Goal: Task Accomplishment & Management: Manage account settings

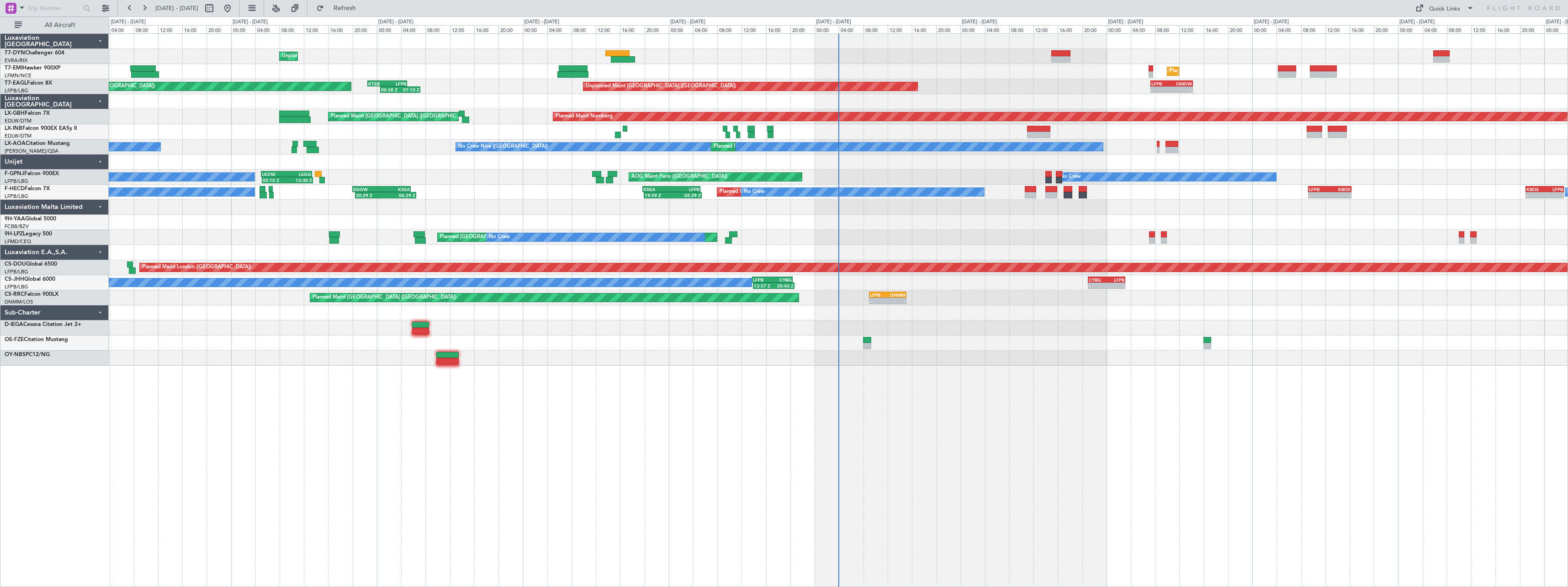
click at [975, 245] on div "Planned Maint St Gallen (Altenrhein) No Crew Planned Maint Cannes (Mandelieu) N…" at bounding box center [839, 237] width 1459 height 15
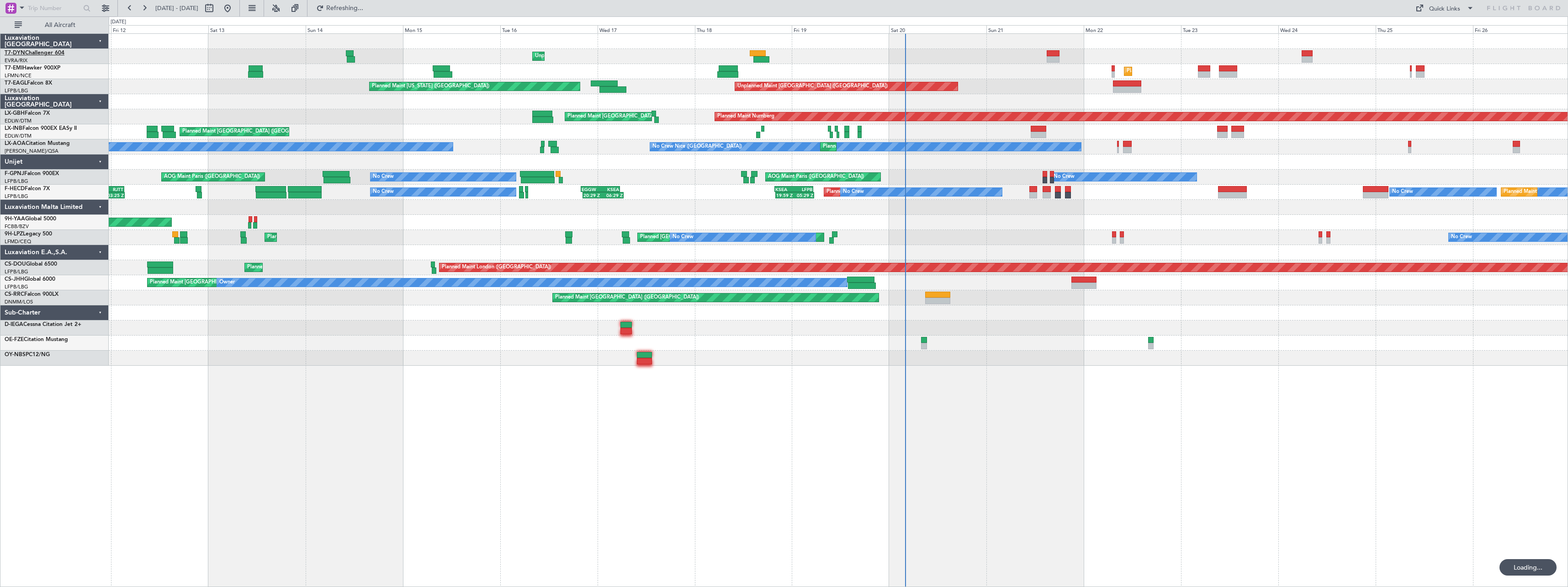
click at [55, 52] on link "T7-DYN Challenger 604" at bounding box center [34, 52] width 60 height 5
click at [621, 409] on div "Unplanned Maint Riga (Riga Intl) Planned Maint Zurich Planned Maint Zurich Plan…" at bounding box center [839, 310] width 1459 height 553
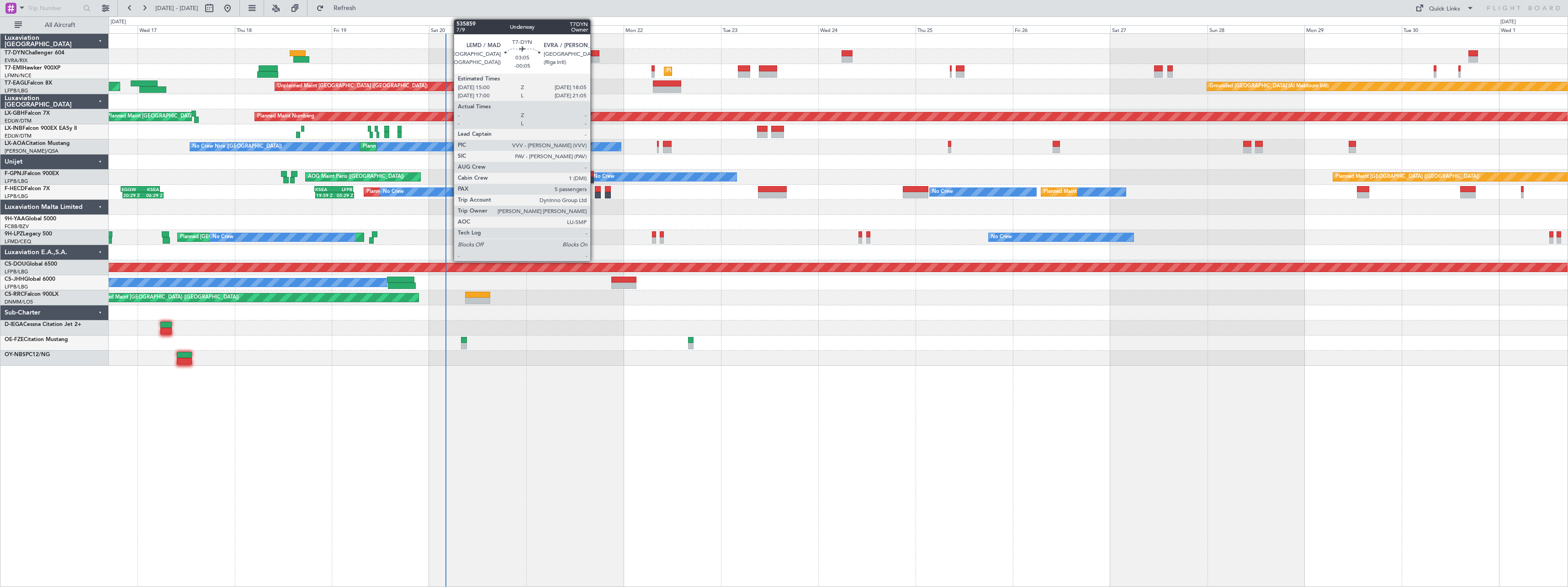
click at [595, 55] on div at bounding box center [593, 53] width 12 height 6
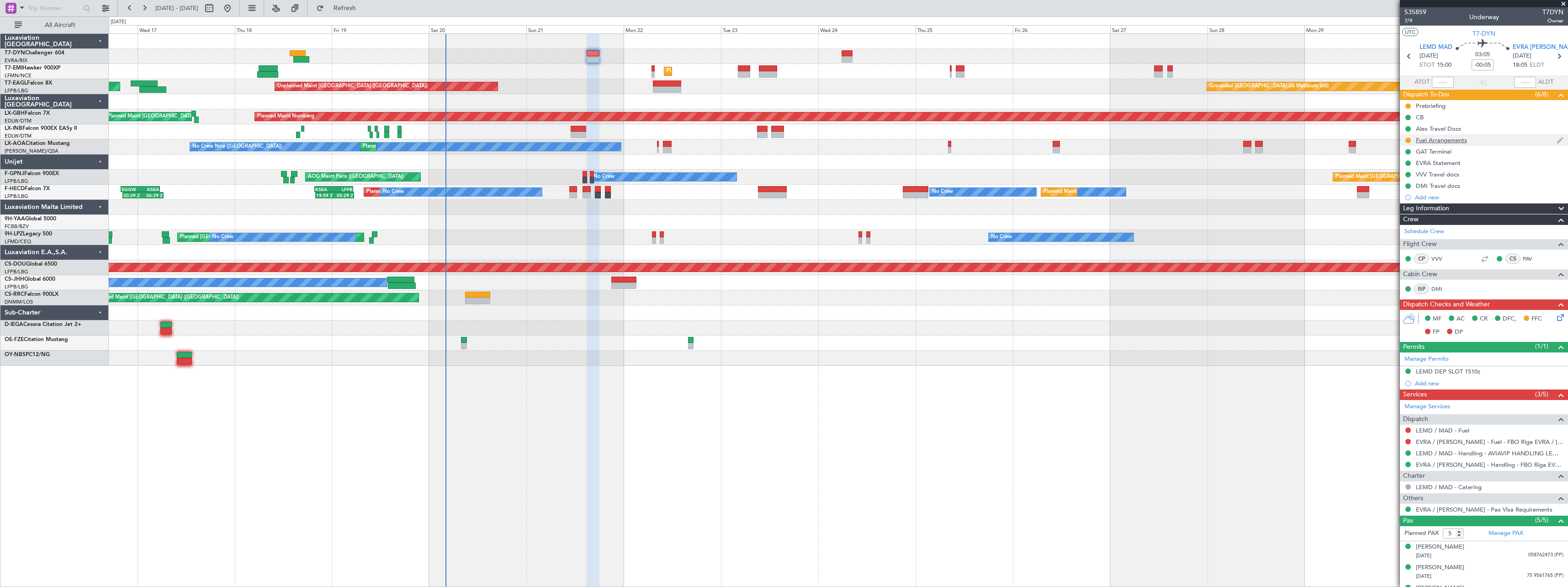
scroll to position [57, 0]
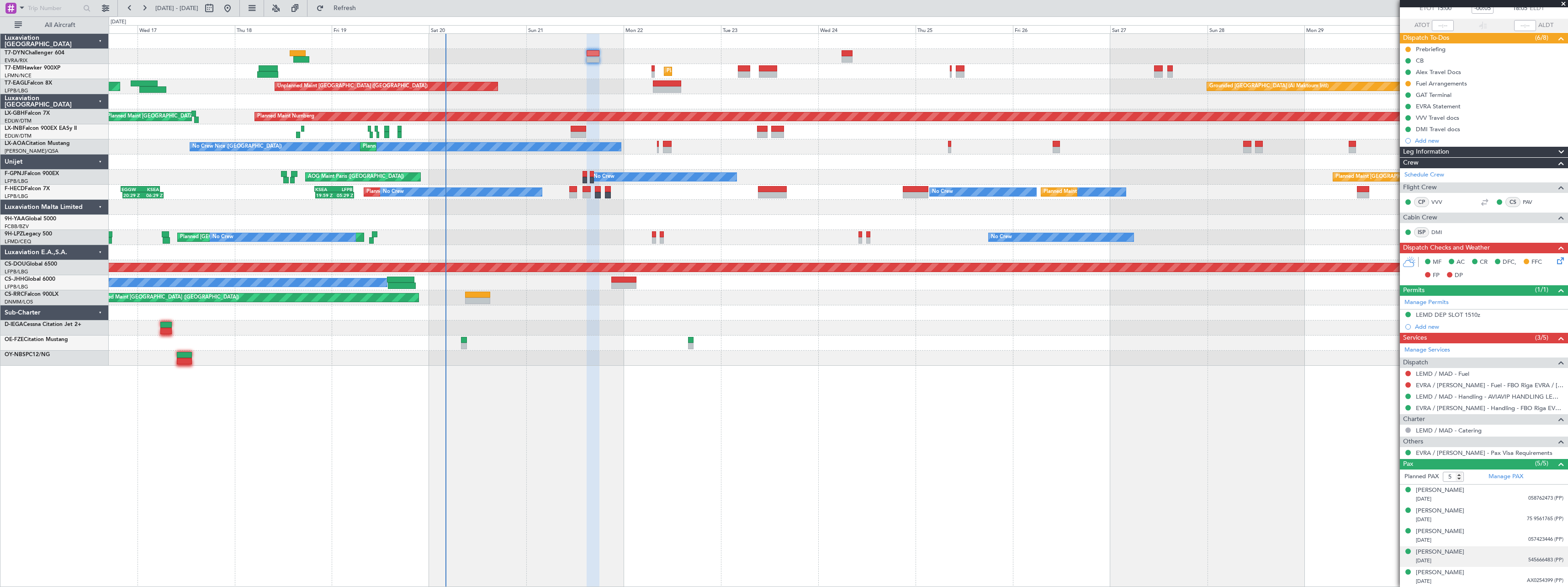
click at [1495, 558] on div "30/04/1971 545666483 (PP)" at bounding box center [1489, 560] width 147 height 9
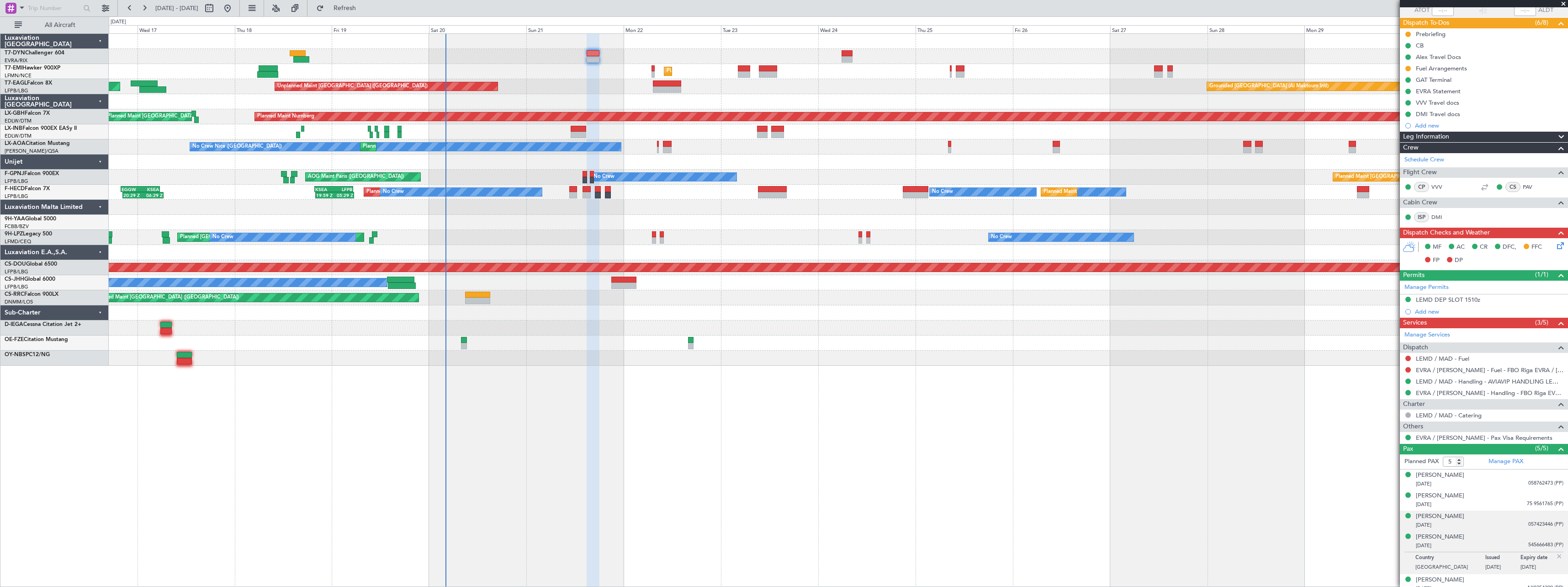
scroll to position [79, 0]
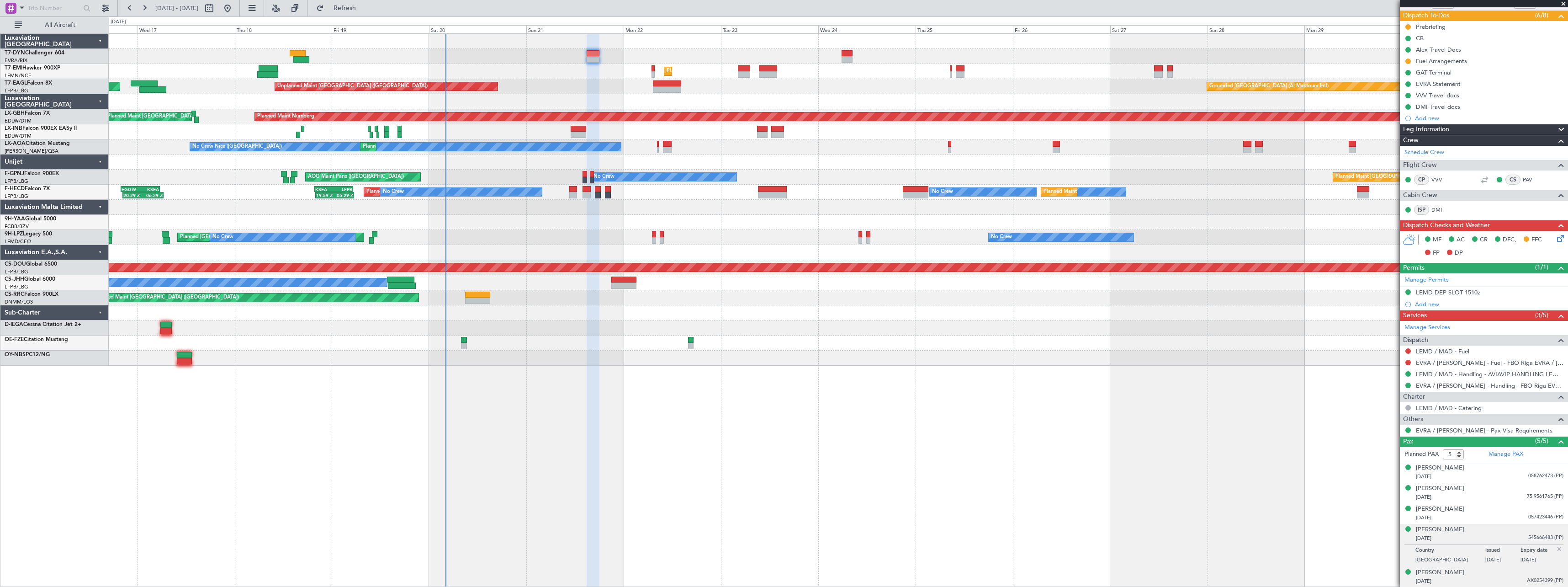
click at [1497, 576] on div "Shagen Melikian 04/07/1988 AX0254399 (PP)" at bounding box center [1489, 577] width 147 height 18
click at [1497, 507] on div "Corina Timofei 19/08/1978 057423446 (PP)" at bounding box center [1489, 513] width 147 height 18
click at [1495, 493] on div "01/12/1985 75 9561765 (PP)" at bounding box center [1489, 497] width 147 height 9
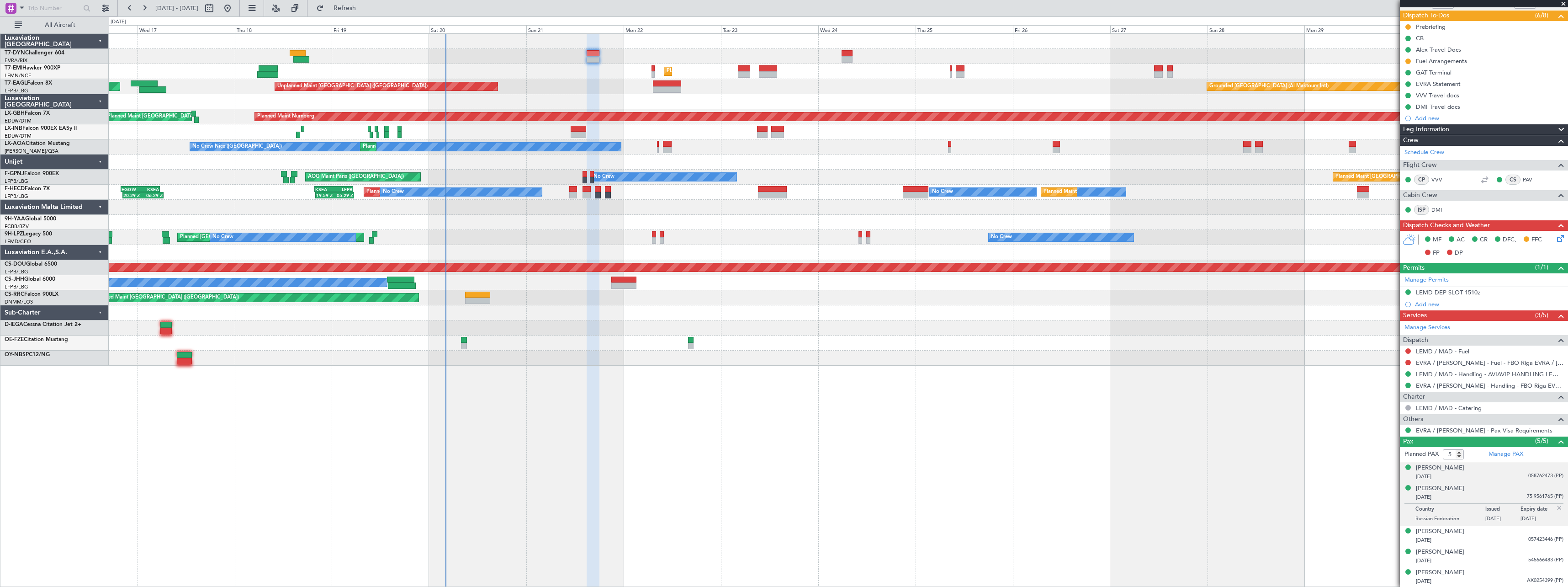
click at [1491, 470] on div "Alexandr Vainstein 24/02/1975 058762473 (PP)" at bounding box center [1489, 472] width 147 height 18
click at [1502, 515] on div "01/12/1985 75 9561765 (PP)" at bounding box center [1489, 520] width 147 height 9
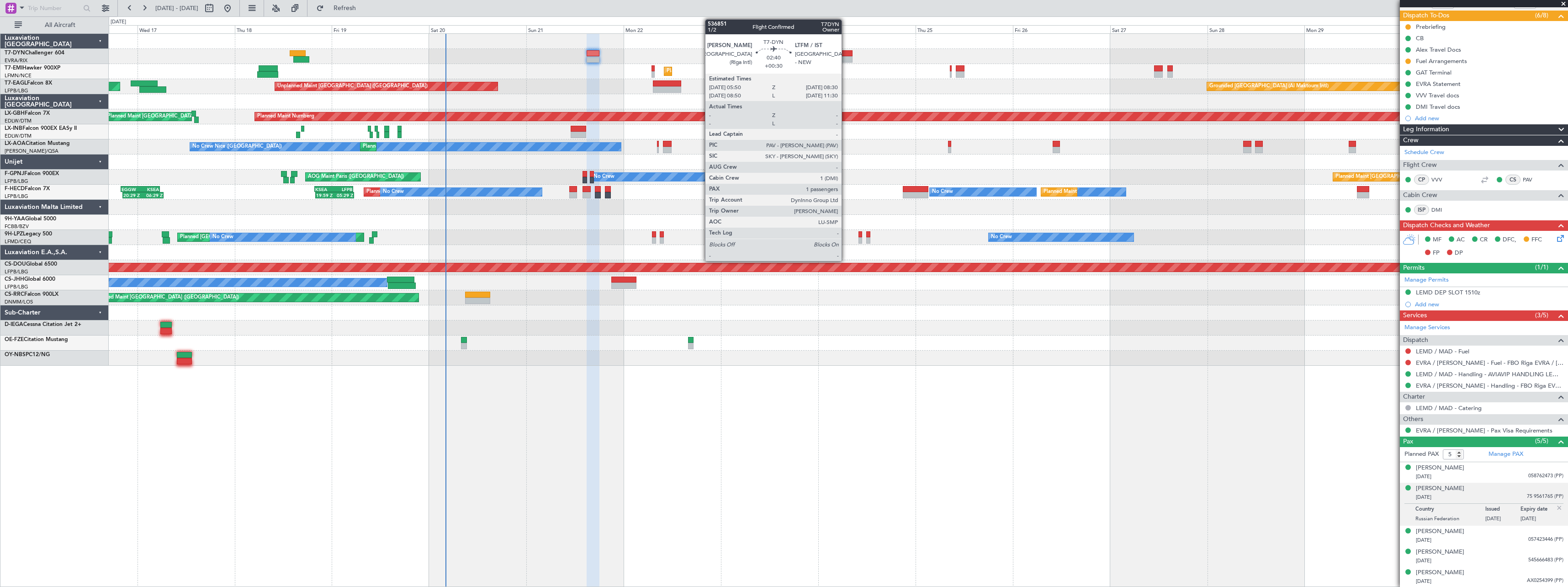
click at [846, 55] on div at bounding box center [847, 53] width 11 height 6
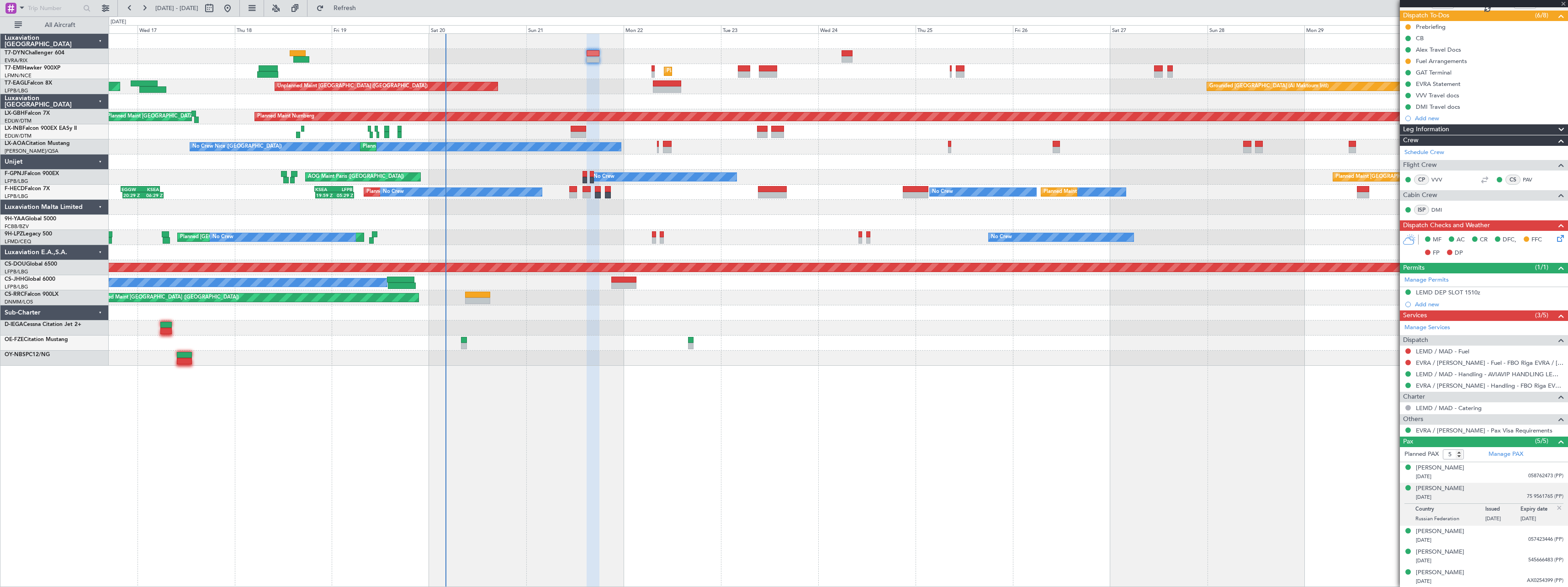
type input "+00:30"
type input "1"
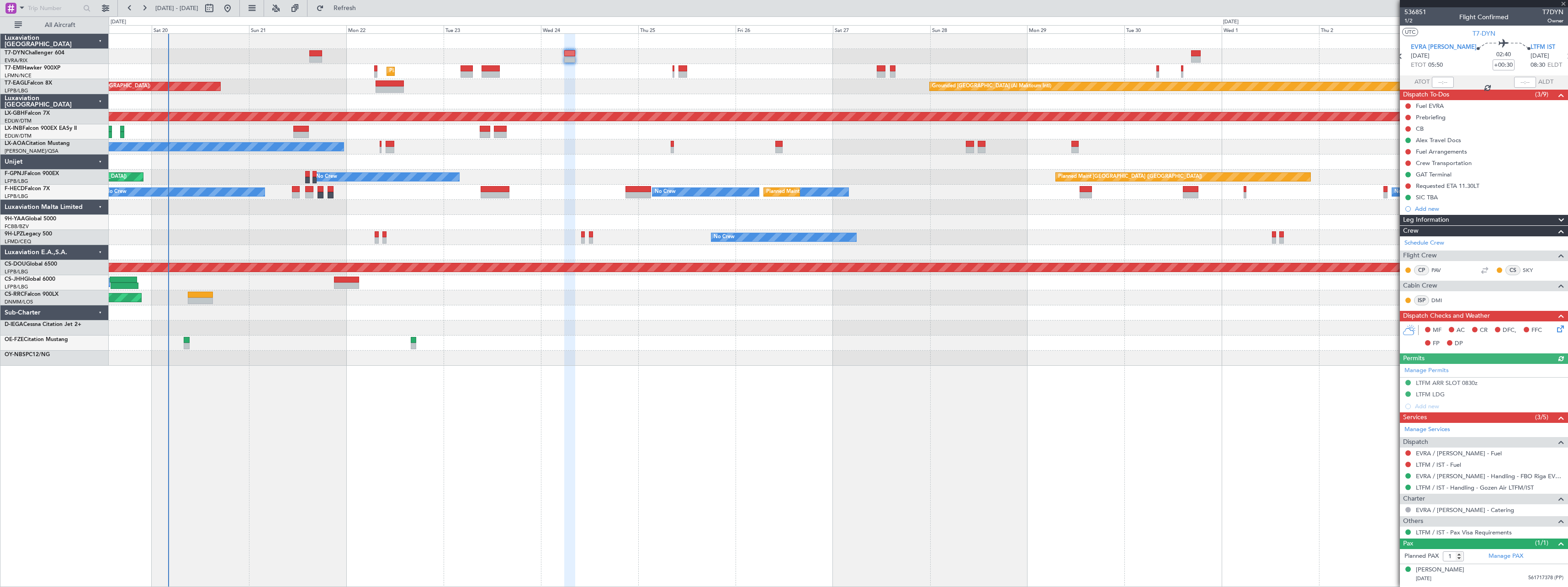
click at [981, 216] on div "Unplanned Maint Riga (Riga Intl) Planned Maint Zurich Grounded Dubai (Al Maktou…" at bounding box center [839, 200] width 1459 height 332
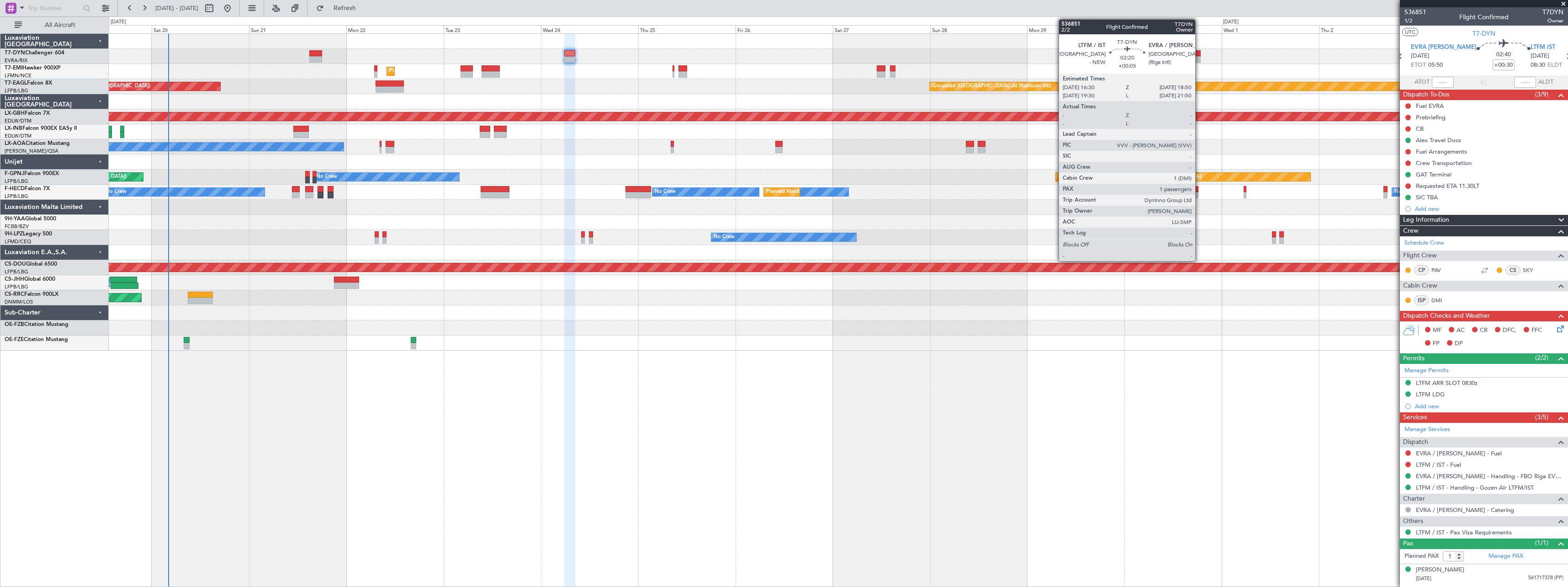
click at [1199, 57] on div at bounding box center [1195, 59] width 9 height 6
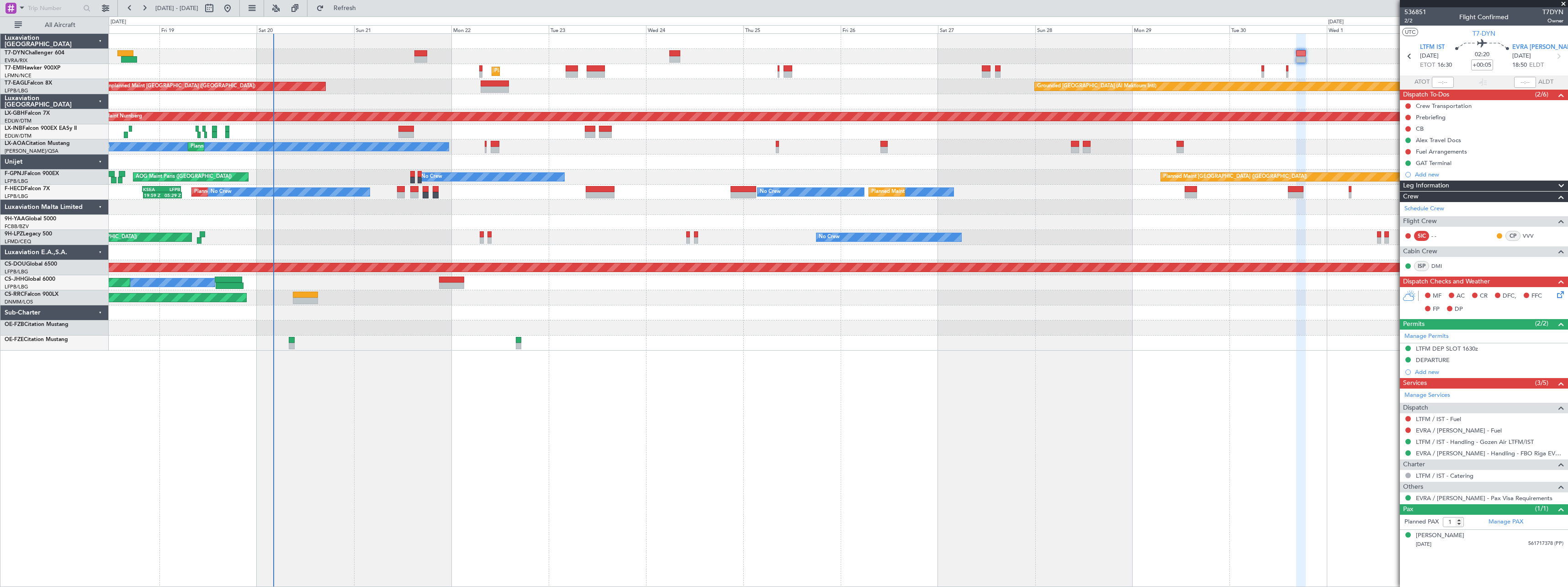
click at [662, 83] on div "Unplanned Maint Riga (Riga Intl) Planned Maint Zurich Grounded Dubai (Al Maktou…" at bounding box center [839, 192] width 1459 height 316
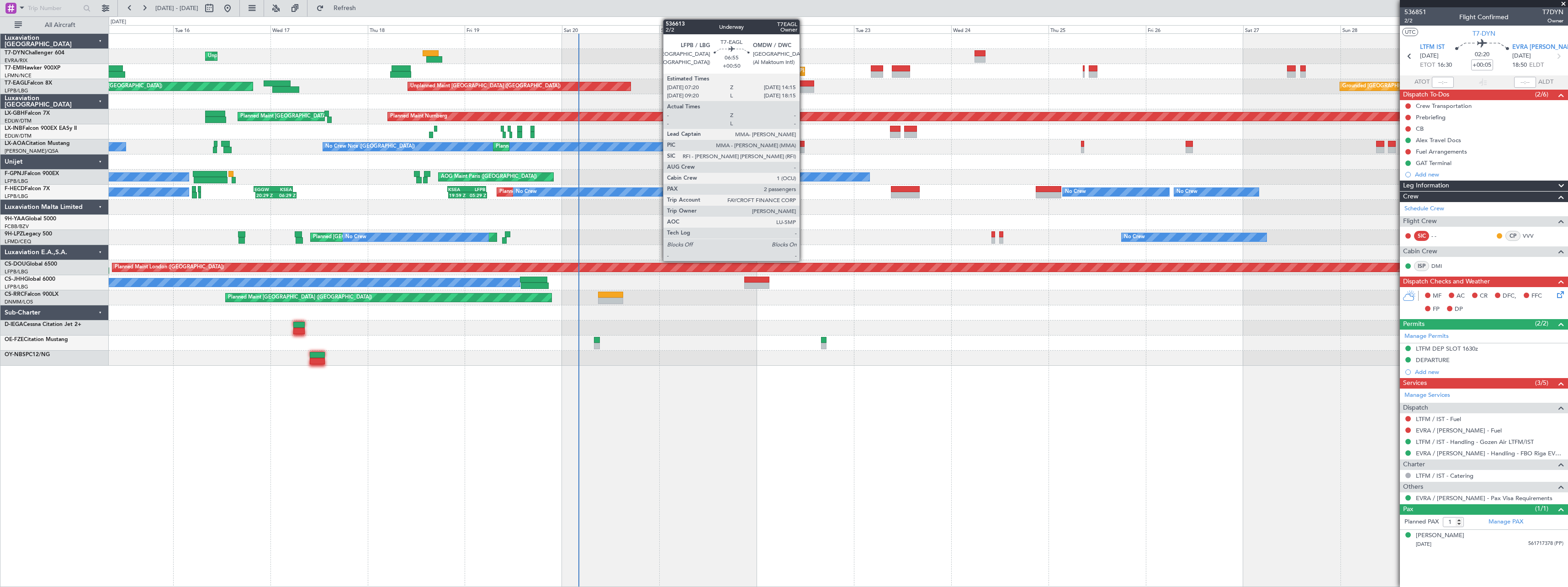
click at [803, 83] on div at bounding box center [800, 83] width 28 height 6
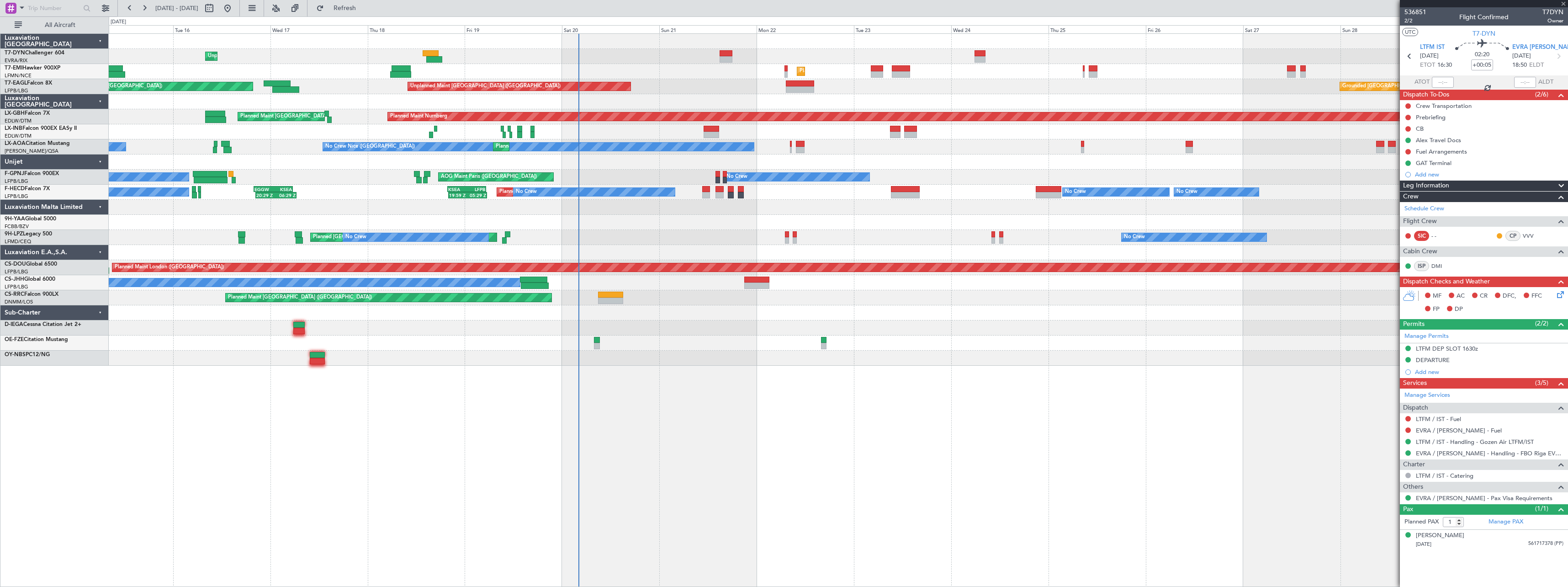
type input "+00:50"
type input "2"
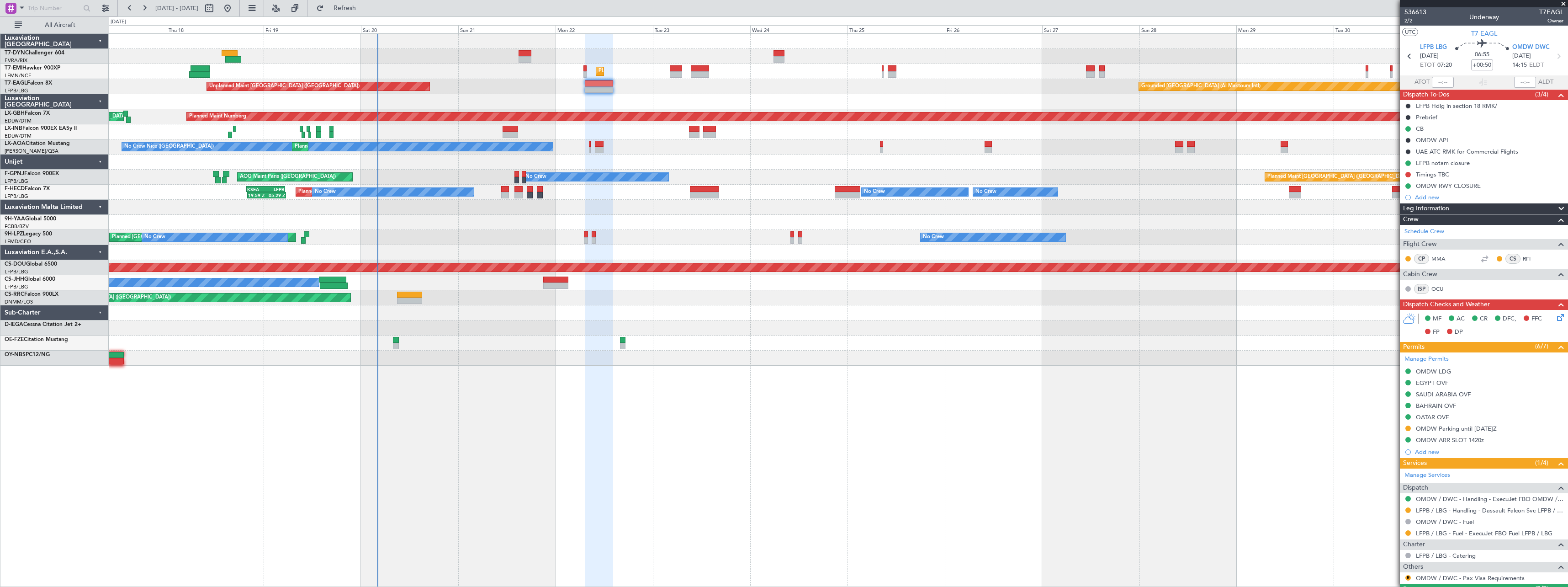
click at [876, 105] on div at bounding box center [839, 101] width 1459 height 15
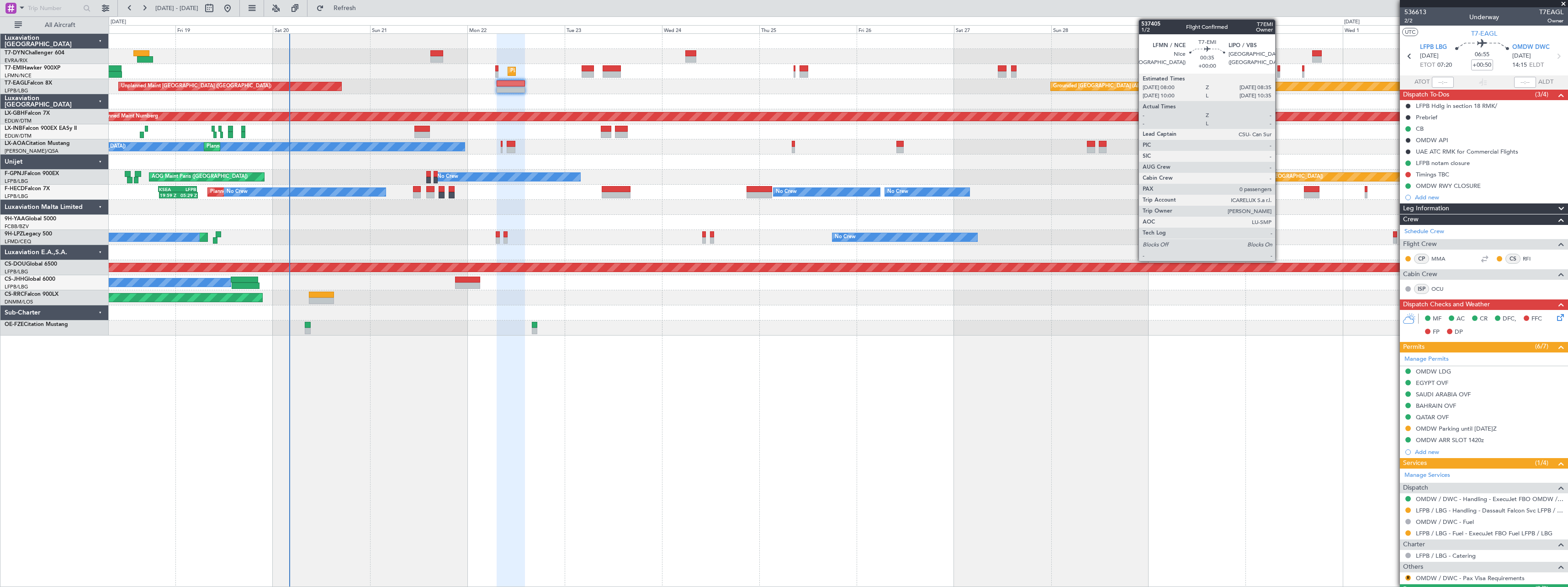
click at [1279, 69] on div at bounding box center [1279, 69] width 3 height 6
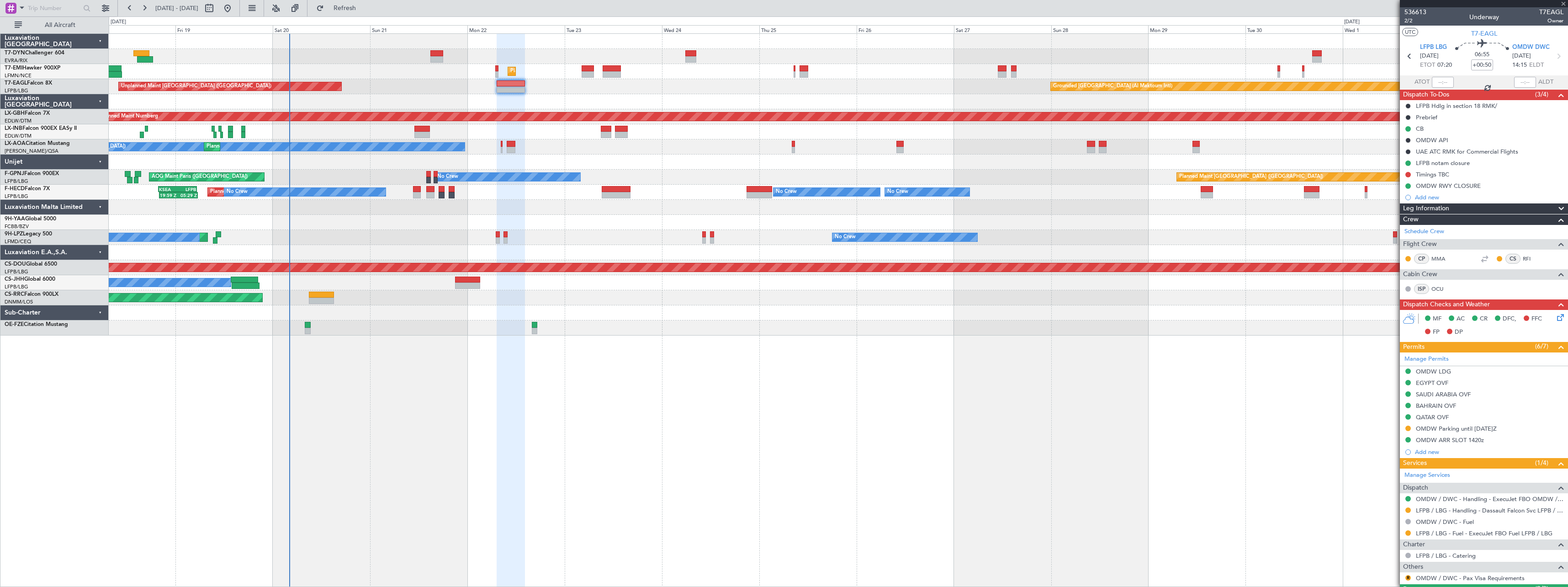
type input "0"
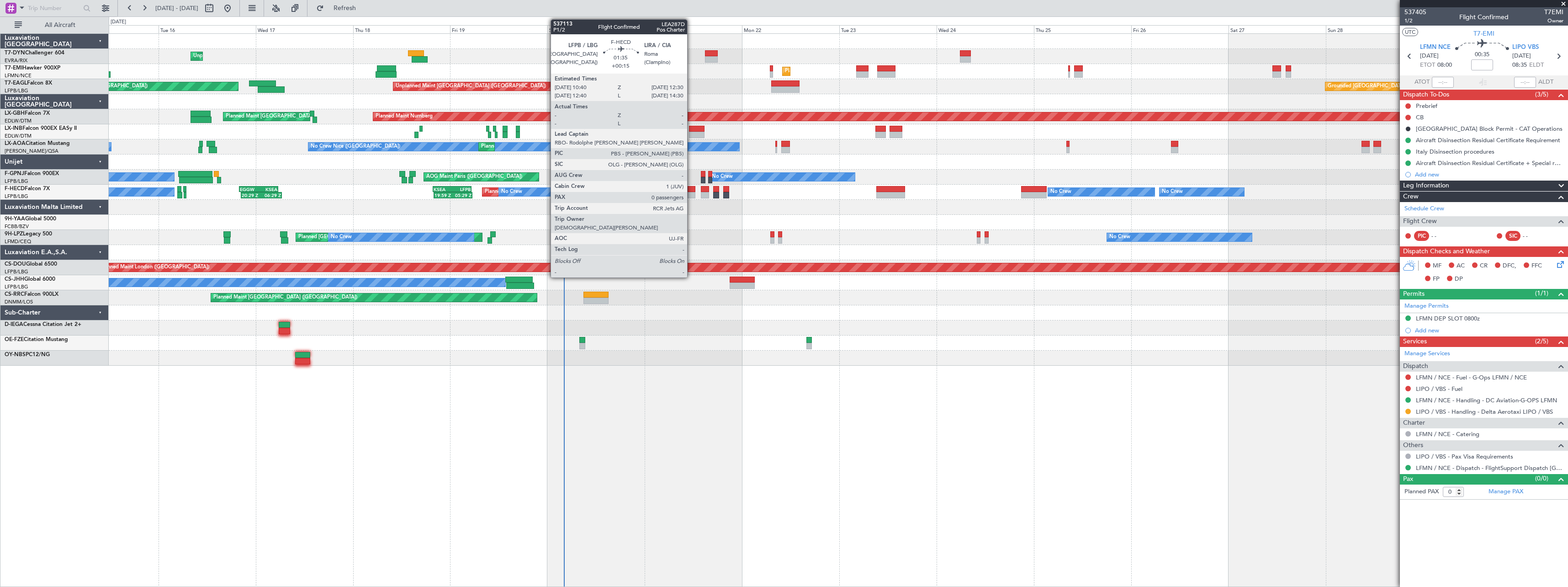
click at [691, 189] on div at bounding box center [691, 189] width 8 height 6
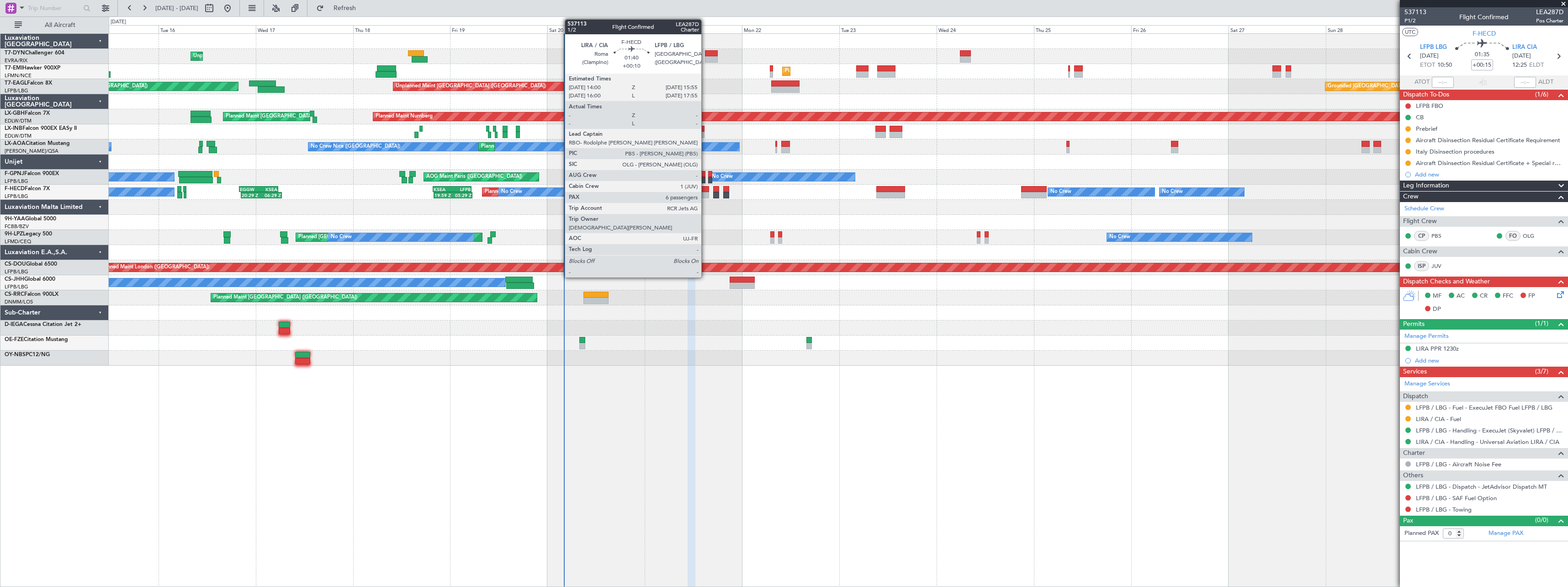
click at [705, 190] on div at bounding box center [705, 189] width 9 height 6
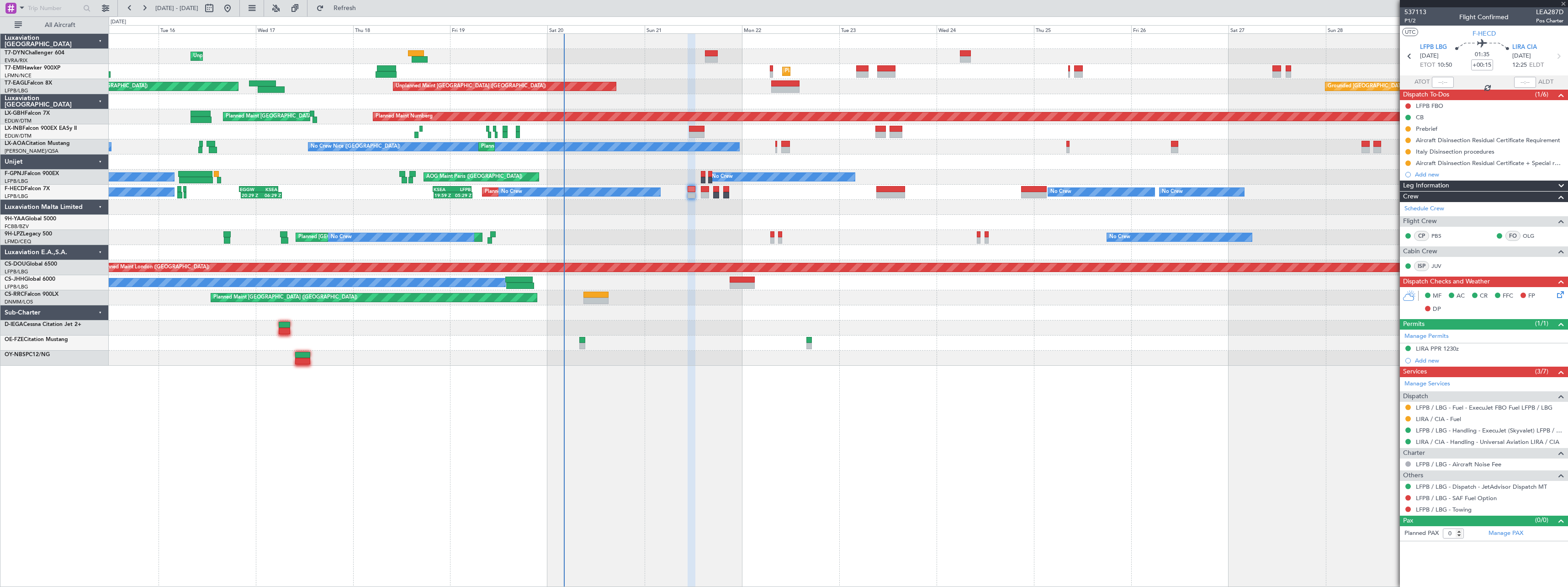
type input "+00:10"
type input "6"
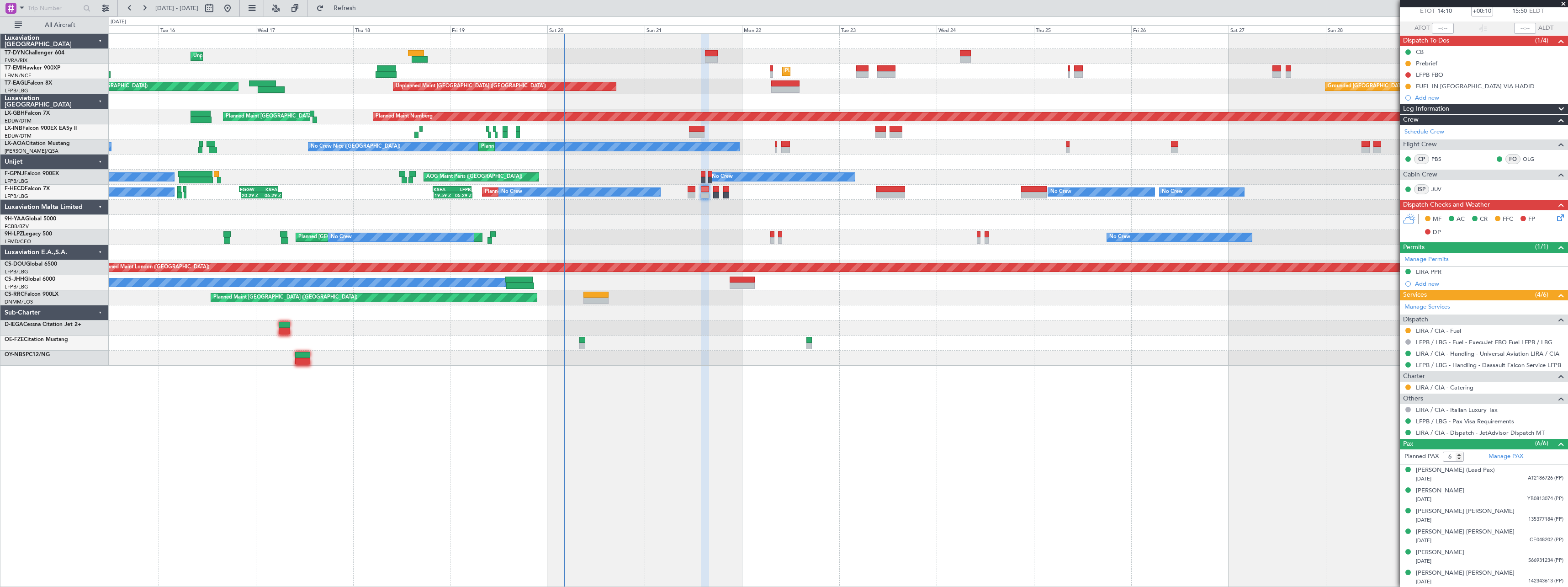
scroll to position [55, 0]
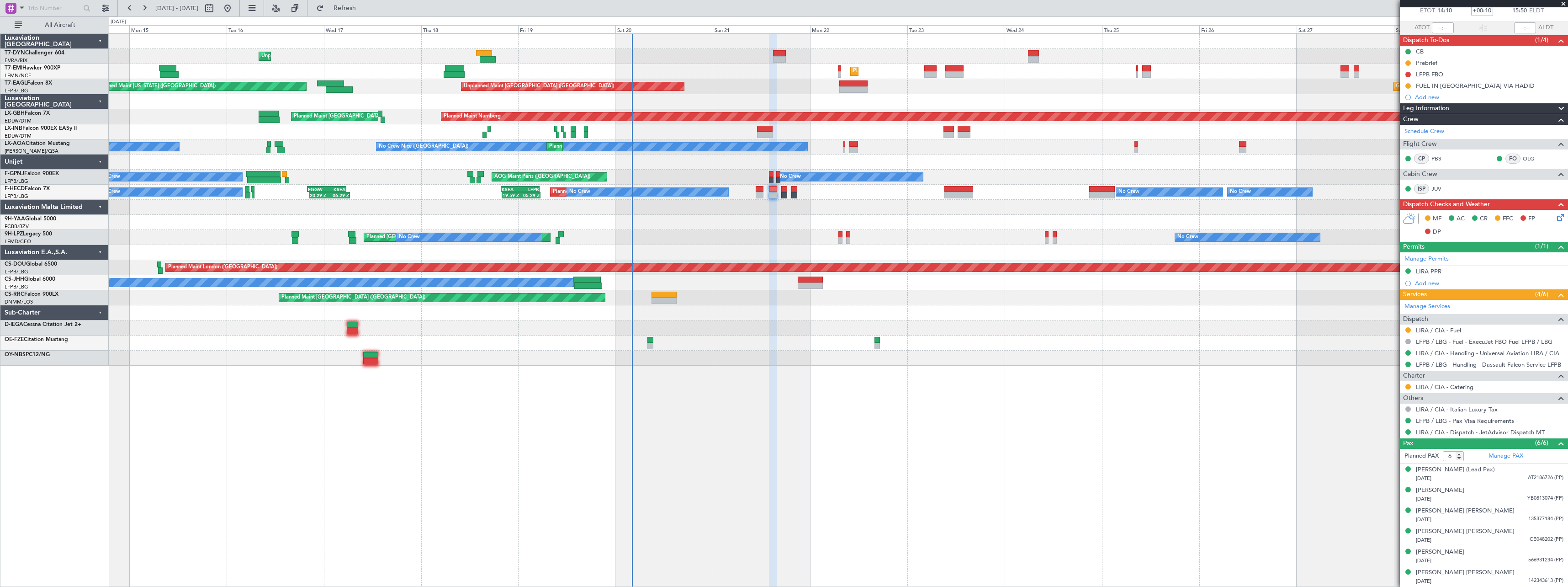
click at [757, 225] on div "AOG Maint Brazzaville (Maya-maya)" at bounding box center [839, 222] width 1459 height 15
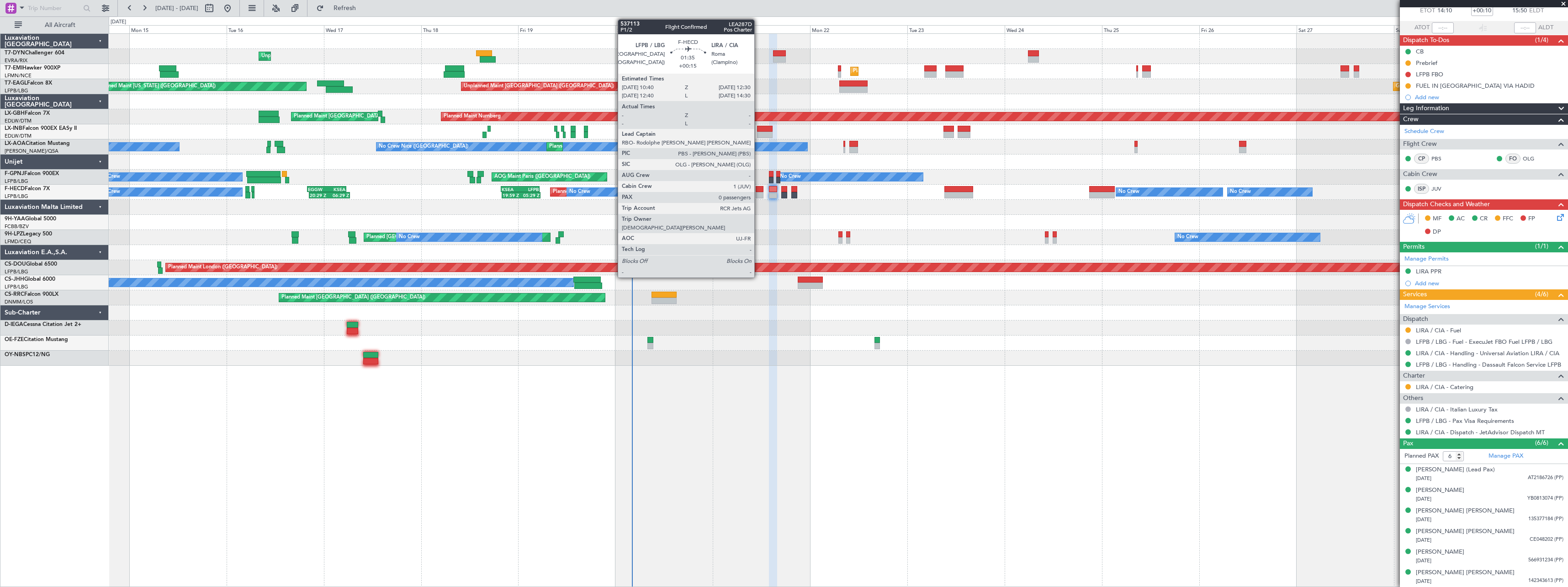
click at [758, 193] on div at bounding box center [760, 195] width 8 height 6
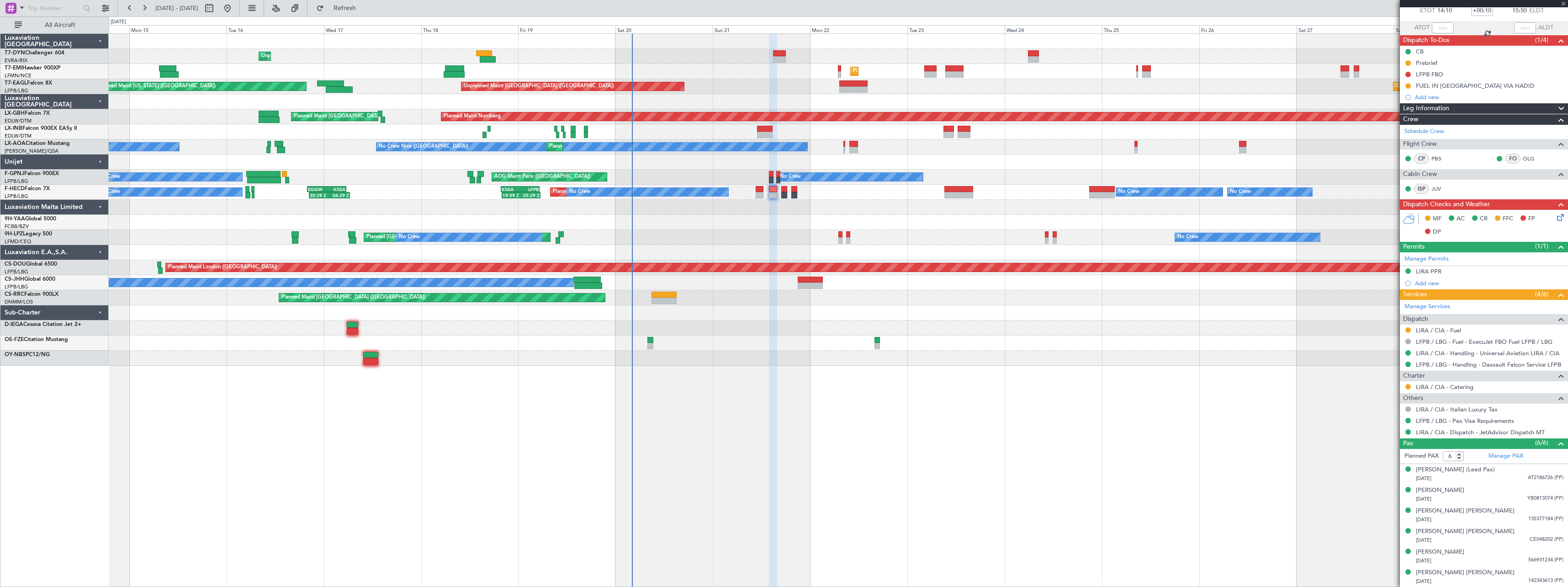
type input "+00:15"
type input "0"
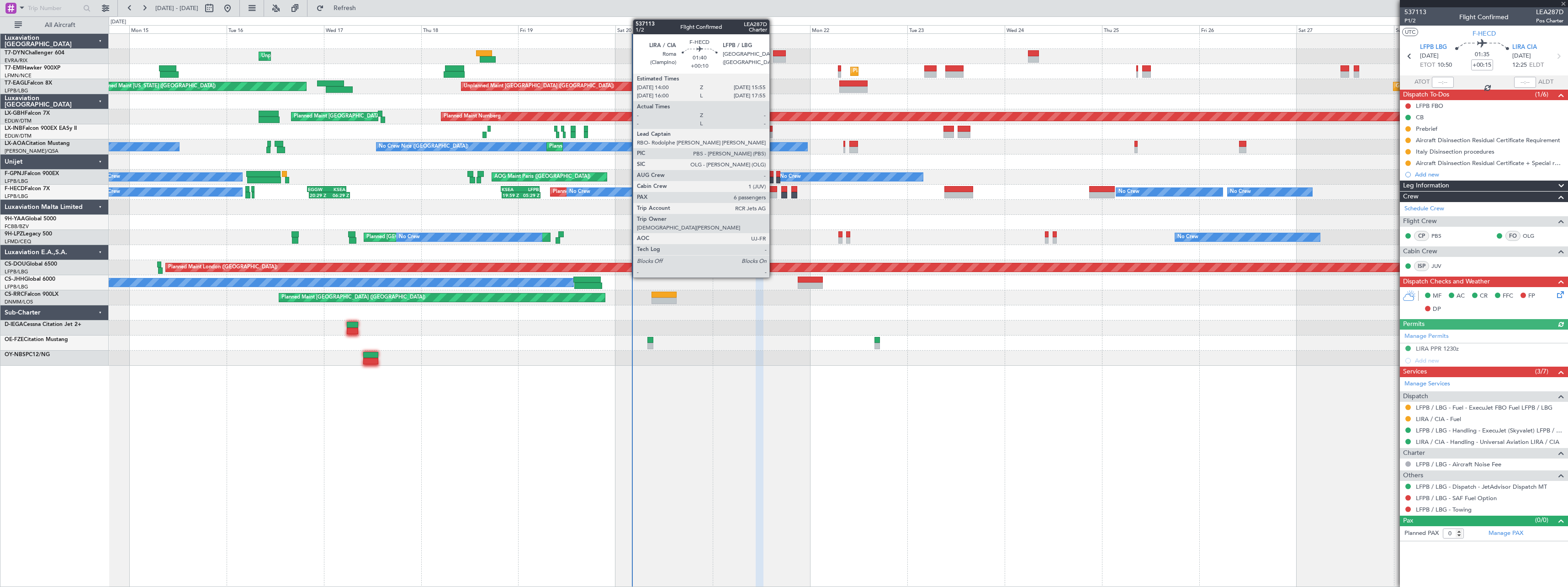
click at [773, 190] on div at bounding box center [773, 189] width 9 height 6
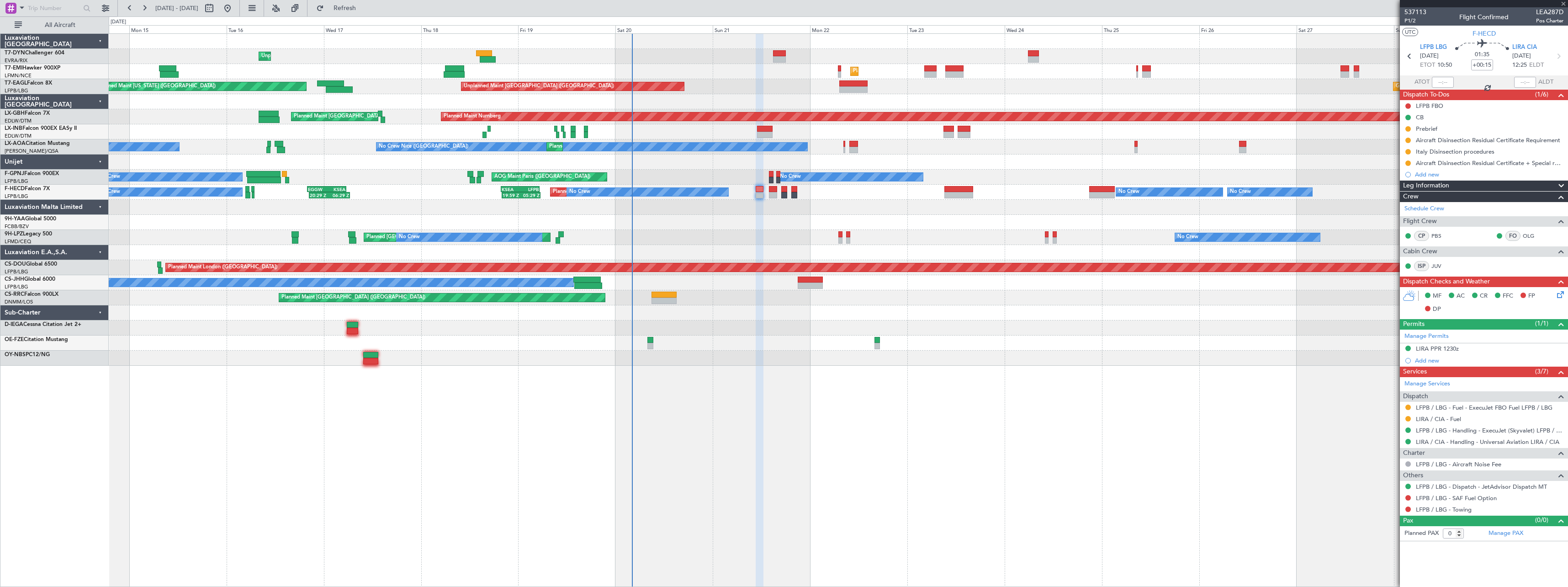
type input "+00:10"
type input "6"
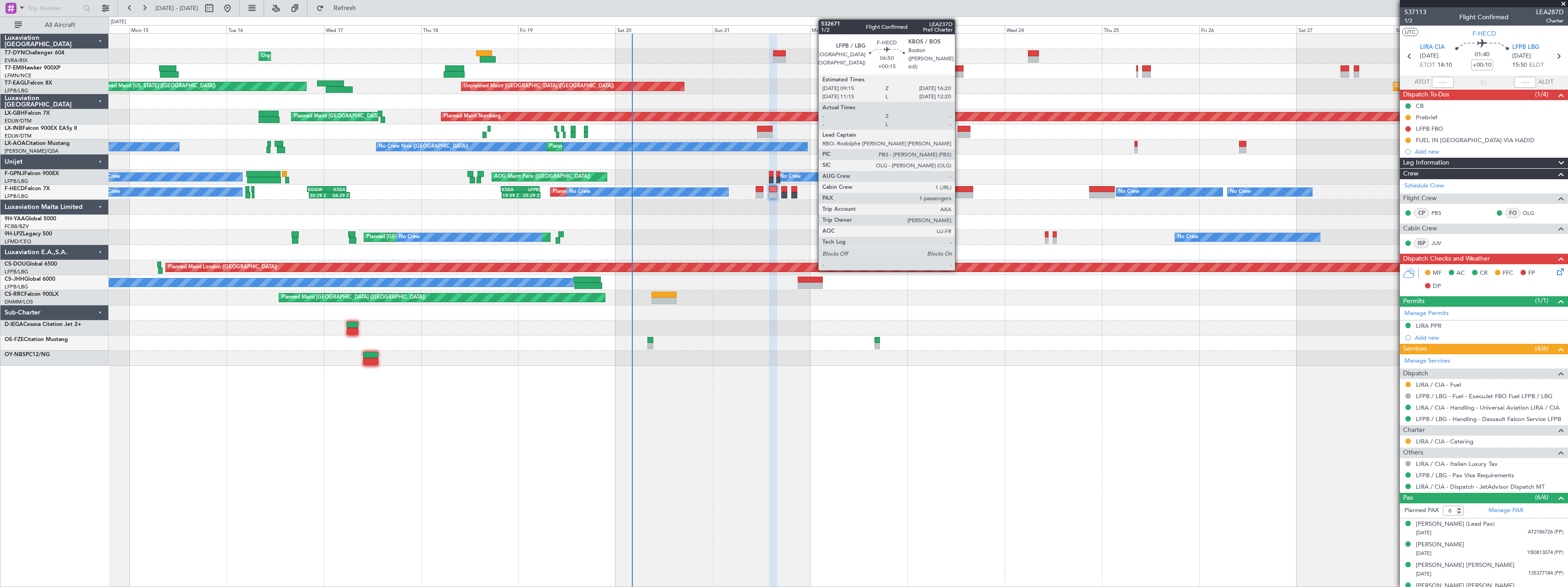
click at [959, 189] on div at bounding box center [959, 189] width 29 height 6
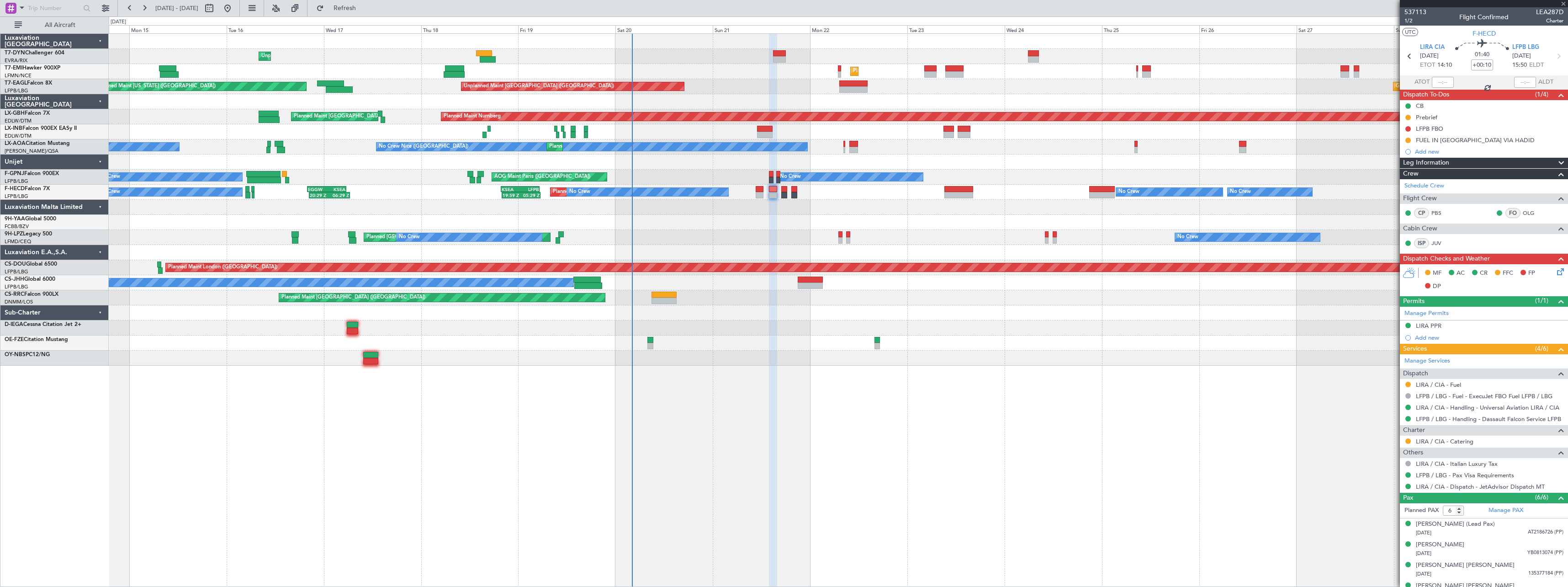
type input "+00:15"
type input "1"
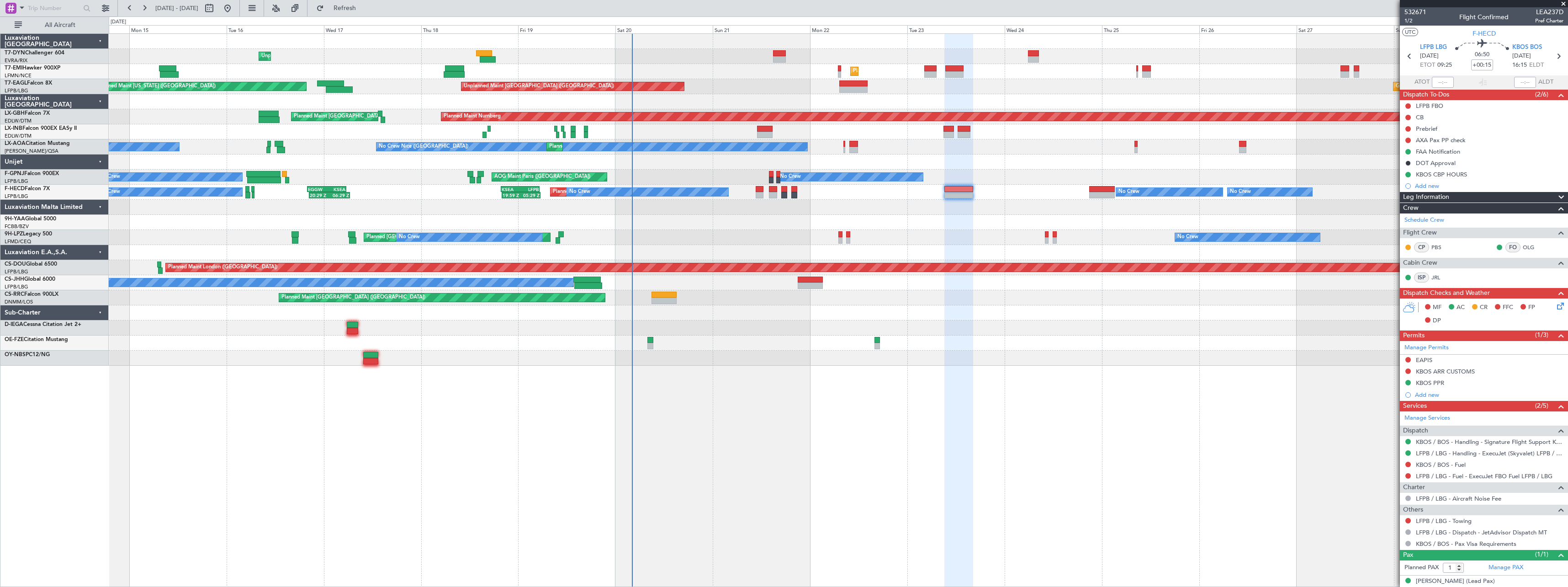
scroll to position [9, 0]
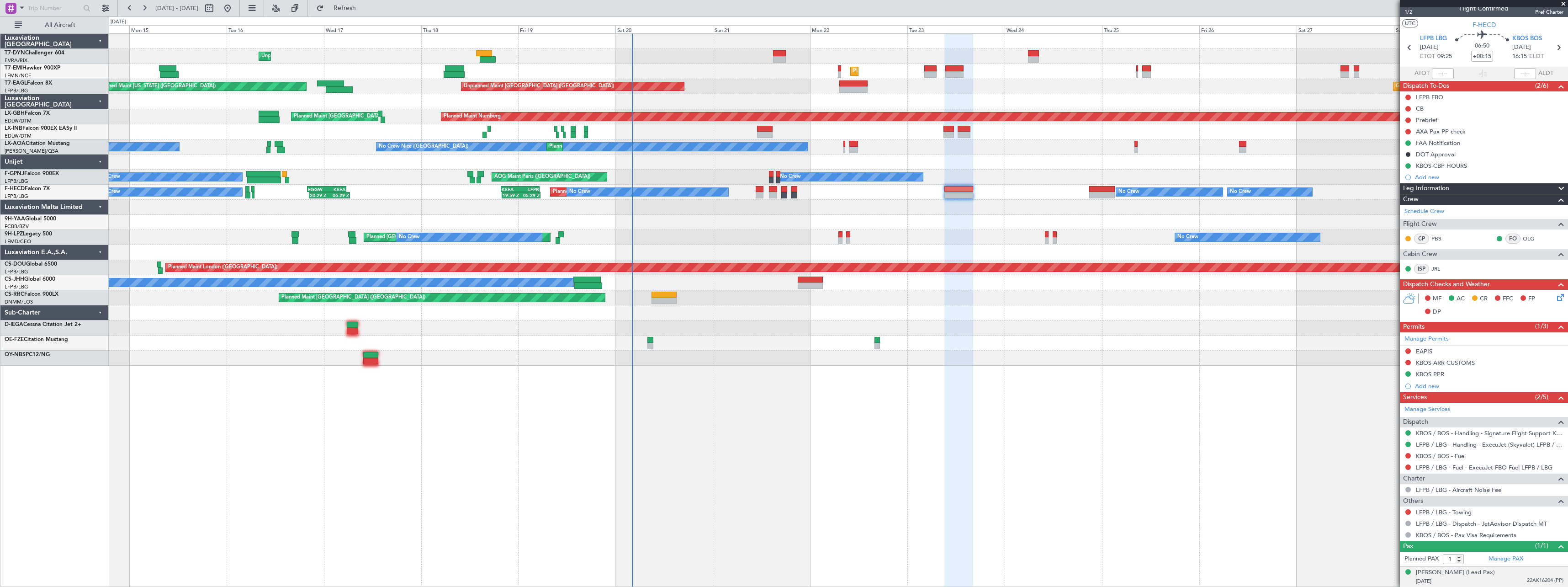
click at [1507, 579] on div "24/03/1973 22AK16204 (PP)" at bounding box center [1489, 582] width 147 height 9
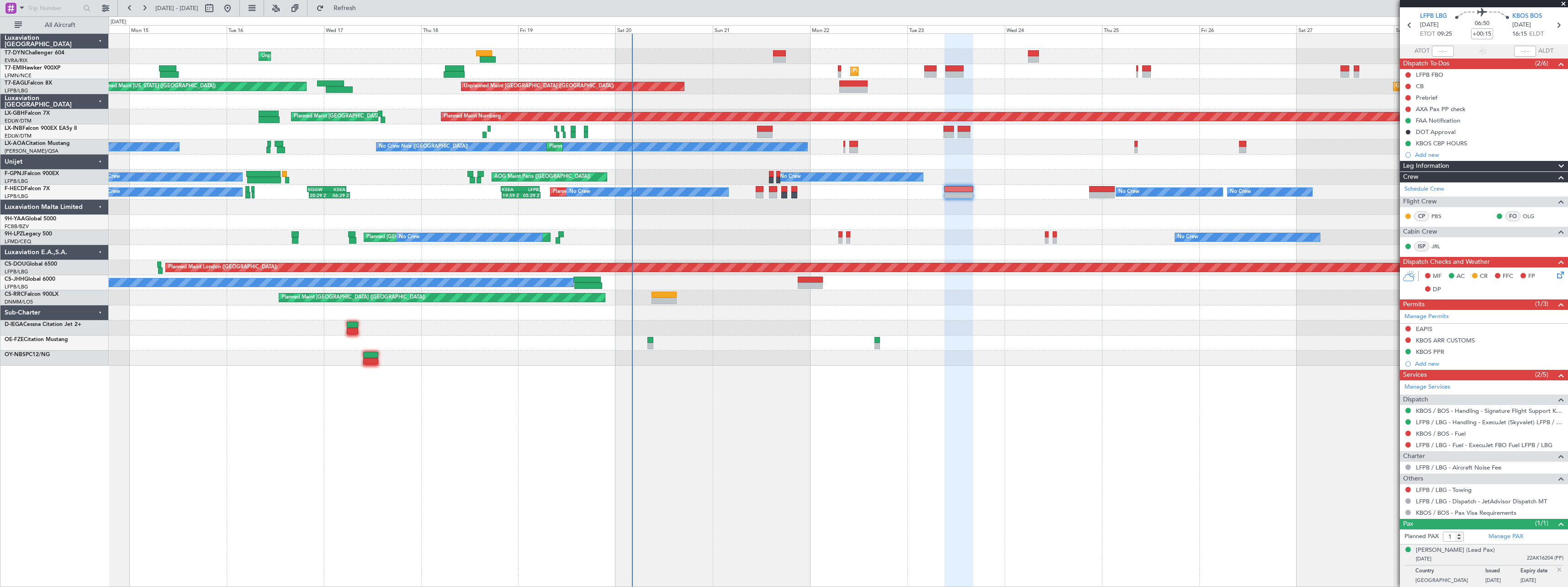
scroll to position [0, 0]
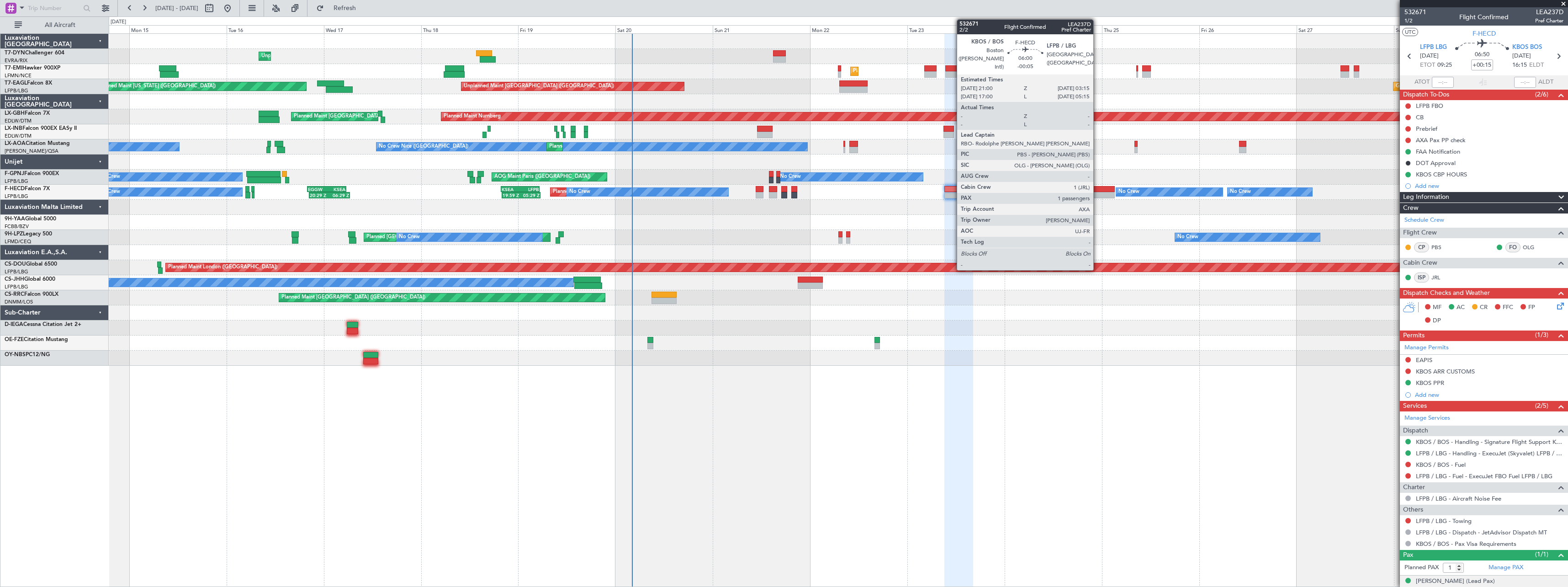
click at [1097, 191] on div at bounding box center [1101, 189] width 26 height 6
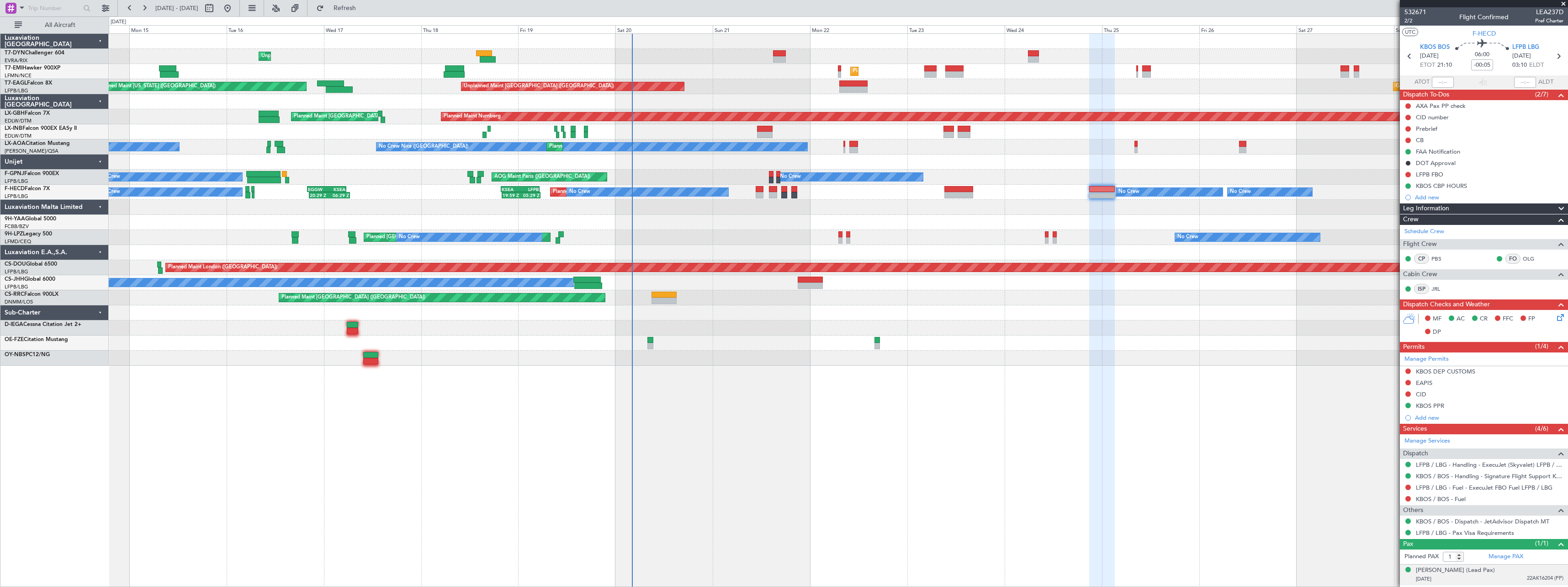
click at [1498, 580] on div "24/03/1973 22AK16204 (PP)" at bounding box center [1489, 579] width 147 height 9
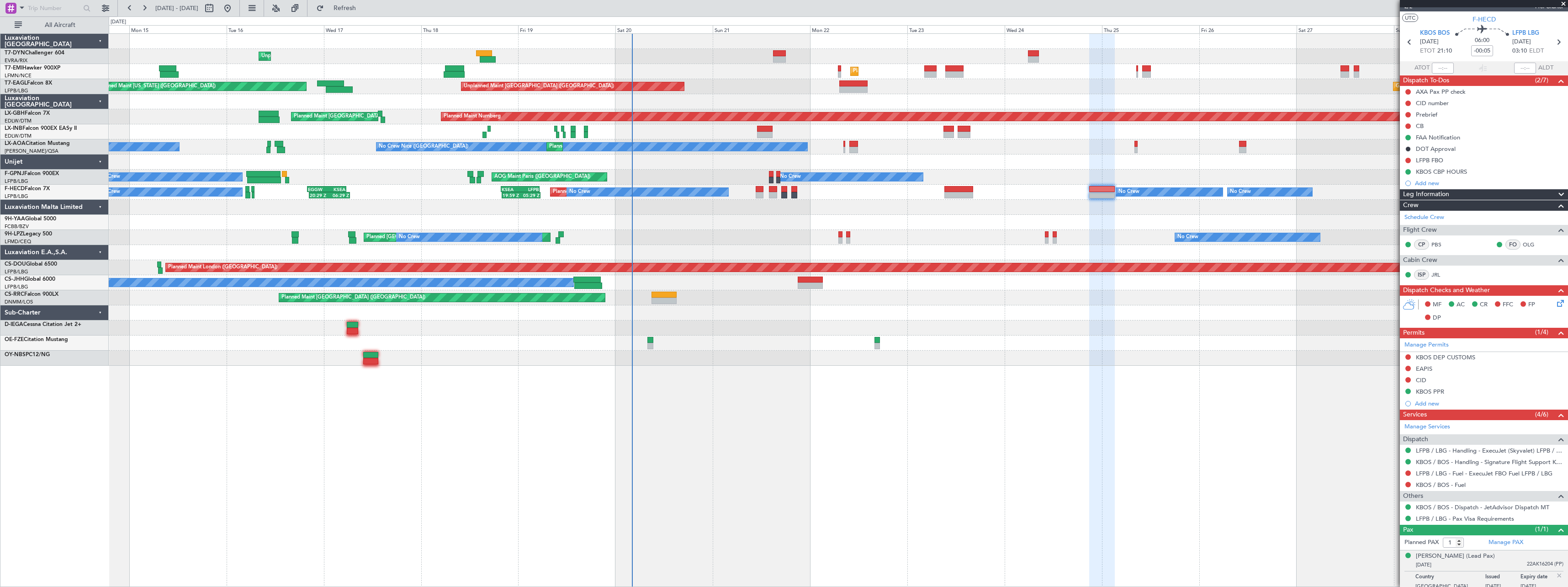
scroll to position [20, 0]
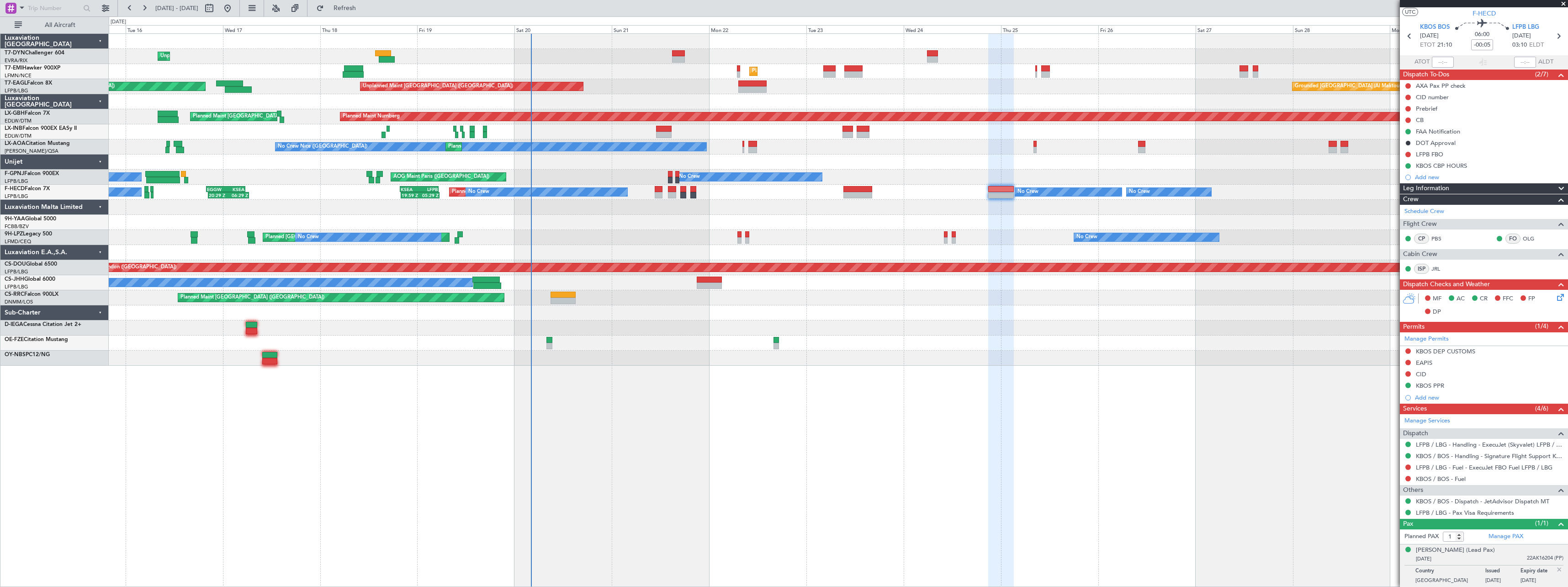
click at [662, 281] on div "Unplanned Maint Riga (Riga Intl) Planned Maint Zurich Planned Maint New York (T…" at bounding box center [839, 200] width 1459 height 332
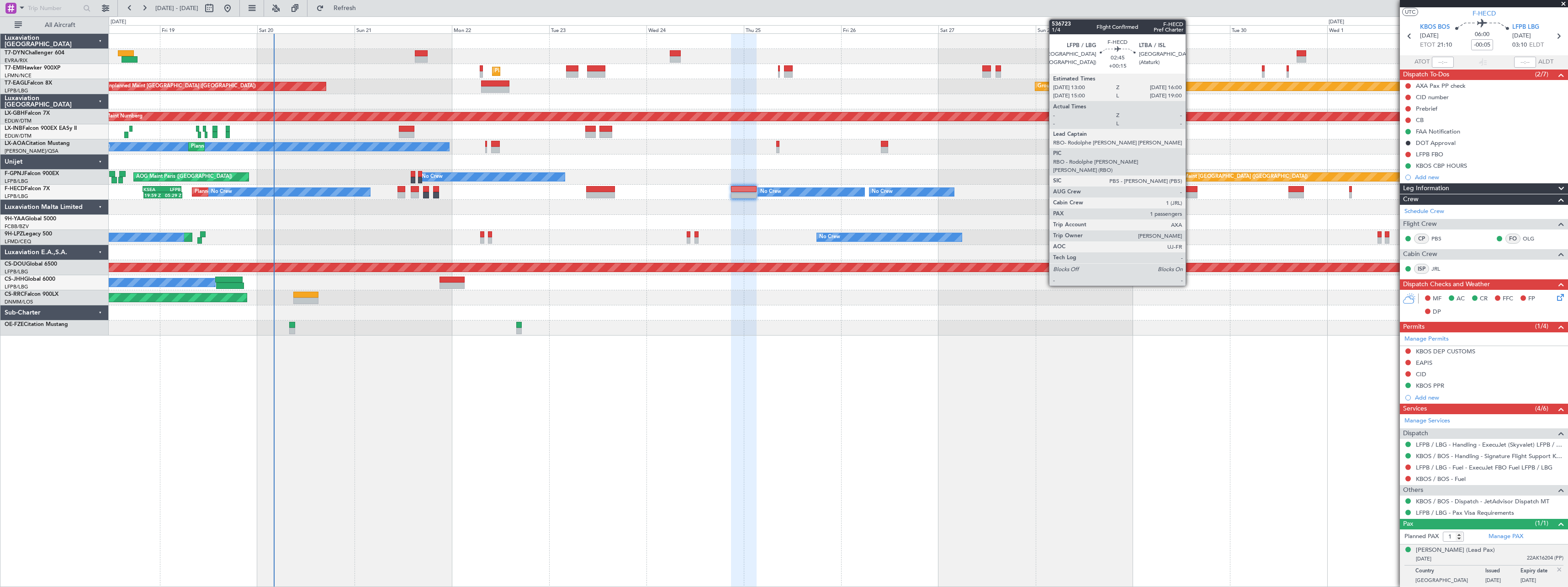
click at [1189, 191] on div at bounding box center [1192, 189] width 12 height 6
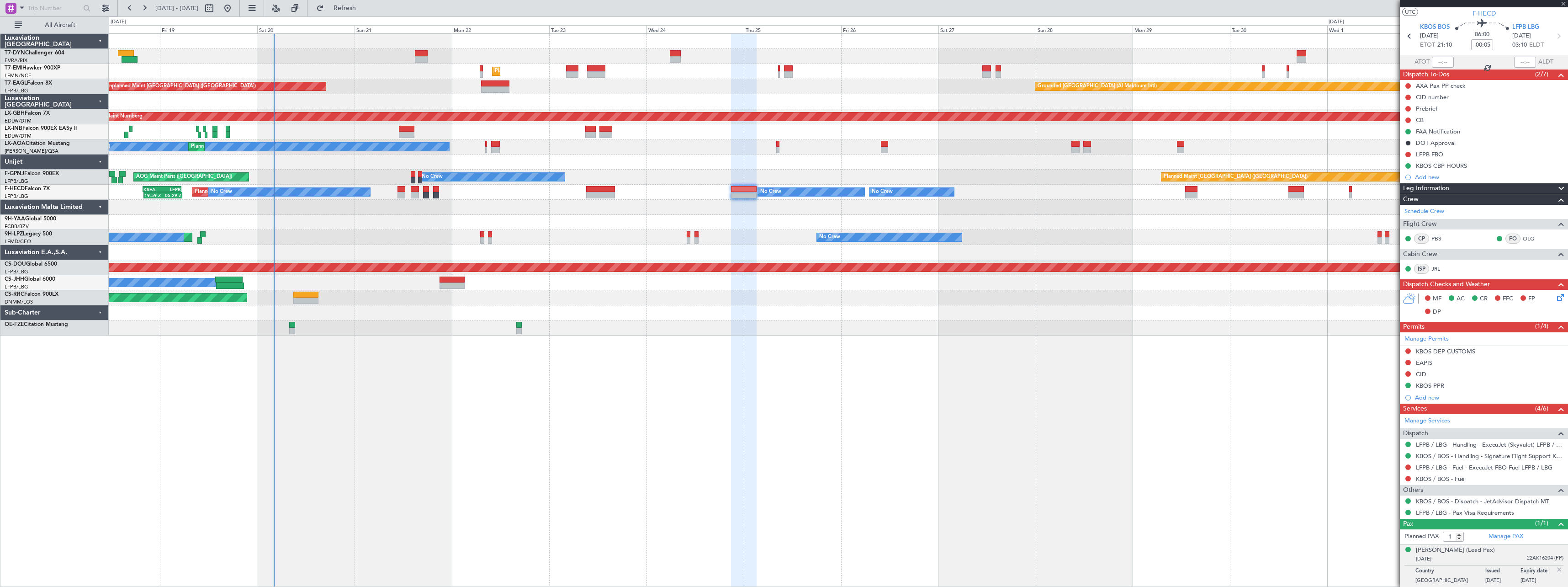
type input "+00:15"
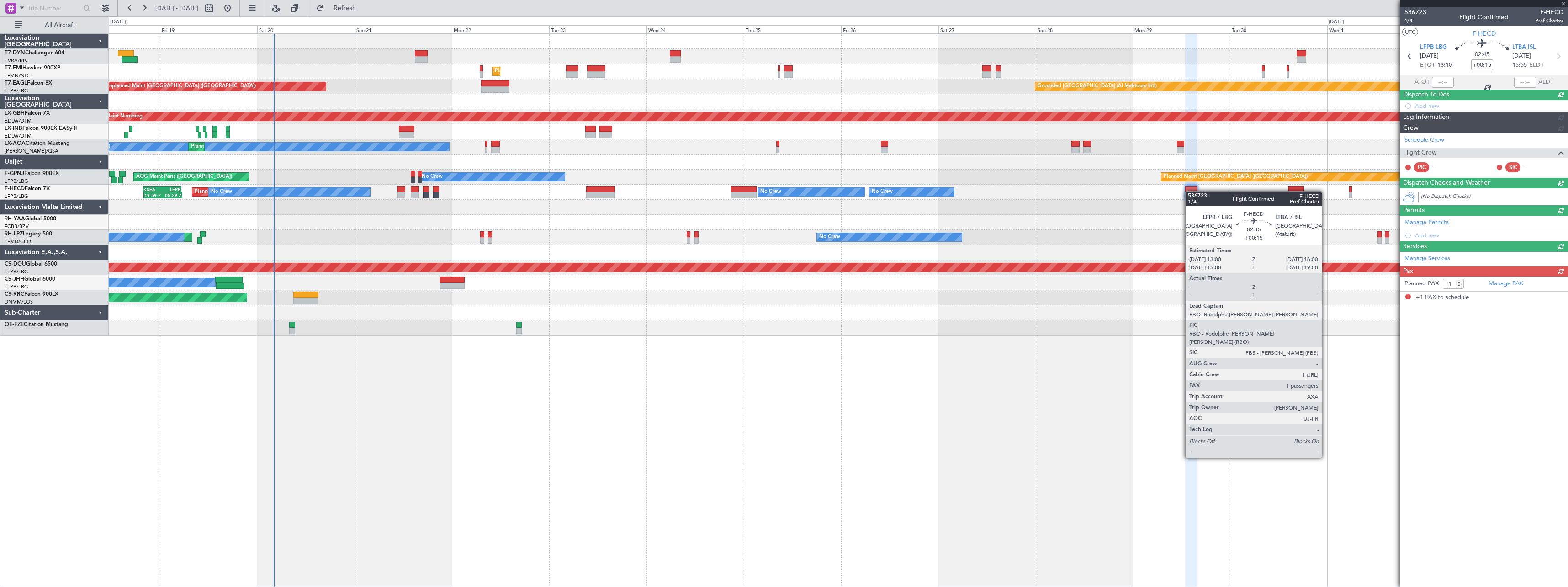
scroll to position [0, 0]
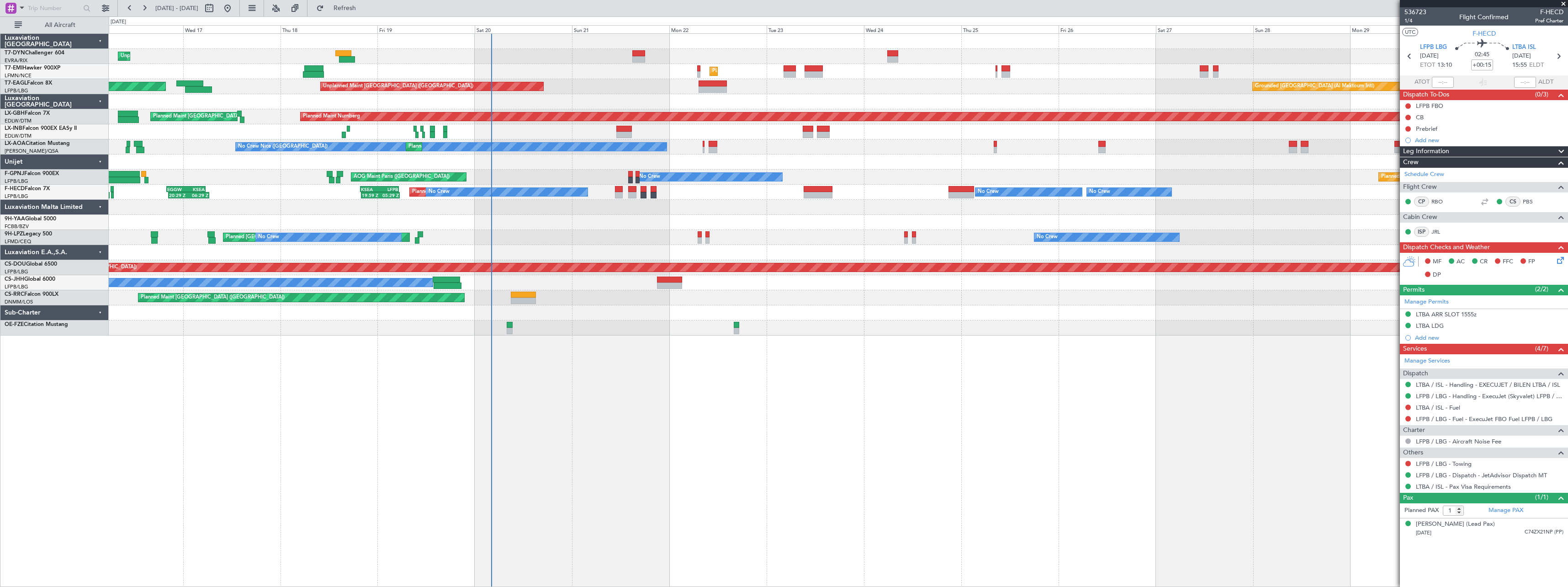
click at [861, 283] on div "Unplanned Maint Riga (Riga Intl) Planned Maint Zurich Grounded Dubai (Al Maktou…" at bounding box center [839, 184] width 1459 height 302
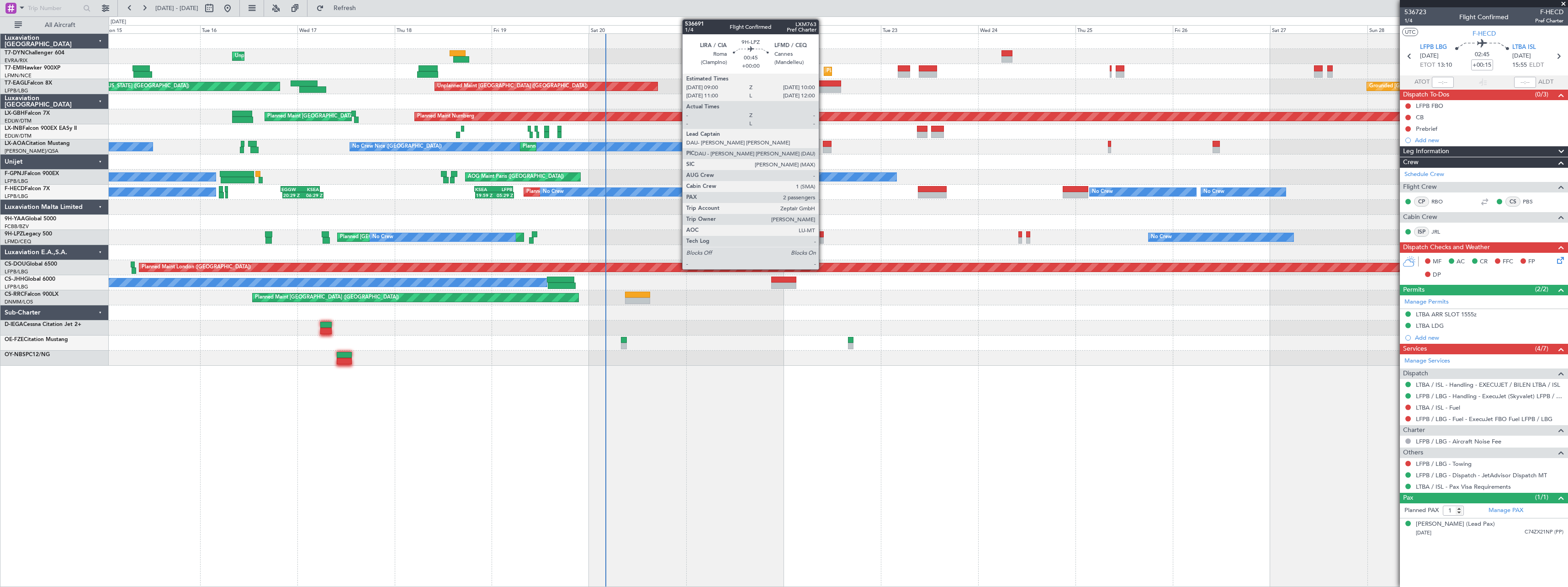
click at [823, 232] on div at bounding box center [821, 235] width 4 height 6
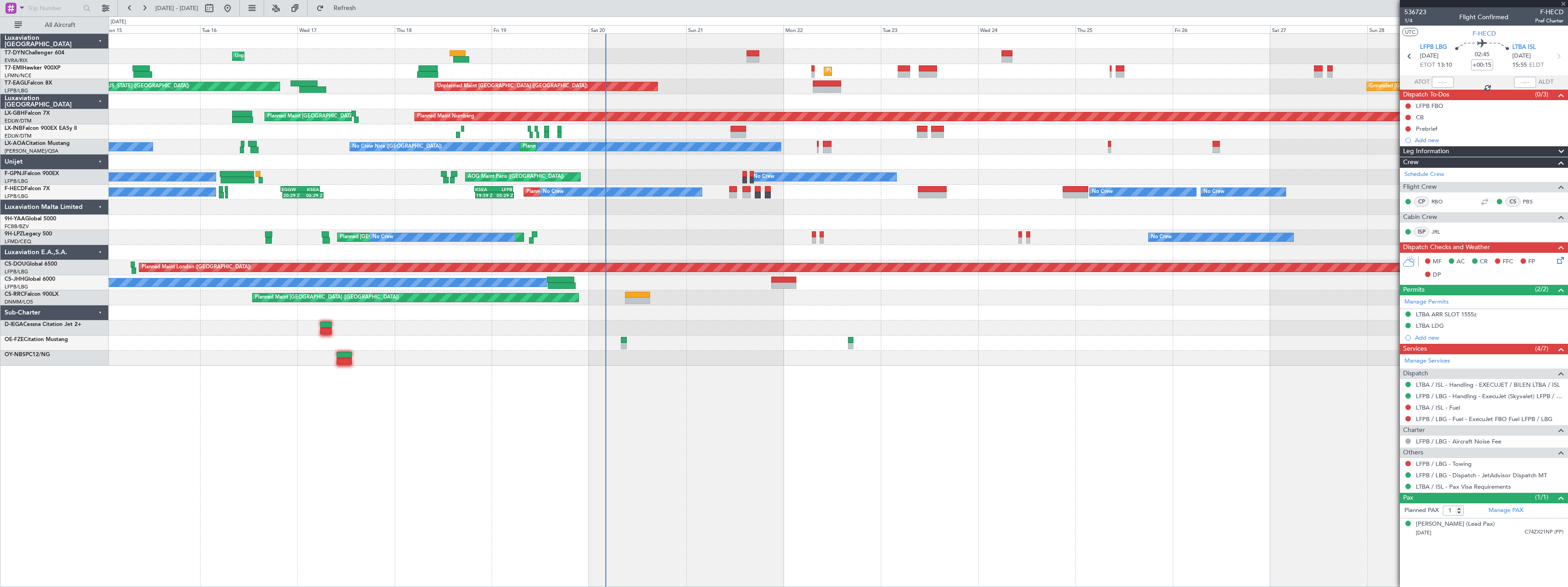
type input "2"
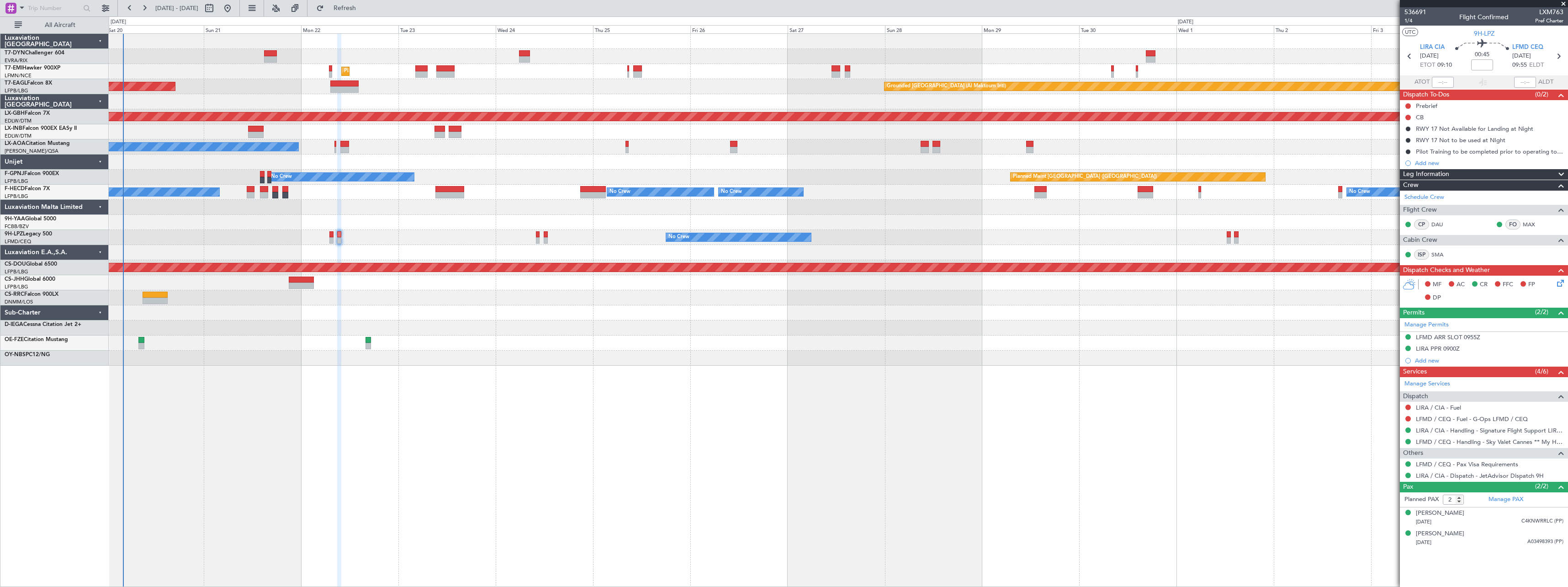
click at [448, 345] on div "Unplanned Maint Riga (Riga Intl) Planned Maint Zurich Grounded Dubai (Al Maktou…" at bounding box center [839, 200] width 1459 height 332
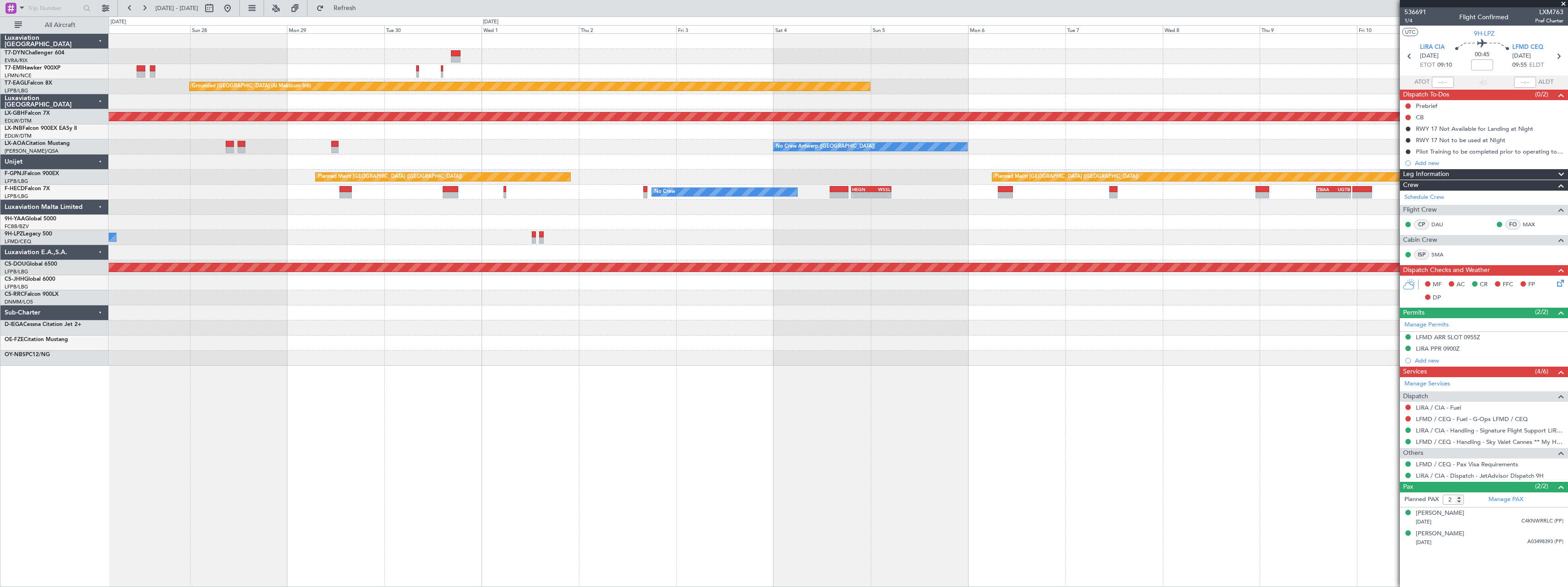
click at [524, 367] on div "Grounded Dubai (Al Maktoum Intl) Planned Maint Nurnberg No Crew Antwerp (Deurne…" at bounding box center [839, 310] width 1459 height 553
click at [217, 12] on button at bounding box center [209, 8] width 15 height 15
select select "9"
select select "2025"
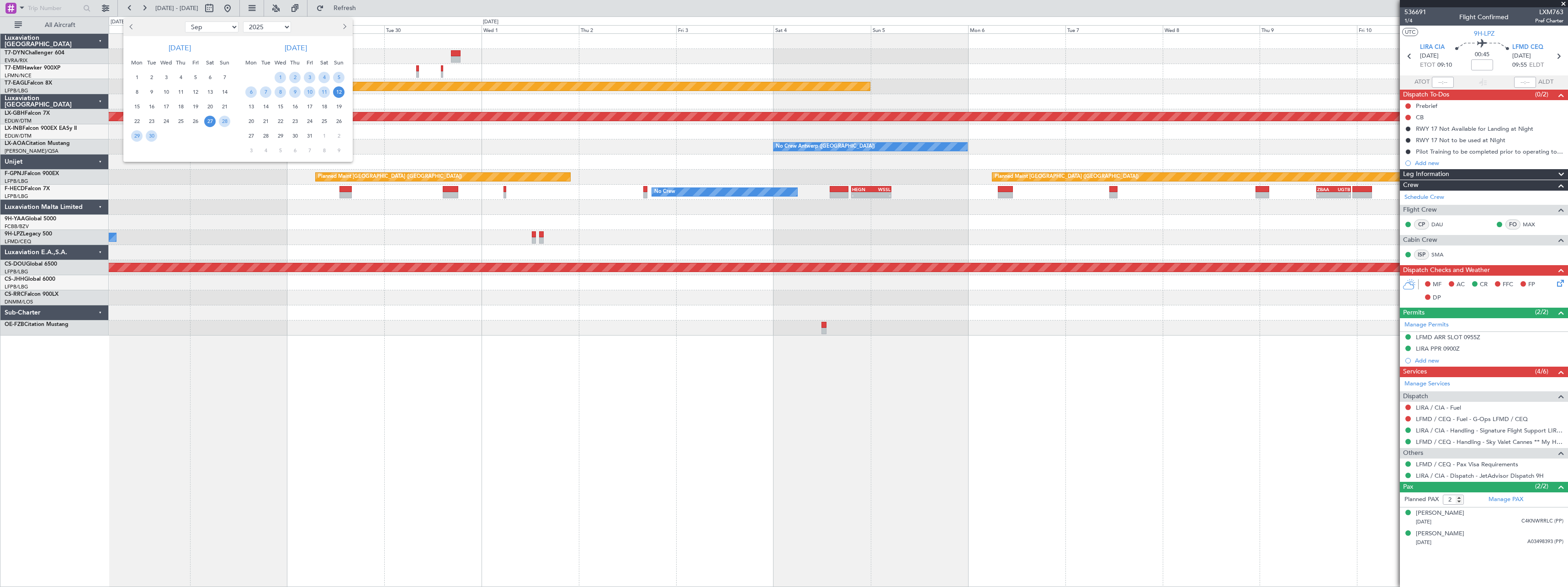
click at [347, 27] on button "Next month" at bounding box center [344, 27] width 10 height 15
click at [251, 91] on span "3" at bounding box center [251, 92] width 12 height 12
click at [248, 121] on span "17" at bounding box center [251, 121] width 12 height 12
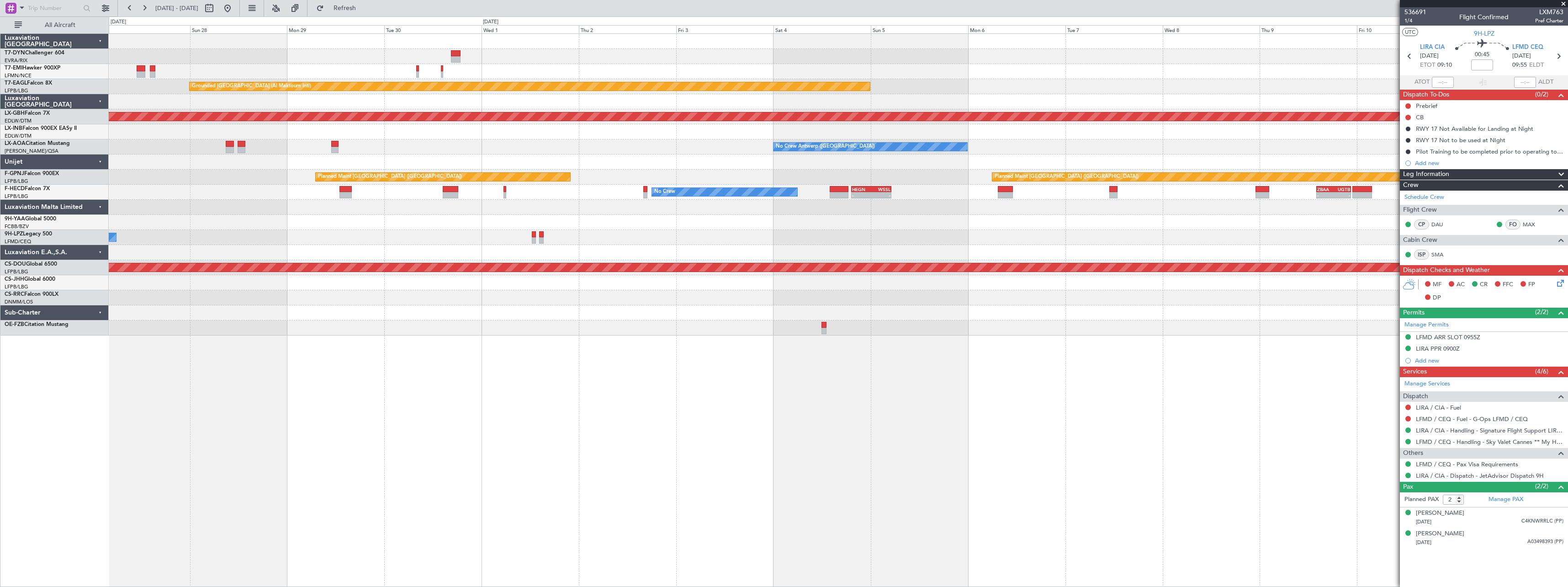
select select "11"
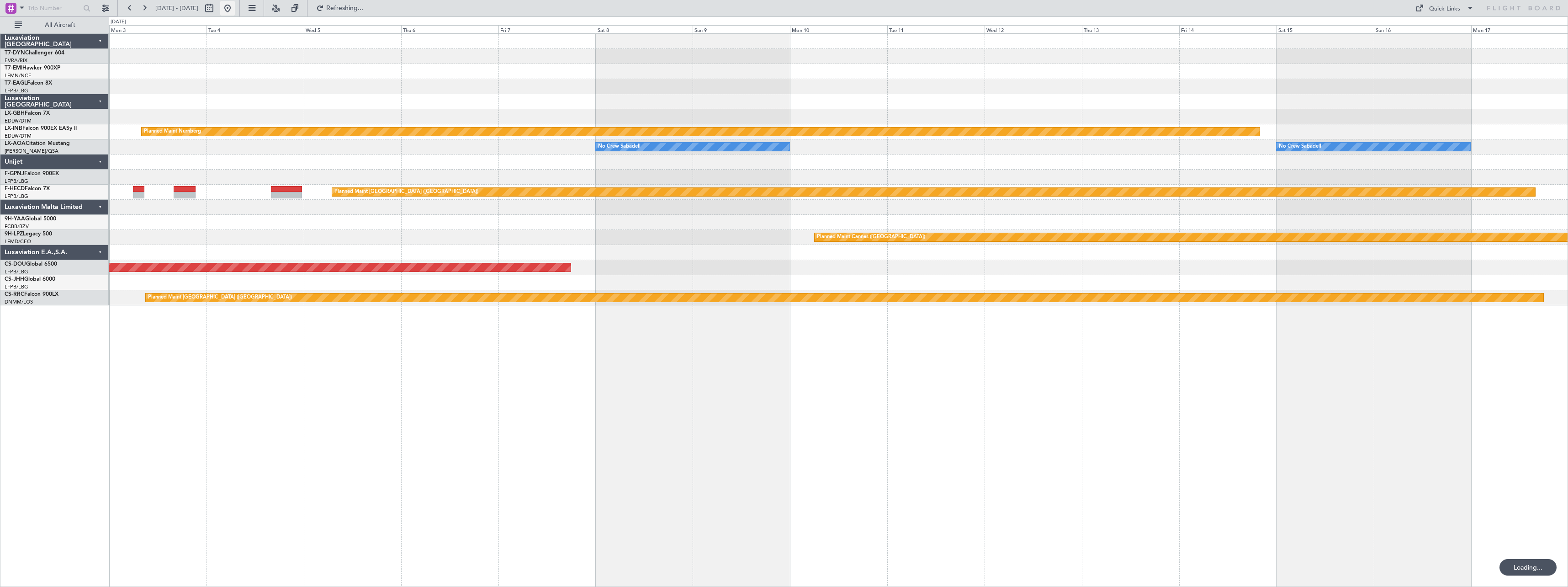
click at [235, 5] on button at bounding box center [228, 8] width 15 height 15
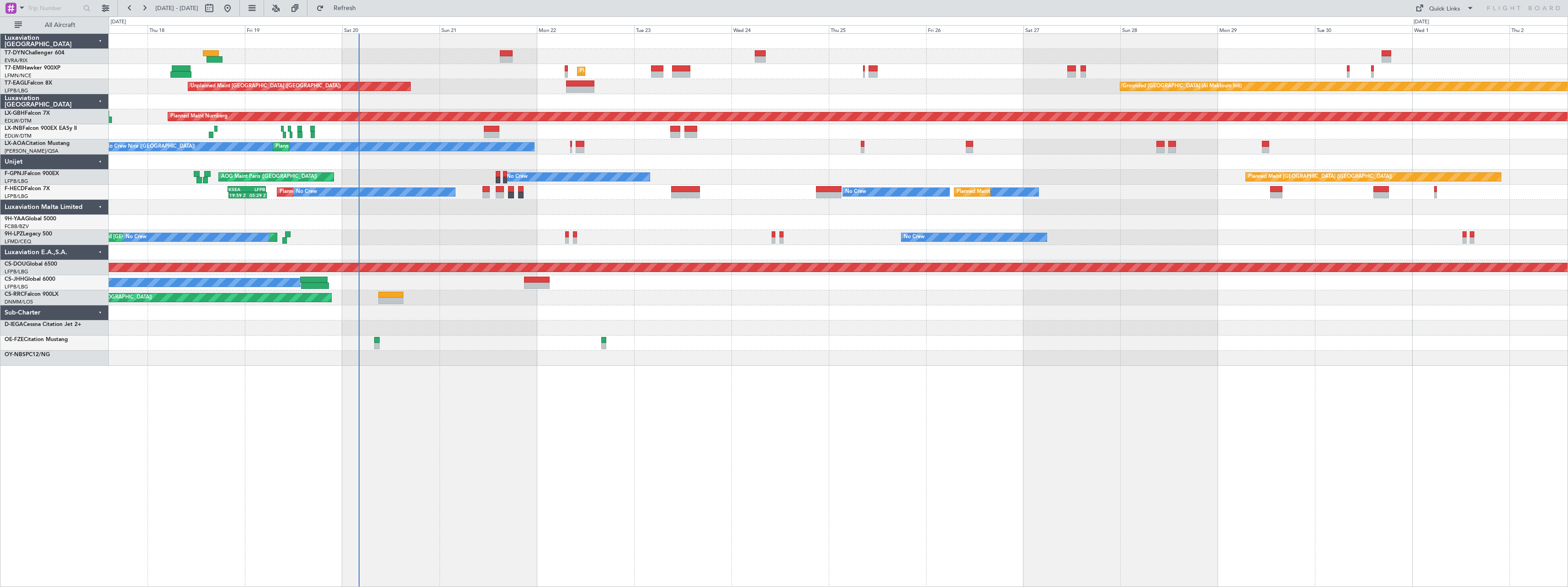
click at [496, 338] on div "Unplanned Maint Riga (Riga Intl) Planned Maint Zurich Unplanned Maint Paris (Le…" at bounding box center [839, 200] width 1459 height 332
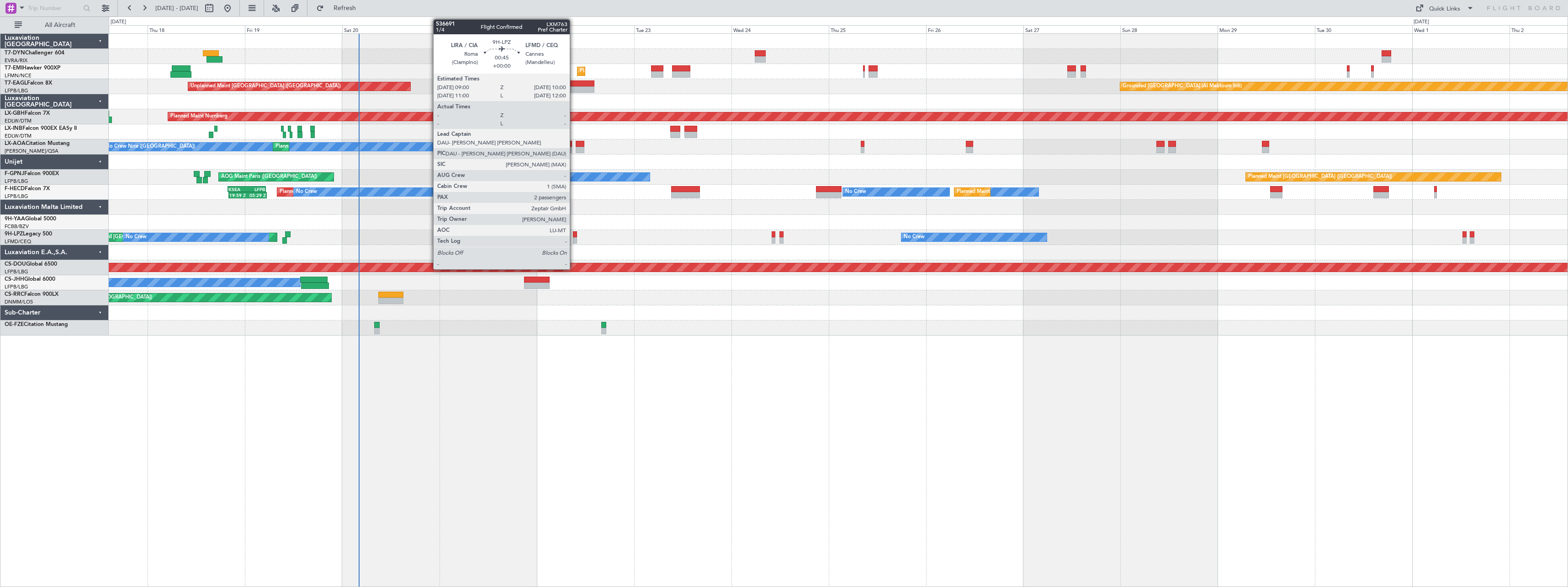
click at [574, 237] on div at bounding box center [574, 235] width 4 height 6
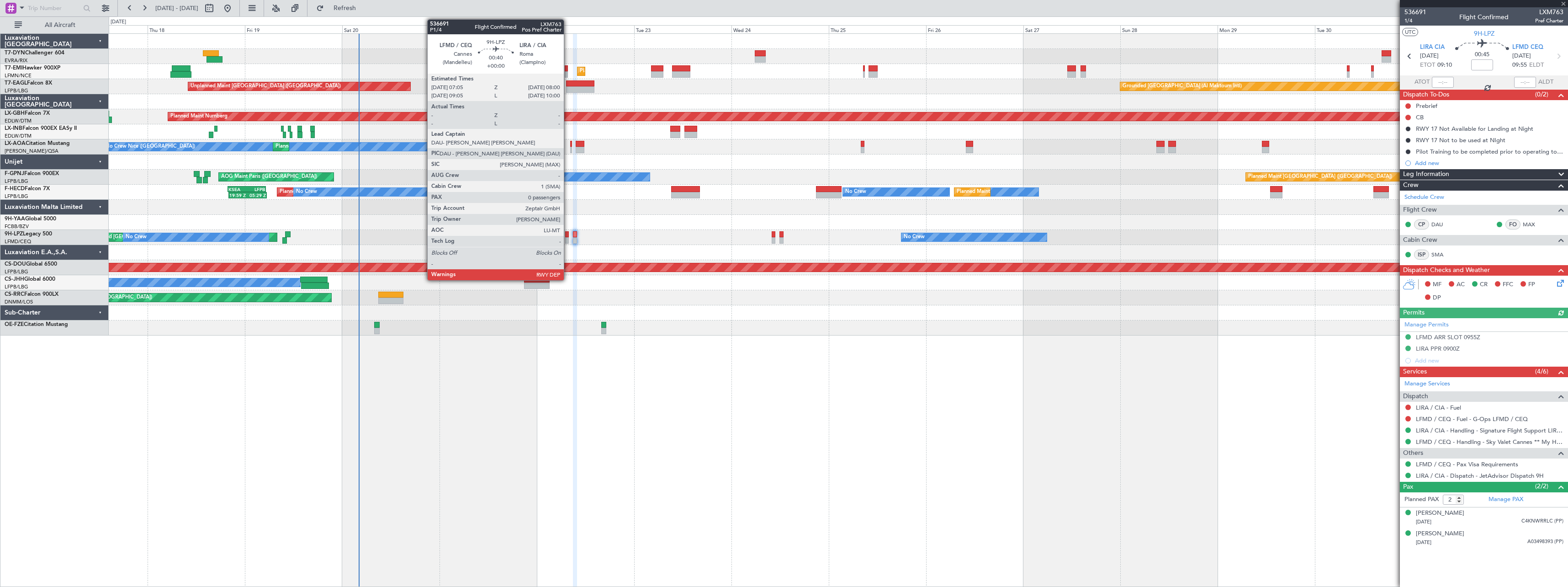
click at [568, 237] on div at bounding box center [567, 240] width 4 height 6
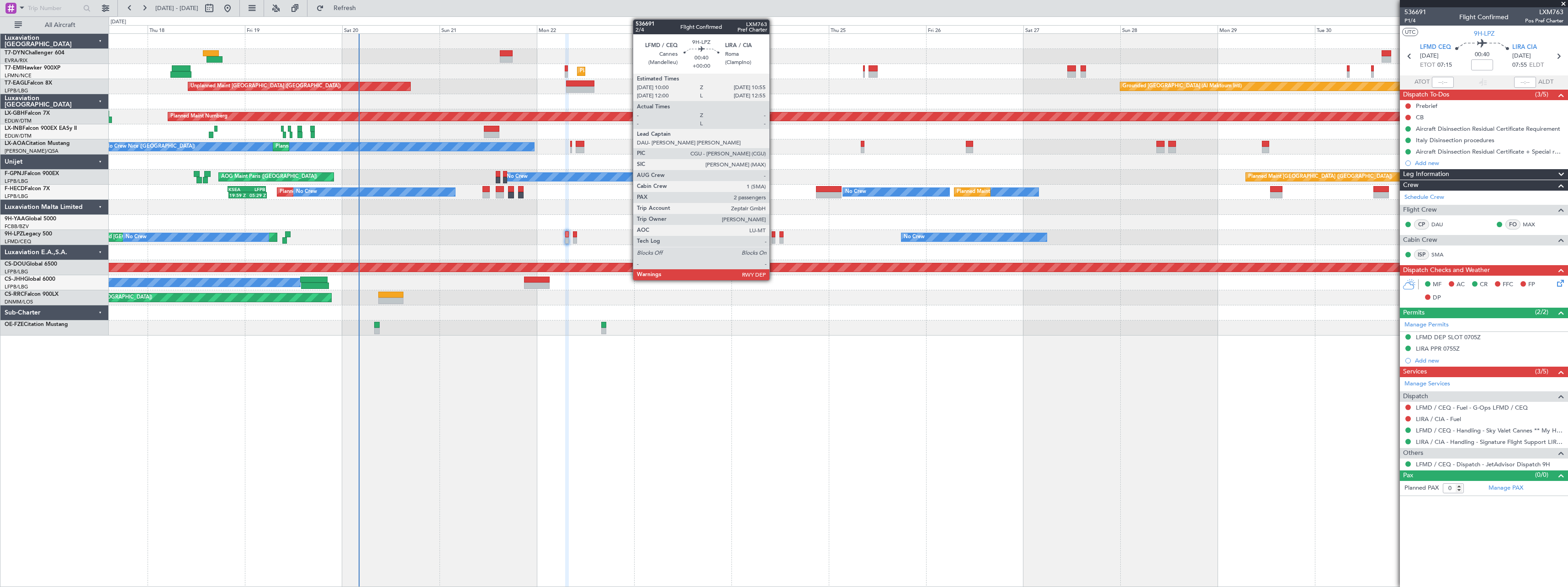
click at [773, 234] on div at bounding box center [773, 235] width 4 height 6
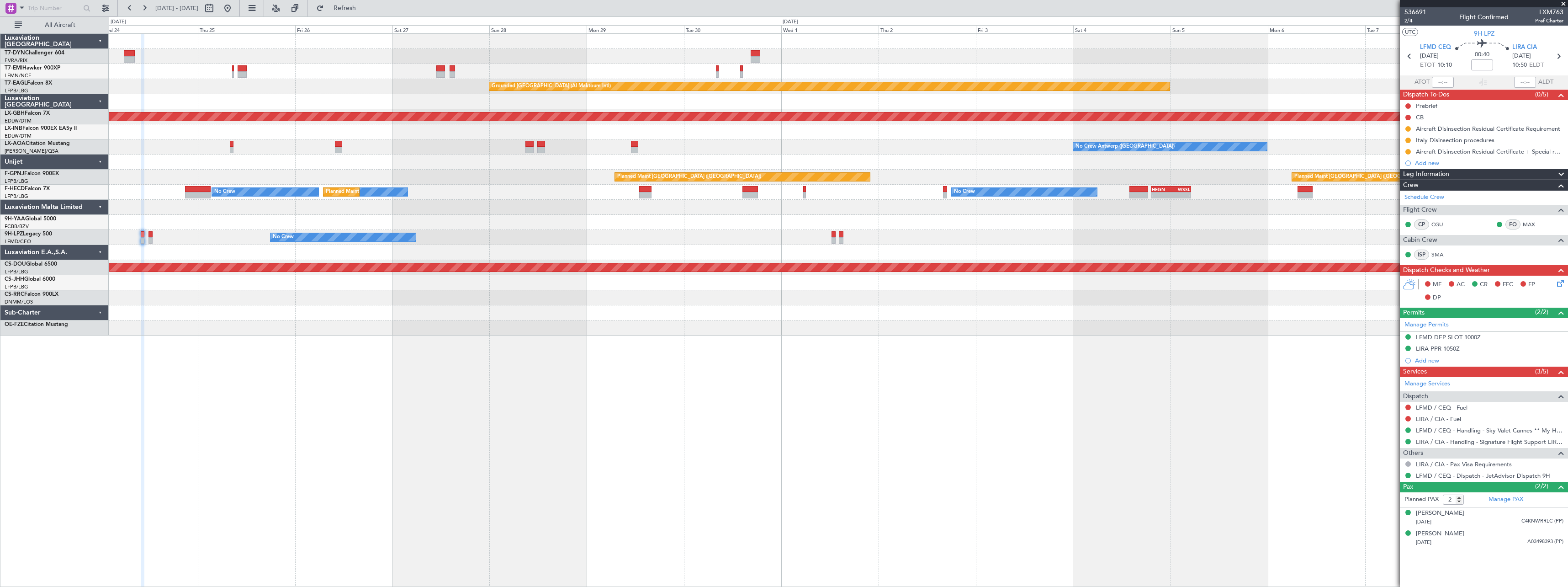
click at [464, 330] on div "Planned Maint Zurich Grounded Dubai (Al Maktoum Intl) Unplanned Maint Paris (Le…" at bounding box center [839, 184] width 1459 height 302
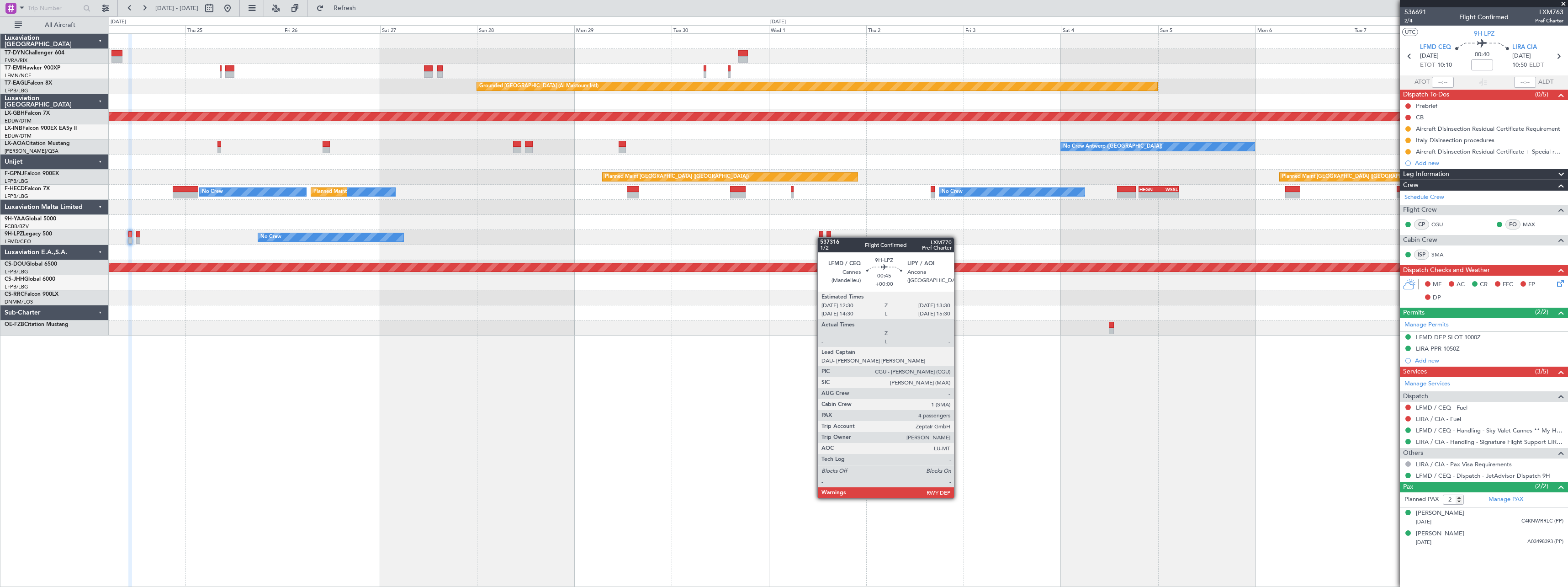
click at [822, 238] on div "No Crew" at bounding box center [839, 237] width 1459 height 15
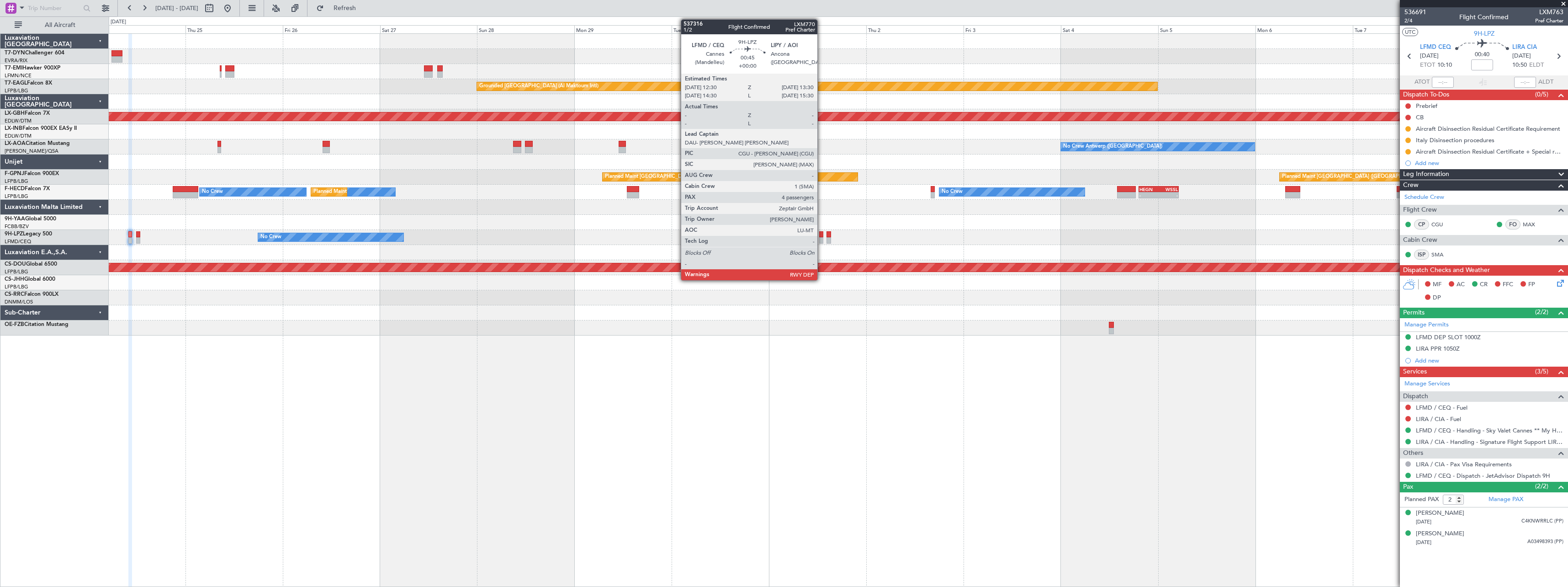
click at [821, 235] on div at bounding box center [821, 235] width 4 height 6
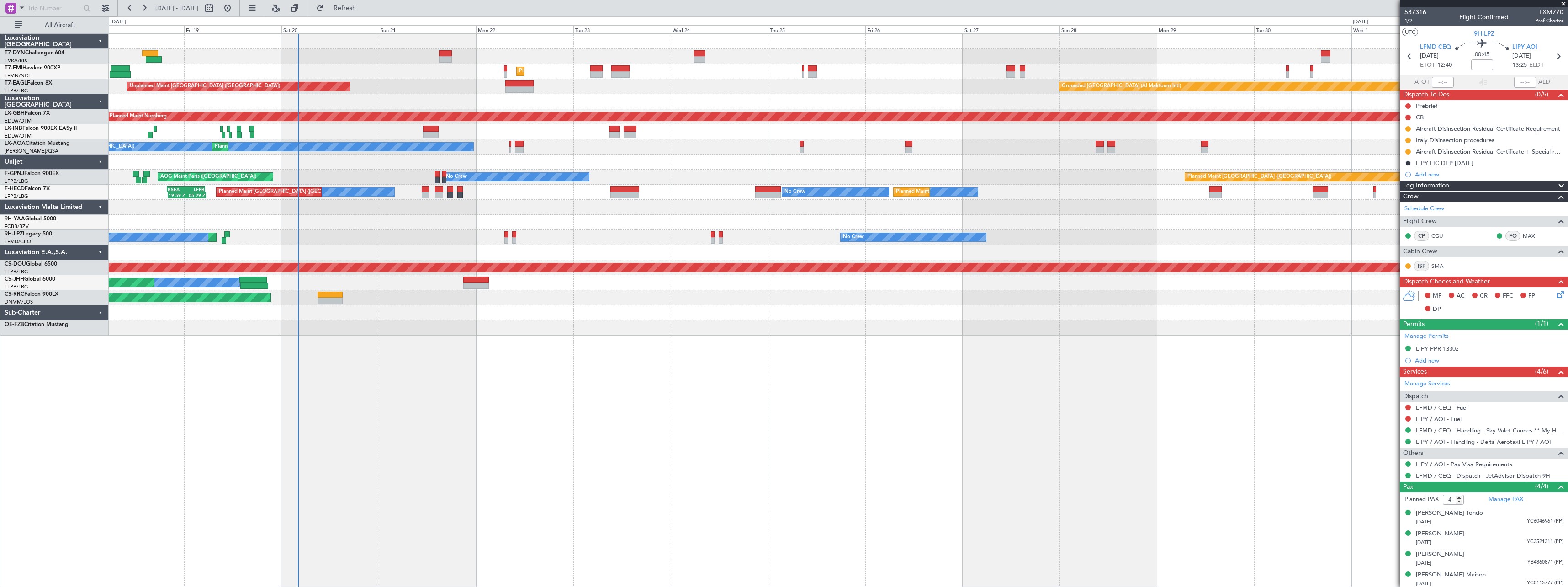
click at [1098, 211] on div "Unplanned Maint Riga (Riga Intl) Planned Maint Zurich Grounded Dubai (Al Maktou…" at bounding box center [839, 184] width 1459 height 302
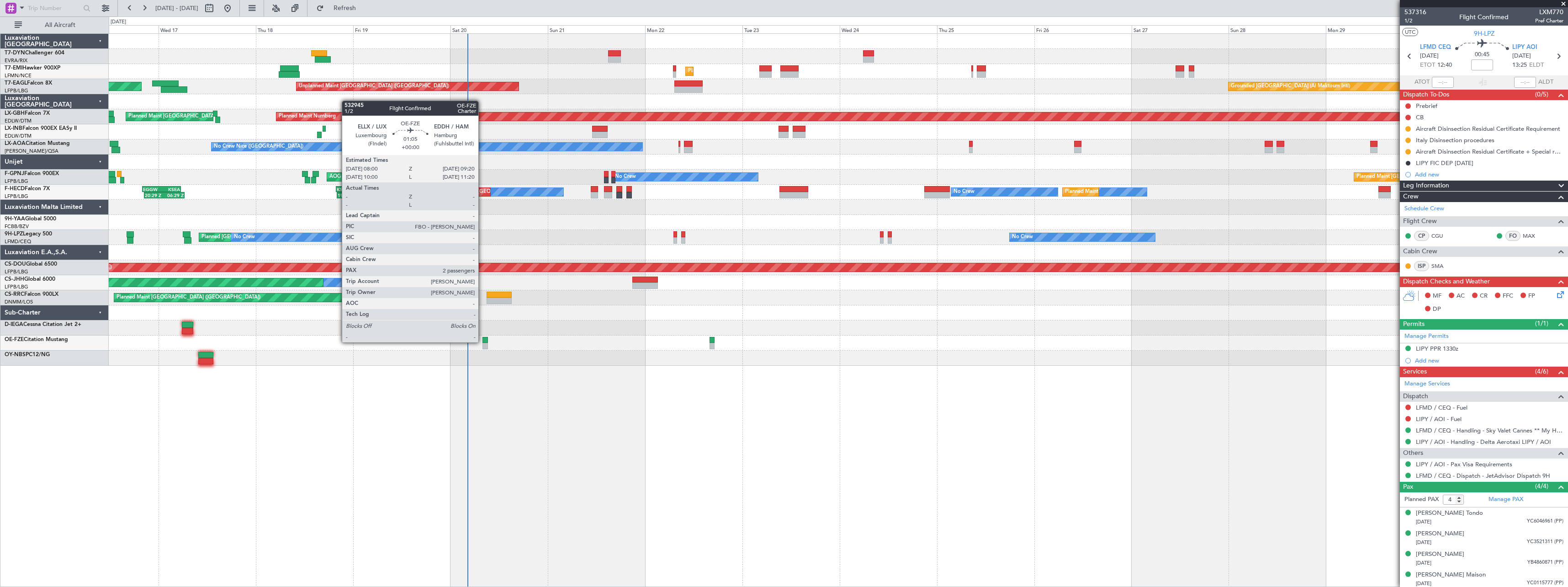
click at [482, 341] on div at bounding box center [485, 340] width 5 height 6
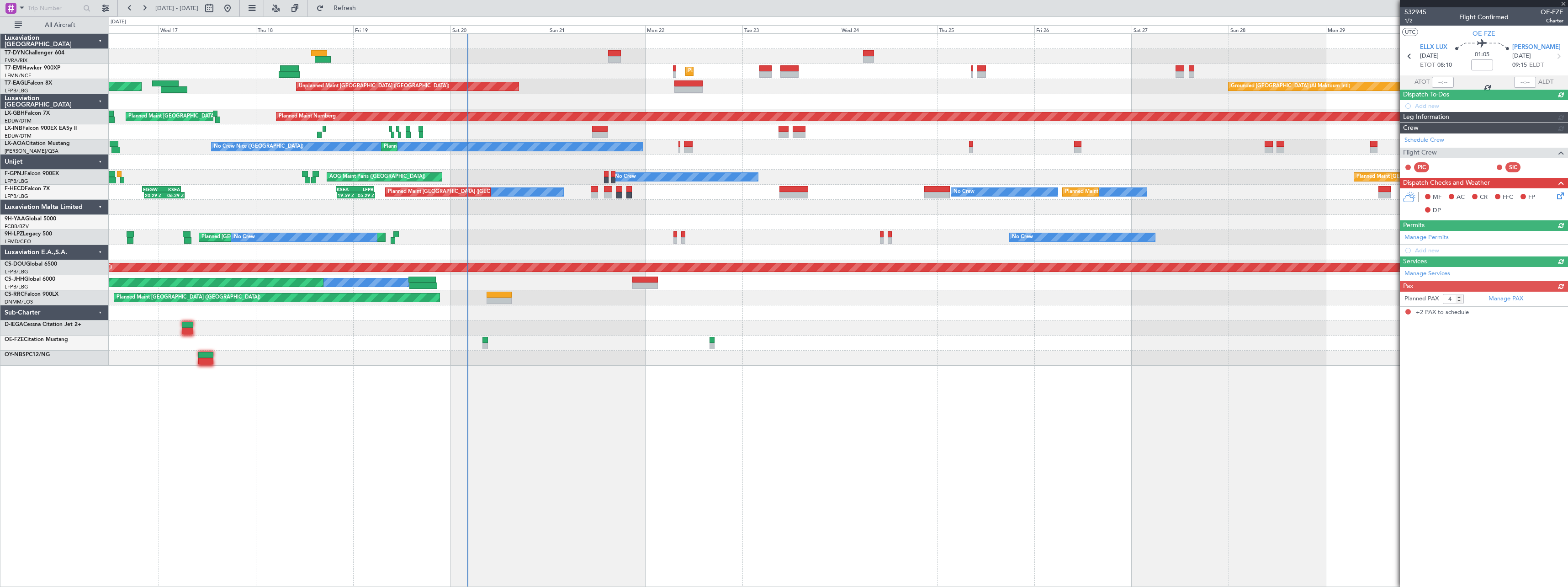
type input "2"
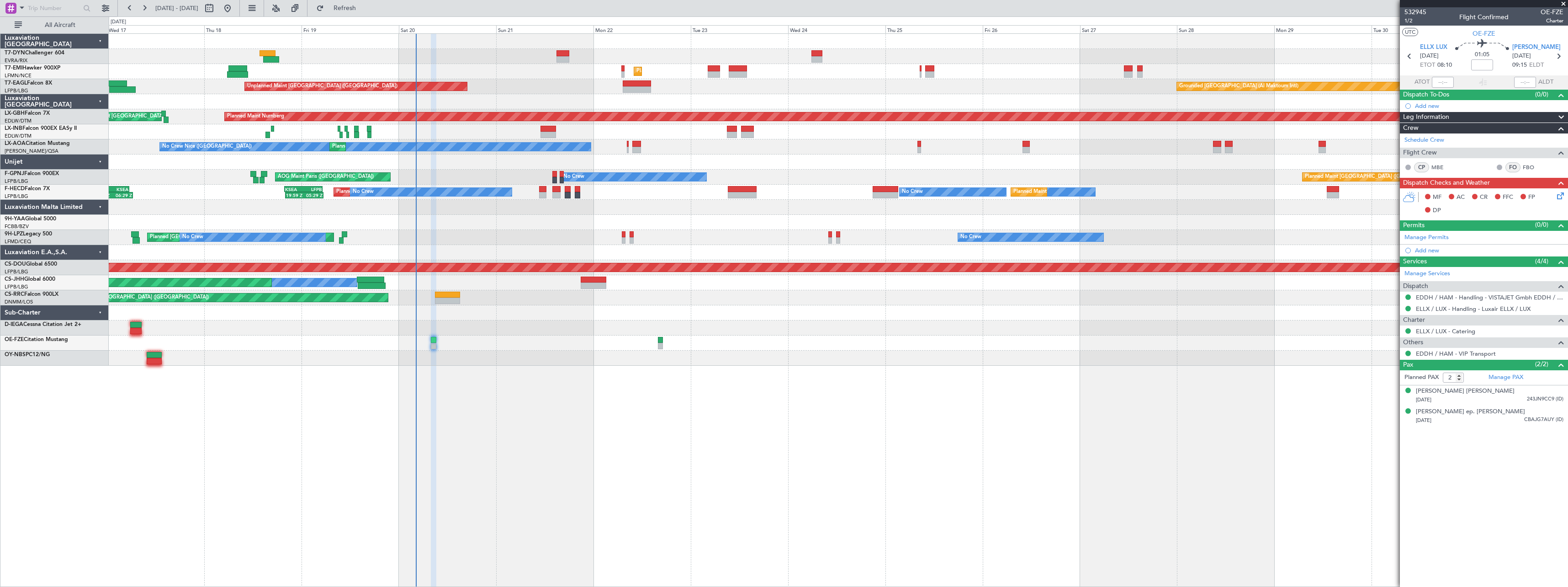
click at [996, 309] on div at bounding box center [839, 313] width 1459 height 15
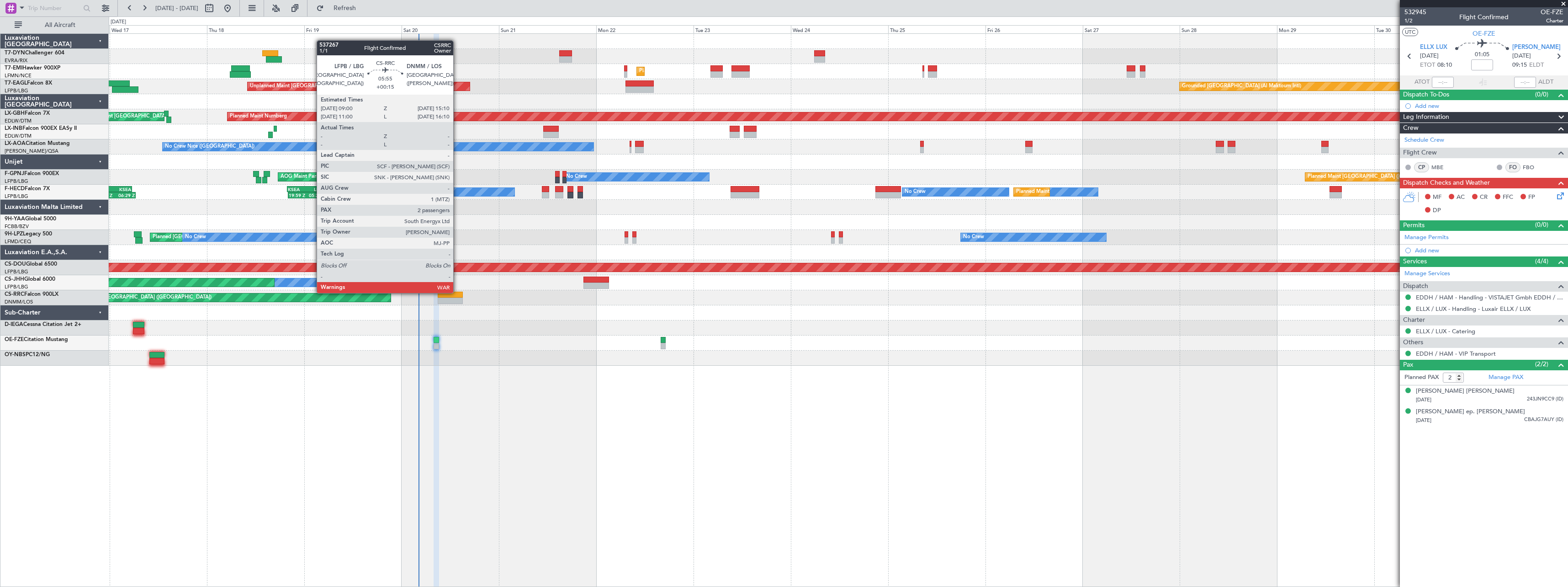
click at [457, 292] on div at bounding box center [450, 295] width 25 height 6
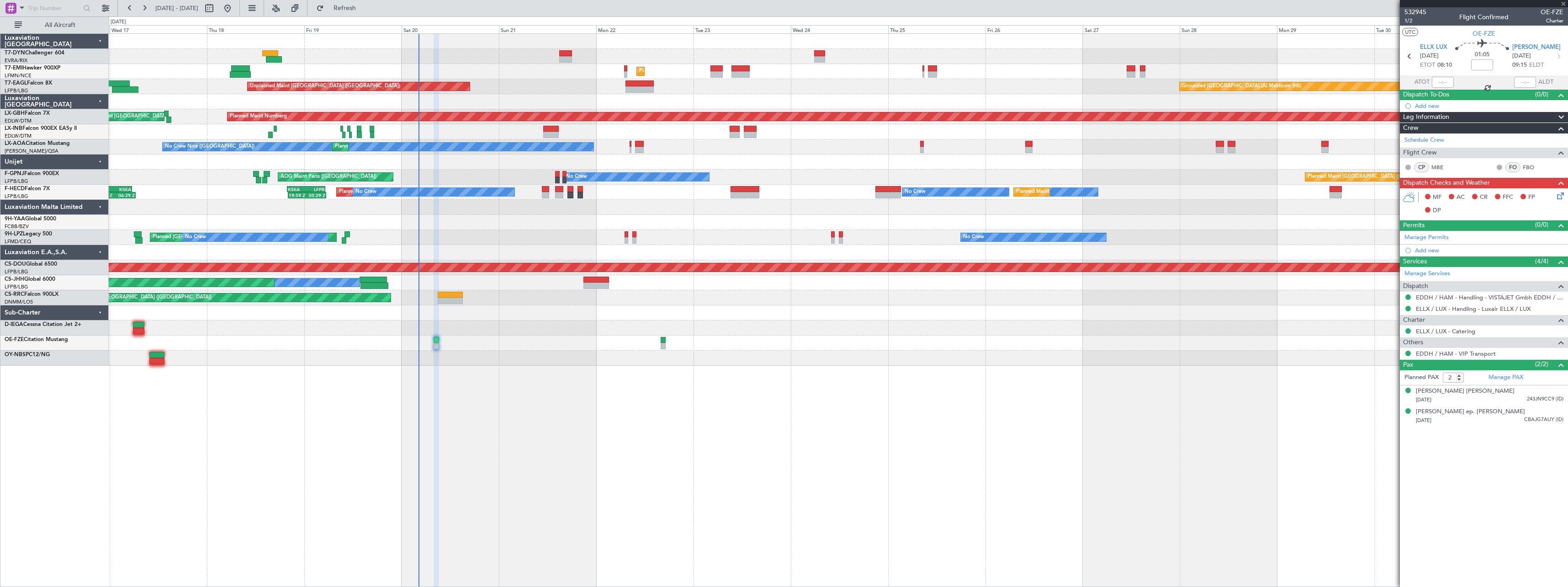
type input "+00:15"
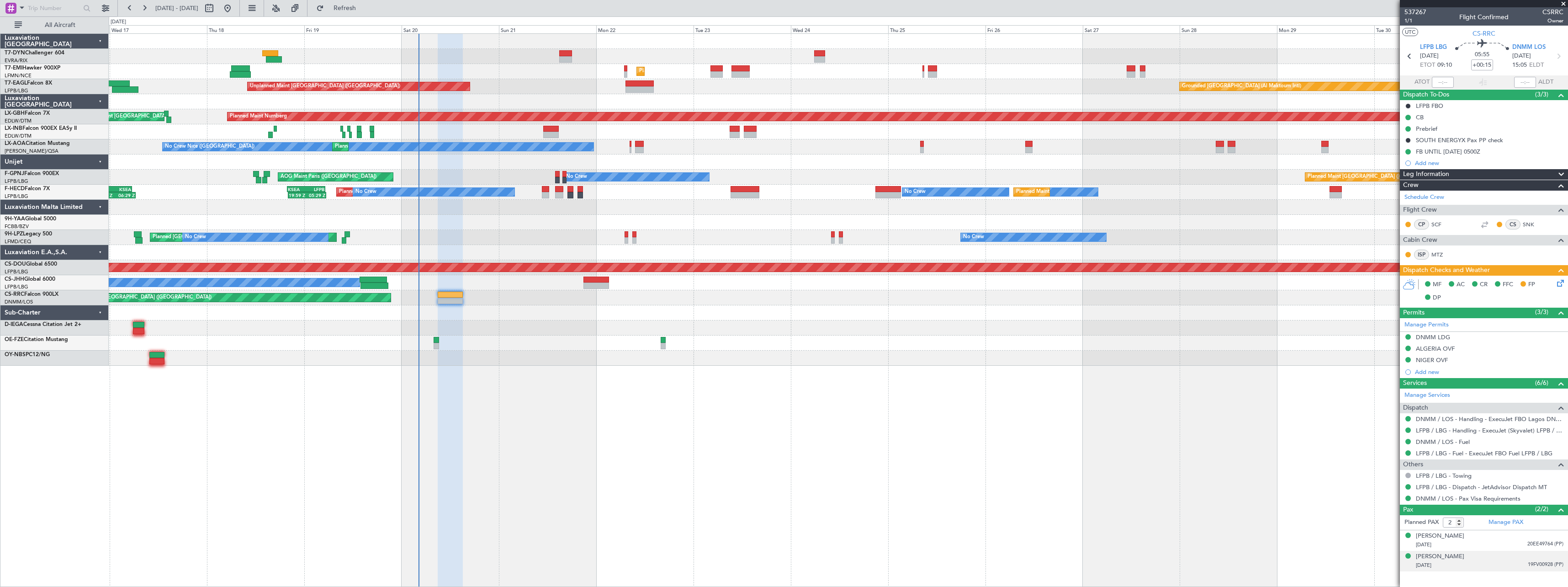
click at [1492, 558] on div "Ronald CHAGOURY 23/01/1983 19FV00928 (PP)" at bounding box center [1489, 560] width 147 height 18
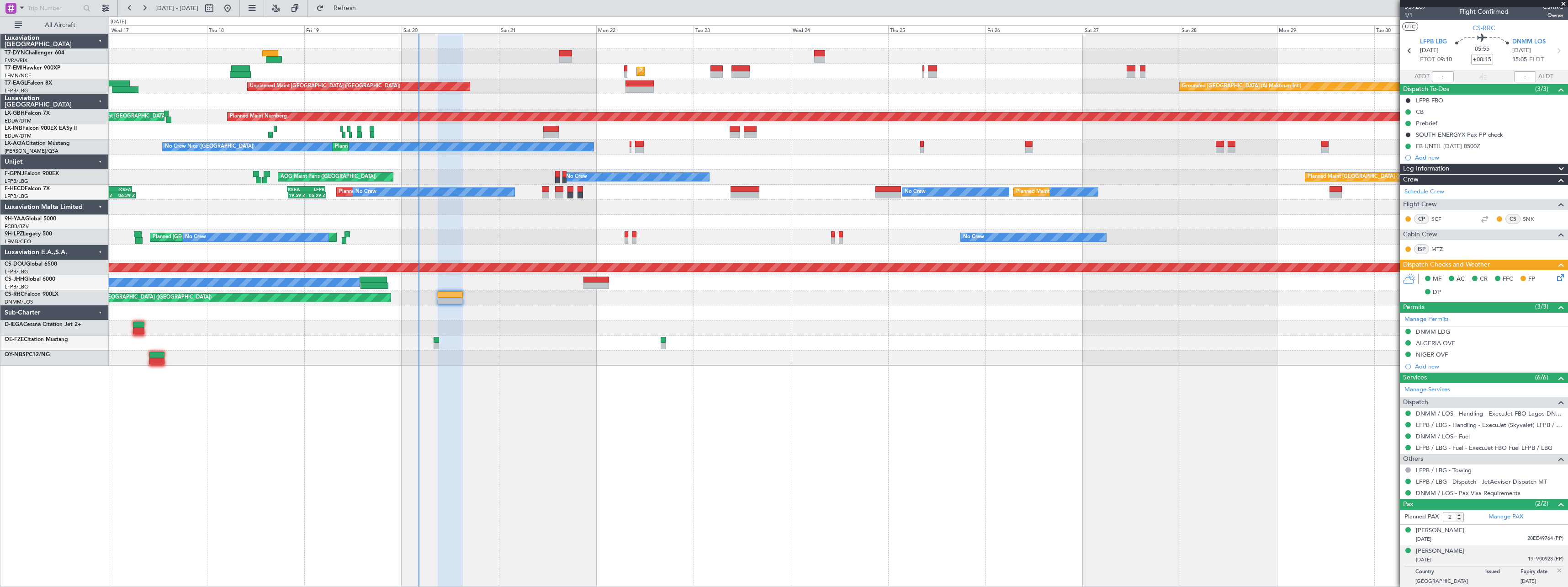
scroll to position [6, 0]
click at [1481, 539] on div "08/01/1949 20EE49764 (PP)" at bounding box center [1489, 539] width 147 height 9
click at [1443, 572] on div "Ronald CHAGOURY" at bounding box center [1440, 573] width 48 height 9
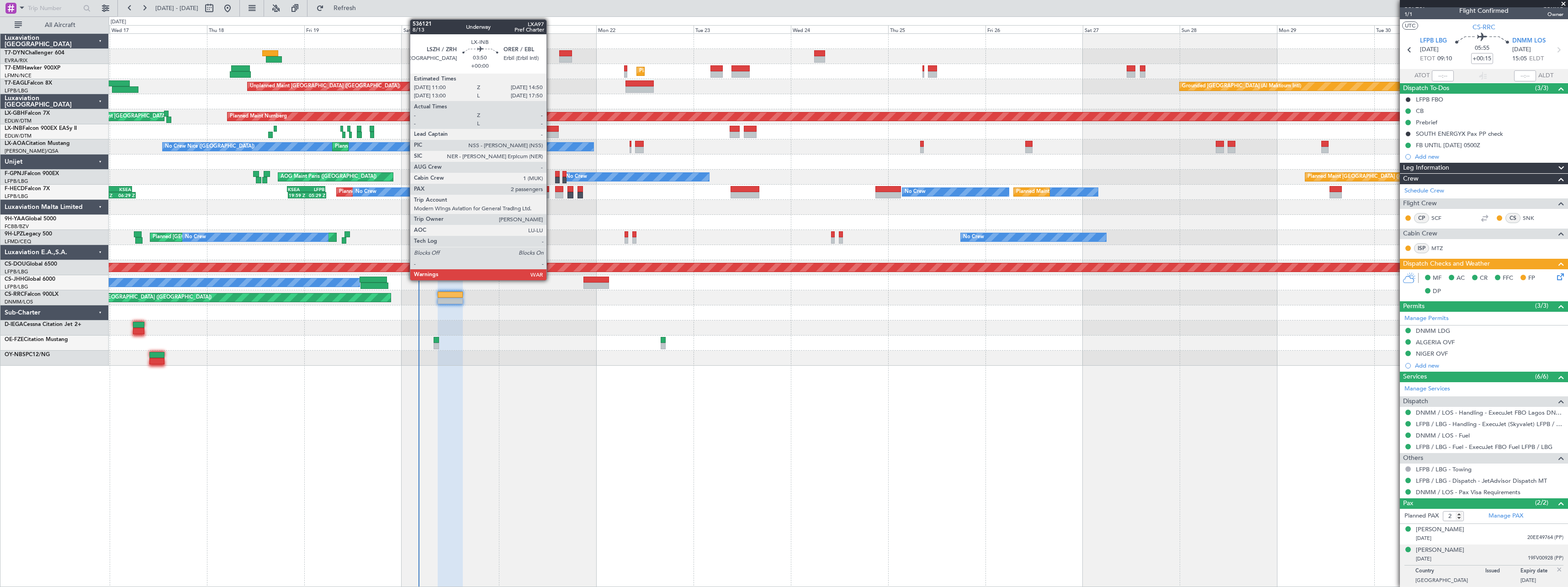
click at [550, 128] on div at bounding box center [551, 129] width 16 height 6
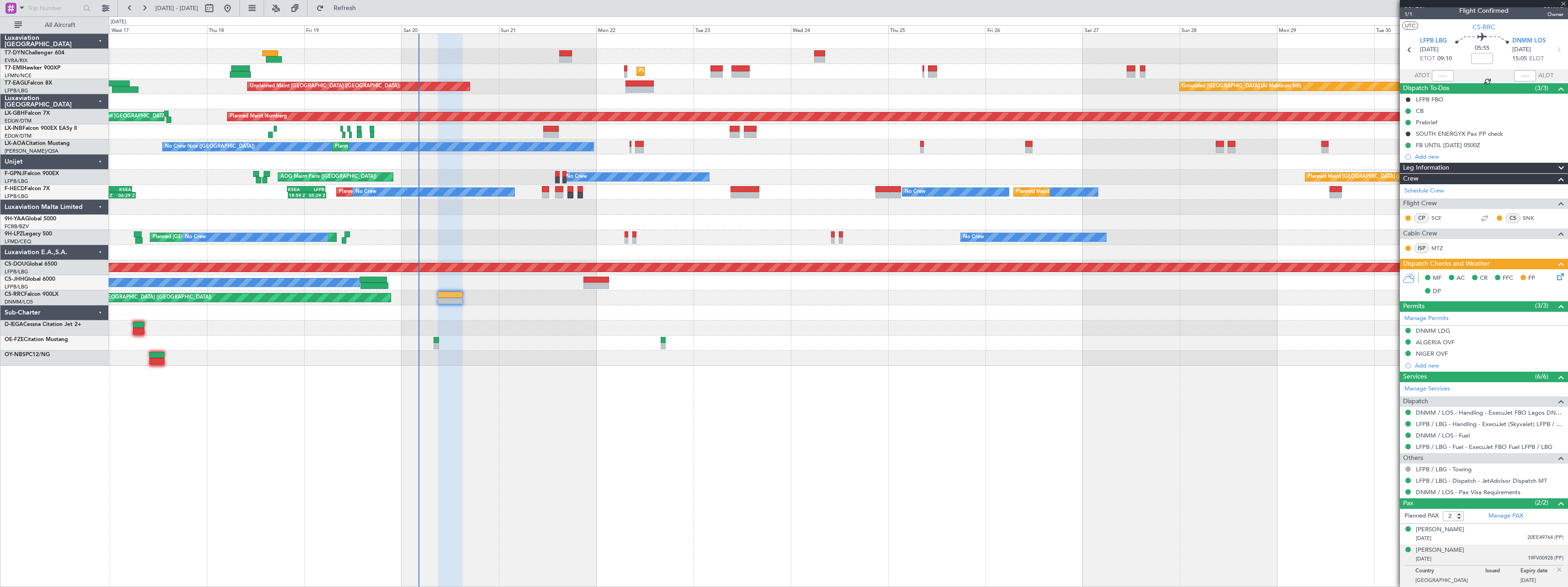
scroll to position [0, 0]
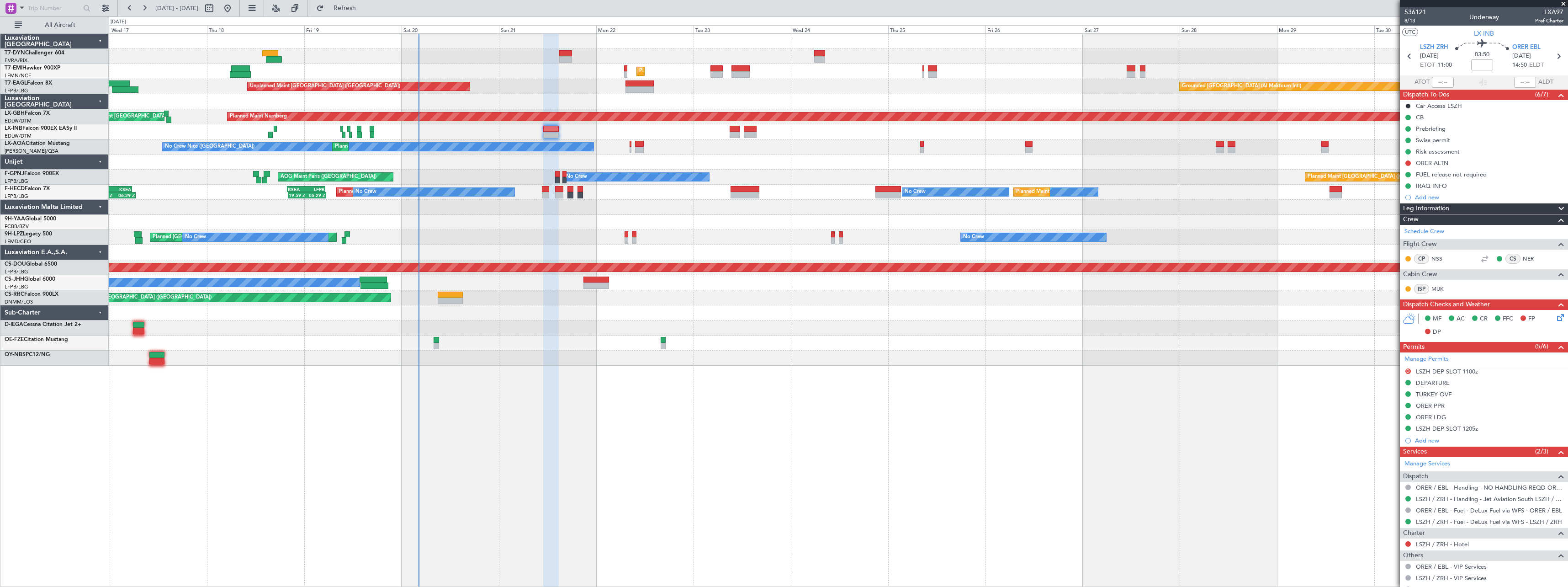
click at [728, 126] on div "Planned Maint [GEOGRAPHIC_DATA] ([GEOGRAPHIC_DATA])" at bounding box center [839, 131] width 1459 height 15
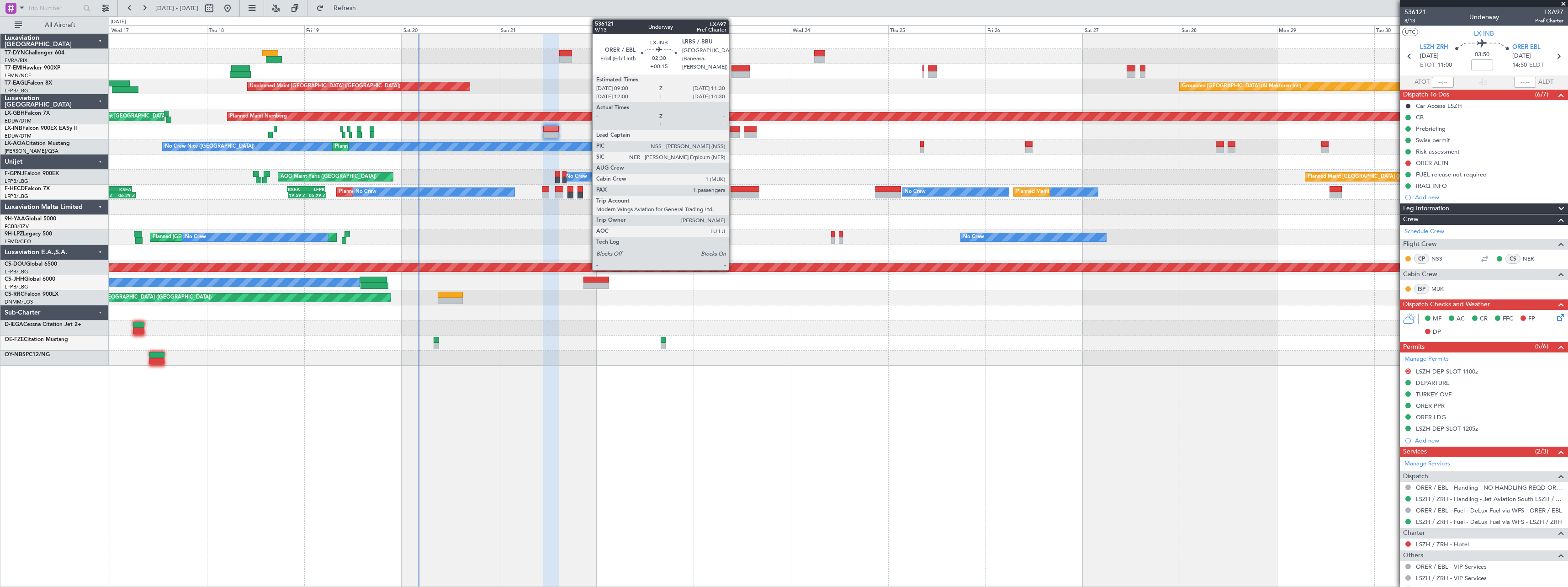
click at [733, 129] on div at bounding box center [734, 129] width 10 height 6
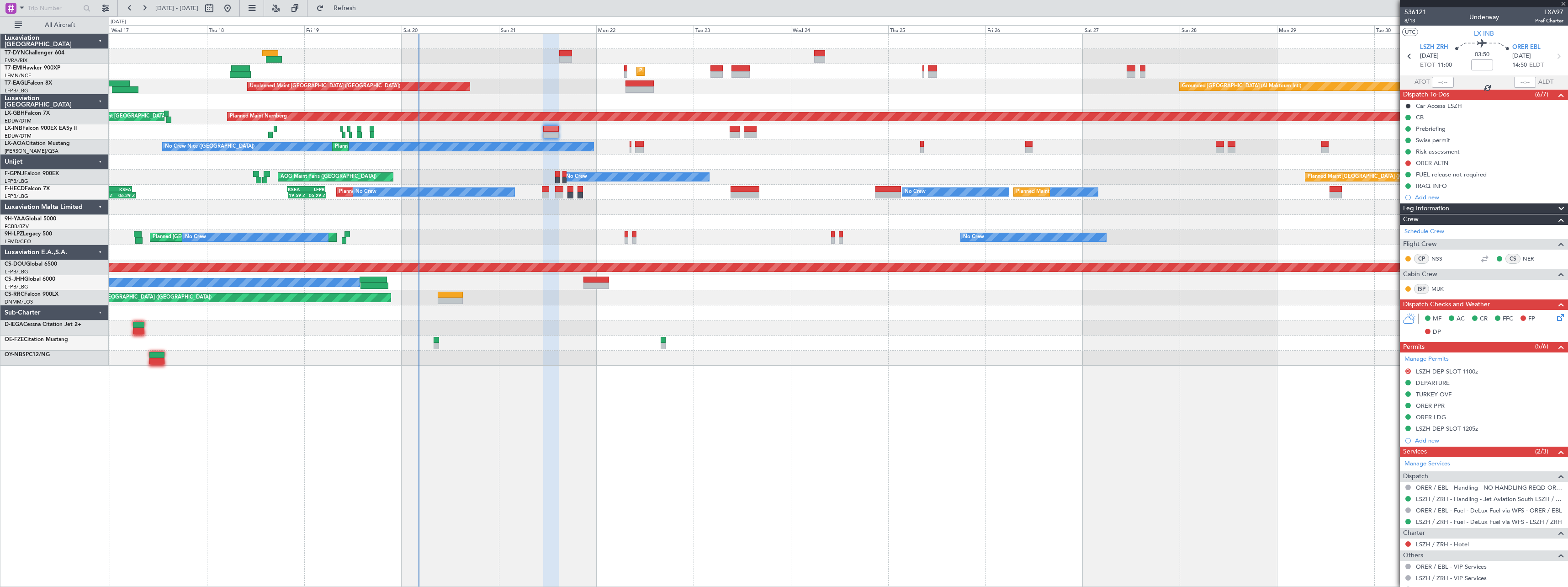
type input "+00:15"
type input "1"
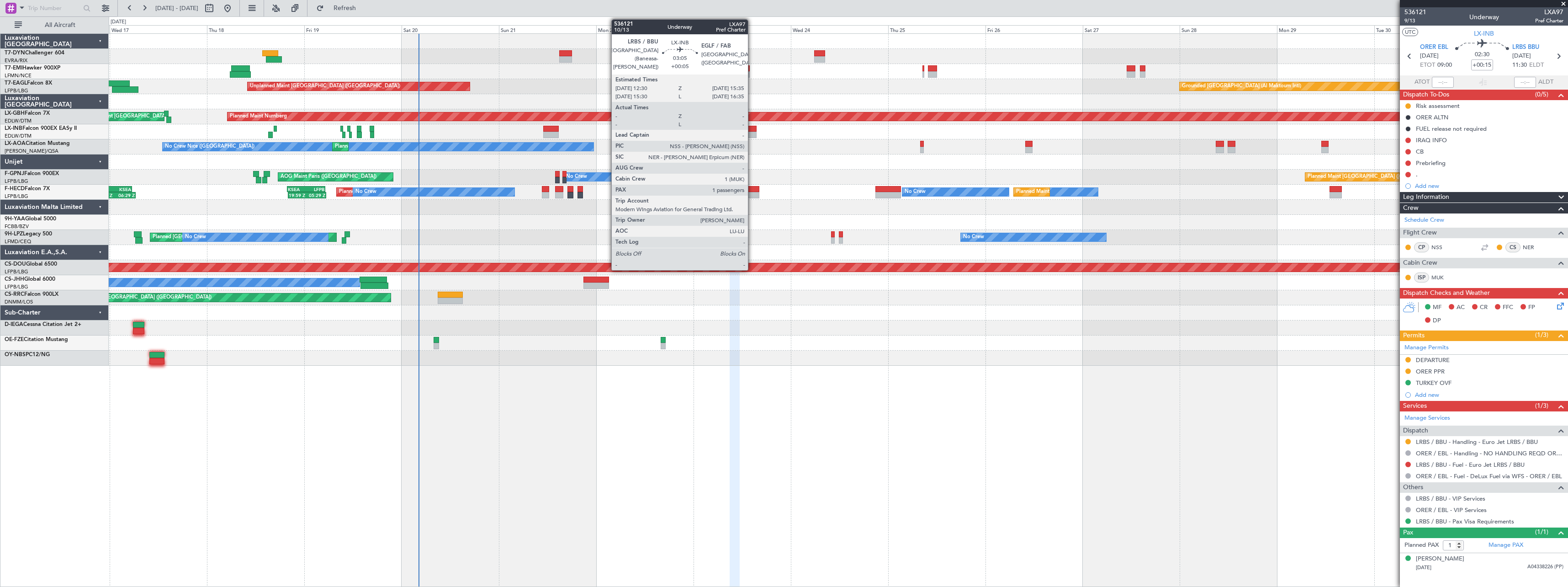
click at [752, 128] on div at bounding box center [750, 129] width 12 height 6
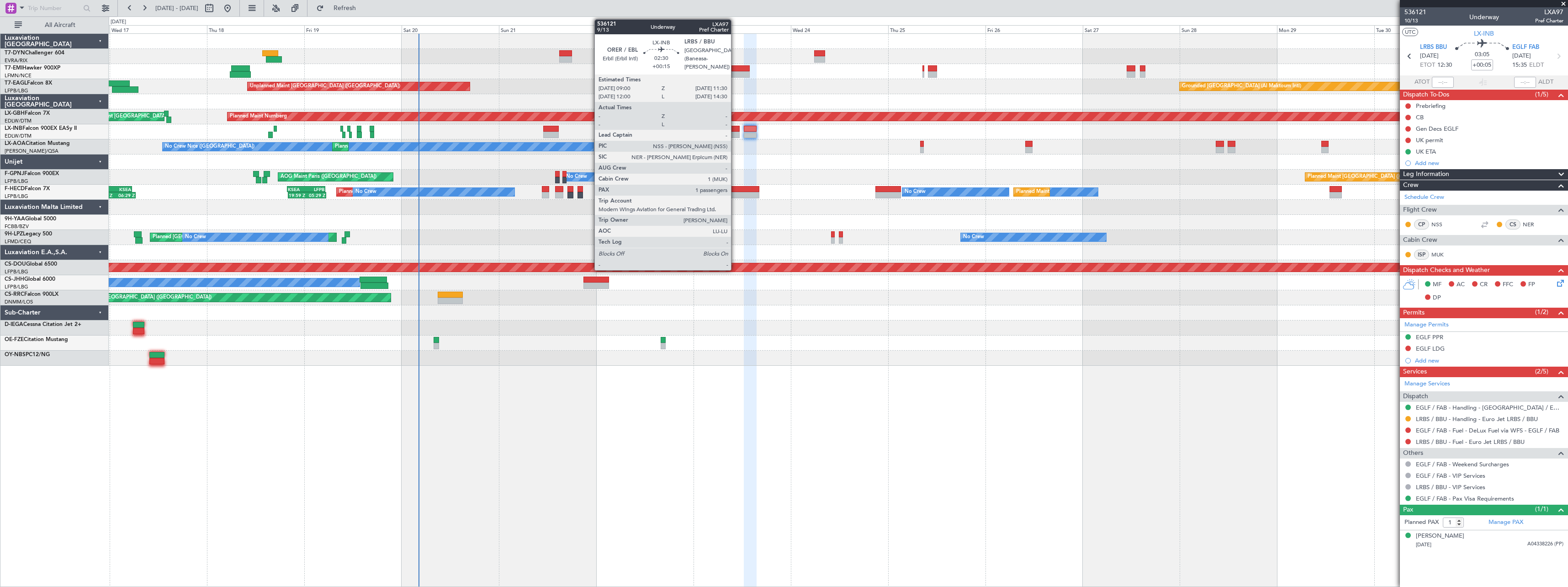
click at [735, 129] on div at bounding box center [734, 129] width 10 height 6
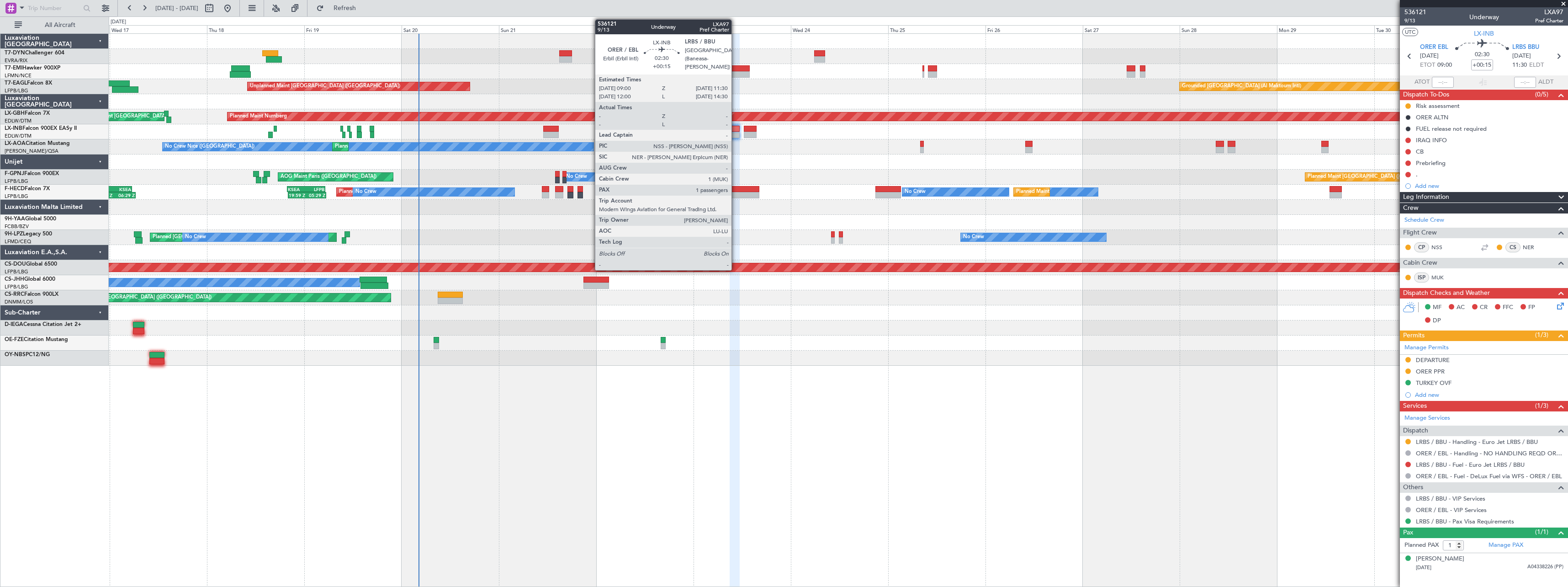
click at [736, 129] on div at bounding box center [734, 129] width 10 height 6
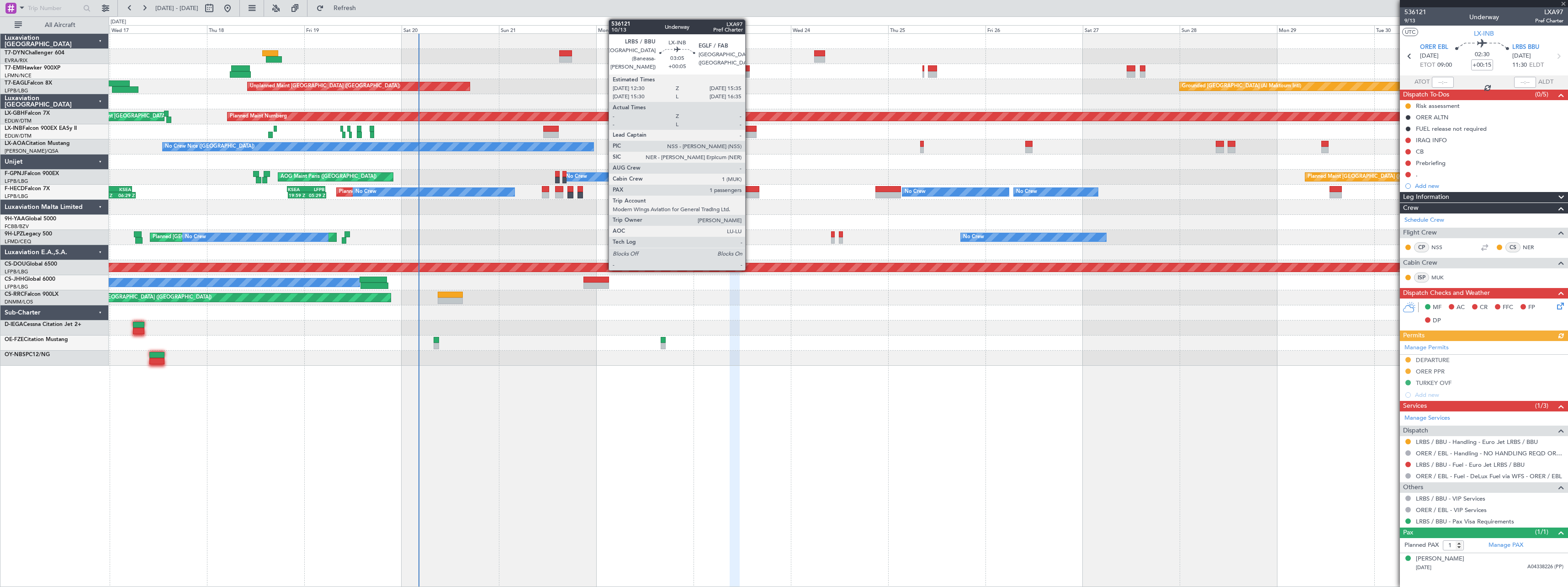
click at [749, 131] on div at bounding box center [750, 129] width 12 height 6
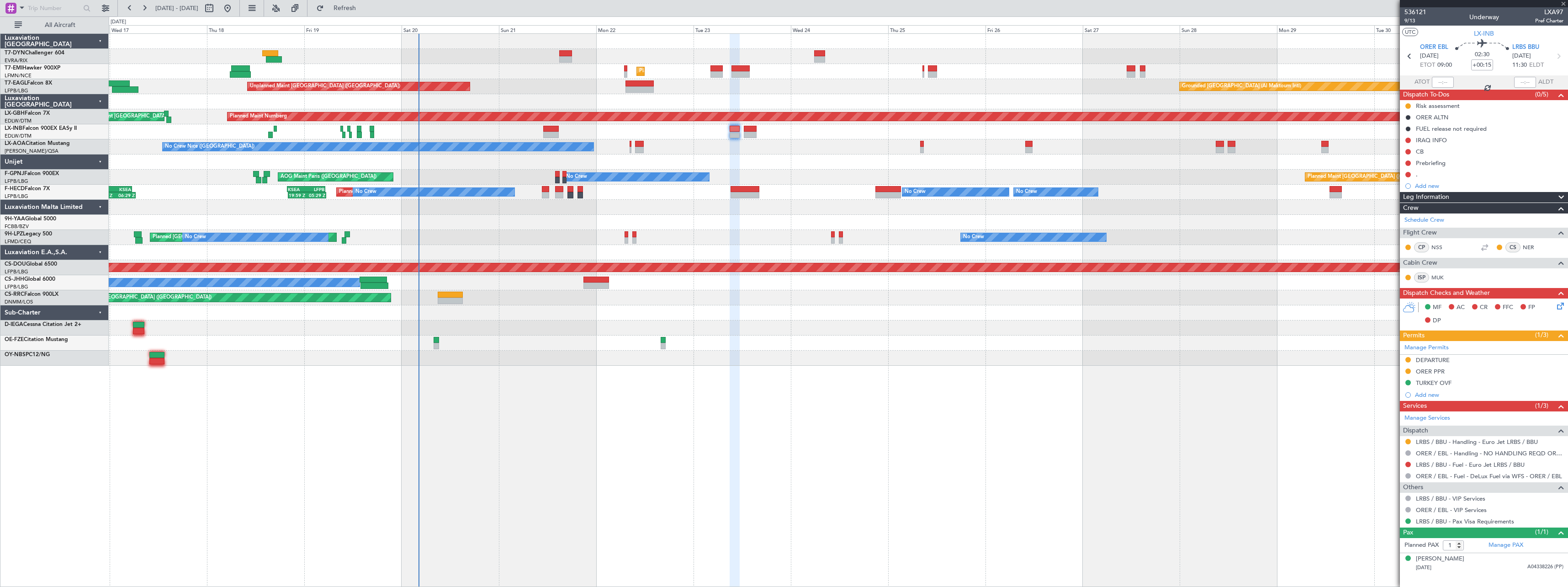
type input "+00:05"
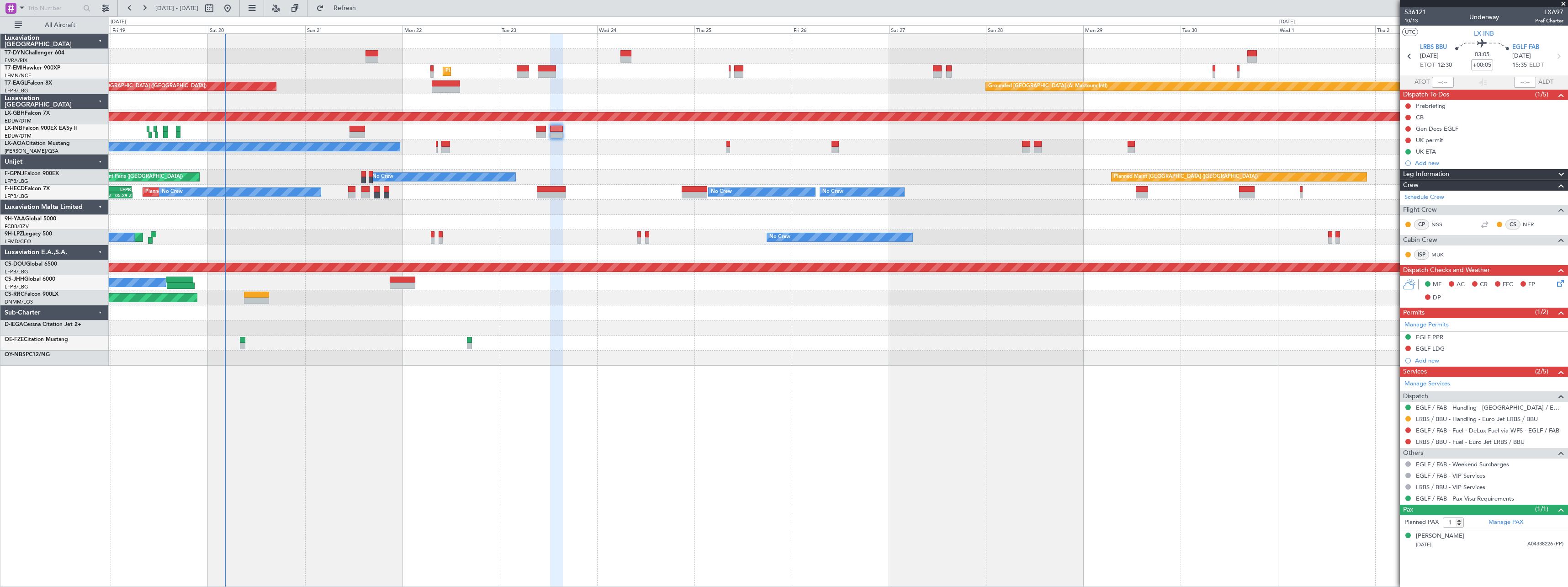
click at [739, 175] on div "Unplanned Maint Riga (Riga Intl) Planned Maint Zurich Grounded Dubai (Al Maktou…" at bounding box center [839, 200] width 1459 height 332
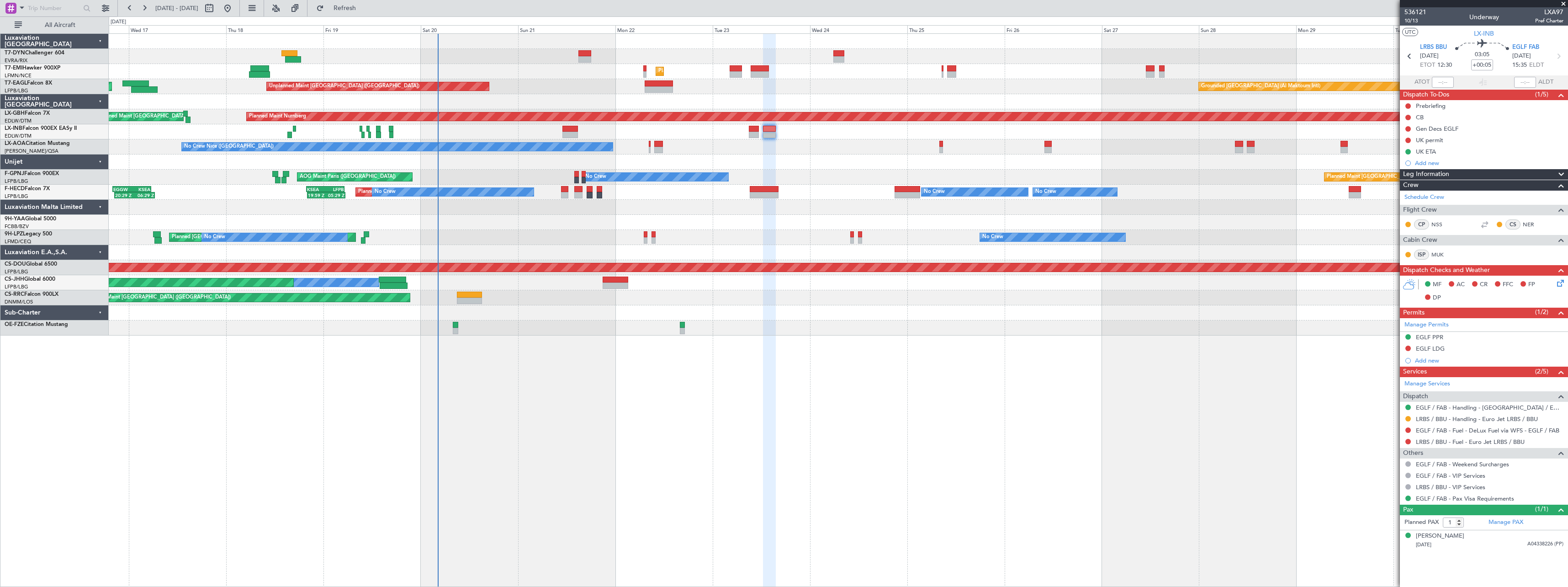
click at [768, 214] on div "Unplanned Maint Riga (Riga Intl) Planned Maint Zurich Grounded Dubai (Al Maktou…" at bounding box center [839, 184] width 1459 height 302
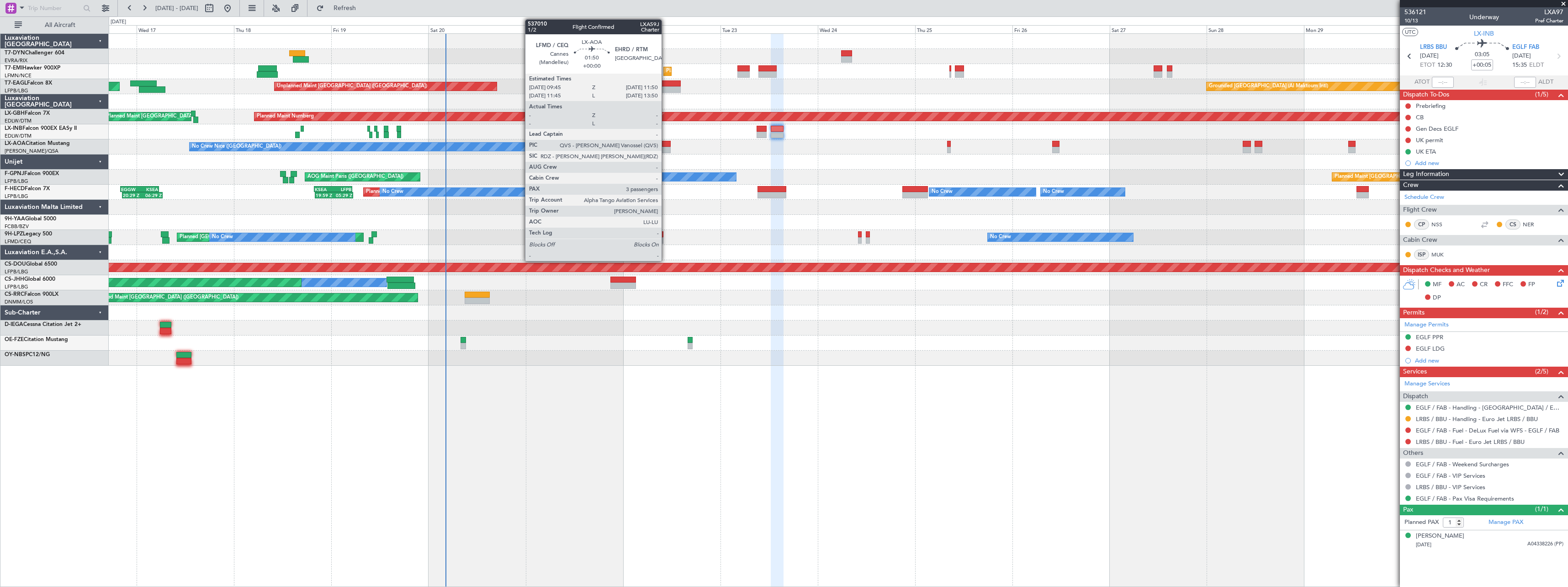
click at [666, 144] on div at bounding box center [666, 144] width 9 height 6
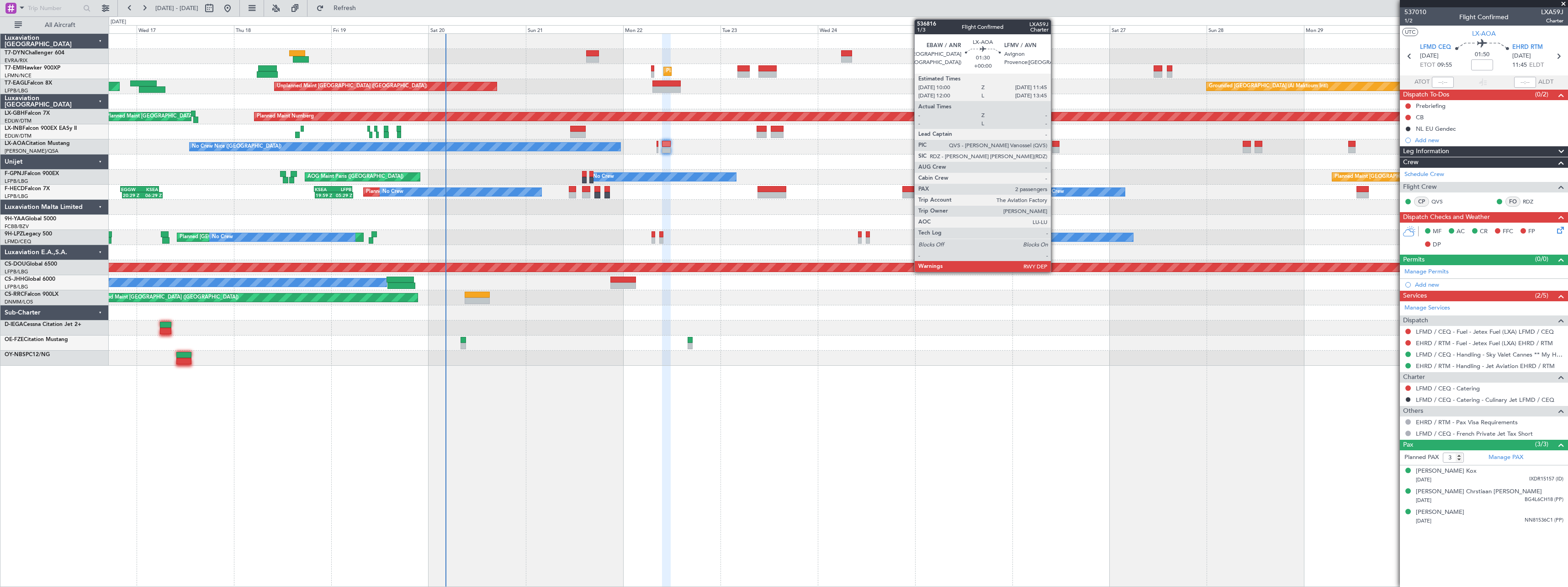
click at [1054, 149] on div at bounding box center [1055, 150] width 7 height 6
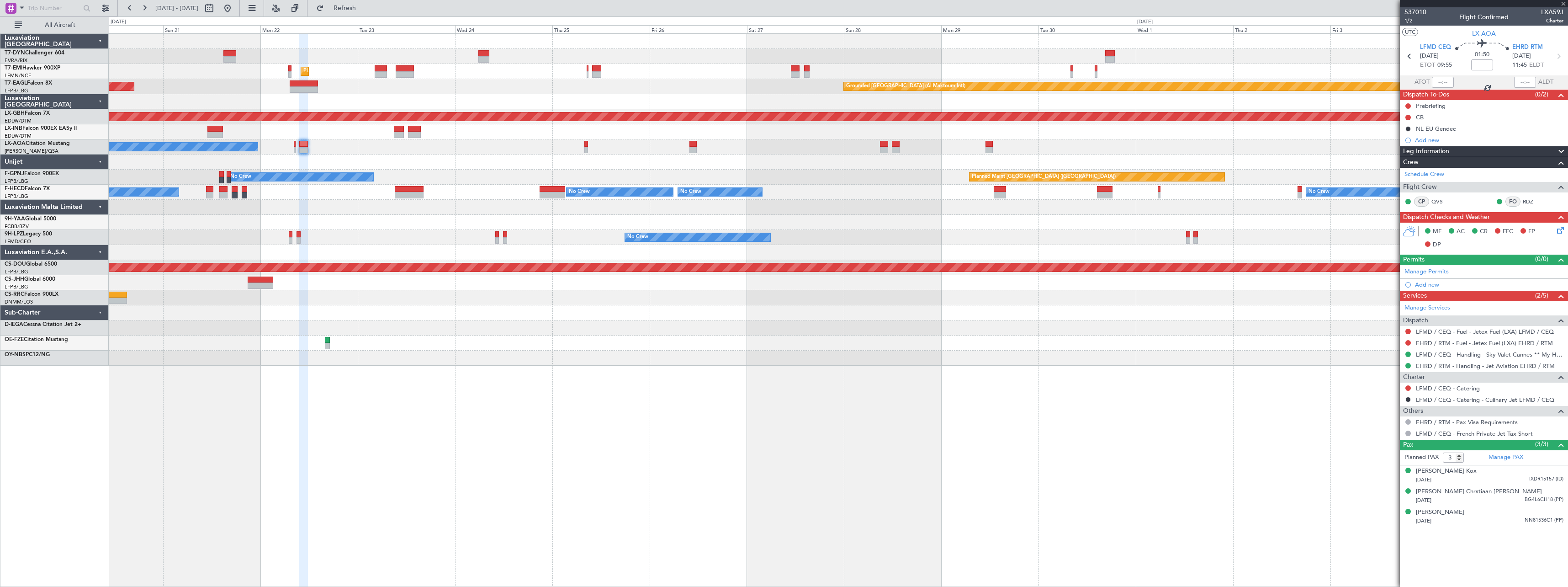
click at [823, 194] on div "Planned Maint Zurich Grounded Dubai (Al Maktoum Intl) Unplanned Maint Paris (Le…" at bounding box center [839, 200] width 1459 height 332
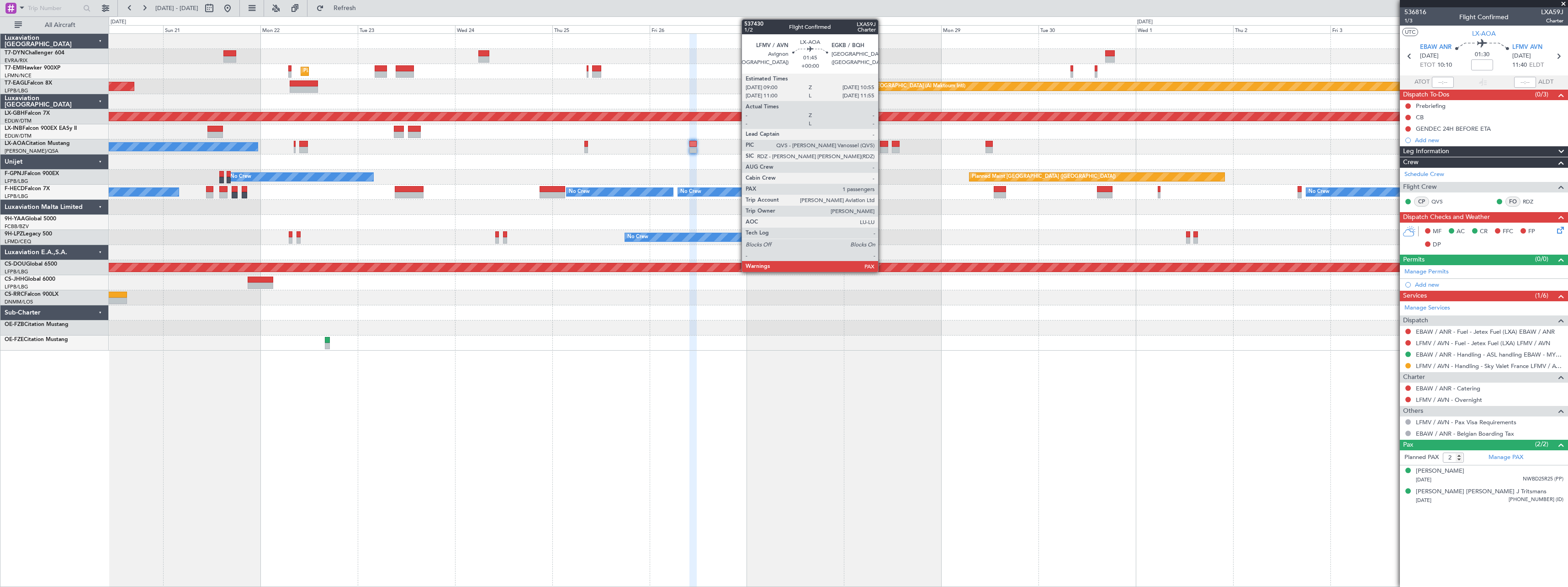
click at [882, 144] on div at bounding box center [884, 144] width 9 height 6
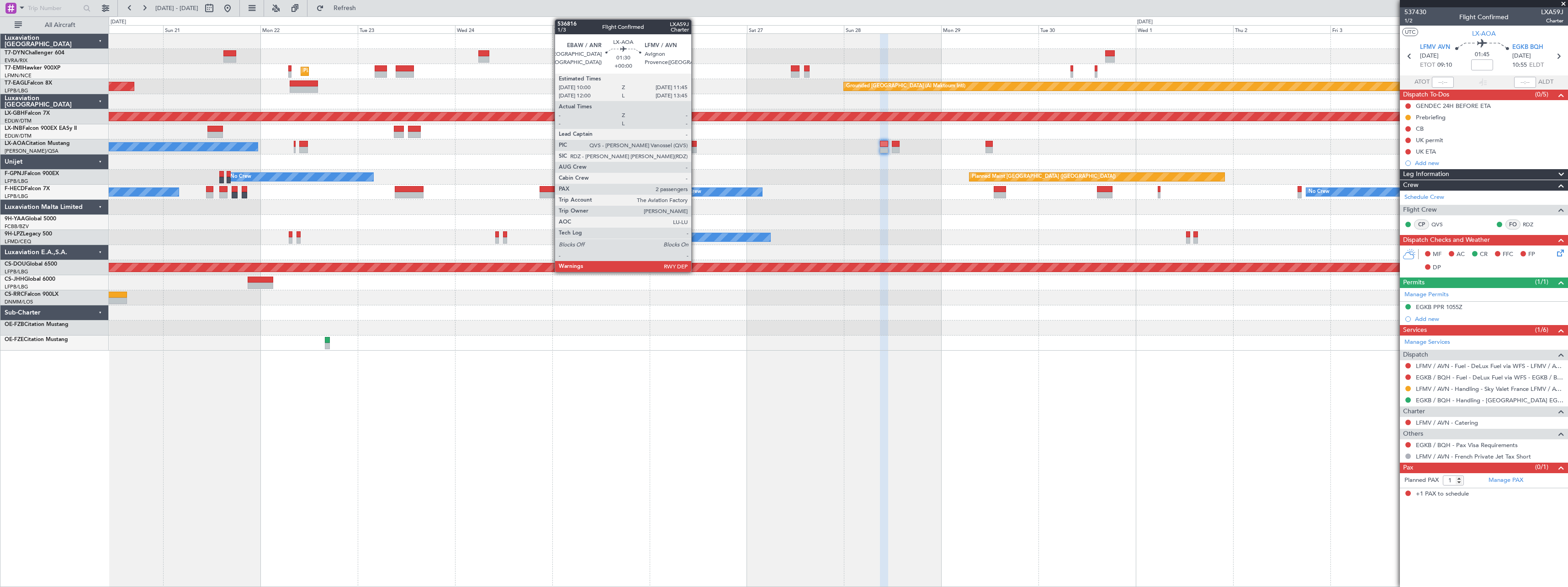
click at [694, 145] on div at bounding box center [693, 144] width 7 height 6
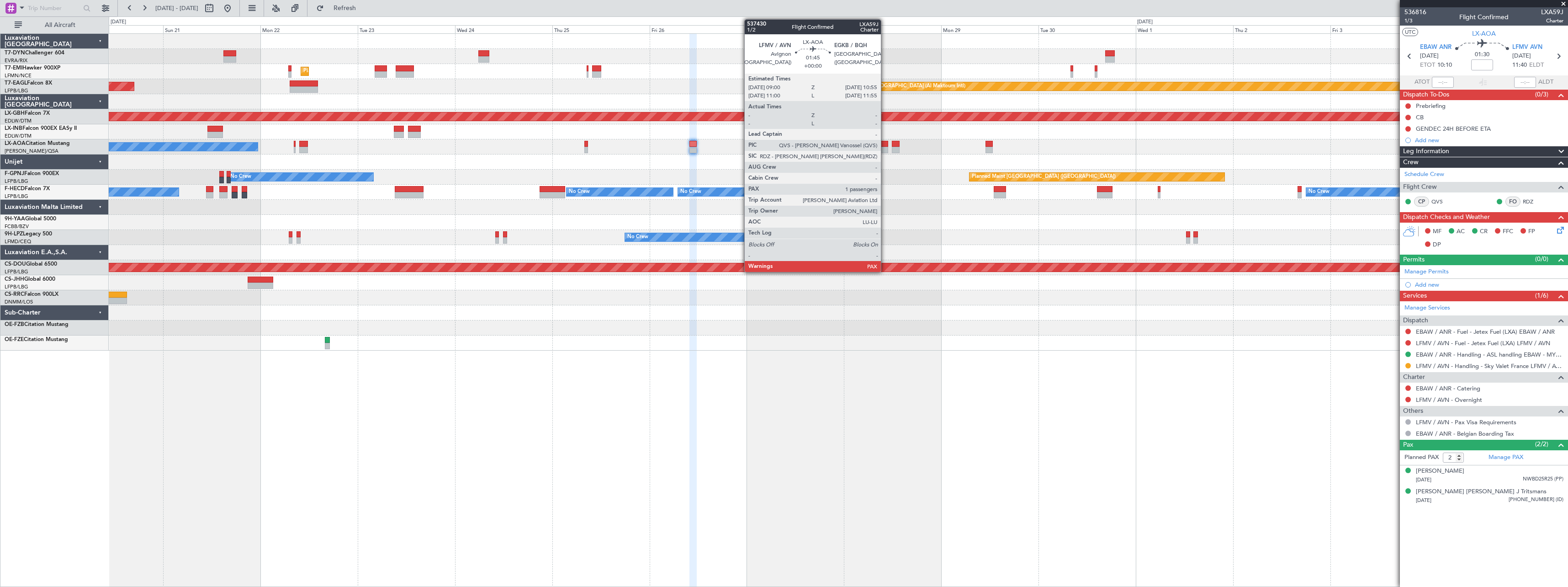
click at [885, 145] on div at bounding box center [884, 144] width 9 height 6
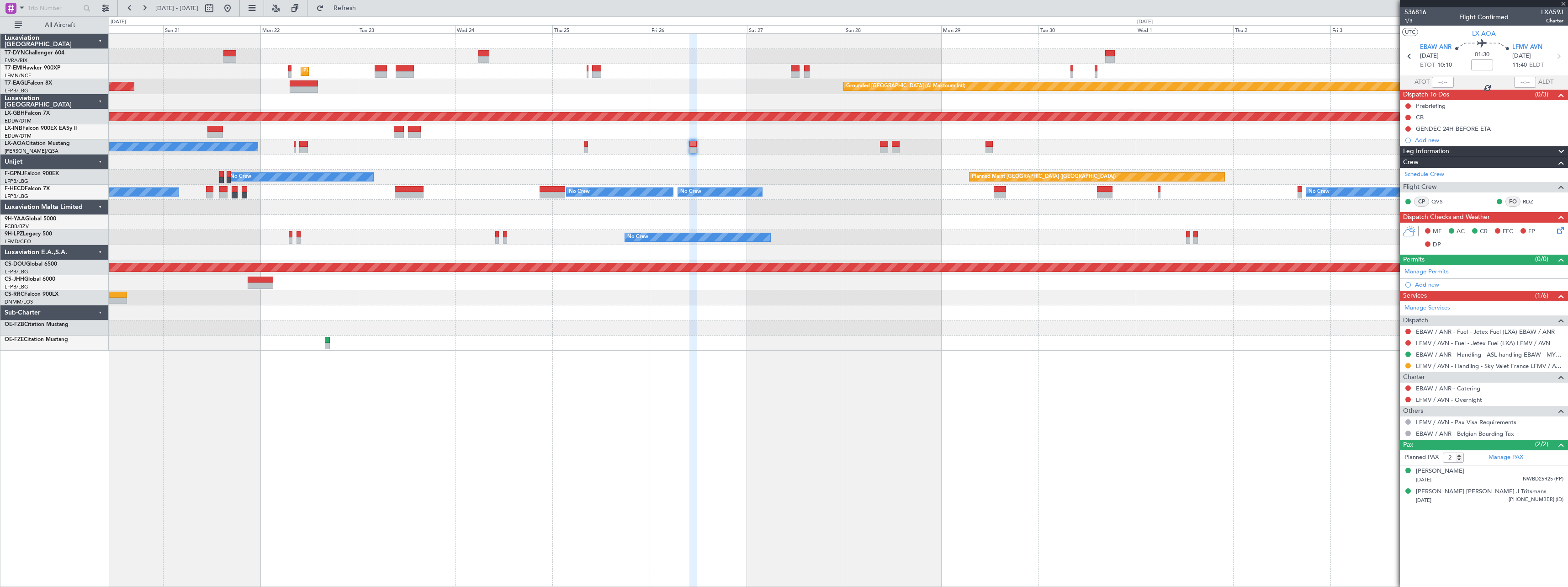
type input "1"
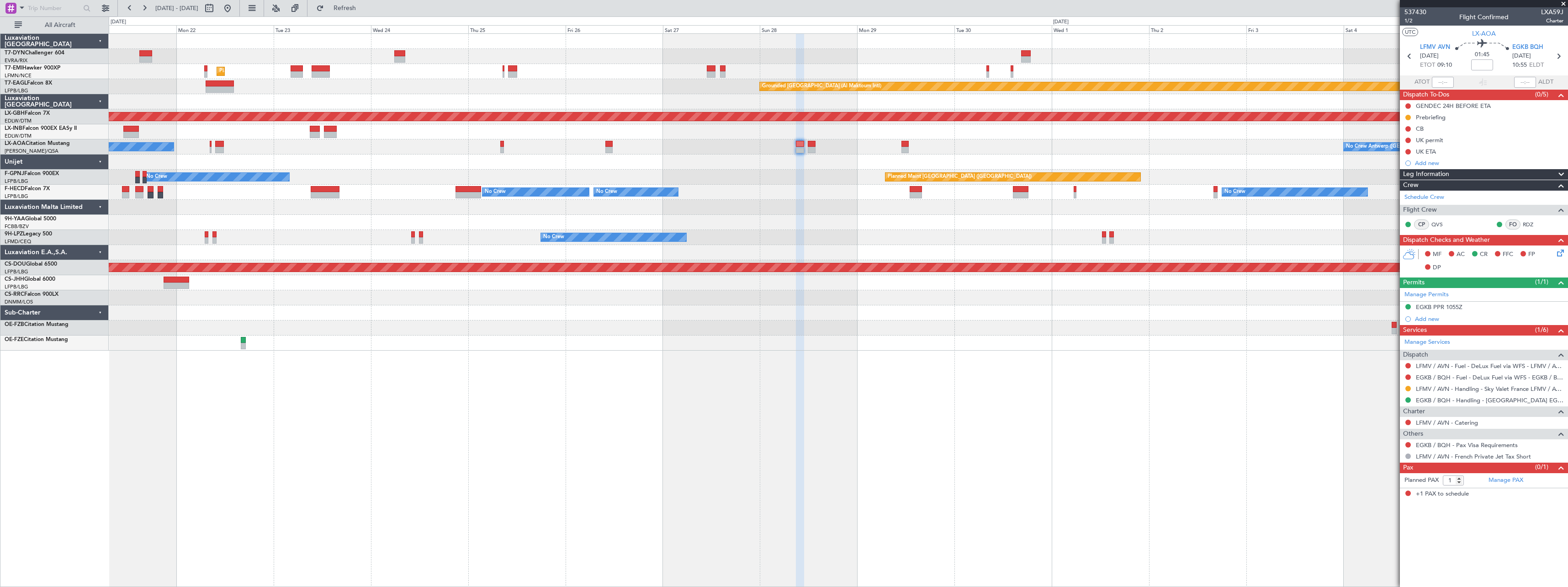
click at [810, 182] on div "No Crew Planned Maint Paris (Le Bourget) Planned Maint Paris (Le Bourget) AOG M…" at bounding box center [839, 176] width 1459 height 15
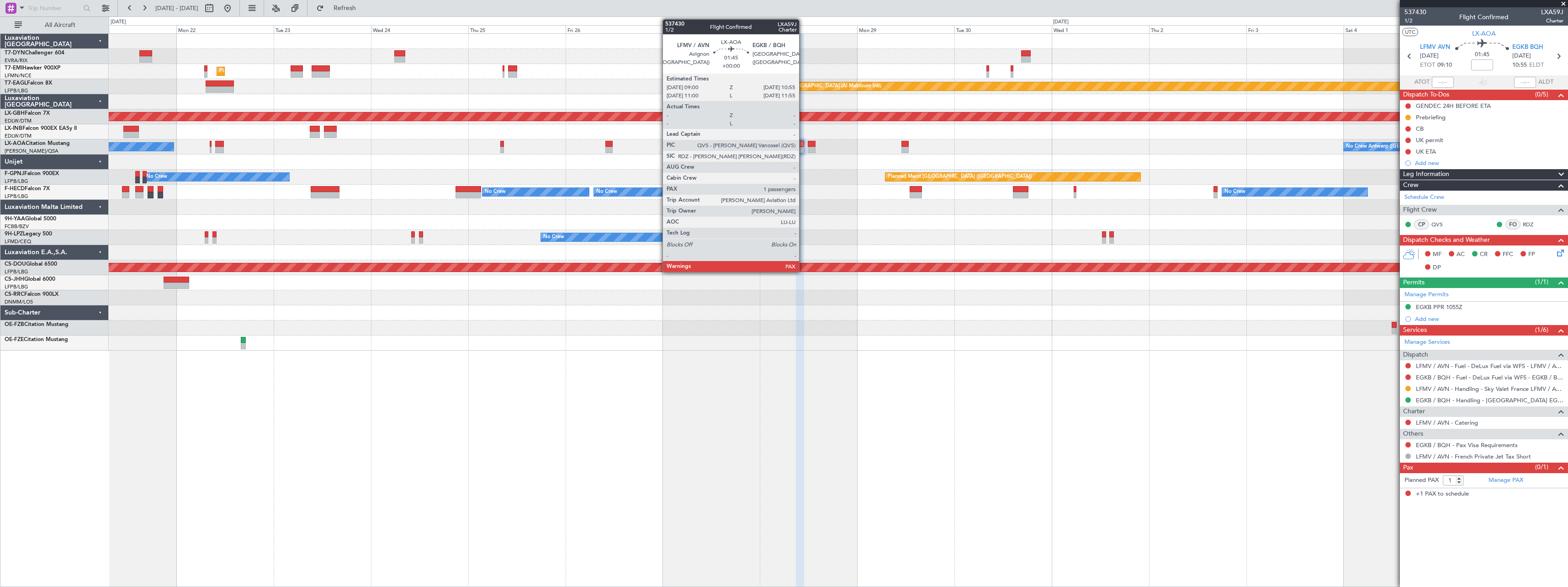
click at [803, 147] on div at bounding box center [800, 150] width 9 height 6
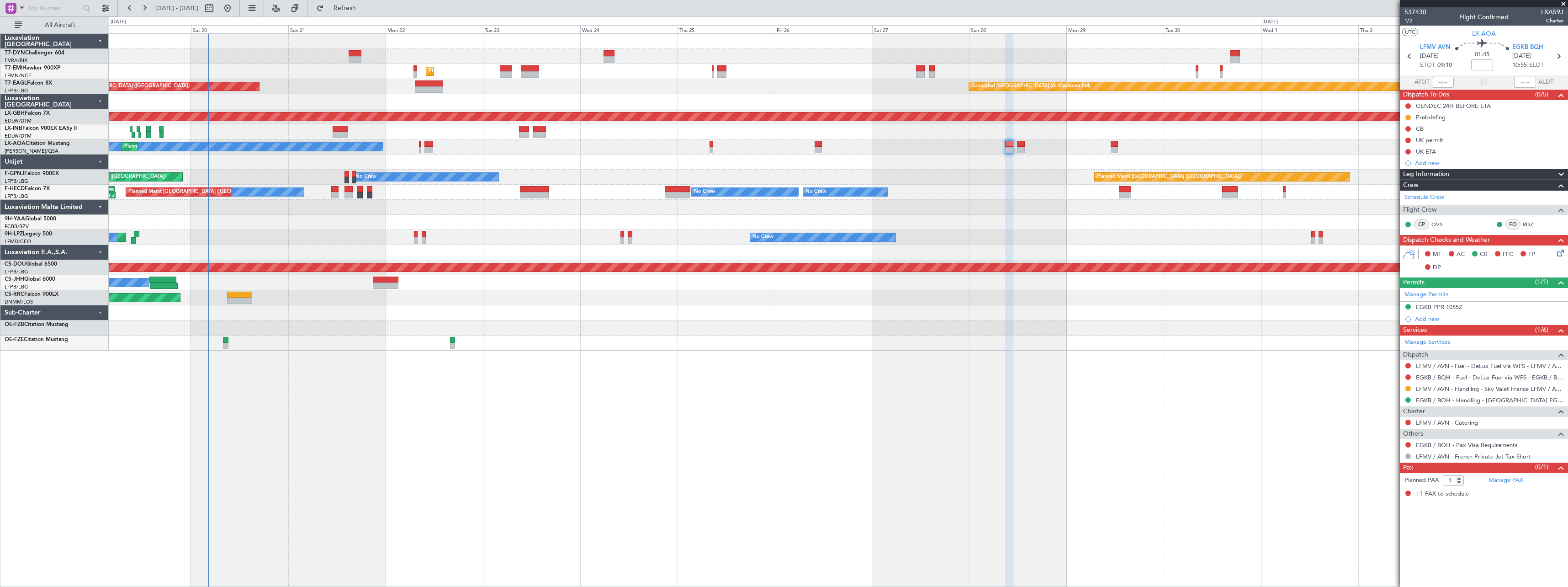
click at [966, 184] on div "No Crew Planned Maint Paris (Le Bourget) AOG Maint Paris (Le Bourget) Planned M…" at bounding box center [839, 176] width 1459 height 15
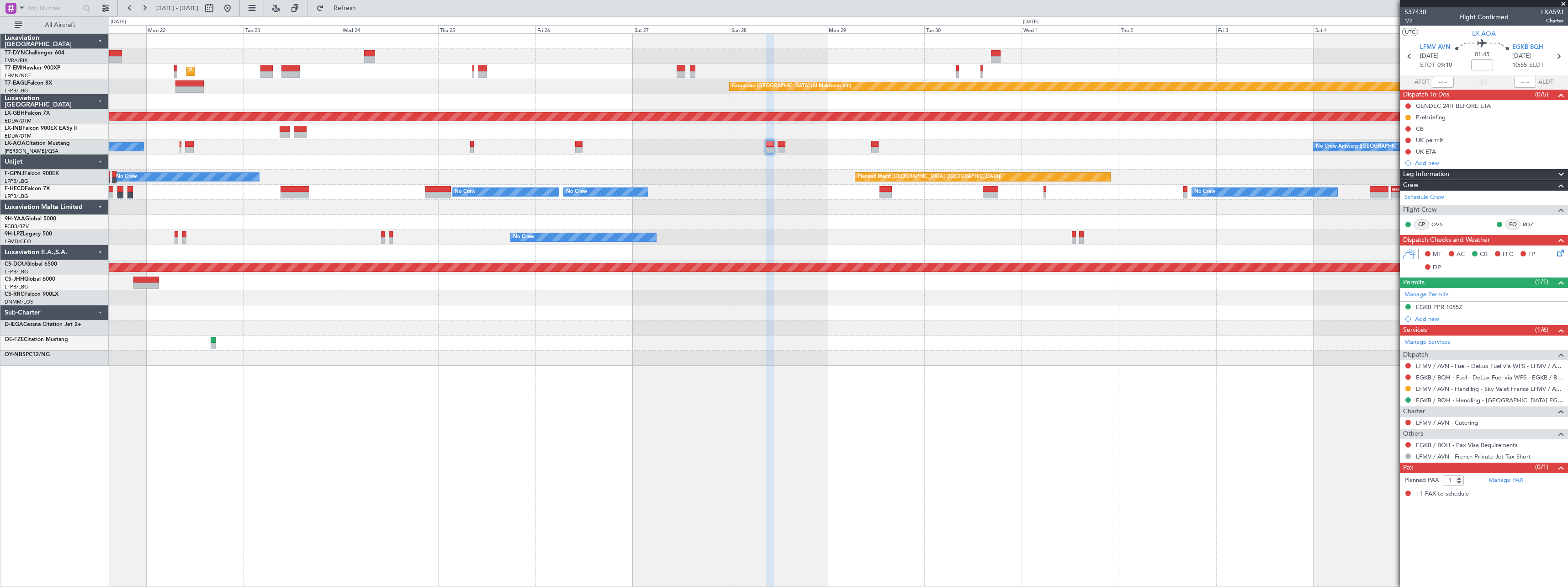
click at [417, 242] on div "Planned Maint Zurich Grounded Dubai (Al Maktoum Intl) Unplanned Maint Paris (Le…" at bounding box center [839, 200] width 1459 height 332
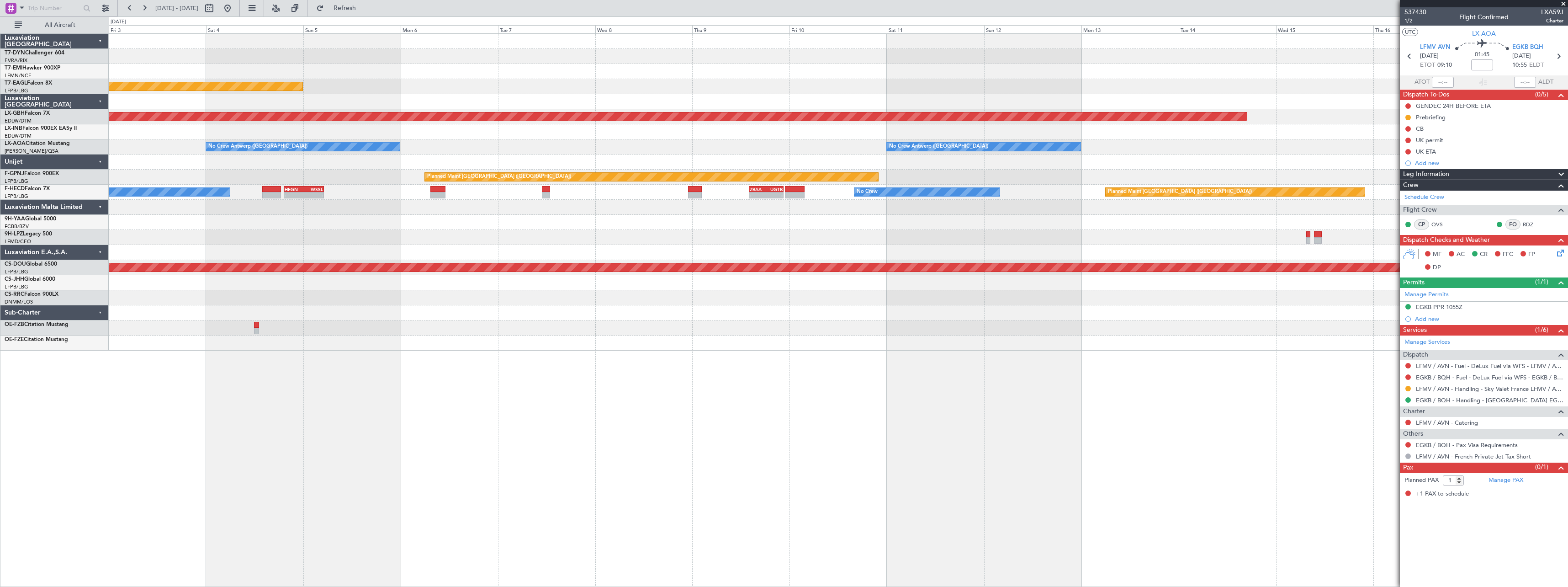
click at [388, 251] on div "Grounded Dubai (Al Maktoum Intl) Planned Maint Nurnberg No Crew Antwerp (Deurne…" at bounding box center [839, 192] width 1459 height 316
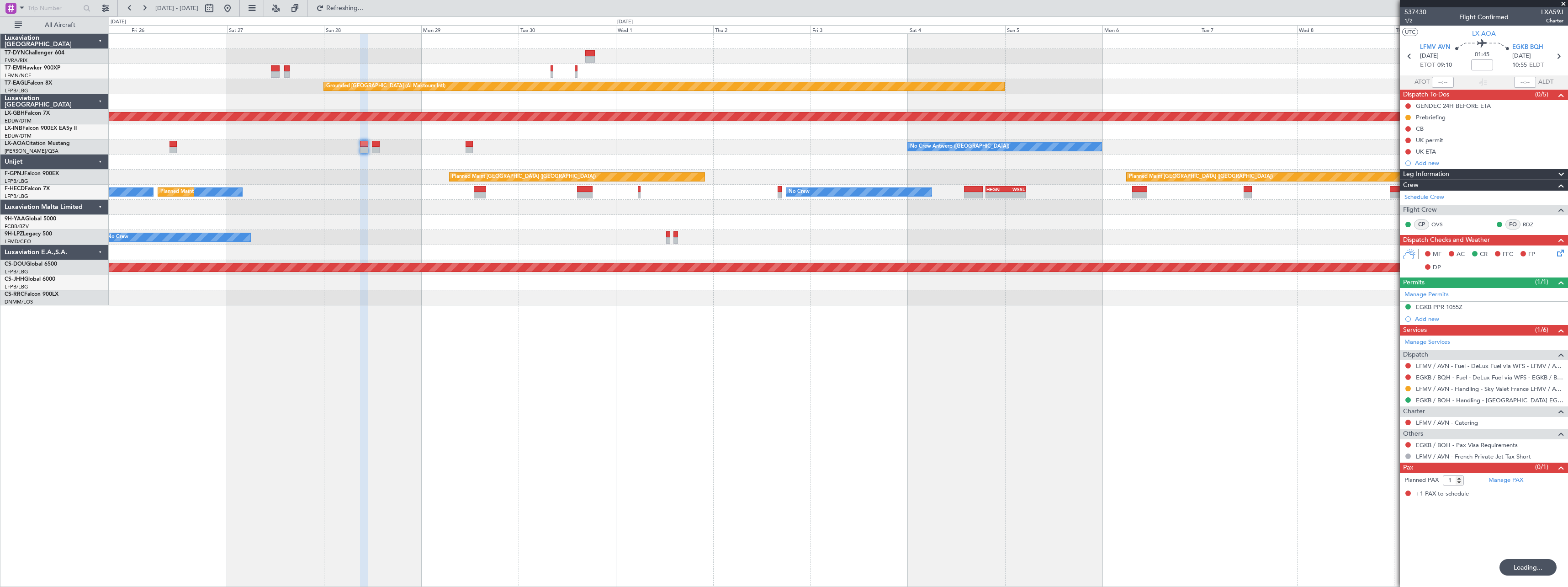
click at [1329, 215] on div "Planned Maint Zurich Grounded Dubai (Al Maktoum Intl) Planned Maint Nurnberg No…" at bounding box center [839, 192] width 1459 height 316
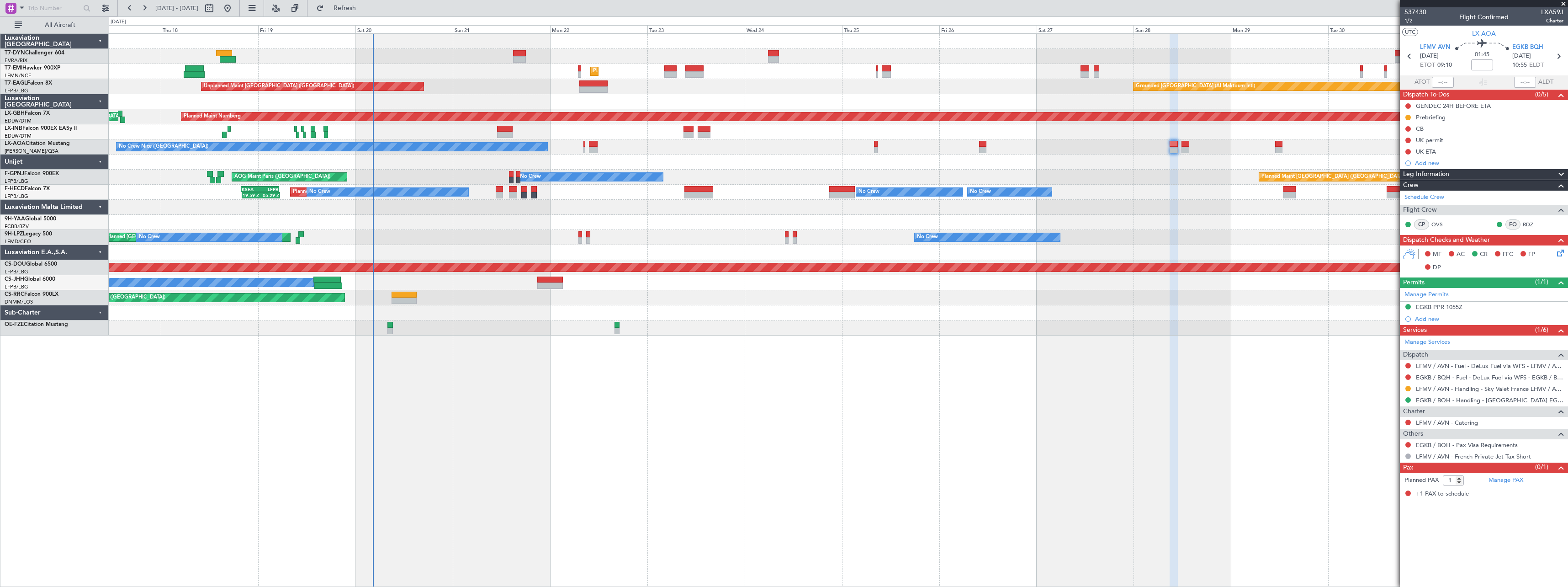
click at [718, 309] on div at bounding box center [839, 313] width 1459 height 15
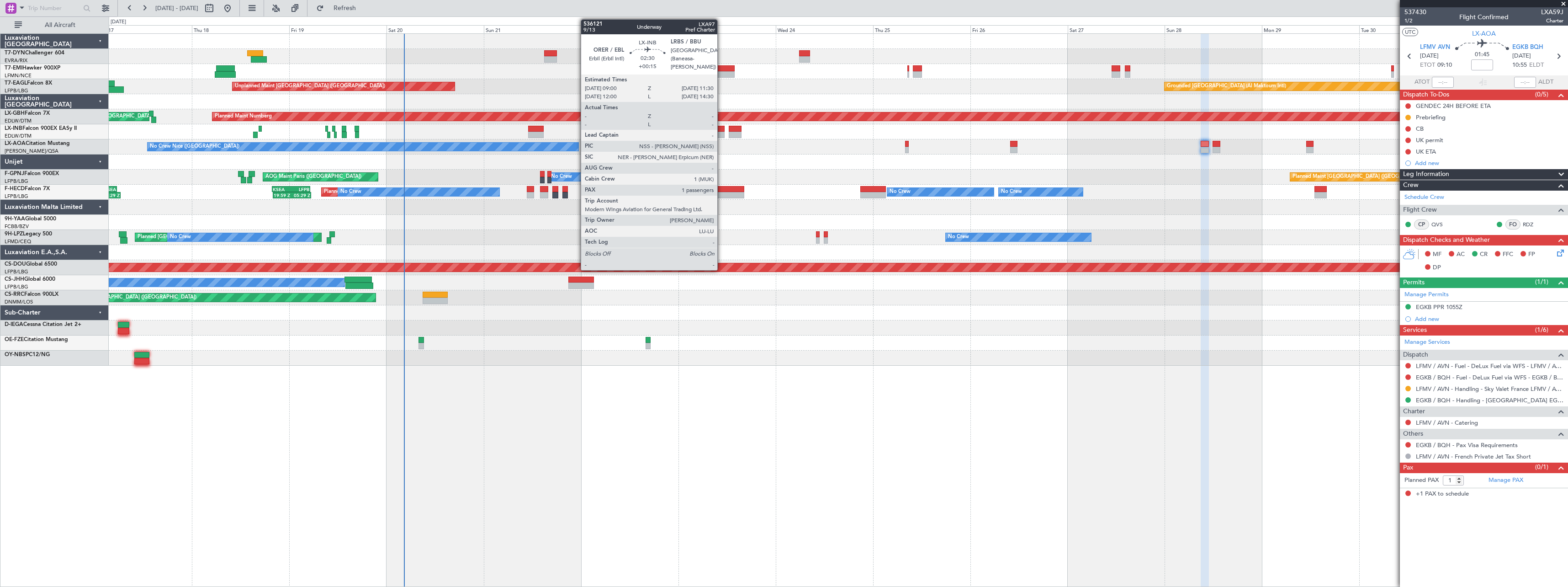
click at [722, 132] on div at bounding box center [719, 135] width 10 height 6
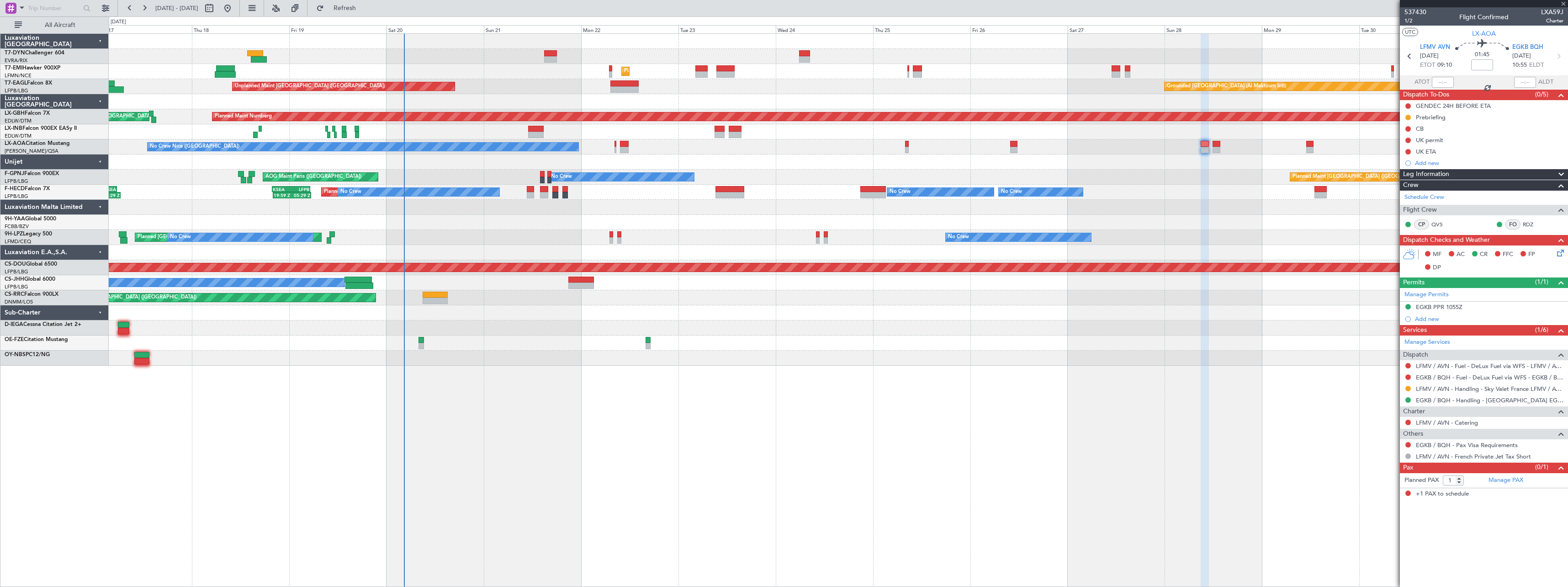
type input "+00:15"
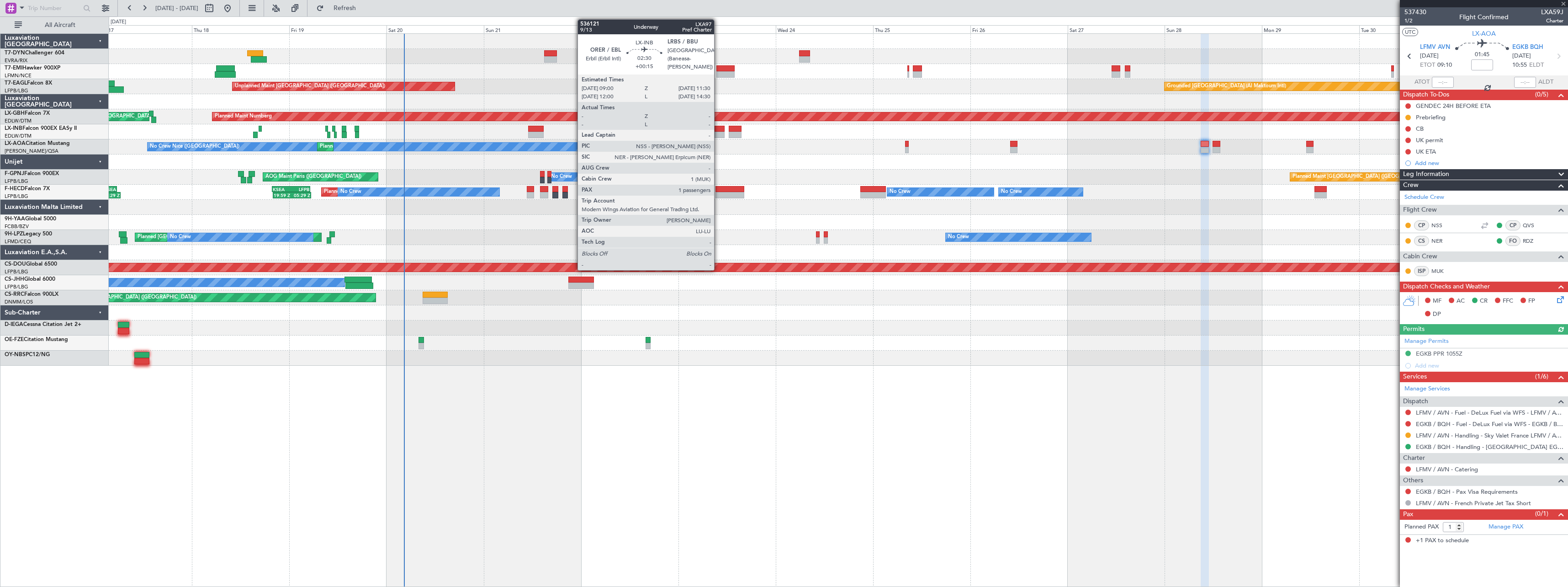
click at [718, 132] on div at bounding box center [719, 135] width 10 height 6
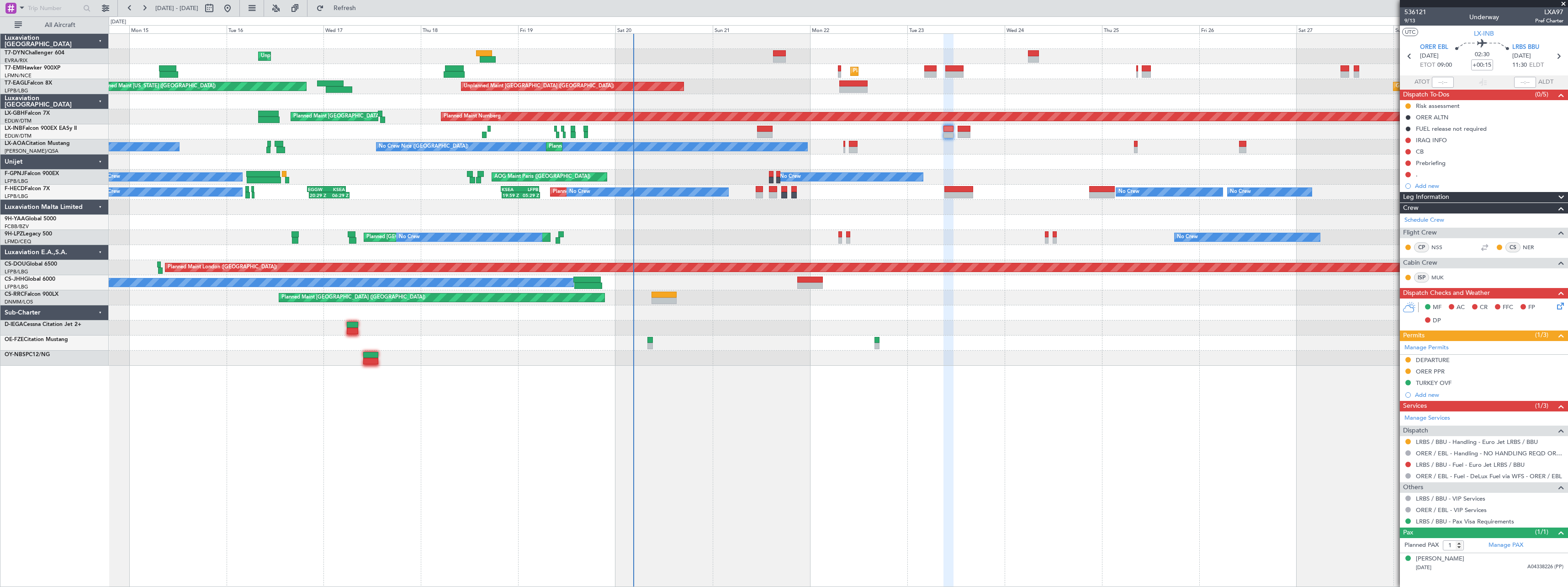
click at [464, 376] on div "Unplanned Maint Riga (Riga Intl) Planned Maint Zurich Grounded Dubai (Al Maktou…" at bounding box center [839, 310] width 1459 height 553
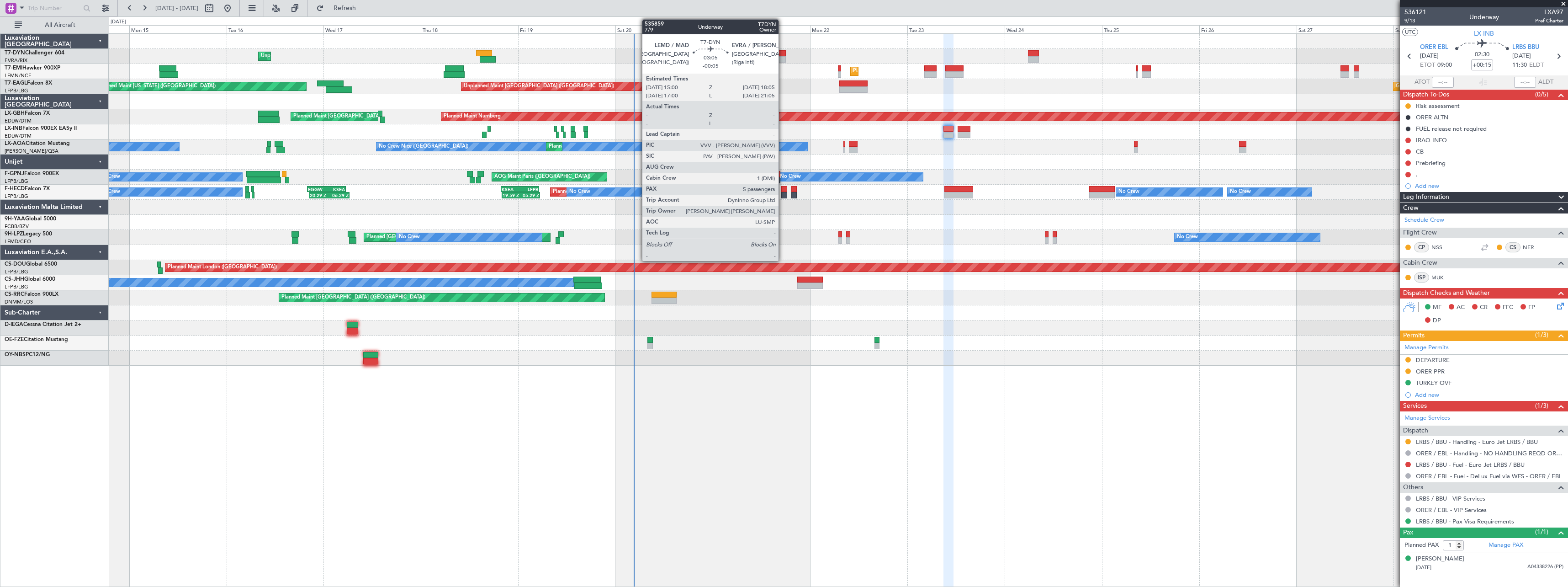
click at [782, 55] on div at bounding box center [779, 53] width 12 height 6
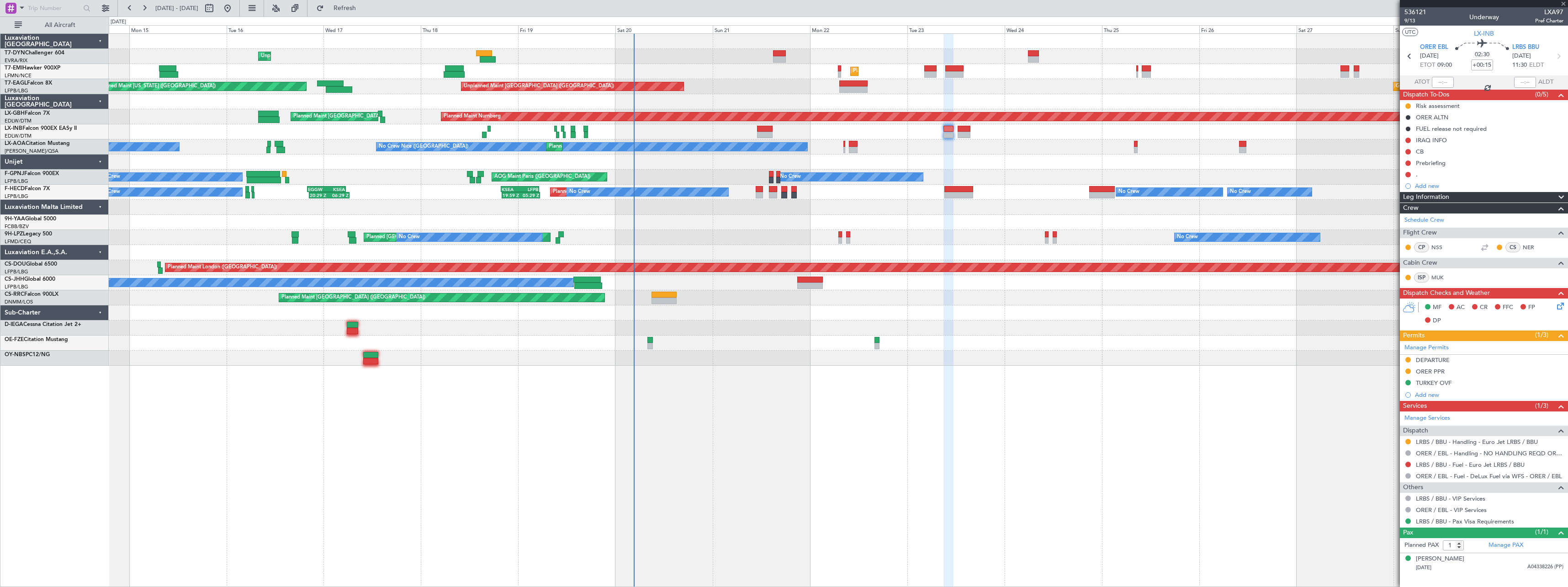
type input "-00:05"
type input "5"
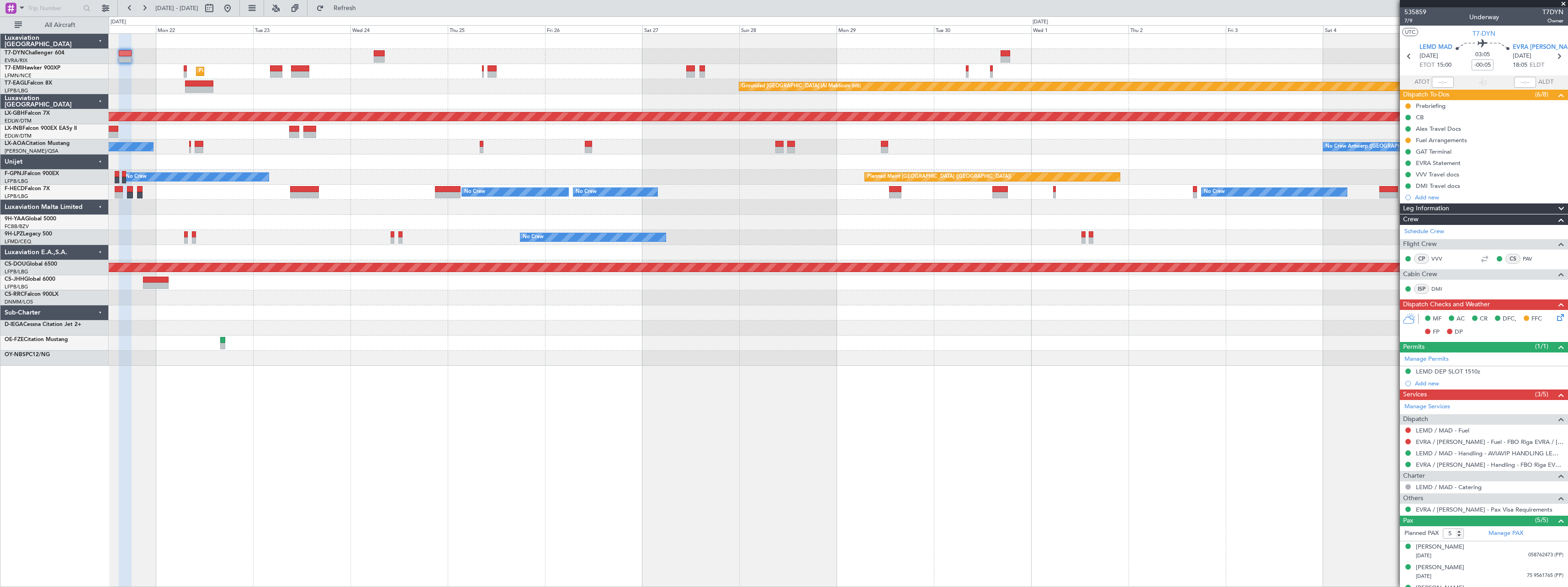
click at [320, 401] on div "Planned Maint Zurich Grounded Dubai (Al Maktoum Intl) Unplanned Maint Paris (Le…" at bounding box center [839, 310] width 1459 height 553
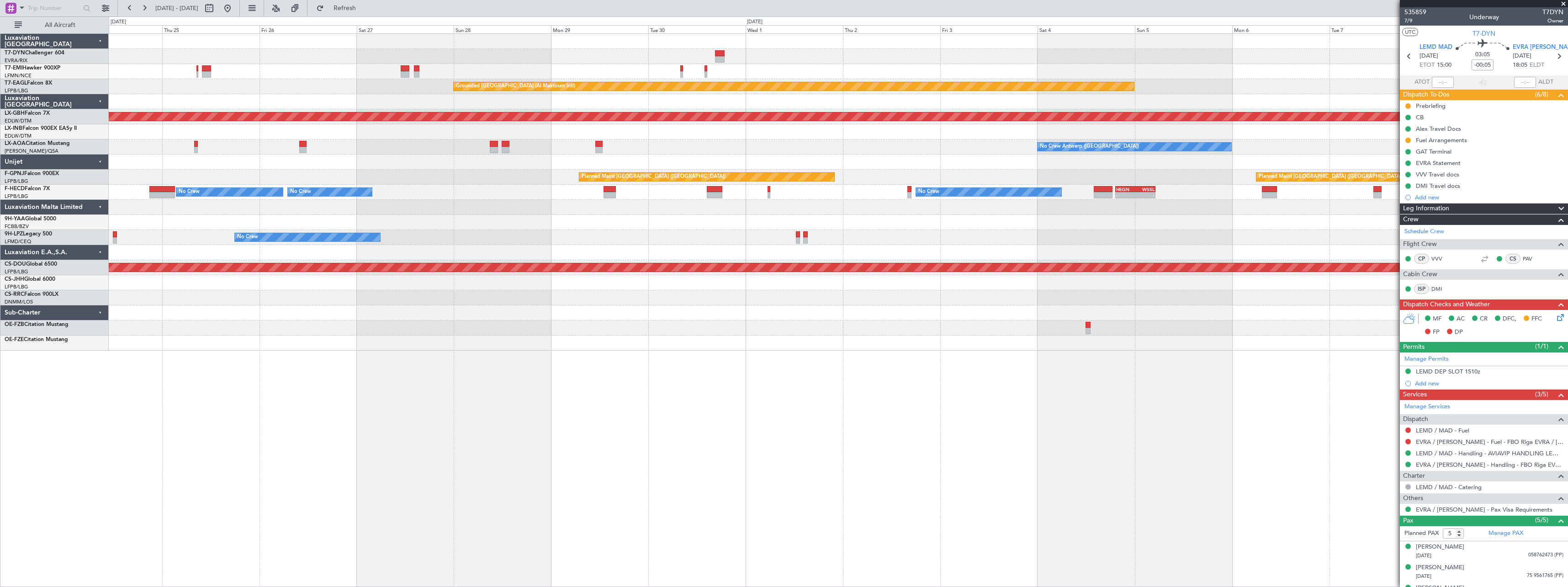
click at [640, 387] on div "Planned Maint Zurich Grounded Dubai (Al Maktoum Intl) Unplanned Maint Paris (Le…" at bounding box center [839, 310] width 1459 height 553
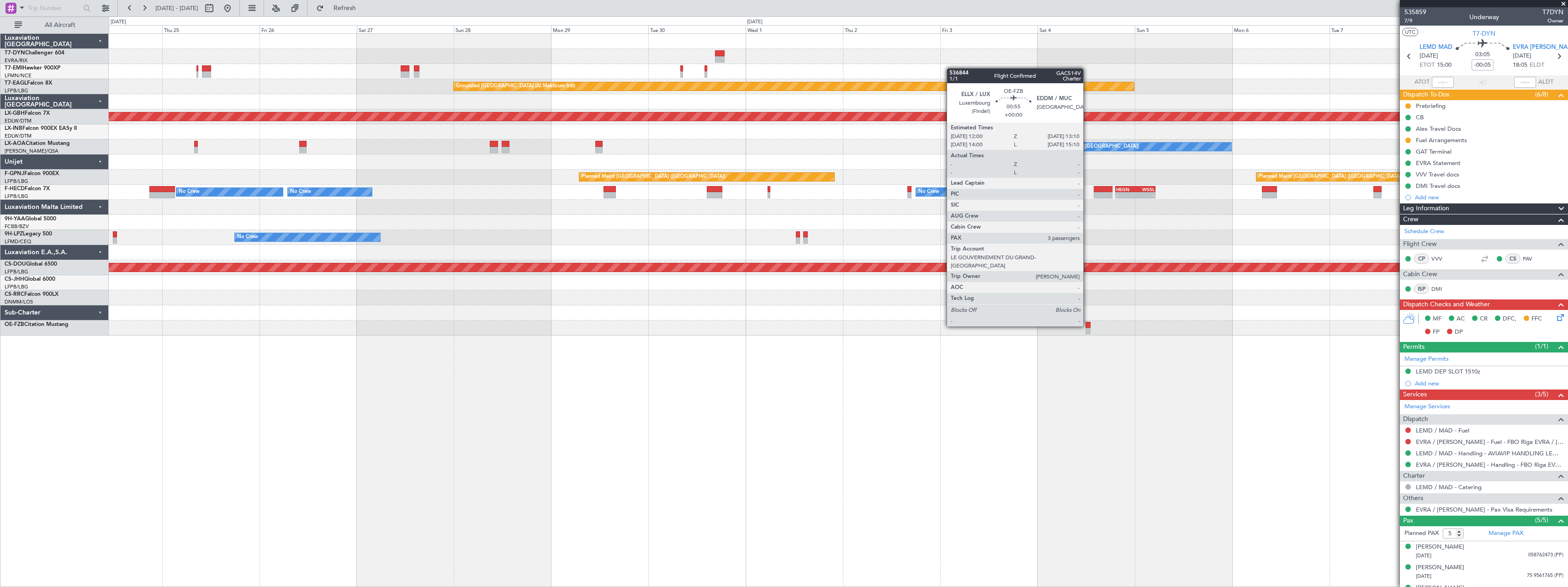
click at [1087, 325] on div at bounding box center [1088, 325] width 5 height 6
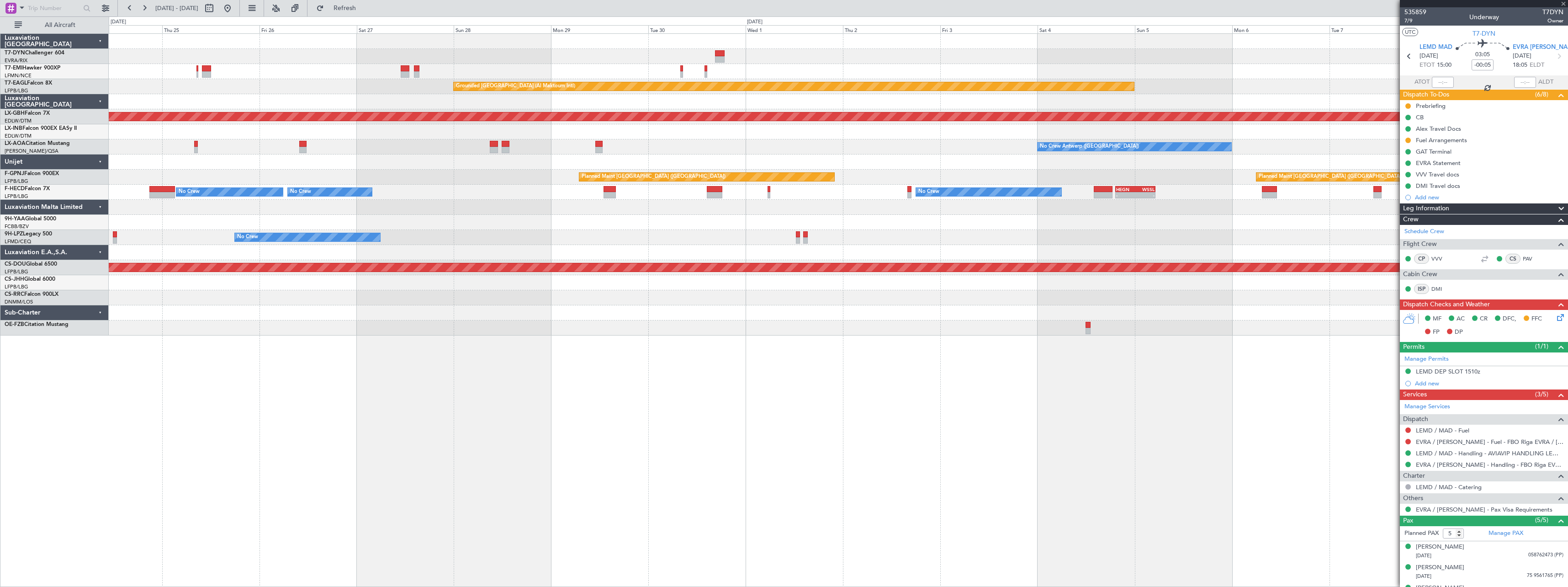
type input "3"
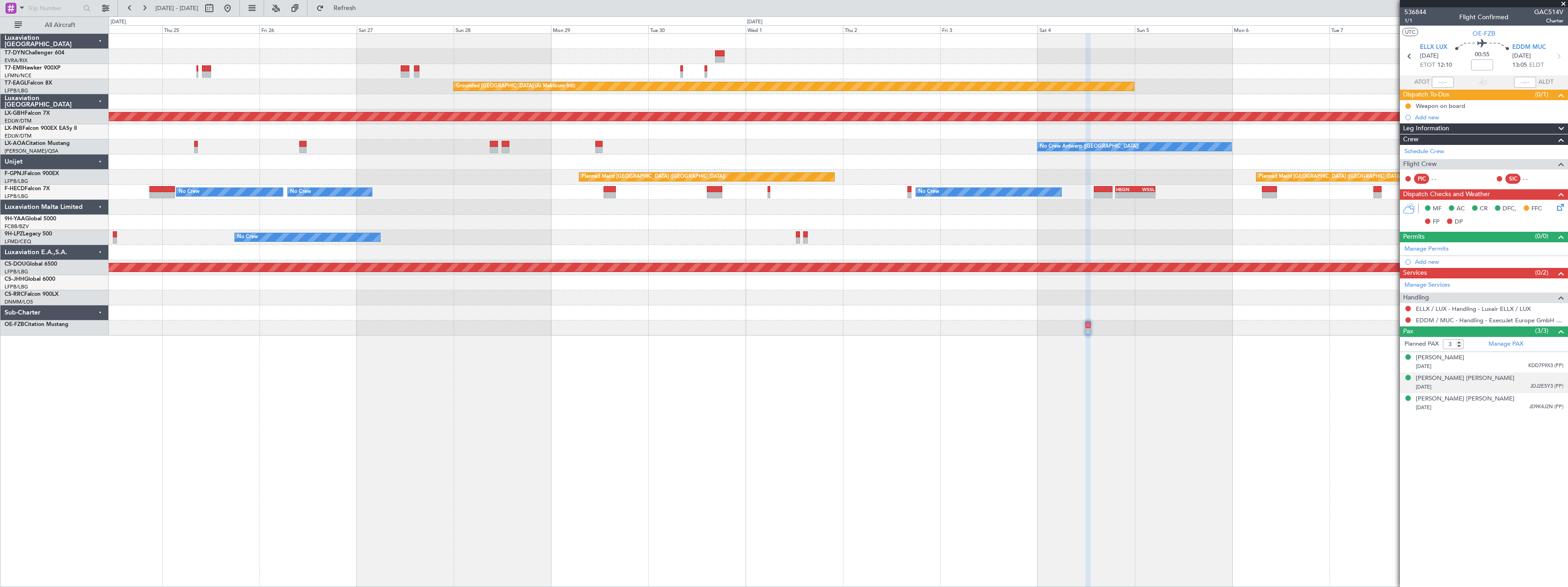
click at [1499, 385] on div "09/12/1972 JDJ2E5Y3 (PP)" at bounding box center [1489, 387] width 147 height 9
click at [1501, 364] on div "19/12/1988 KDD7F9X3 (PP)" at bounding box center [1489, 366] width 147 height 9
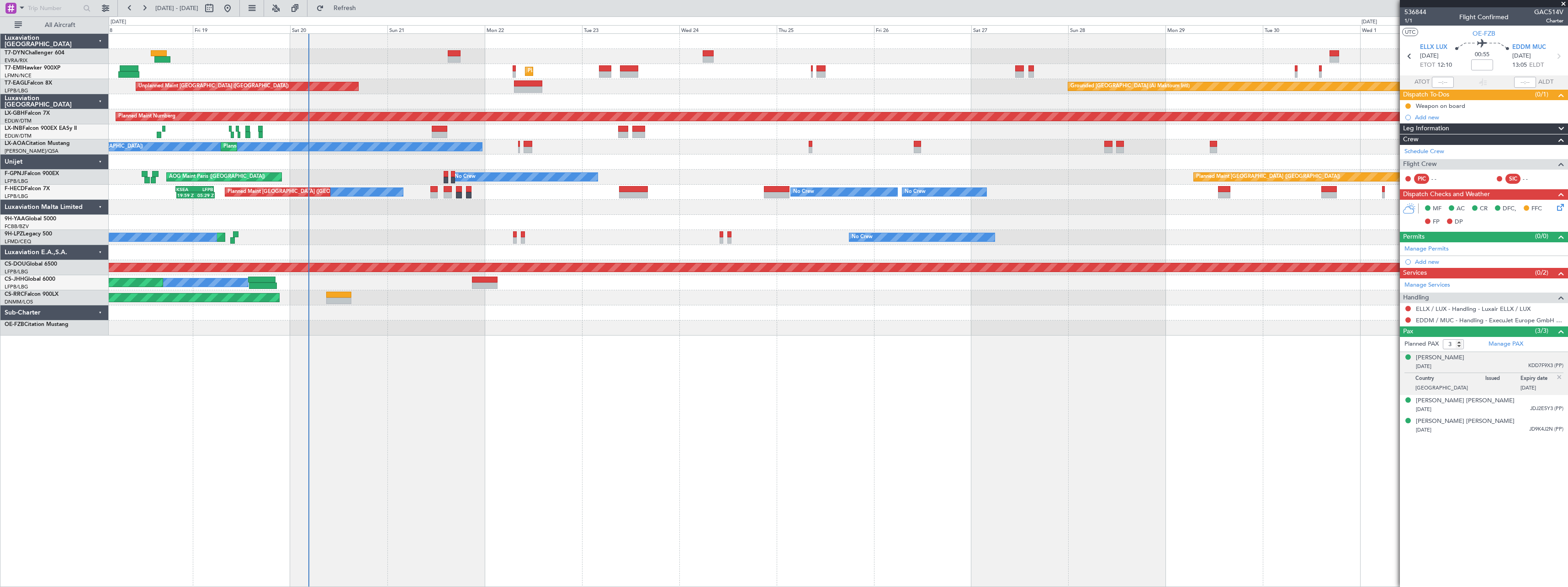
click at [1006, 421] on div "Unplanned Maint Riga (Riga Intl) Planned Maint Zurich Grounded Dubai (Al Maktou…" at bounding box center [839, 310] width 1459 height 553
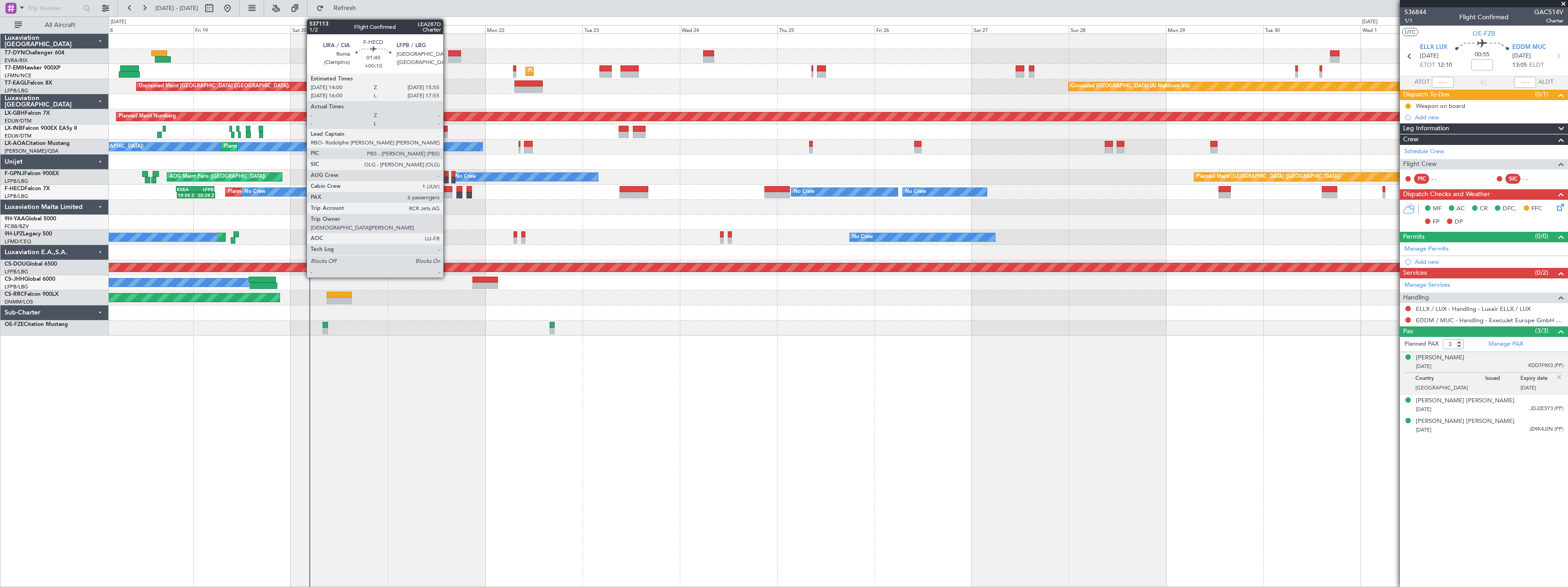
click at [447, 194] on div at bounding box center [448, 195] width 9 height 6
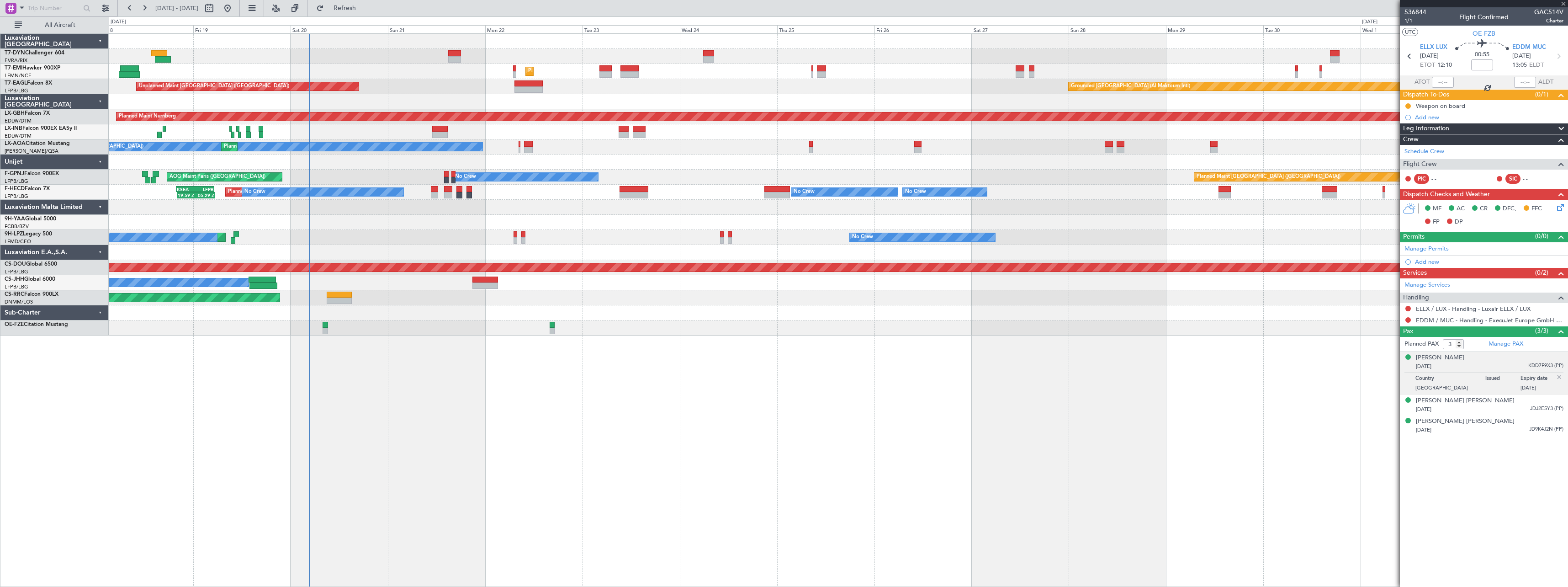
type input "+00:10"
type input "6"
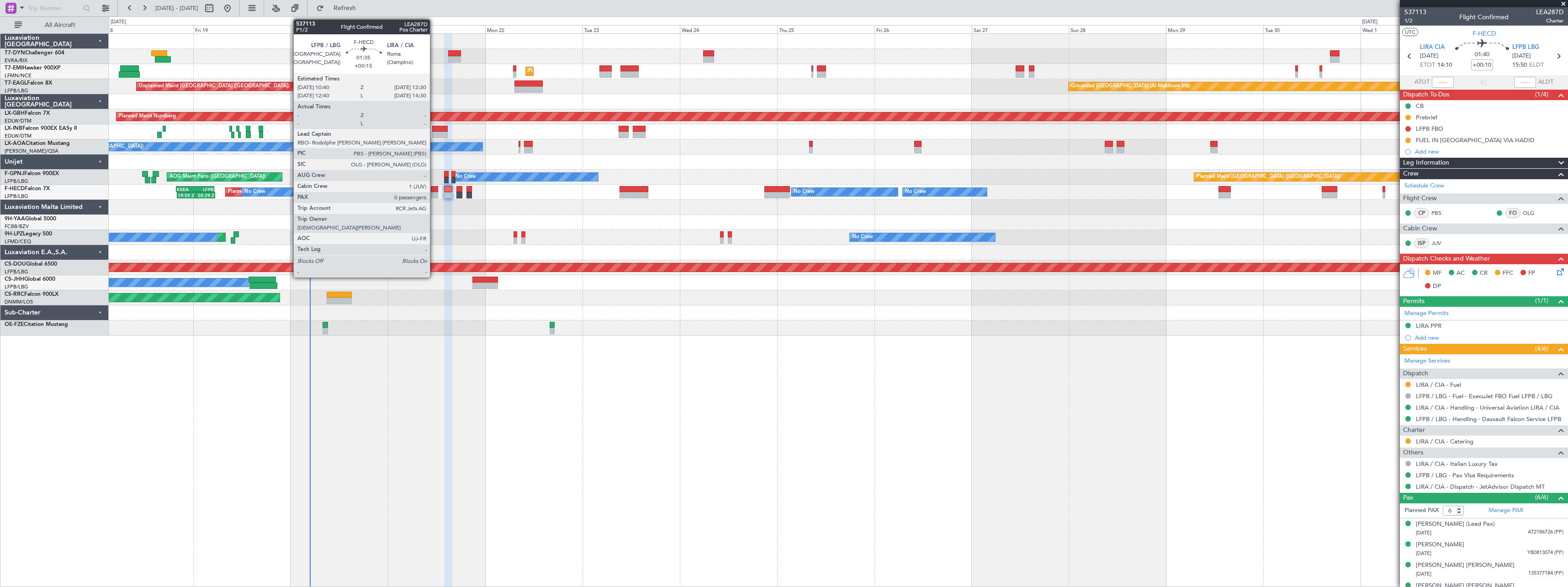
click at [434, 192] on div at bounding box center [435, 189] width 8 height 6
type input "+00:15"
type input "0"
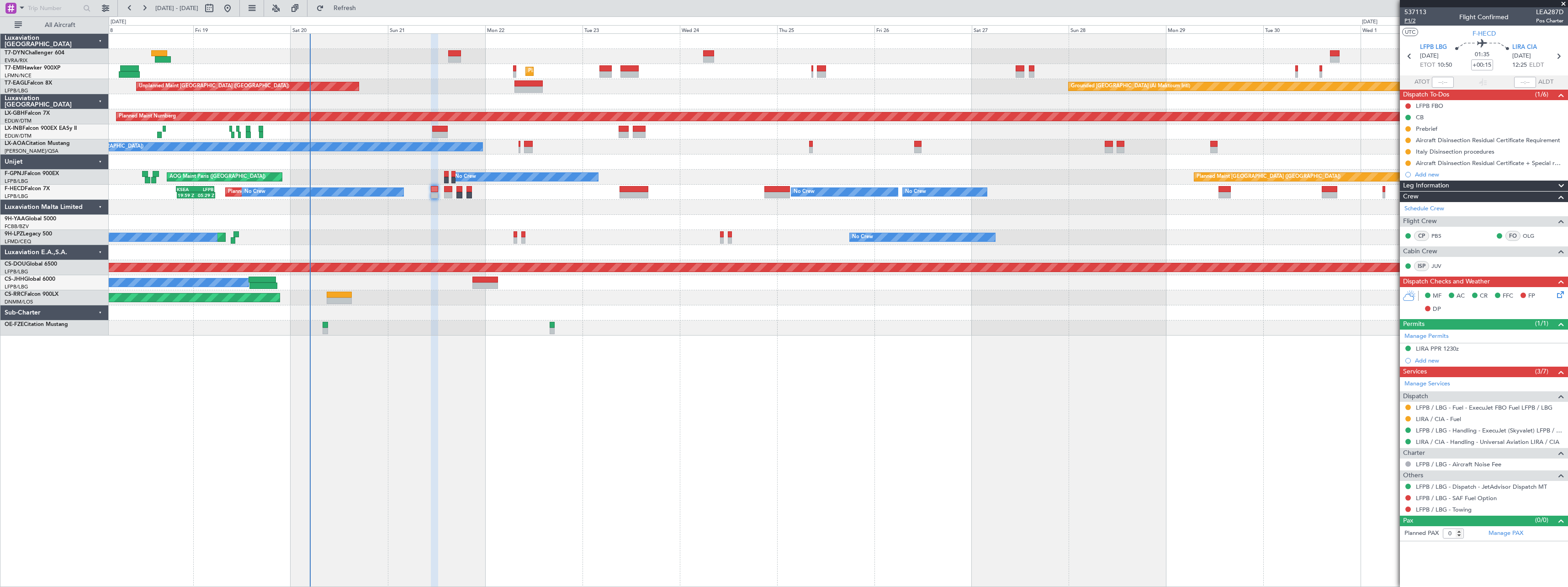
click at [1412, 22] on span "P1/2" at bounding box center [1415, 21] width 22 height 8
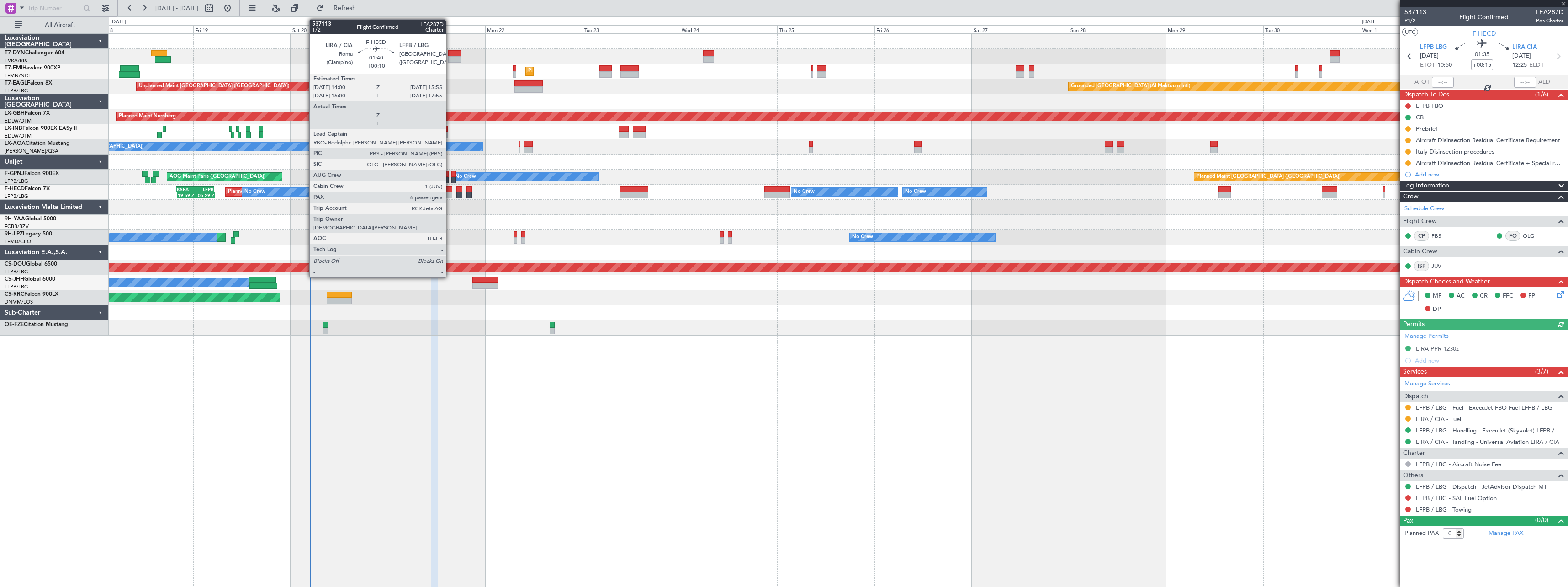
click at [450, 186] on div at bounding box center [448, 189] width 9 height 6
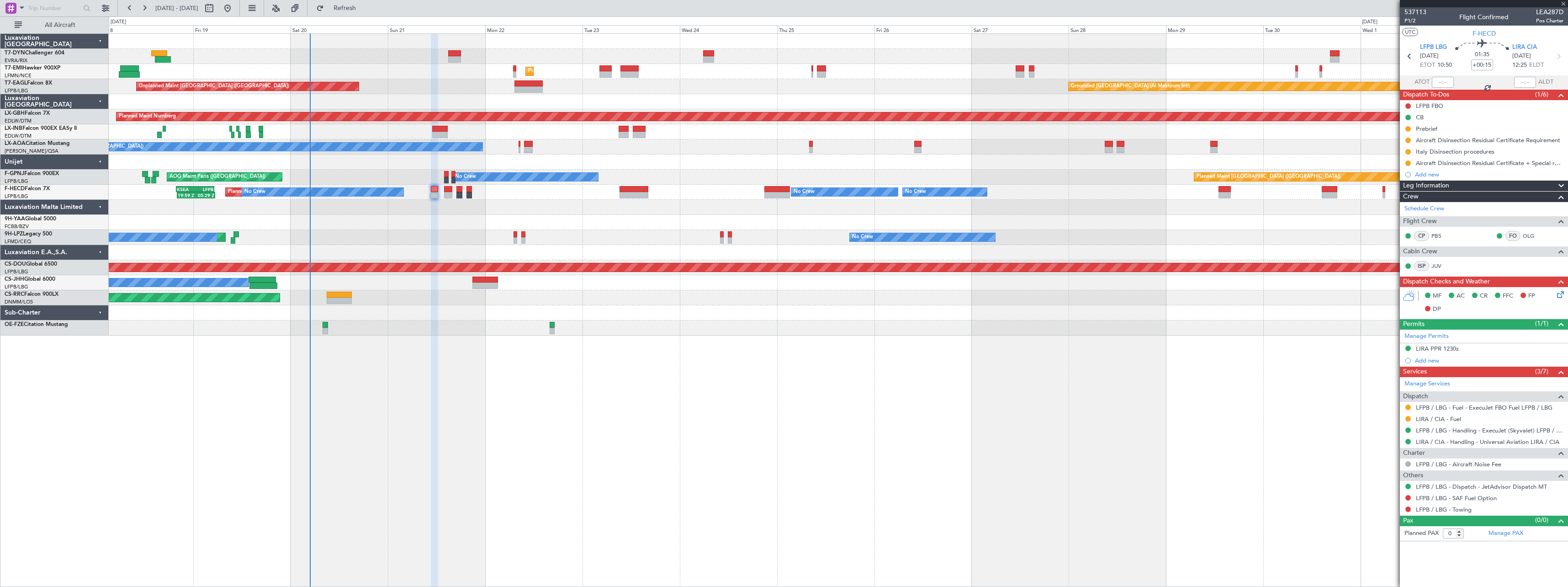
type input "+00:10"
type input "6"
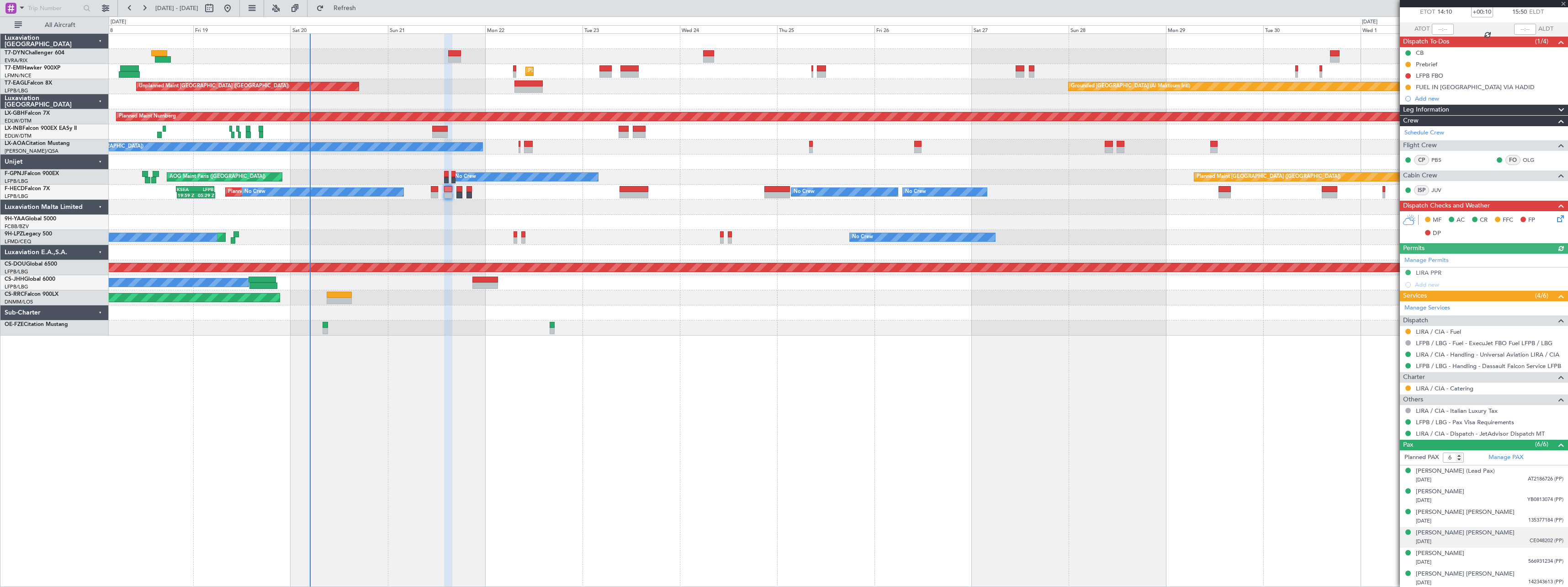
scroll to position [55, 0]
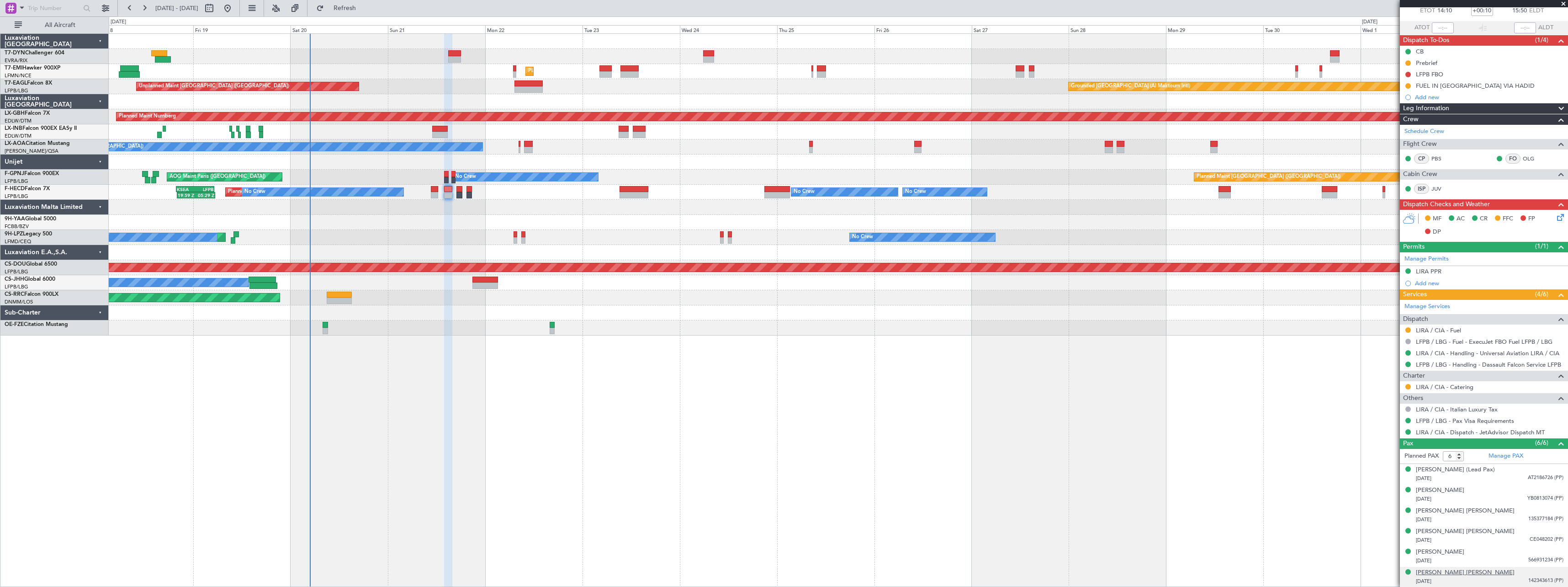
click at [1467, 572] on div "[PERSON_NAME] [PERSON_NAME]" at bounding box center [1465, 573] width 99 height 9
click at [1464, 490] on div "[PERSON_NAME]" at bounding box center [1440, 490] width 48 height 9
click at [1446, 470] on div "[PERSON_NAME] (Lead Pax)" at bounding box center [1455, 470] width 79 height 9
click at [1468, 552] on div "[PERSON_NAME] [PERSON_NAME]" at bounding box center [1465, 554] width 99 height 9
click at [1456, 511] on div "[PERSON_NAME] [PERSON_NAME]" at bounding box center [1465, 511] width 99 height 9
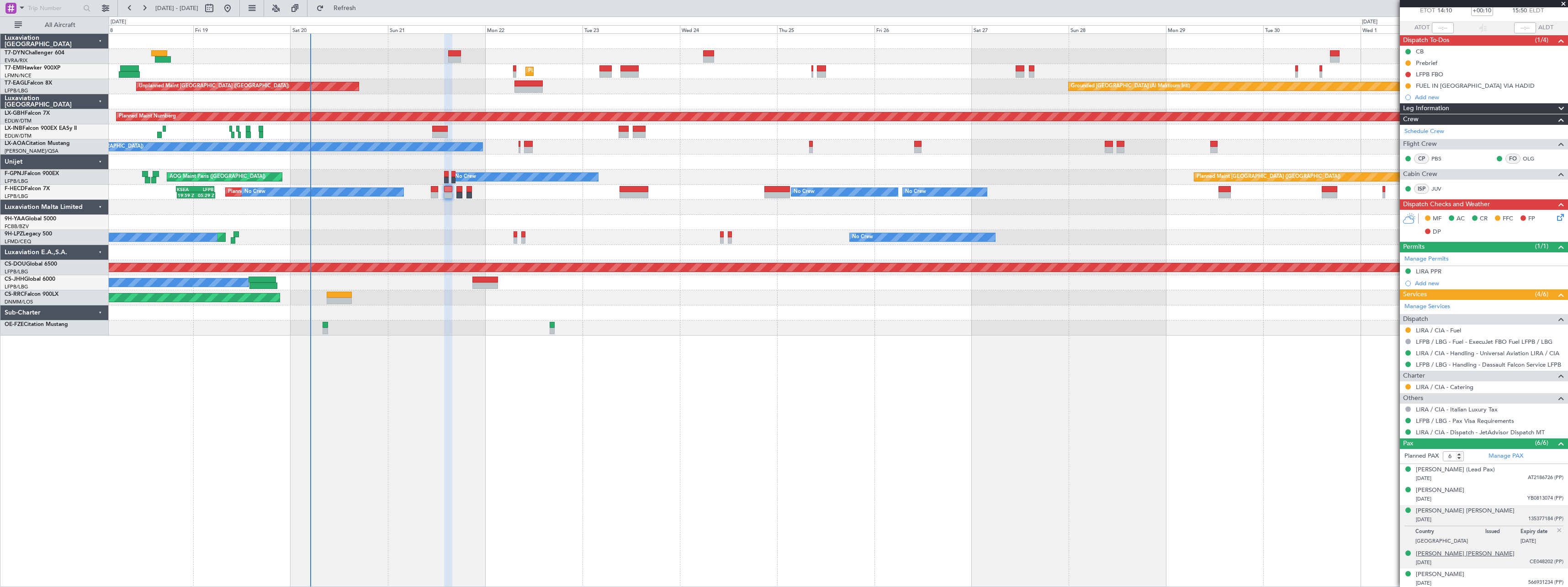
scroll to position [76, 0]
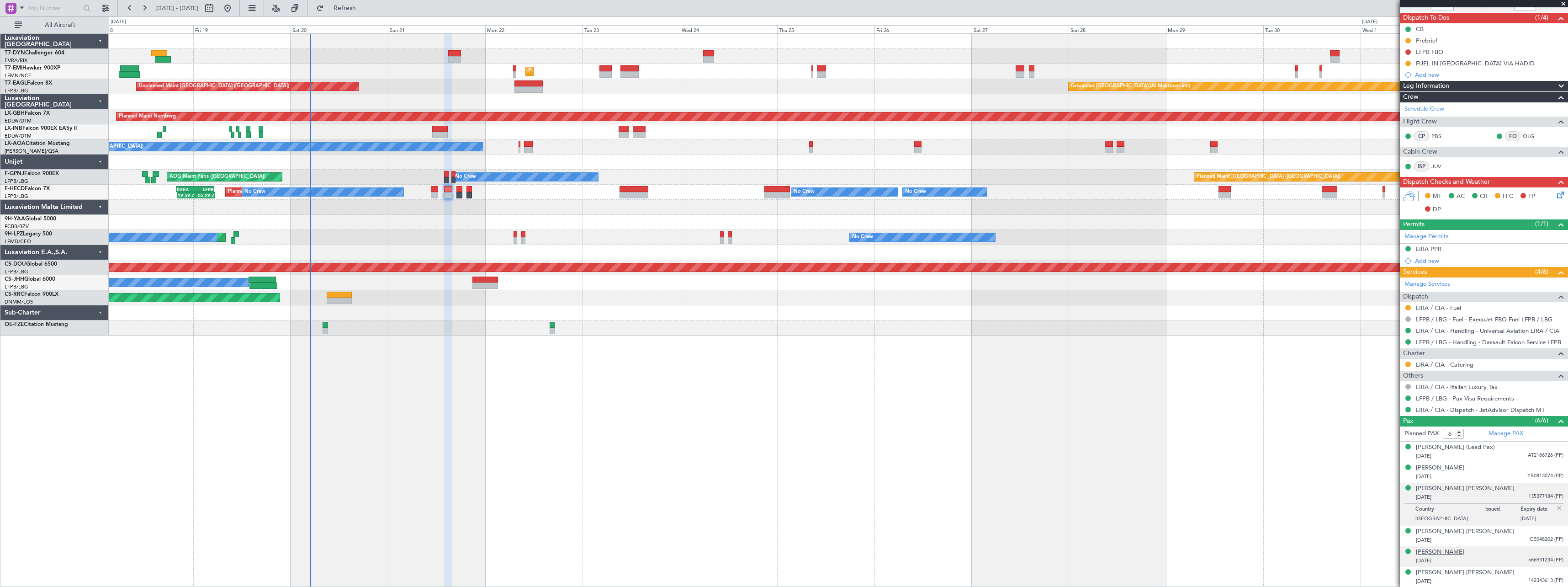
click at [1464, 550] on div "[PERSON_NAME]" at bounding box center [1440, 552] width 48 height 9
click at [1457, 487] on div "[PERSON_NAME] [PERSON_NAME]" at bounding box center [1465, 489] width 99 height 9
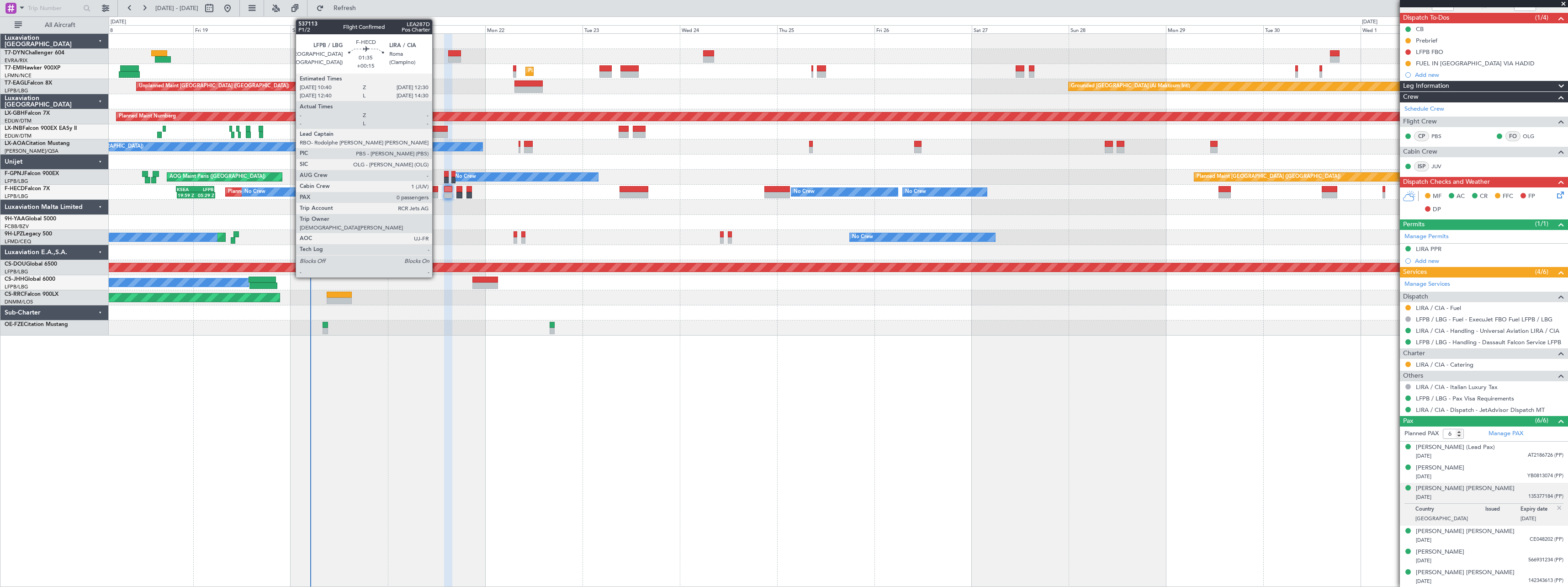
click at [436, 189] on div at bounding box center [435, 189] width 8 height 6
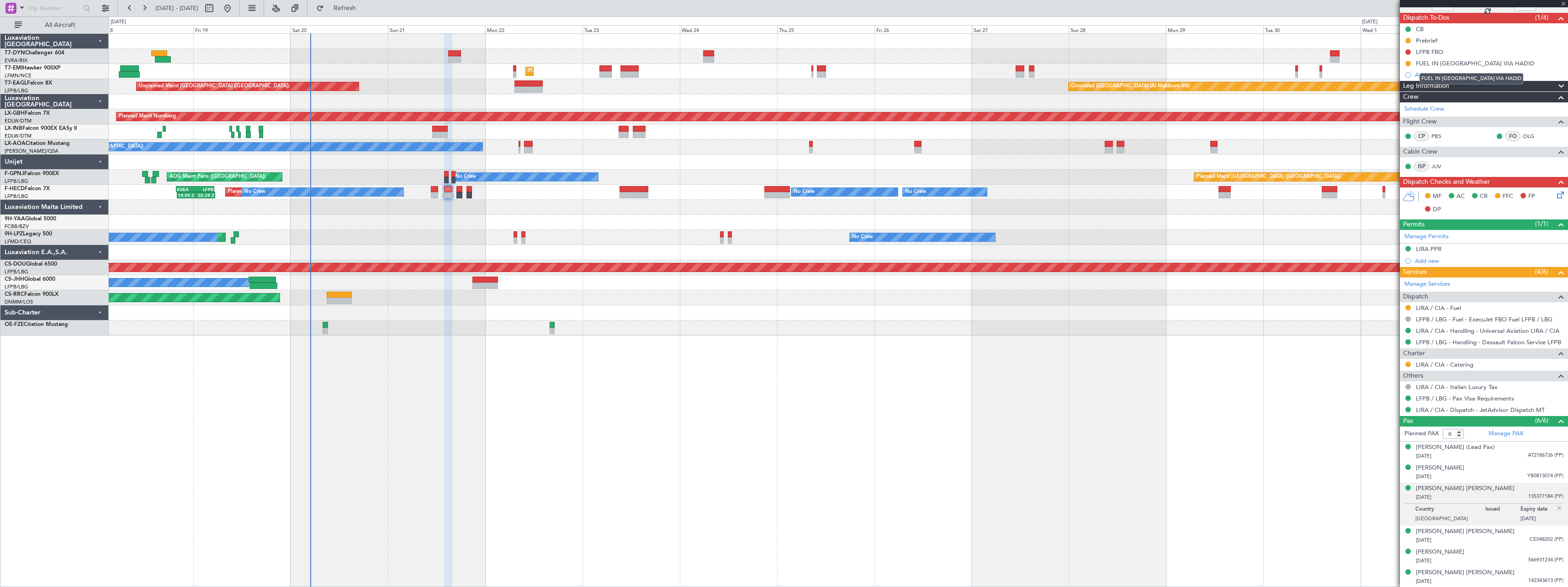
type input "+00:15"
type input "0"
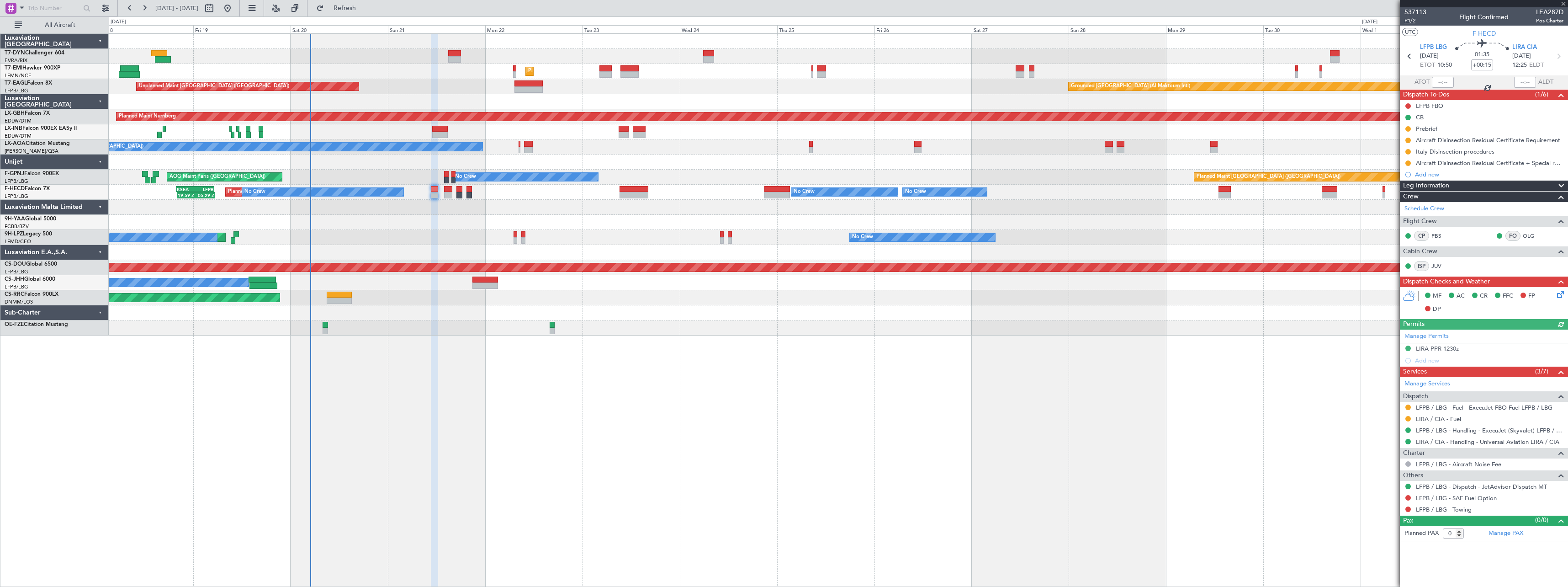
click at [1415, 23] on span "P1/2" at bounding box center [1415, 21] width 22 height 8
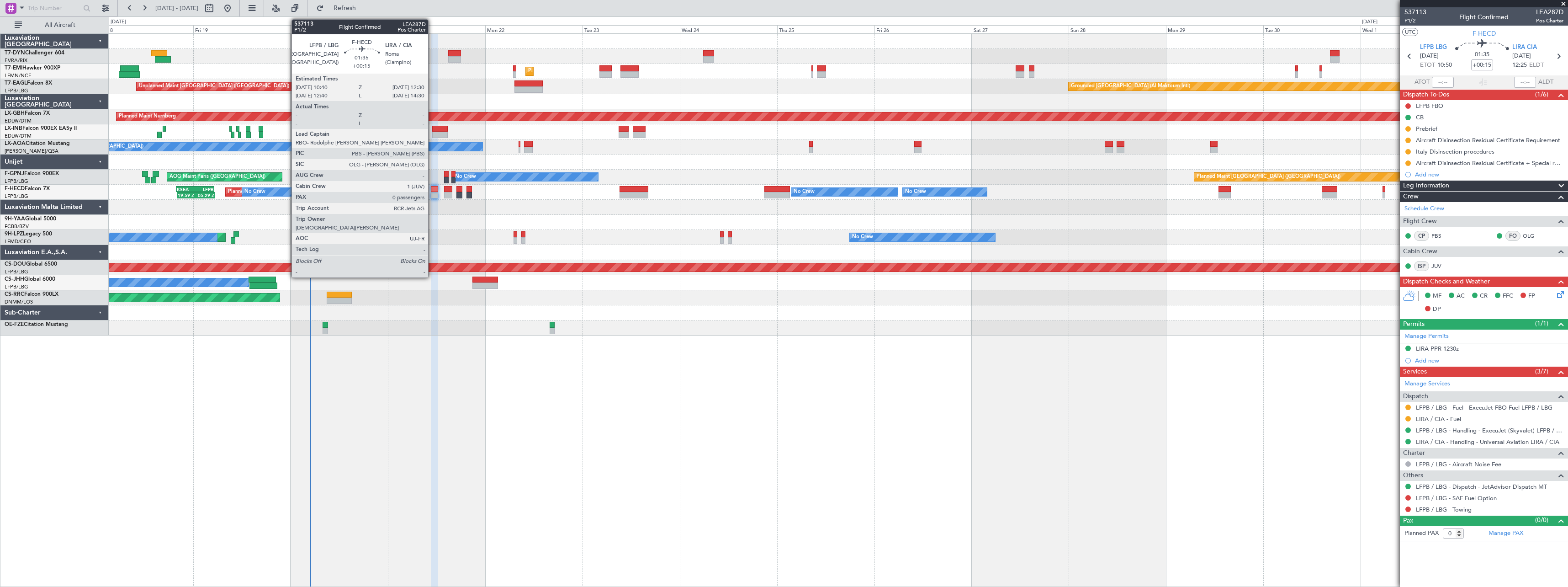
click at [433, 190] on div at bounding box center [435, 189] width 8 height 6
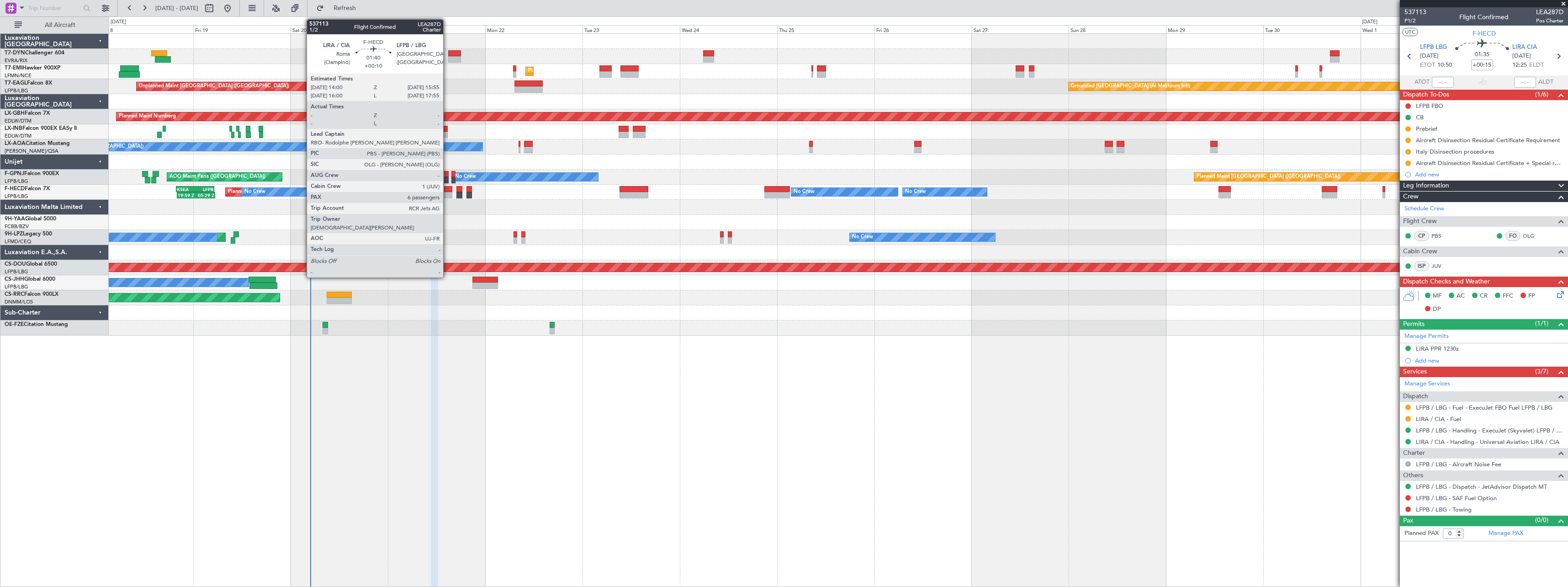
click at [447, 189] on div at bounding box center [448, 189] width 9 height 6
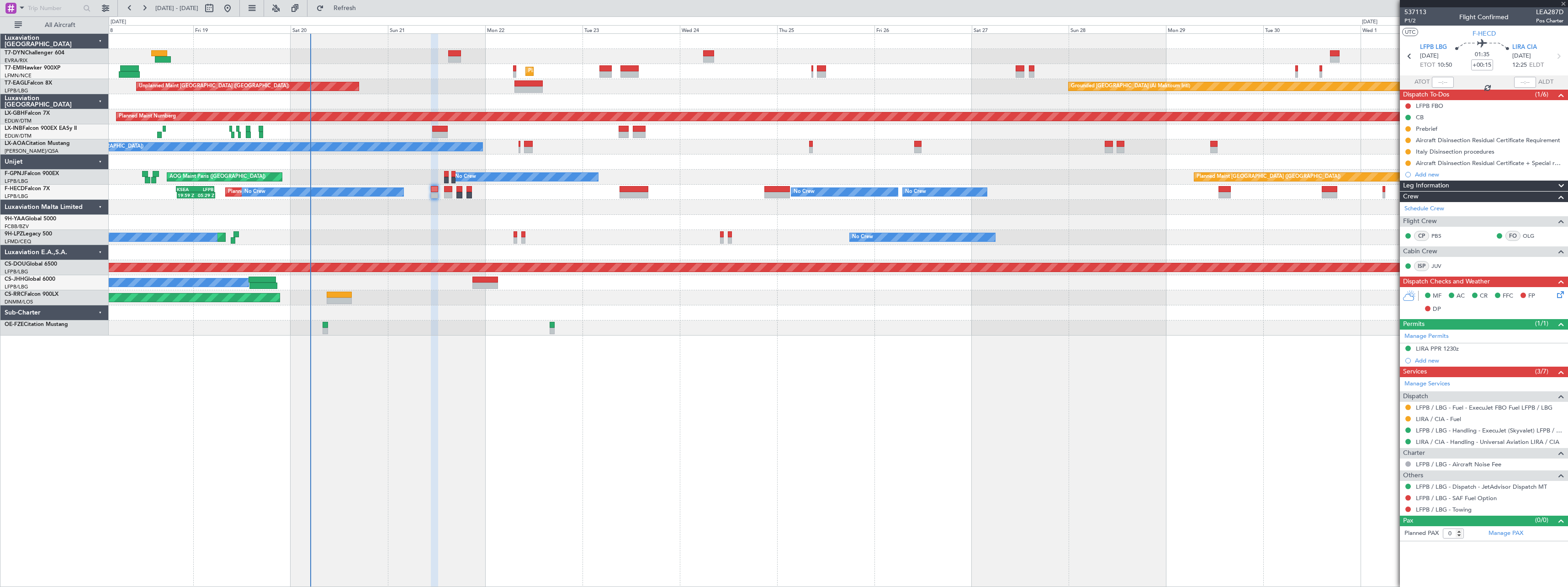
type input "+00:10"
type input "6"
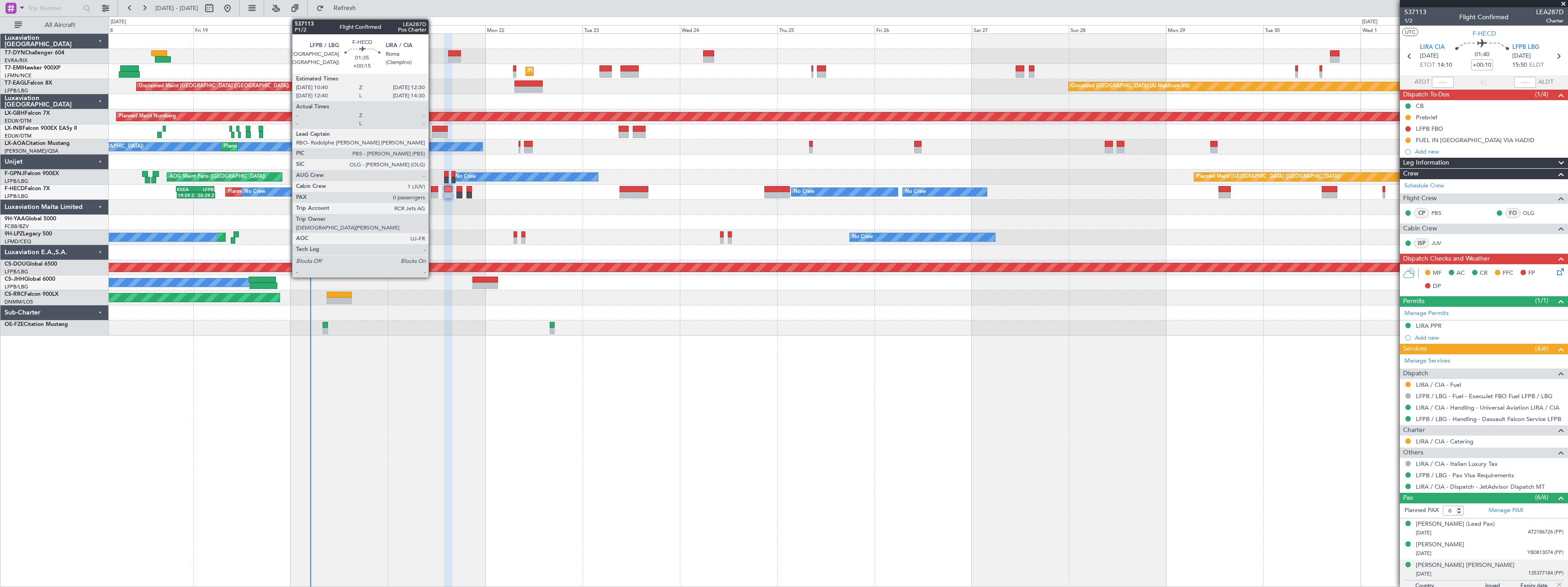
click at [433, 189] on div at bounding box center [435, 189] width 8 height 6
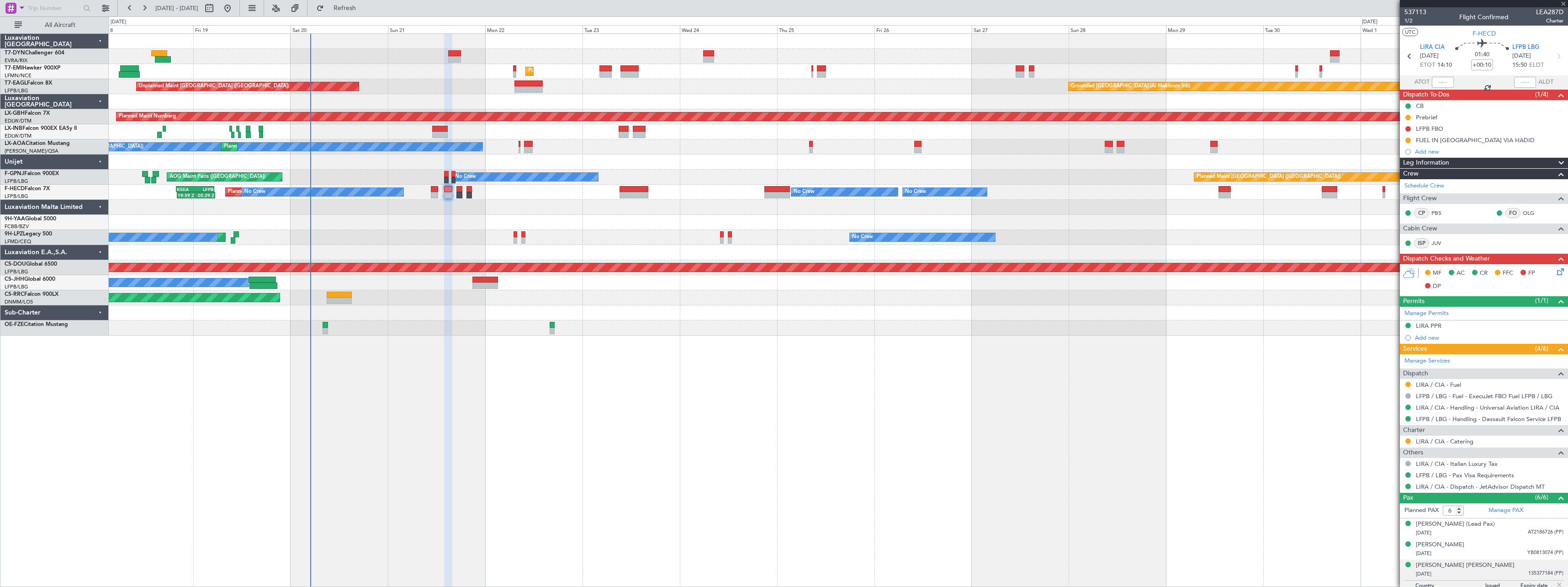
type input "+00:15"
type input "0"
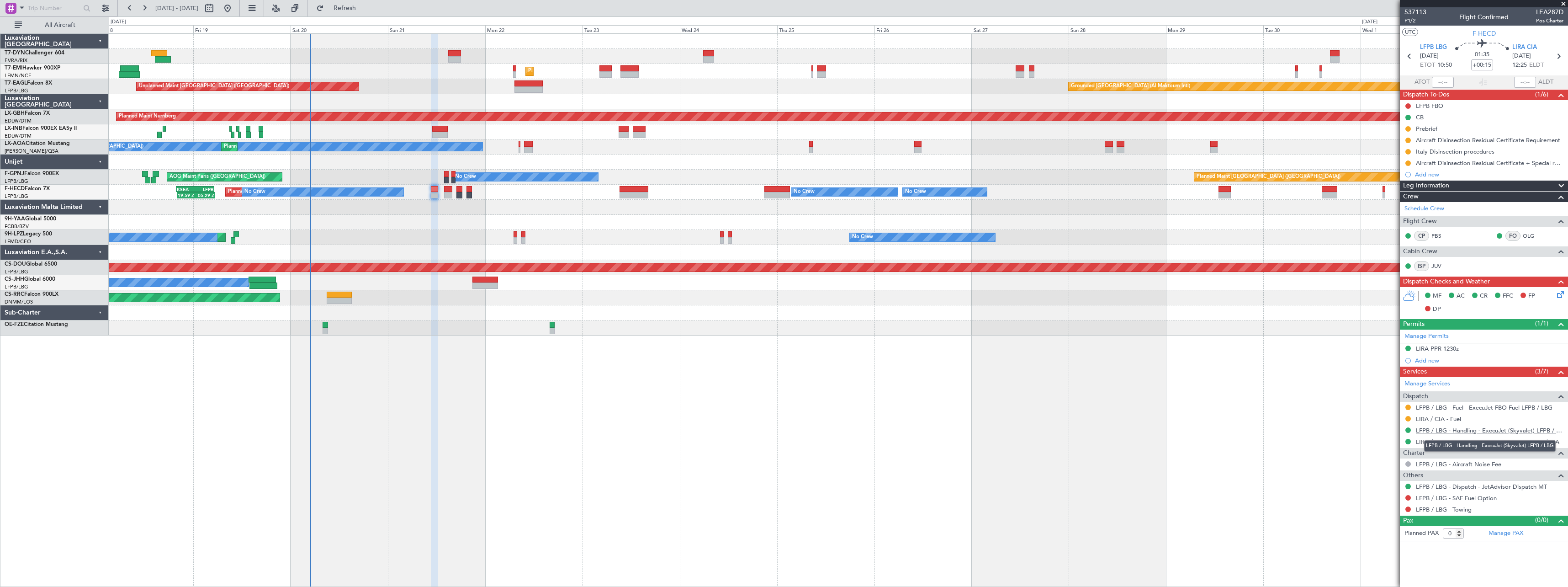
click at [1471, 426] on link "LFPB / LBG - Handling - ExecuJet (Skyvalet) LFPB / LBG" at bounding box center [1489, 430] width 147 height 8
click at [1470, 442] on link "LIRA / CIA - Handling - Universal Aviation LIRA / CIA" at bounding box center [1488, 442] width 143 height 8
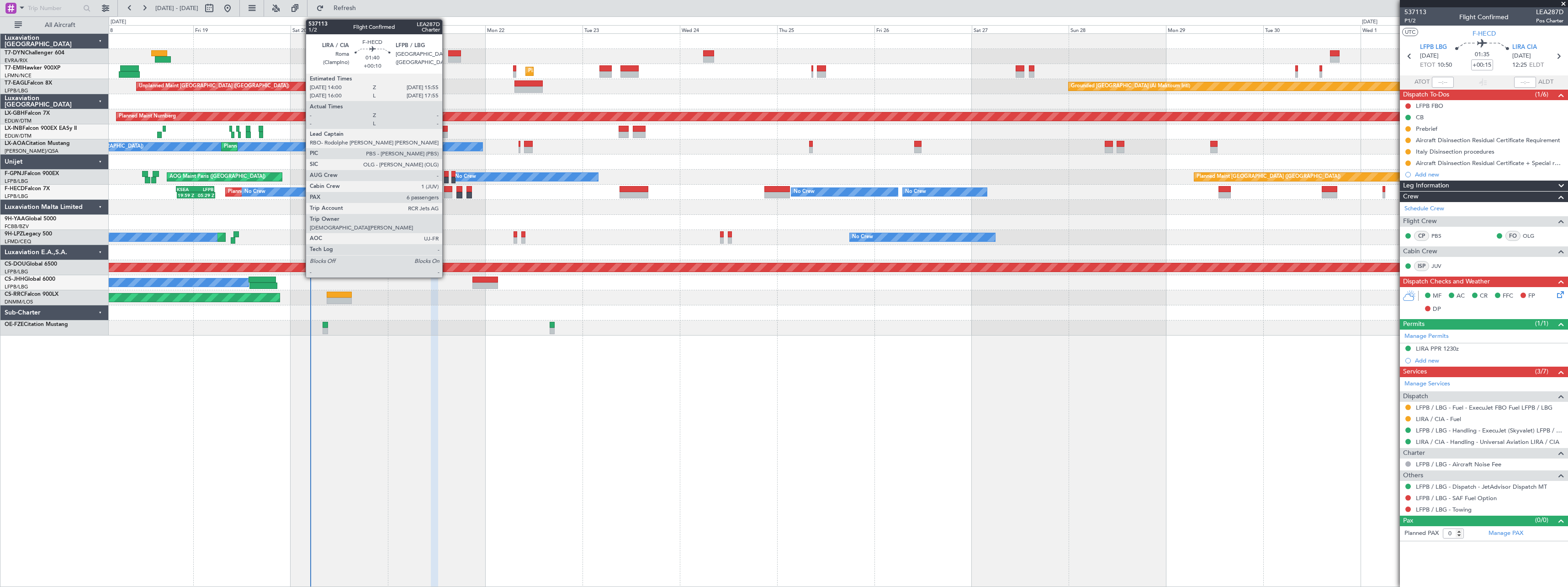
click at [447, 194] on div at bounding box center [448, 195] width 9 height 6
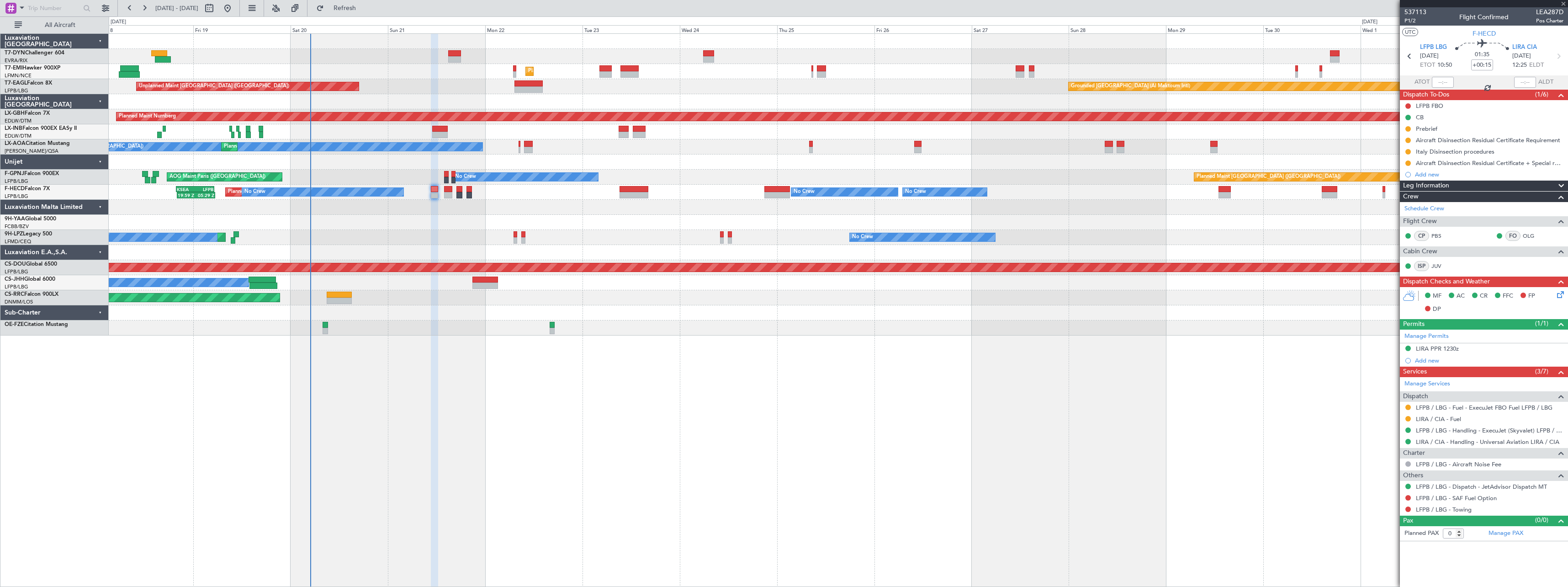
type input "+00:10"
type input "6"
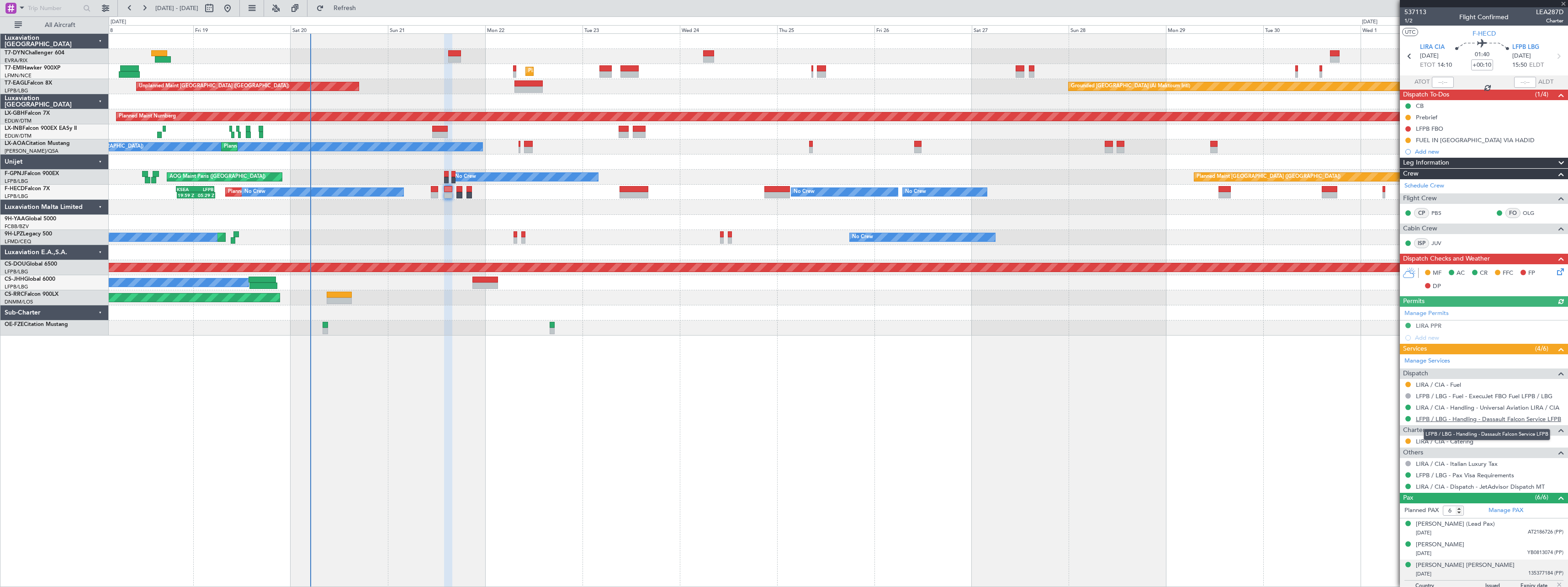
click at [1499, 419] on link "LFPB / LBG - Handling - Dassault Falcon Service LFPB" at bounding box center [1489, 419] width 145 height 8
click at [1555, 271] on icon at bounding box center [1558, 270] width 7 height 7
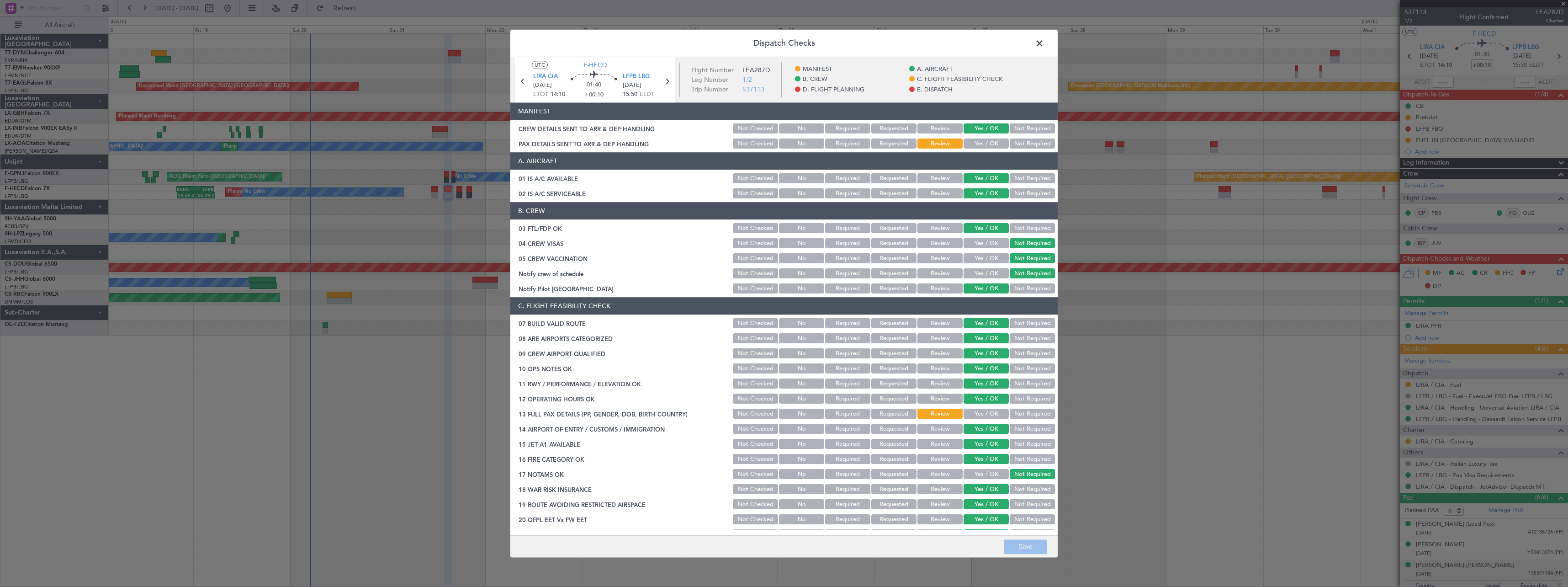
click at [969, 140] on button "Yes / OK" at bounding box center [986, 143] width 45 height 10
click at [1037, 546] on button "Save" at bounding box center [1026, 546] width 44 height 15
click at [1044, 44] on span at bounding box center [1044, 45] width 0 height 18
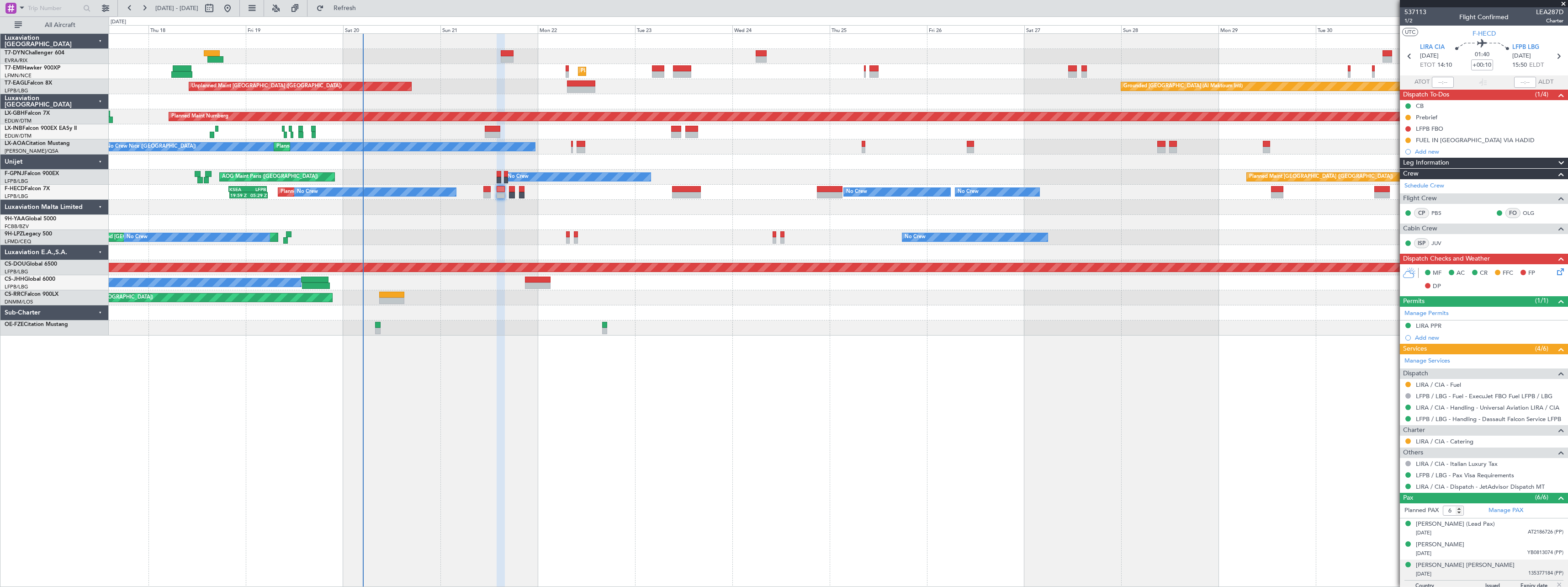
click at [722, 299] on div "Planned Maint [GEOGRAPHIC_DATA] ([GEOGRAPHIC_DATA])" at bounding box center [839, 297] width 1459 height 15
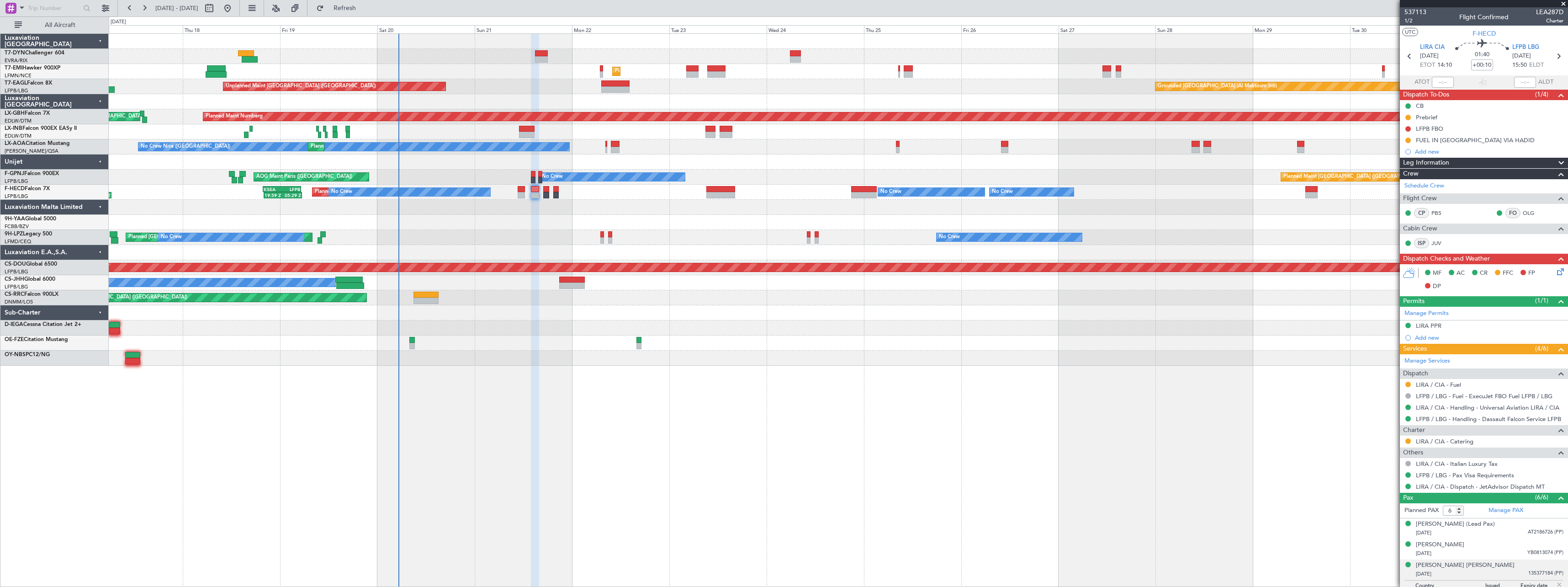
click at [549, 58] on div "Unplanned Maint [GEOGRAPHIC_DATA] (Riga Intl)" at bounding box center [839, 56] width 1459 height 15
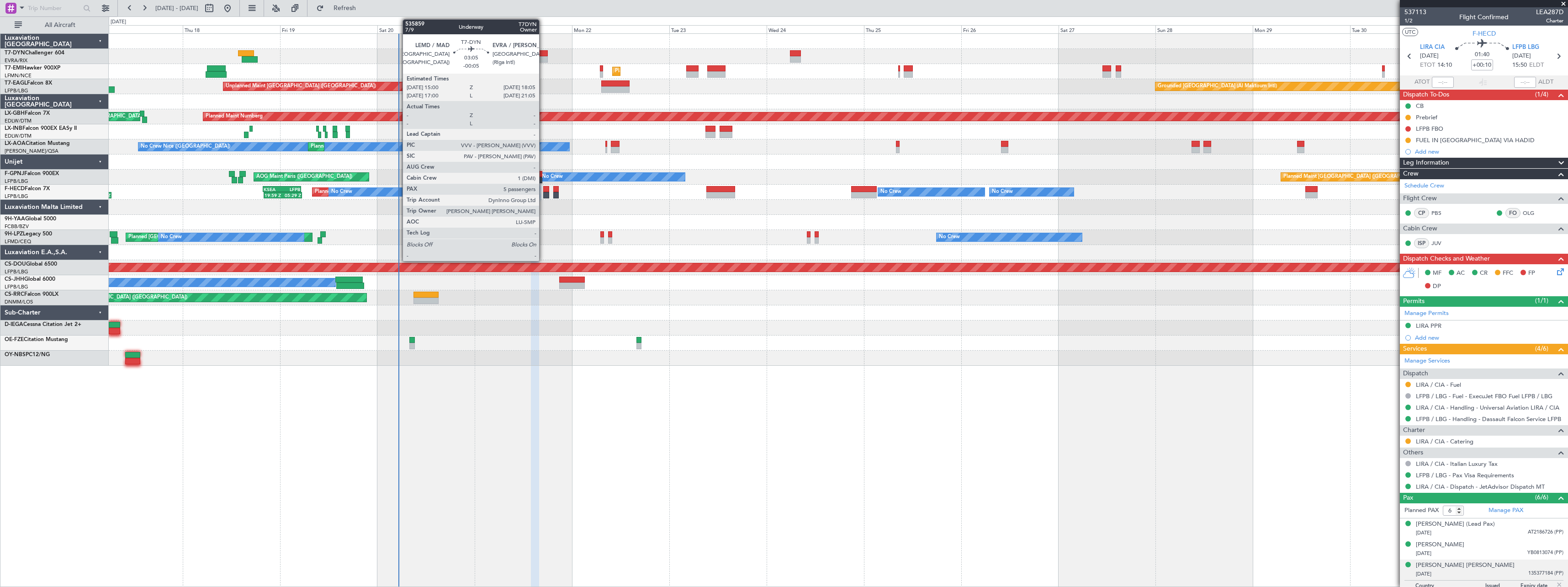
click at [543, 58] on div at bounding box center [541, 59] width 12 height 6
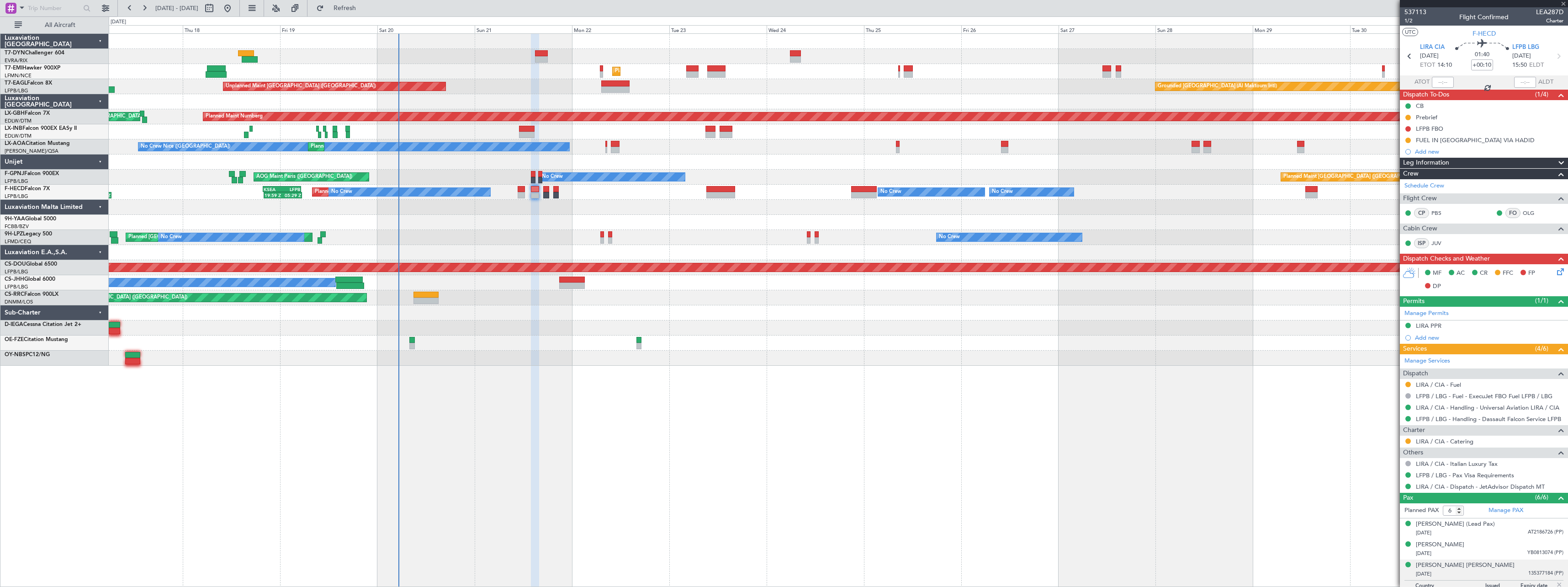
type input "-00:05"
type input "5"
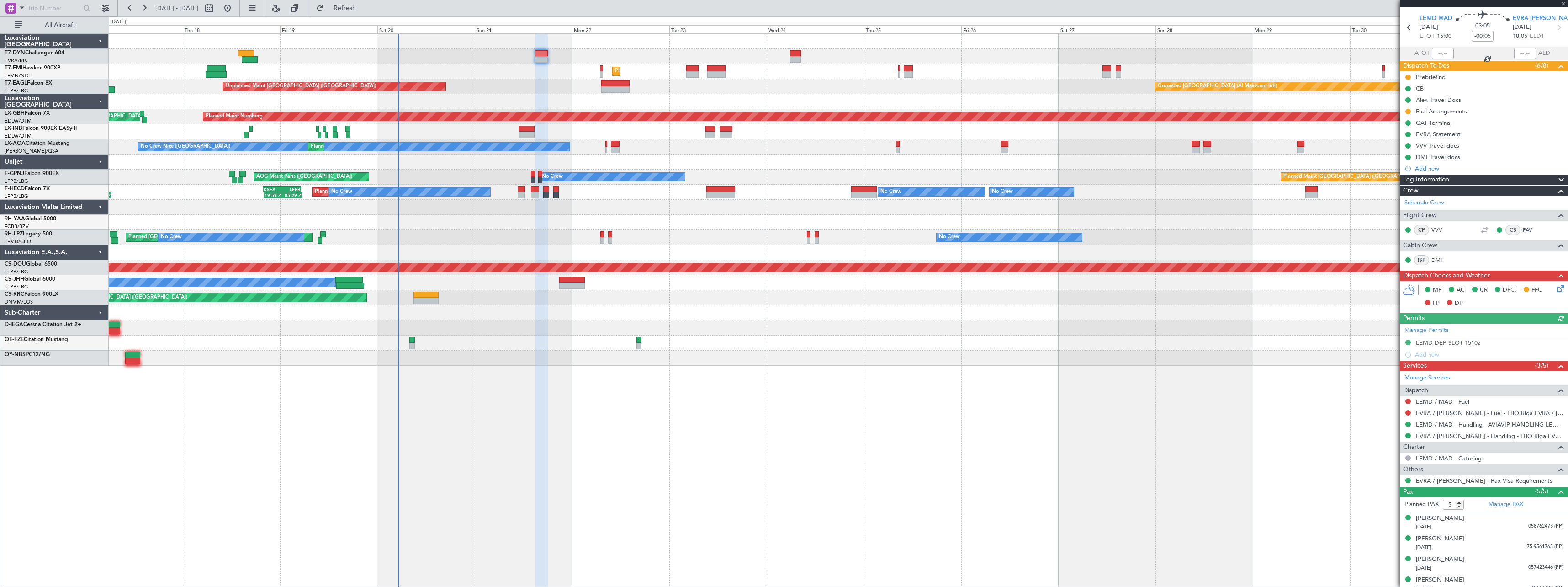
scroll to position [57, 0]
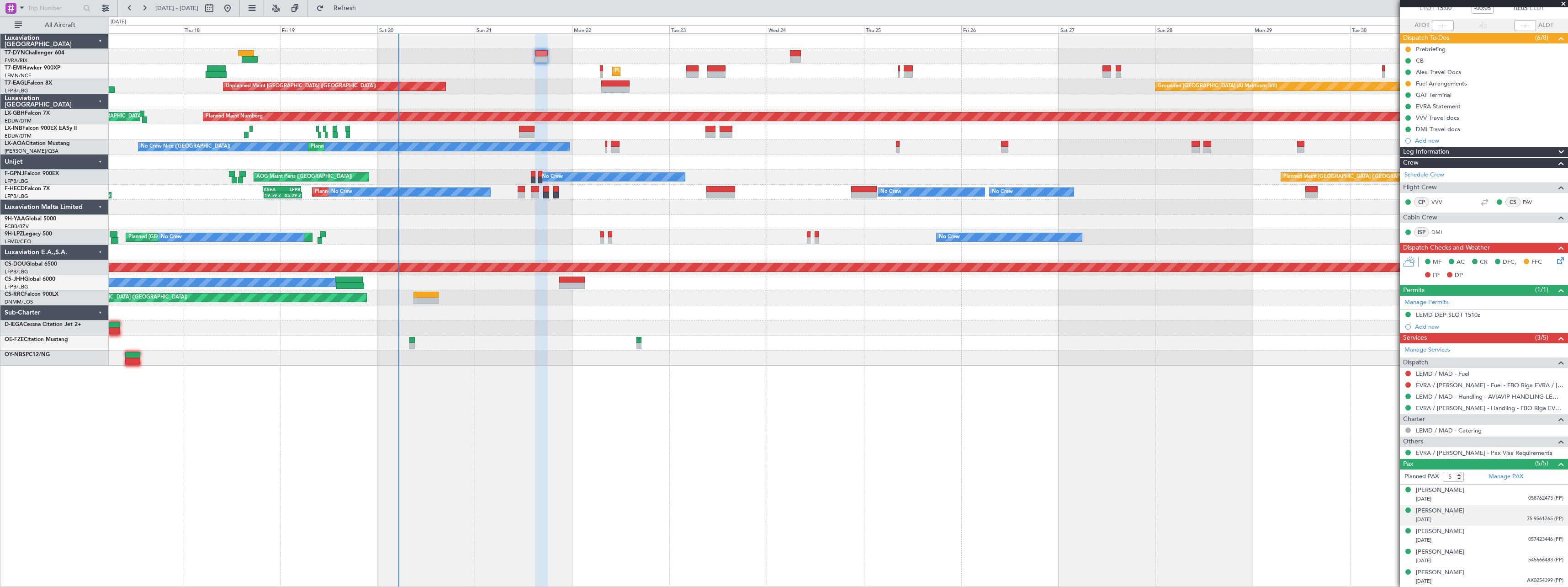
click at [1500, 518] on div "01/12/1985 75 9561765 (PP)" at bounding box center [1489, 520] width 147 height 9
click at [1454, 508] on div "Anna KOVALCHUK" at bounding box center [1440, 511] width 48 height 9
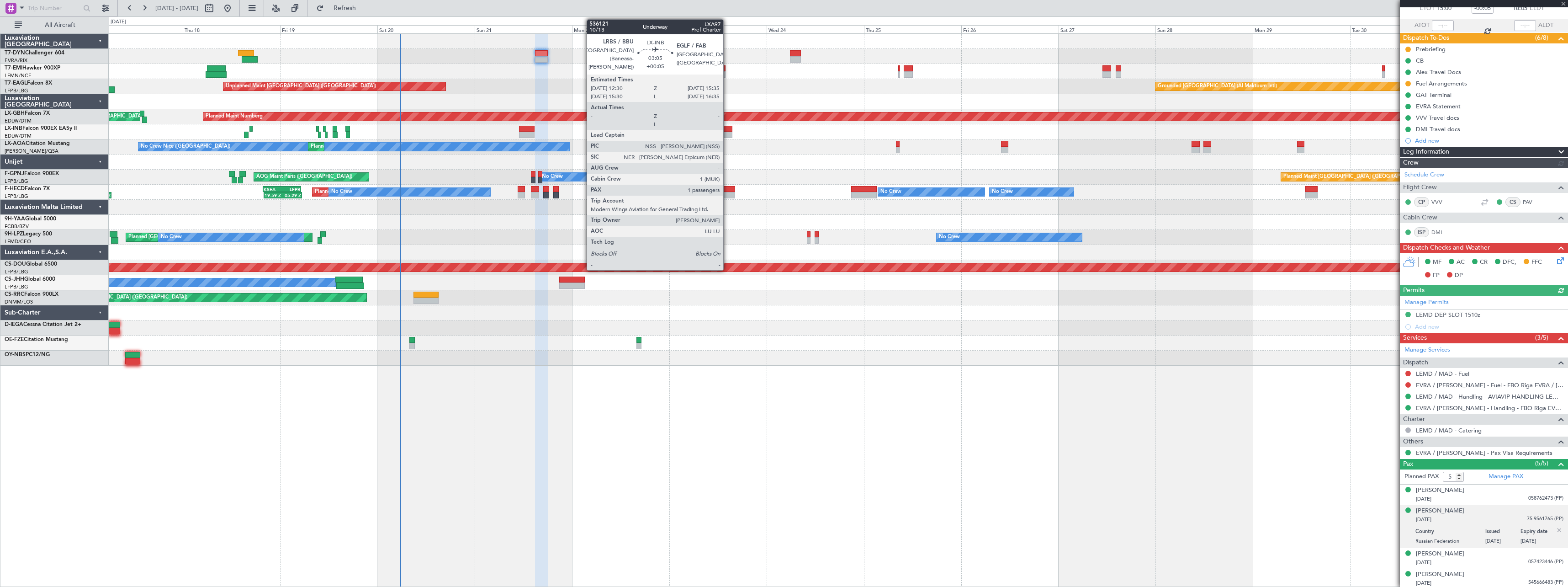
click at [727, 132] on div at bounding box center [726, 135] width 12 height 6
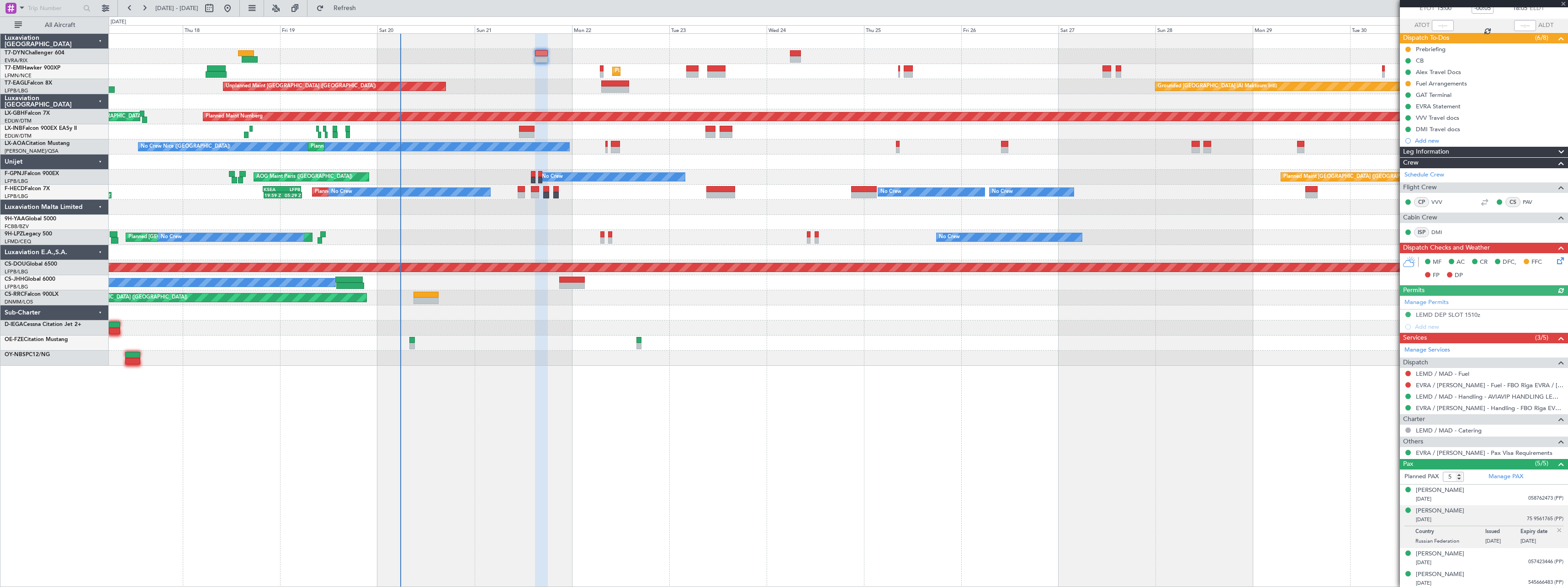
type input "+00:05"
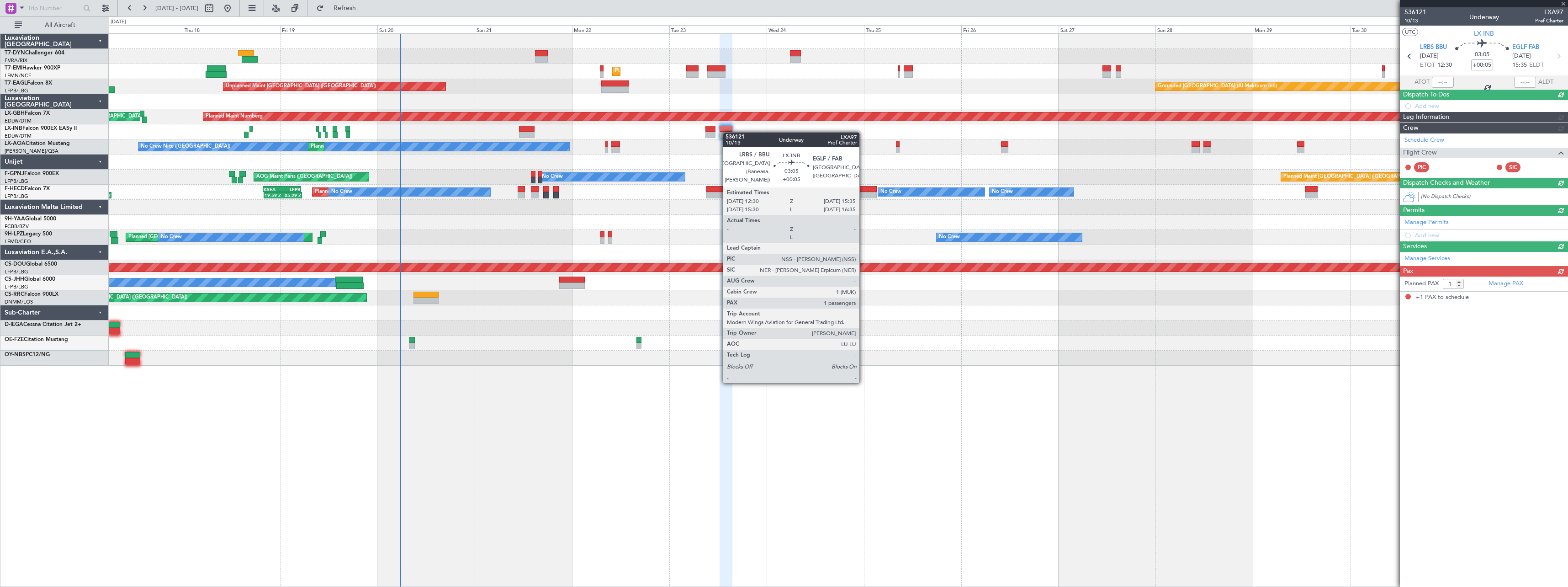
scroll to position [0, 0]
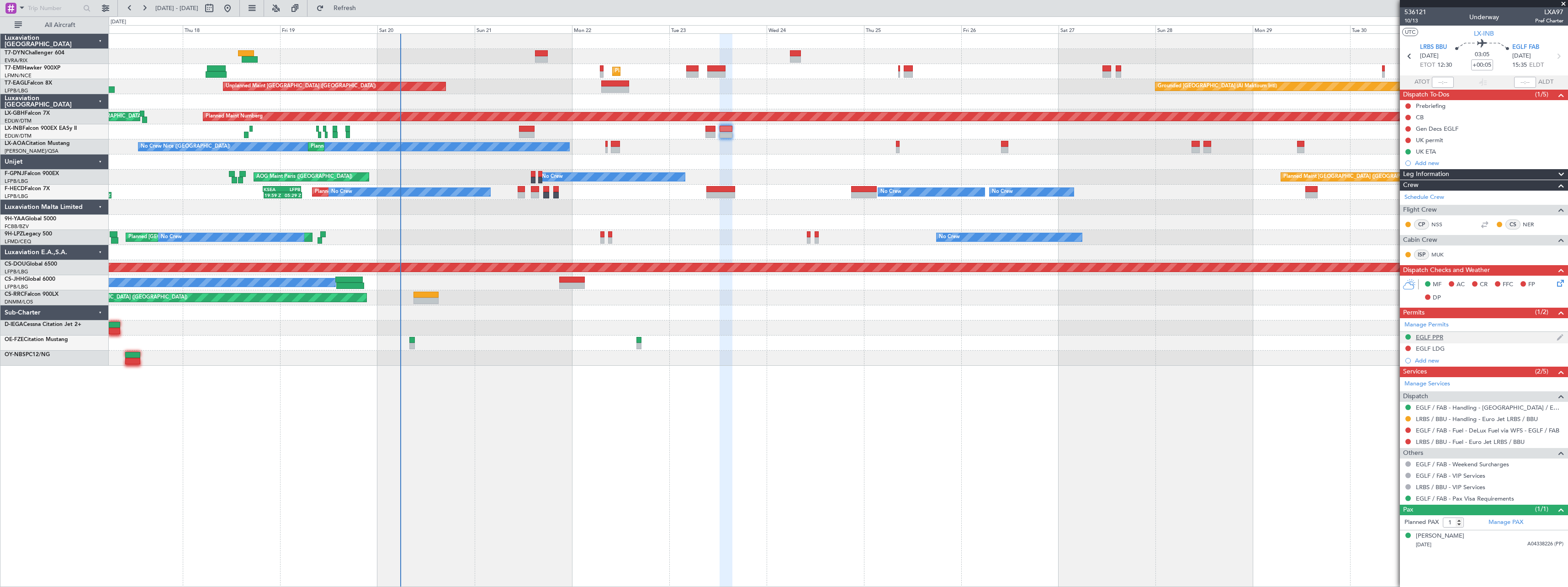
click at [1449, 336] on div "EGLF PPR" at bounding box center [1484, 338] width 168 height 12
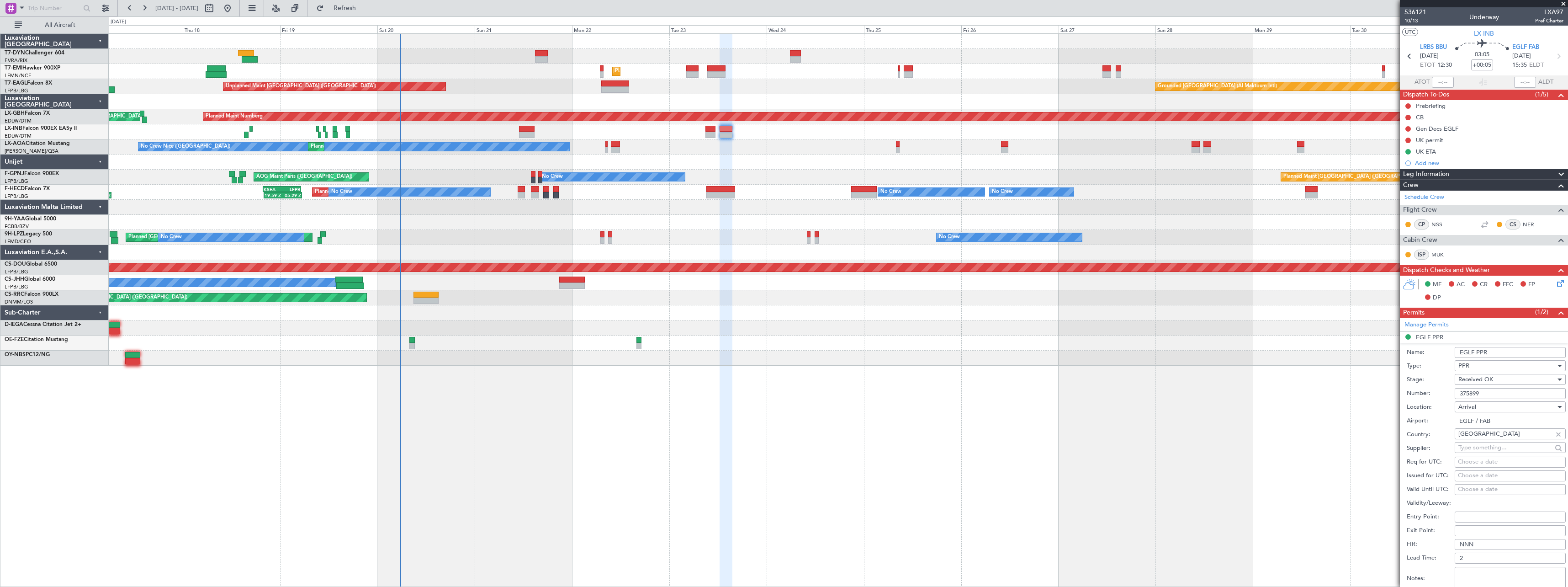
scroll to position [182, 0]
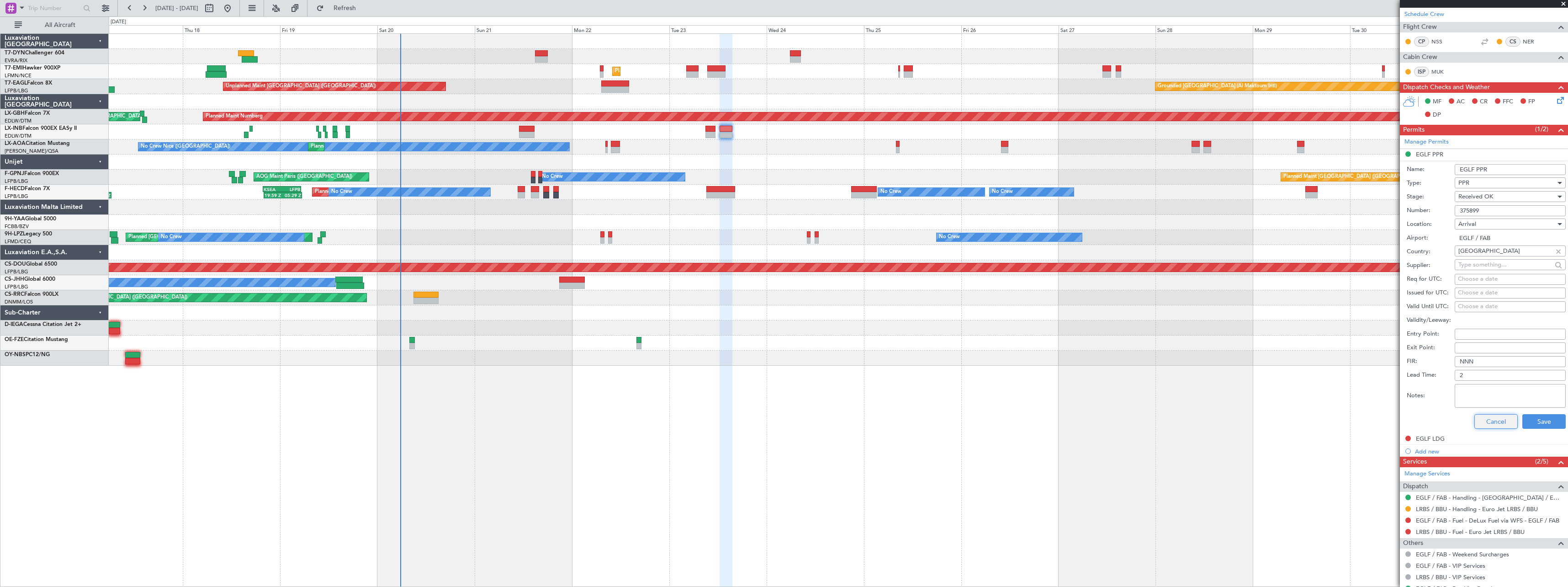
click at [1474, 418] on button "Cancel" at bounding box center [1496, 421] width 44 height 15
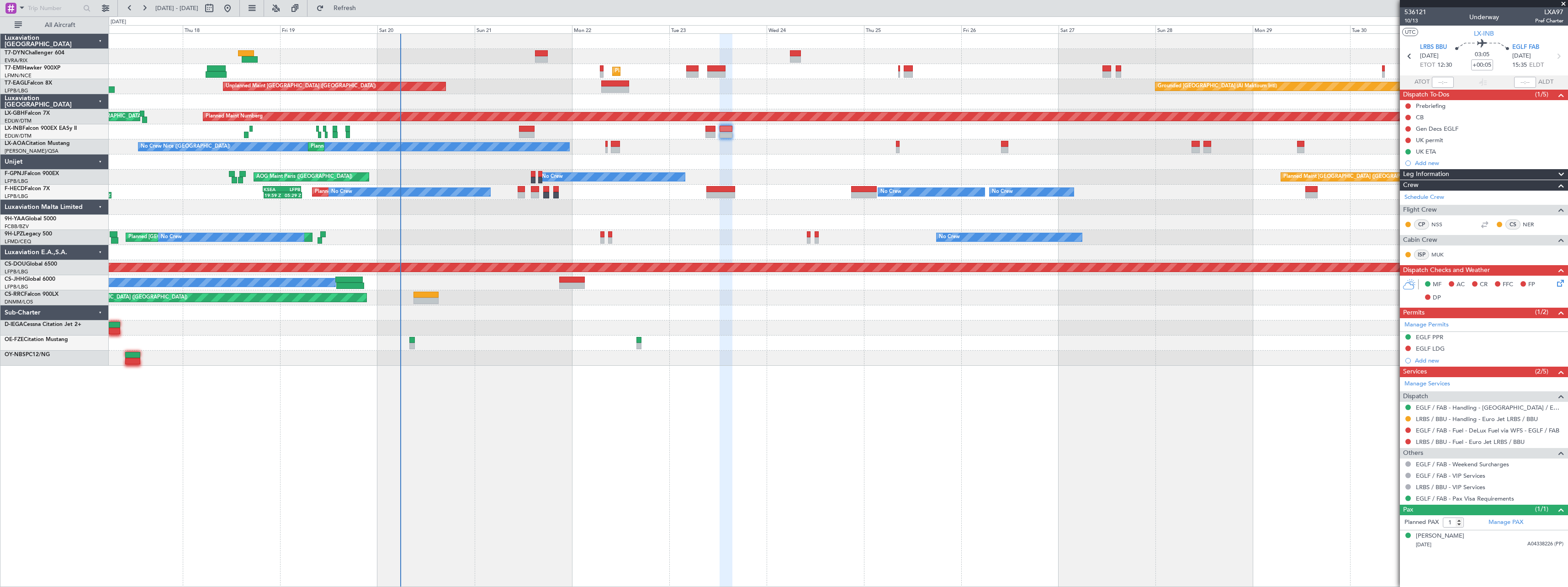
scroll to position [0, 0]
click at [1488, 126] on div "Gen Decs EGLF" at bounding box center [1484, 129] width 168 height 12
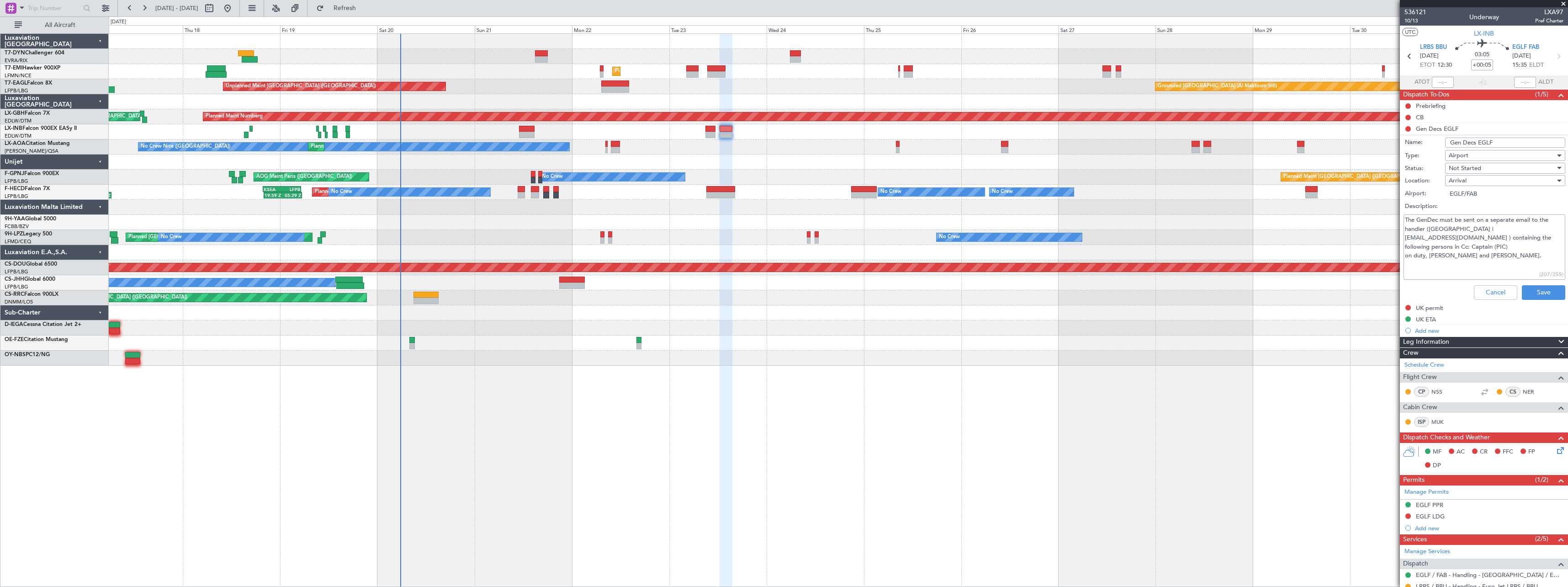
click at [542, 419] on div "Unplanned Maint Riga (Riga Intl) Planned Maint Zurich Grounded Dubai (Al Maktou…" at bounding box center [839, 310] width 1459 height 553
click at [1497, 288] on button "Cancel" at bounding box center [1496, 292] width 44 height 15
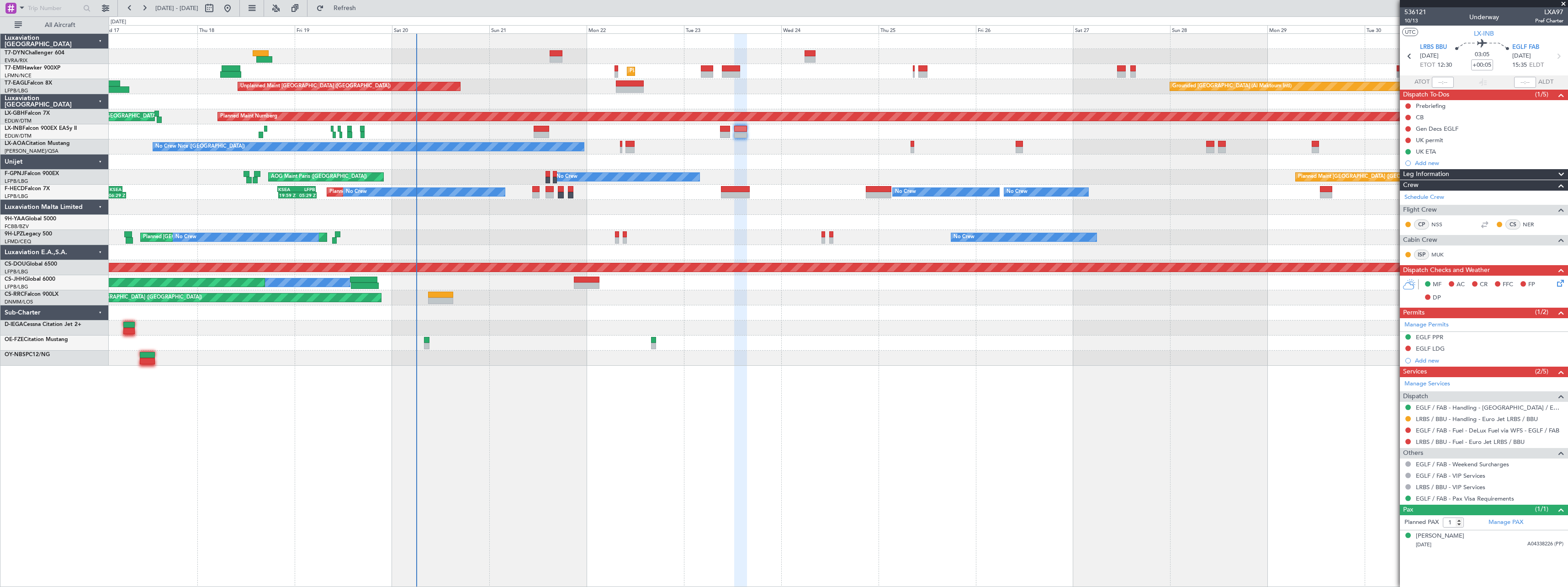
click at [1072, 292] on div "Unplanned Maint Riga (Riga Intl) Planned Maint Zurich Grounded Dubai (Al Maktou…" at bounding box center [839, 200] width 1459 height 332
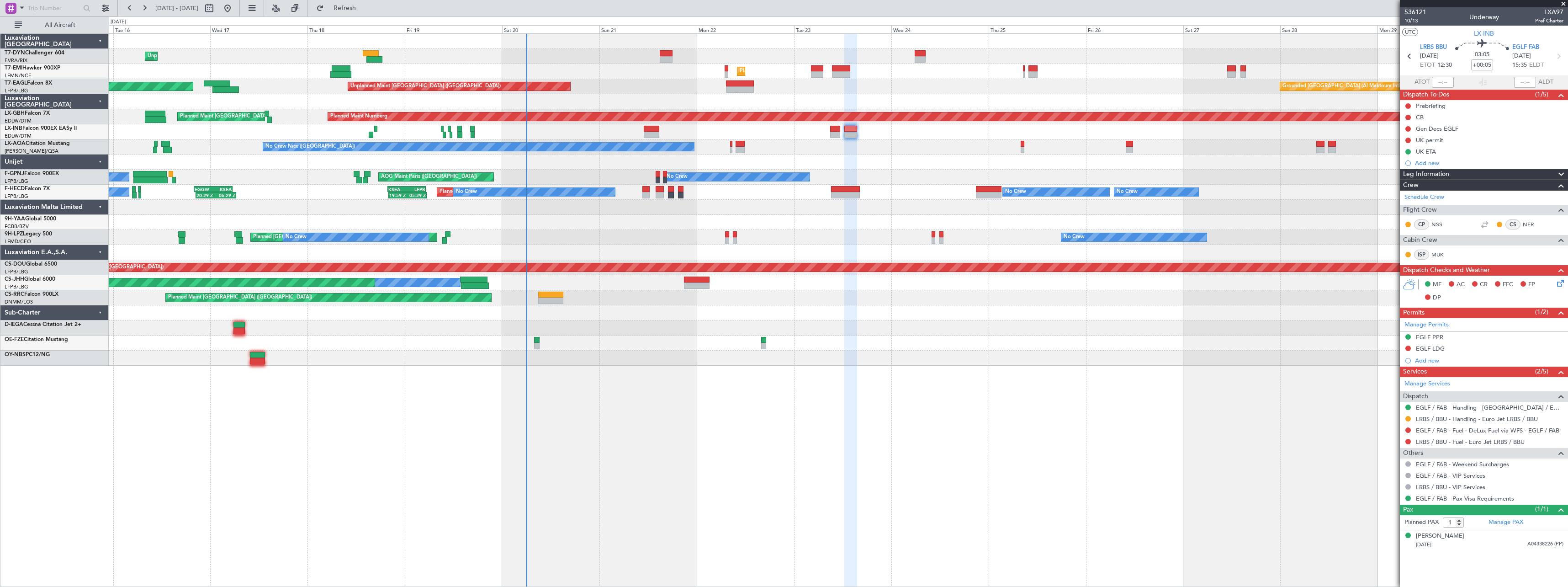
click at [956, 311] on div "Unplanned Maint Riga (Riga Intl) Planned Maint Zurich Grounded Dubai (Al Maktou…" at bounding box center [839, 200] width 1459 height 332
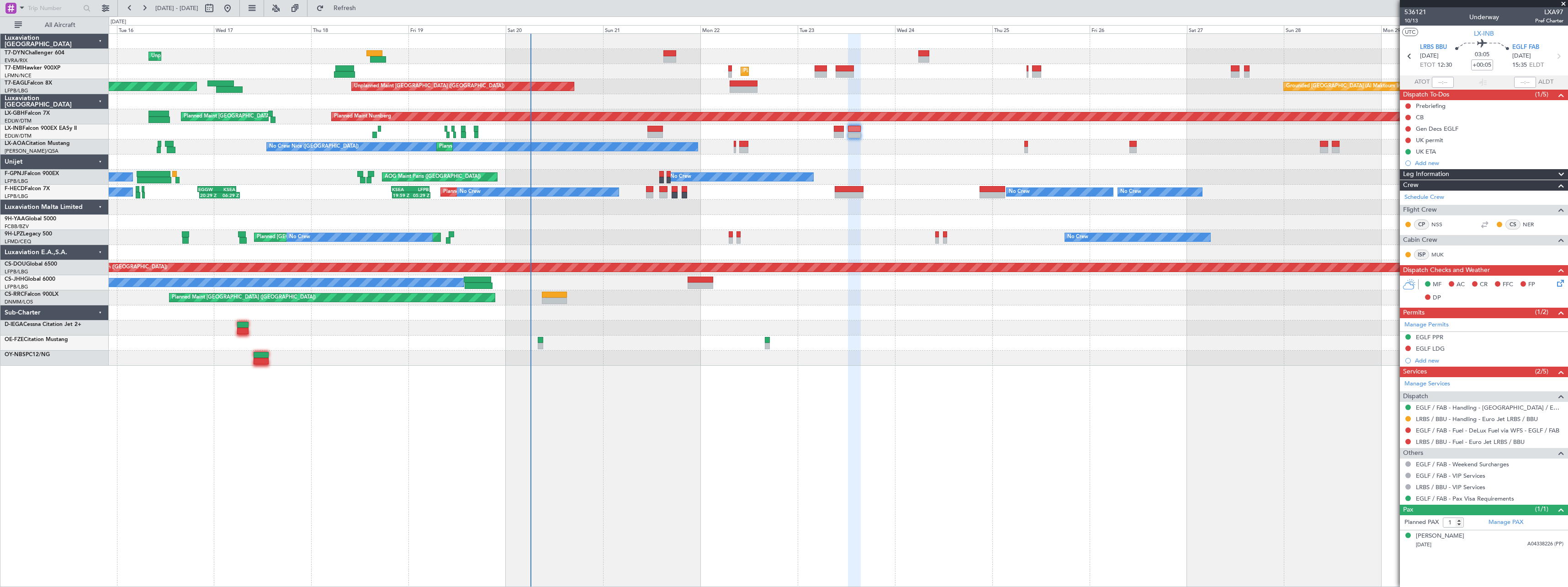
click at [1563, 1] on span at bounding box center [1563, 4] width 9 height 9
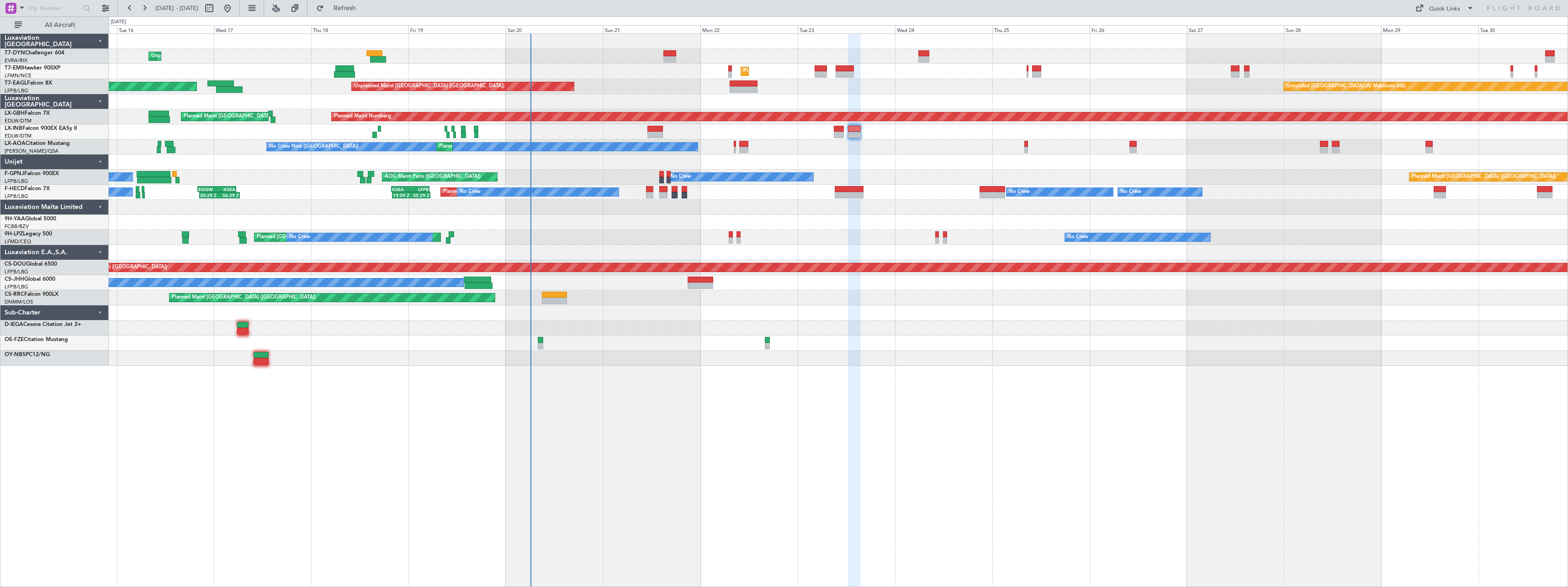
type input "0"
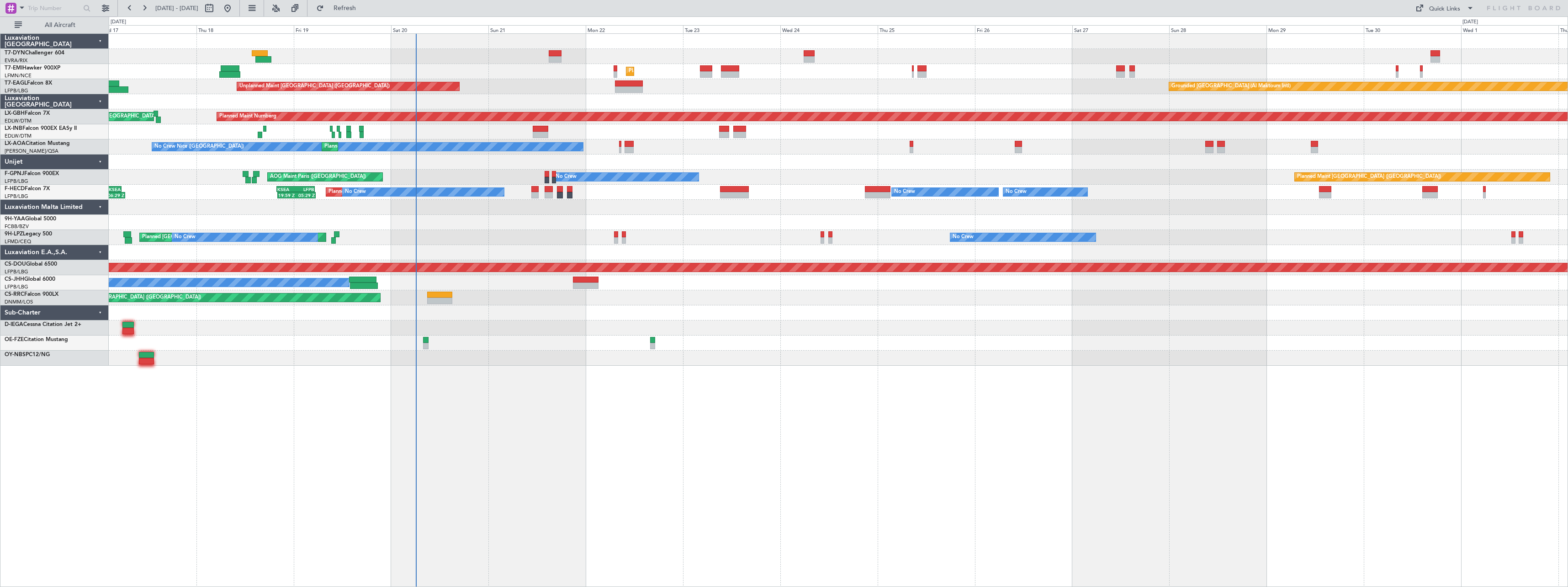
click at [509, 155] on div at bounding box center [839, 161] width 1459 height 15
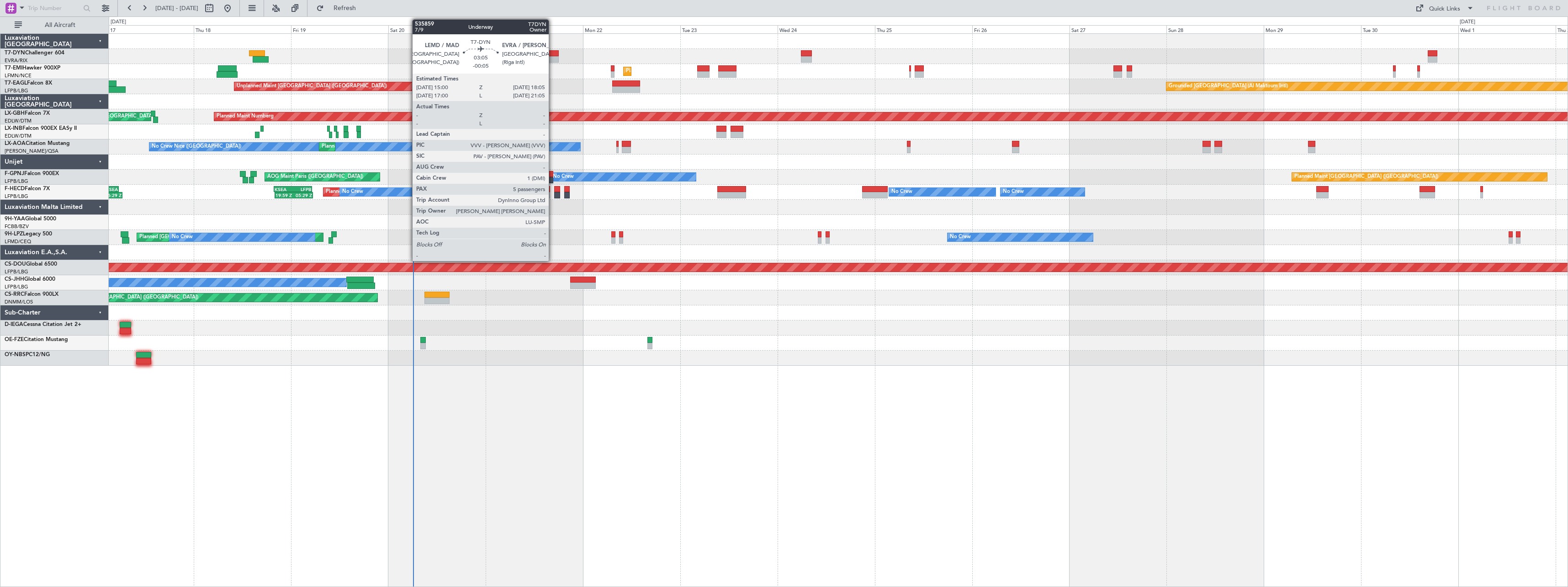
click at [553, 55] on div at bounding box center [552, 53] width 12 height 6
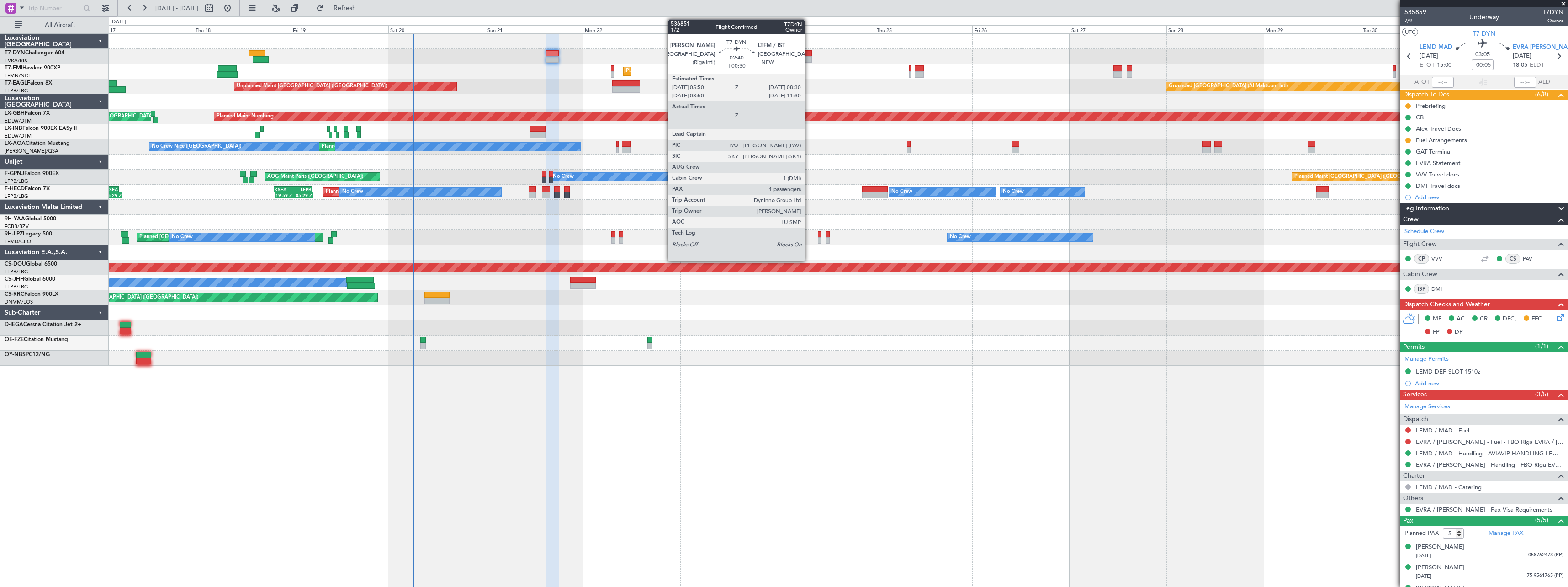
click at [809, 57] on div at bounding box center [807, 59] width 11 height 6
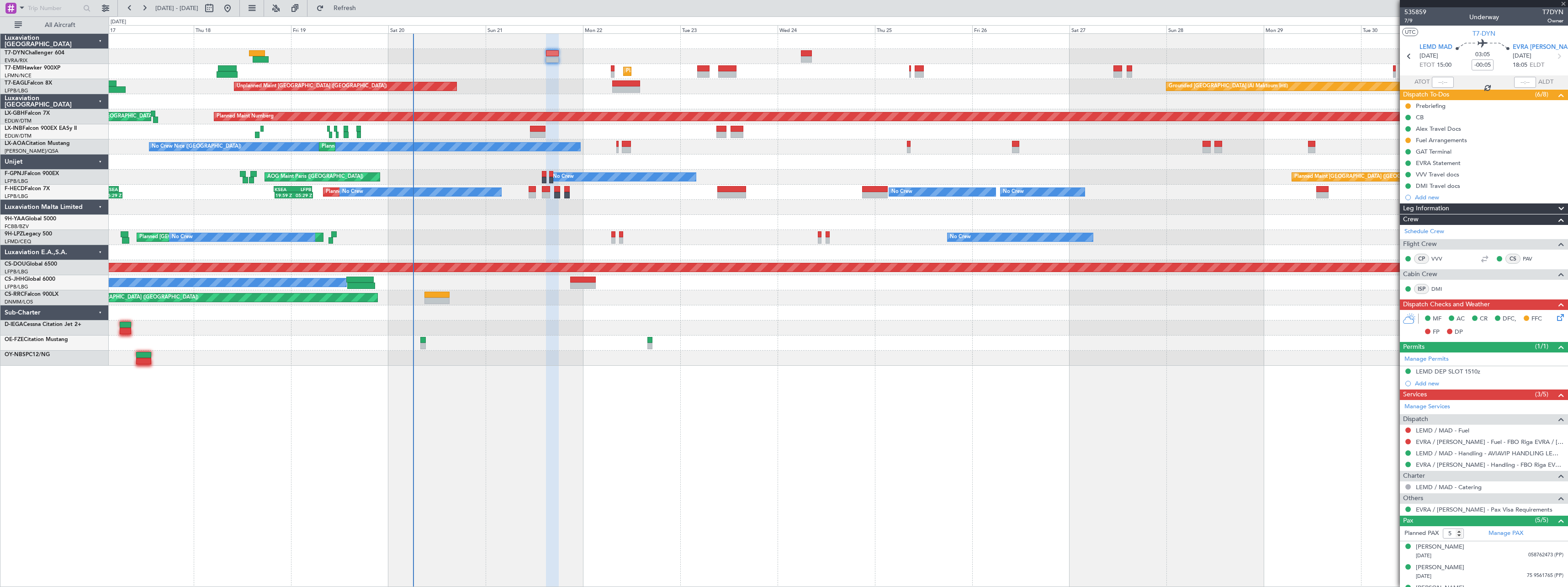
type input "+00:30"
type input "1"
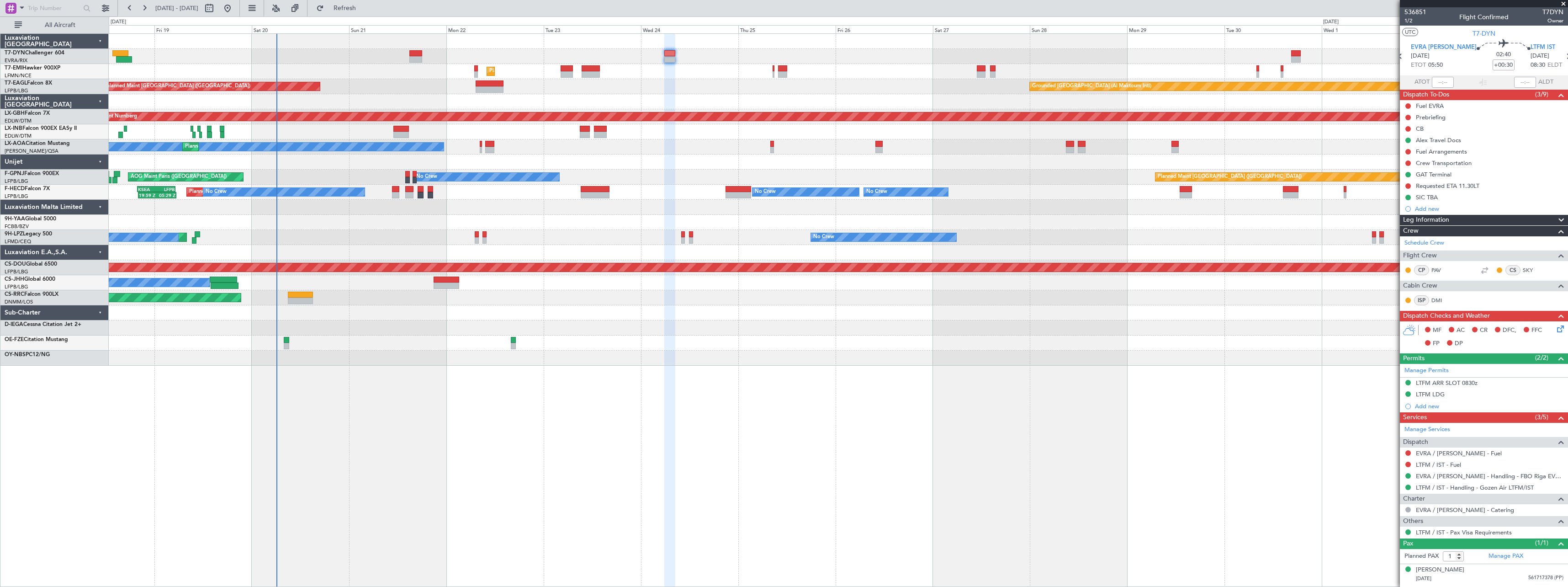
click at [787, 79] on div "Unplanned Maint Riga (Riga Intl) Planned Maint Zurich Grounded Dubai (Al Maktou…" at bounding box center [839, 200] width 1459 height 332
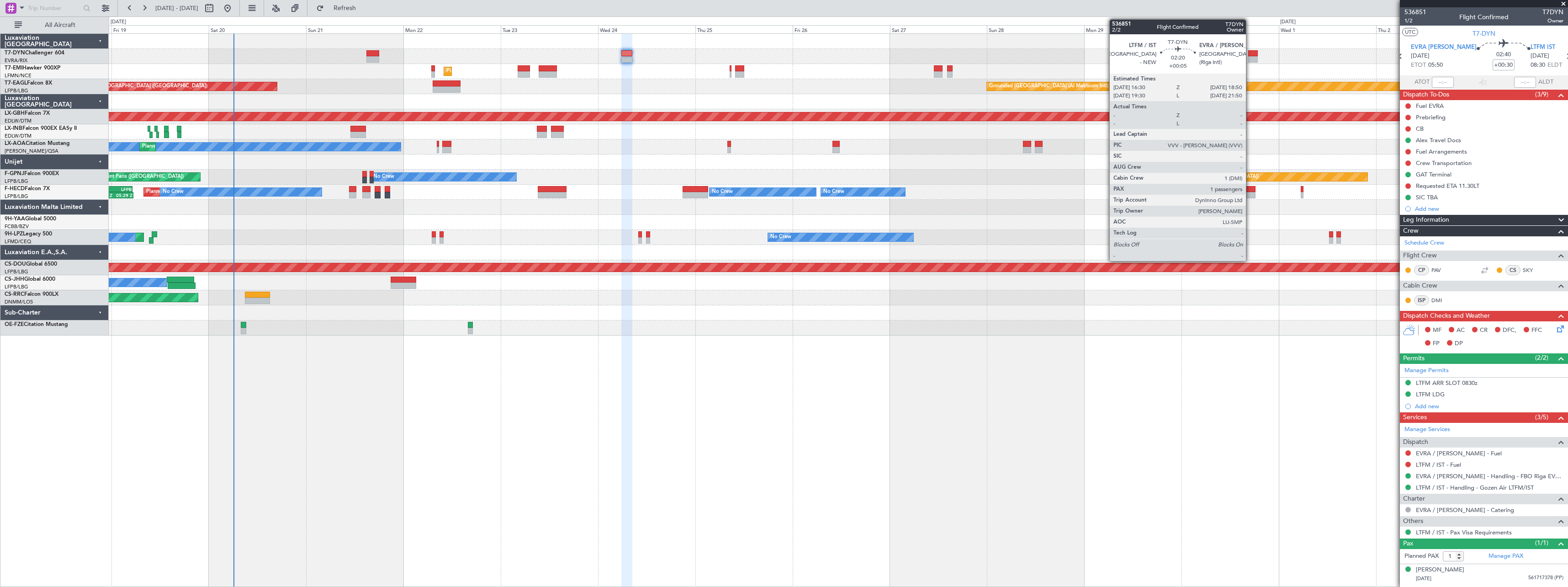
click at [1250, 51] on div at bounding box center [1252, 53] width 9 height 6
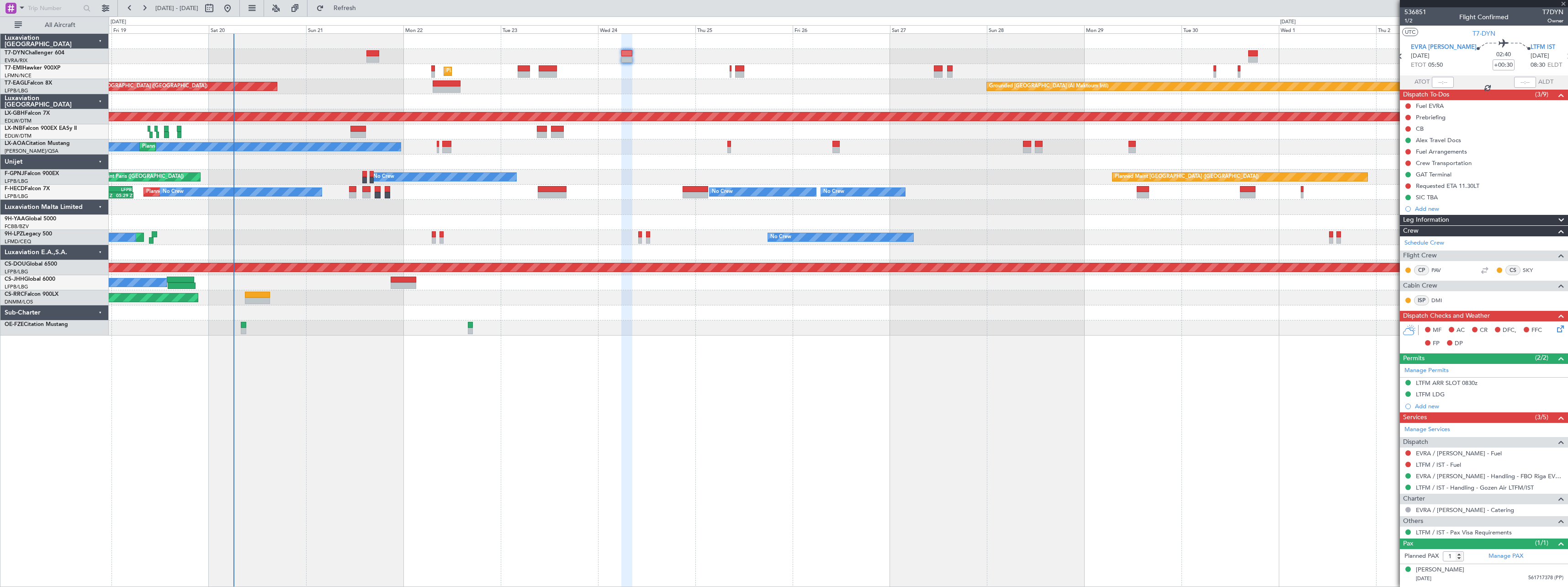
type input "+00:05"
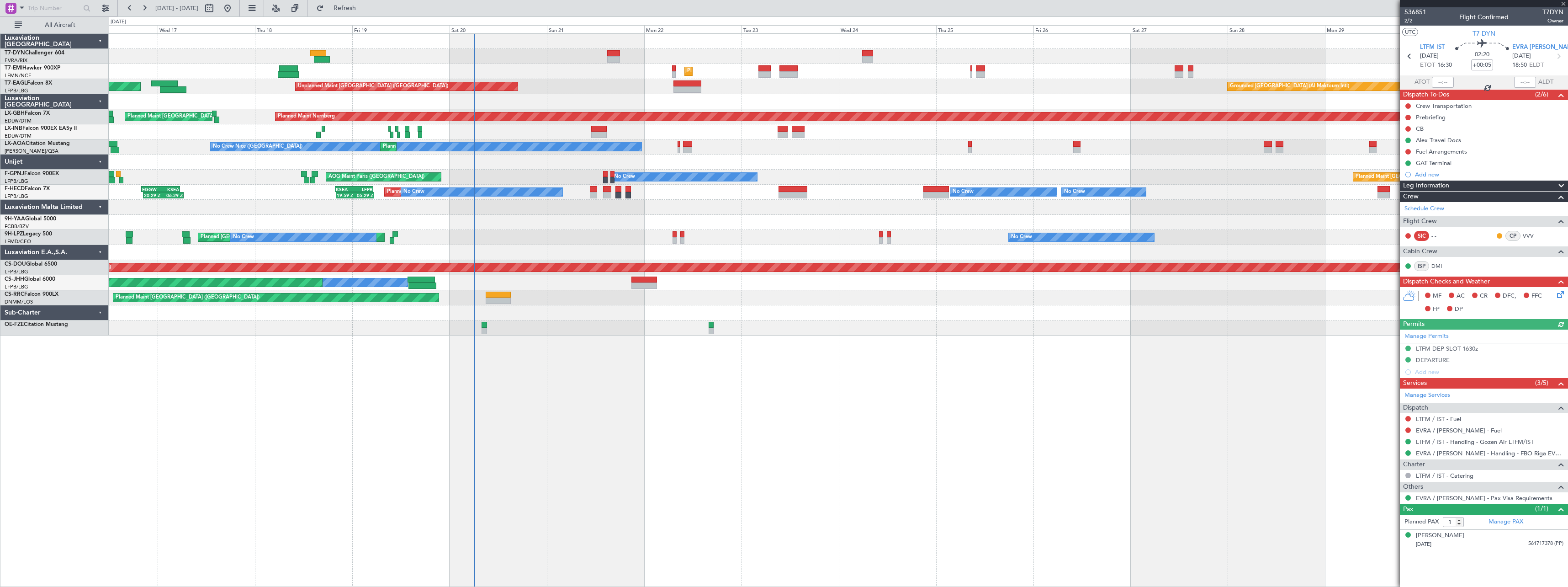
click at [830, 69] on div "Unplanned Maint Riga (Riga Intl) Planned Maint Zurich Grounded Dubai (Al Maktou…" at bounding box center [839, 184] width 1459 height 302
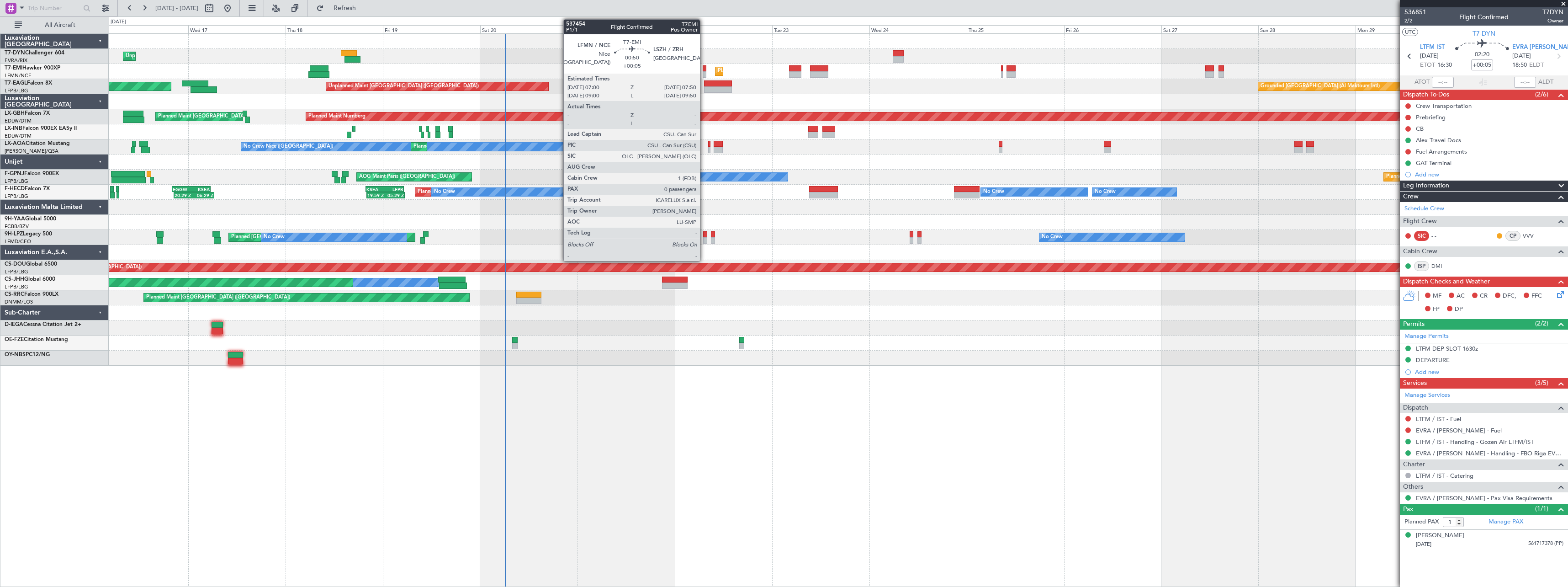
click at [704, 70] on div at bounding box center [705, 69] width 4 height 6
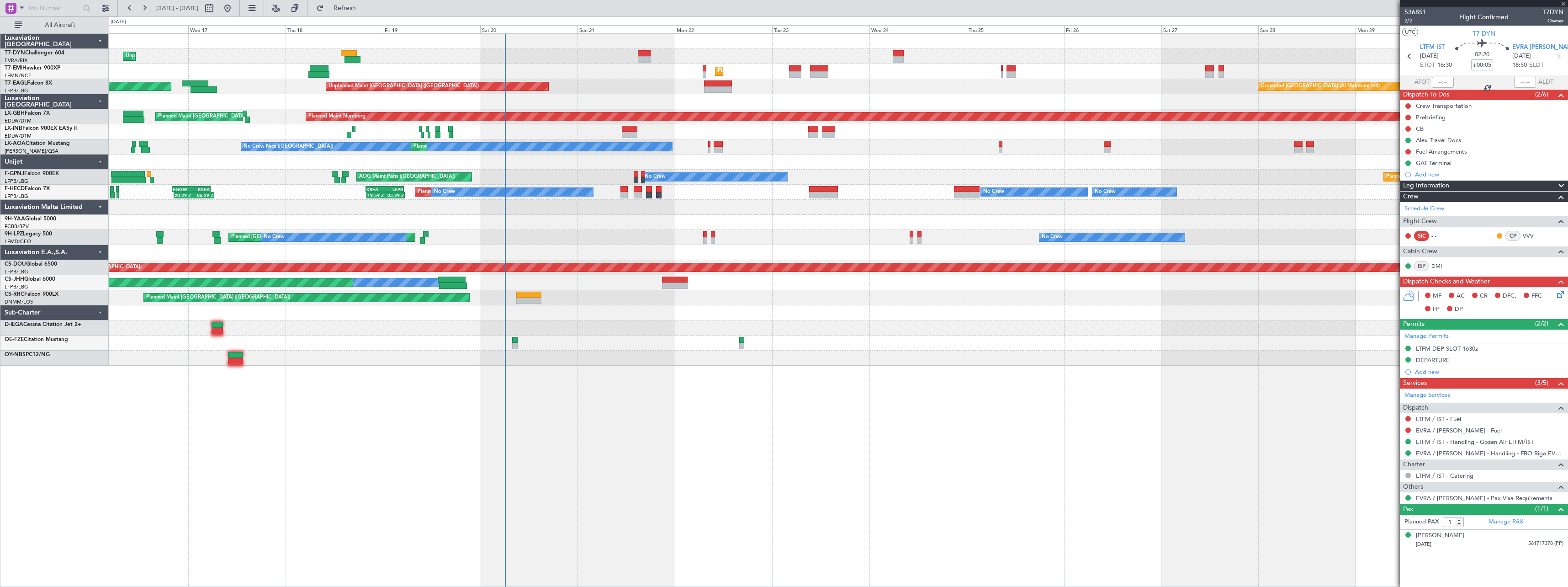
type input "0"
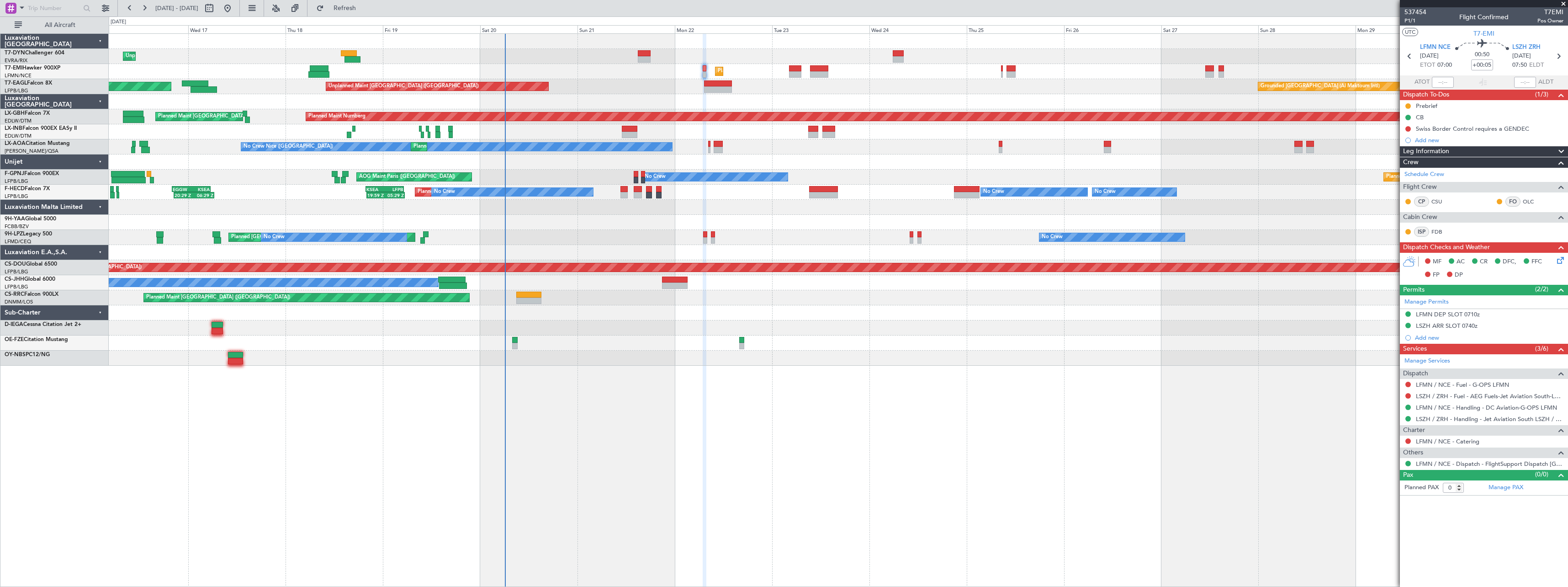
click at [1410, 443] on div at bounding box center [1407, 440] width 7 height 7
click at [1407, 442] on button at bounding box center [1407, 440] width 5 height 5
click at [1376, 455] on span "Not Required" at bounding box center [1386, 454] width 37 height 9
click at [1410, 19] on mat-tooltip-component "Trip Number" at bounding box center [1415, 29] width 45 height 24
click at [1408, 23] on span "P1/1" at bounding box center [1415, 21] width 22 height 8
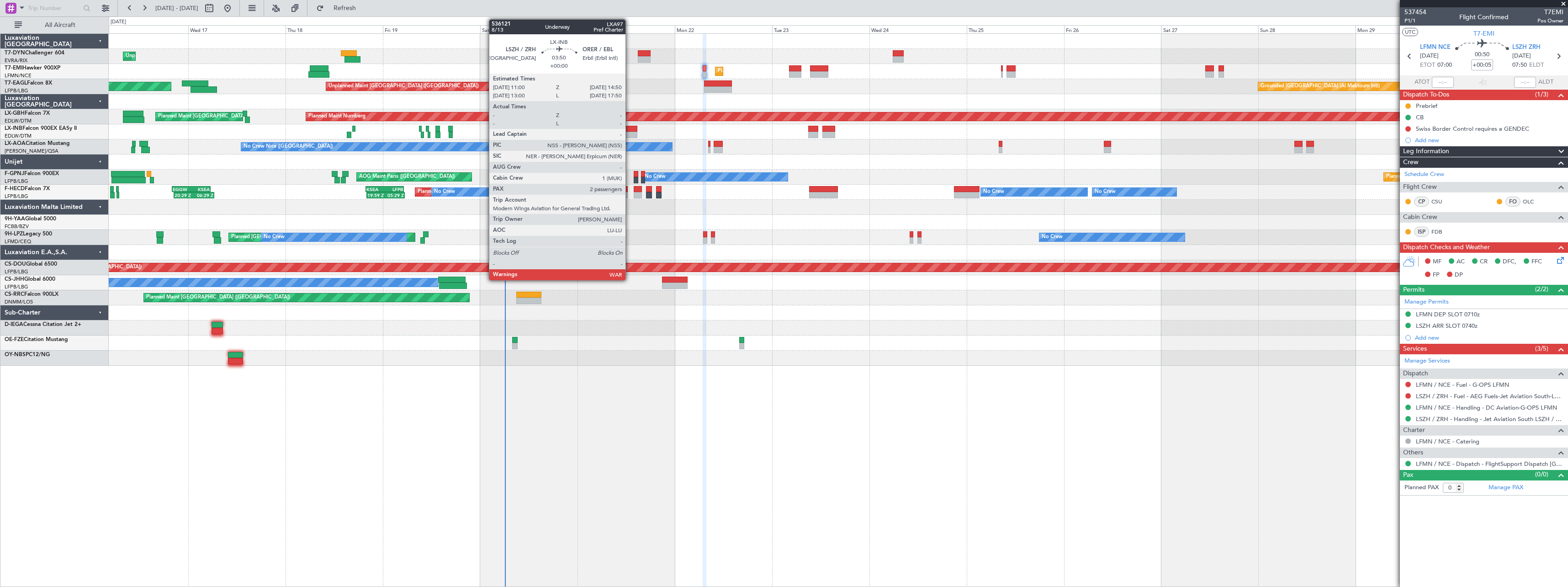
click at [630, 129] on div at bounding box center [630, 129] width 16 height 6
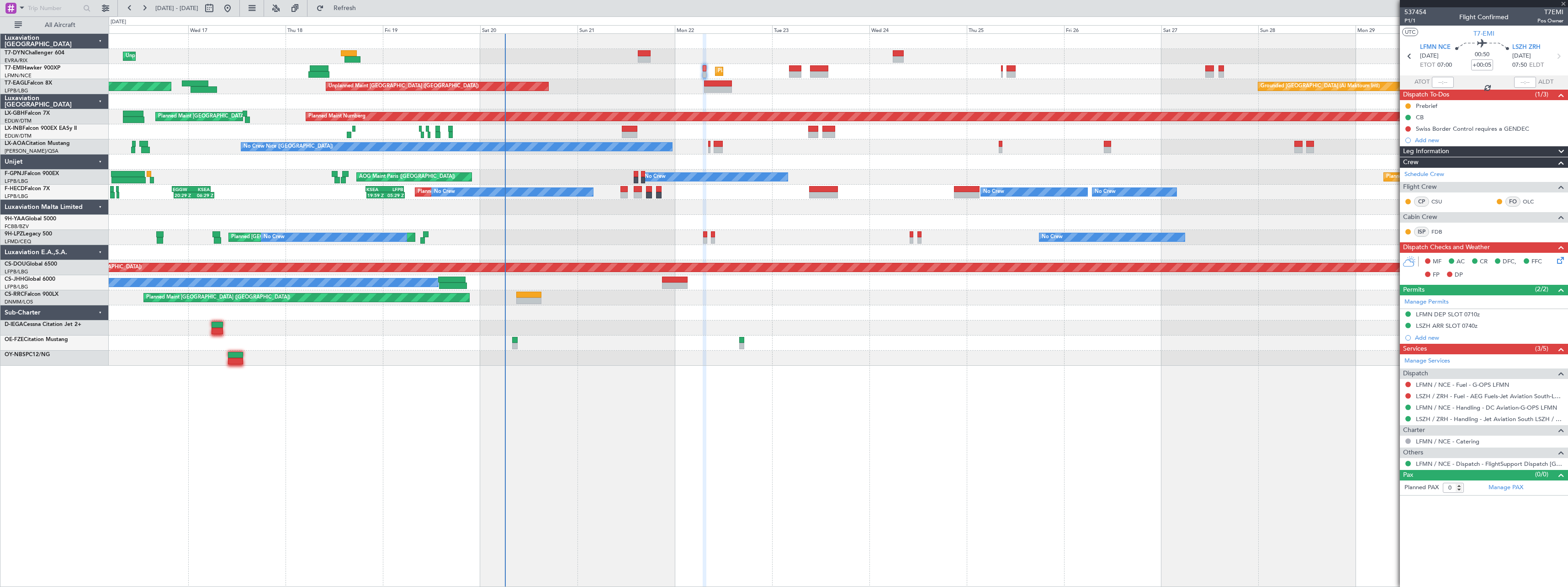
type input "2"
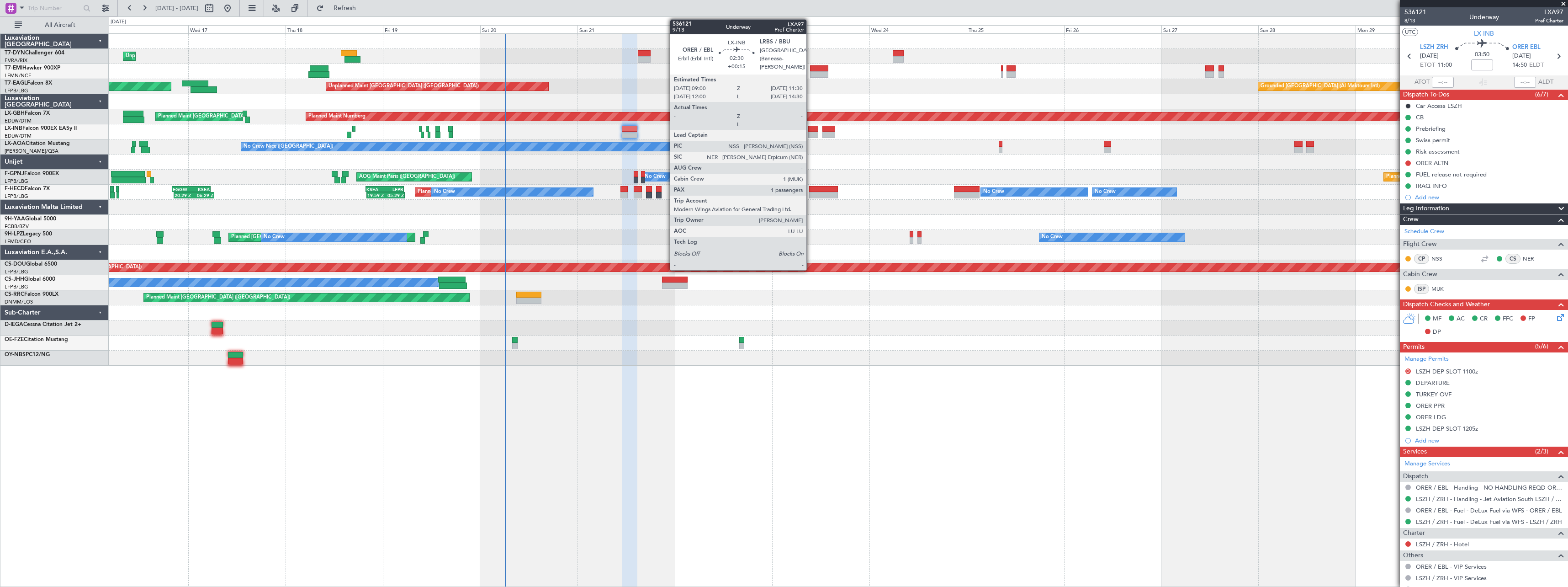
click at [810, 129] on div at bounding box center [813, 129] width 10 height 6
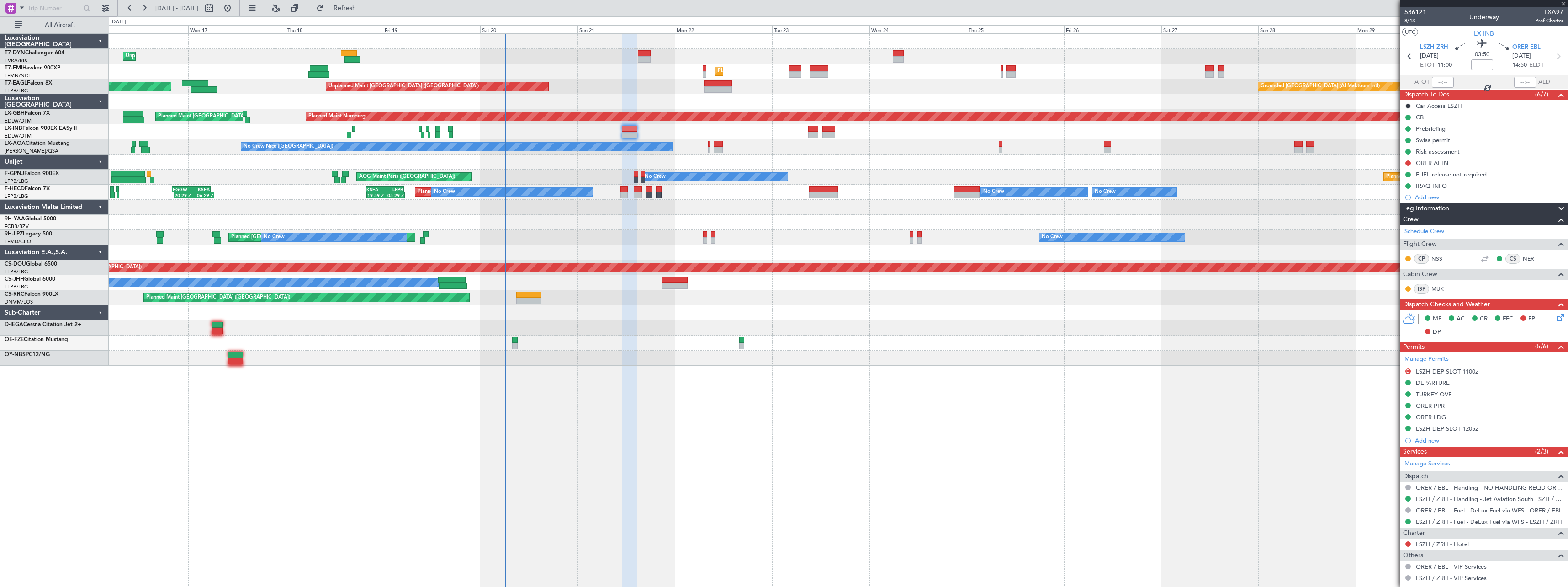
type input "+00:15"
type input "1"
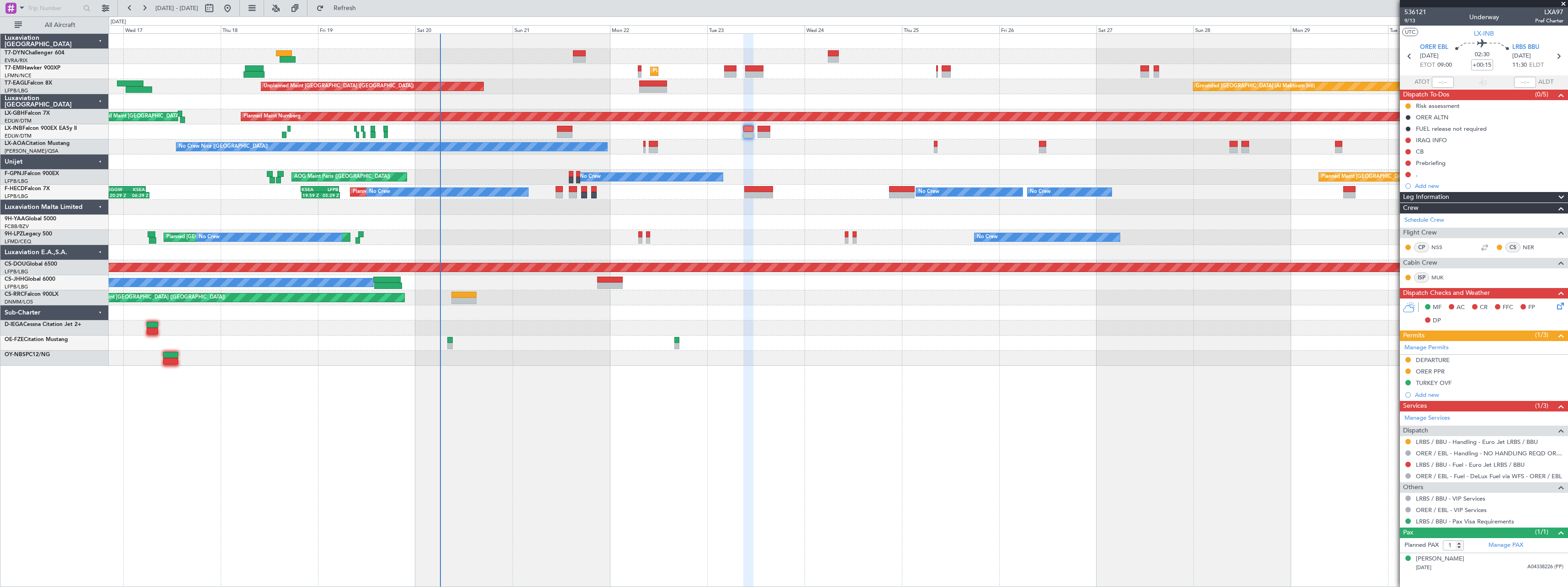
click at [621, 147] on div "Planned Maint Nice (Côte d'Azur Airport) No Crew Nice (Côte d'Azur Airport) No …" at bounding box center [839, 147] width 1459 height 15
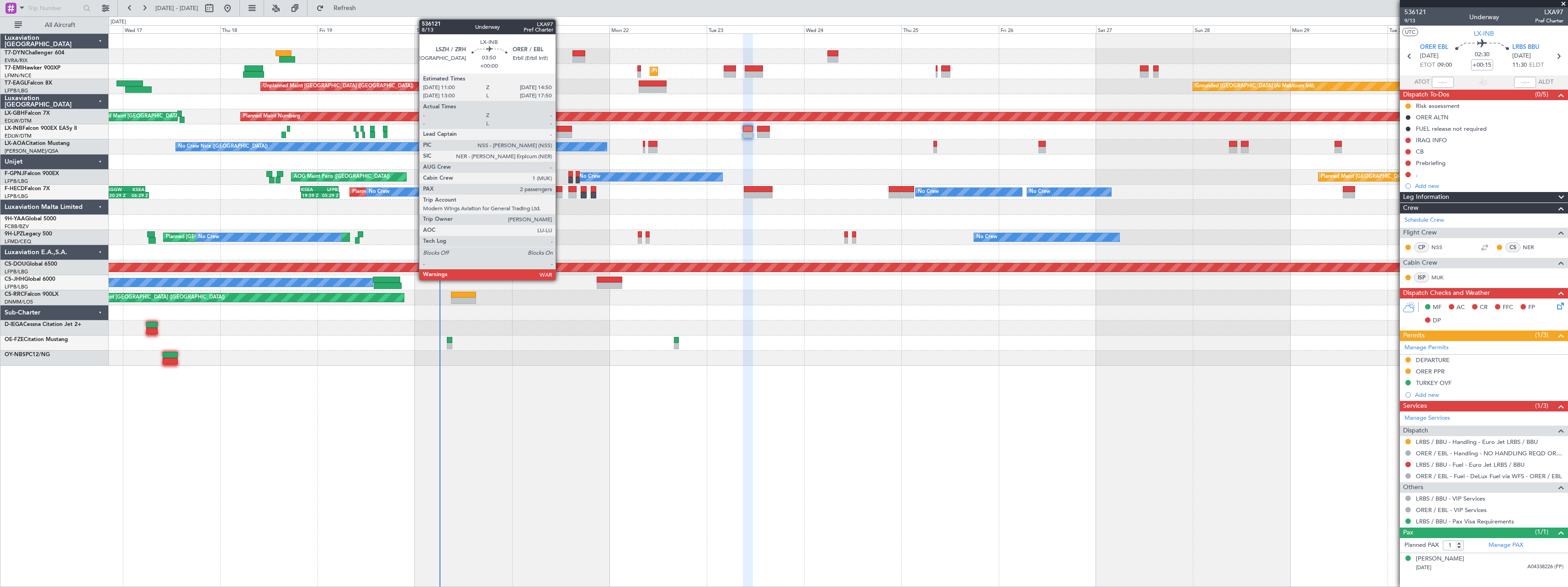
click at [560, 128] on div at bounding box center [564, 129] width 16 height 6
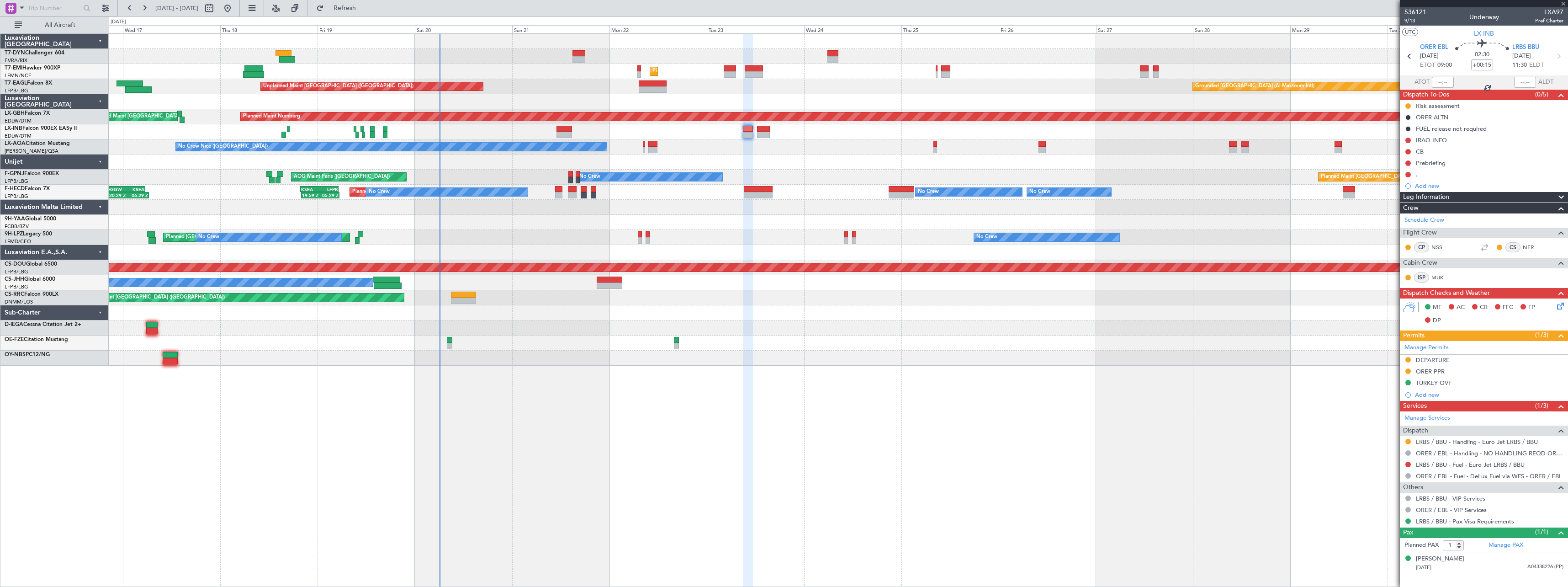
type input "2"
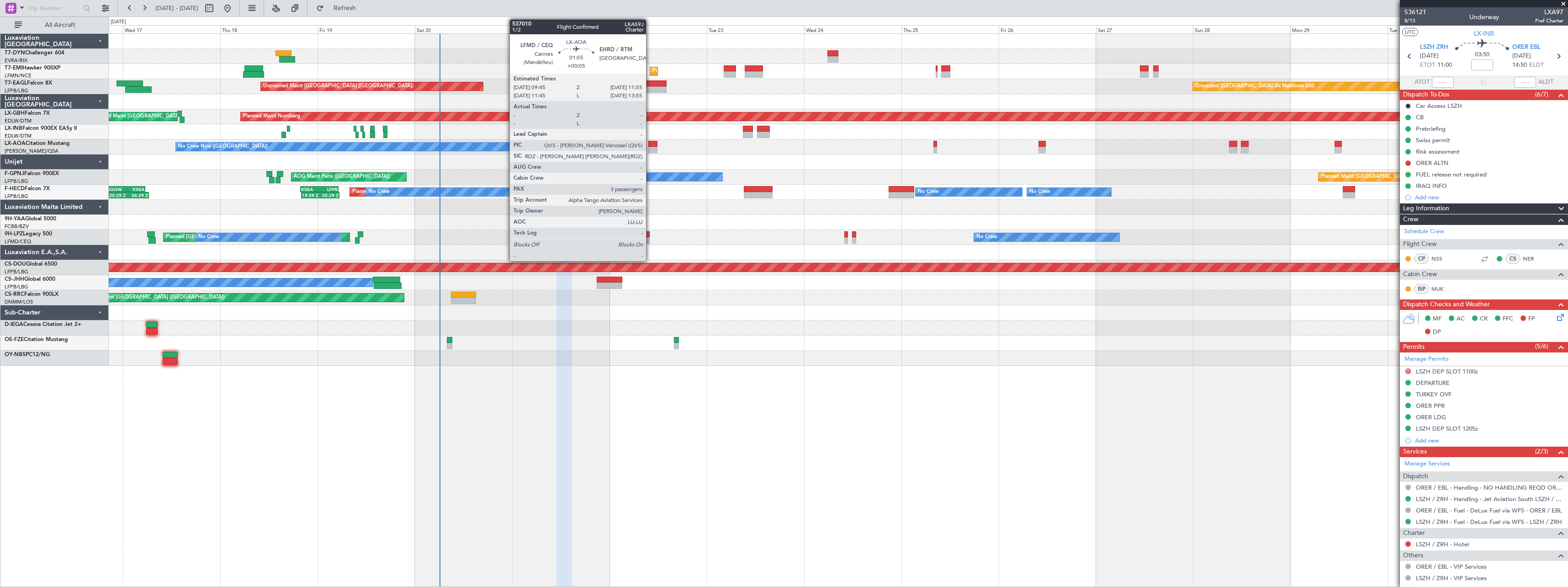
click at [650, 145] on div at bounding box center [653, 144] width 9 height 6
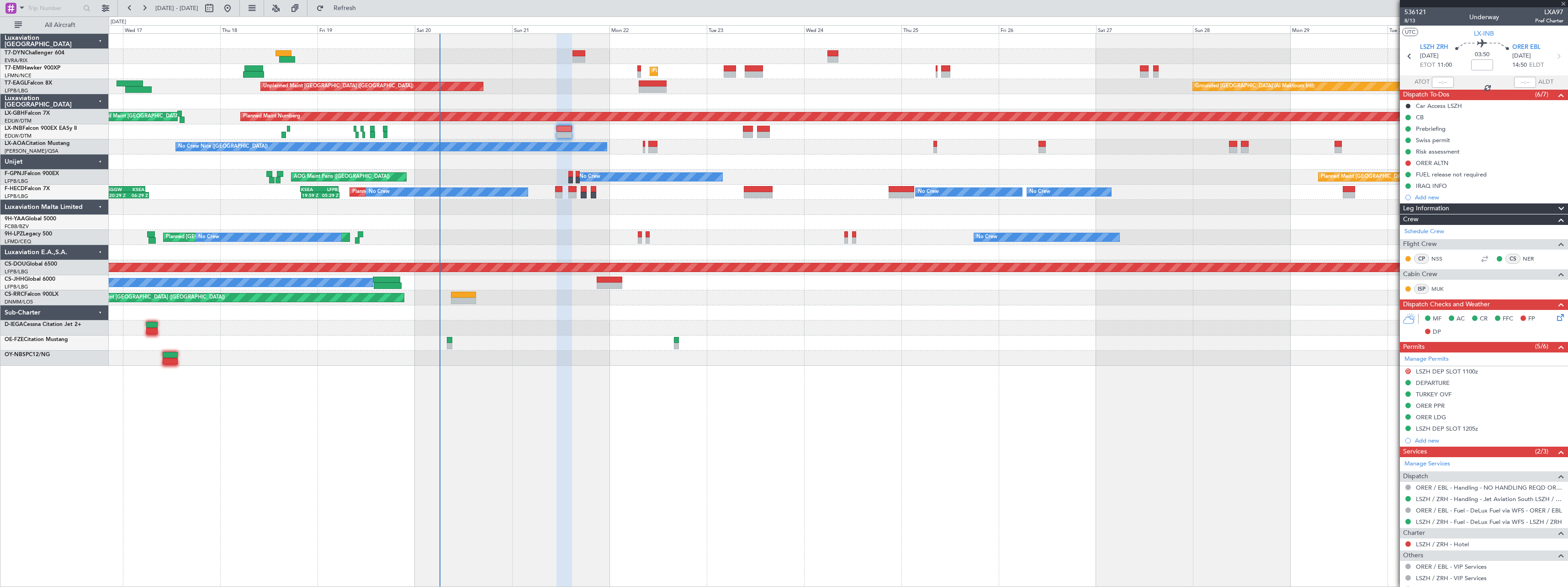
type input "+00:05"
type input "3"
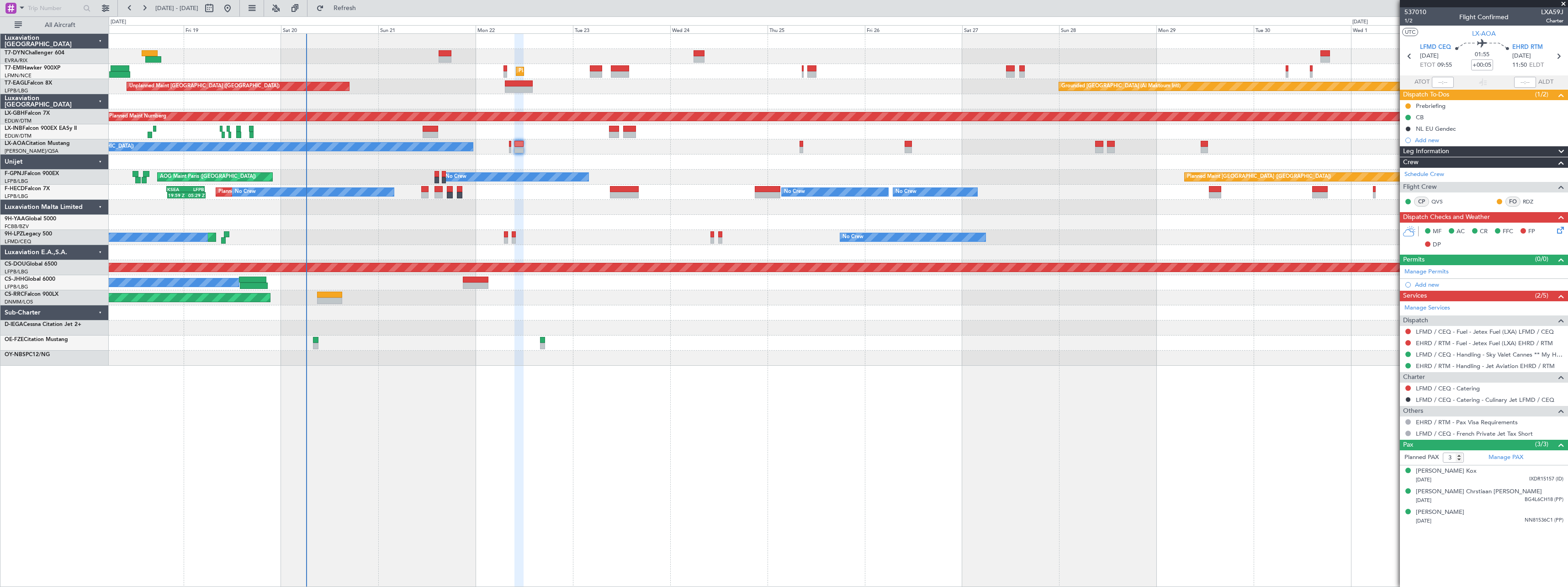
click at [935, 162] on div at bounding box center [839, 161] width 1459 height 15
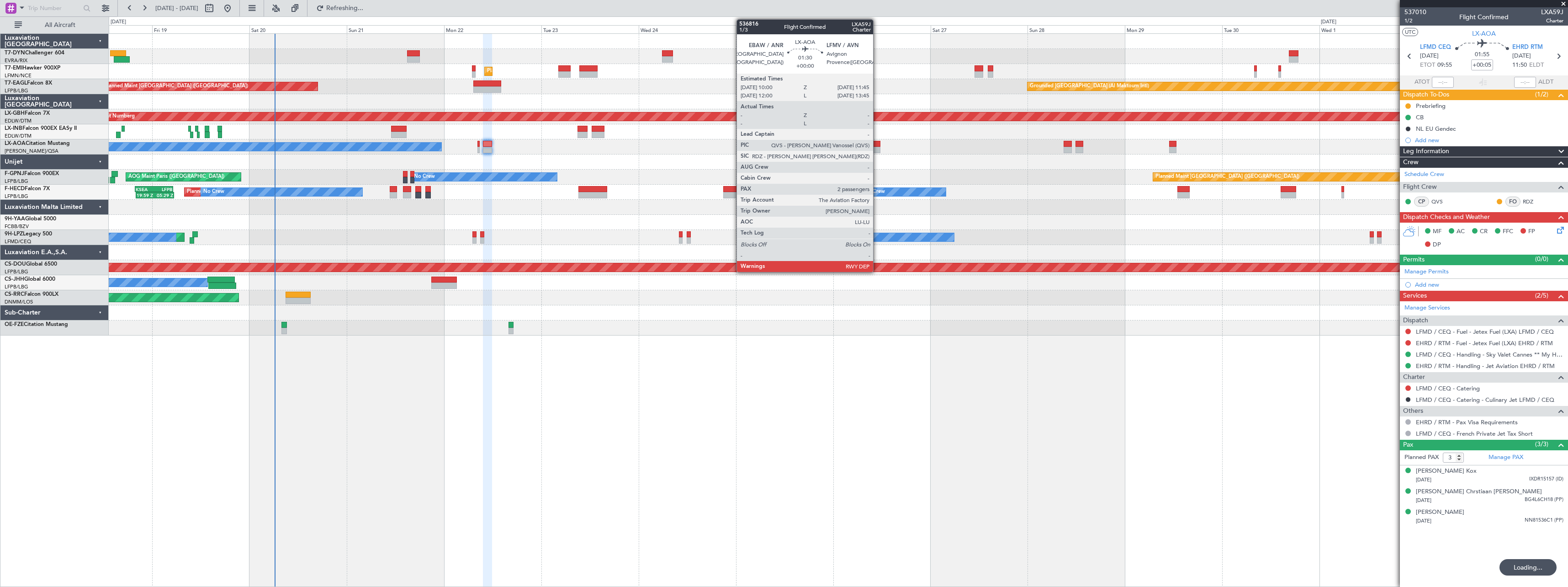
click at [877, 149] on div at bounding box center [876, 150] width 7 height 6
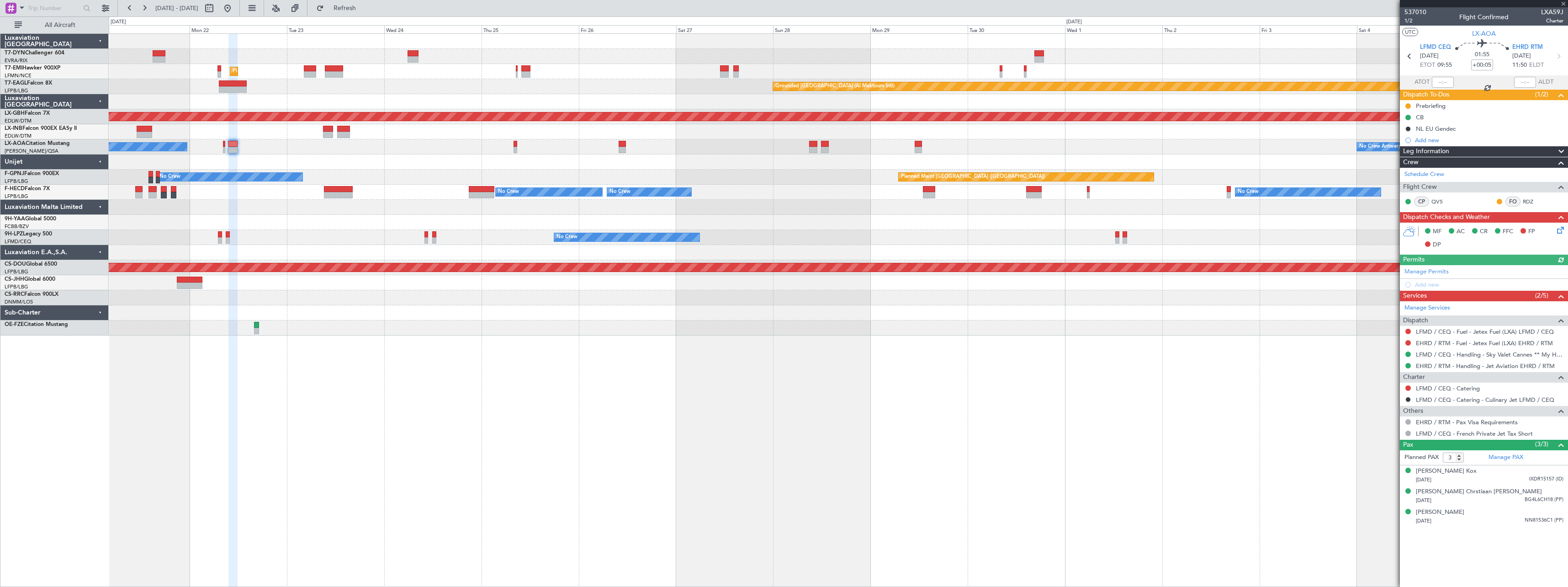
type input "2"
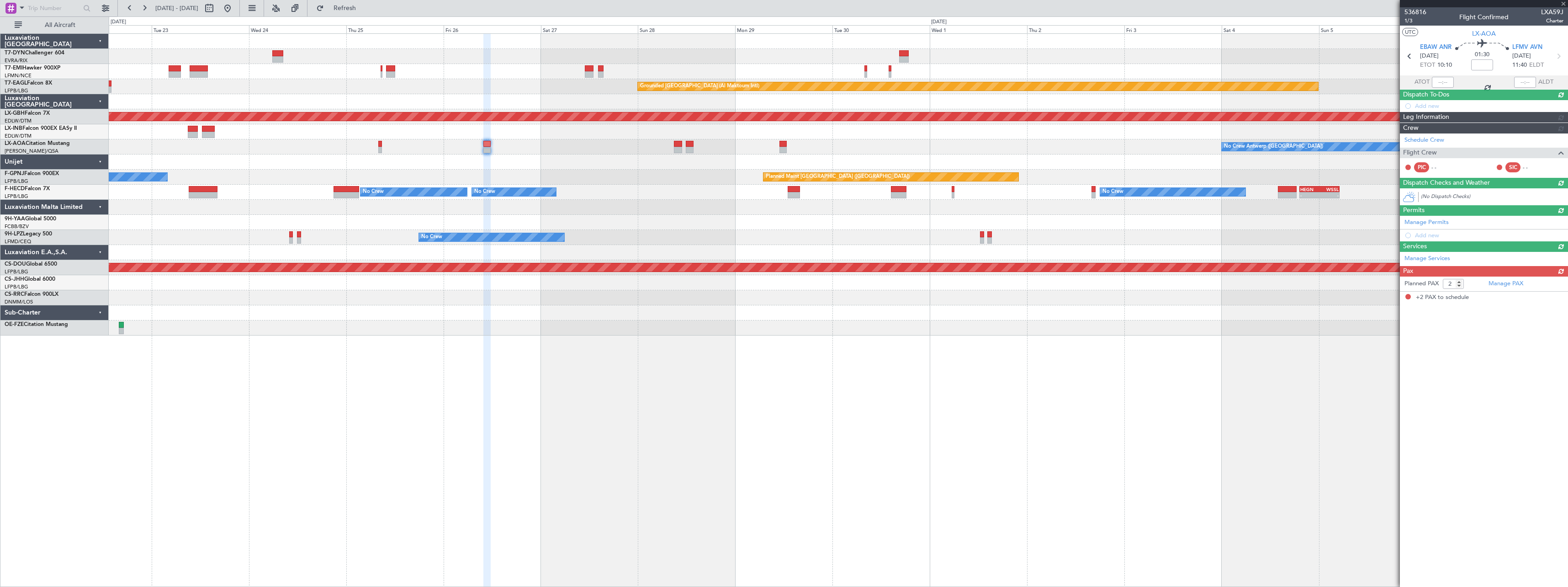
click at [656, 331] on div "Planned Maint Zurich Grounded Dubai (Al Maktoum Intl) Unplanned Maint Paris (Le…" at bounding box center [839, 184] width 1459 height 302
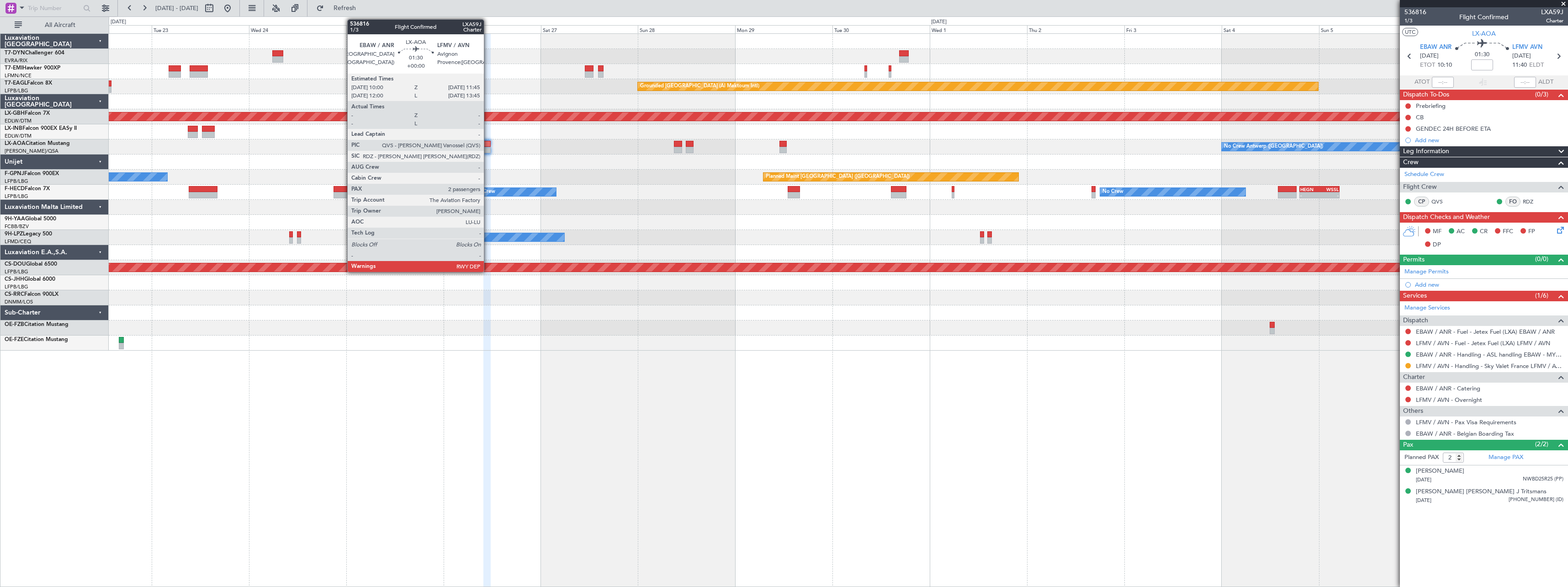
click at [488, 150] on div at bounding box center [486, 150] width 7 height 6
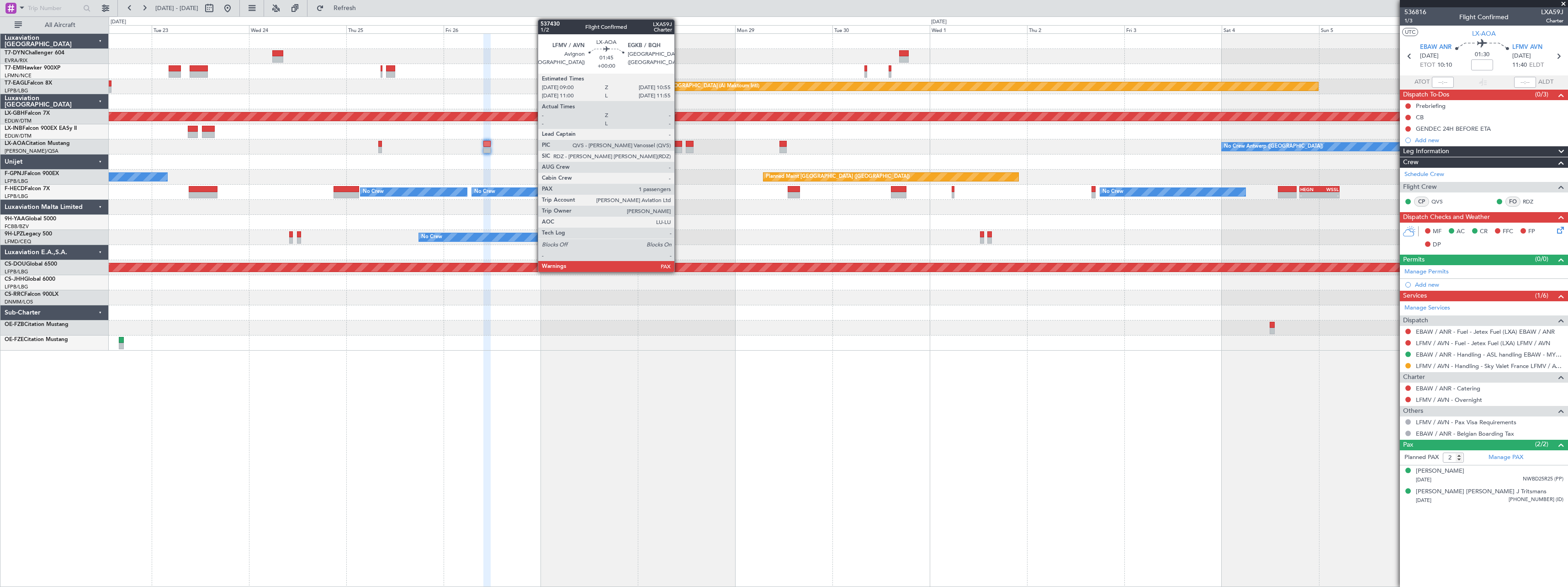
click at [678, 143] on div at bounding box center [678, 144] width 9 height 6
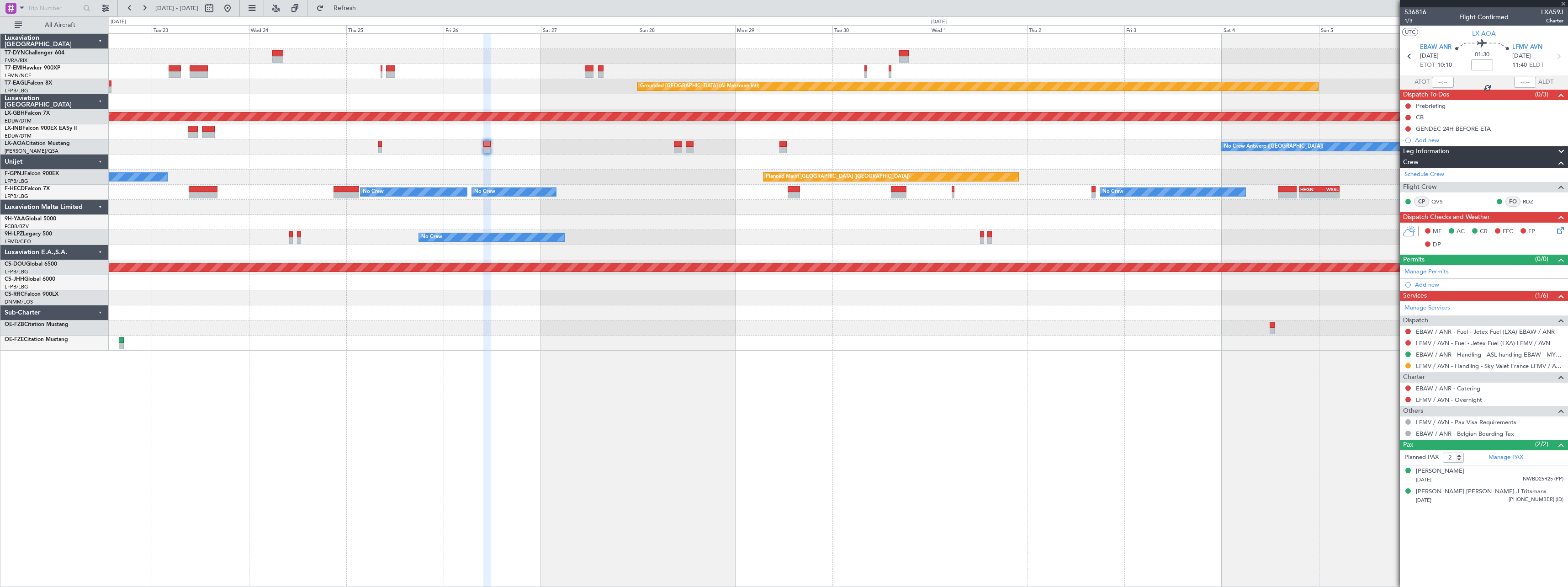
type input "1"
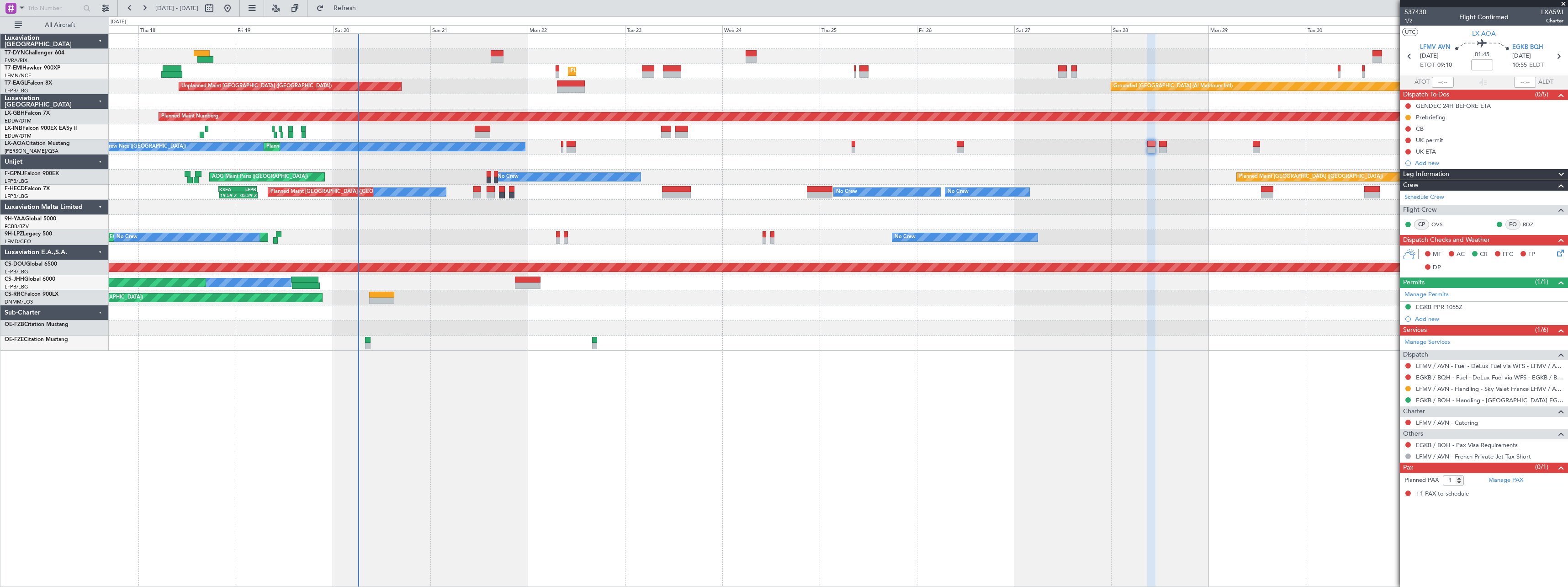
click at [1158, 207] on div at bounding box center [839, 207] width 1459 height 15
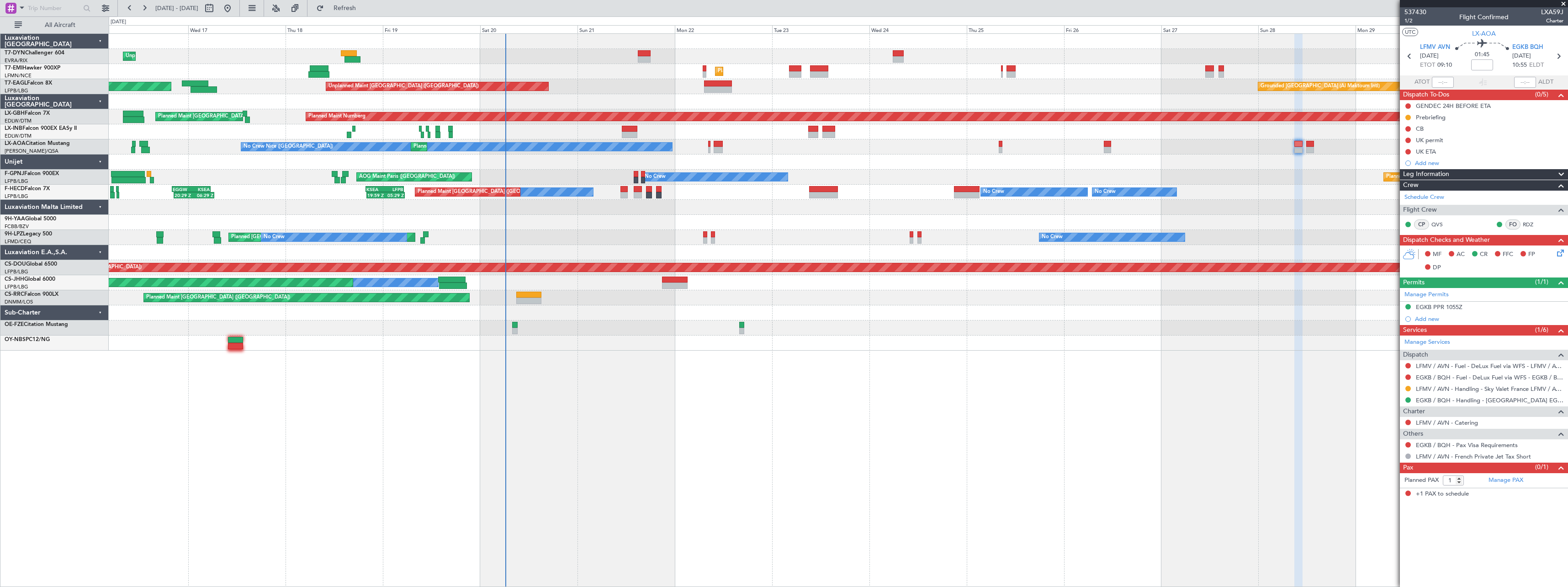
click at [764, 292] on div "Planned Maint [GEOGRAPHIC_DATA] ([GEOGRAPHIC_DATA])" at bounding box center [839, 297] width 1459 height 15
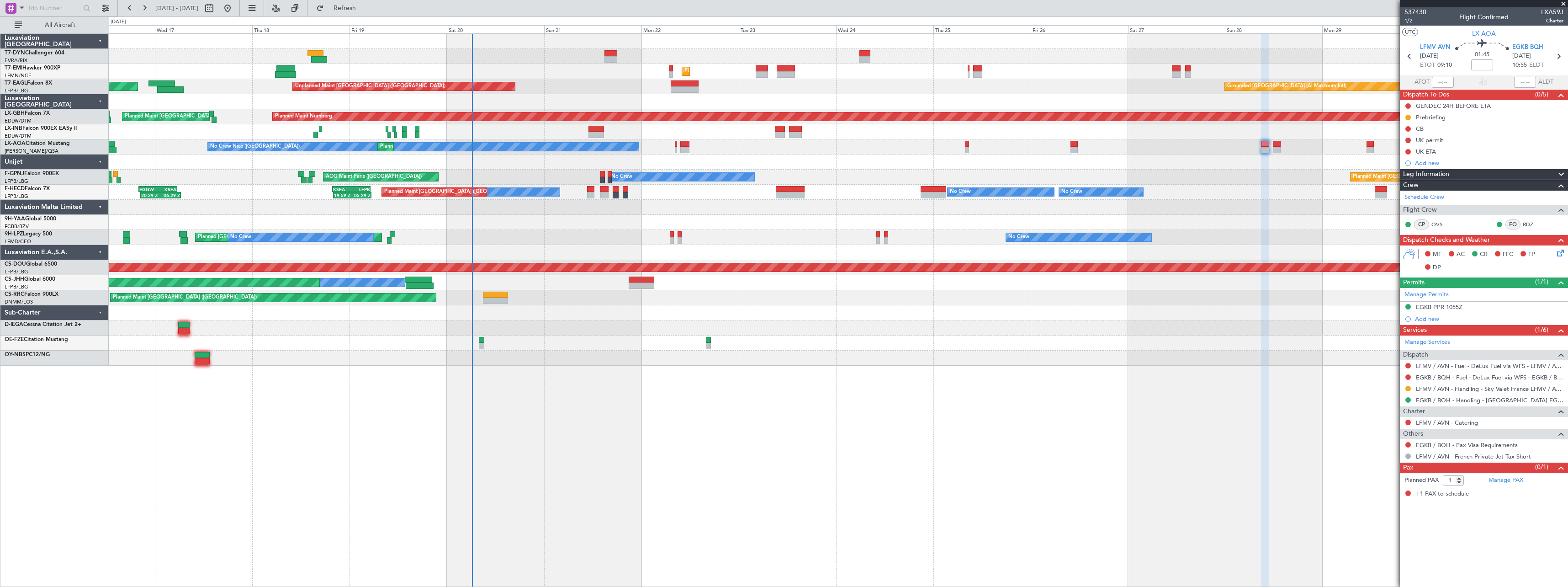
click at [966, 315] on div at bounding box center [839, 313] width 1459 height 15
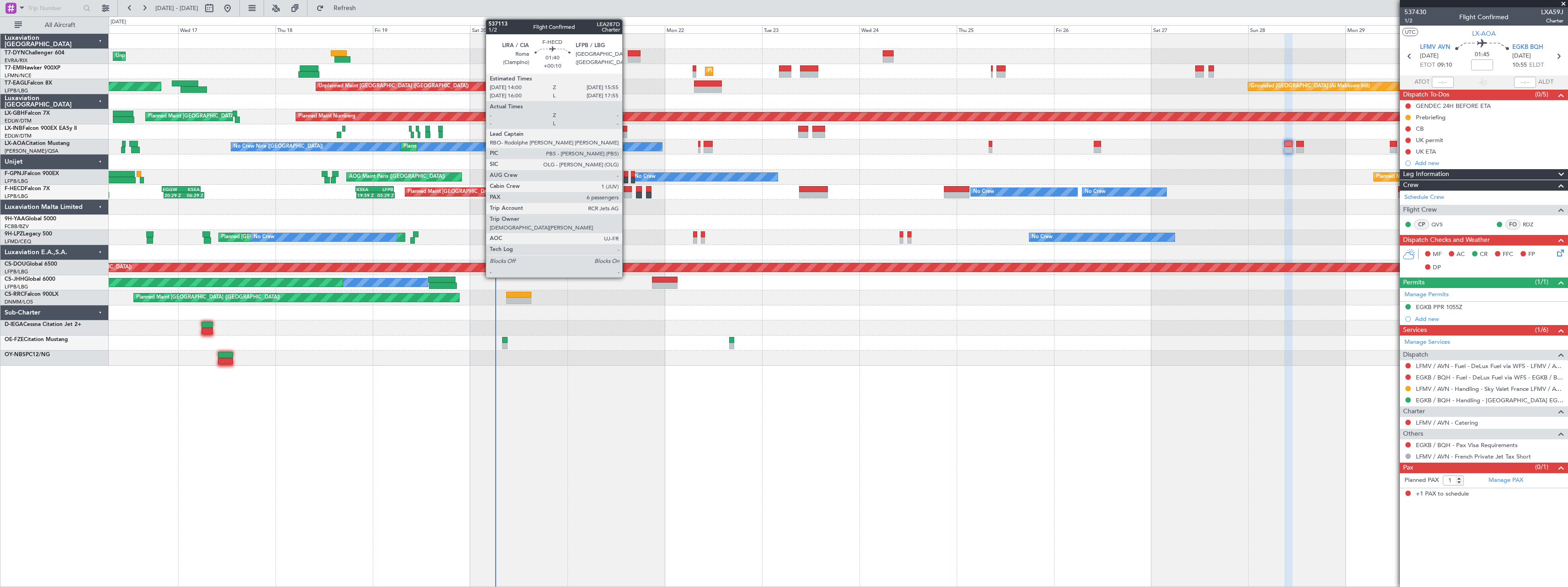
click at [627, 193] on div at bounding box center [627, 195] width 9 height 6
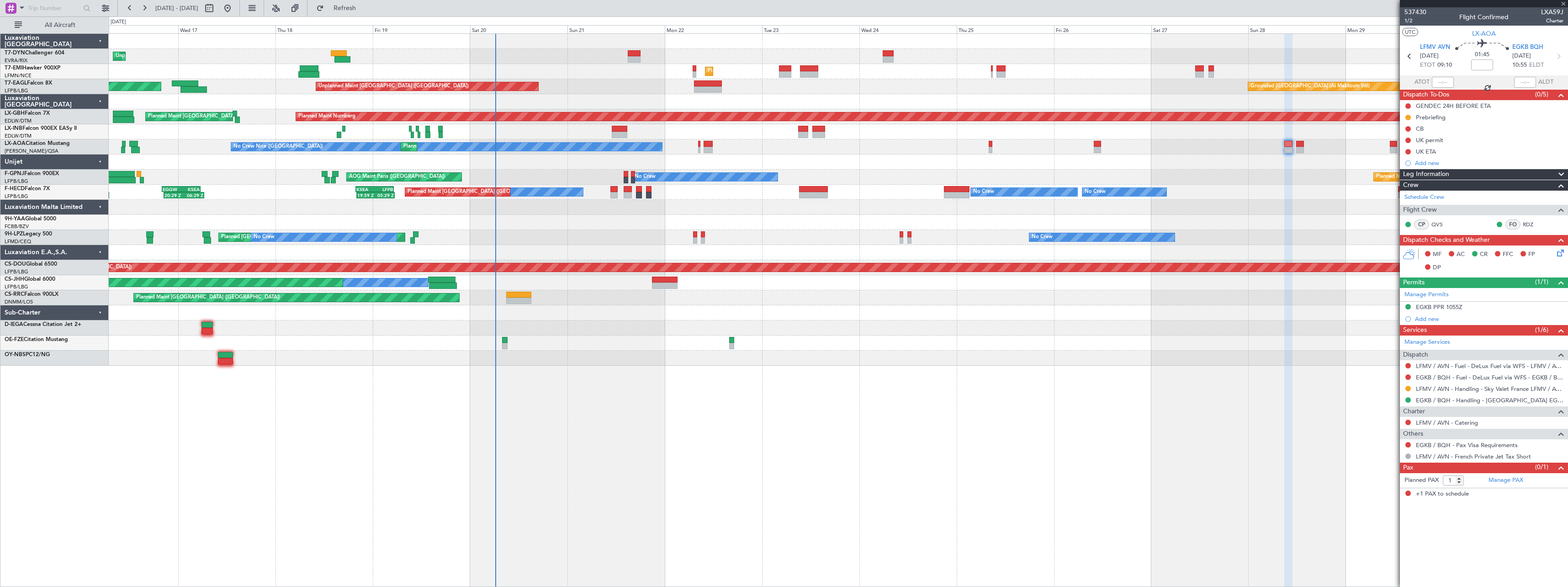
type input "+00:10"
type input "6"
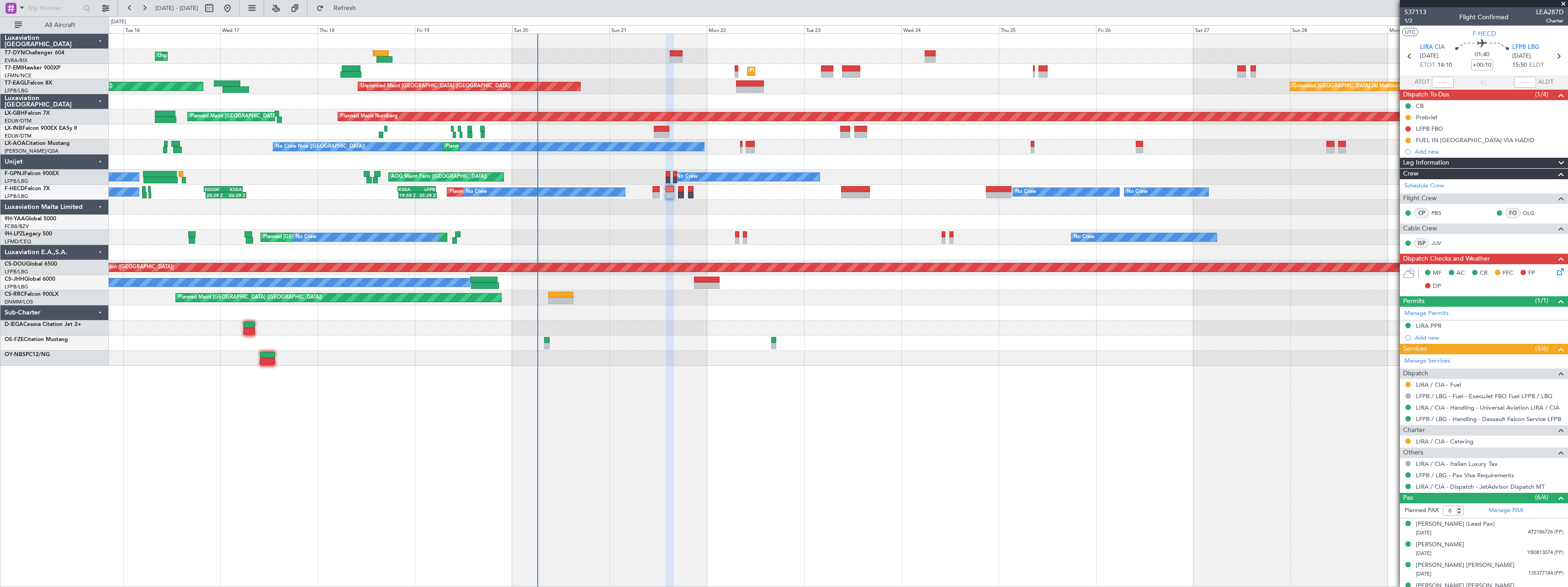
click at [705, 208] on div at bounding box center [839, 207] width 1459 height 15
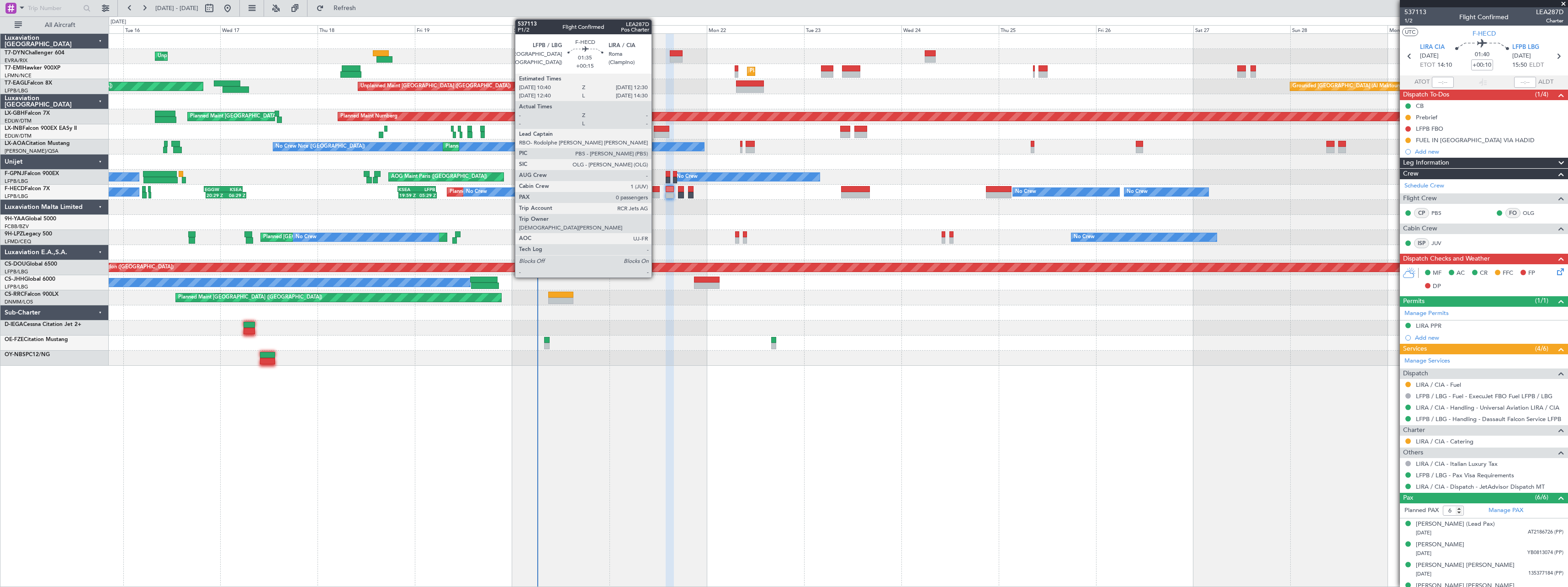
click at [655, 190] on div at bounding box center [656, 189] width 8 height 6
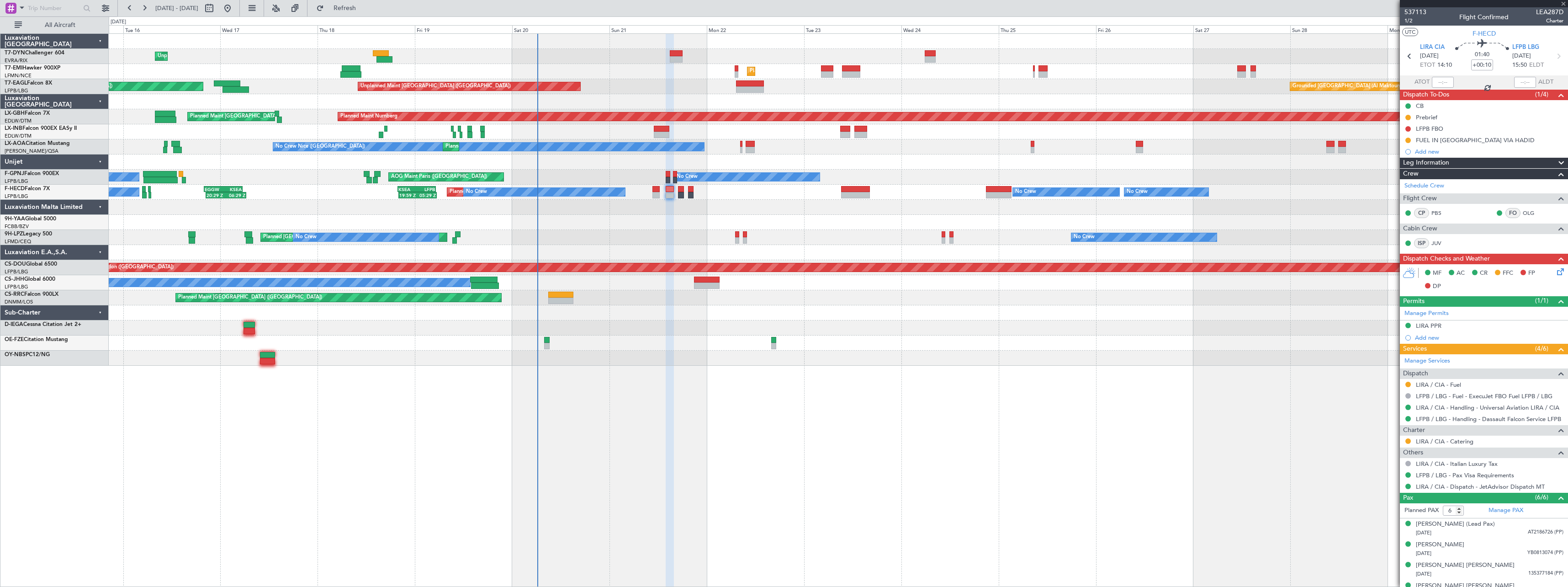
type input "+00:15"
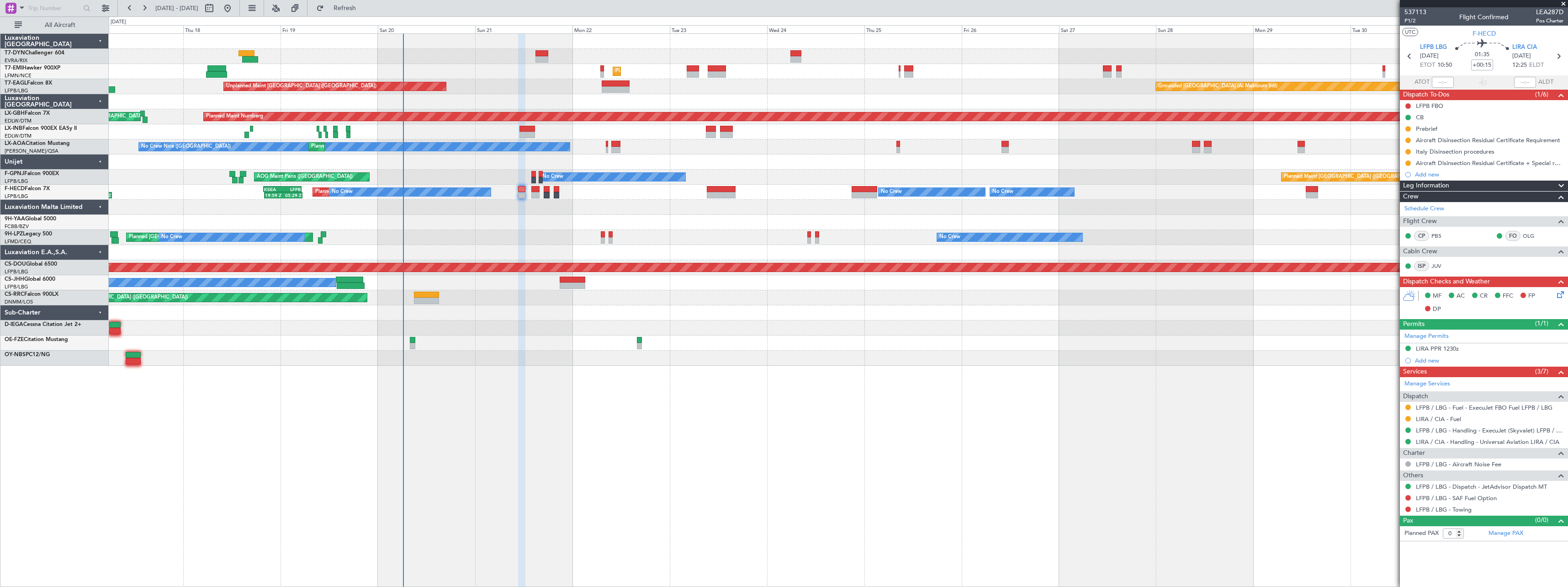
click at [742, 230] on div "Unplanned Maint Riga (Riga Intl) Planned Maint Zurich Grounded Dubai (Al Maktou…" at bounding box center [839, 200] width 1459 height 332
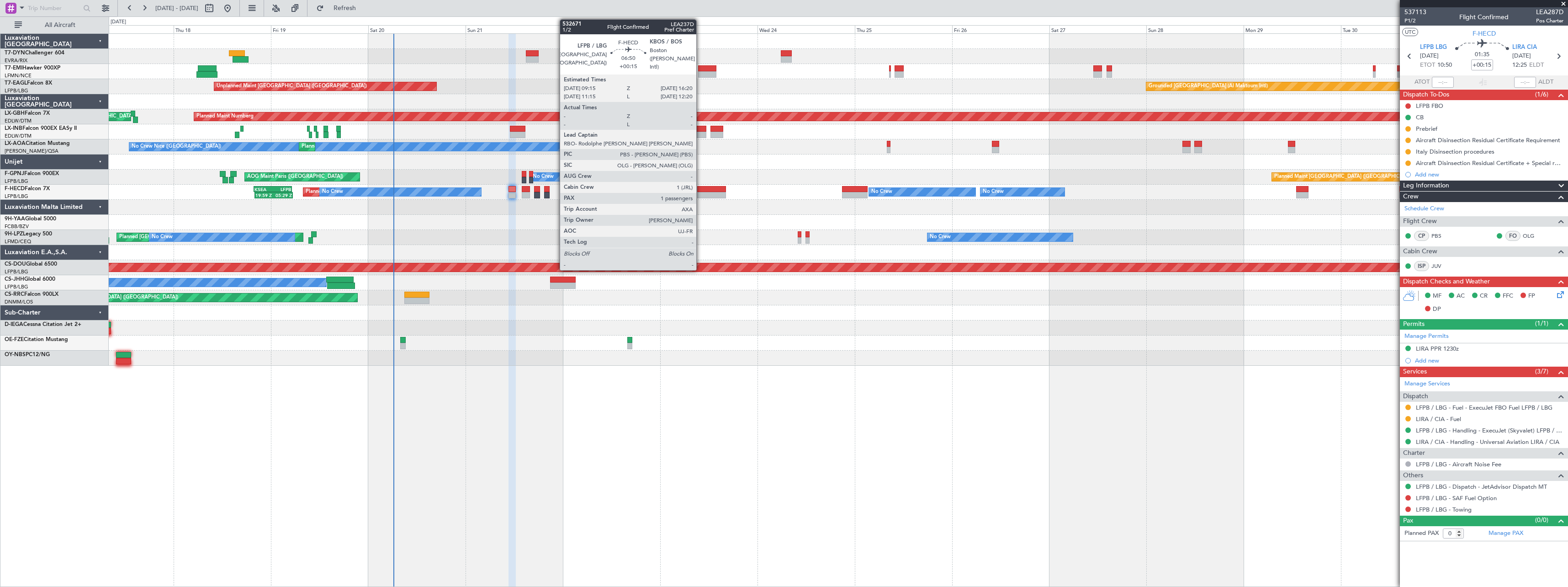
click at [701, 188] on div at bounding box center [711, 189] width 29 height 6
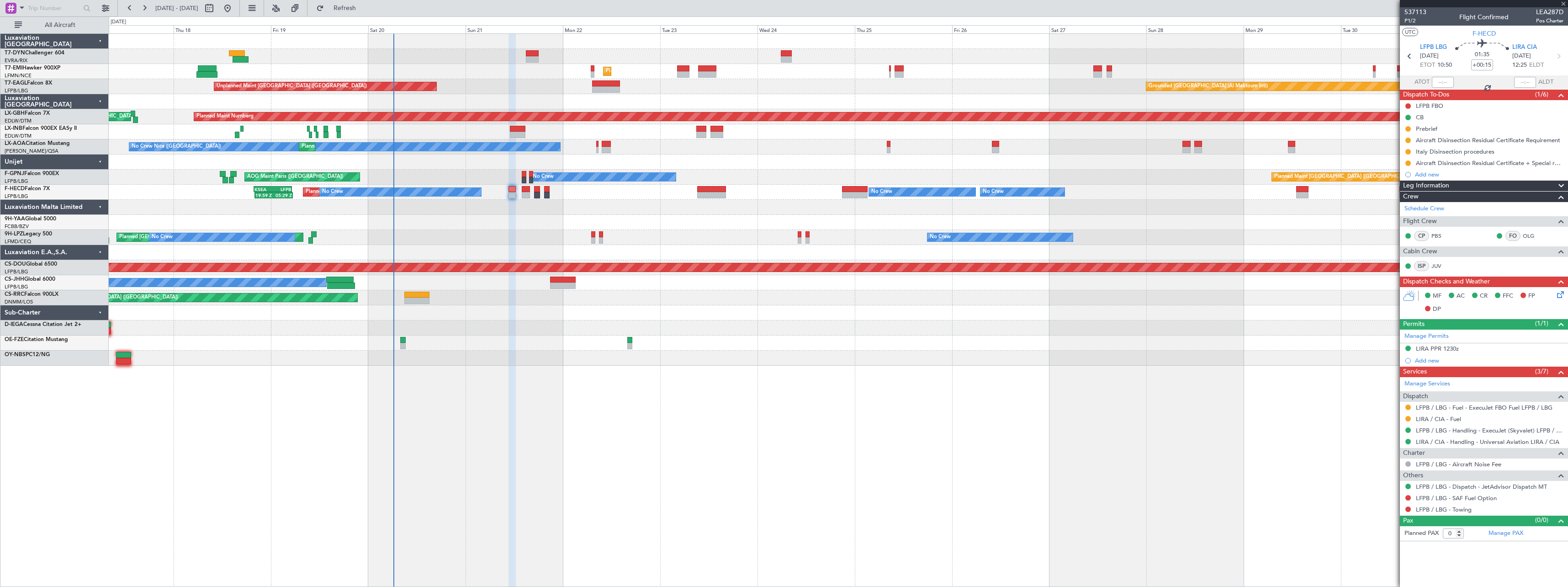
type input "1"
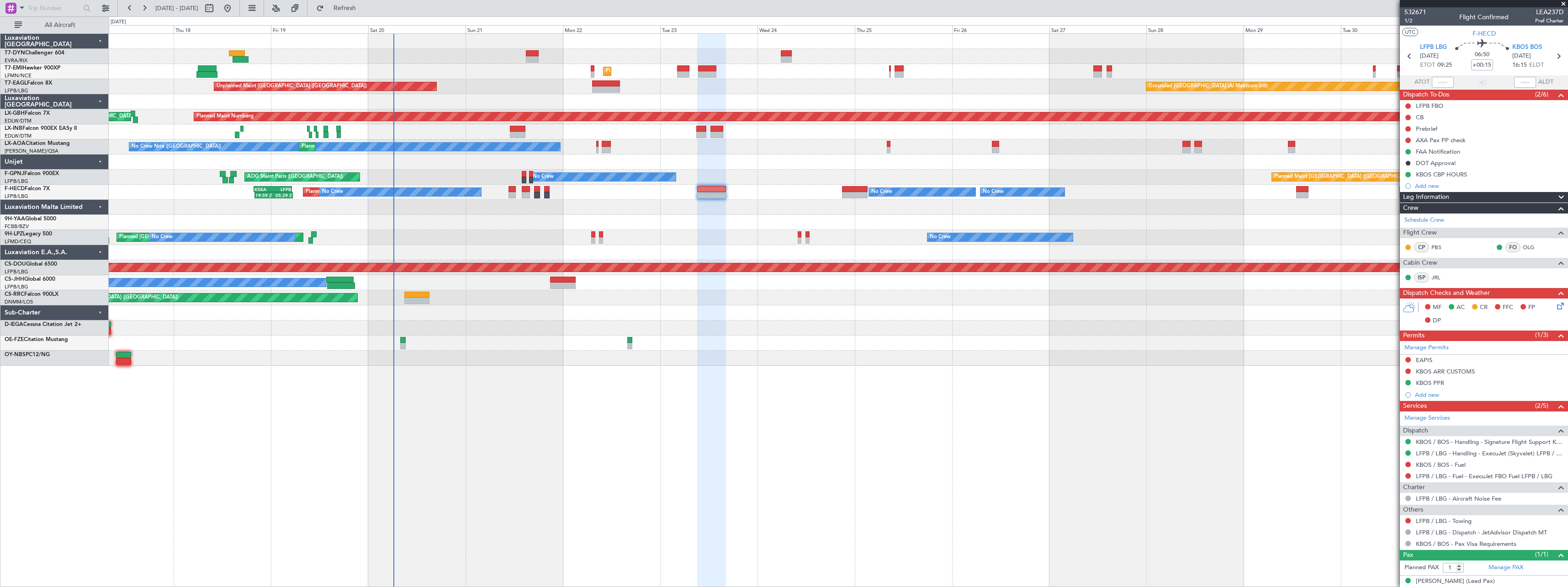
scroll to position [9, 0]
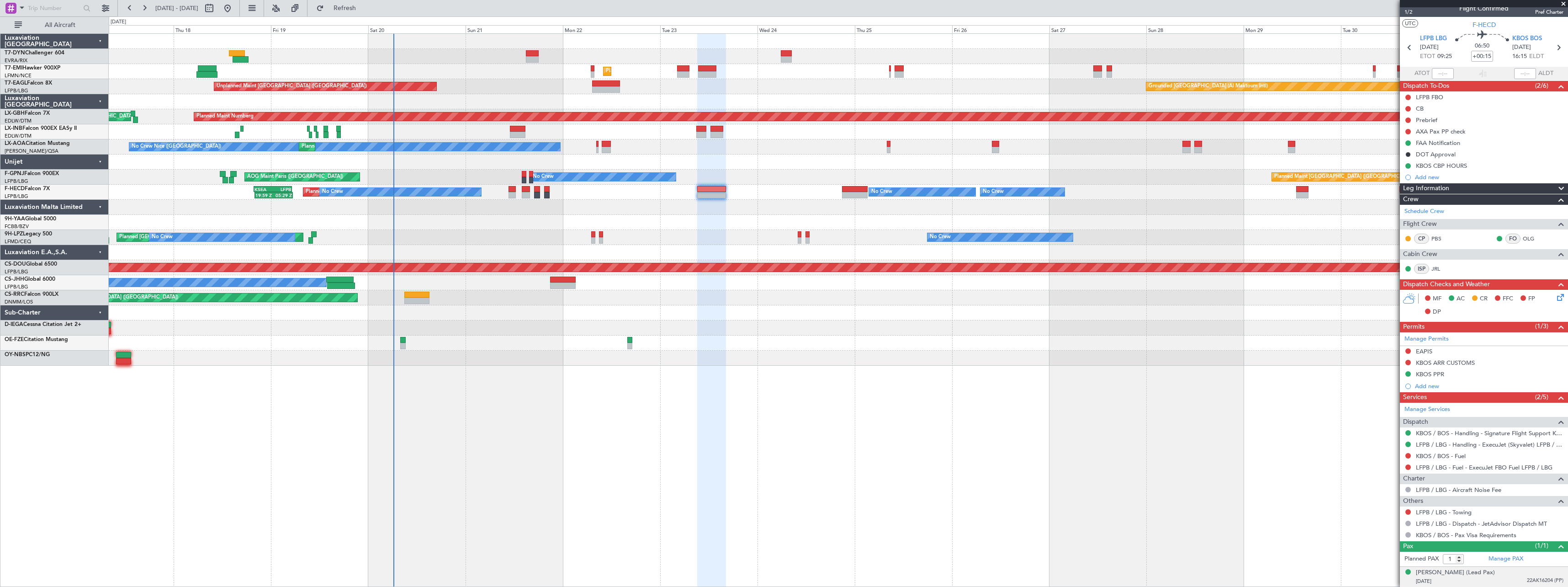
click at [1502, 582] on div "24/03/1973 22AK16204 (PP)" at bounding box center [1489, 582] width 147 height 9
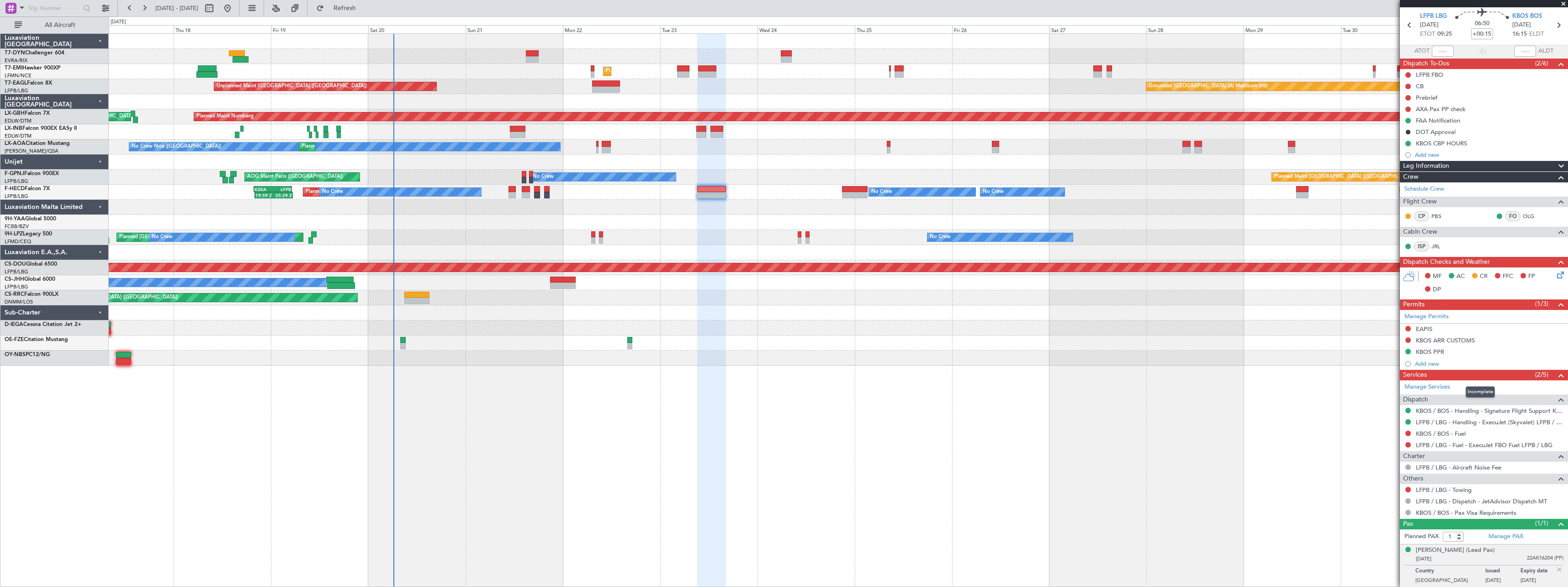
scroll to position [0, 0]
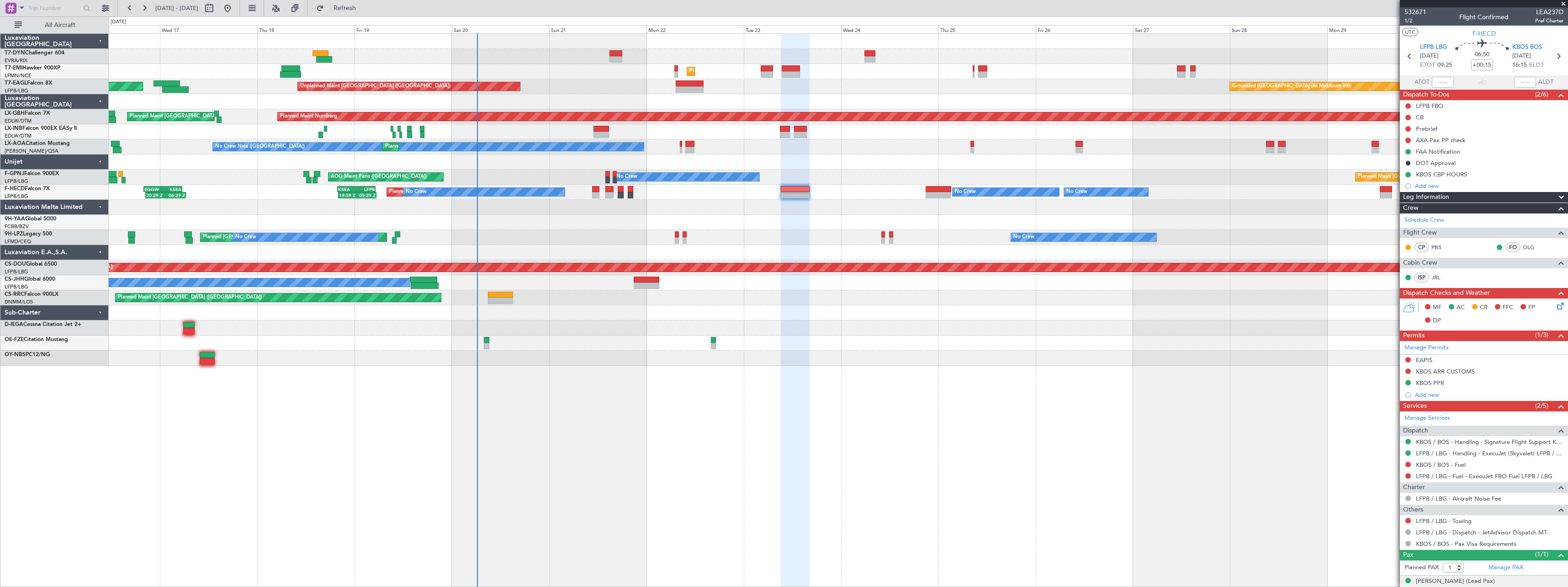
click at [609, 327] on div at bounding box center [839, 327] width 1459 height 15
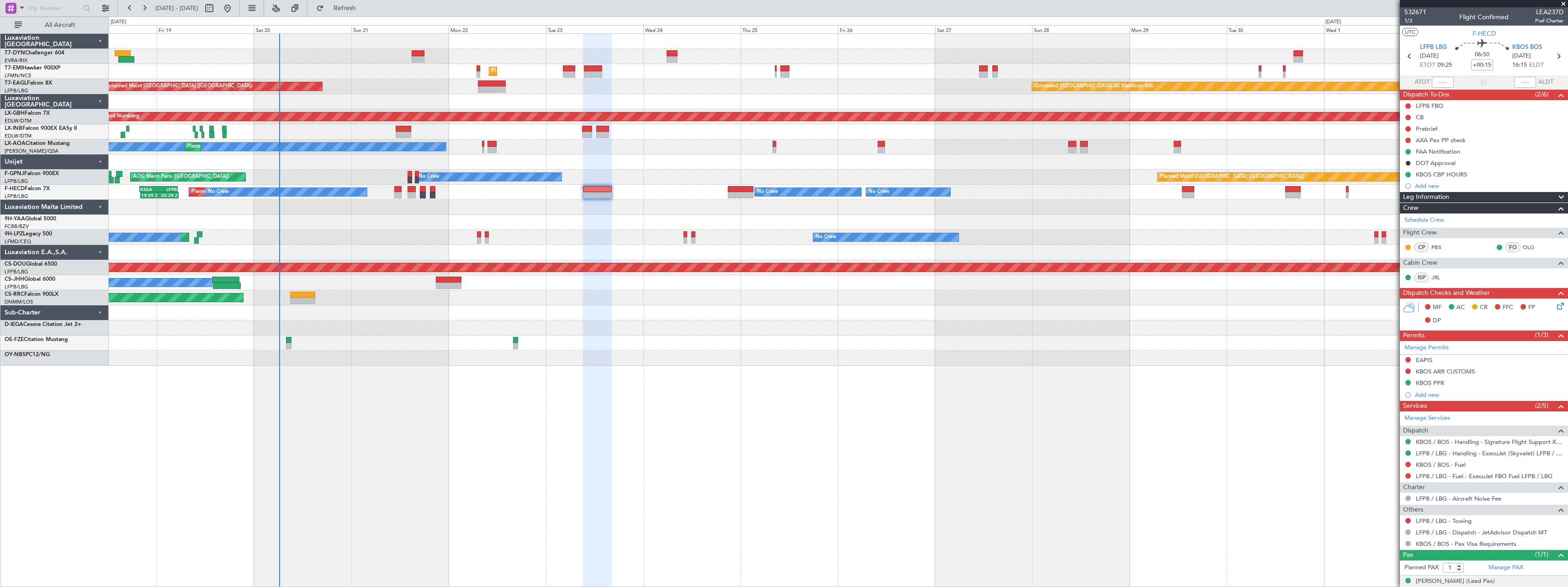
click at [558, 221] on div at bounding box center [839, 222] width 1459 height 15
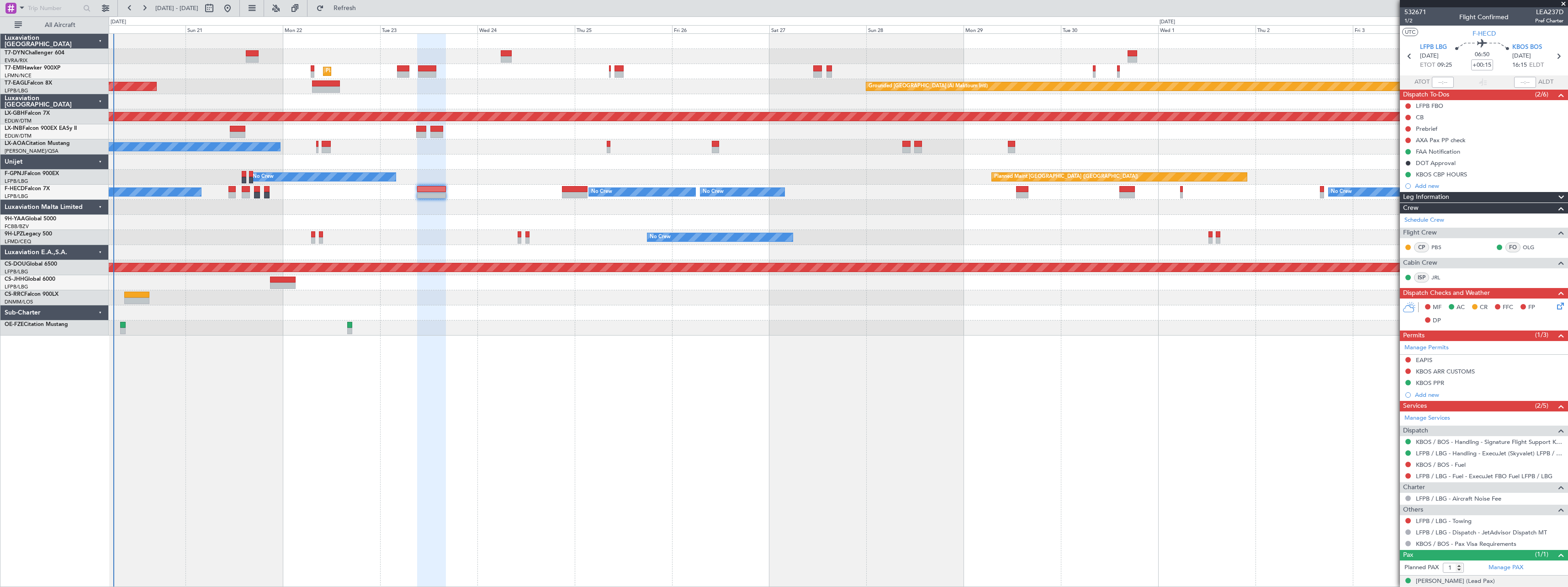
click at [339, 222] on div "Planned Maint Zurich Grounded Dubai (Al Maktoum Intl) Unplanned Maint Paris (Le…" at bounding box center [839, 184] width 1459 height 302
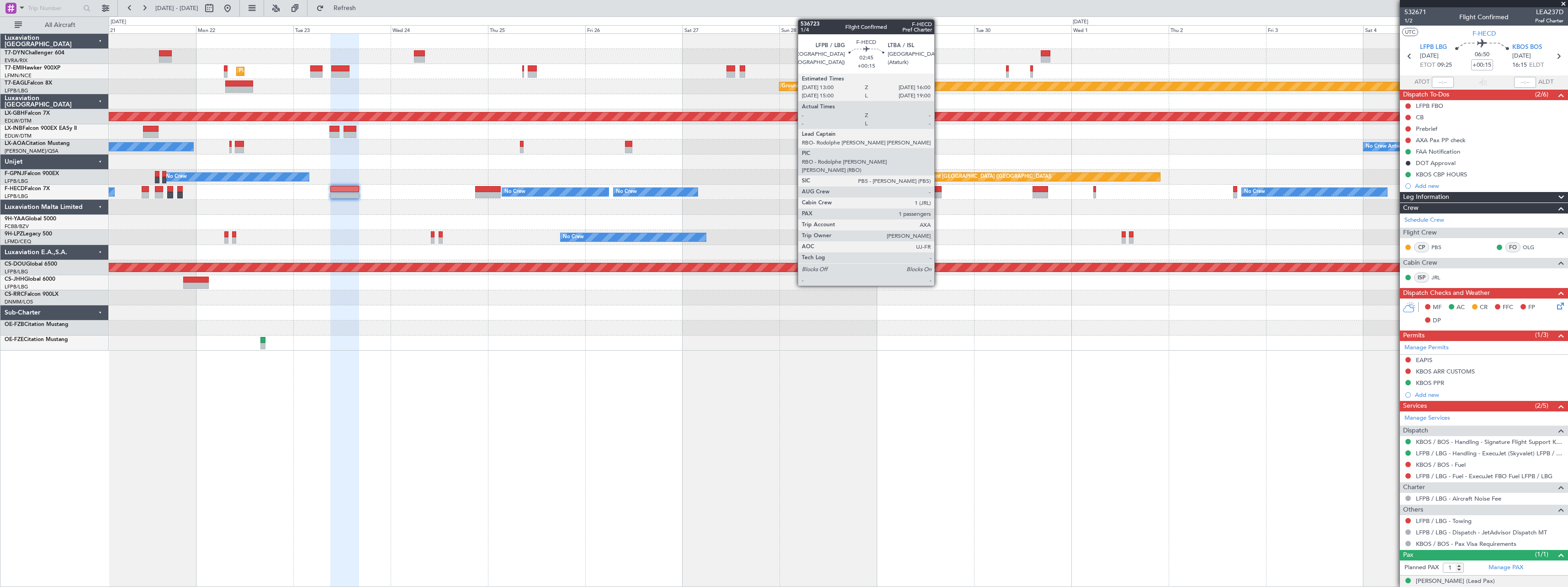
click at [938, 193] on div at bounding box center [935, 195] width 12 height 6
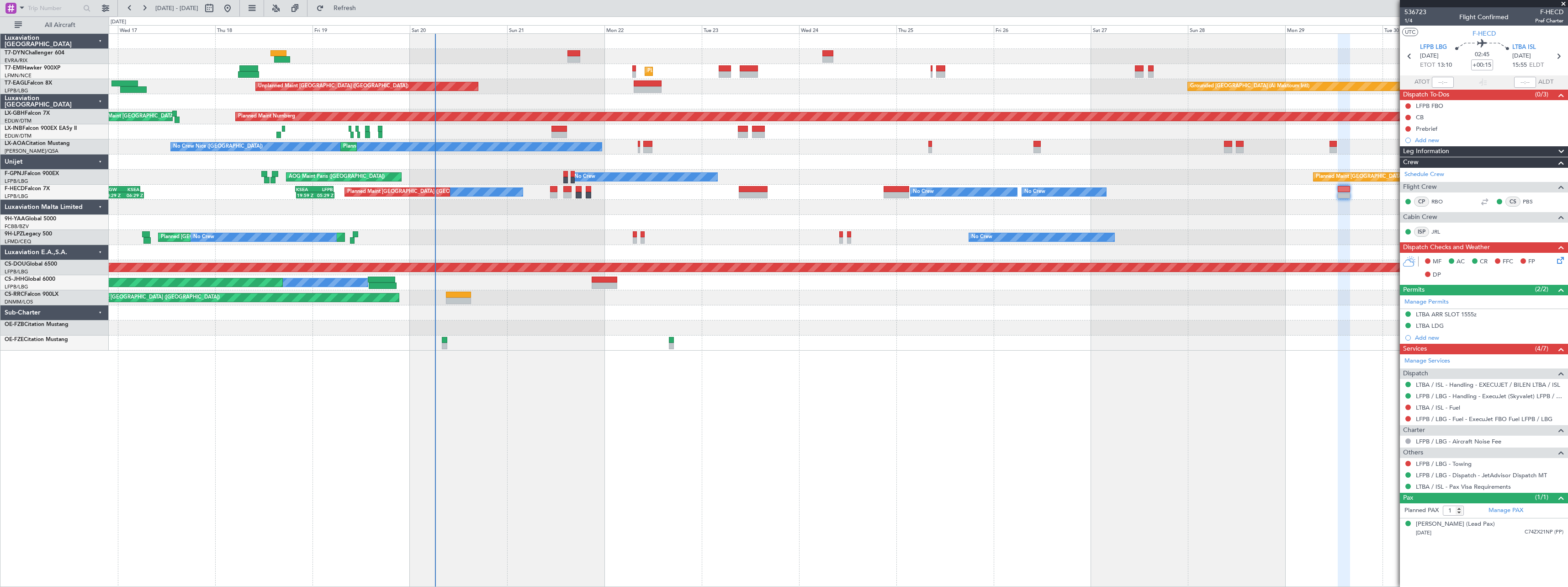
click at [900, 327] on div "Unplanned Maint Riga (Riga Intl) Planned Maint Zurich Grounded Dubai (Al Maktou…" at bounding box center [839, 192] width 1459 height 316
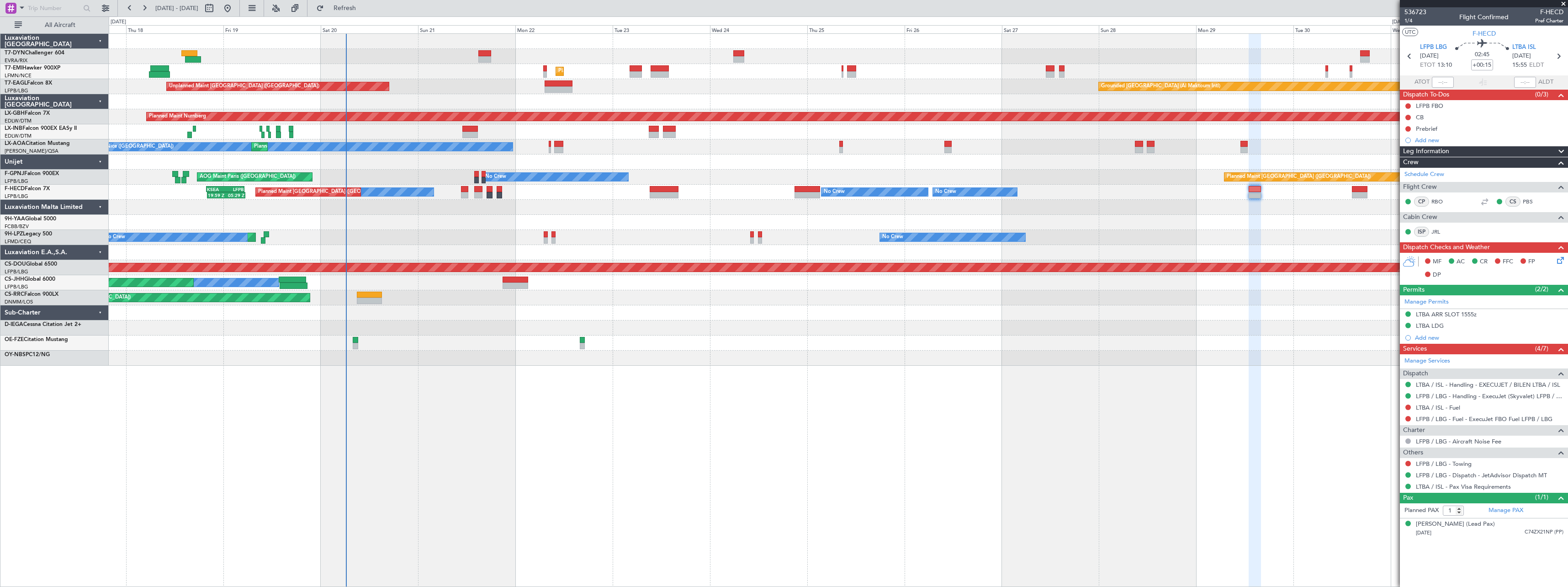
click at [930, 316] on div at bounding box center [839, 313] width 1459 height 15
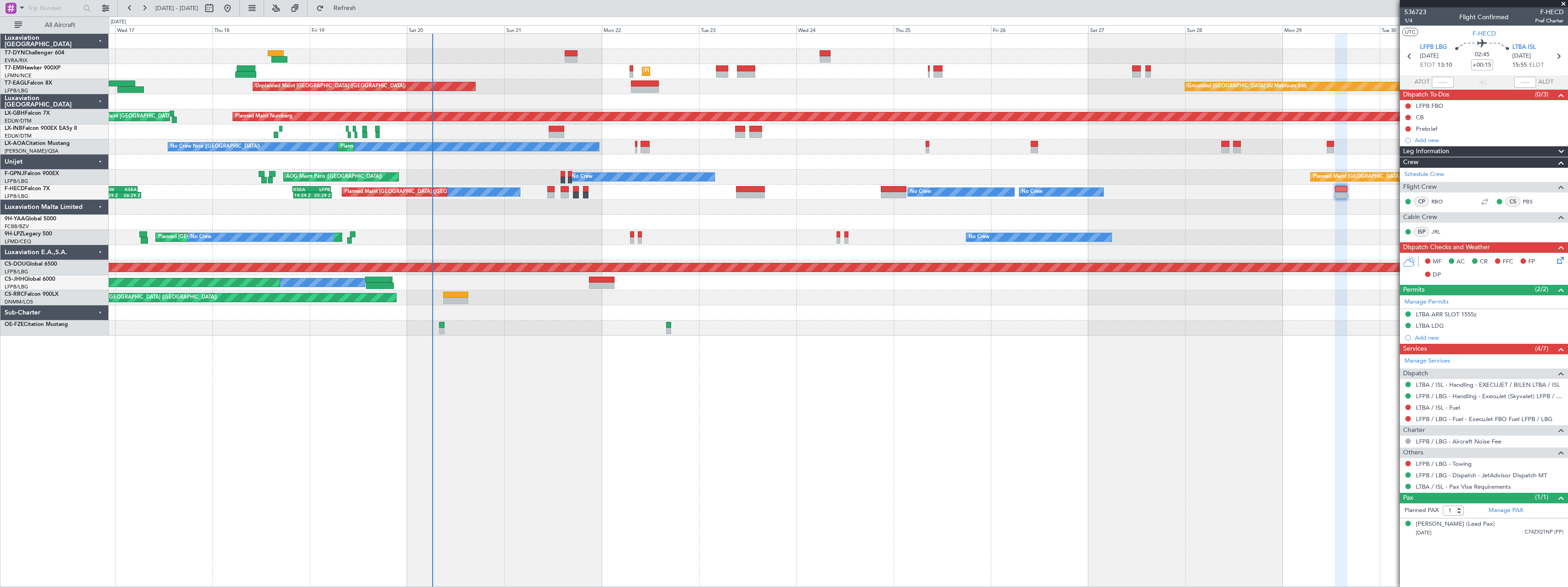
click at [601, 372] on div "Unplanned Maint Riga (Riga Intl) Planned Maint Zurich Grounded Dubai (Al Maktou…" at bounding box center [839, 310] width 1459 height 553
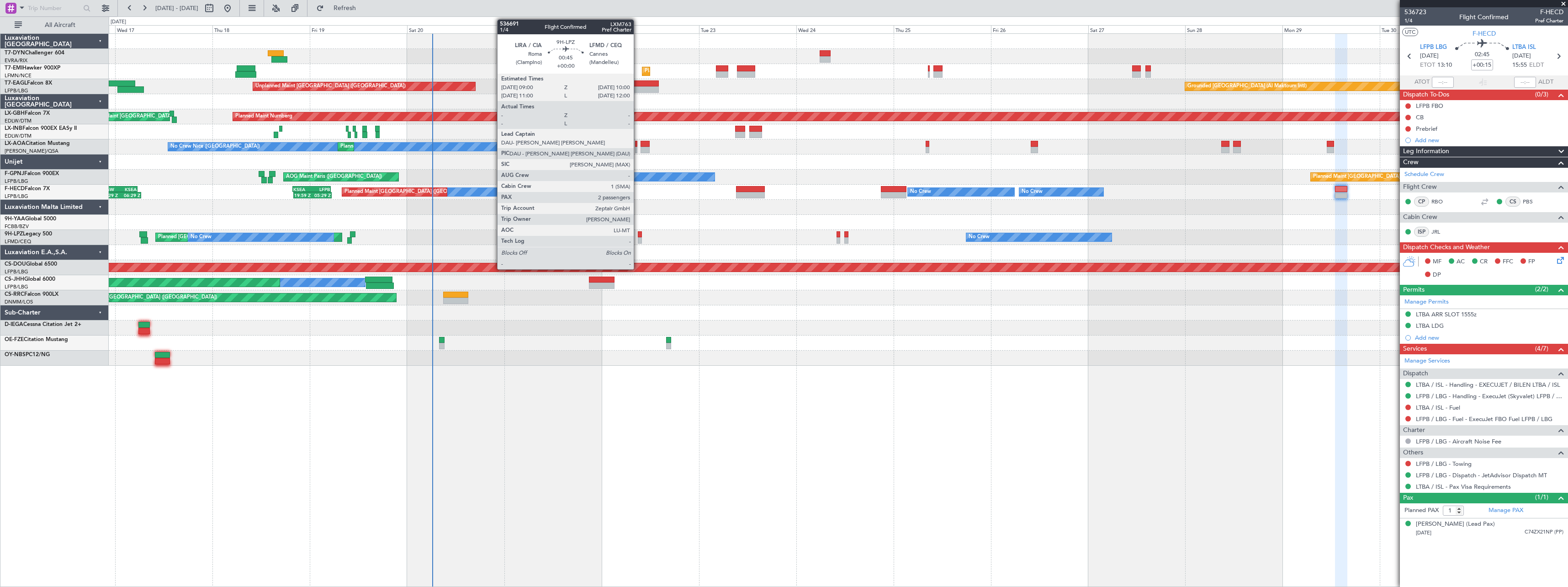
click at [637, 235] on div at bounding box center [639, 235] width 4 height 6
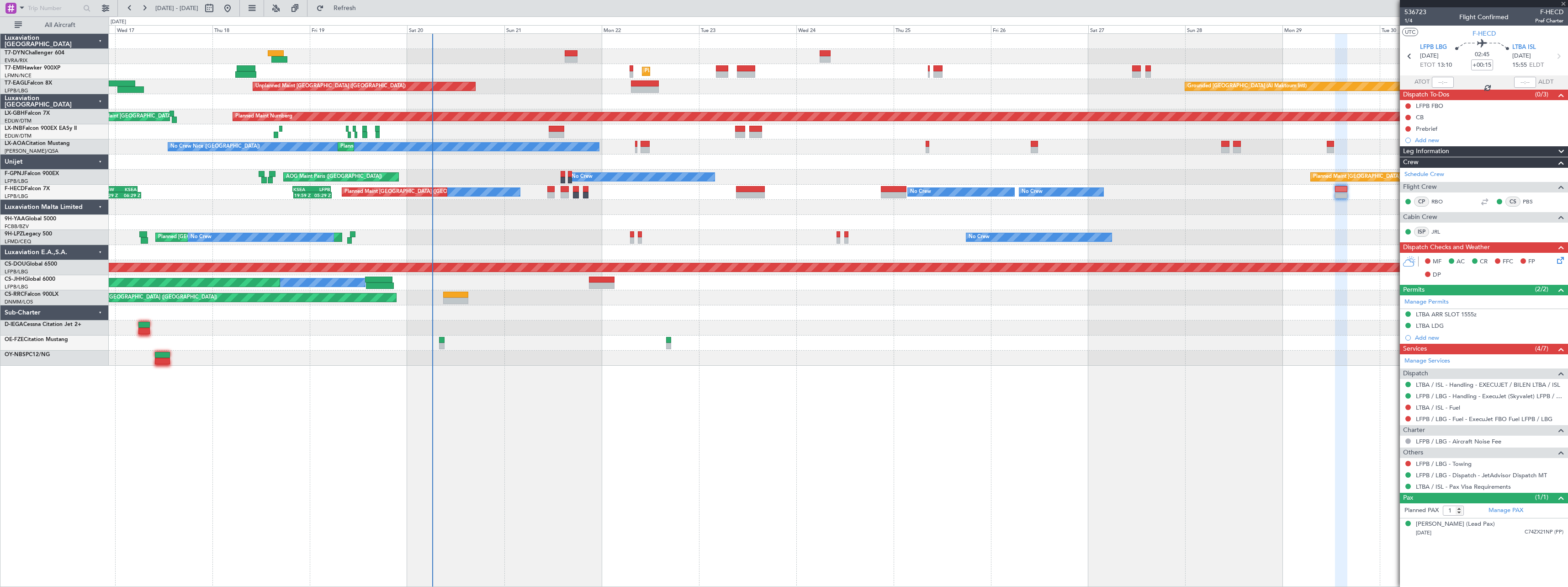
type input "2"
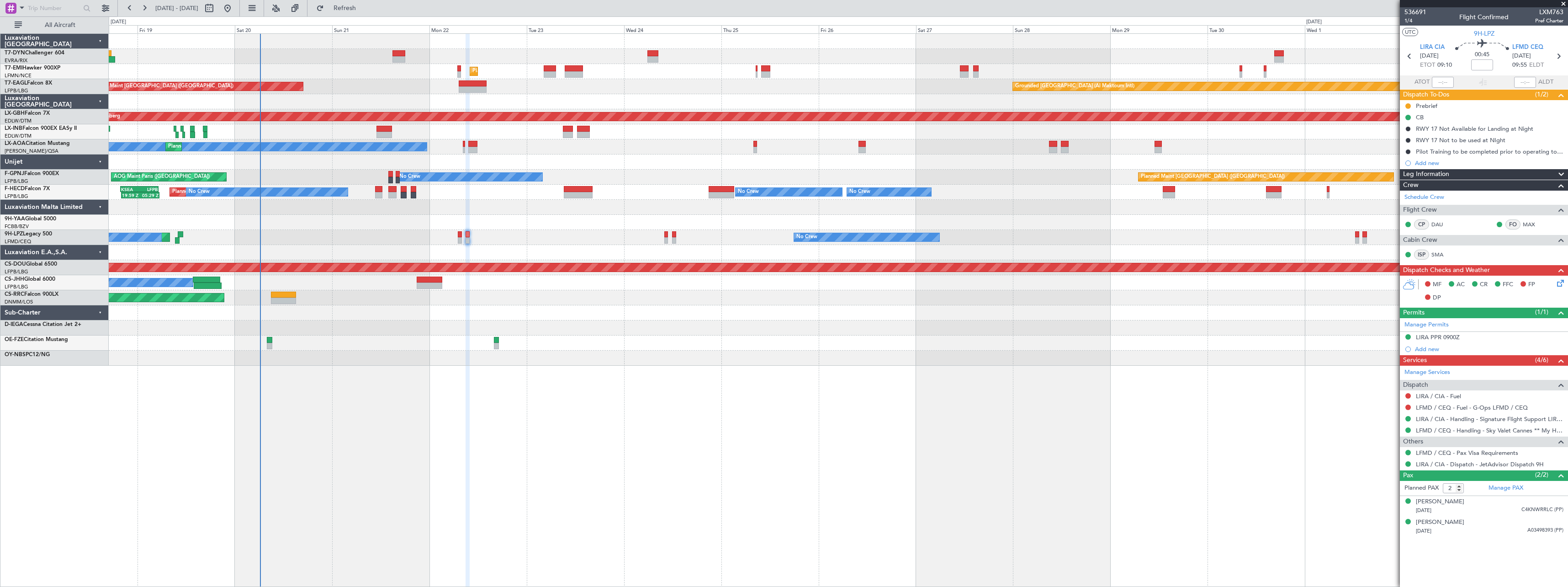
click at [619, 293] on div "Unplanned Maint Riga (Riga Intl) Planned Maint Zurich Grounded Dubai (Al Maktou…" at bounding box center [839, 200] width 1459 height 332
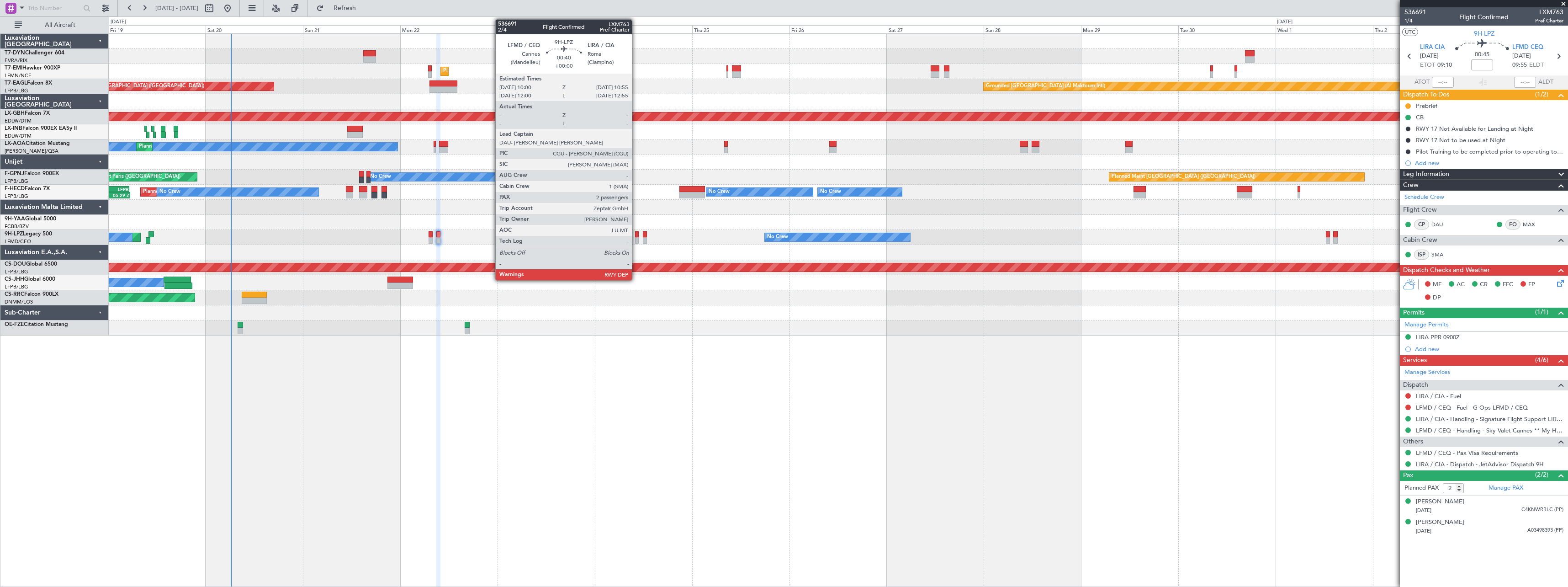
click at [636, 232] on div at bounding box center [637, 235] width 4 height 6
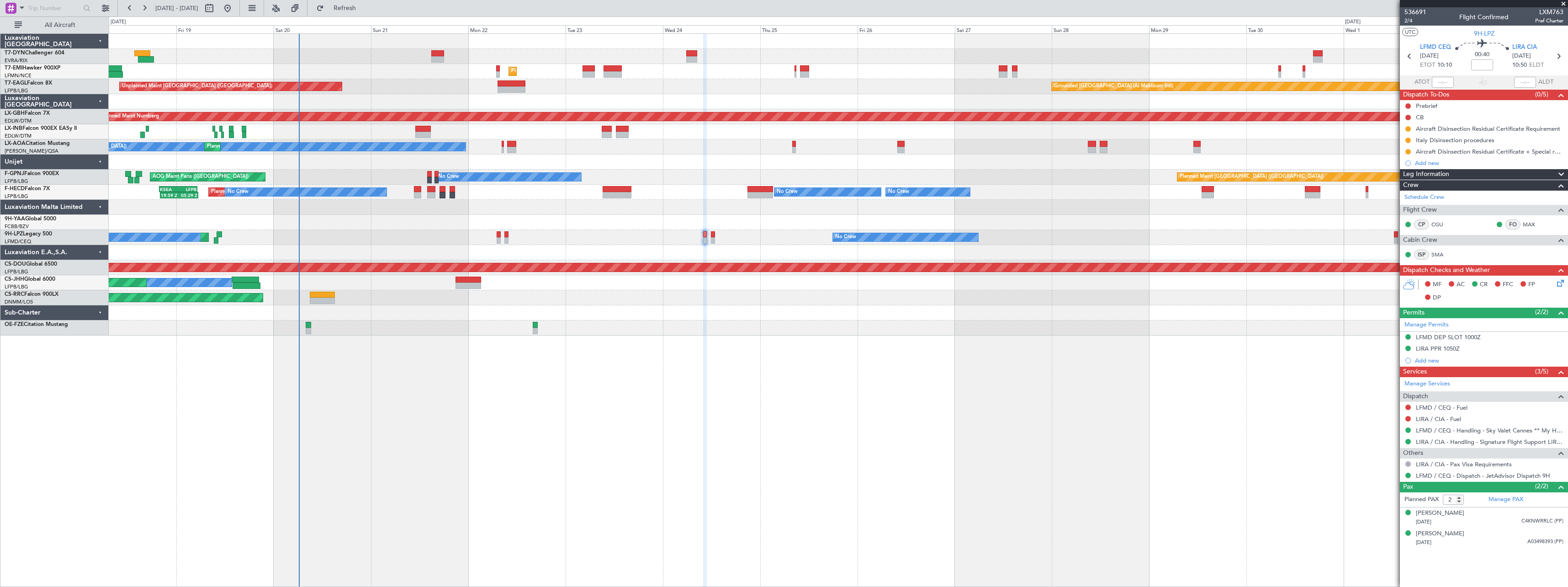
click at [610, 327] on div at bounding box center [839, 327] width 1459 height 15
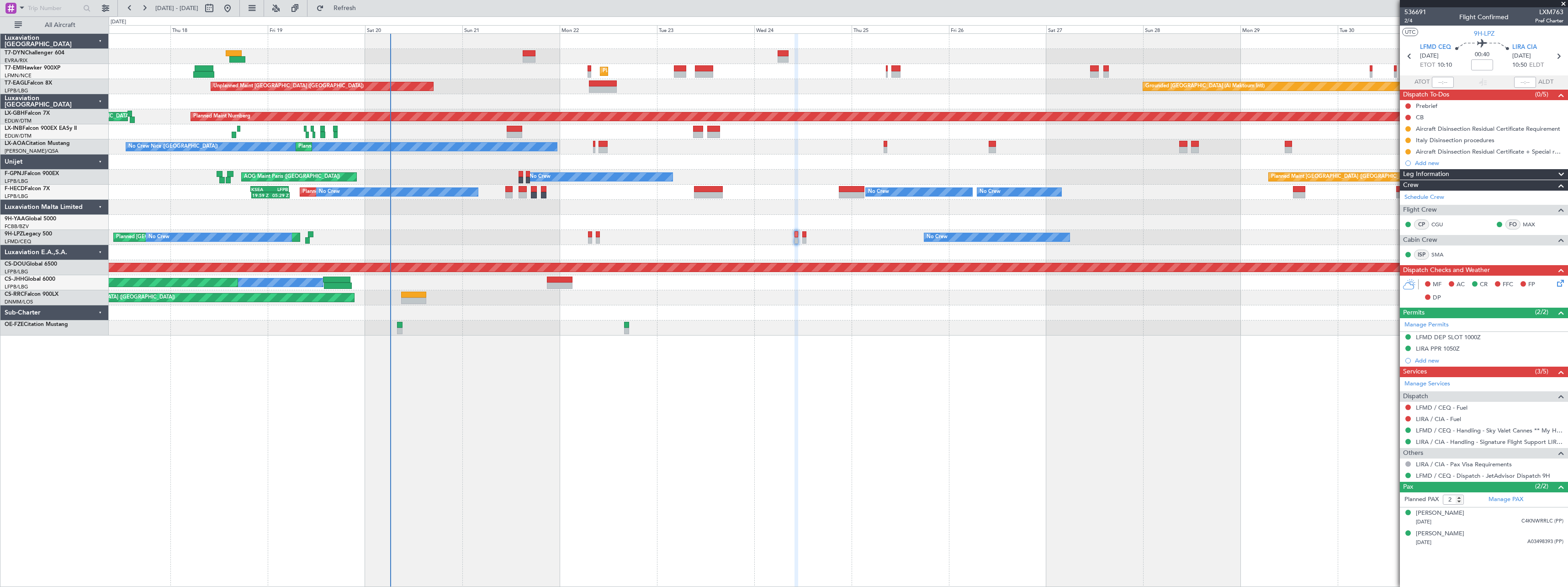
click at [701, 327] on div at bounding box center [839, 327] width 1459 height 15
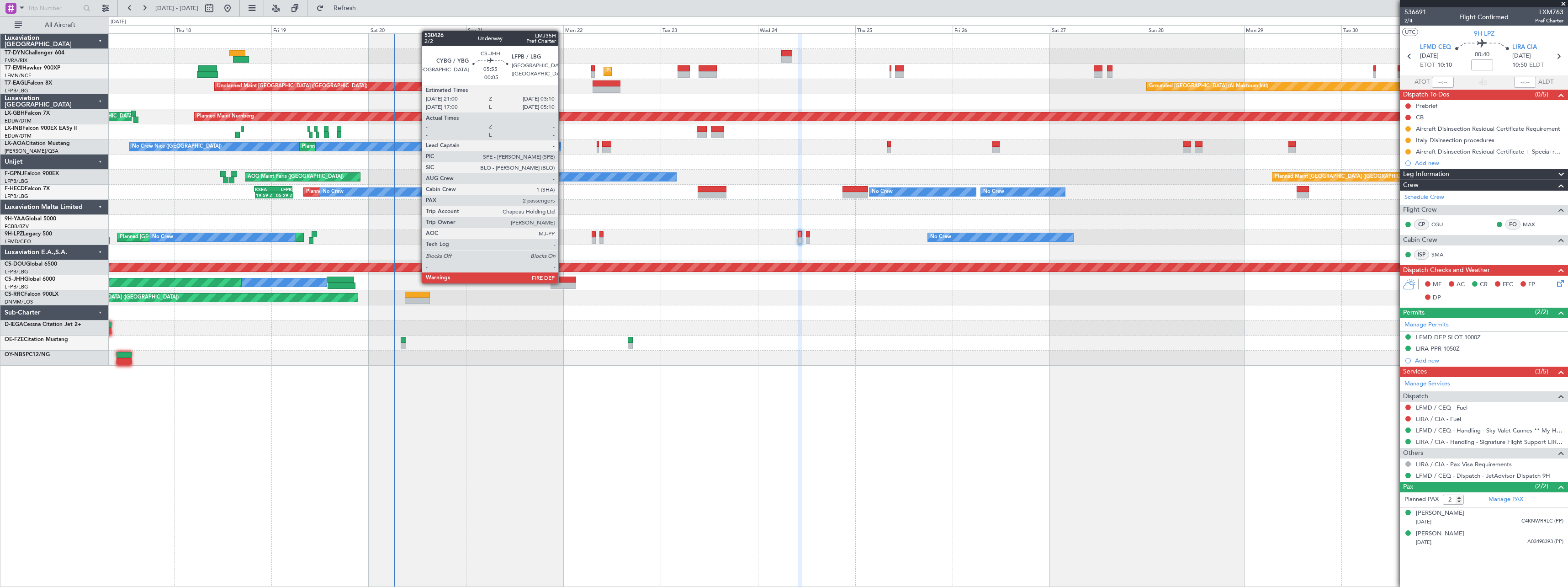
click at [563, 282] on div at bounding box center [563, 285] width 25 height 6
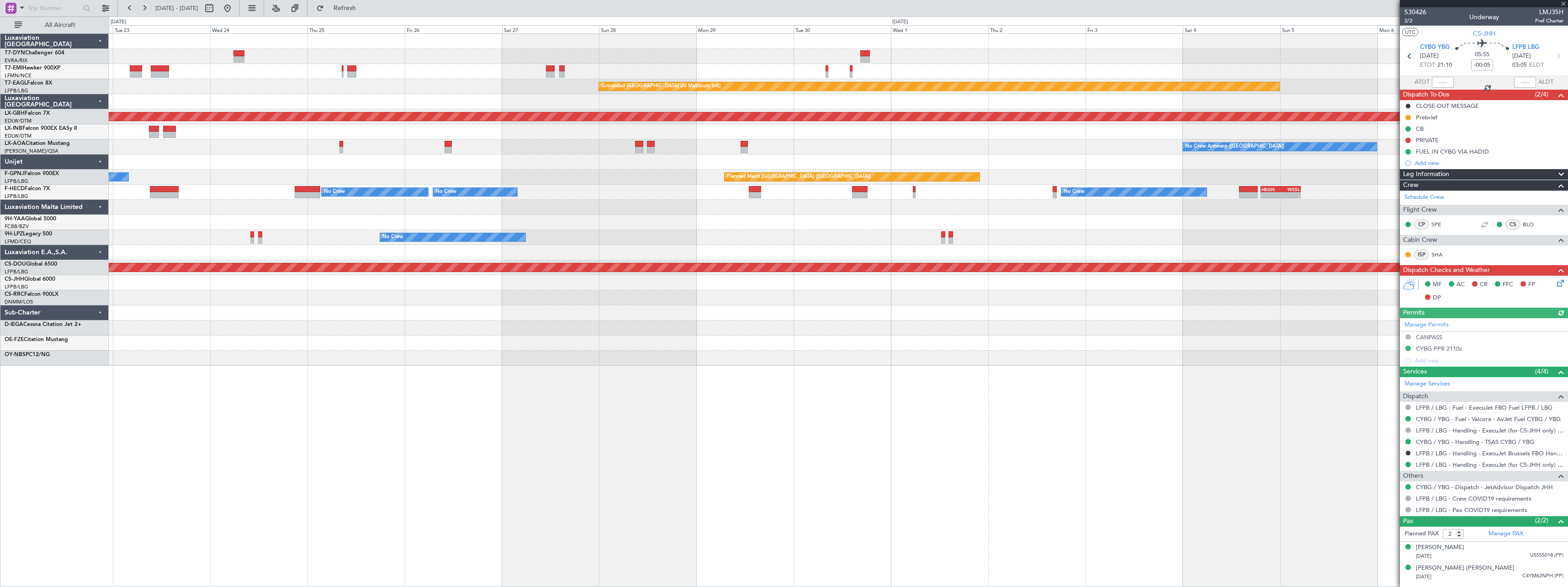
click at [447, 355] on div "Planned Maint Zurich Grounded Dubai (Al Maktoum Intl) Unplanned Maint Paris (Le…" at bounding box center [839, 200] width 1459 height 332
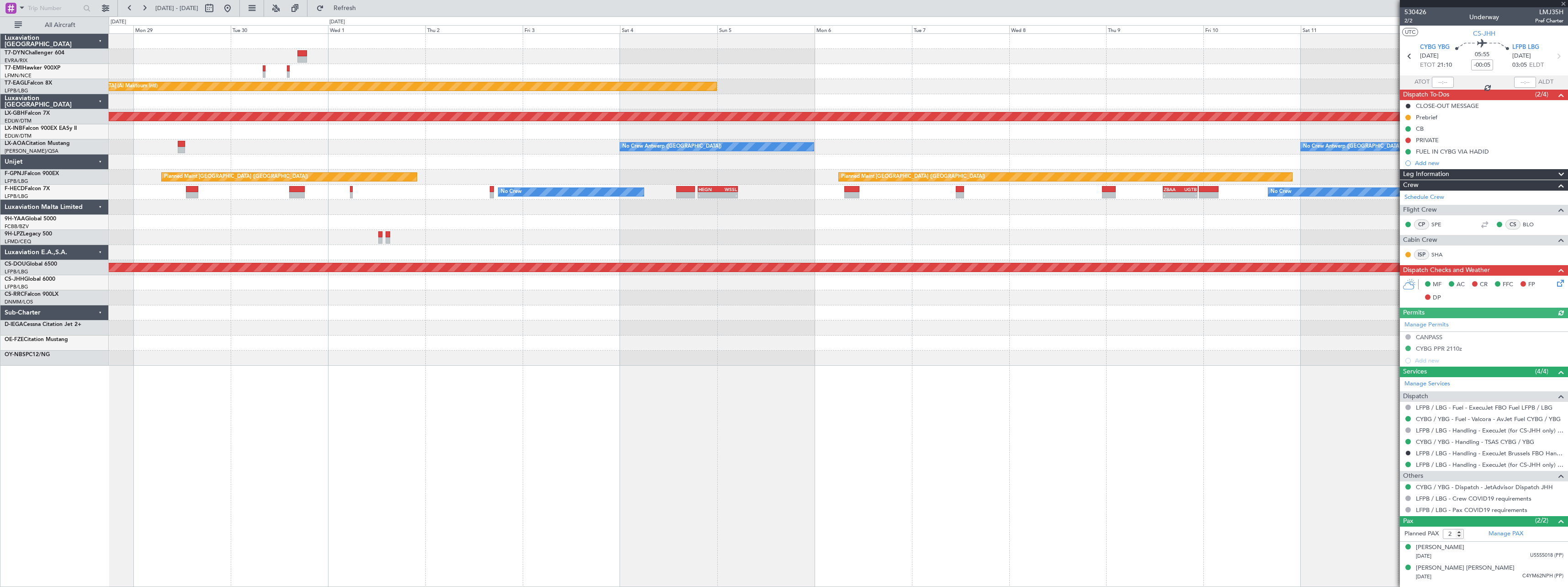
click at [411, 375] on div "Grounded Dubai (Al Maktoum Intl) Planned Maint Nurnberg No Crew Antwerp (Deurne…" at bounding box center [839, 310] width 1459 height 553
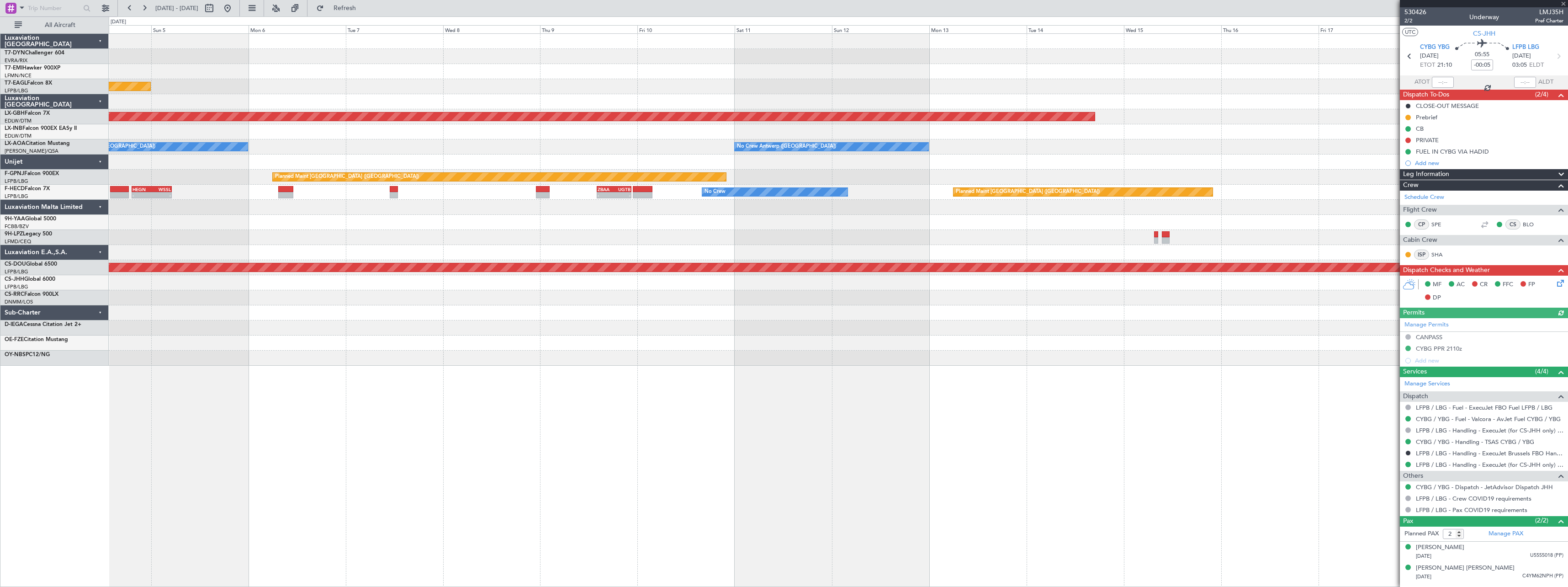
click at [272, 377] on div "Grounded Dubai (Al Maktoum Intl) Planned Maint Nurnberg No Crew Antwerp (Deurne…" at bounding box center [839, 310] width 1459 height 553
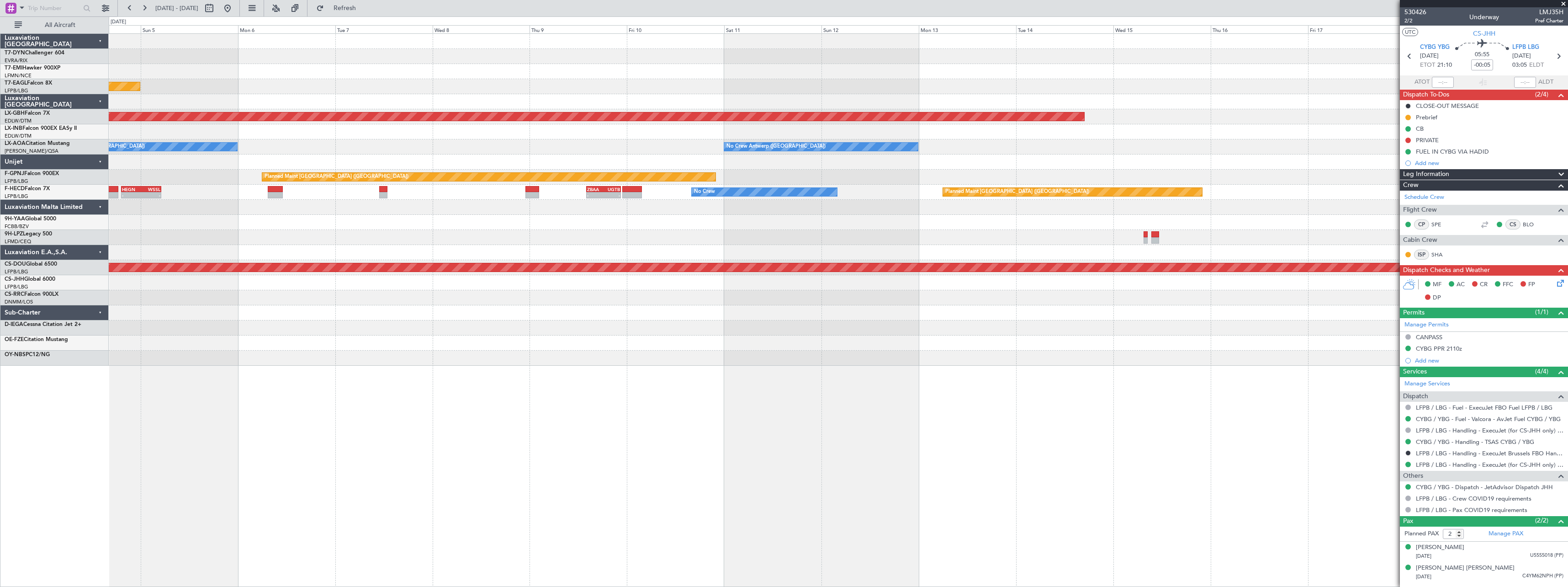
click at [821, 347] on div "Grounded Dubai (Al Maktoum Intl) Planned Maint Nurnberg No Crew Antwerp (Deurne…" at bounding box center [784, 302] width 1568 height 571
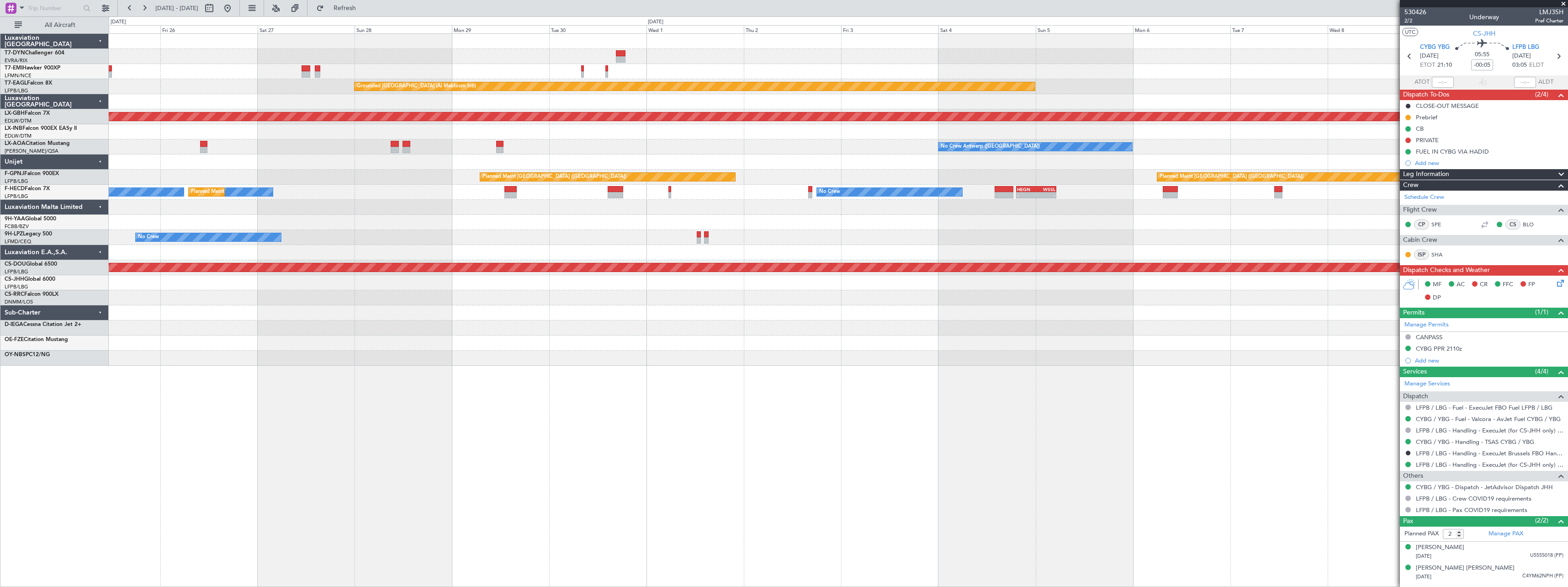
click at [916, 343] on div "Planned Maint Zurich Grounded Dubai (Al Maktoum Intl) Planned Maint Nurnberg No…" at bounding box center [839, 310] width 1459 height 553
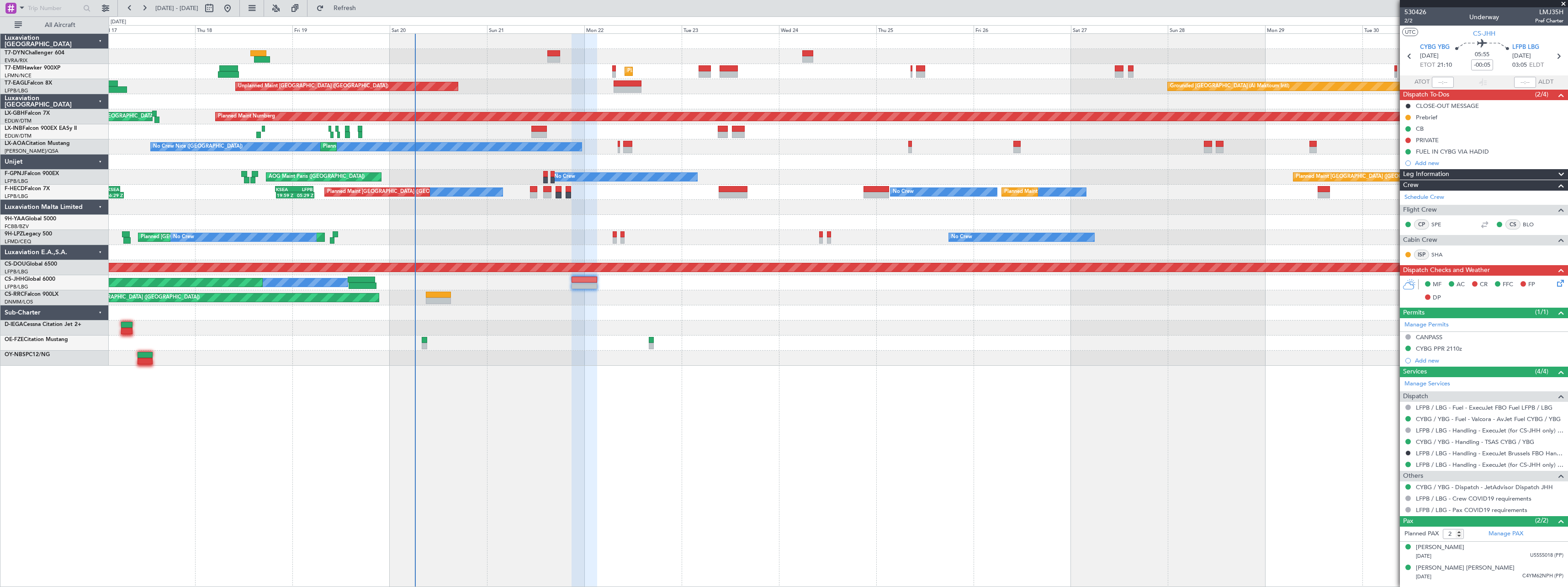
click at [962, 368] on div "Unplanned Maint Riga (Riga Intl) Planned Maint Zurich Grounded Dubai (Al Maktou…" at bounding box center [839, 310] width 1459 height 553
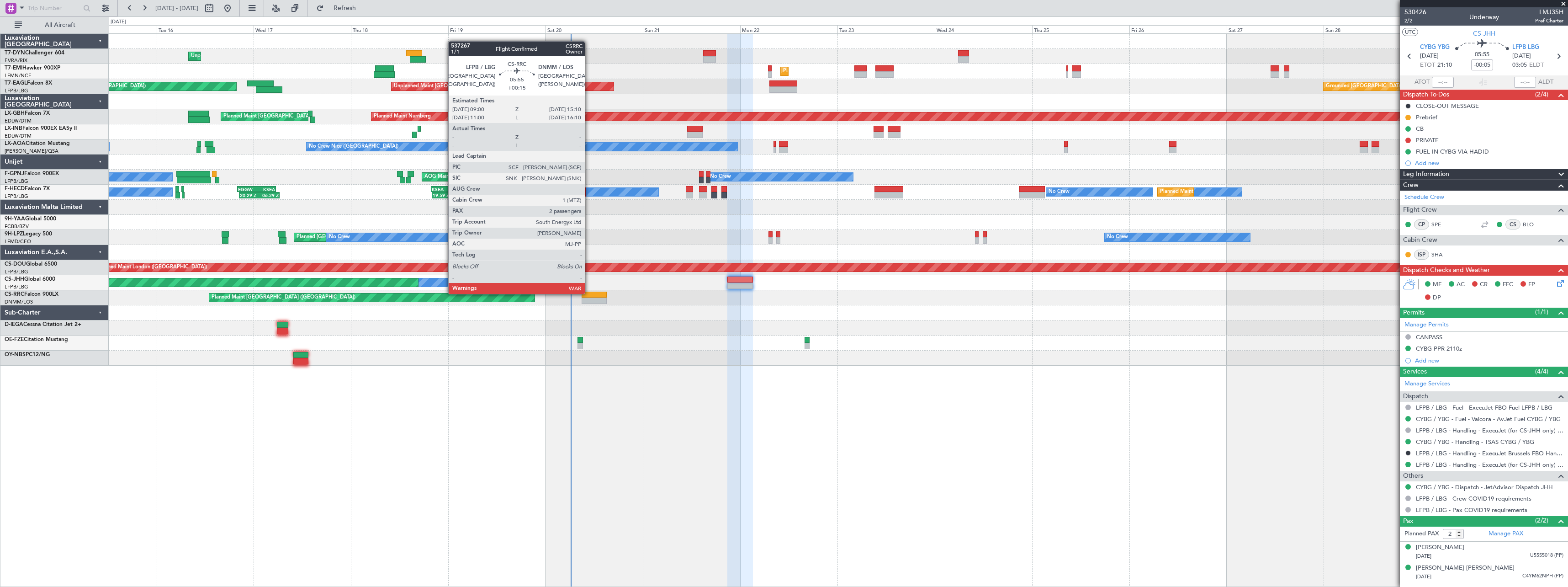
click at [589, 293] on div at bounding box center [594, 295] width 25 height 6
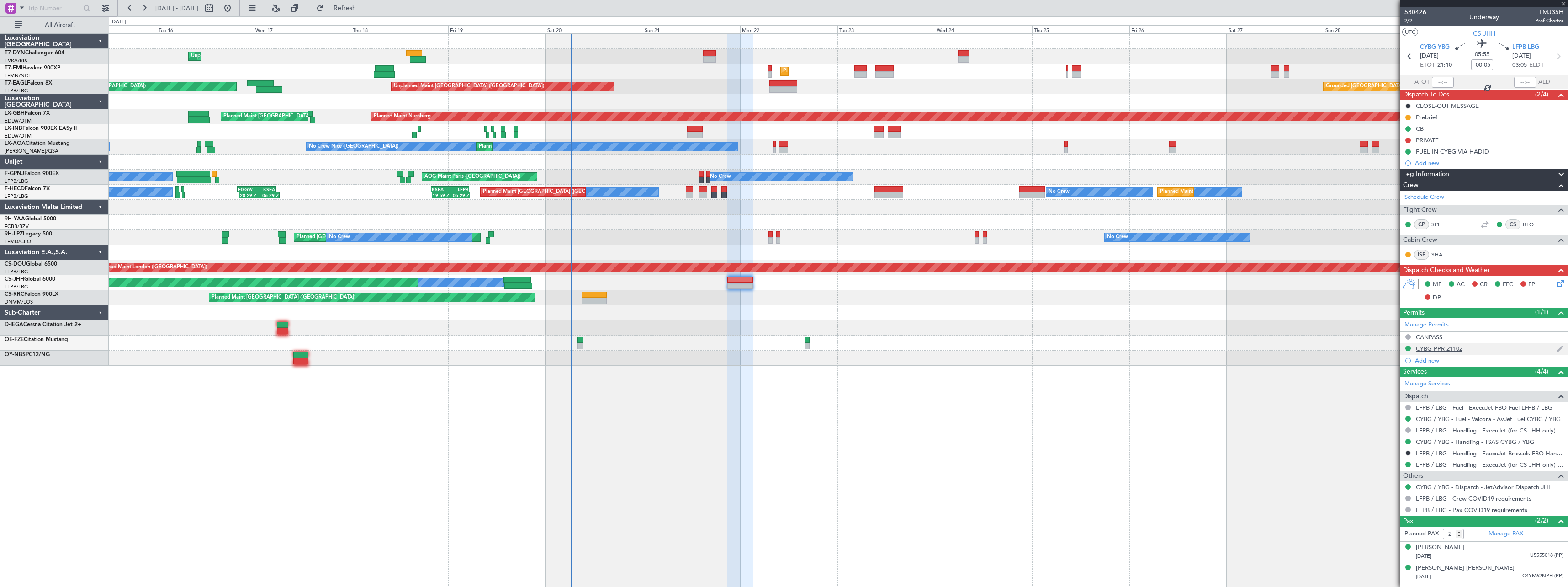
type input "+00:15"
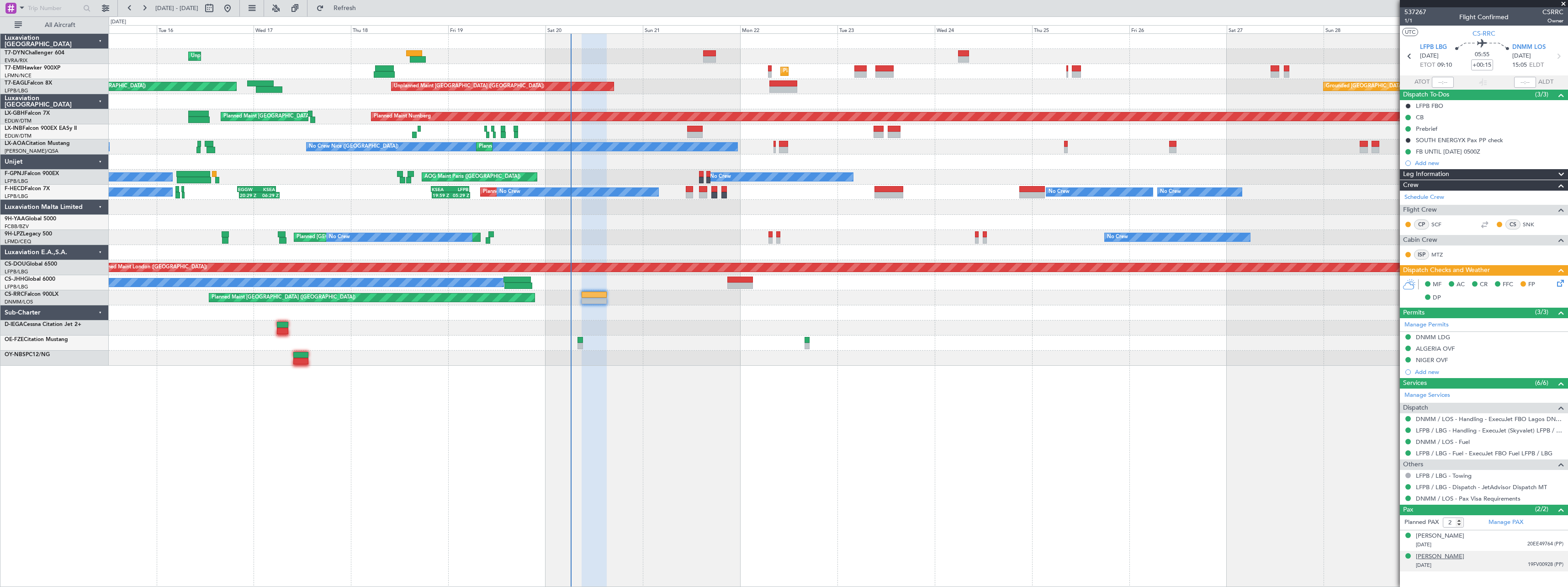
click at [1443, 557] on div "Ronald CHAGOURY" at bounding box center [1440, 557] width 48 height 9
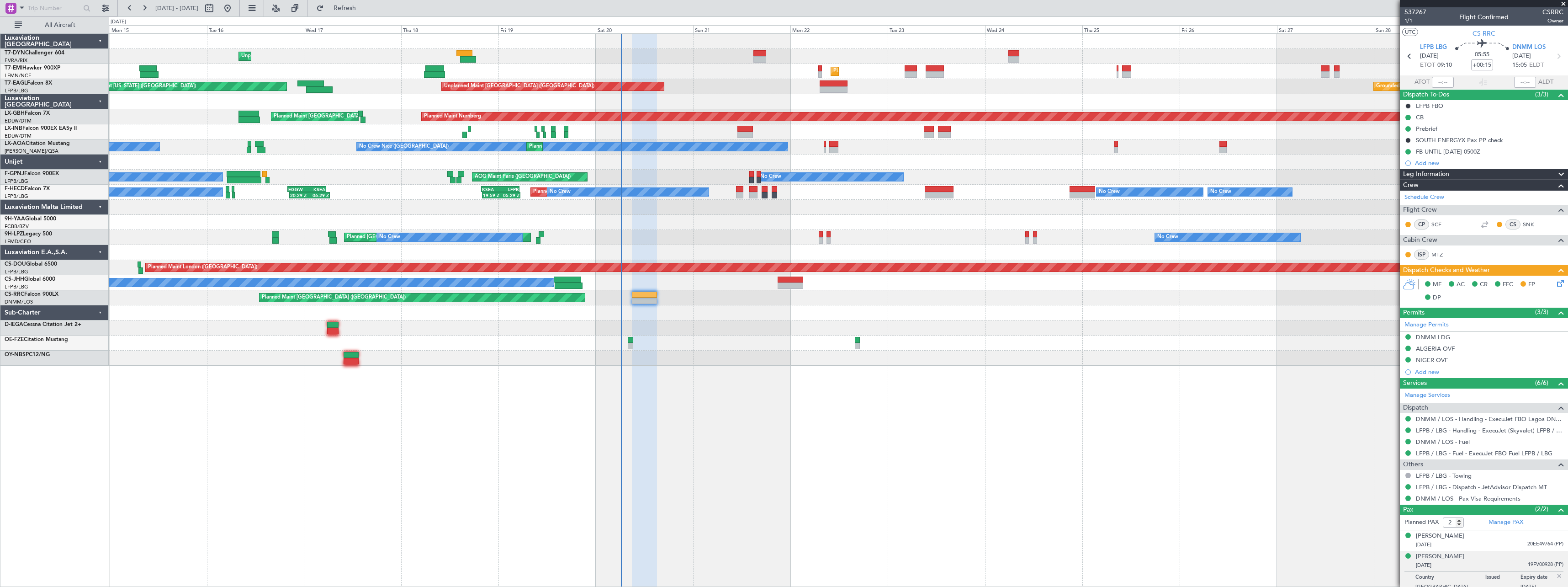
click at [653, 338] on div at bounding box center [839, 342] width 1459 height 15
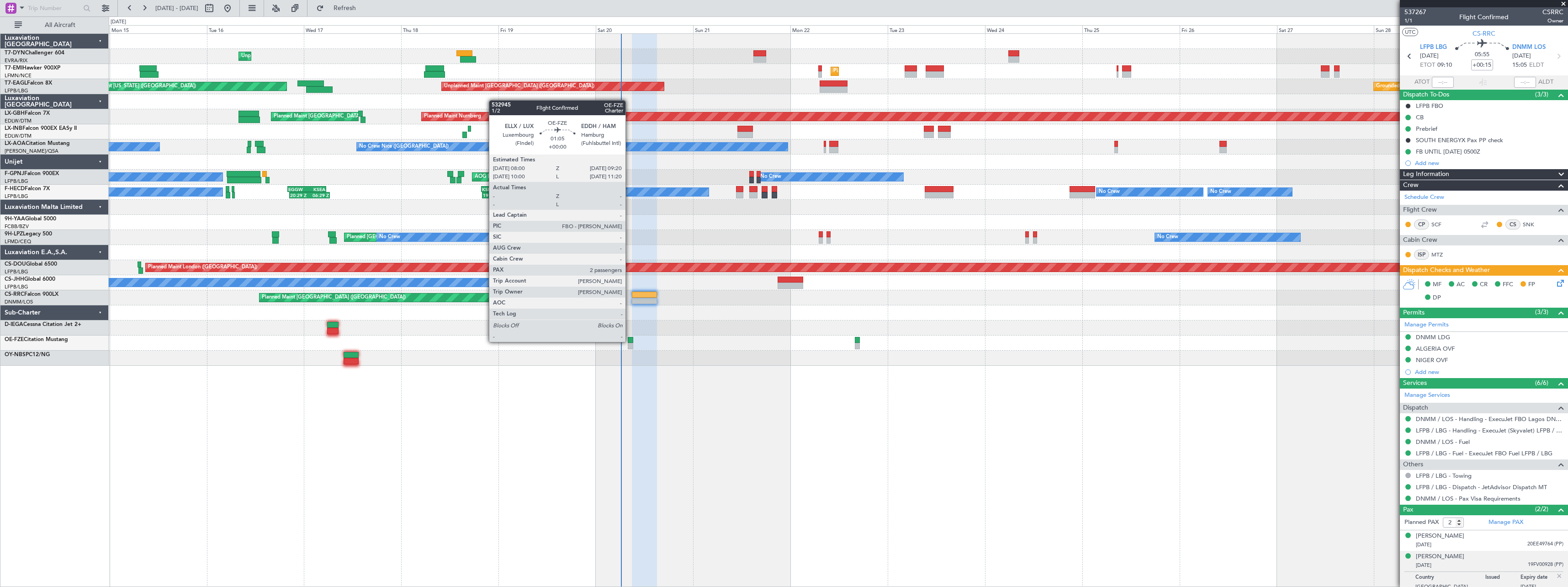
click at [630, 341] on div at bounding box center [630, 340] width 5 height 6
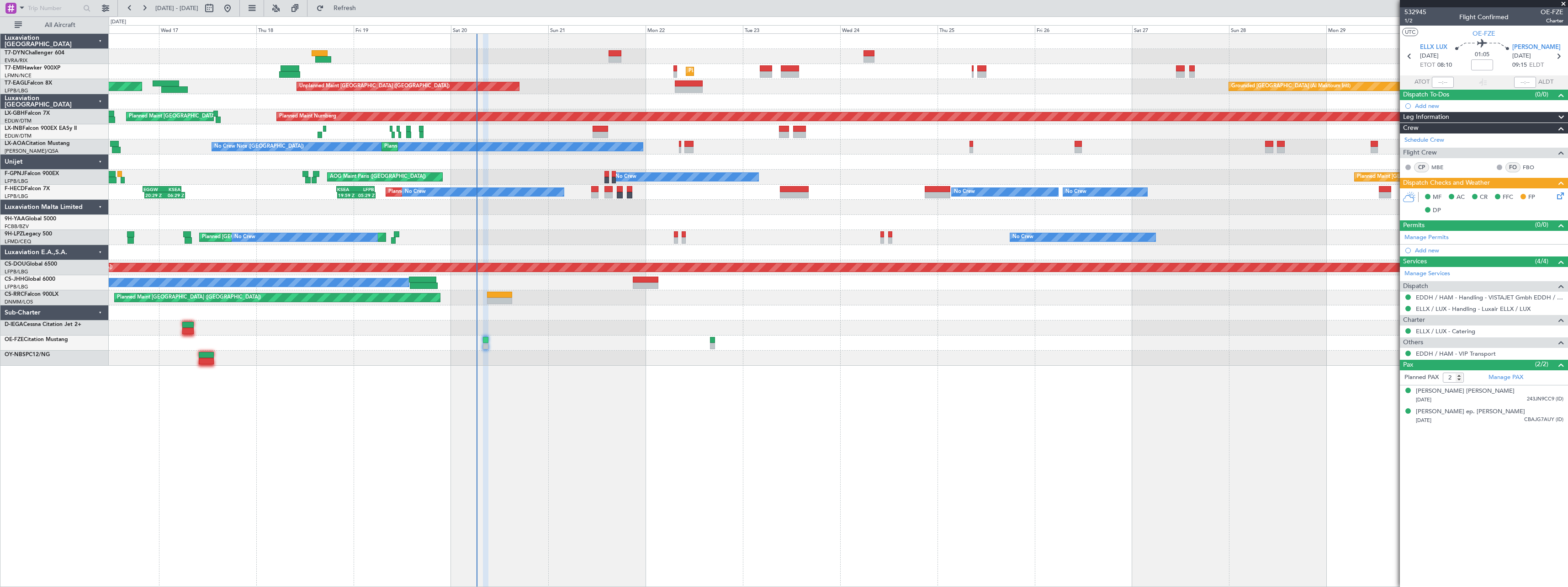
click at [735, 419] on div "Unplanned Maint Riga (Riga Intl) Planned Maint Zurich Planned Maint New York (T…" at bounding box center [839, 310] width 1459 height 553
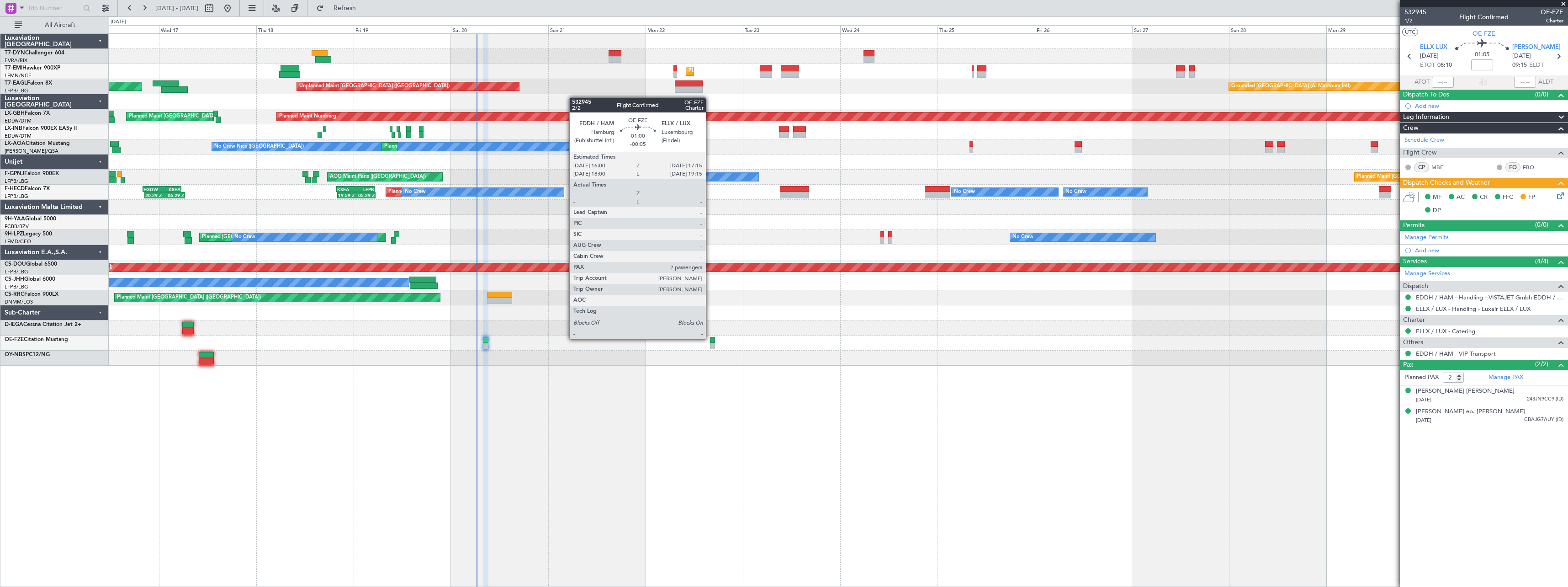
click at [710, 338] on div at bounding box center [712, 340] width 5 height 6
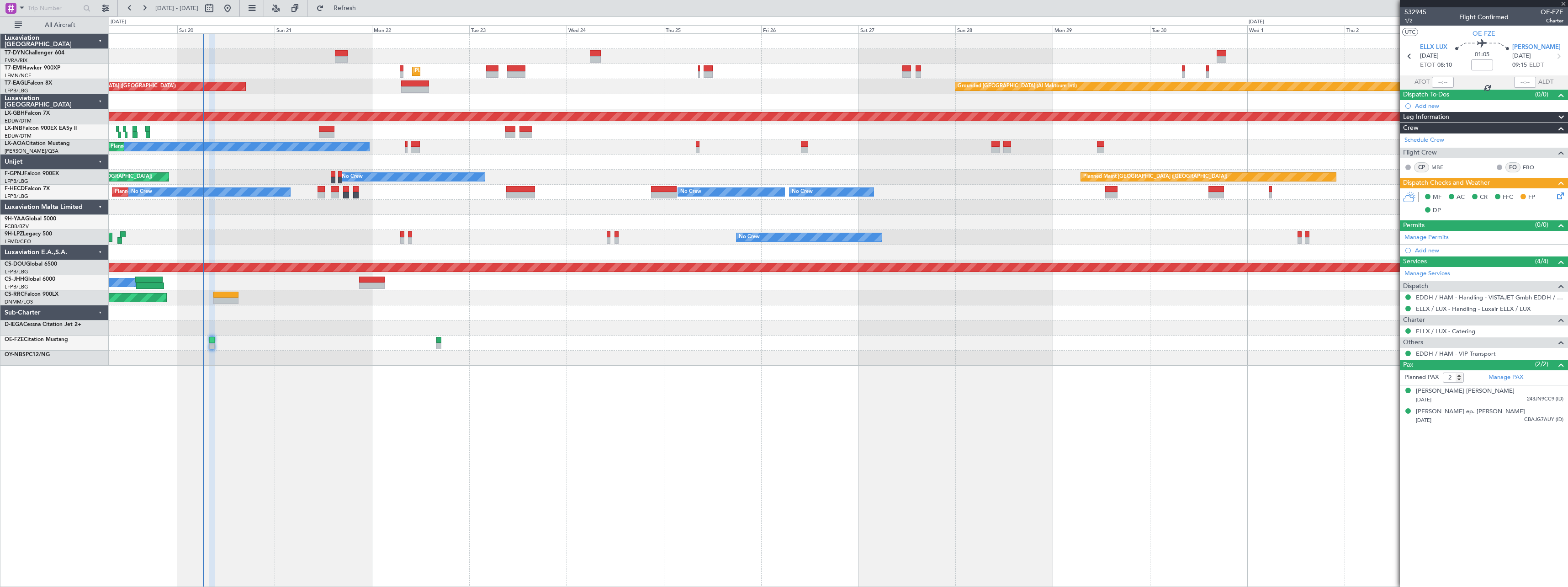
type input "-00:05"
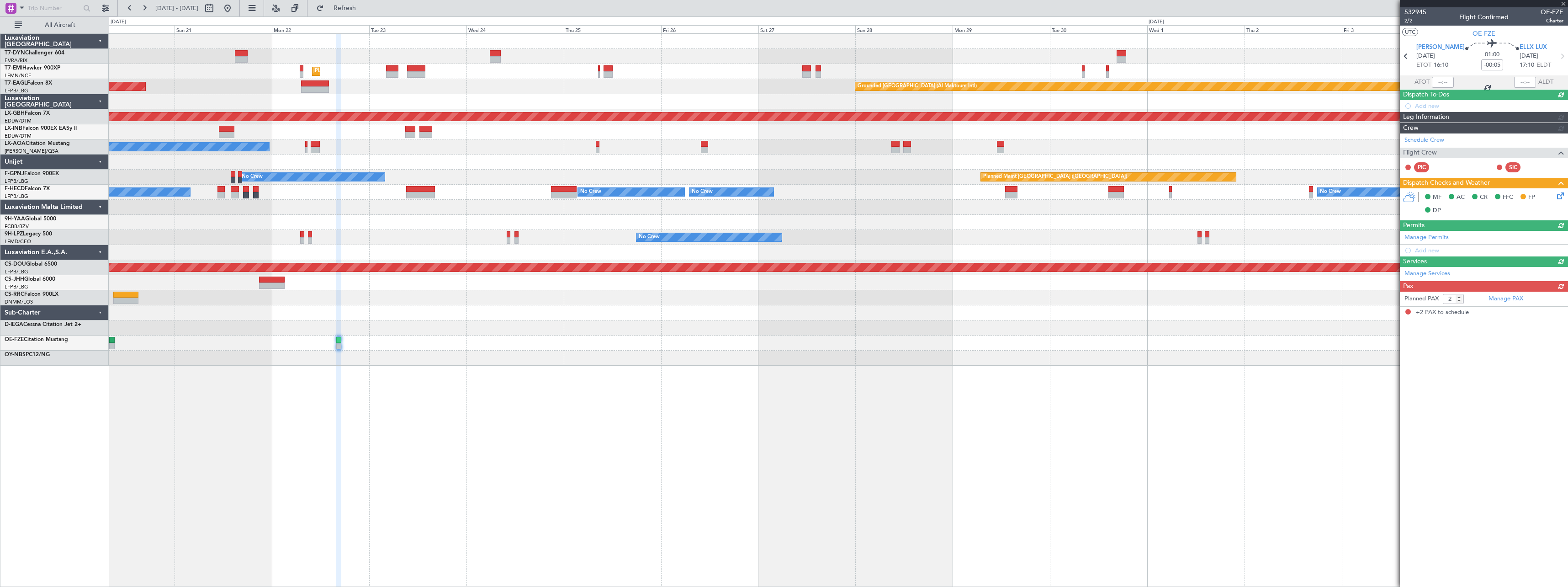
click at [410, 399] on div "Planned Maint Zurich Unplanned Maint Paris (Le Bourget) Grounded Dubai (Al Makt…" at bounding box center [839, 310] width 1459 height 553
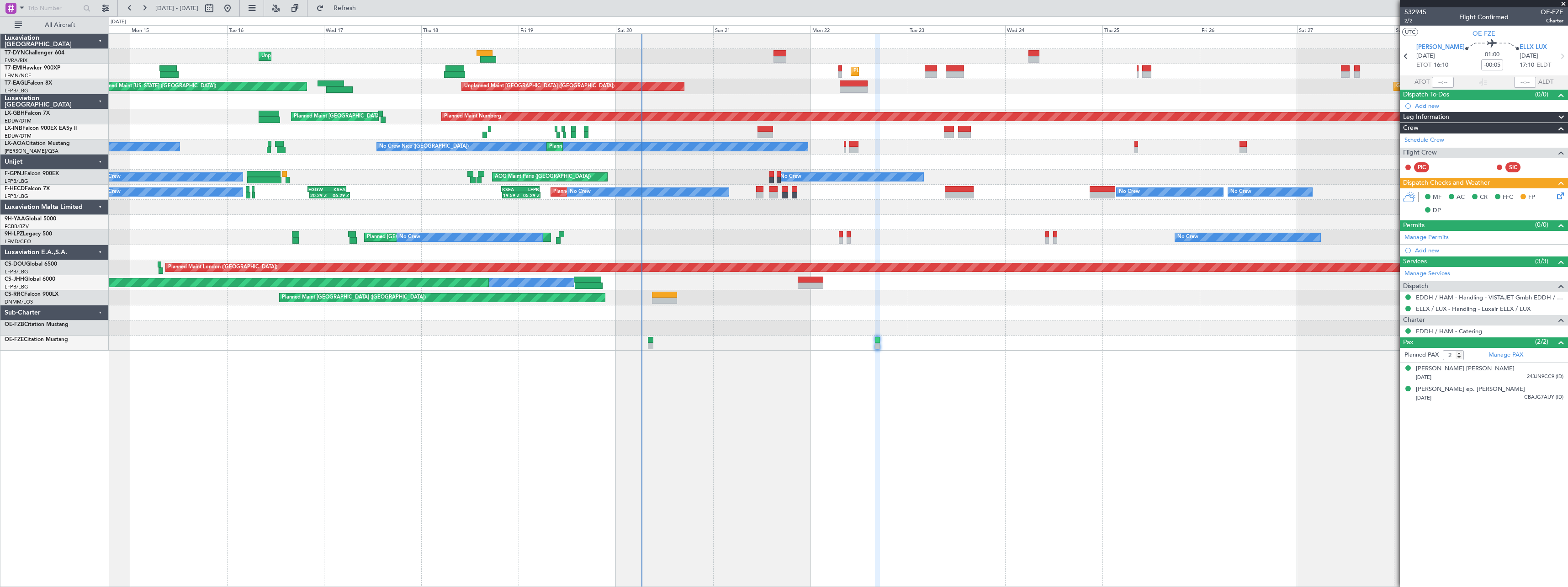
click at [893, 388] on div "Unplanned Maint Riga (Riga Intl) Planned Maint Zurich Unplanned Maint Paris (Le…" at bounding box center [839, 310] width 1459 height 553
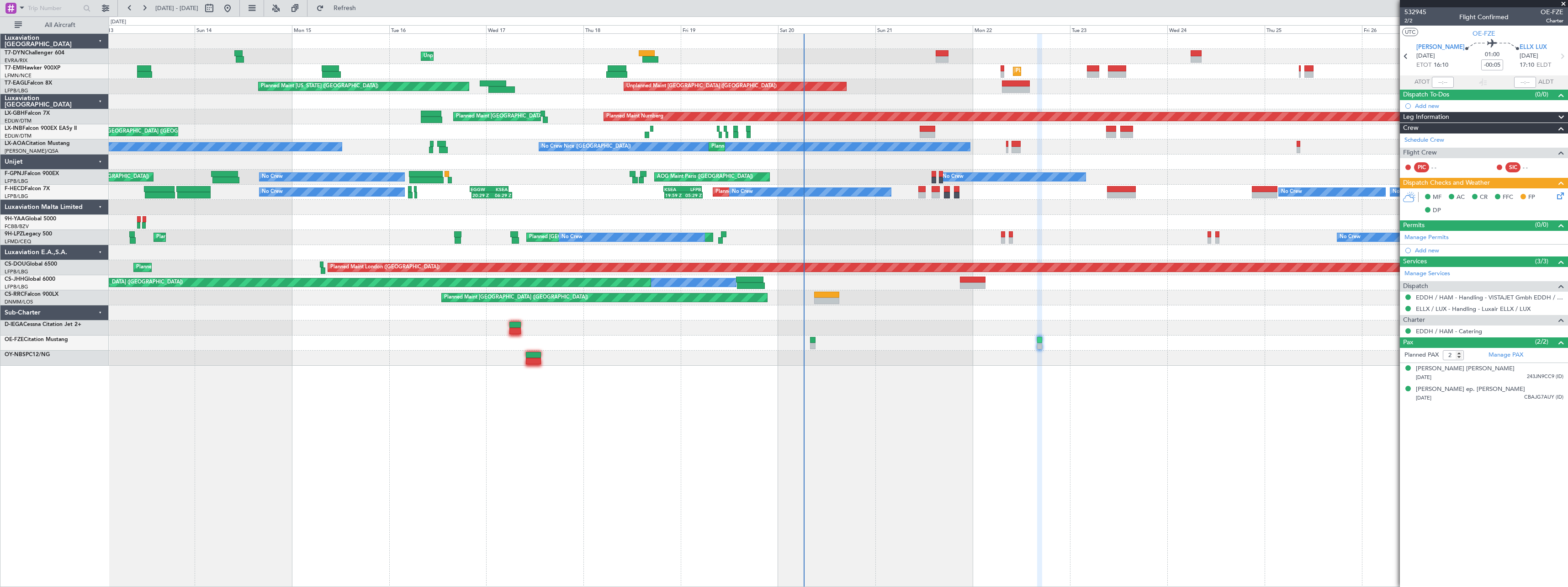
click at [674, 325] on div at bounding box center [839, 327] width 1459 height 15
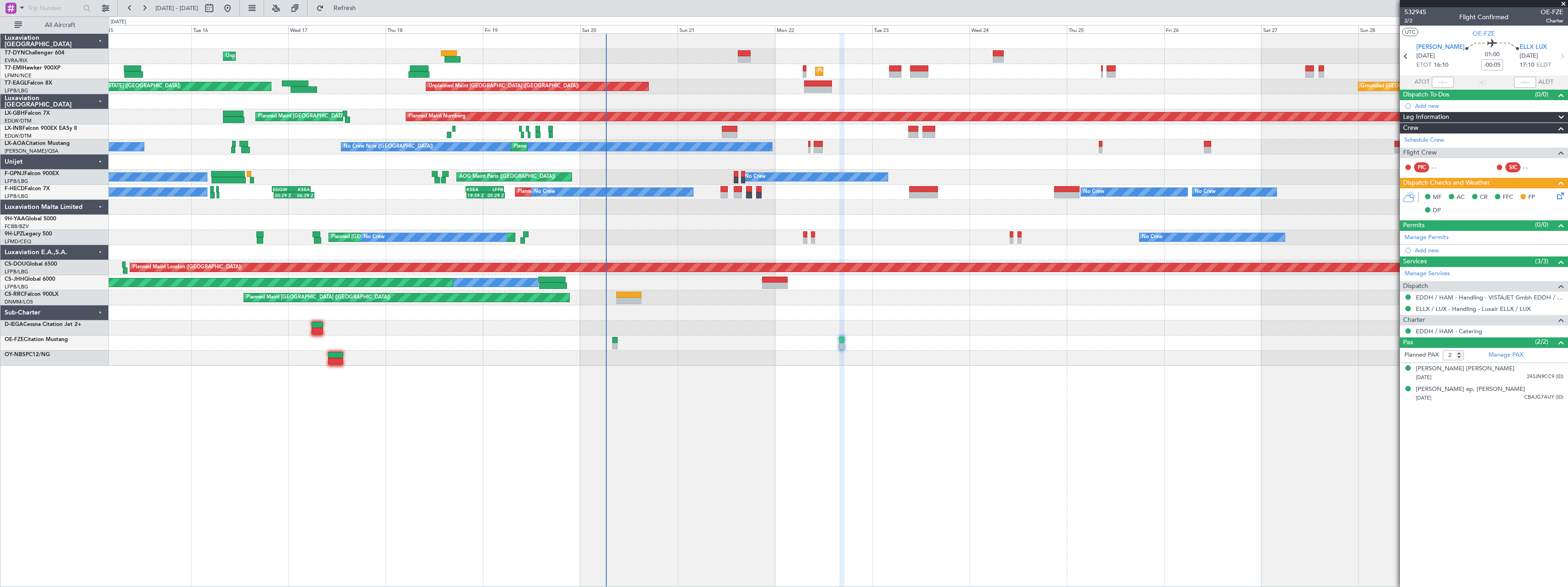
click at [599, 428] on div "Unplanned Maint Riga (Riga Intl) Planned Maint Zurich Unplanned Maint Paris (Le…" at bounding box center [839, 310] width 1459 height 553
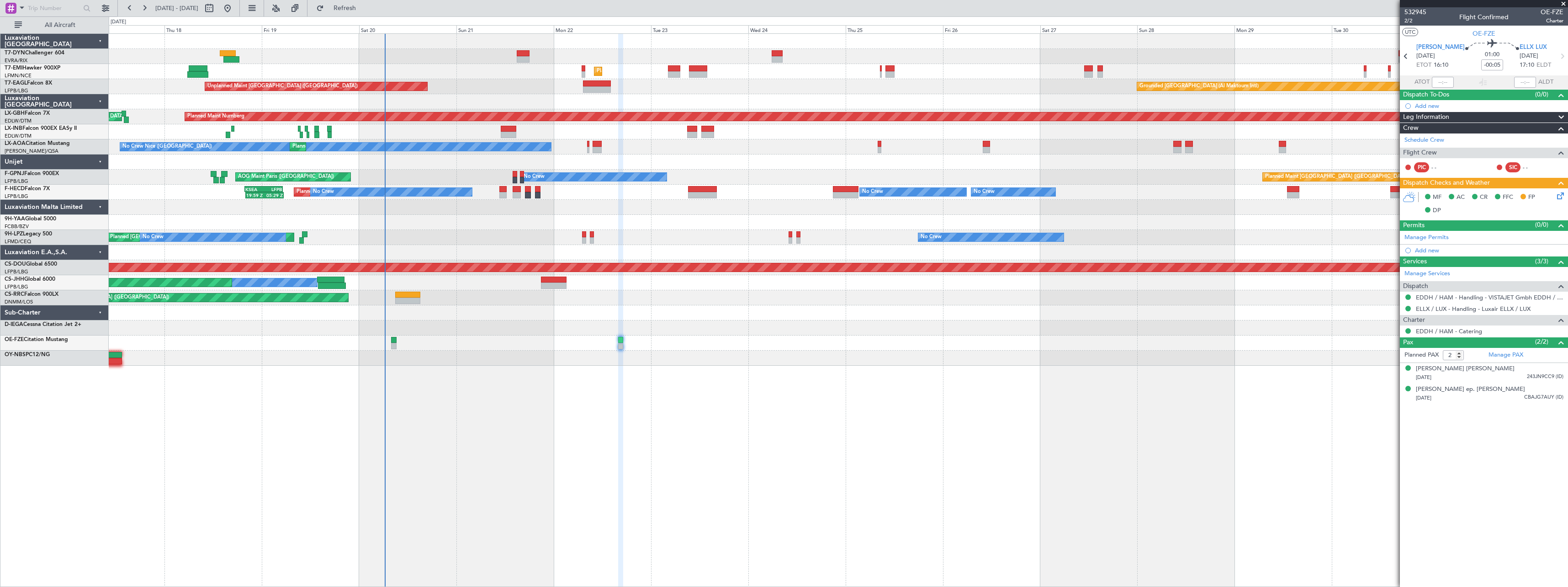
click at [360, 353] on div at bounding box center [839, 358] width 1459 height 15
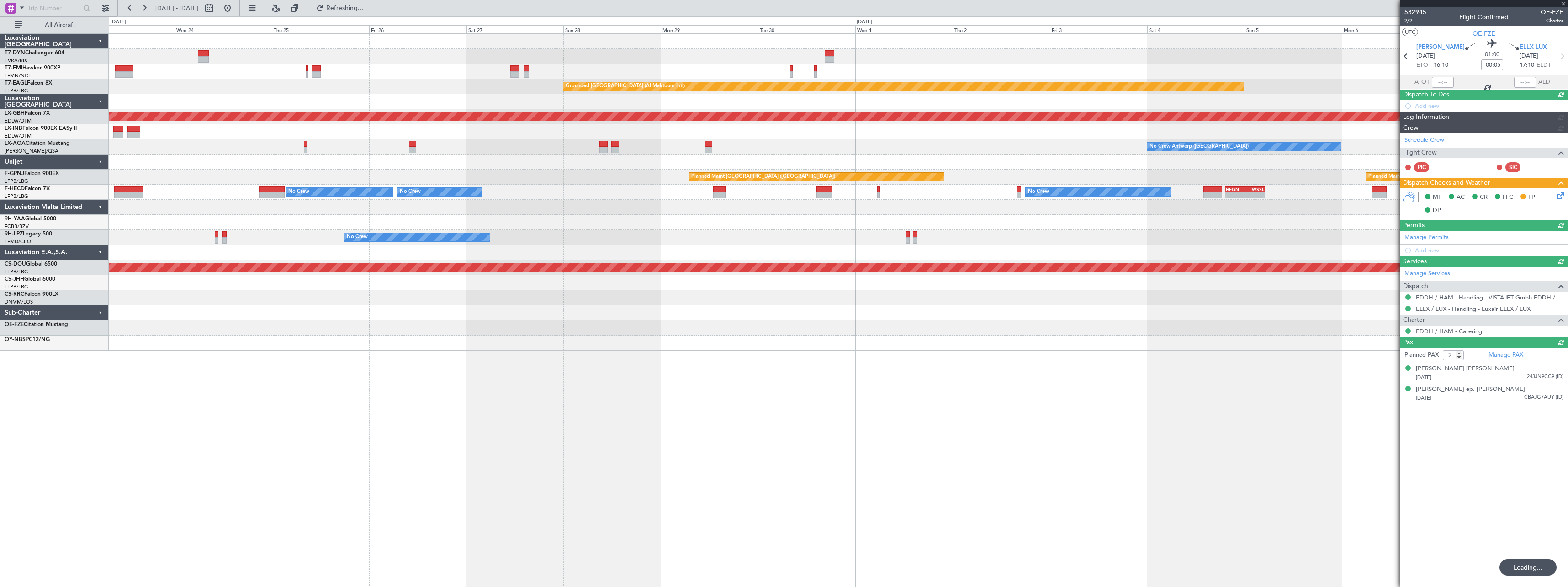
click at [597, 385] on div "Planned Maint Zurich Grounded Dubai (Al Maktoum Intl) Unplanned Maint Paris (Le…" at bounding box center [839, 310] width 1459 height 553
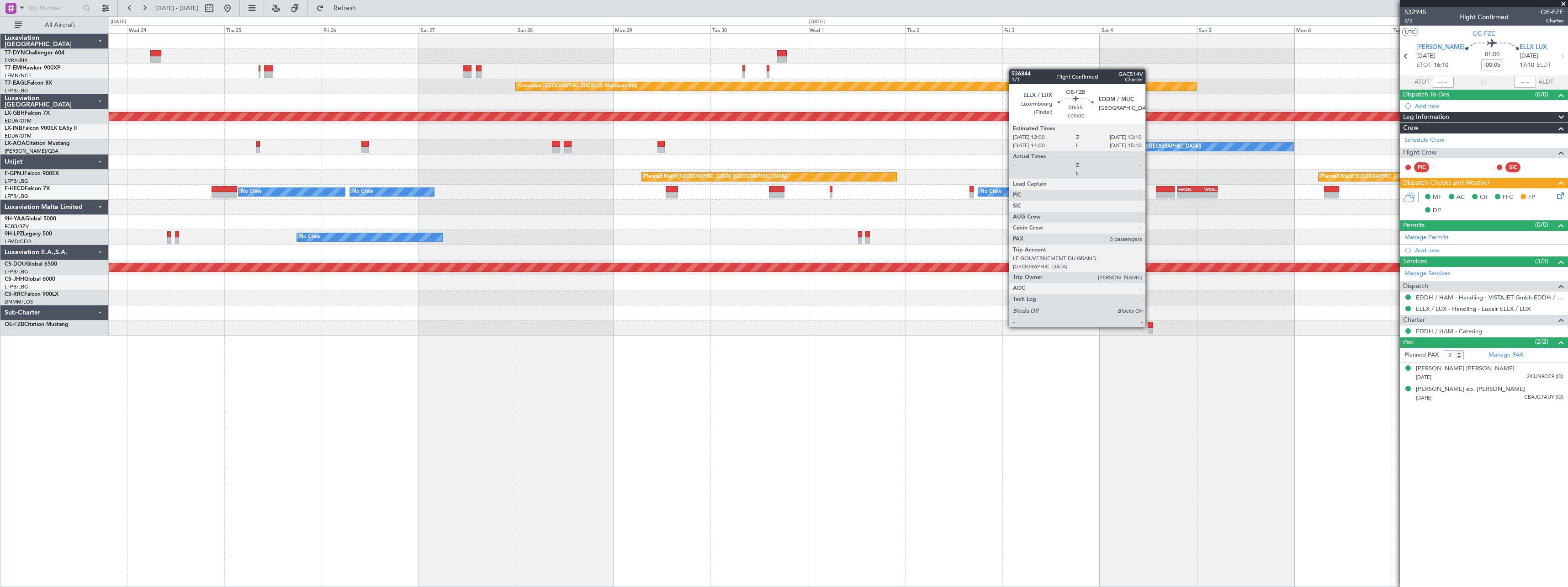
click at [1150, 327] on div at bounding box center [1150, 325] width 5 height 6
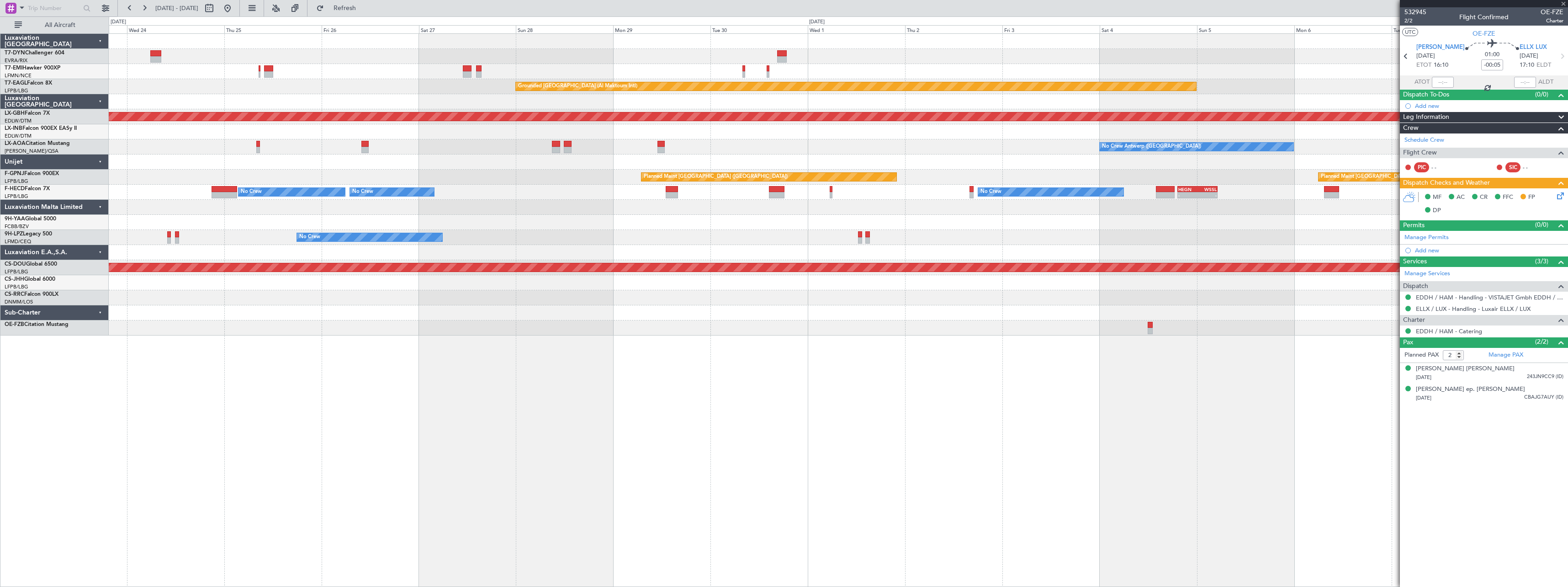
type input "3"
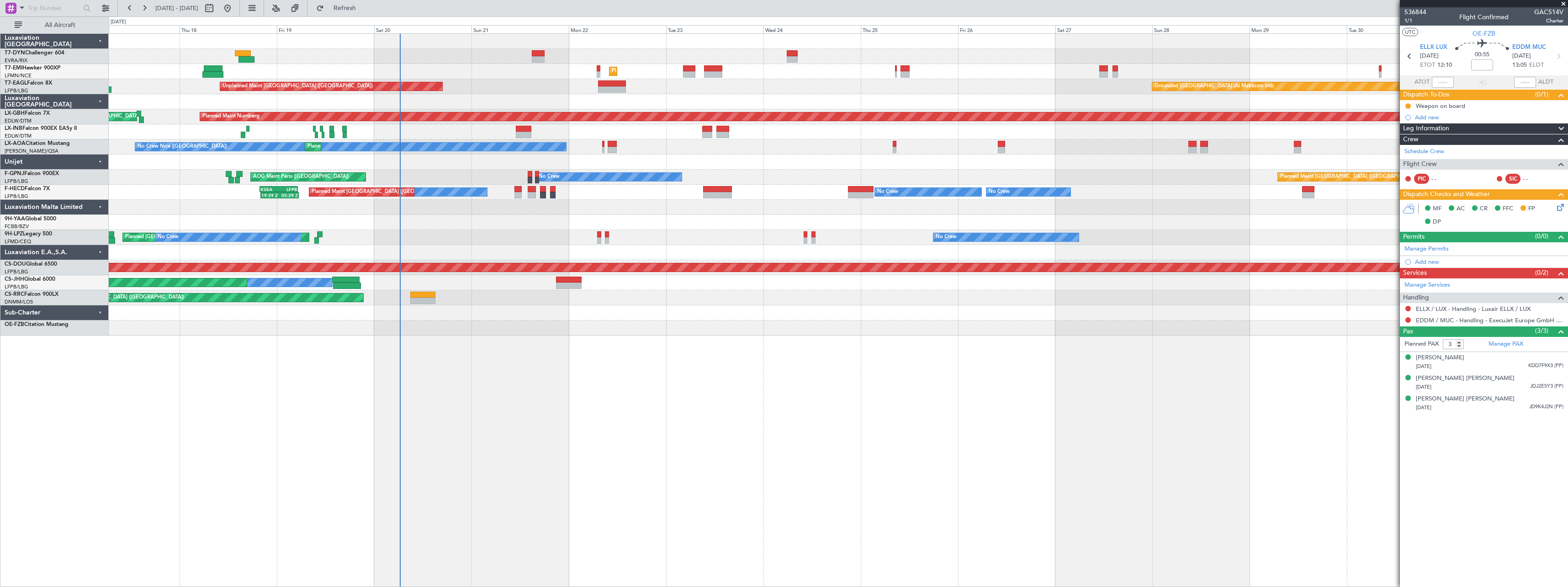
click at [1104, 372] on div "Unplanned Maint Riga (Riga Intl) Planned Maint Zurich Grounded Dubai (Al Maktou…" at bounding box center [839, 310] width 1459 height 553
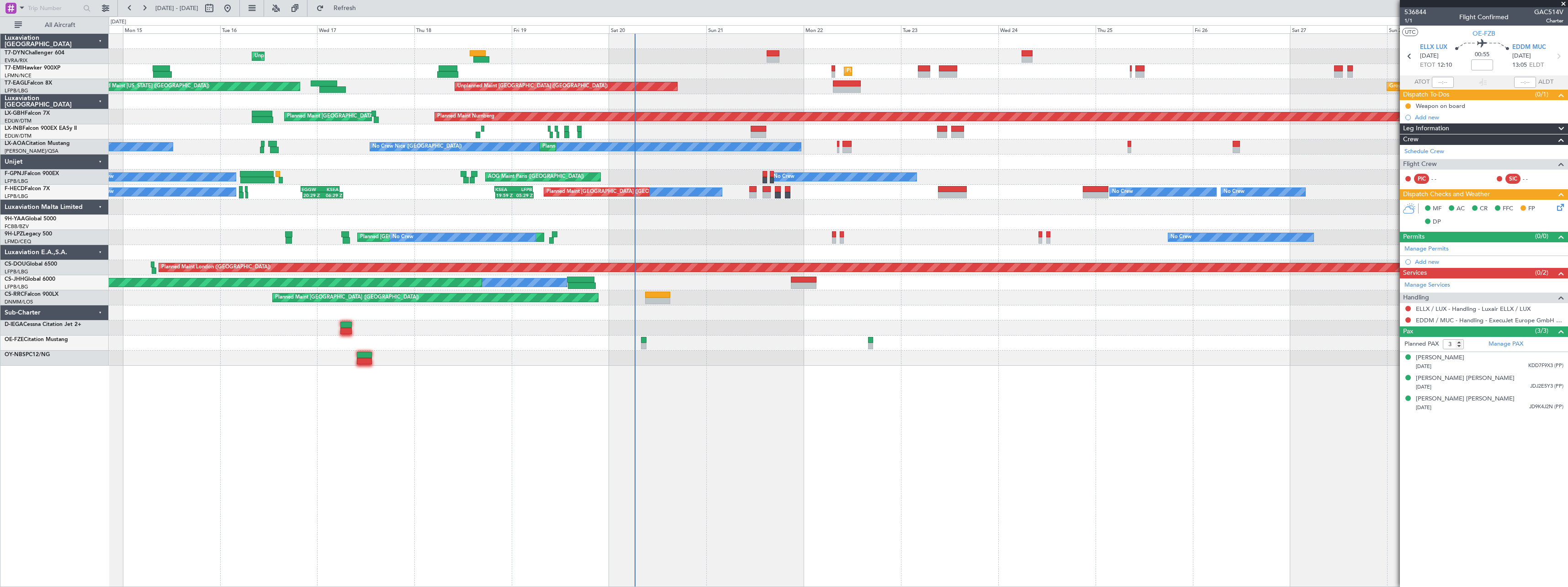
click at [723, 339] on div at bounding box center [839, 342] width 1459 height 15
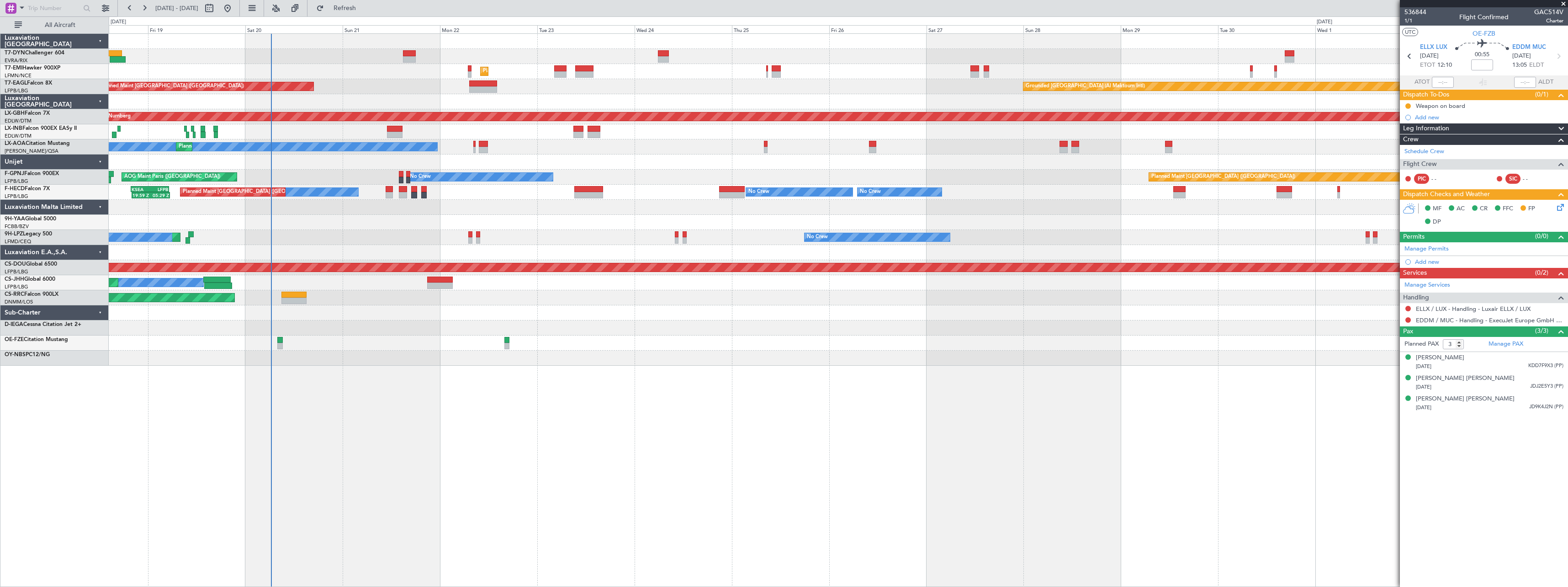
click at [486, 399] on div "Unplanned Maint Riga (Riga Intl) Planned Maint Zurich Grounded Dubai (Al Maktou…" at bounding box center [839, 310] width 1459 height 553
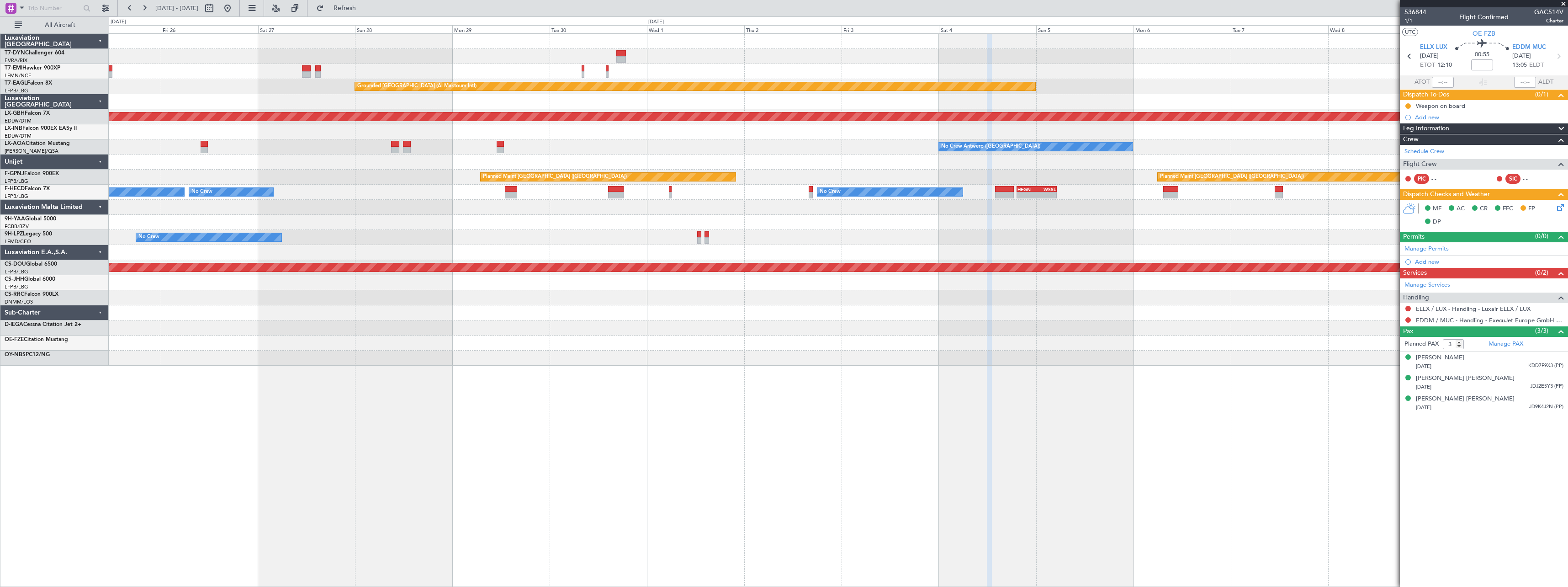
click at [537, 376] on div "Planned Maint Zurich Grounded Dubai (Al Maktoum Intl) Planned Maint Nurnberg No…" at bounding box center [839, 310] width 1459 height 553
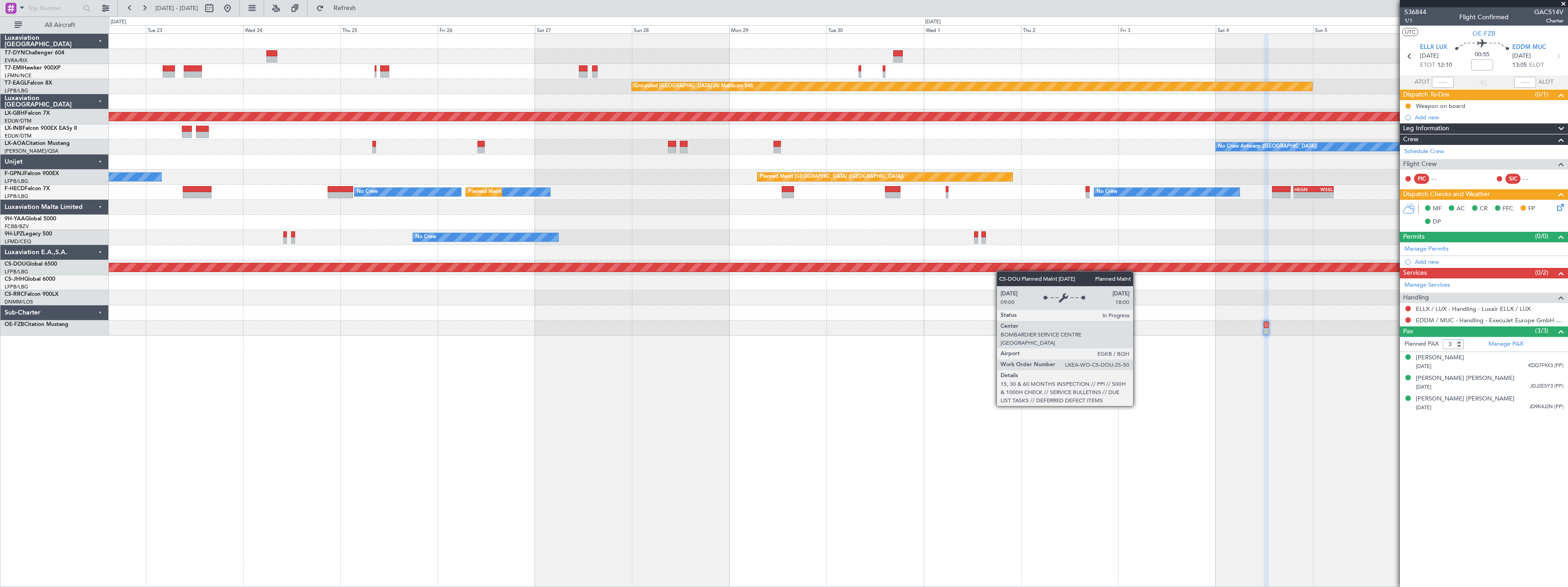
click at [1072, 263] on div "Planned Maint Zurich Grounded Dubai (Al Maktoum Intl) Unplanned Maint Paris (Le…" at bounding box center [839, 184] width 1459 height 302
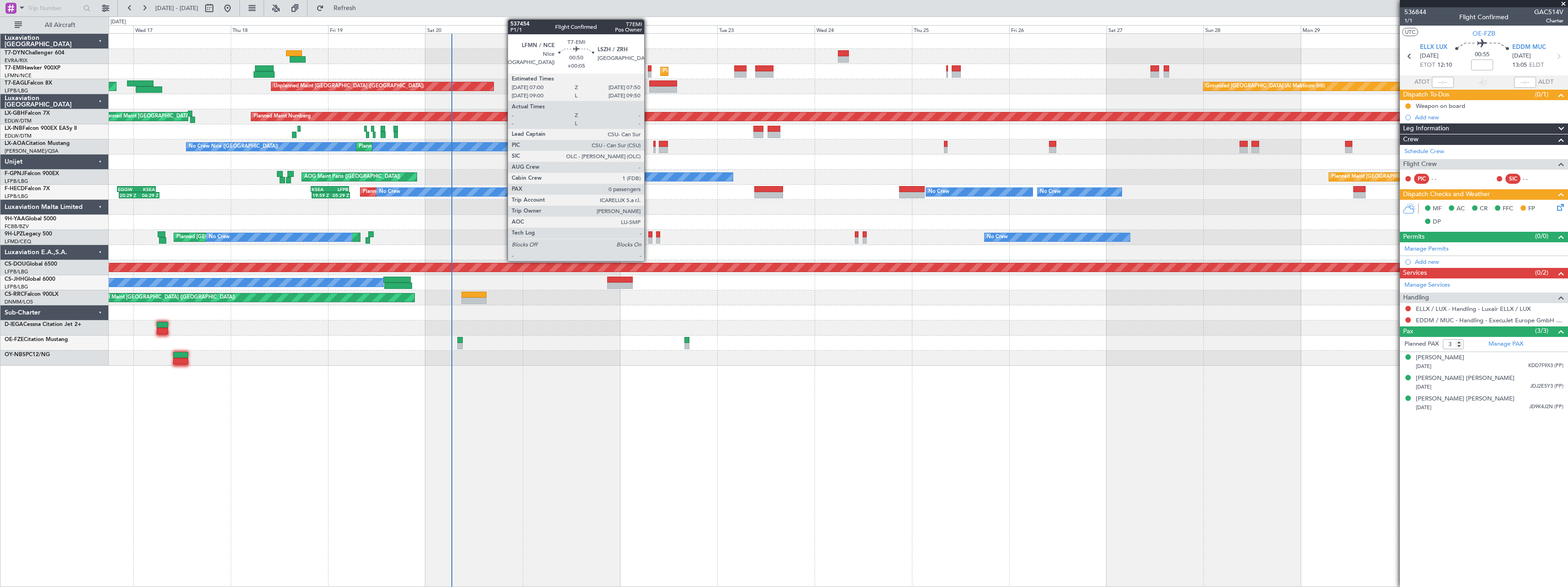
click at [648, 68] on div at bounding box center [649, 69] width 4 height 6
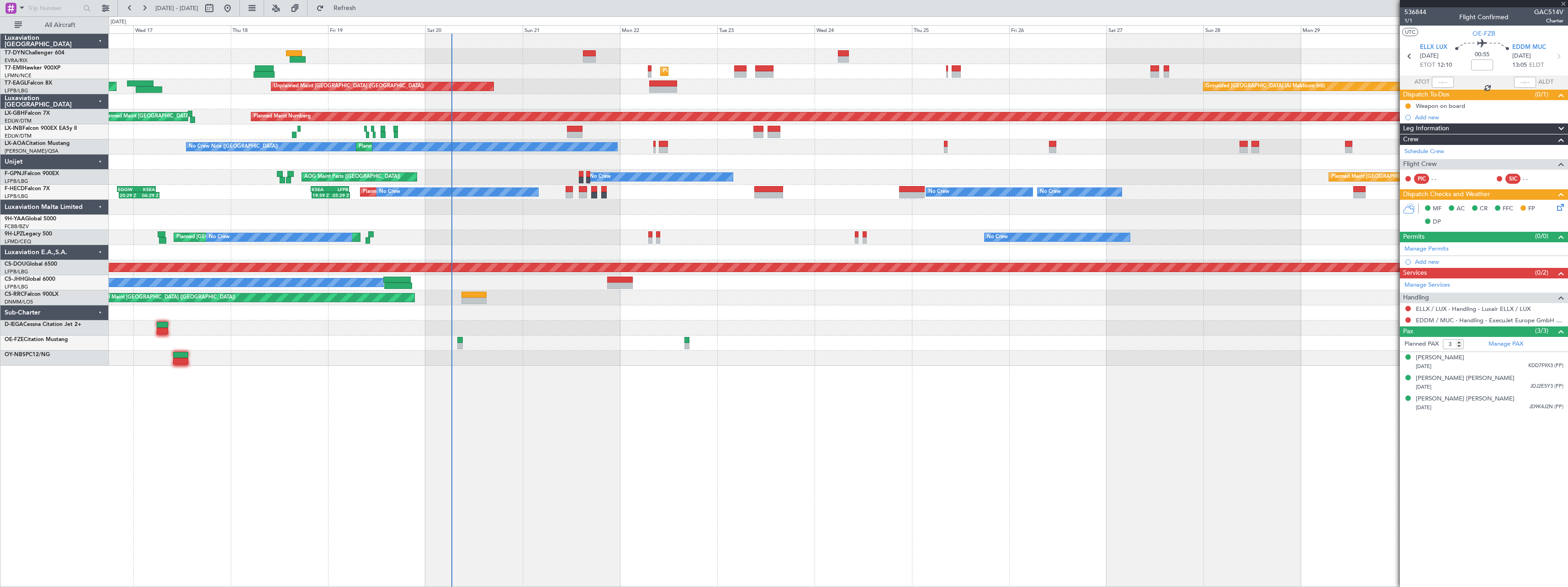
type input "+00:05"
type input "0"
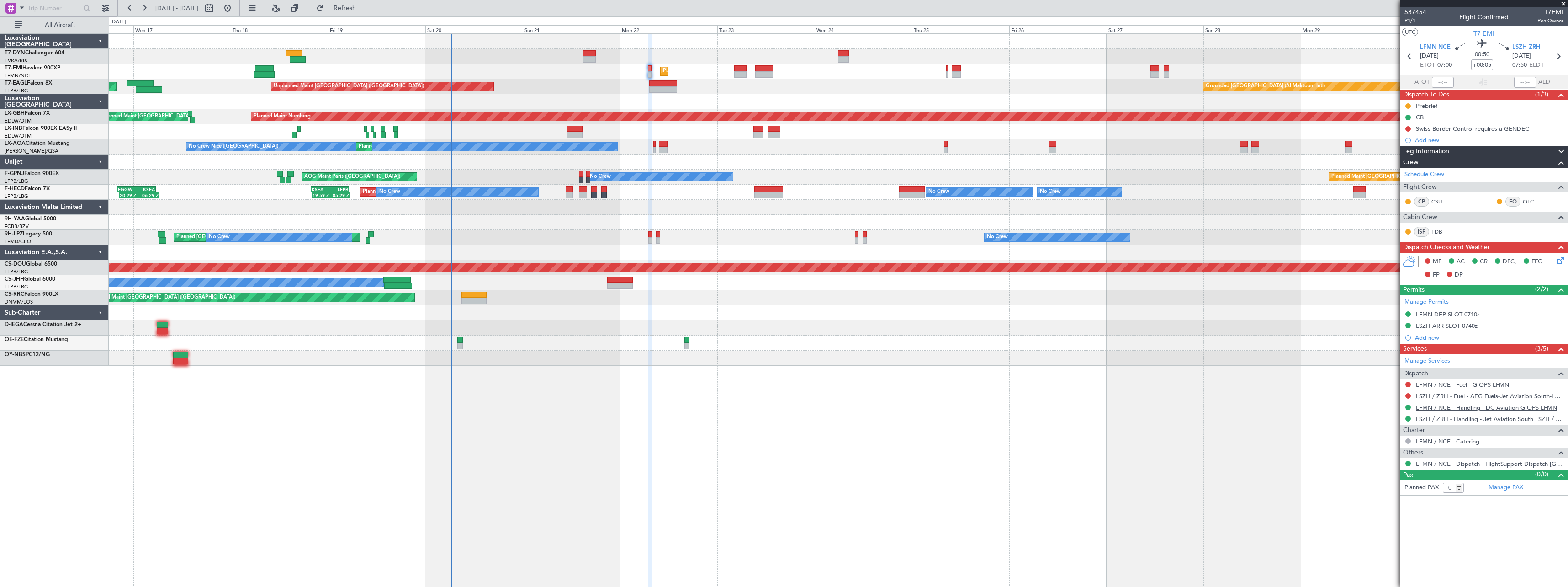
click at [1450, 408] on link "LFMN / NCE - Handling - DC Aviation-G-OPS LFMN" at bounding box center [1486, 408] width 141 height 8
click at [1475, 421] on link "LSZH / ZRH - Handling - Jet Aviation South LSZH / ZRH" at bounding box center [1489, 419] width 147 height 8
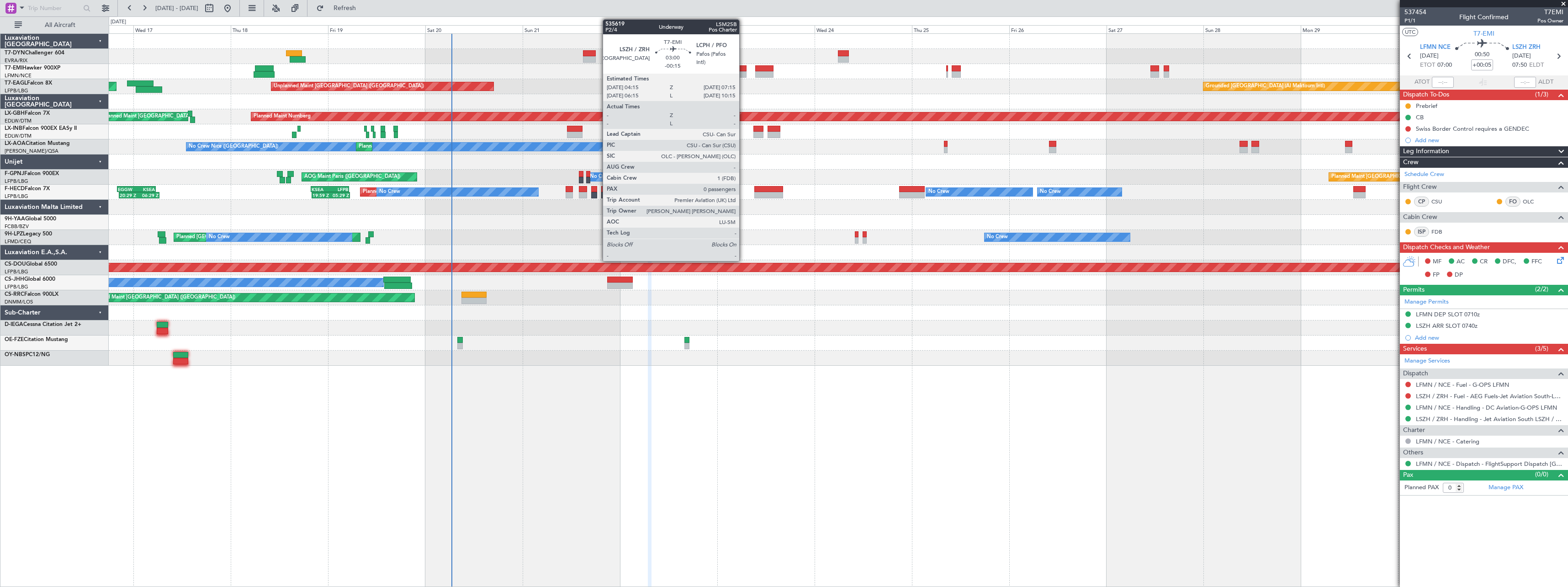
click at [743, 65] on div at bounding box center [740, 69] width 12 height 6
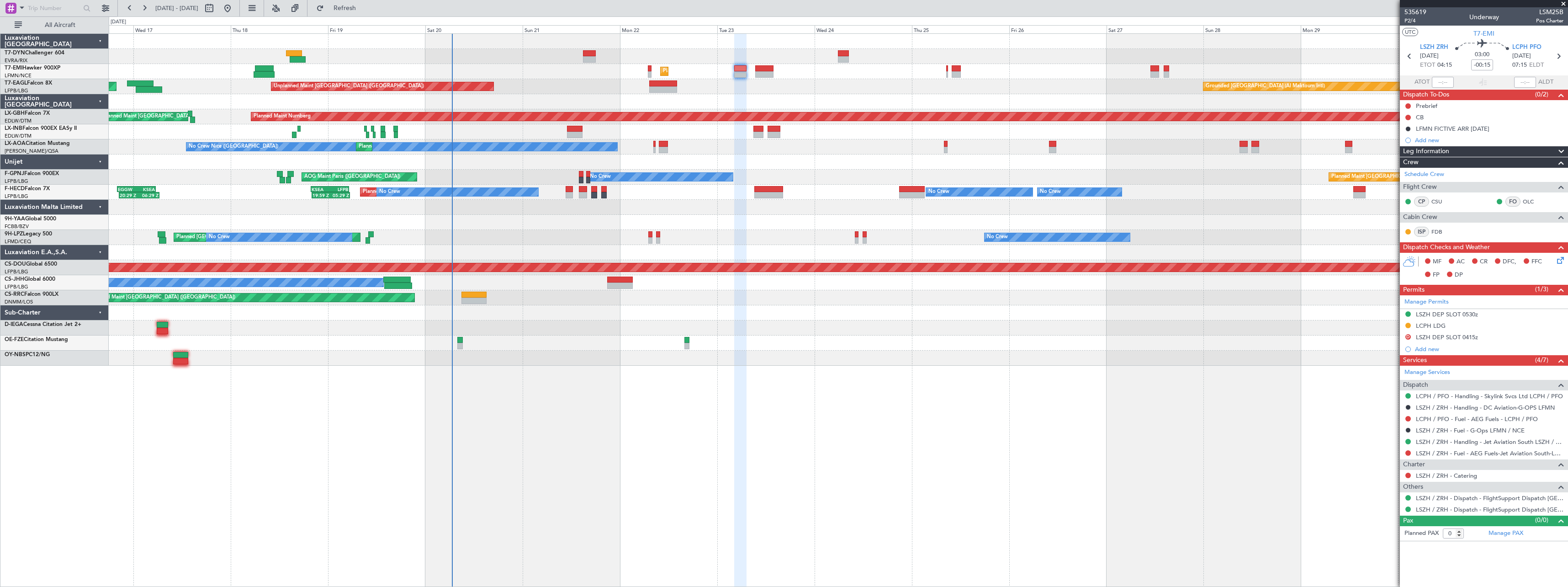
click at [1559, 258] on icon at bounding box center [1558, 258] width 7 height 7
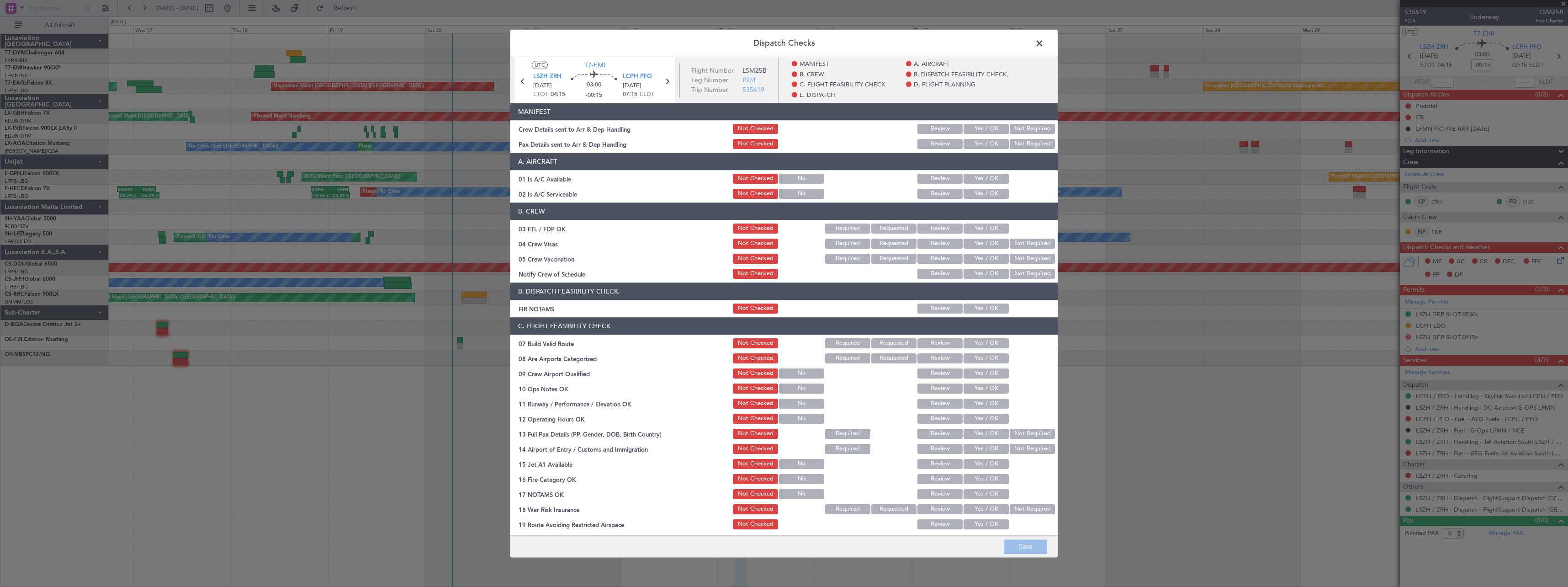
drag, startPoint x: 980, startPoint y: 127, endPoint x: 976, endPoint y: 140, distance: 13.6
click at [980, 128] on button "Yes / OK" at bounding box center [986, 129] width 45 height 10
click at [1044, 140] on button "Not Required" at bounding box center [1032, 143] width 45 height 10
click at [1032, 546] on button "Save" at bounding box center [1026, 546] width 44 height 15
click at [1044, 42] on span at bounding box center [1044, 45] width 0 height 18
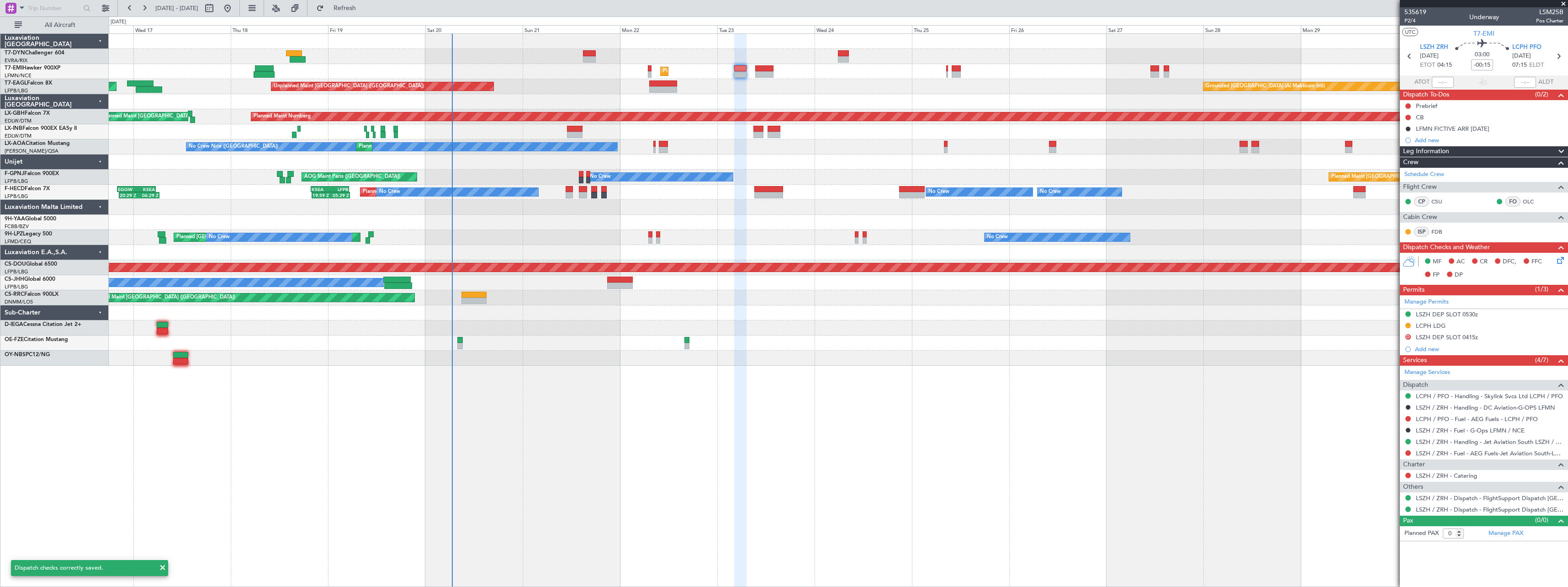
click at [1562, 262] on icon at bounding box center [1558, 258] width 7 height 7
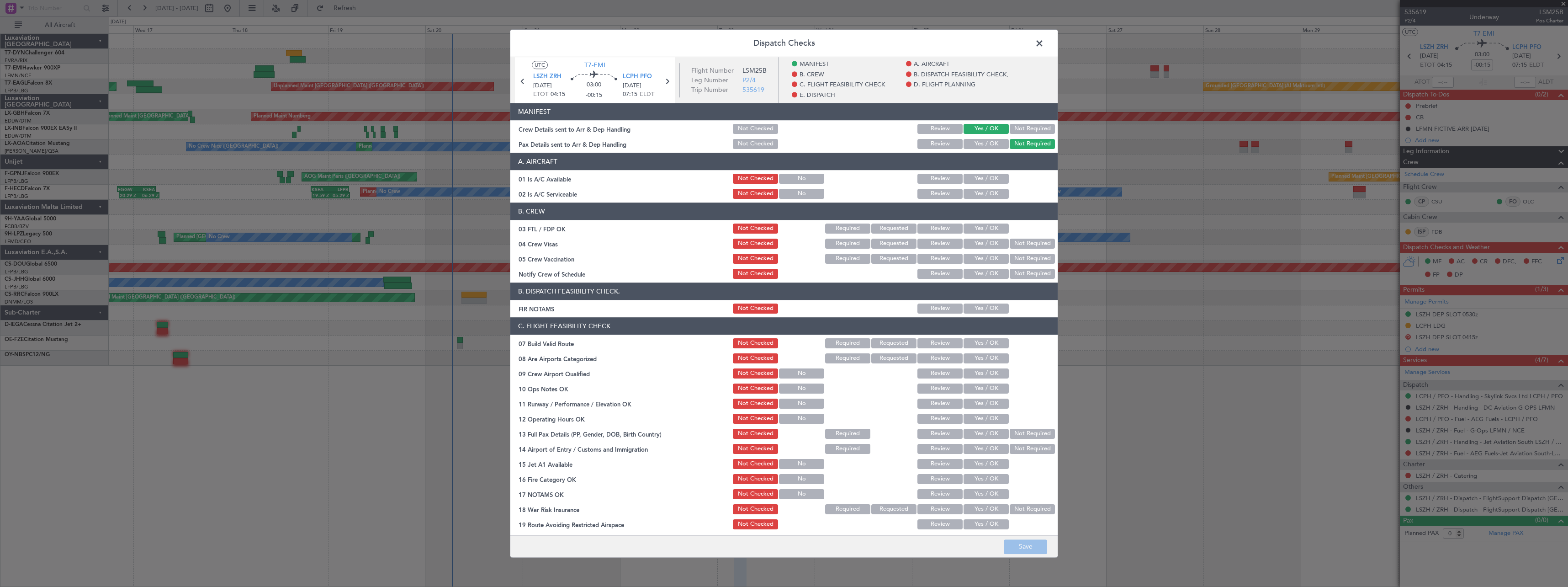
click at [759, 131] on button "Not Checked" at bounding box center [755, 129] width 45 height 10
click at [761, 140] on button "Not Checked" at bounding box center [755, 143] width 45 height 10
click at [1027, 541] on button "Save" at bounding box center [1026, 546] width 44 height 15
click at [1044, 39] on span at bounding box center [1044, 45] width 0 height 18
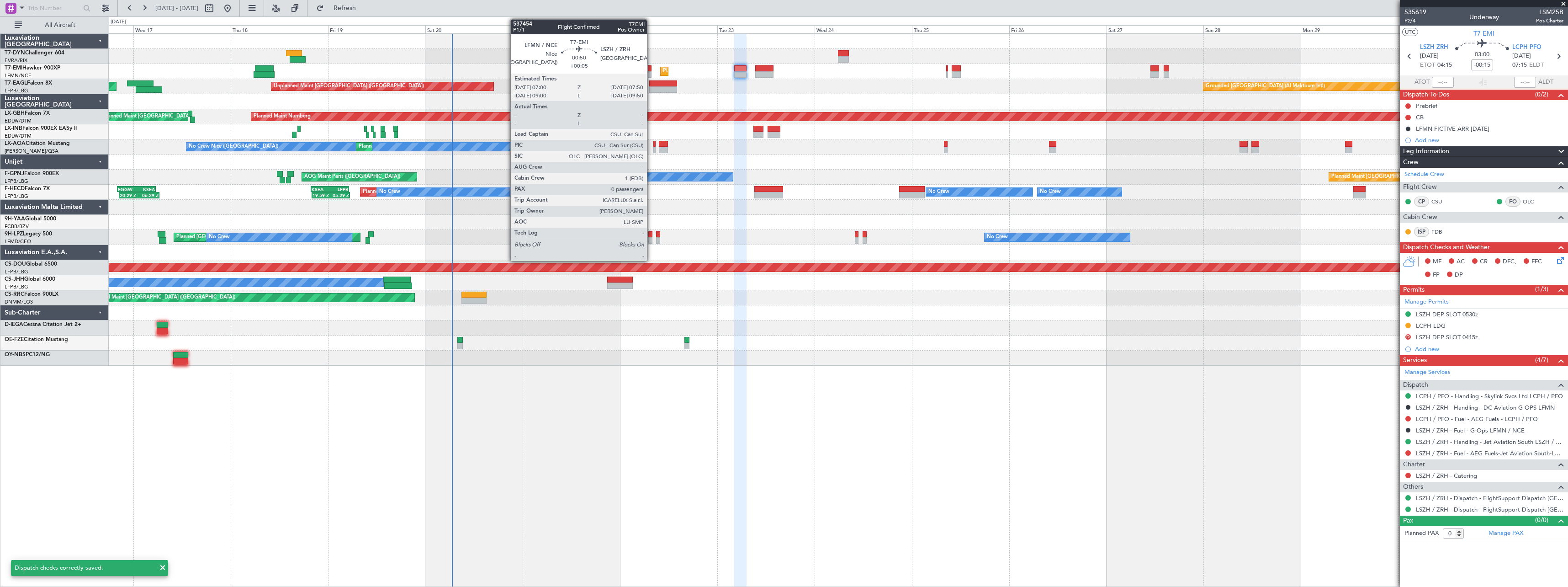
click at [651, 68] on div at bounding box center [649, 69] width 4 height 6
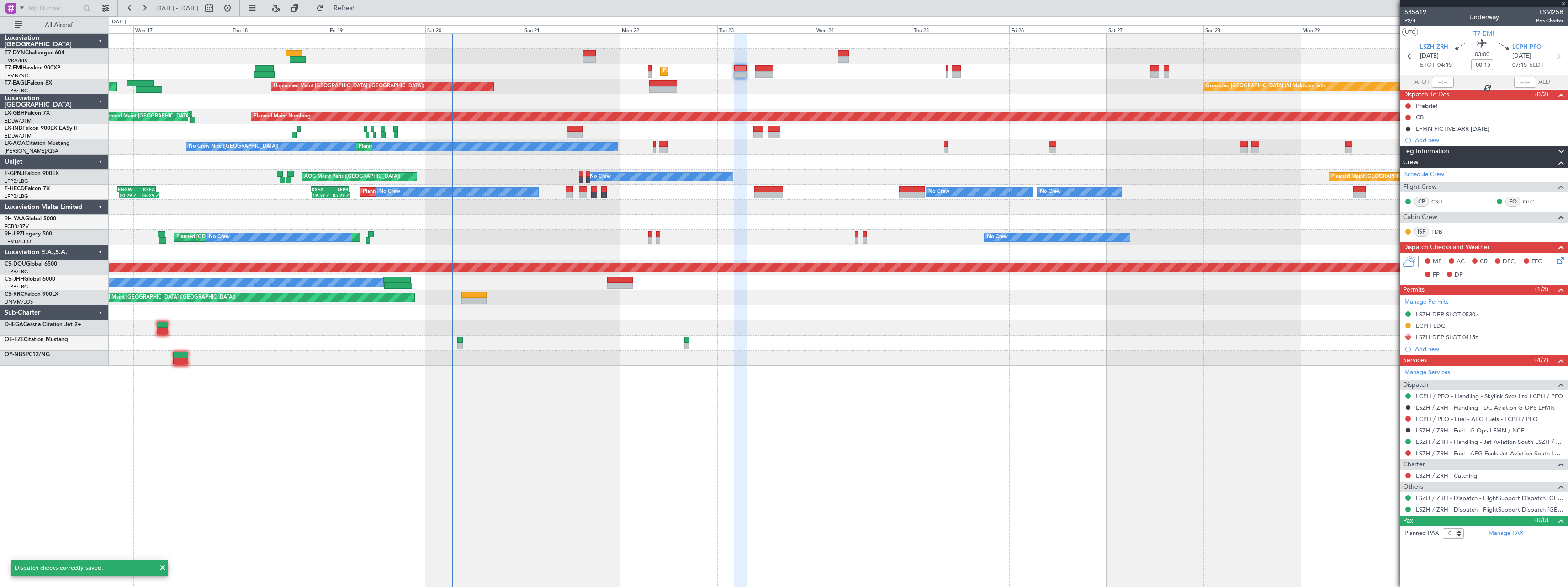
type input "+00:05"
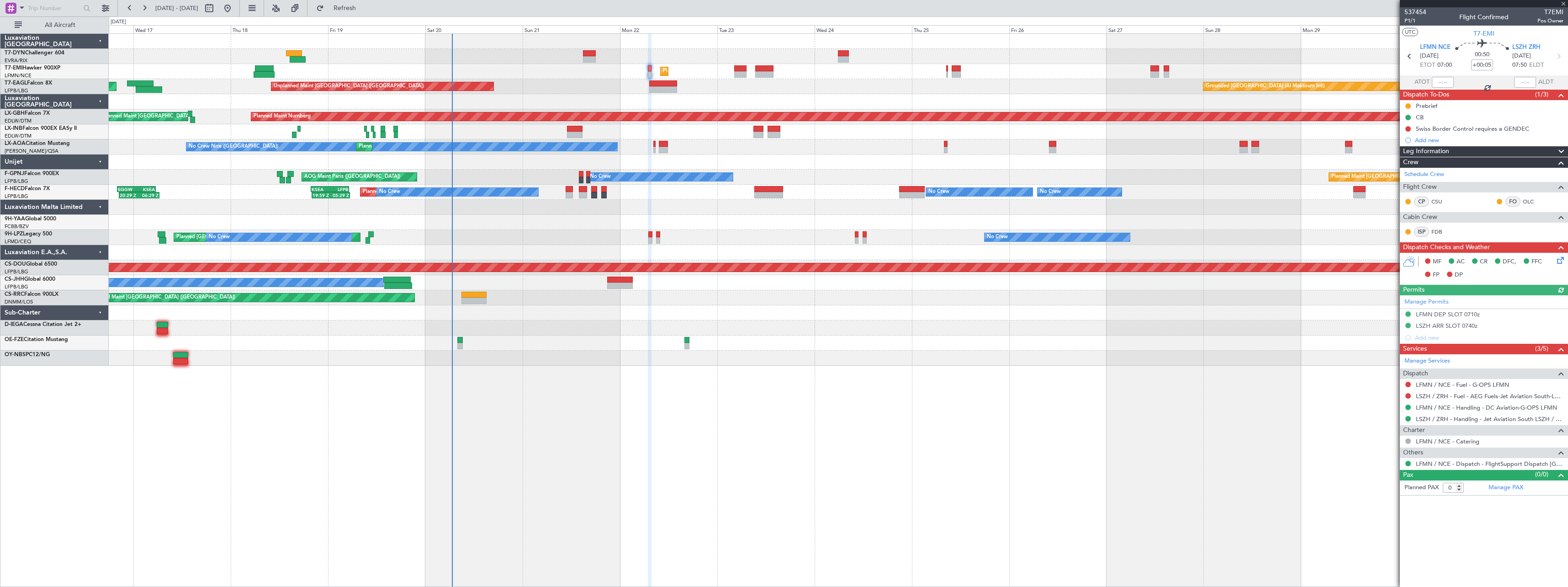
click at [1558, 256] on icon at bounding box center [1558, 258] width 7 height 7
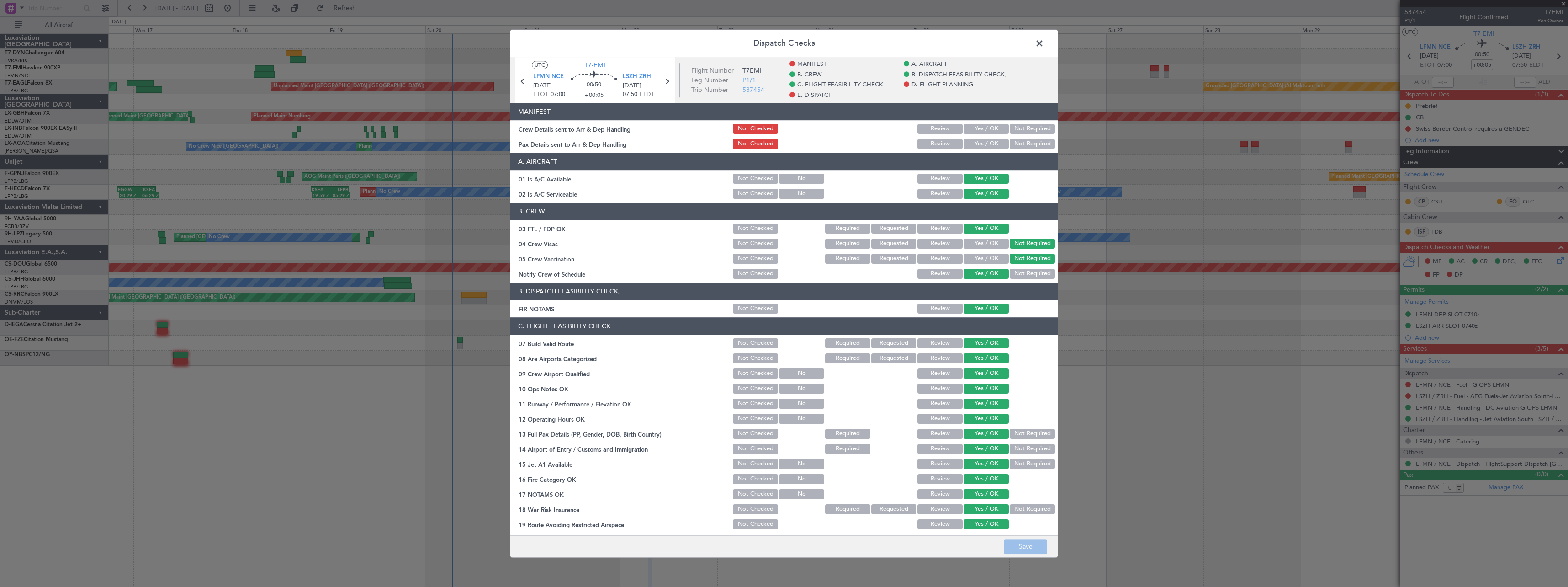
click at [982, 128] on button "Yes / OK" at bounding box center [986, 129] width 45 height 10
click at [1033, 143] on button "Not Required" at bounding box center [1032, 143] width 45 height 10
click at [1019, 544] on button "Save" at bounding box center [1026, 546] width 44 height 15
click at [1044, 43] on span at bounding box center [1044, 45] width 0 height 18
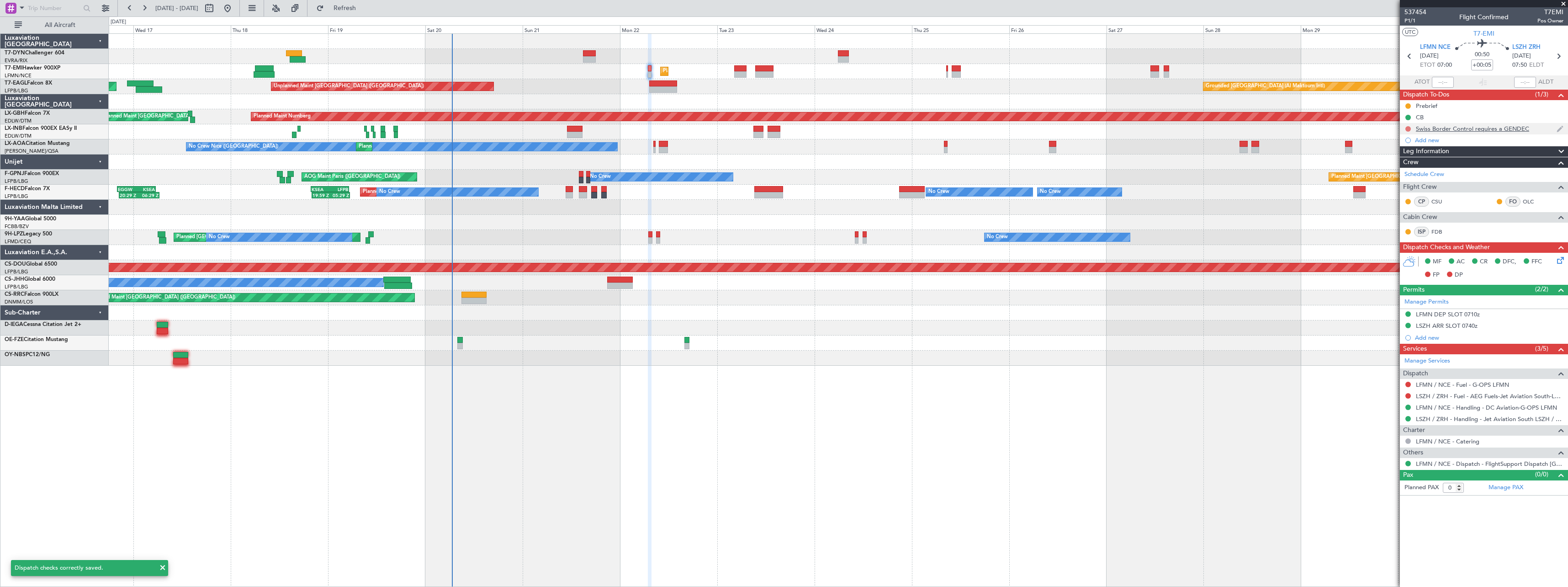
click at [1407, 128] on button at bounding box center [1407, 129] width 5 height 5
click at [1390, 172] on span at bounding box center [1390, 168] width 5 height 5
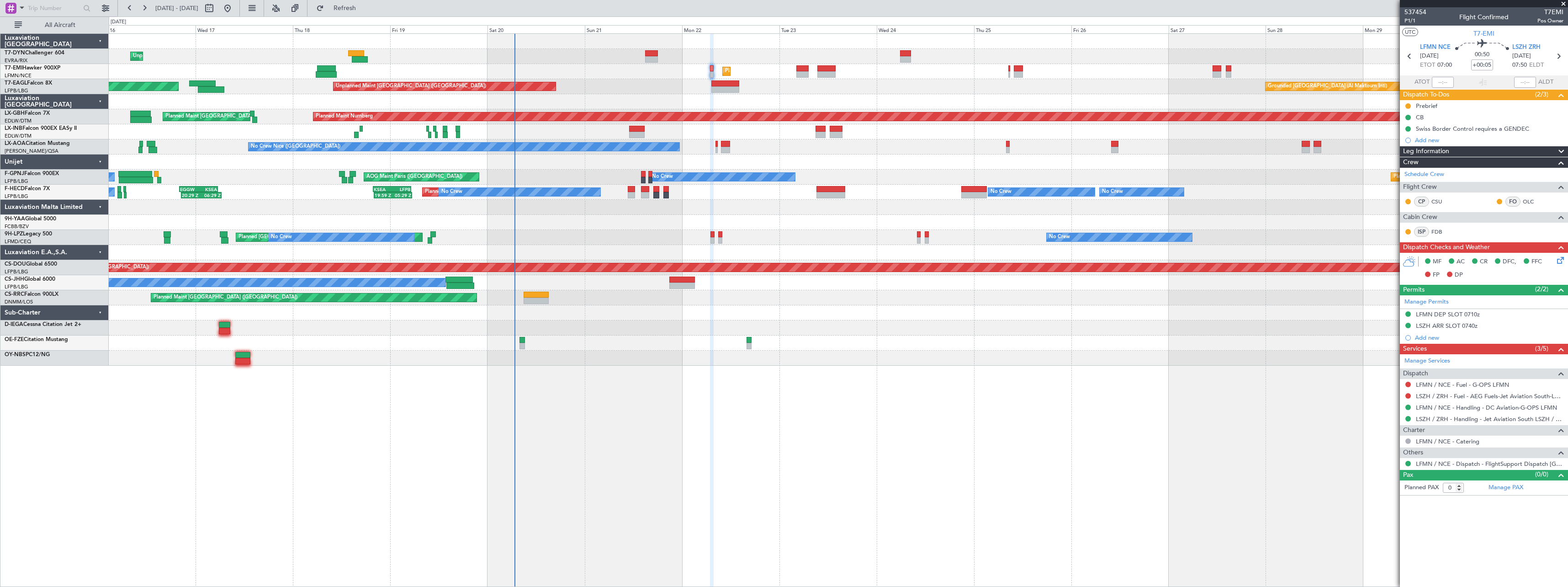
click at [638, 340] on div at bounding box center [839, 342] width 1459 height 15
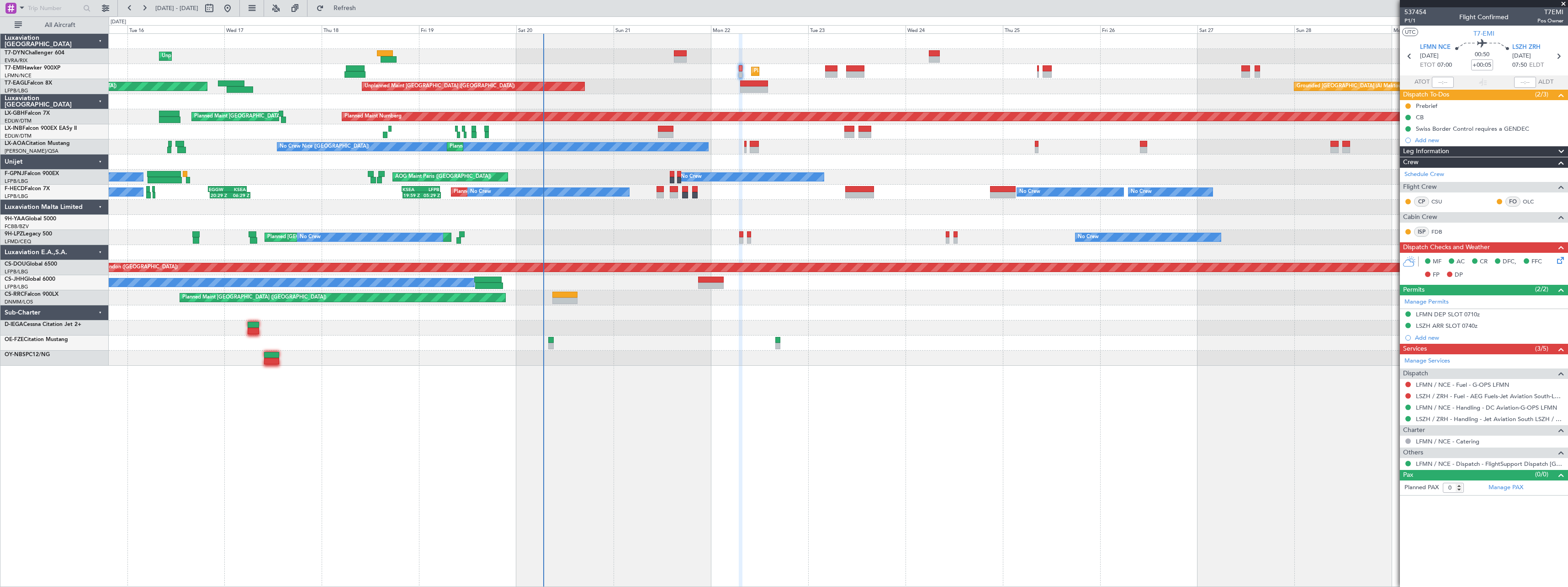
click at [609, 225] on div "AOG Maint Brazzaville (Maya-maya)" at bounding box center [839, 222] width 1459 height 15
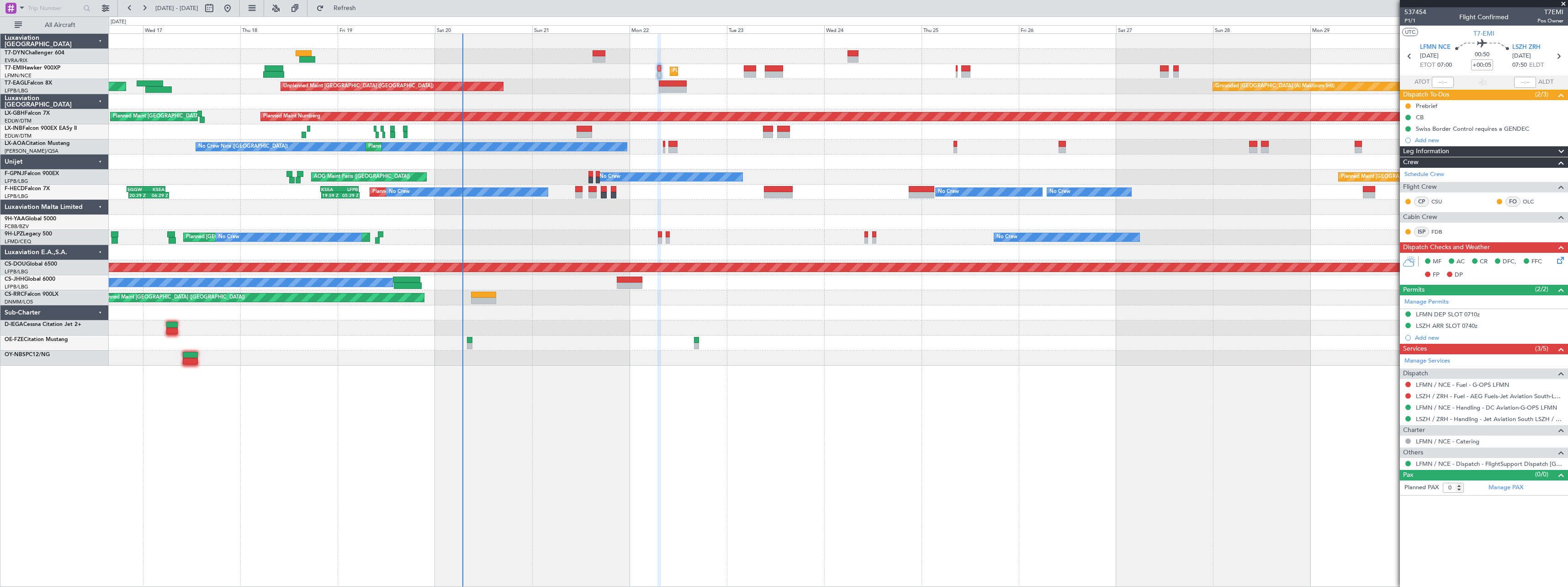
click at [634, 378] on div "Unplanned Maint Riga (Riga Intl) Planned Maint Zurich Grounded Dubai (Al Maktou…" at bounding box center [839, 310] width 1459 height 553
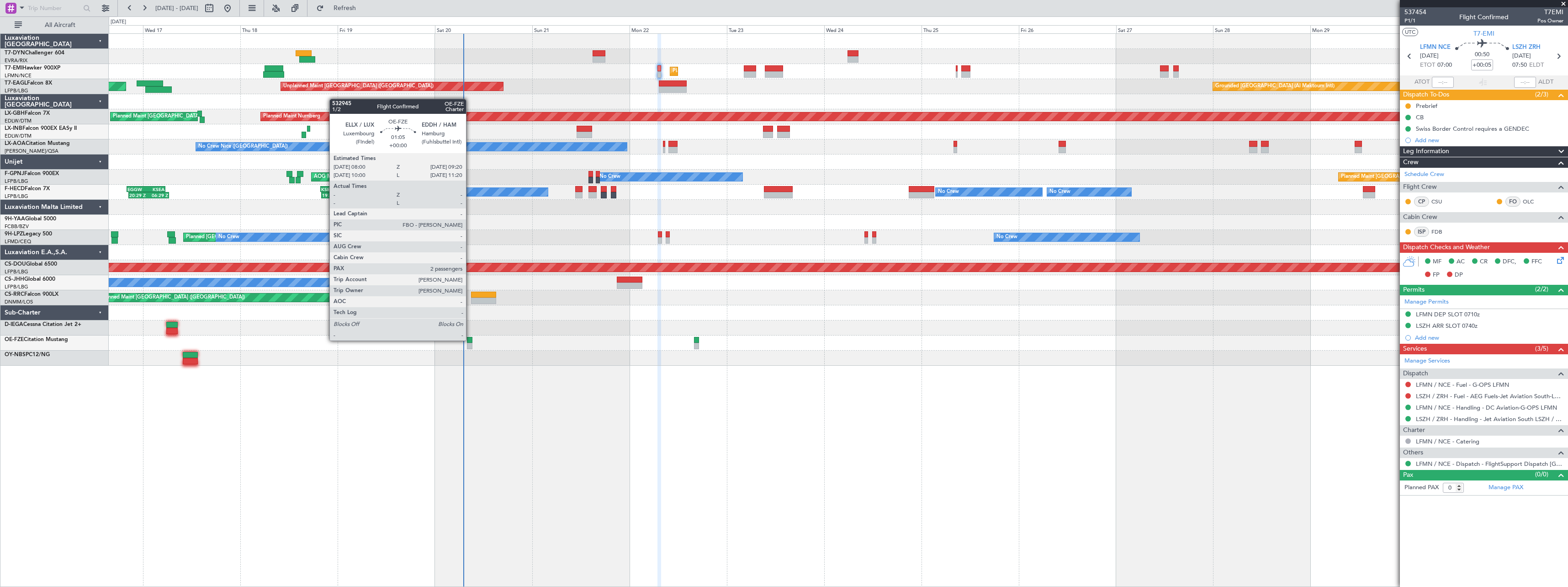
click at [470, 340] on div at bounding box center [469, 340] width 5 height 6
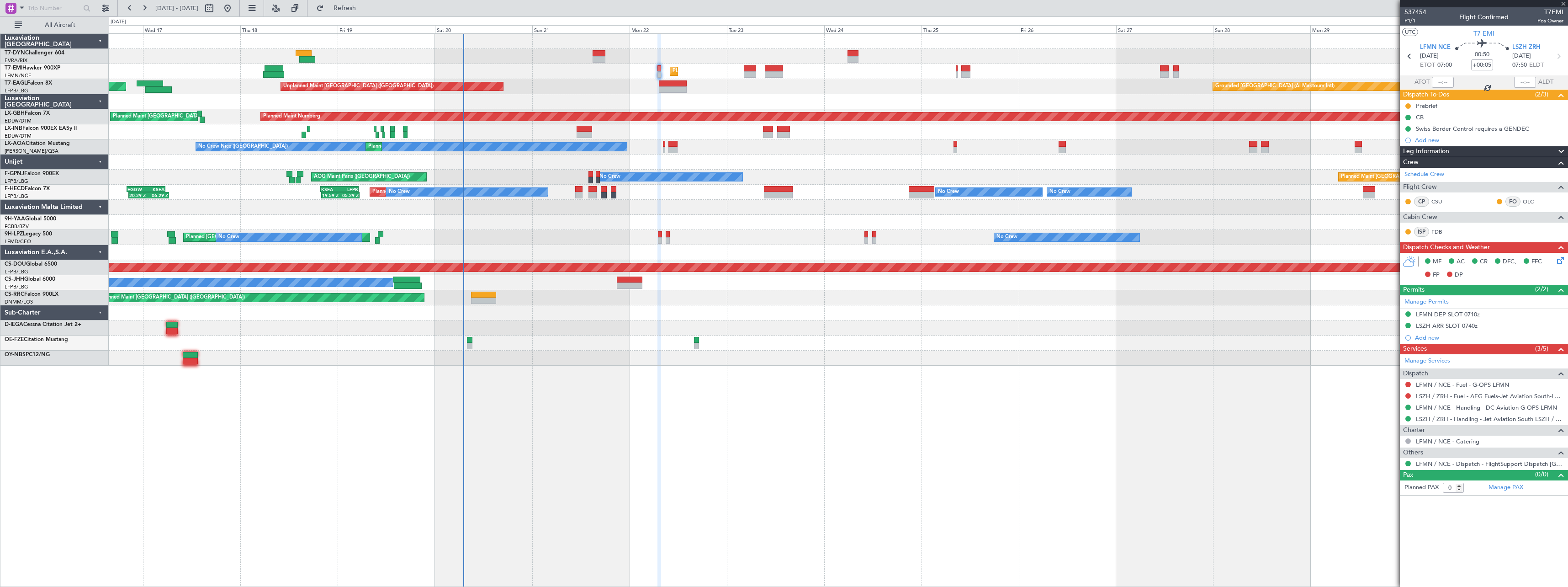
type input "2"
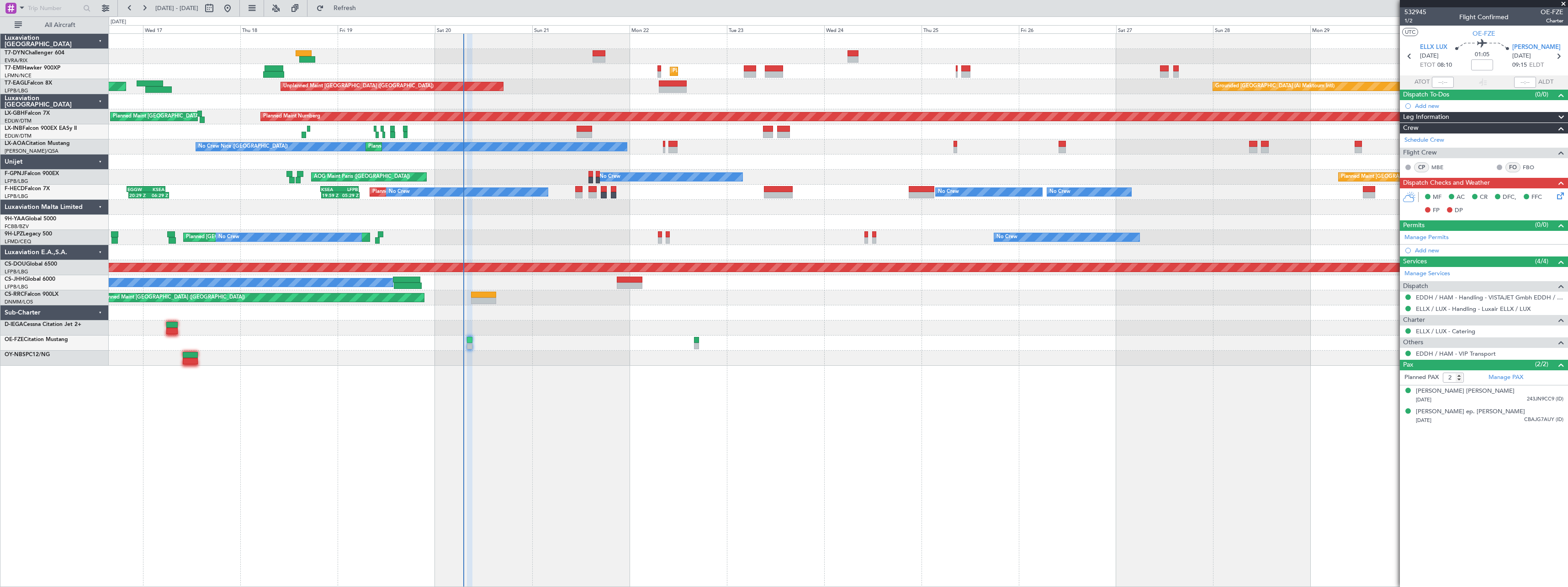
click at [699, 338] on div at bounding box center [839, 342] width 1459 height 15
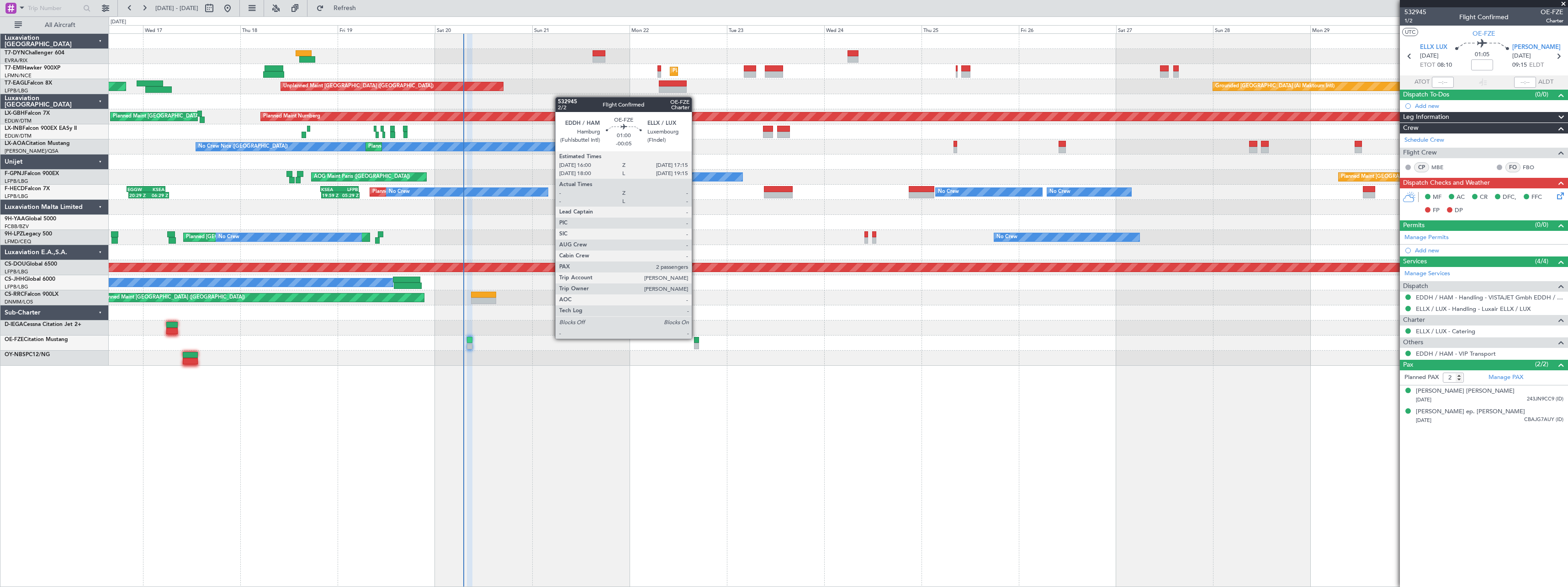
click at [696, 338] on div at bounding box center [696, 340] width 5 height 6
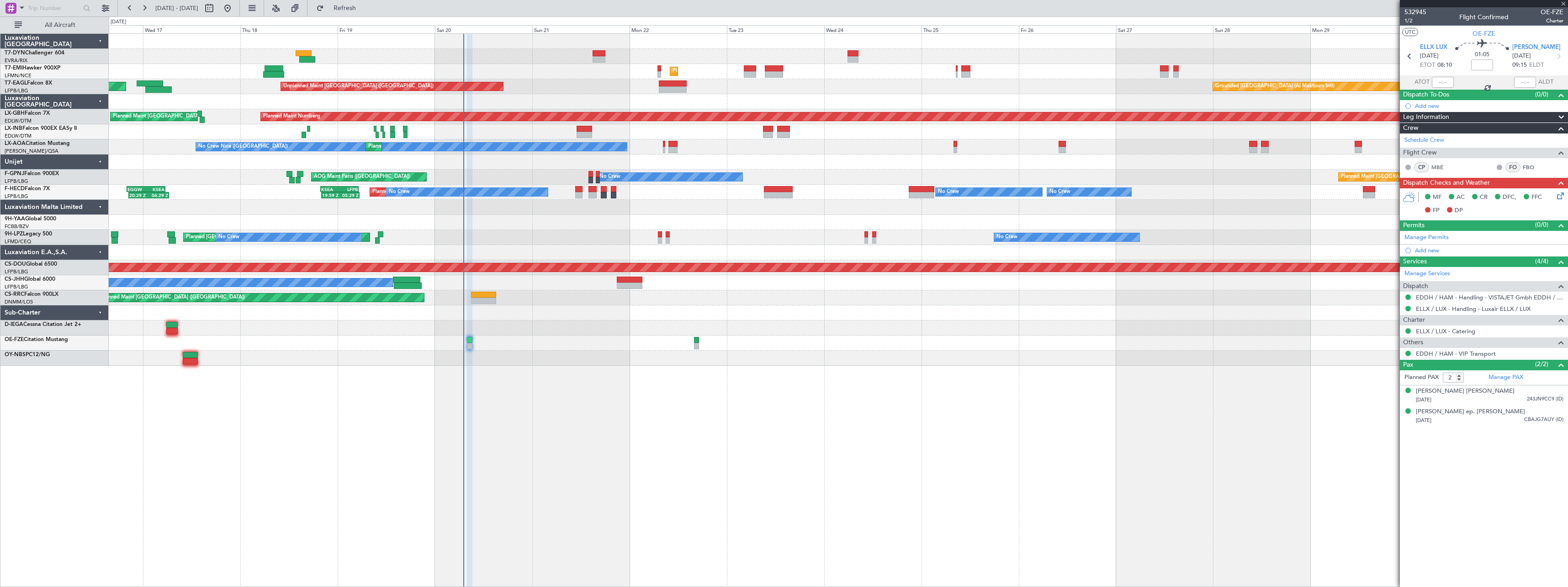
type input "-00:05"
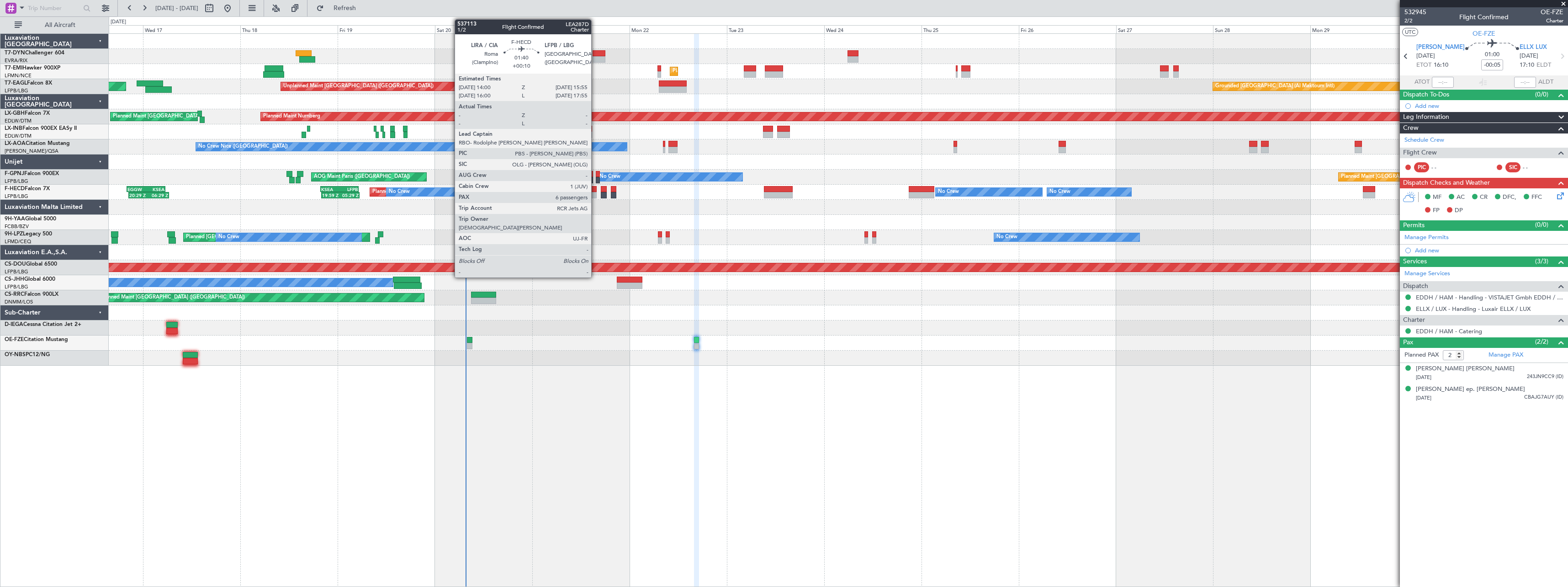
click at [595, 189] on div at bounding box center [592, 189] width 9 height 6
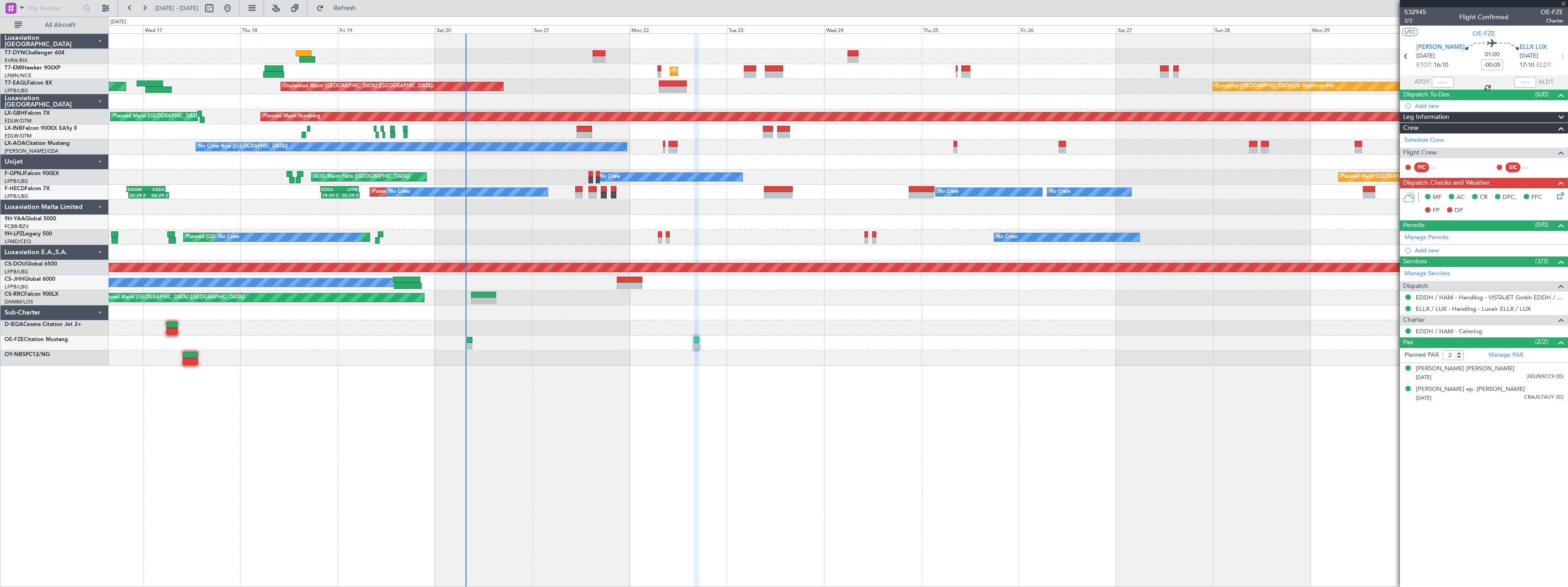
type input "+00:10"
type input "6"
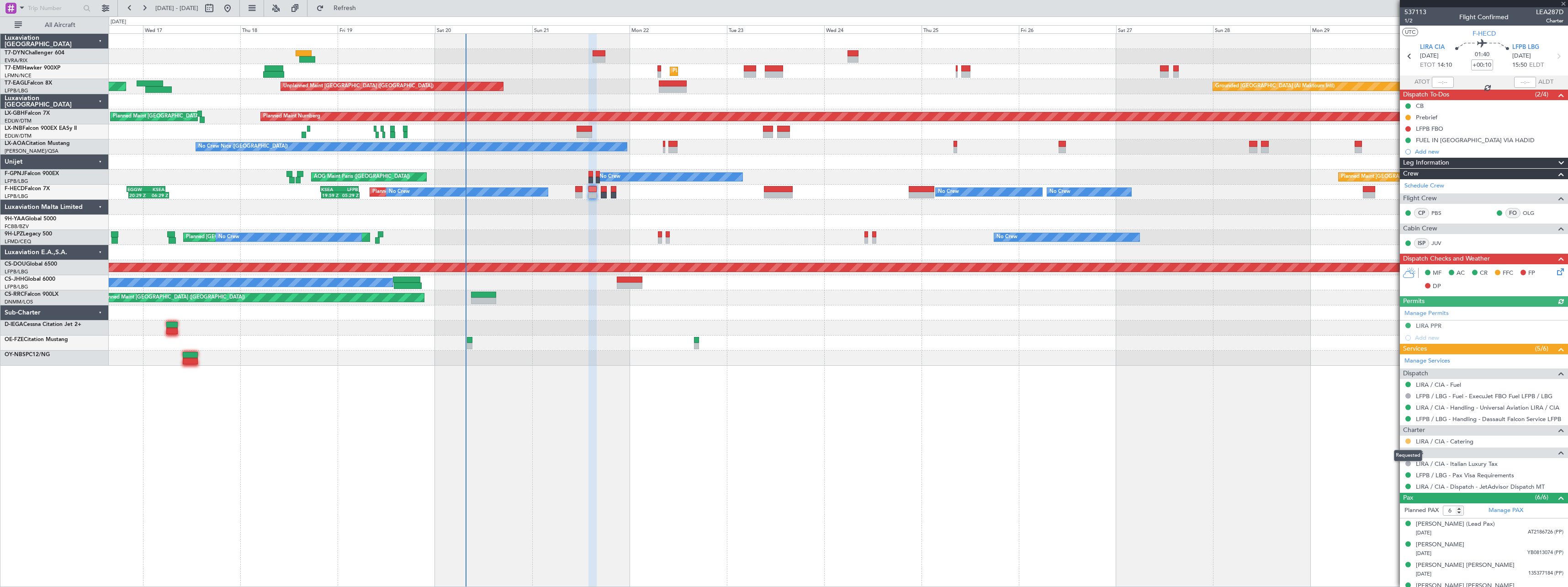
click at [1409, 440] on button at bounding box center [1407, 440] width 5 height 5
click at [1382, 547] on span "Confirmed" at bounding box center [1382, 550] width 28 height 9
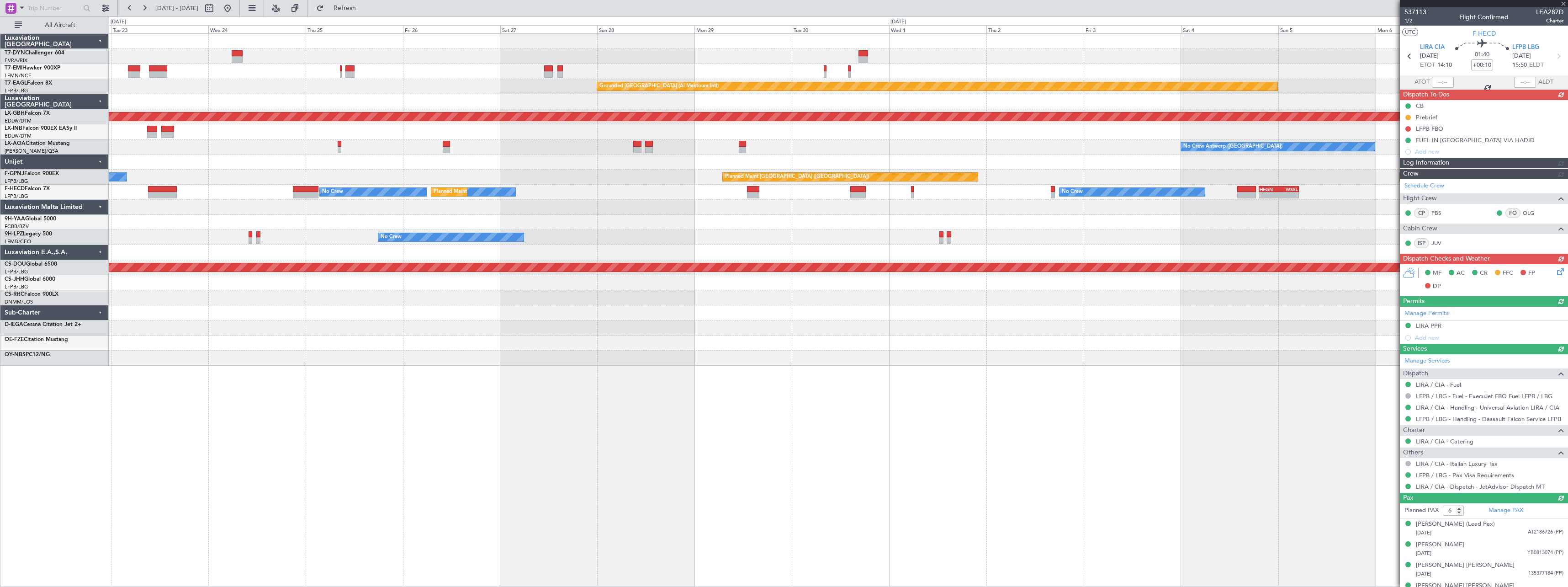
click at [368, 379] on div "Planned Maint Zurich Grounded Dubai (Al Maktoum Intl) Unplanned Maint Paris (Le…" at bounding box center [839, 310] width 1459 height 553
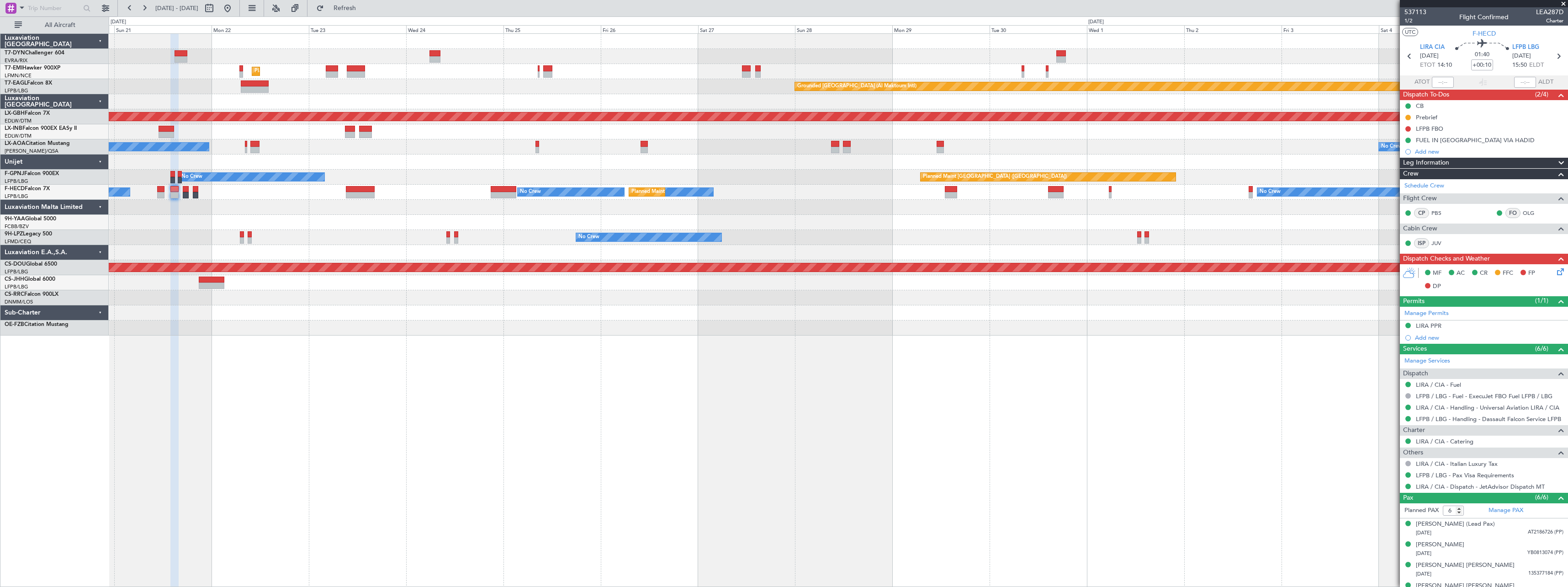
click at [878, 362] on div "Planned Maint Zurich Grounded Dubai (Al Maktoum Intl) Unplanned Maint Paris (Le…" at bounding box center [839, 310] width 1459 height 553
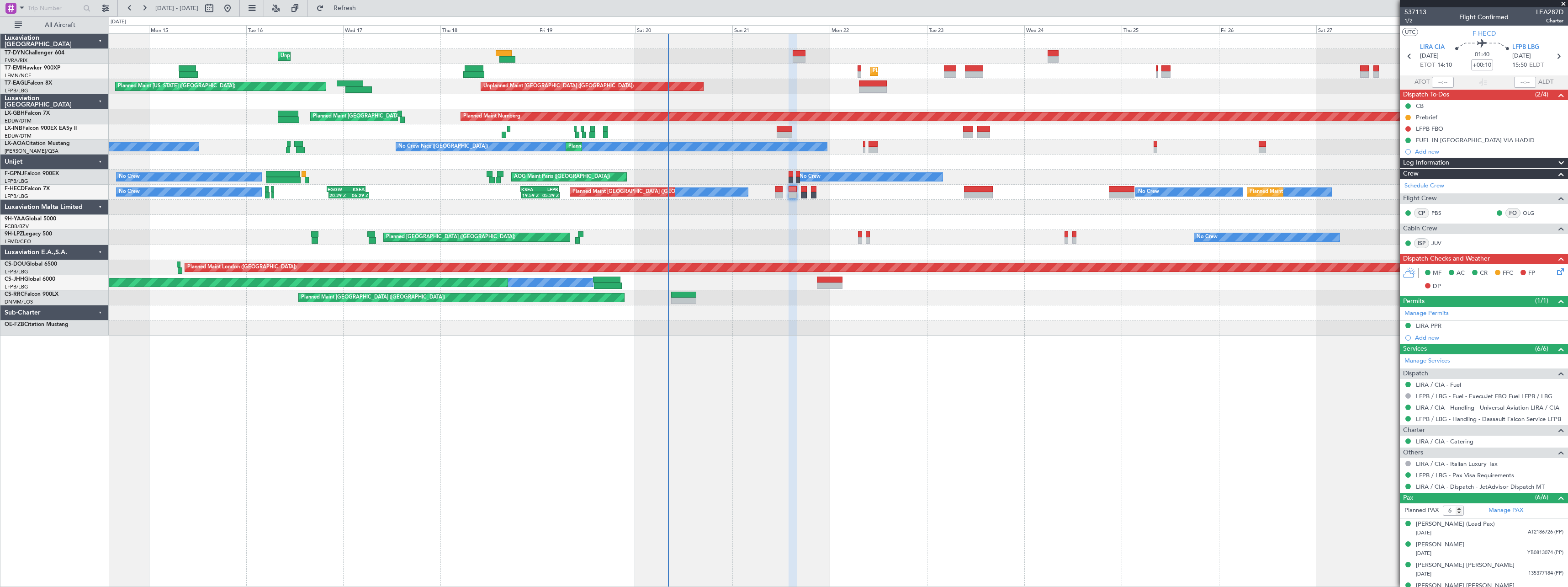
click at [948, 336] on div "Unplanned Maint Riga (Riga Intl) Planned Maint Zurich Grounded Dubai (Al Maktou…" at bounding box center [839, 310] width 1459 height 553
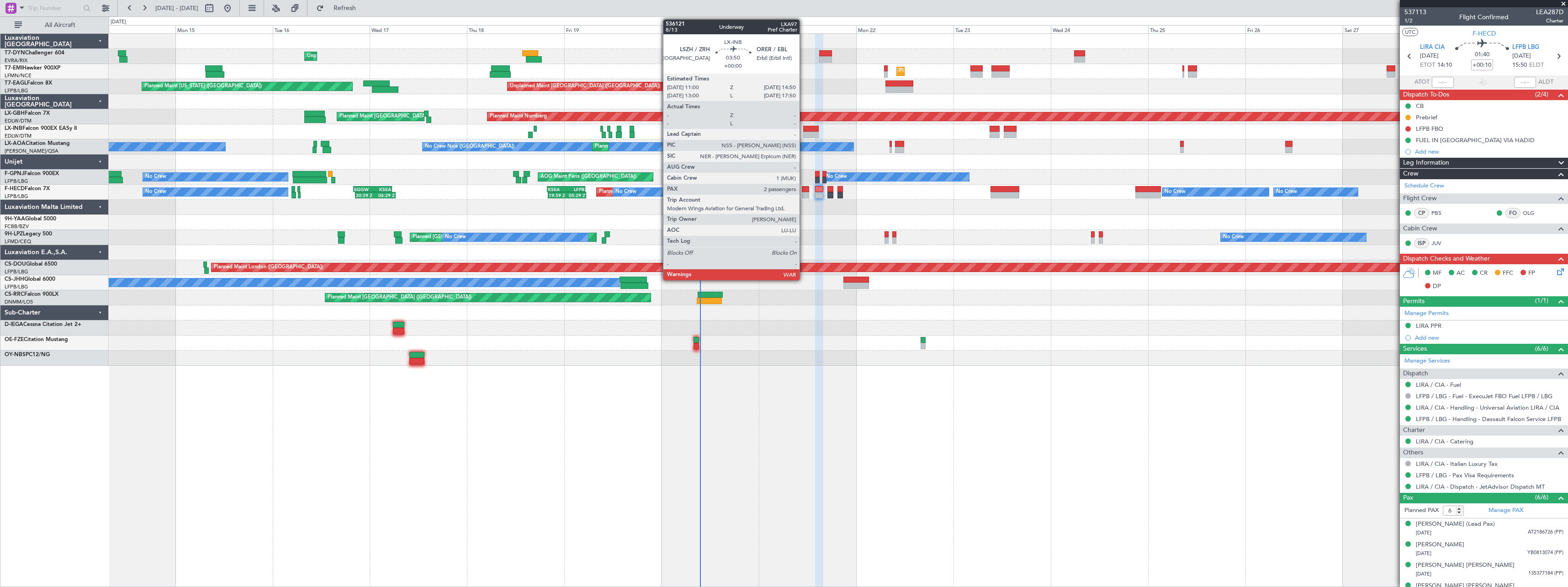
click at [803, 129] on div at bounding box center [810, 129] width 16 height 6
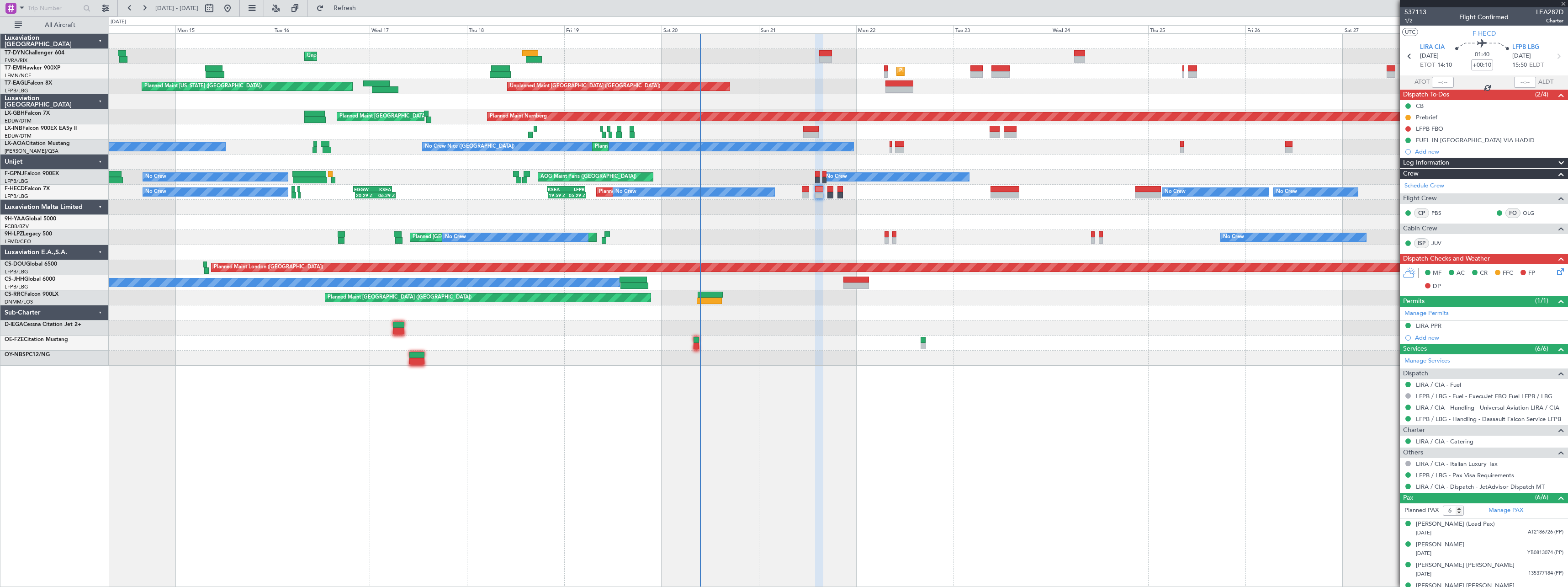
type input "2"
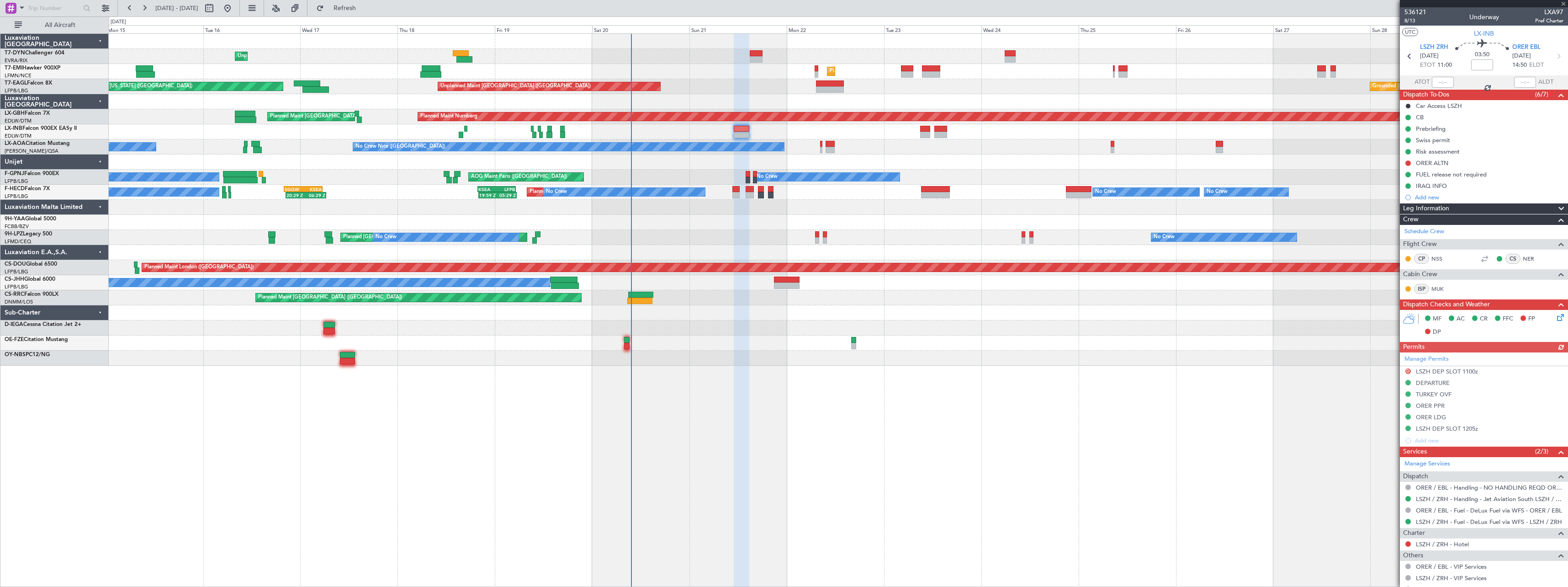
click at [664, 243] on div "No Crew [GEOGRAPHIC_DATA] ([GEOGRAPHIC_DATA]) No Crew Planned Maint Cannes ([GE…" at bounding box center [839, 237] width 1459 height 15
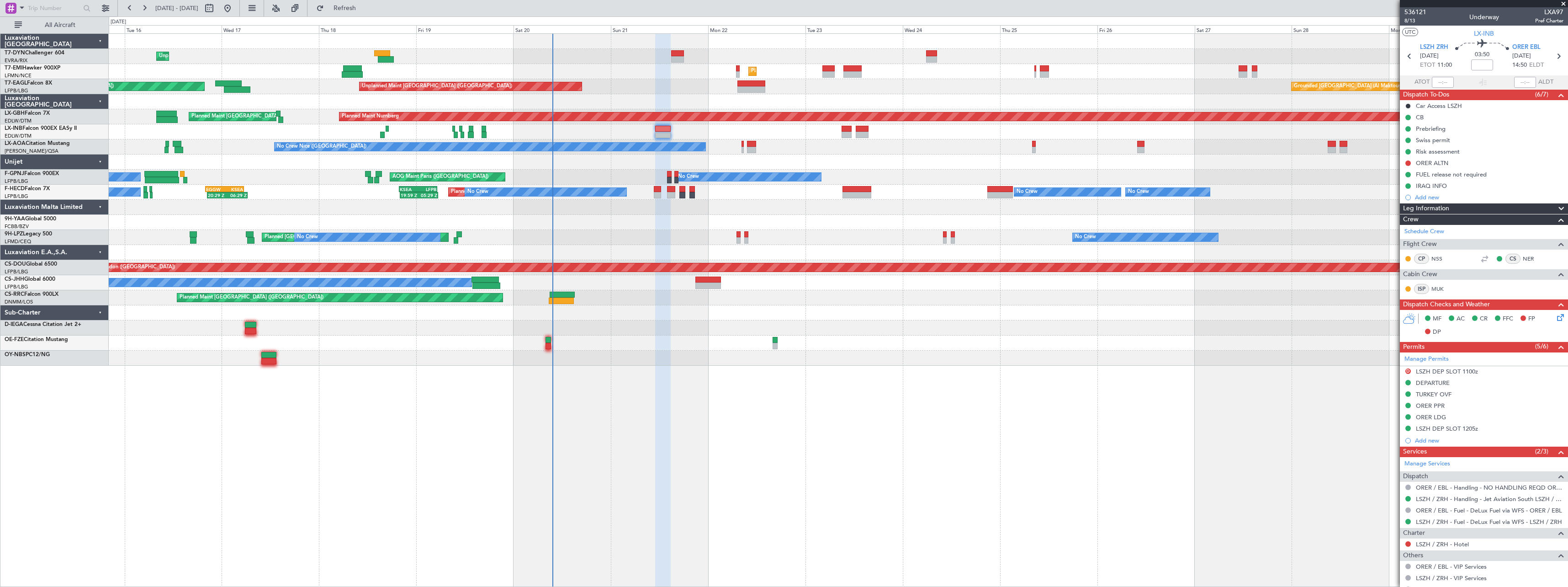
click at [518, 221] on div "Unplanned Maint [GEOGRAPHIC_DATA] (Riga Intl) Planned Maint [GEOGRAPHIC_DATA] G…" at bounding box center [839, 200] width 1459 height 332
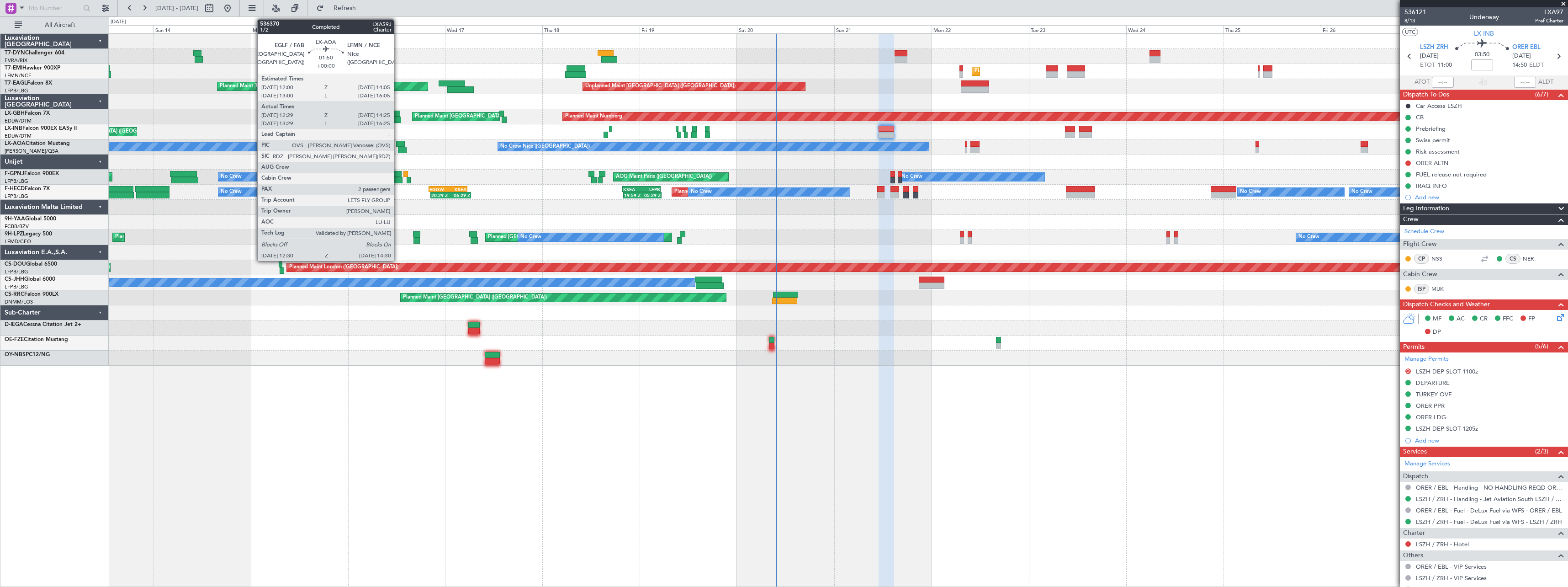
click at [398, 144] on div at bounding box center [400, 144] width 9 height 6
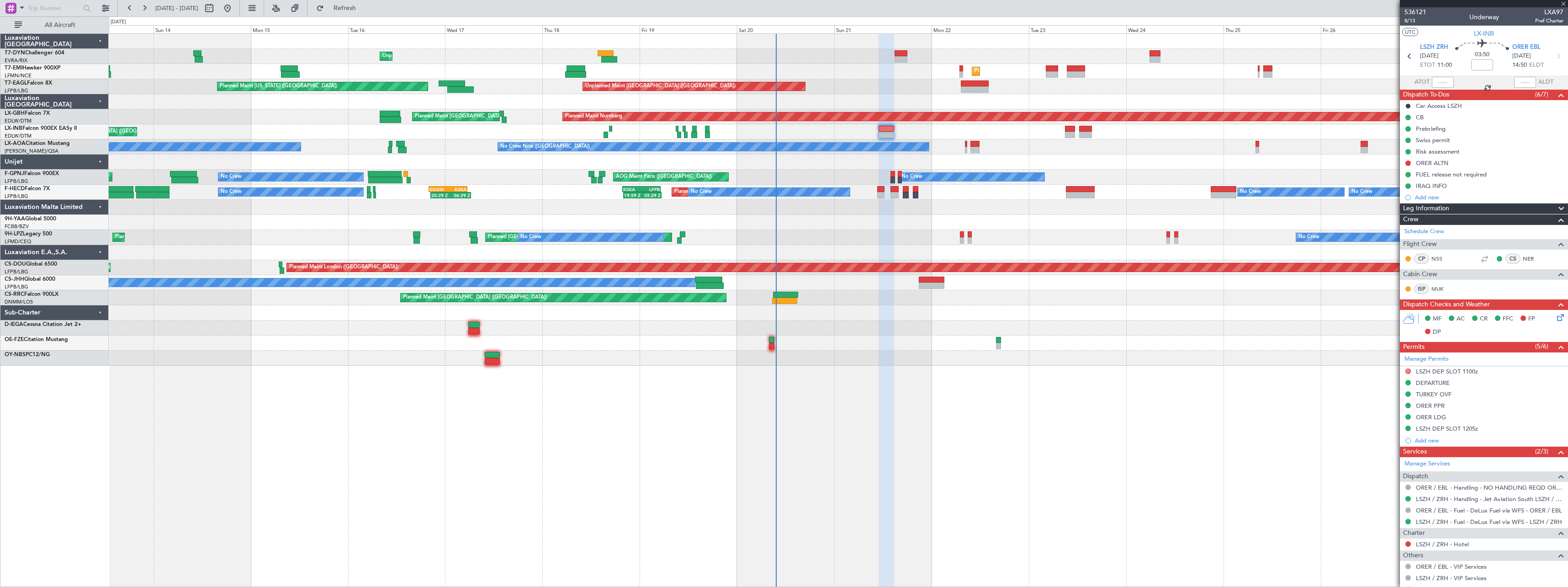
type input "12:39"
type input "14:20"
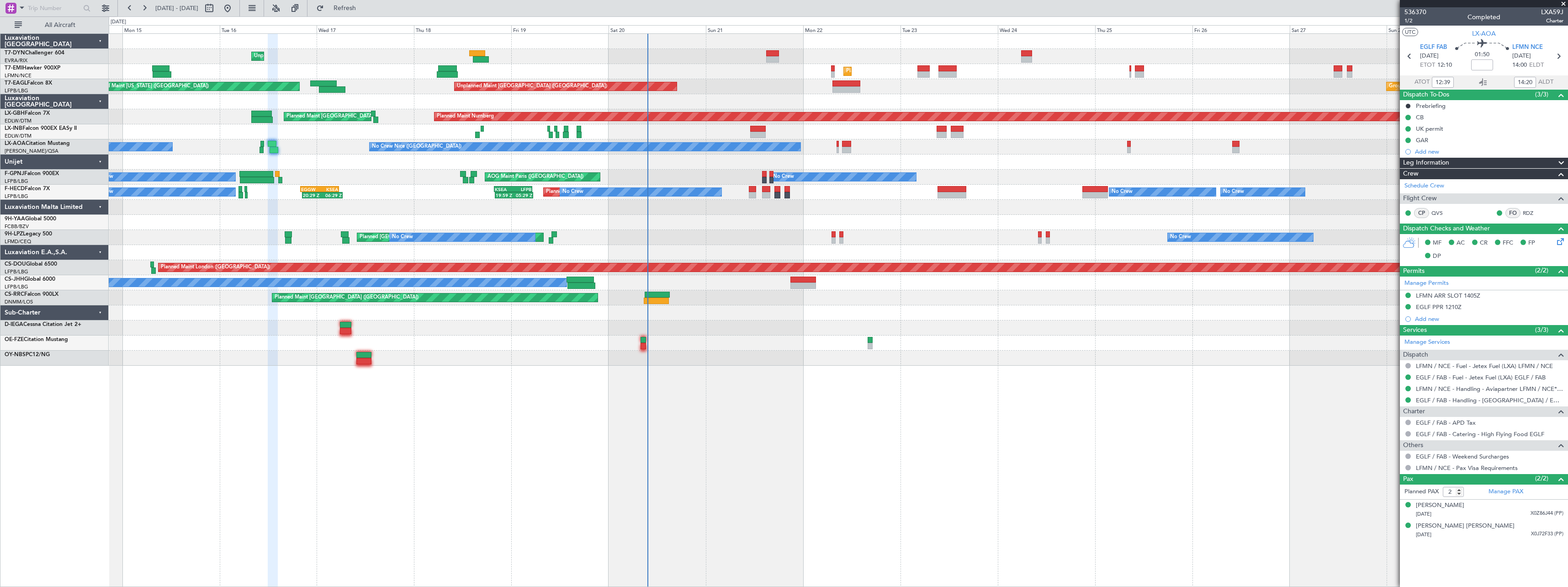
click at [673, 375] on div "Unplanned Maint [GEOGRAPHIC_DATA] (Riga Intl) Planned Maint [GEOGRAPHIC_DATA] G…" at bounding box center [839, 310] width 1459 height 553
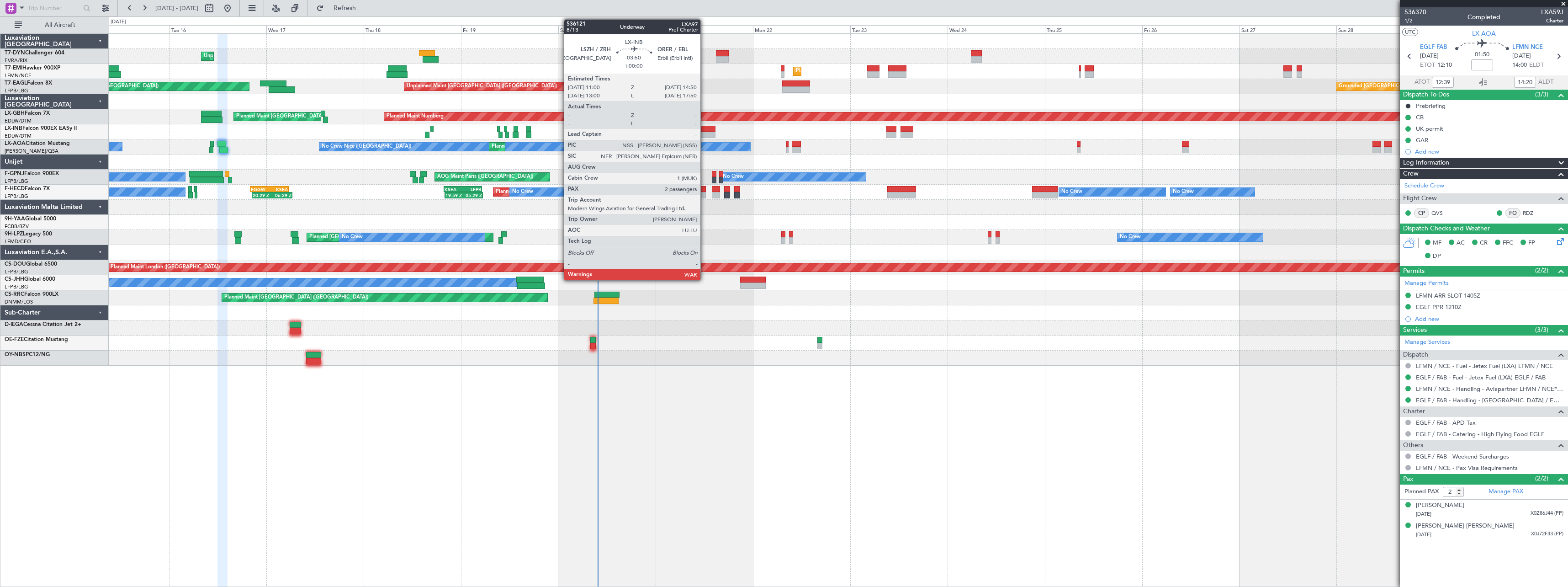
click at [705, 126] on div at bounding box center [708, 129] width 16 height 6
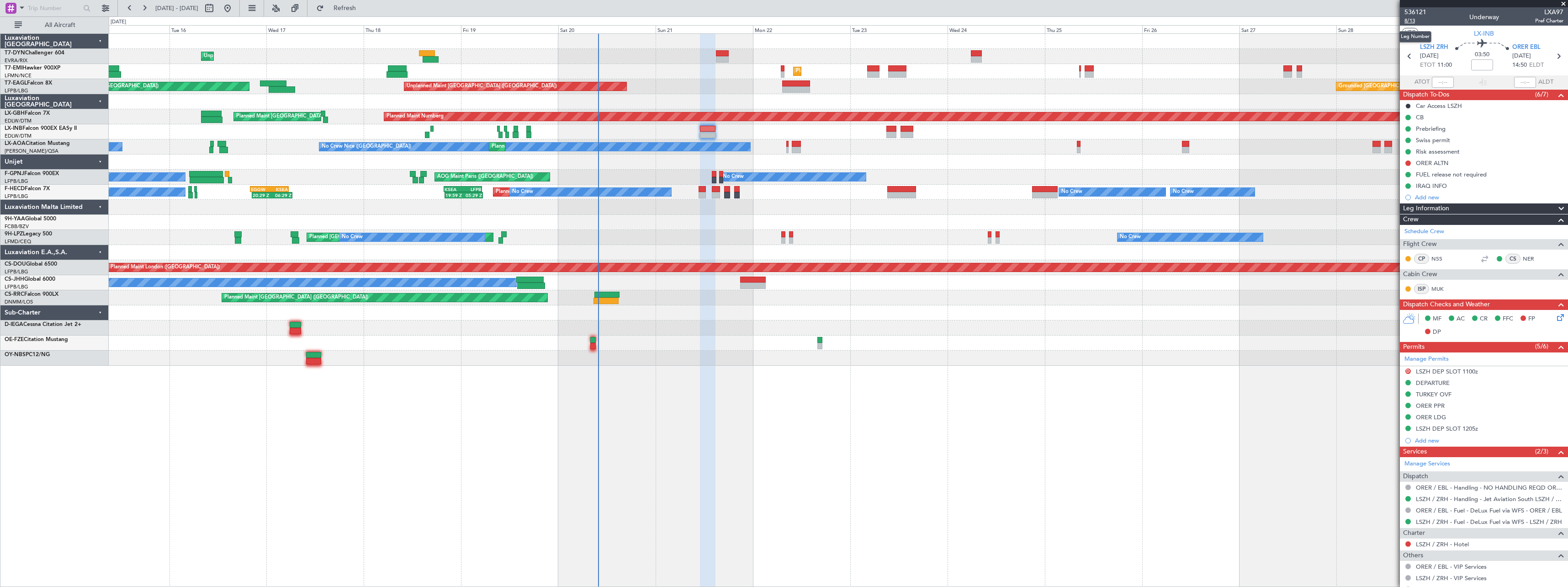
click at [1414, 23] on span "8/13" at bounding box center [1415, 21] width 22 height 8
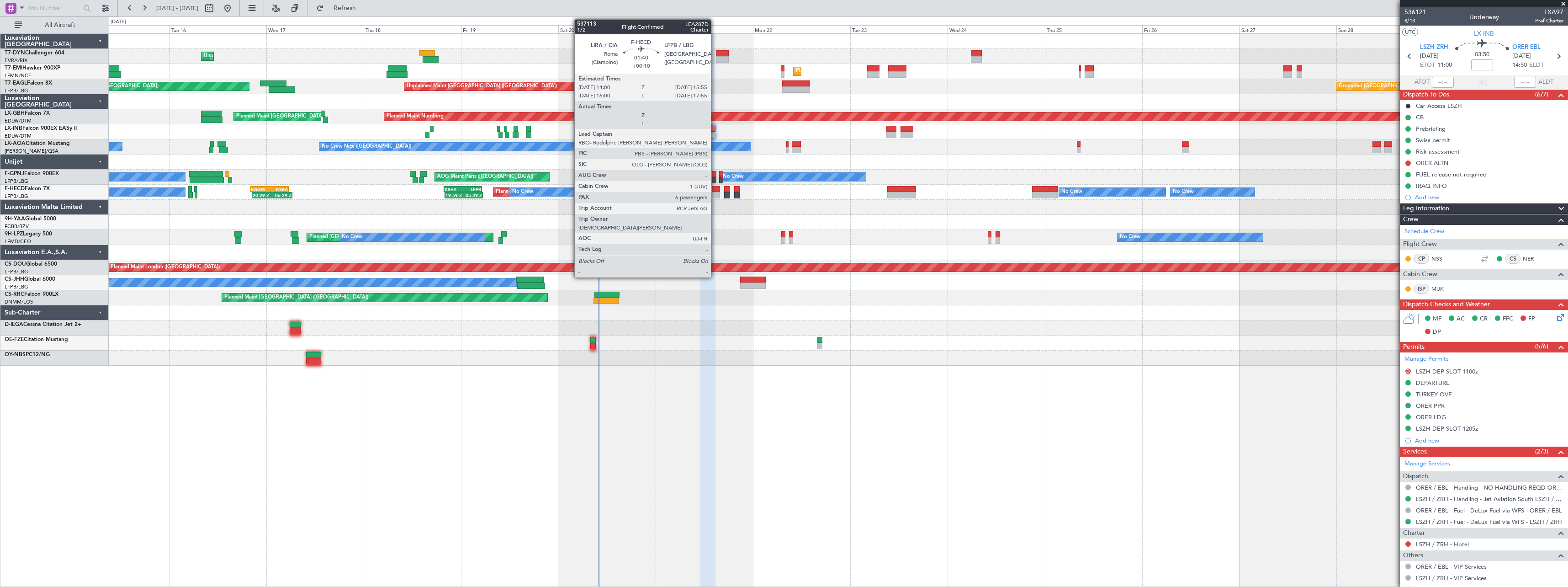
click at [715, 189] on div at bounding box center [715, 189] width 9 height 6
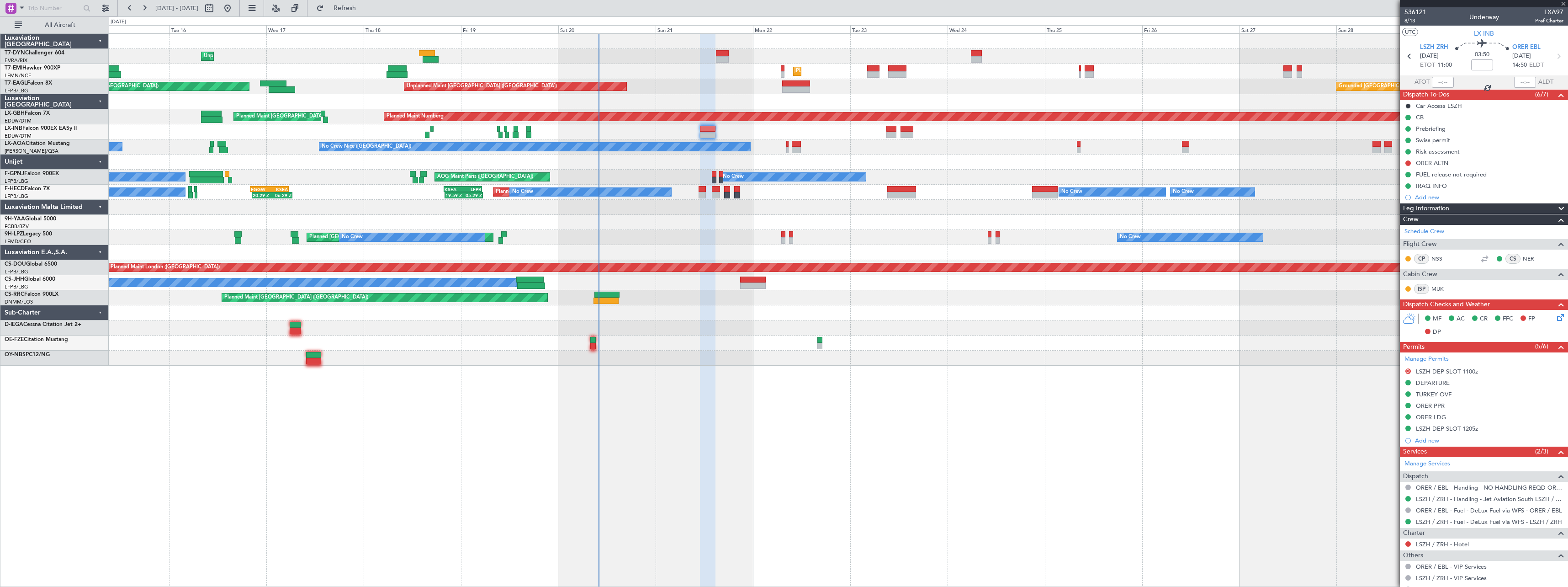
type input "+00:10"
type input "6"
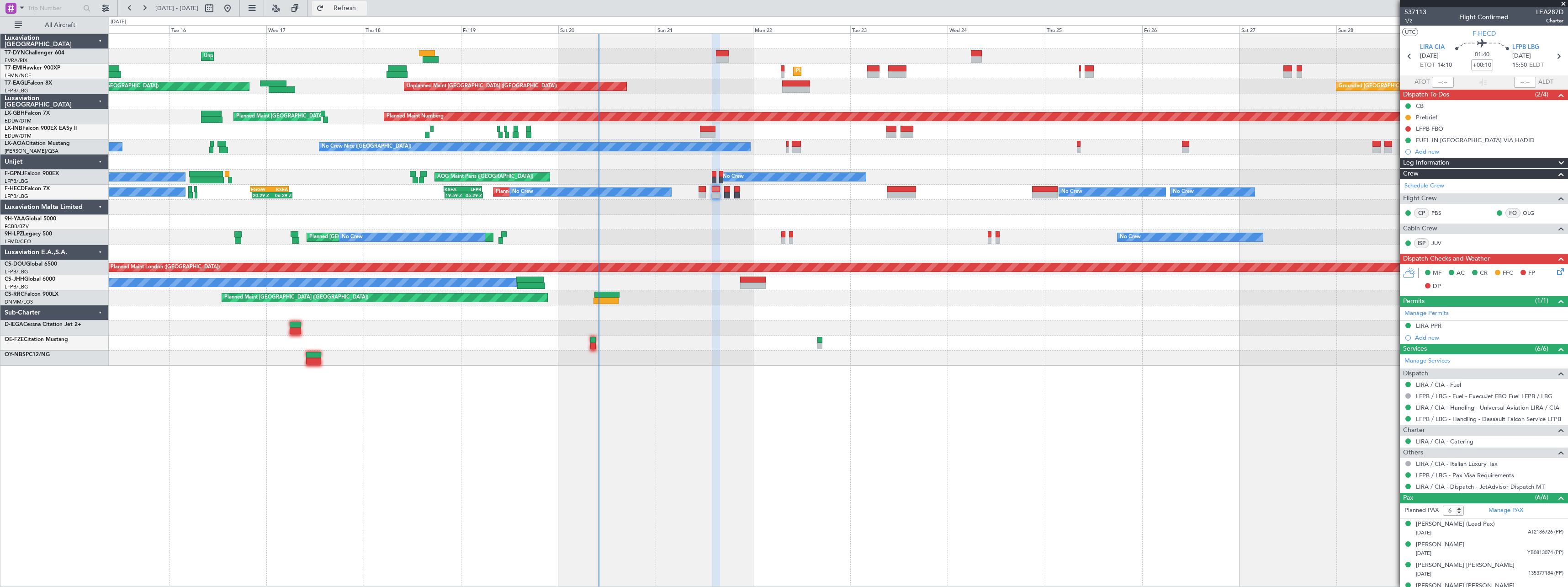
click at [364, 9] on span "Refresh" at bounding box center [344, 8] width 38 height 6
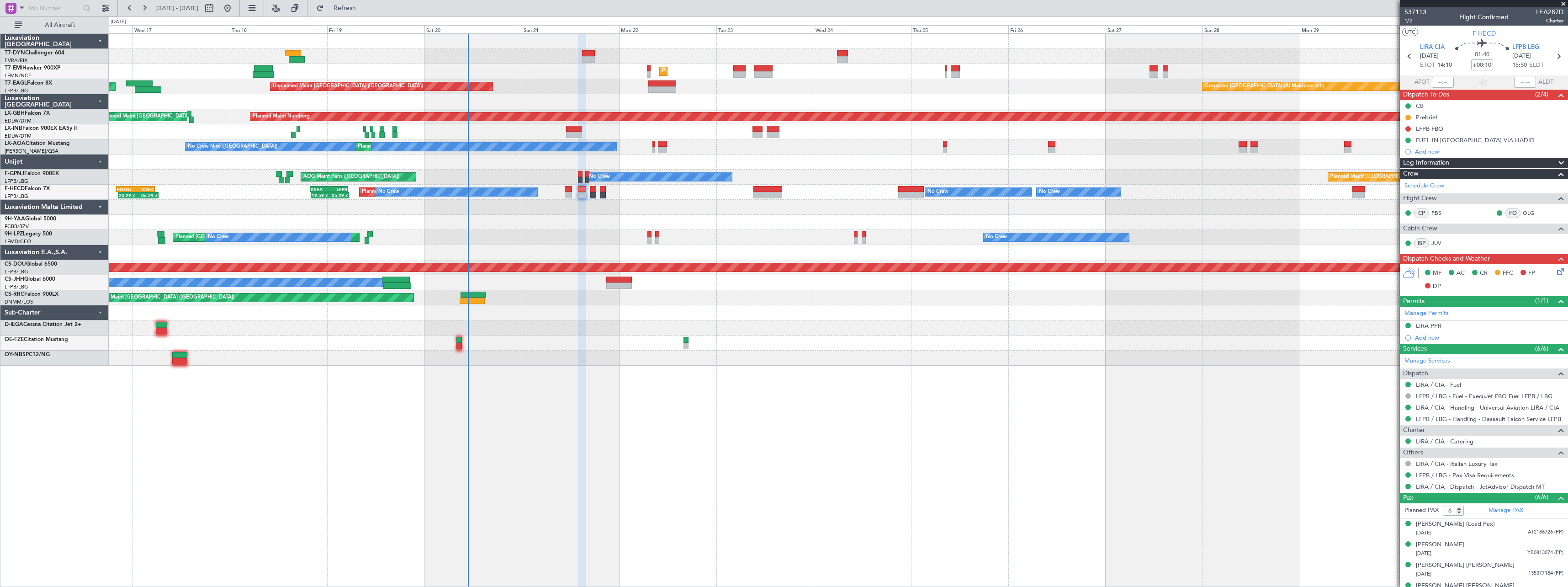
click at [775, 405] on div "Unplanned Maint [GEOGRAPHIC_DATA] (Riga Intl) Planned Maint [GEOGRAPHIC_DATA] G…" at bounding box center [839, 310] width 1459 height 553
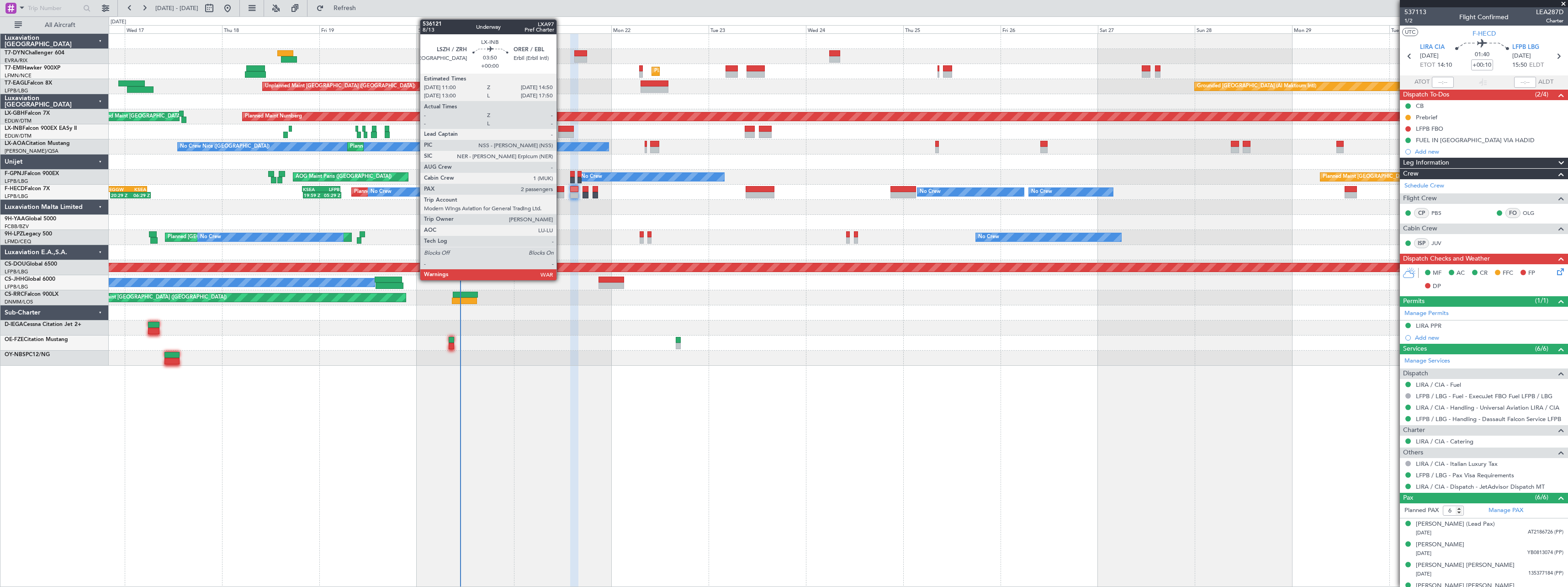
click at [560, 129] on div at bounding box center [566, 129] width 16 height 6
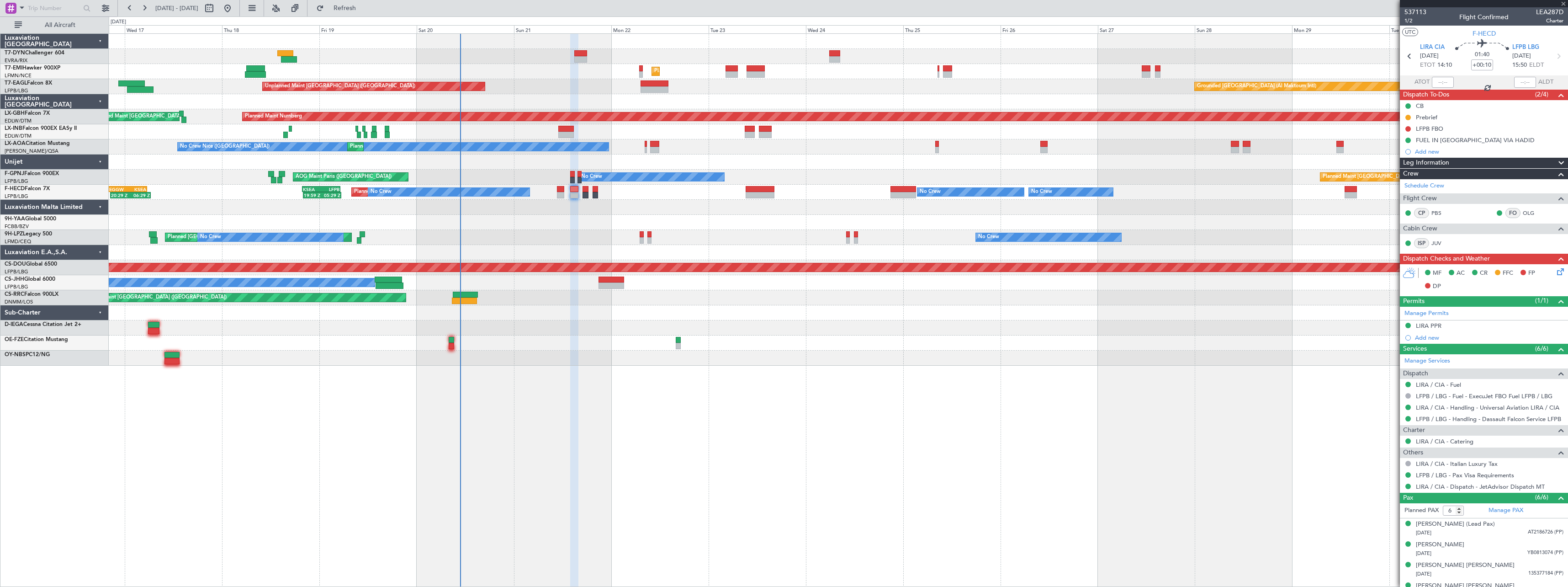
type input "2"
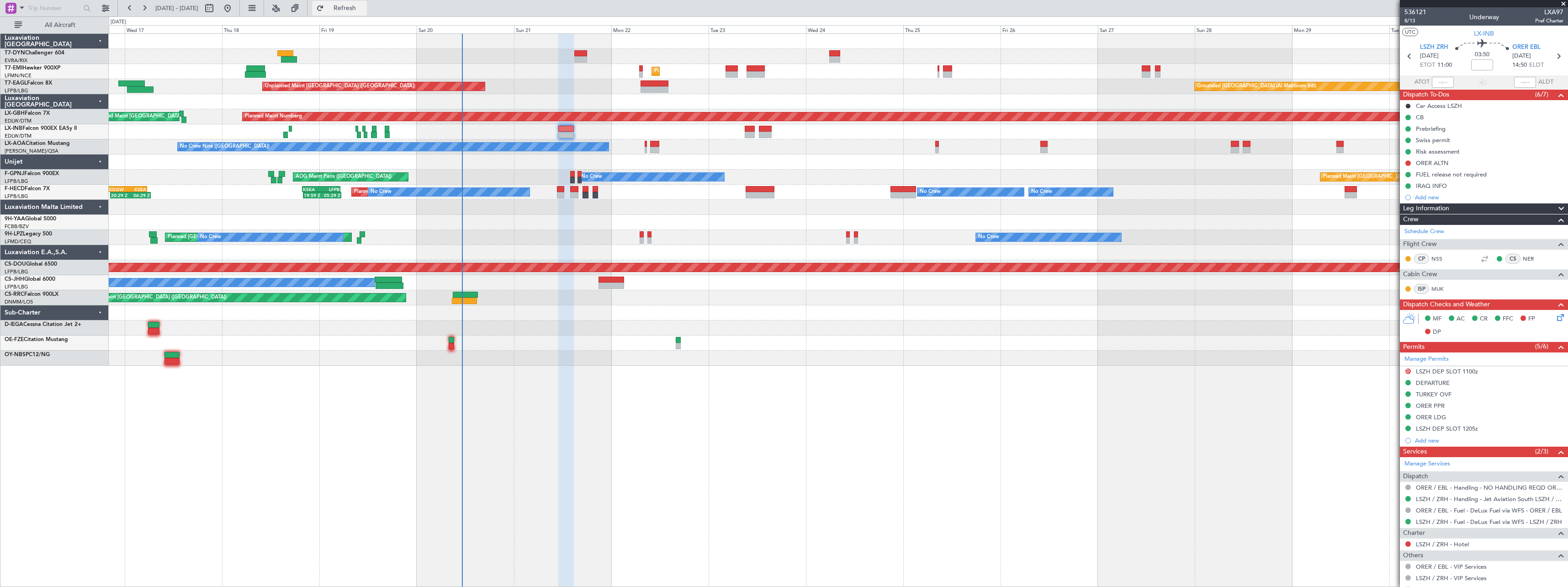
click at [367, 14] on button "Refresh" at bounding box center [339, 8] width 55 height 15
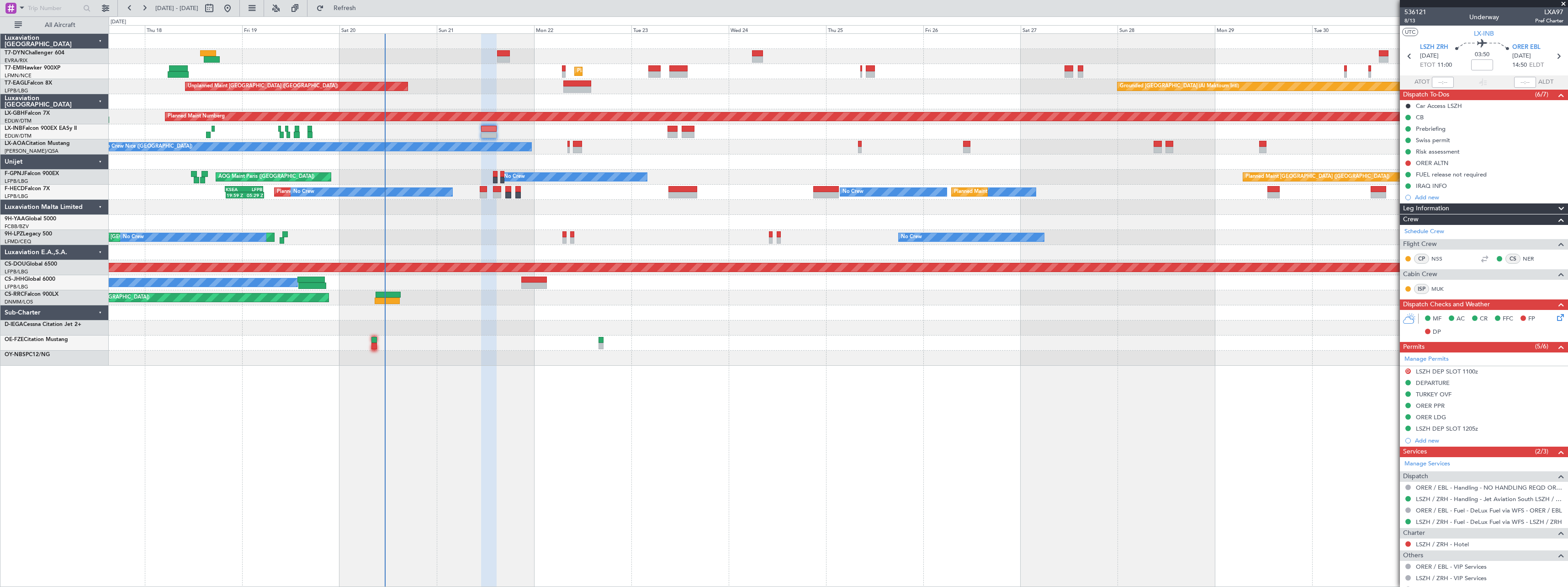
click at [584, 225] on div at bounding box center [839, 222] width 1459 height 15
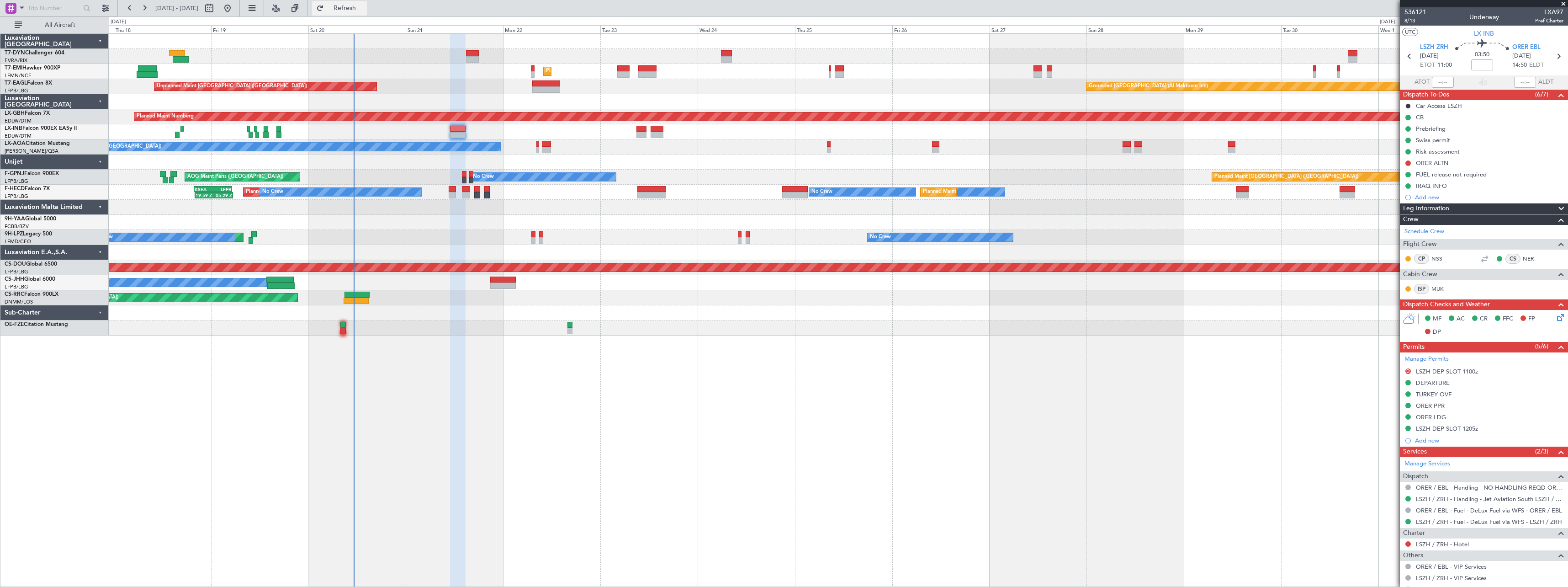
click at [364, 7] on span "Refresh" at bounding box center [344, 8] width 38 height 6
click at [1411, 22] on span "8/13" at bounding box center [1415, 21] width 22 height 8
click at [1418, 19] on span "8/13" at bounding box center [1415, 21] width 22 height 8
click at [364, 11] on span "Refresh" at bounding box center [344, 8] width 38 height 6
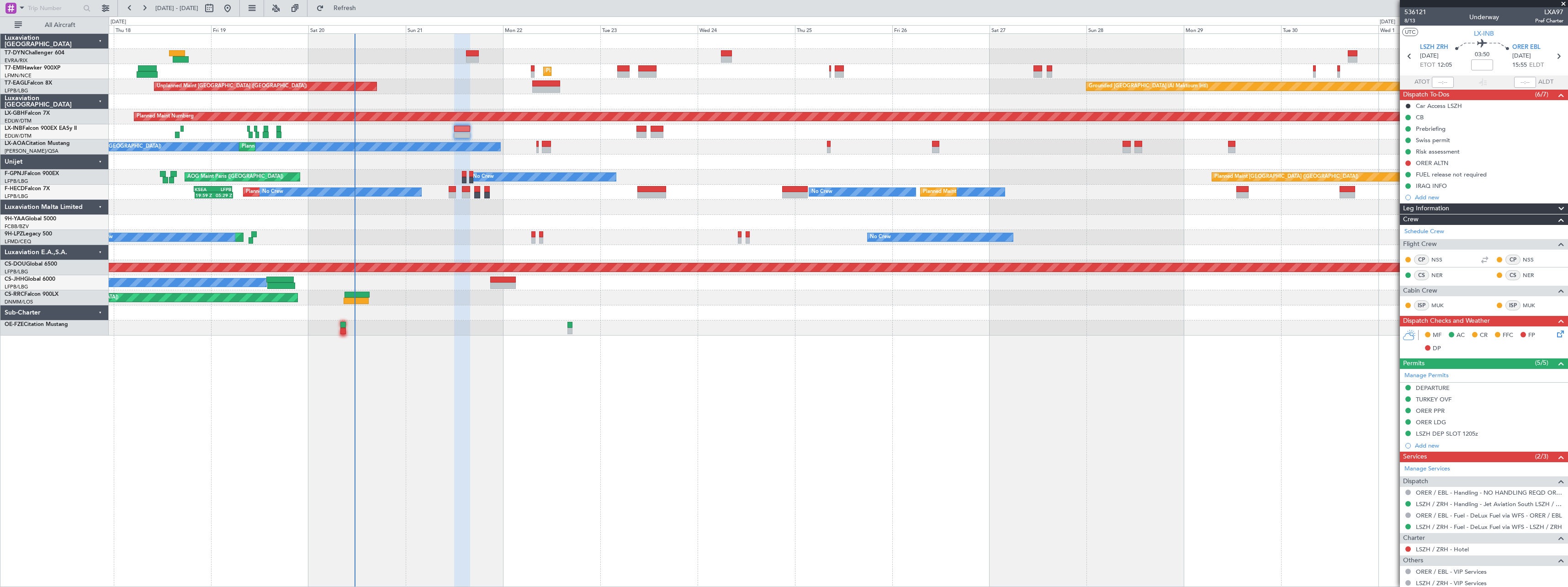
click at [372, 16] on fb-refresh-button "Refresh" at bounding box center [339, 8] width 64 height 16
click at [364, 7] on span "Refresh" at bounding box center [344, 8] width 38 height 6
click at [1555, 334] on icon at bounding box center [1558, 331] width 7 height 7
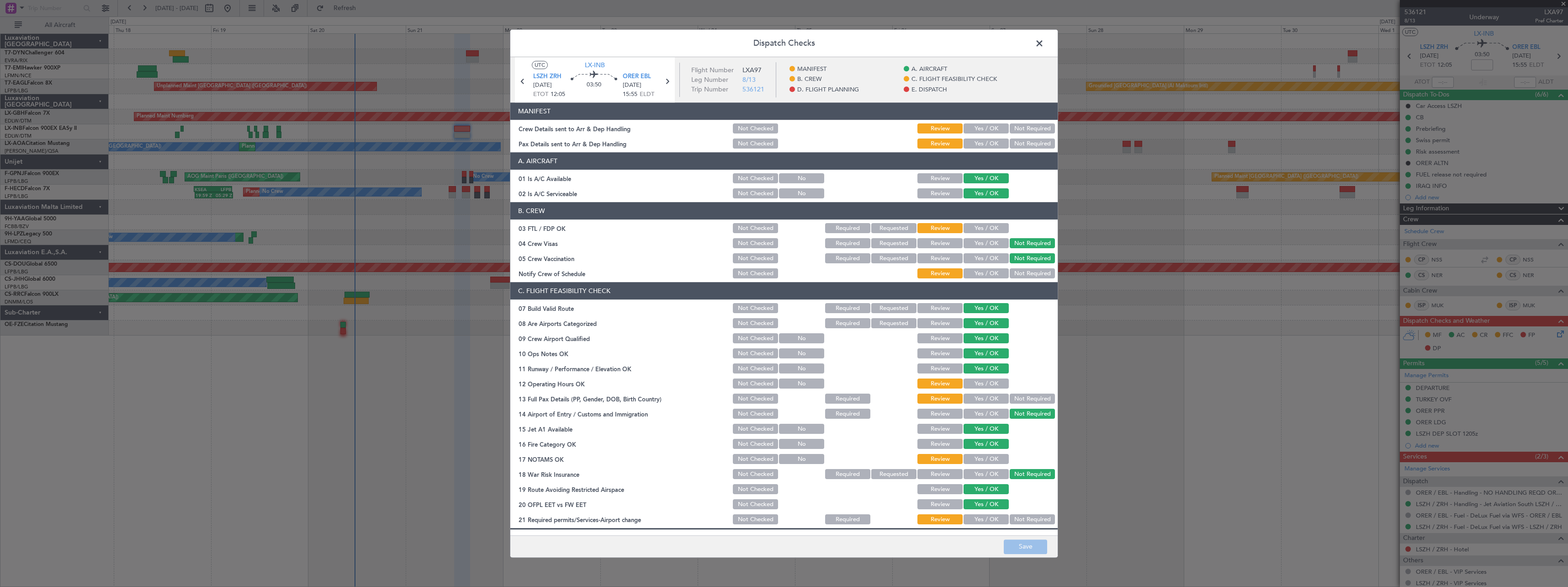
click at [1044, 41] on span at bounding box center [1044, 45] width 0 height 18
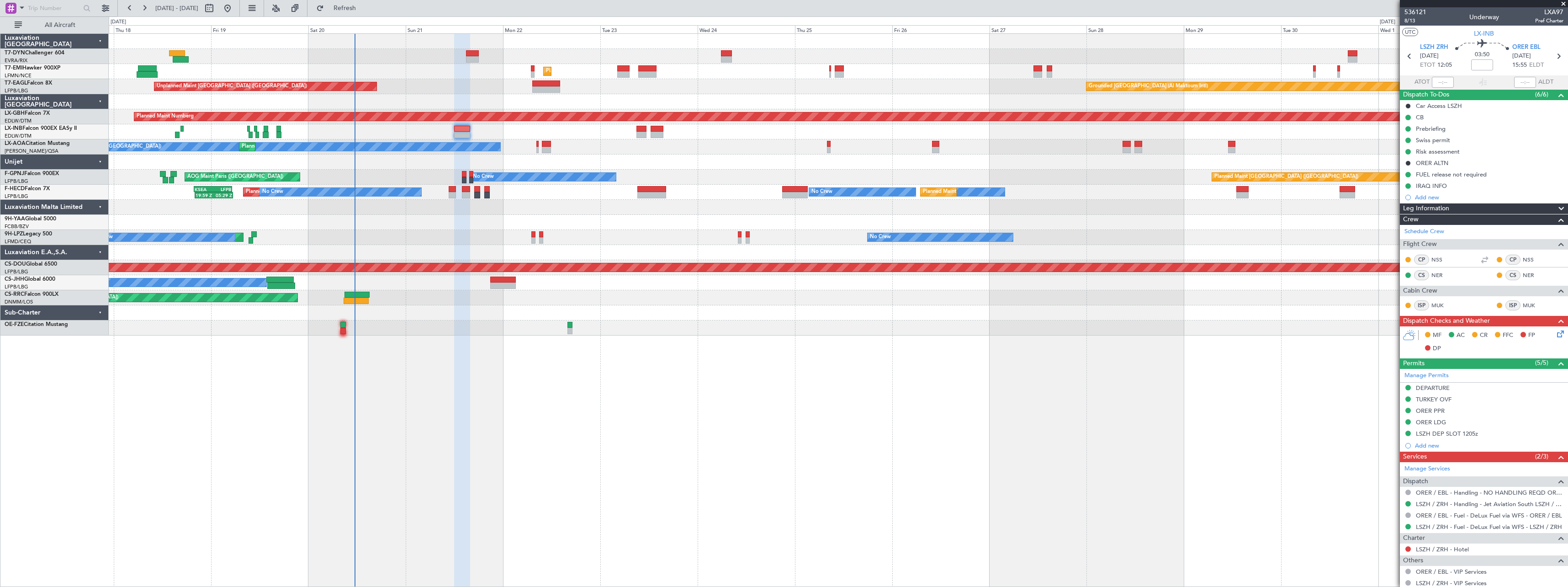
click at [1555, 335] on icon at bounding box center [1558, 331] width 7 height 7
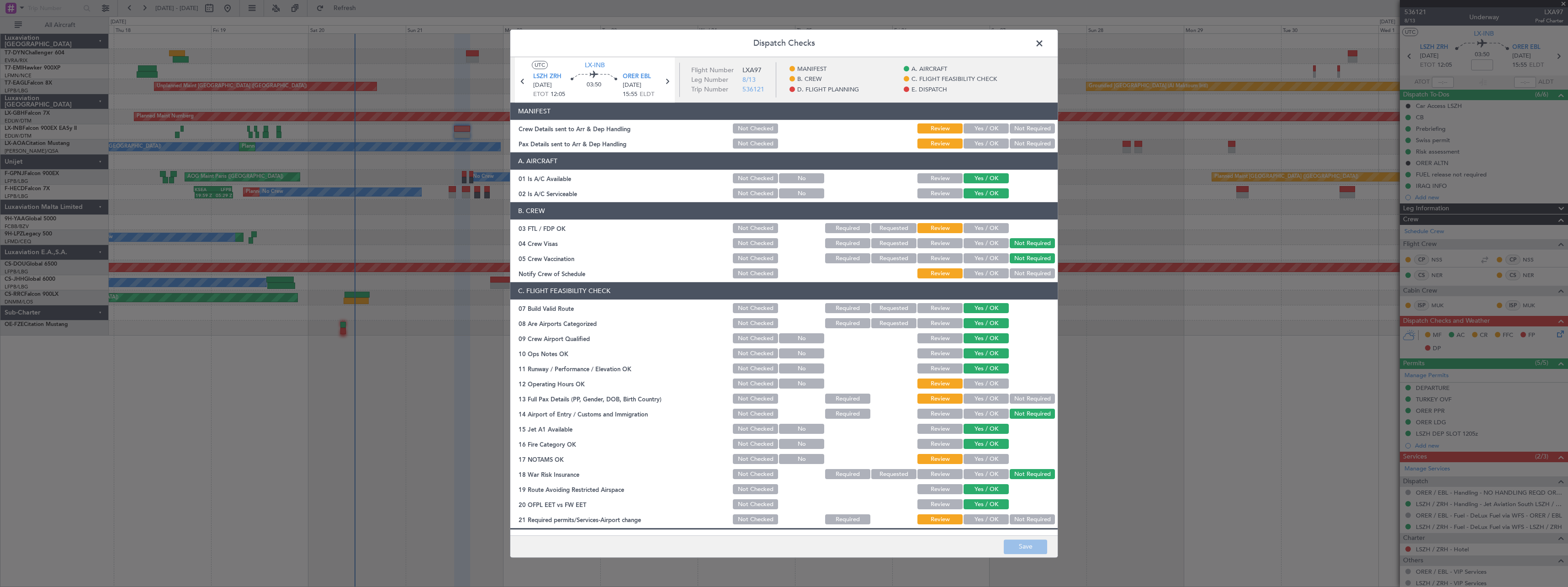
click at [1044, 43] on span at bounding box center [1044, 45] width 0 height 18
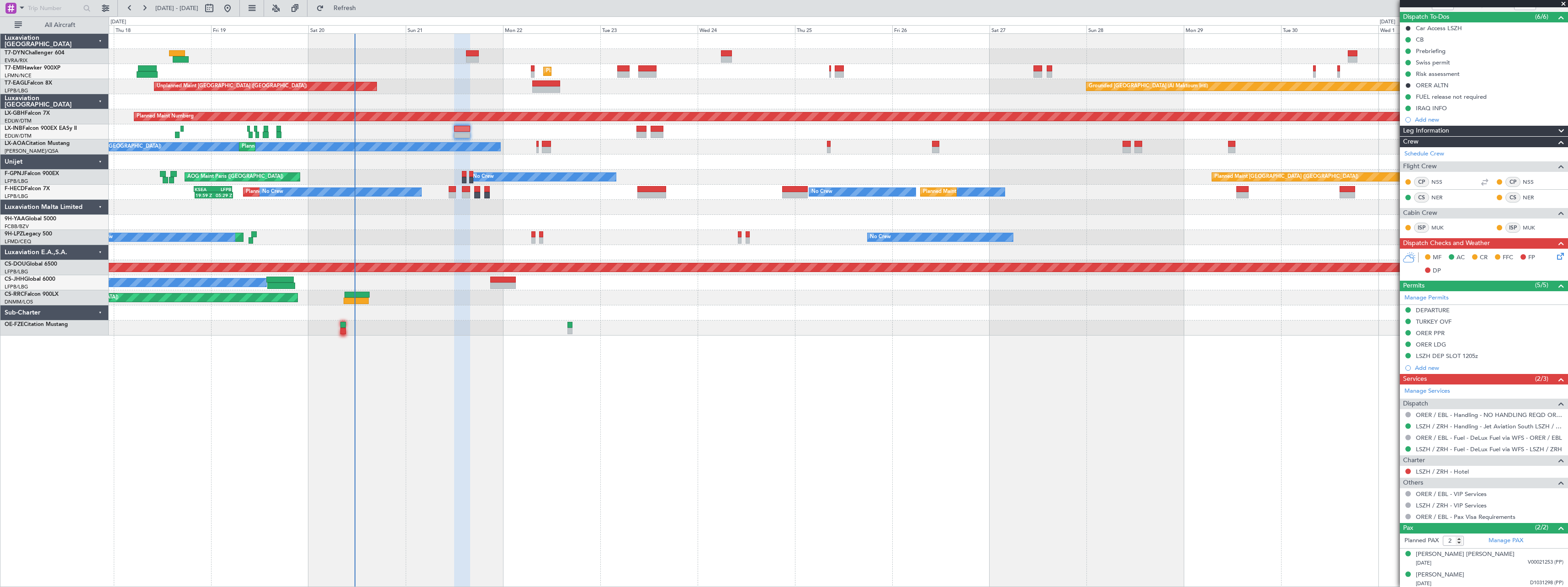
scroll to position [80, 0]
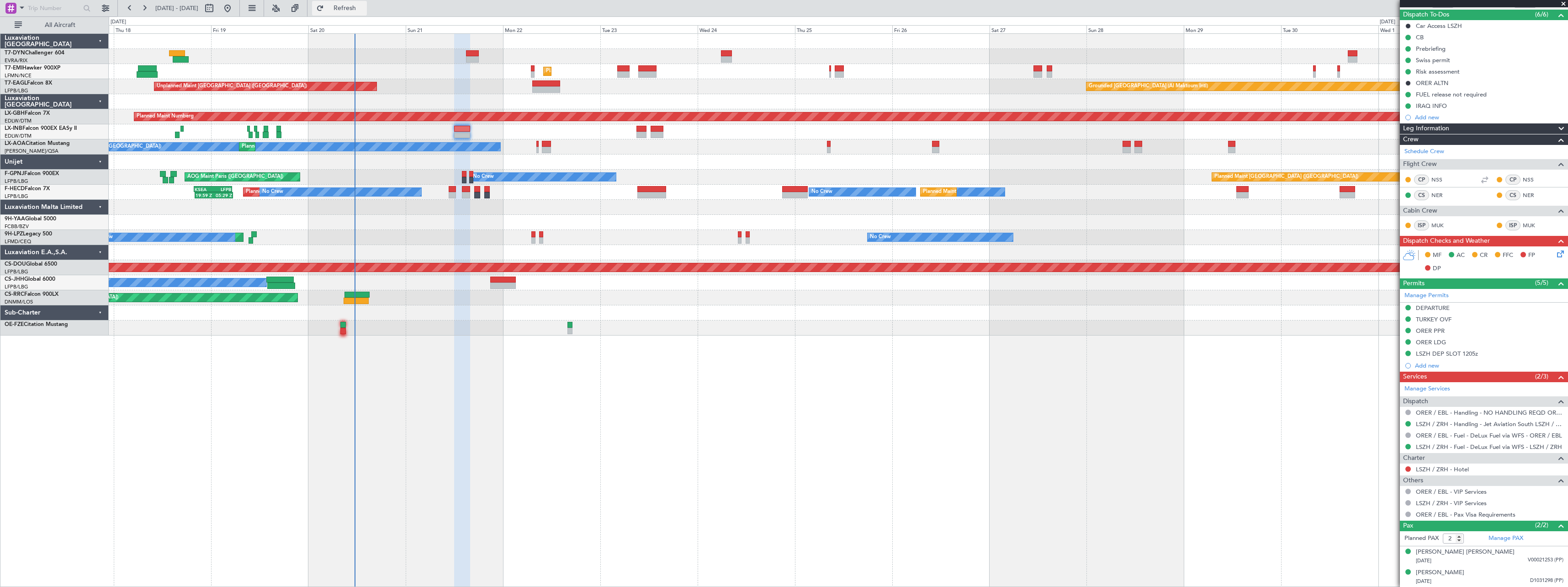
click at [364, 9] on span "Refresh" at bounding box center [344, 8] width 38 height 6
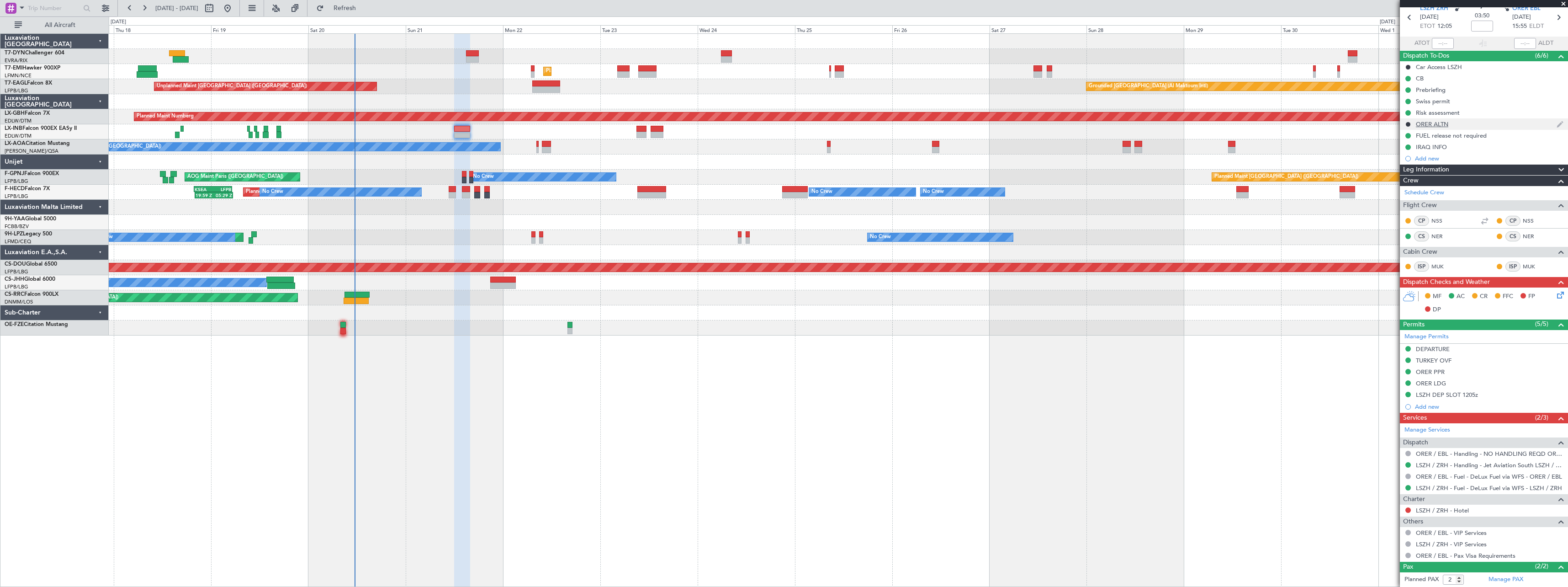
scroll to position [0, 0]
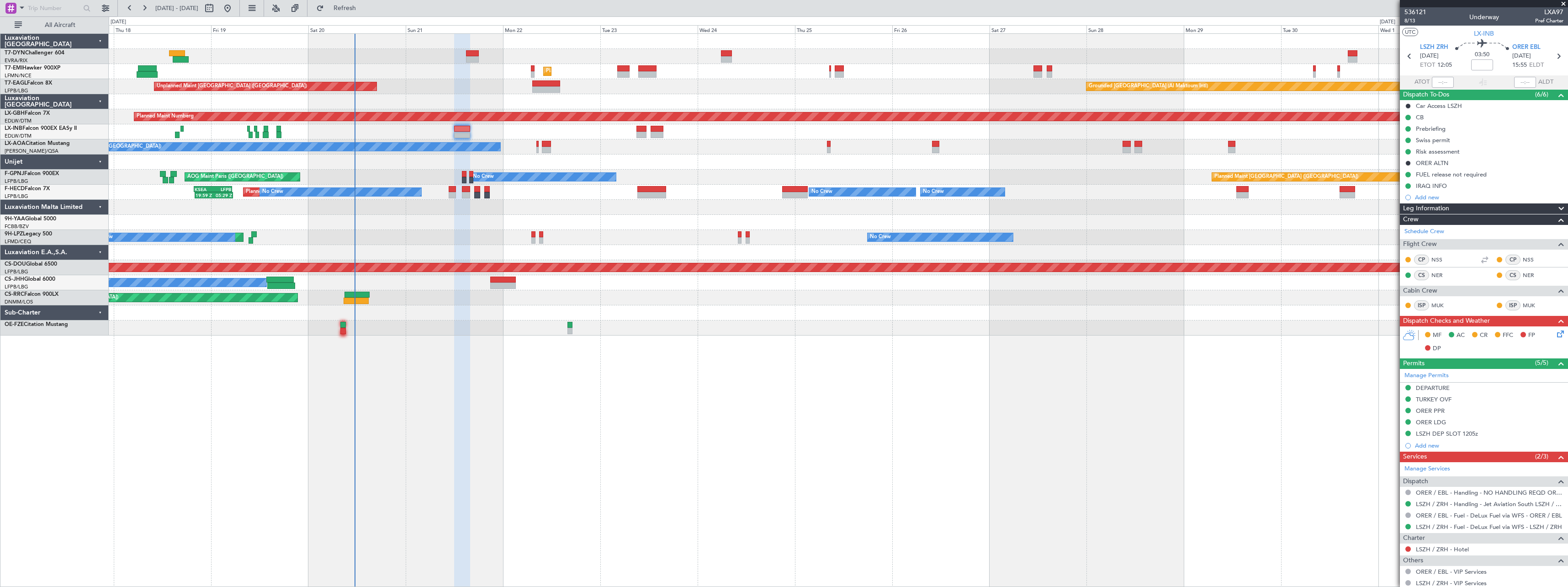
click at [1555, 335] on icon at bounding box center [1558, 331] width 7 height 7
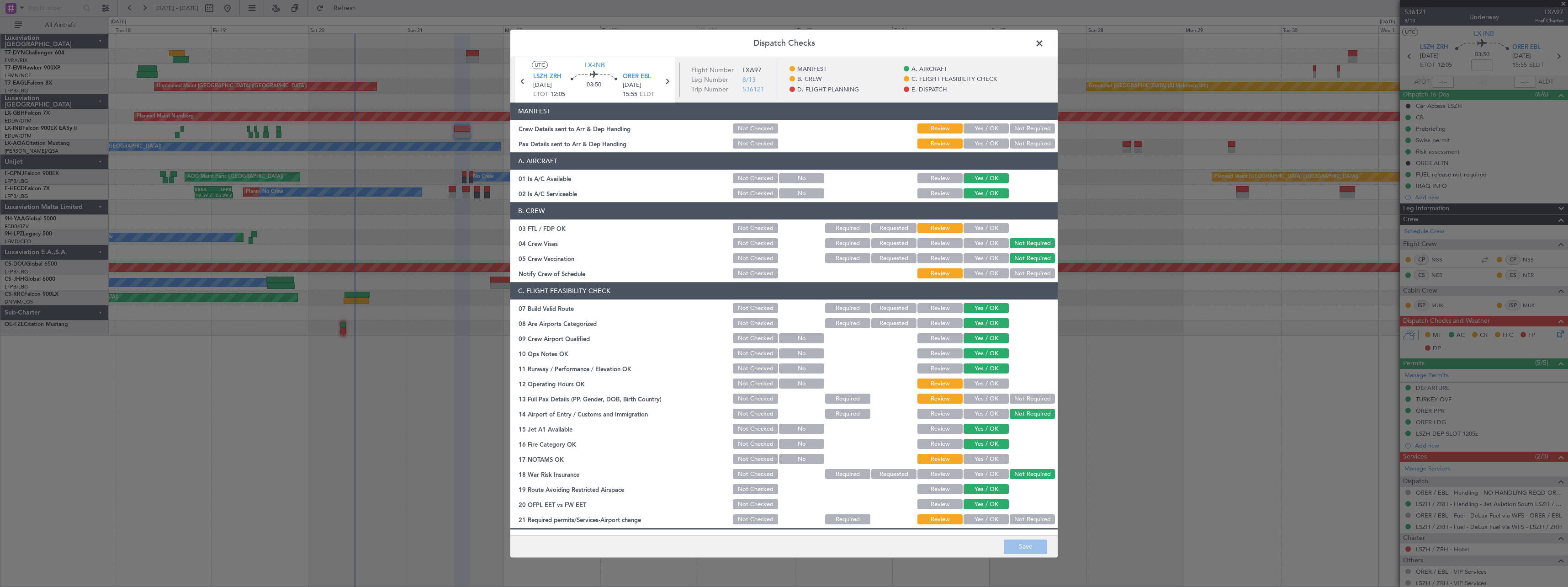
click at [974, 128] on button "Yes / OK" at bounding box center [986, 129] width 45 height 10
drag, startPoint x: 977, startPoint y: 141, endPoint x: 981, endPoint y: 145, distance: 5.7
click at [977, 142] on button "Yes / OK" at bounding box center [986, 143] width 45 height 10
click at [1014, 553] on button "Save" at bounding box center [1026, 546] width 44 height 15
click at [1044, 43] on span at bounding box center [1044, 45] width 0 height 18
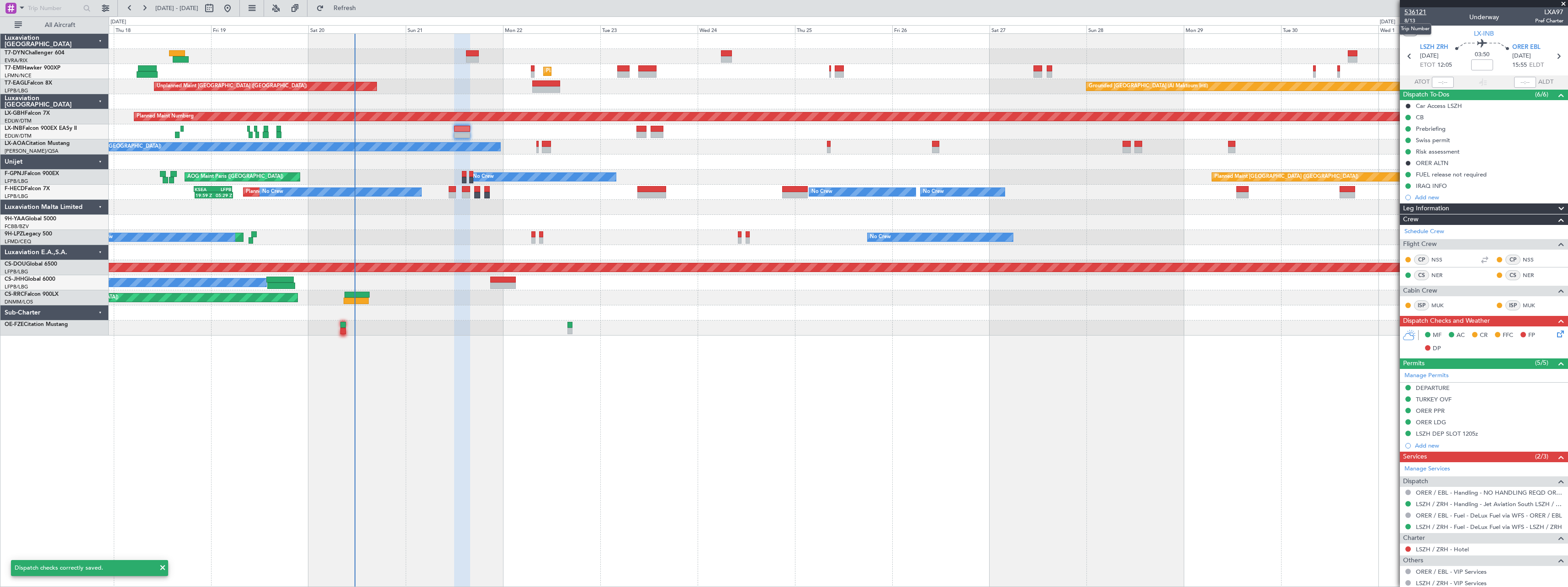
click at [1409, 9] on span "536121" at bounding box center [1415, 12] width 22 height 9
click at [1411, 19] on span "8/13" at bounding box center [1415, 21] width 22 height 8
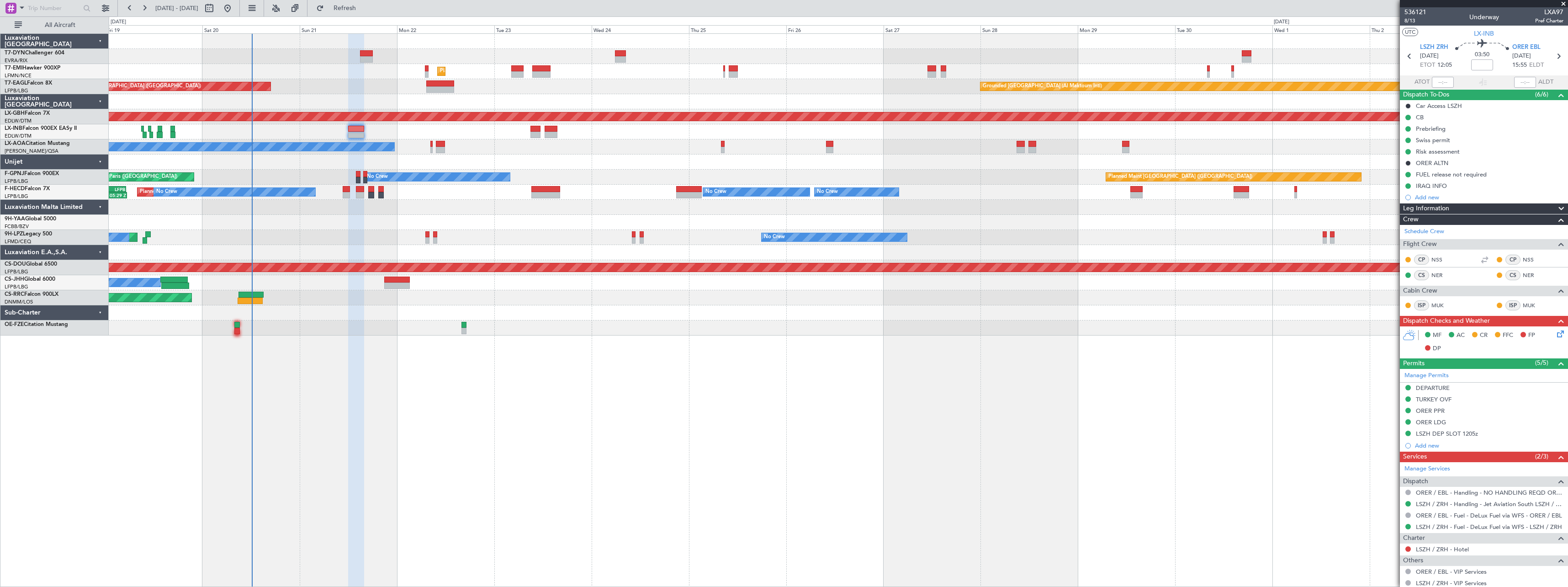
click at [436, 379] on div "Unplanned Maint Riga (Riga Intl) Planned Maint Zurich Grounded Dubai (Al Maktou…" at bounding box center [839, 310] width 1459 height 553
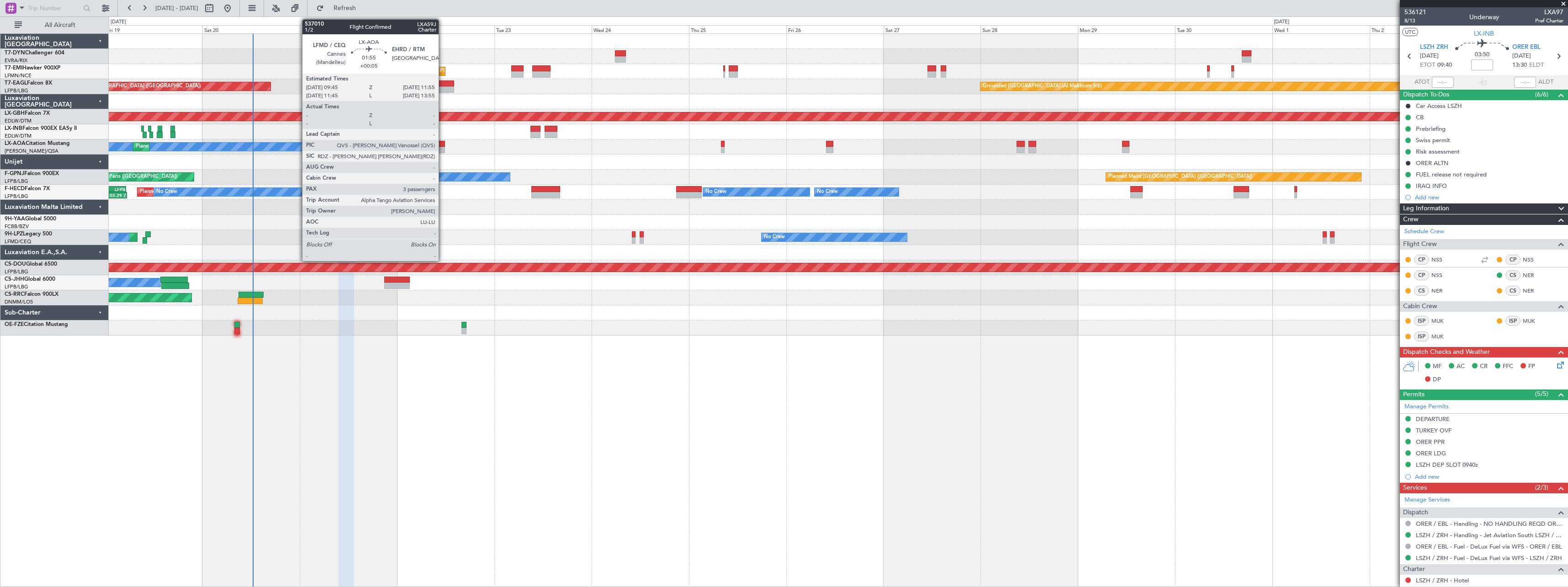
click at [442, 150] on div at bounding box center [440, 150] width 9 height 6
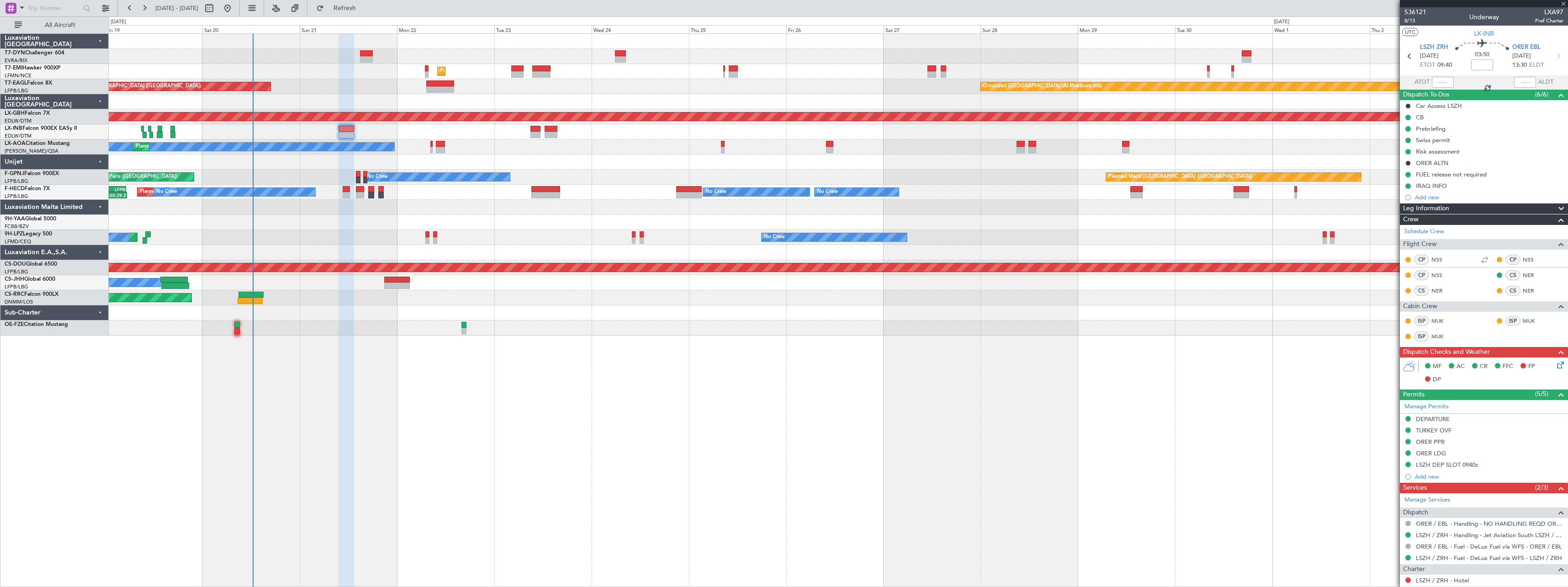
type input "+00:05"
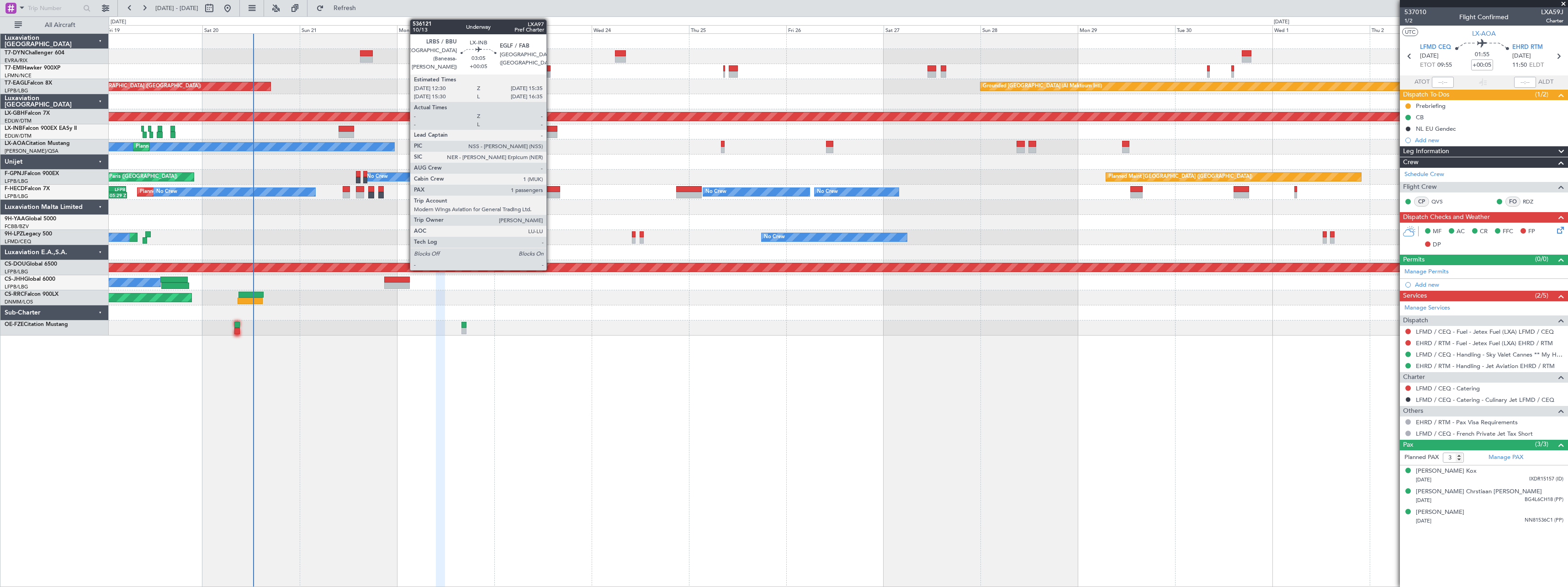
click at [550, 129] on div at bounding box center [551, 129] width 12 height 6
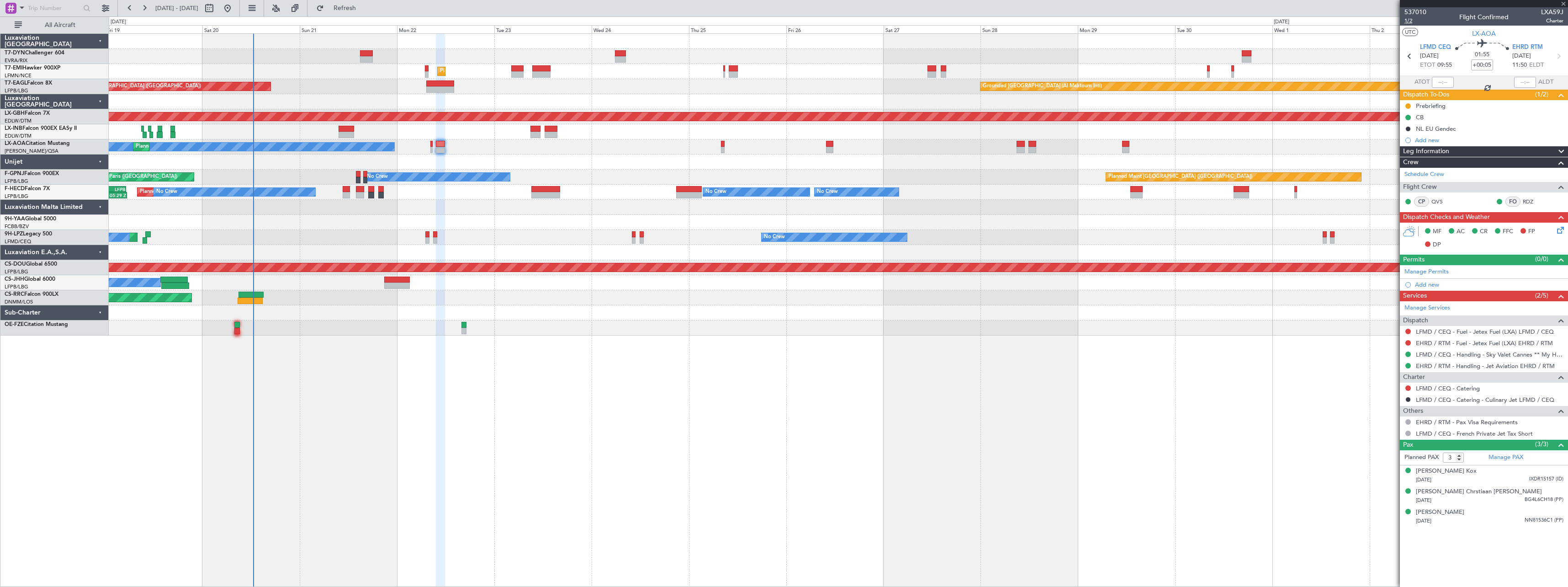
type input "1"
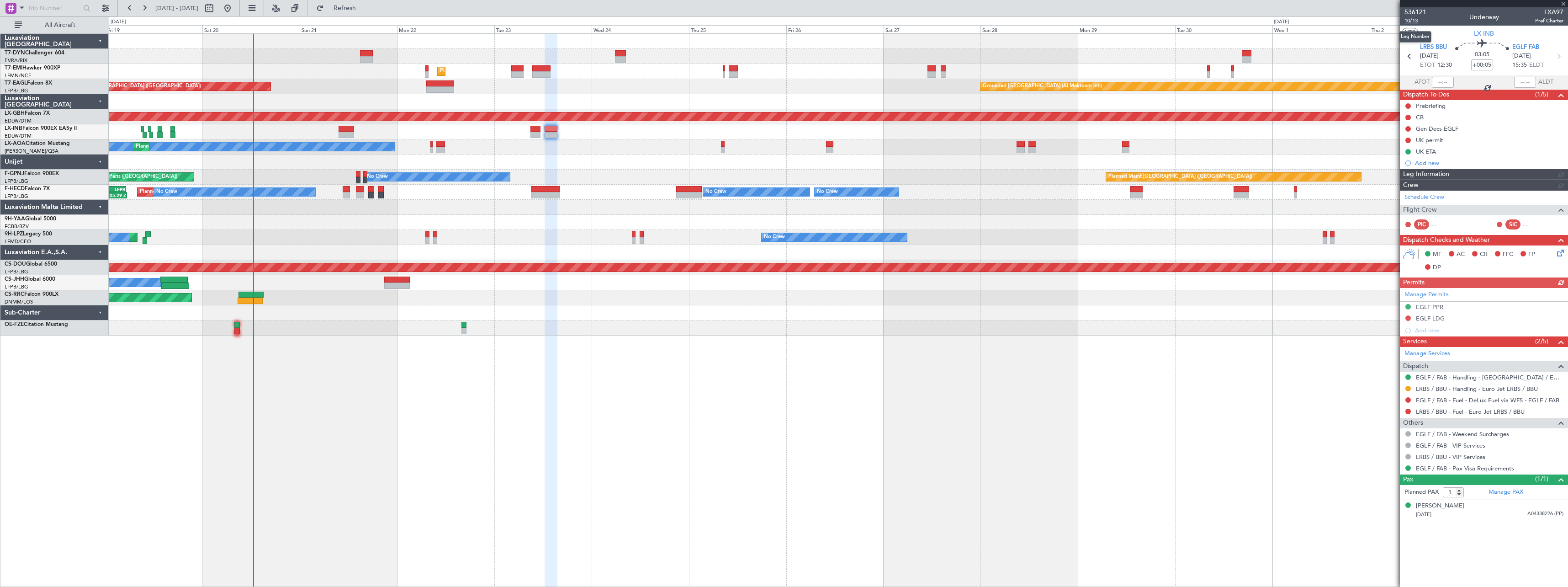
click at [1409, 22] on span "10/13" at bounding box center [1415, 21] width 22 height 8
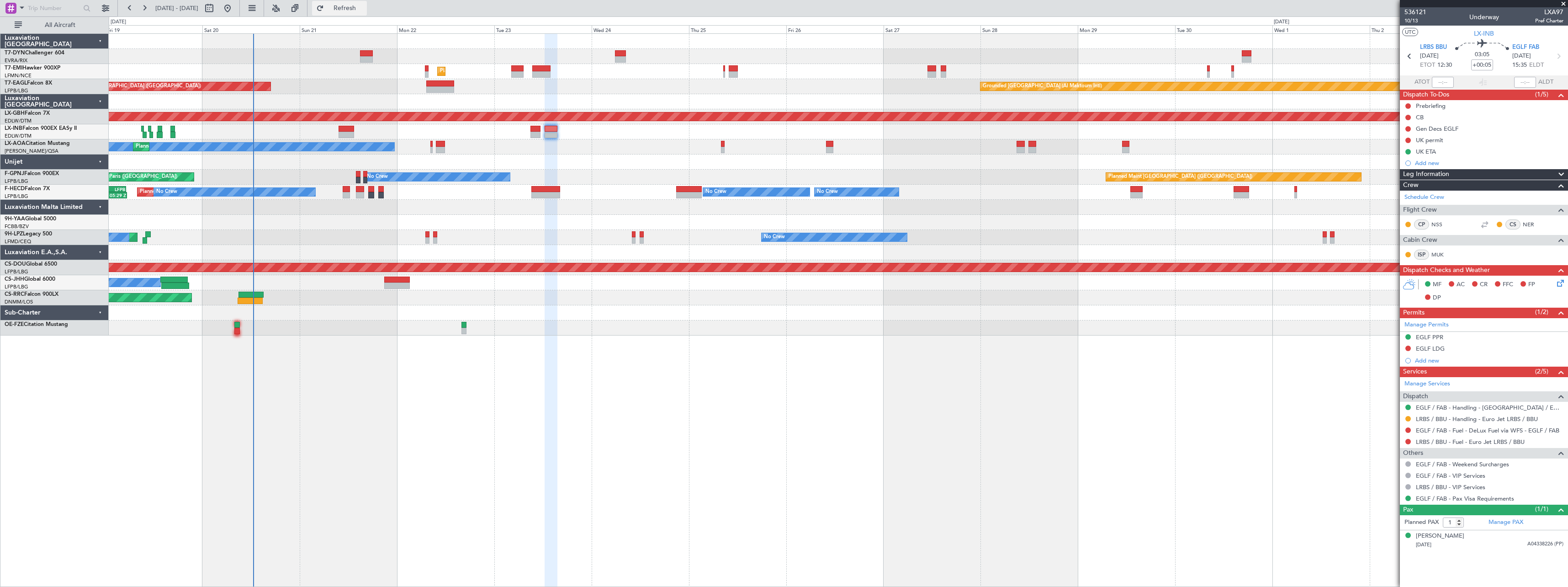
click at [367, 14] on button "Refresh" at bounding box center [339, 8] width 55 height 15
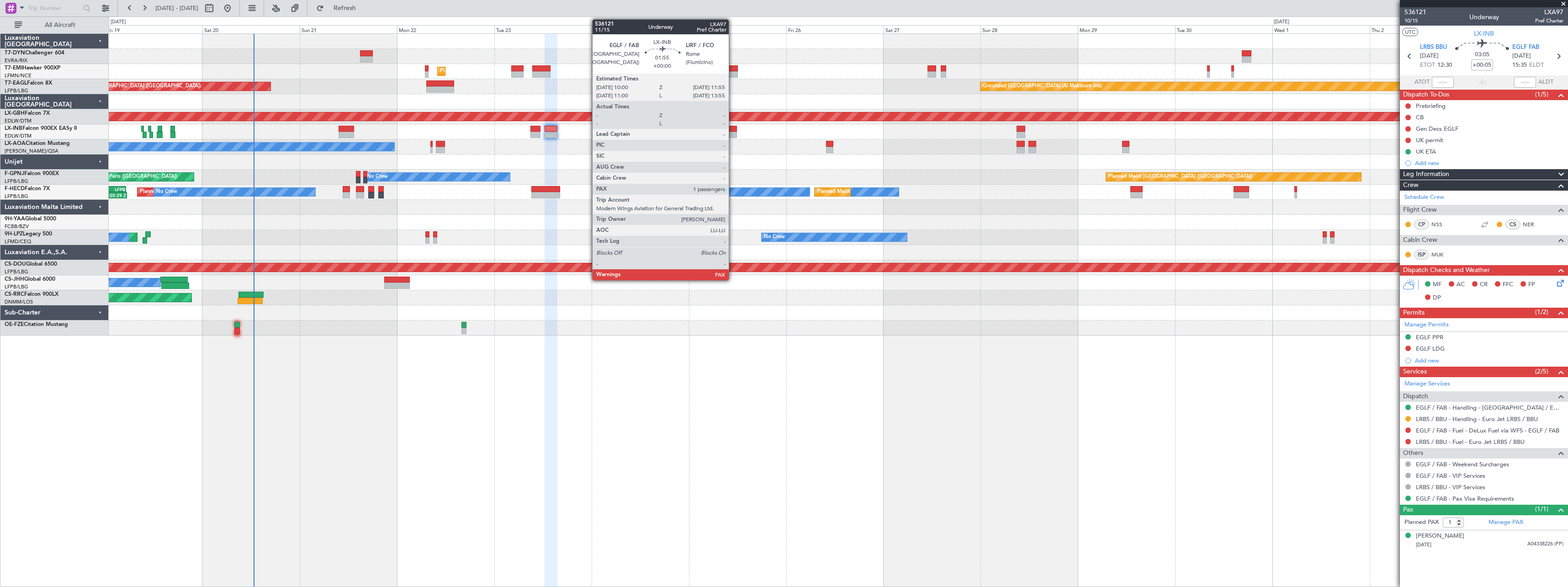
click at [733, 129] on div at bounding box center [733, 129] width 9 height 6
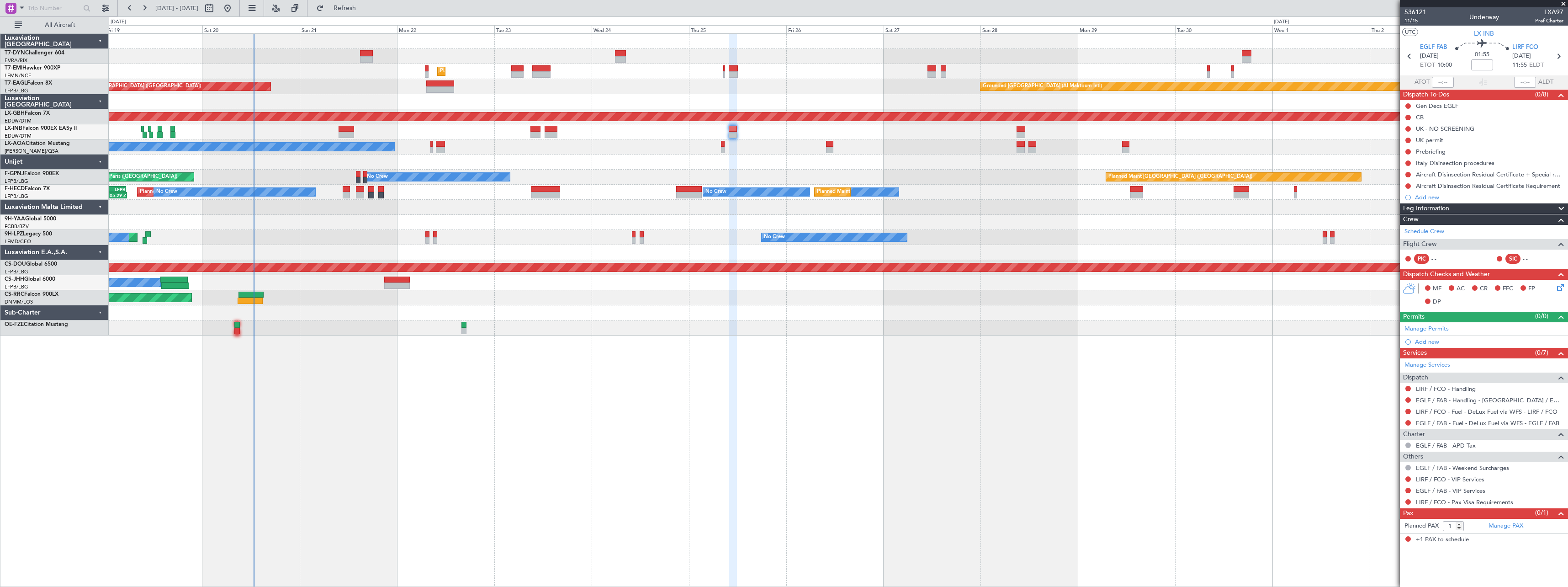
click at [1414, 23] on span "11/15" at bounding box center [1415, 21] width 22 height 8
click at [1513, 522] on link "Manage PAX" at bounding box center [1506, 526] width 35 height 9
click at [367, 15] on button "Refresh" at bounding box center [339, 8] width 55 height 15
click at [1507, 544] on div "14/07/1999 RE0088786 (PP)" at bounding box center [1489, 549] width 147 height 9
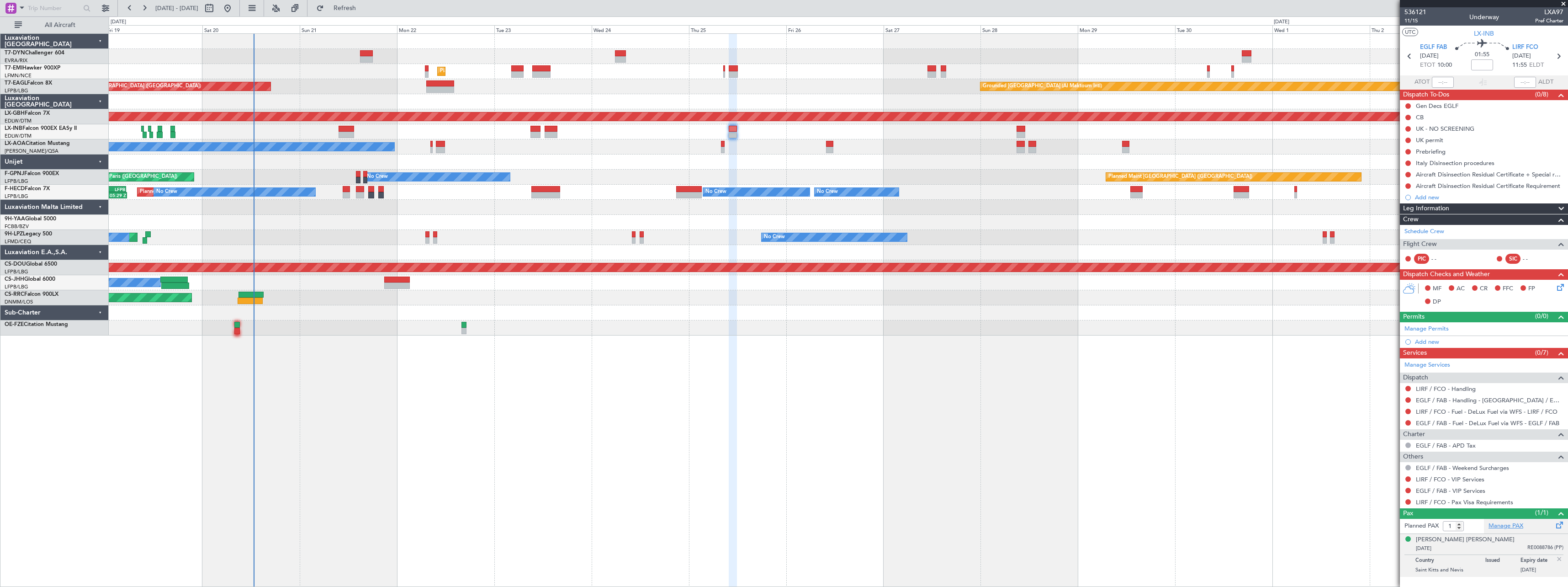
click at [1512, 524] on link "Manage PAX" at bounding box center [1506, 526] width 35 height 9
click at [367, 13] on button "Refresh" at bounding box center [339, 8] width 55 height 15
click at [1452, 389] on link "LIRF / FCO - Handling" at bounding box center [1446, 389] width 60 height 8
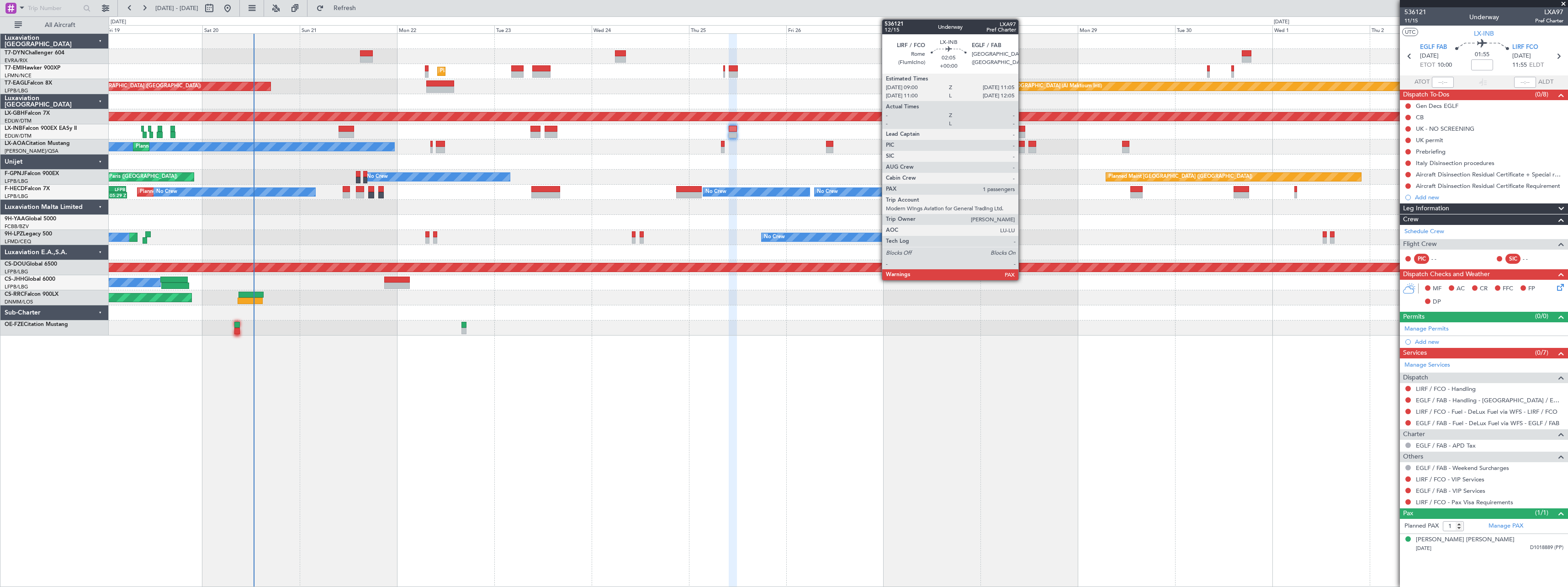
click at [1022, 132] on div at bounding box center [1020, 135] width 9 height 6
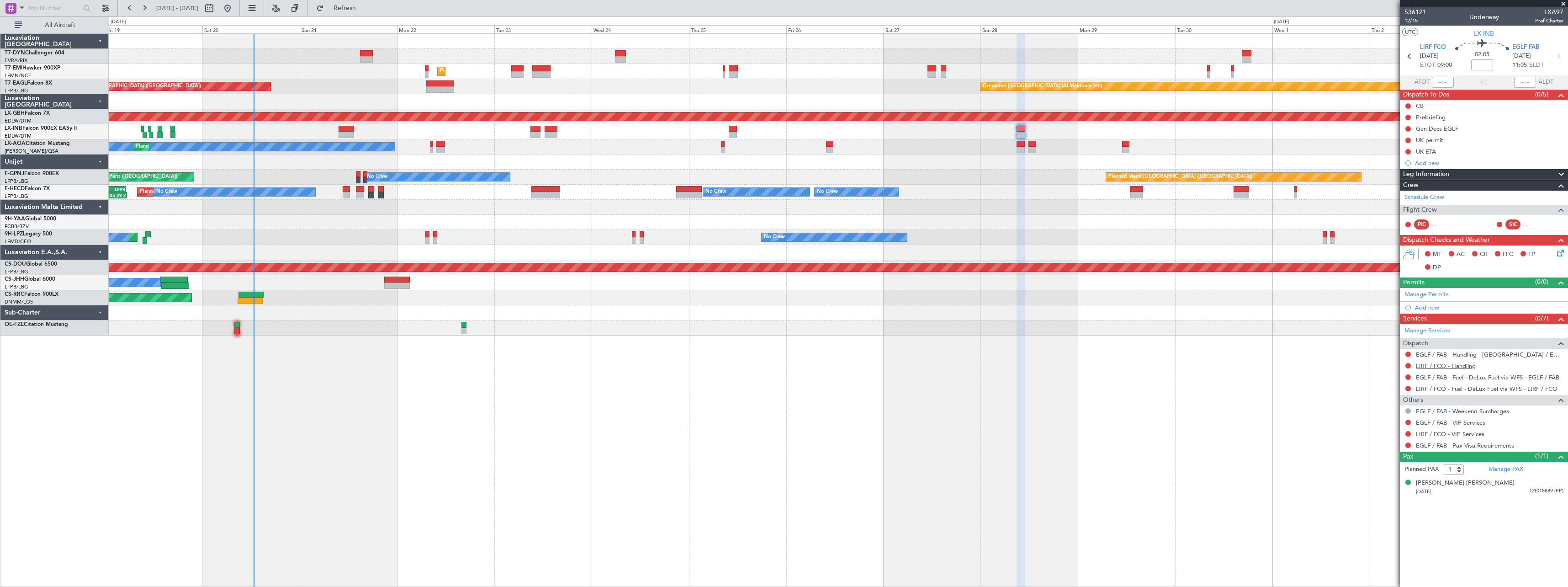
click at [1416, 364] on link "LIRF / FCO - Handling" at bounding box center [1446, 366] width 60 height 8
click at [367, 13] on button "Refresh" at bounding box center [339, 8] width 55 height 15
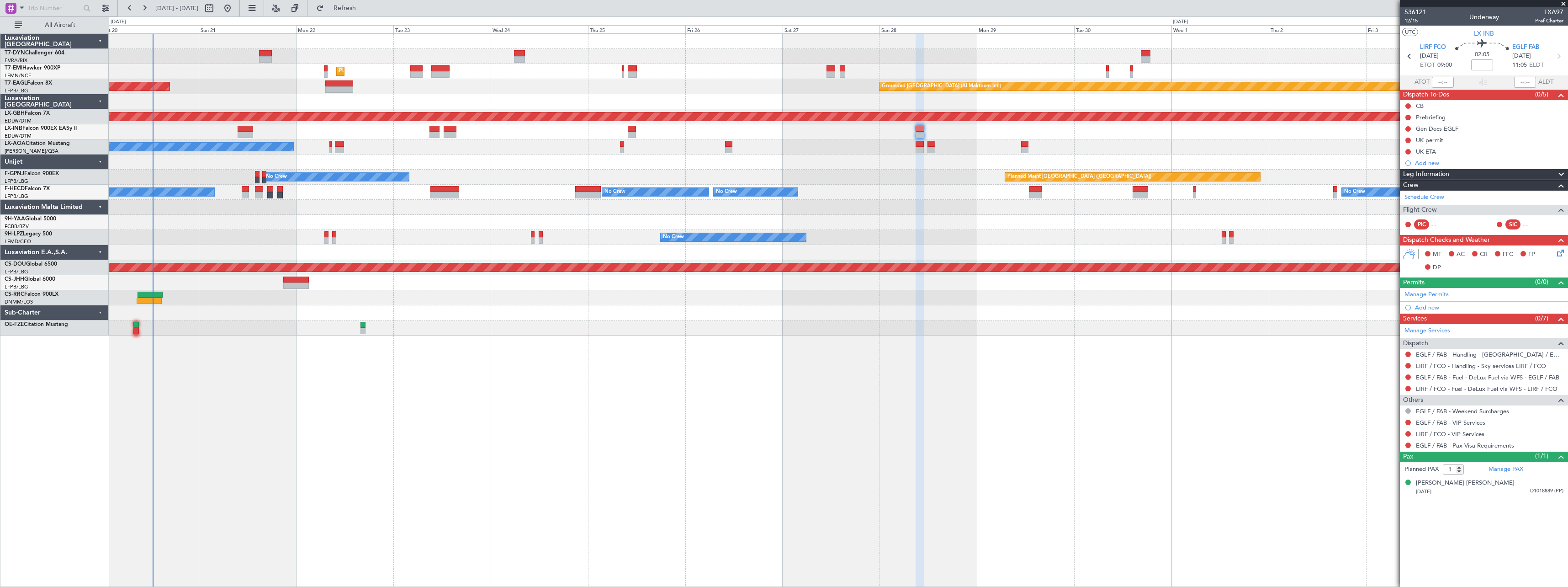
click at [688, 344] on div "Unplanned Maint Riga (Riga Intl) Planned Maint Zurich Grounded Dubai (Al Maktou…" at bounding box center [839, 310] width 1459 height 553
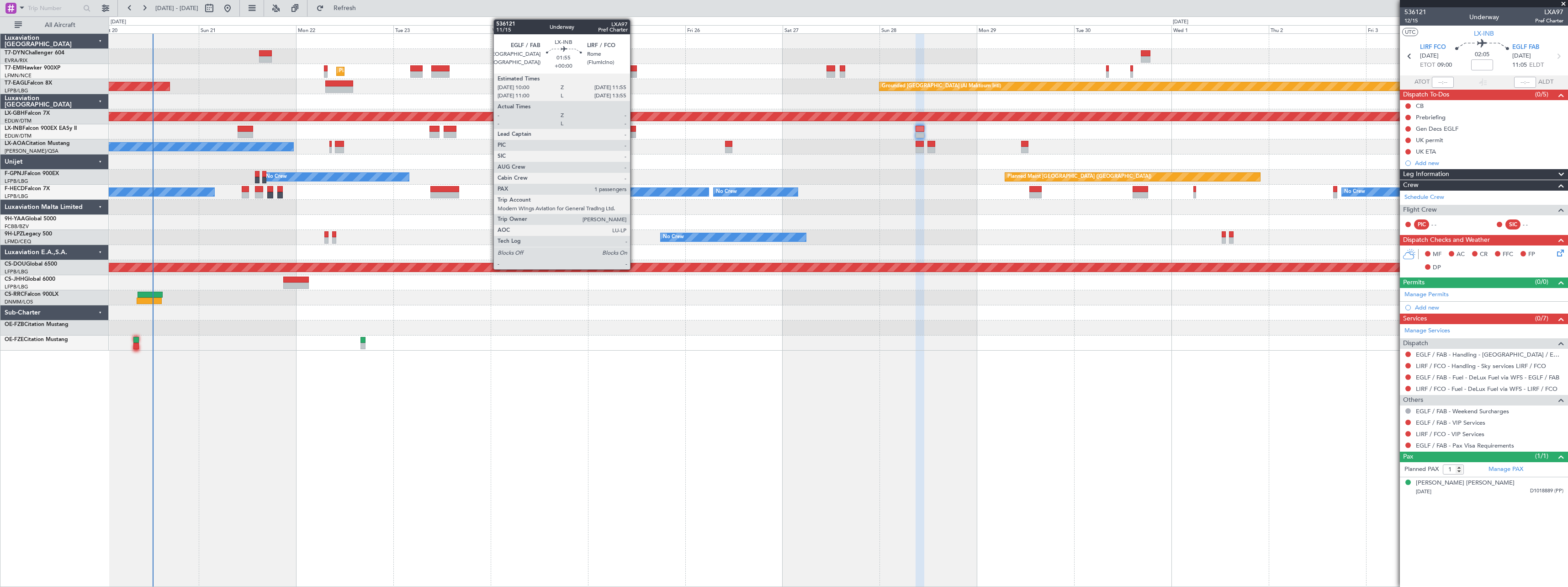
click at [634, 133] on div at bounding box center [631, 135] width 9 height 6
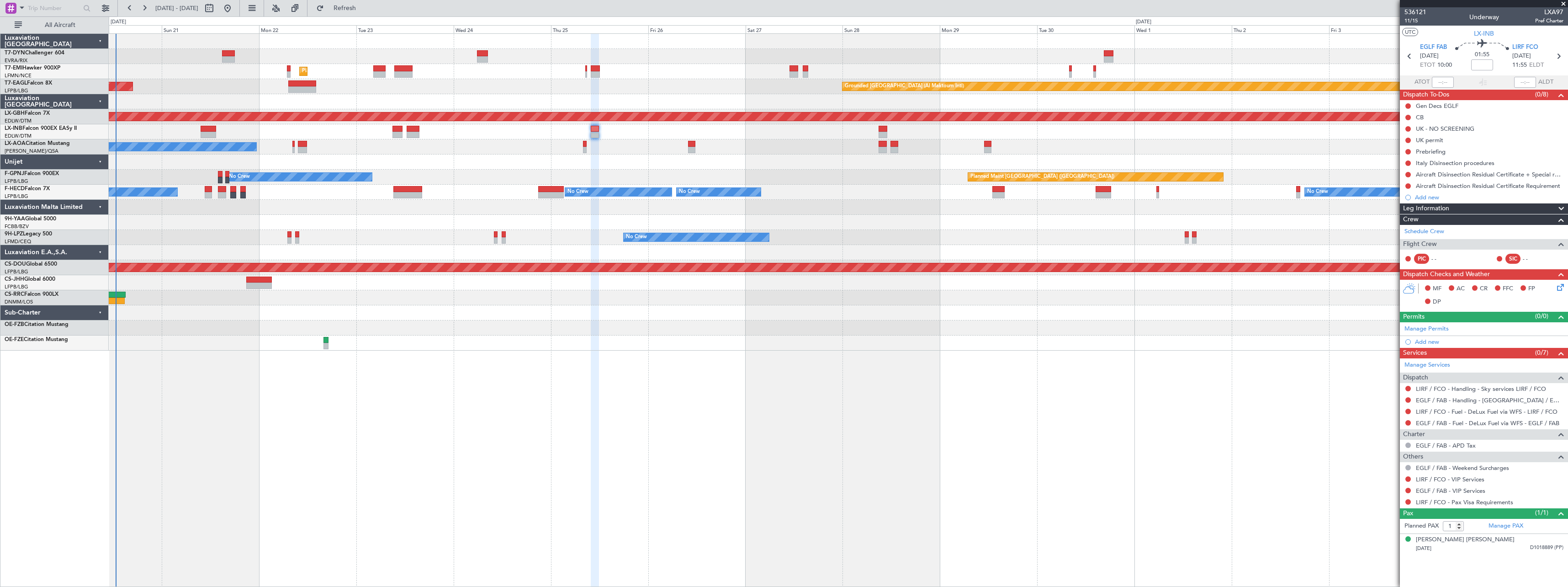
click at [846, 189] on div "No Crew Planned Maint Paris (Le Bourget) No Crew No Crew No Crew - - HEGN 19:15…" at bounding box center [839, 192] width 1459 height 15
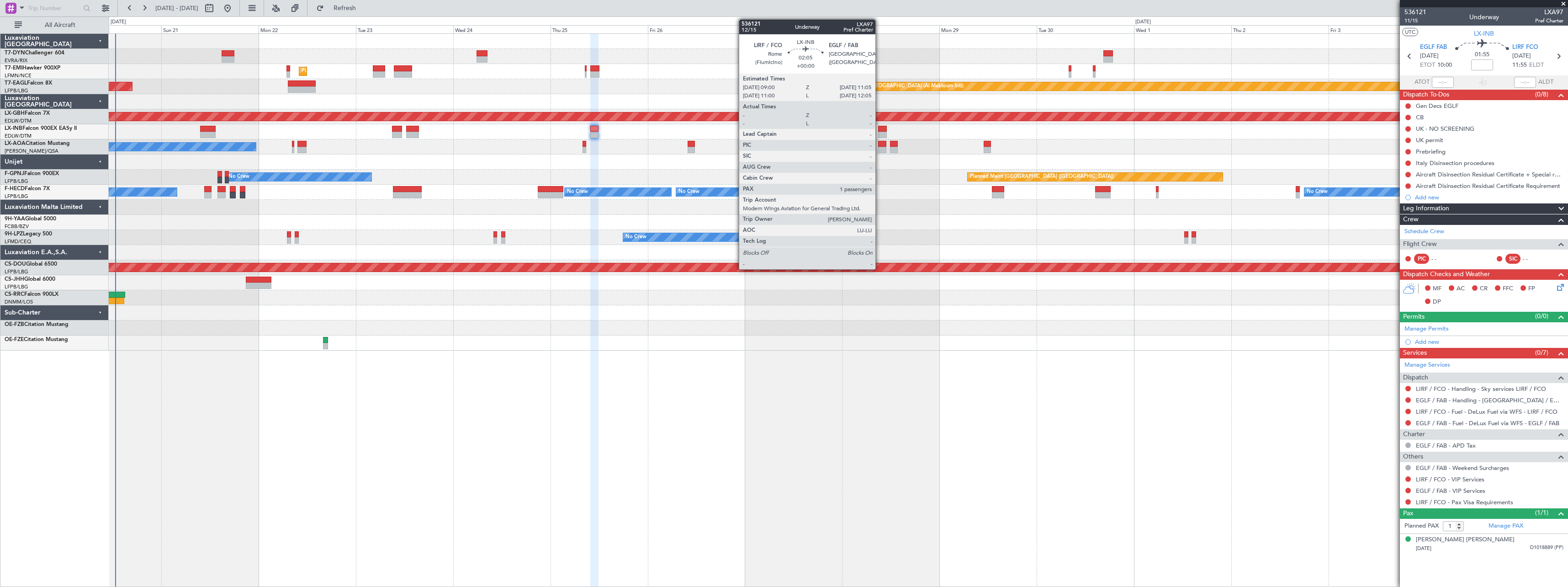
click at [879, 127] on div at bounding box center [882, 129] width 9 height 6
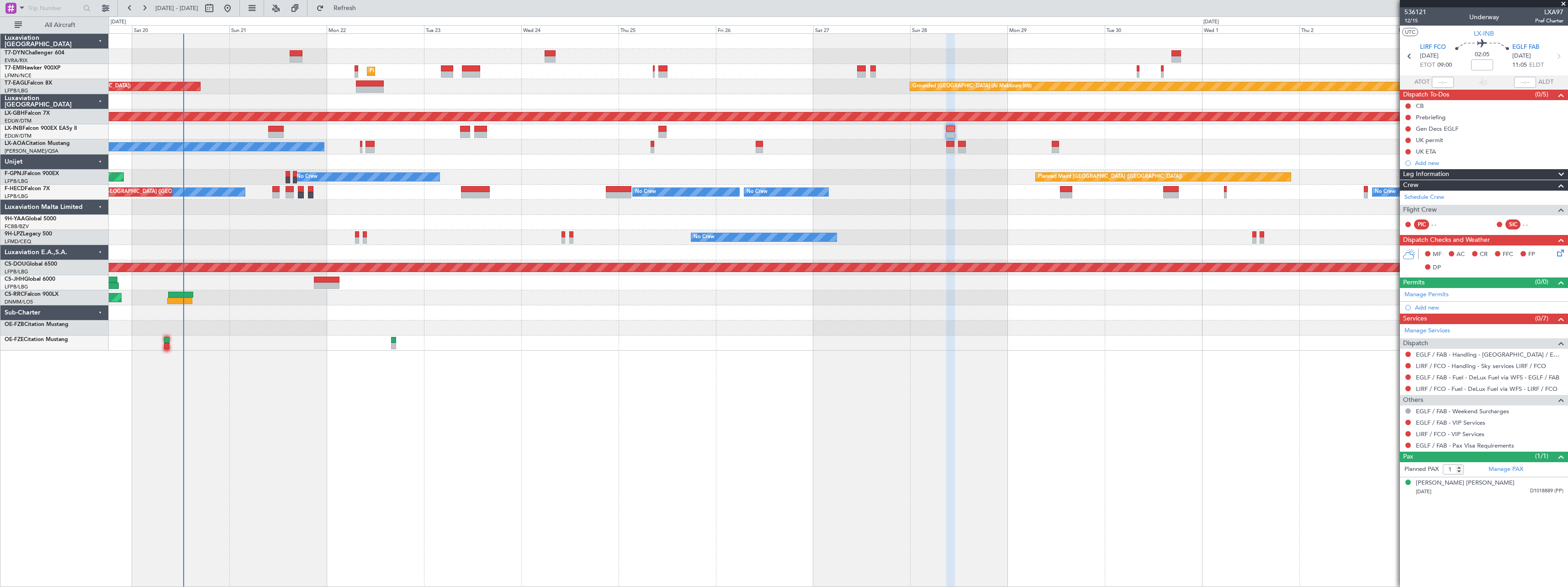
click at [708, 129] on div "Unplanned Maint Riga (Riga Intl) Planned Maint Zurich Grounded Dubai (Al Maktou…" at bounding box center [839, 192] width 1459 height 316
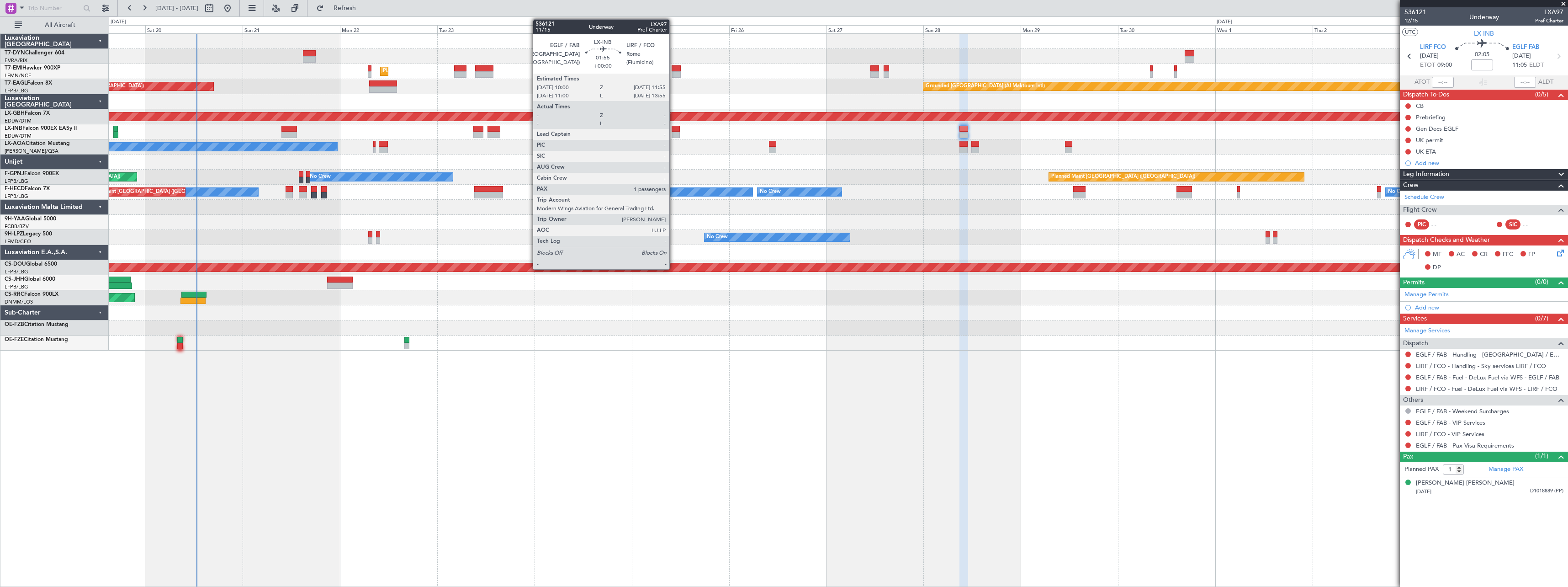
click at [673, 129] on div at bounding box center [676, 129] width 9 height 6
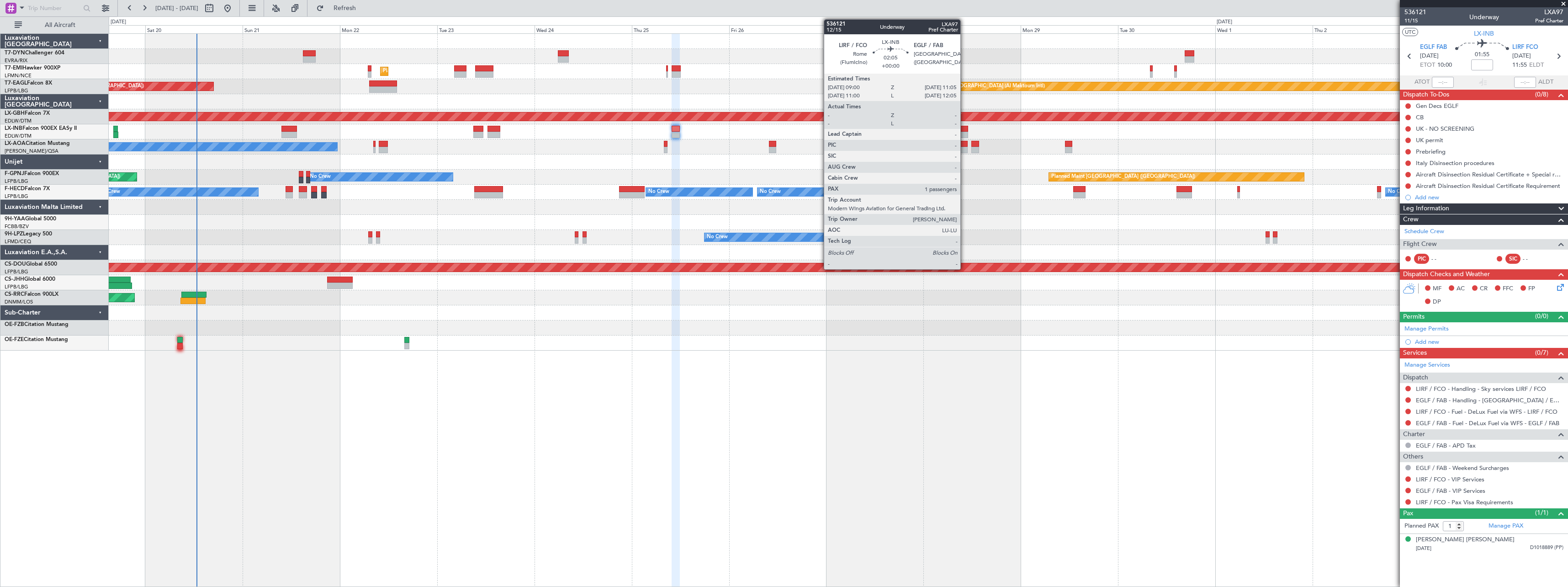
click at [964, 129] on div at bounding box center [963, 129] width 9 height 6
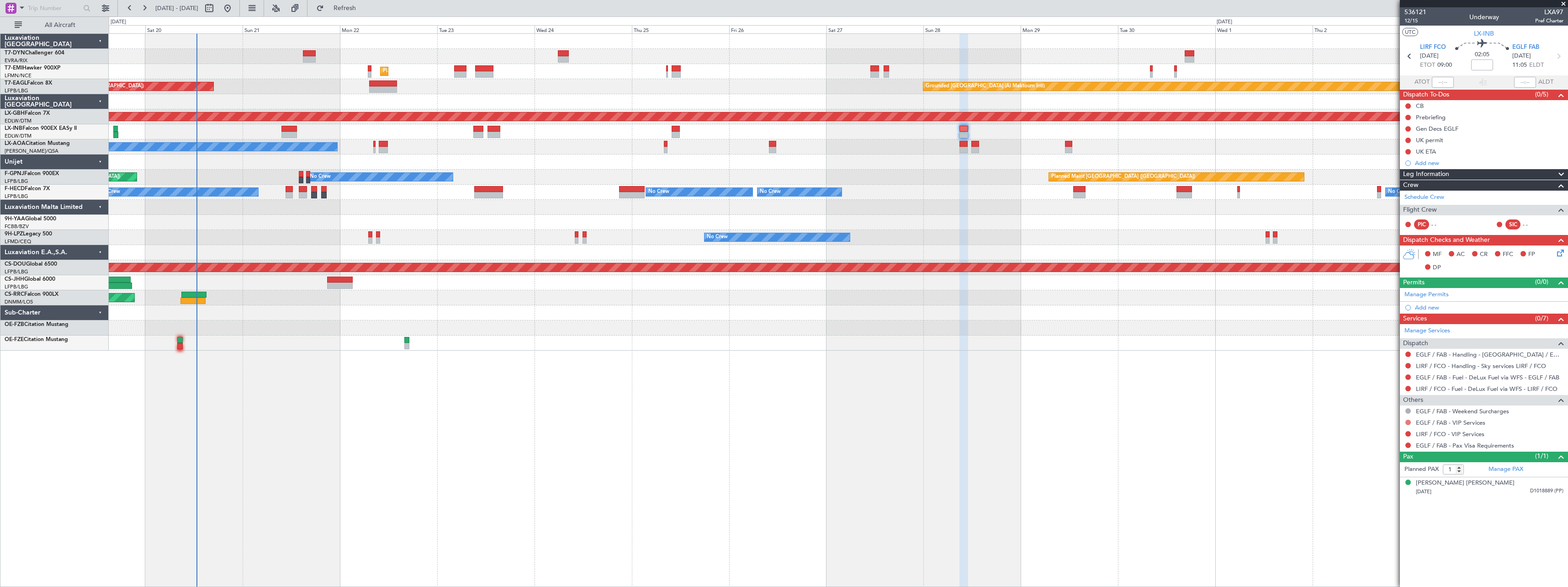
click at [1407, 422] on button at bounding box center [1407, 422] width 5 height 5
click at [1376, 434] on span "Not Required" at bounding box center [1386, 435] width 37 height 9
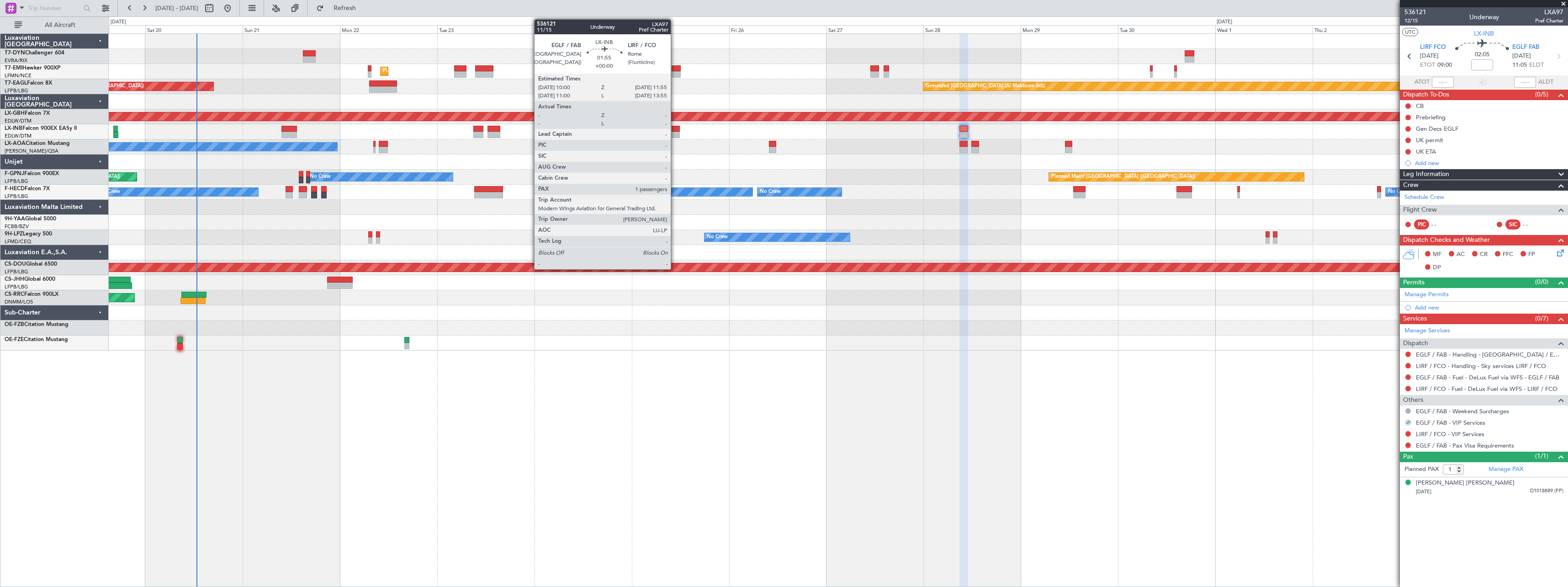
click at [675, 129] on div at bounding box center [676, 129] width 9 height 6
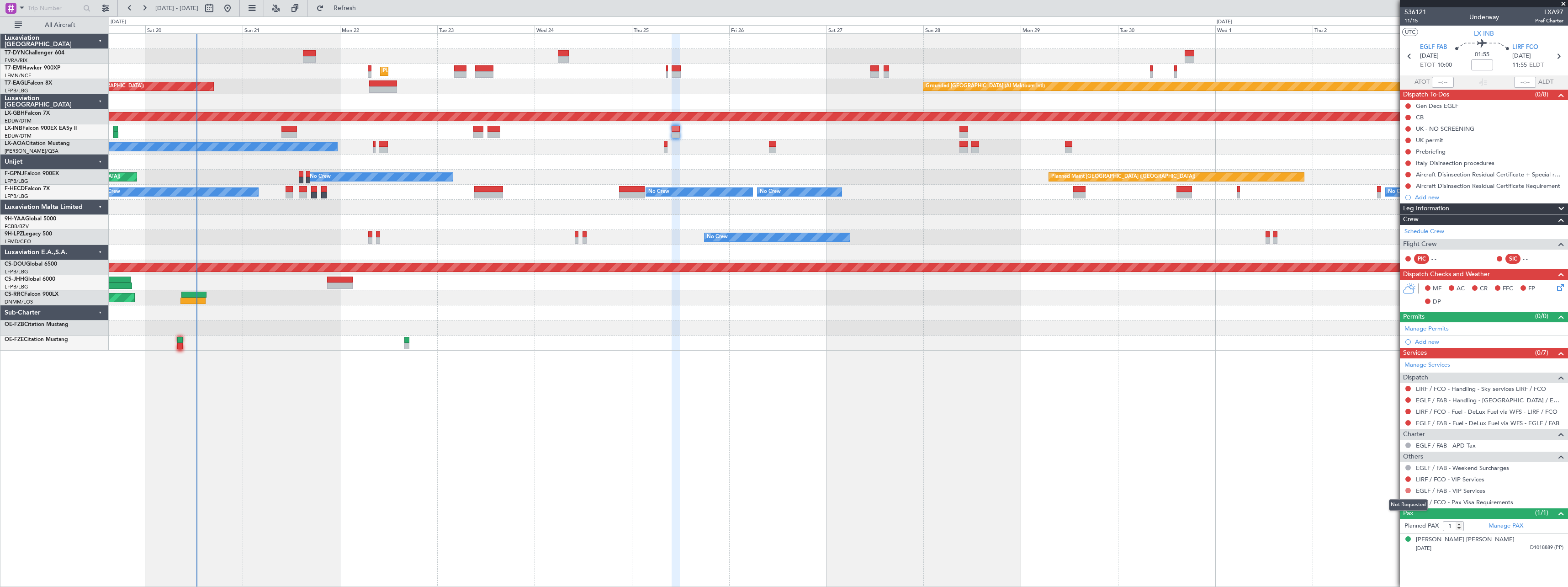
click at [1409, 492] on button at bounding box center [1407, 490] width 5 height 5
click at [1384, 381] on span "Not Required" at bounding box center [1386, 380] width 37 height 9
click at [1407, 503] on button at bounding box center [1407, 501] width 5 height 5
click at [1372, 490] on span "Confirmed" at bounding box center [1382, 488] width 28 height 9
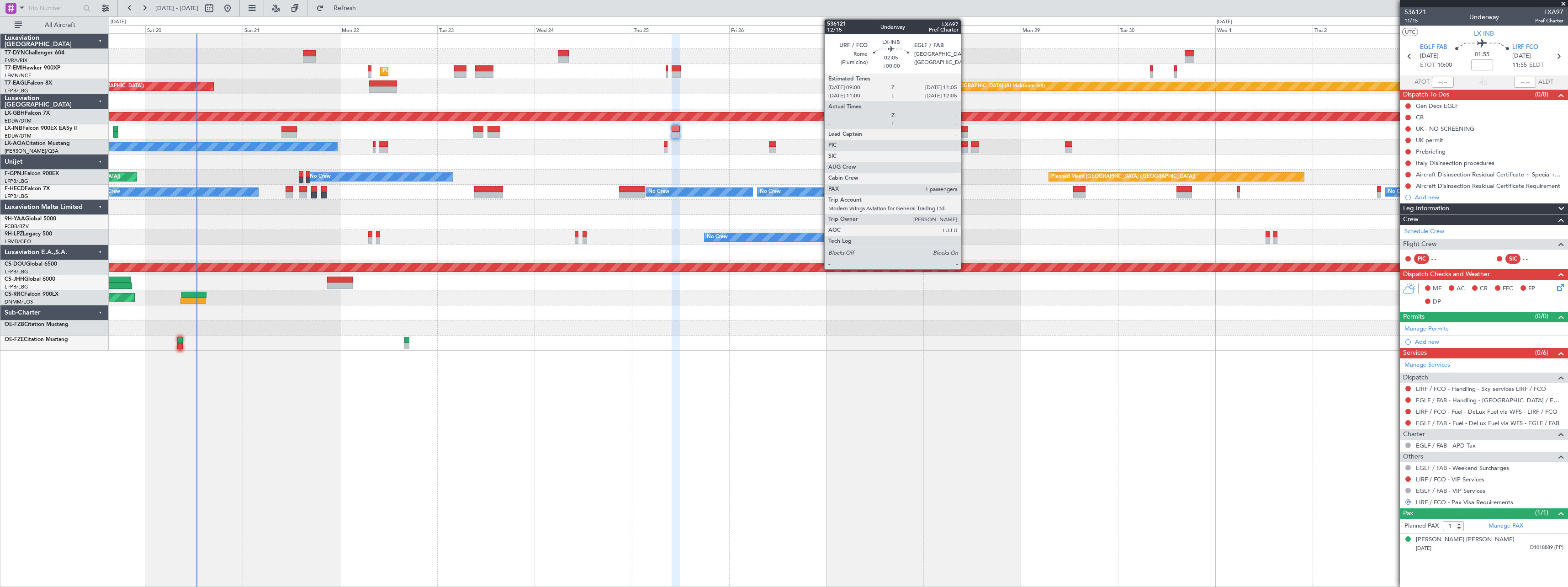
click at [964, 127] on div at bounding box center [963, 129] width 9 height 6
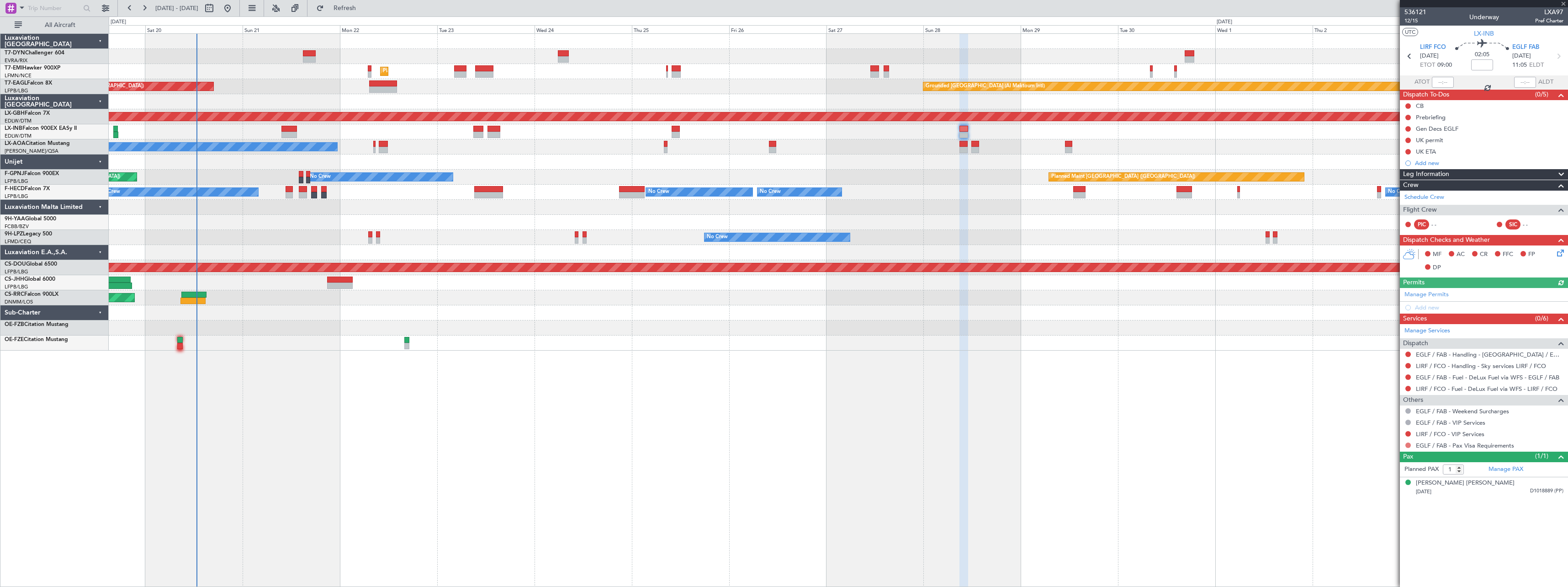
click at [1406, 444] on button at bounding box center [1407, 444] width 5 height 5
click at [1272, 529] on div "Unplanned Maint Riga (Riga Intl) Planned Maint Zurich Grounded Dubai (Al Maktou…" at bounding box center [839, 310] width 1459 height 553
click at [1478, 482] on div "[PERSON_NAME] [PERSON_NAME]" at bounding box center [1465, 483] width 99 height 9
click at [1407, 443] on button at bounding box center [1407, 444] width 5 height 5
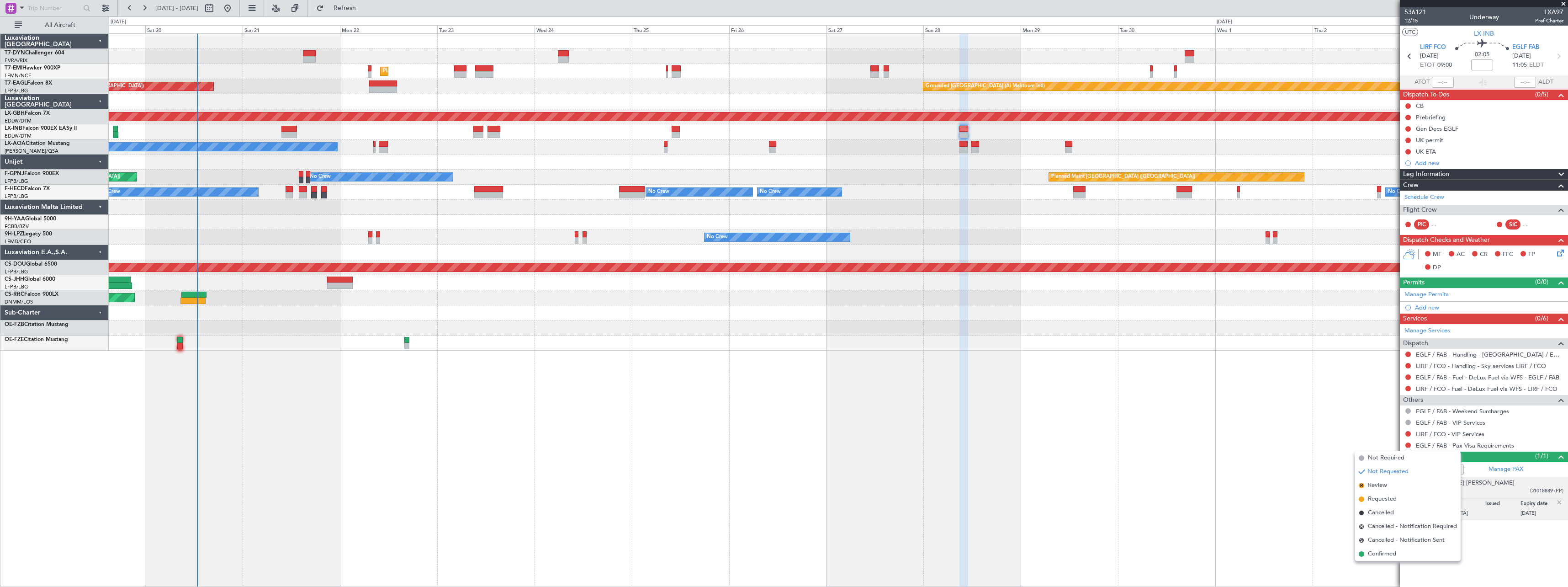
drag, startPoint x: 1376, startPoint y: 552, endPoint x: 1371, endPoint y: 550, distance: 5.4
click at [1376, 550] on span "Confirmed" at bounding box center [1382, 554] width 28 height 9
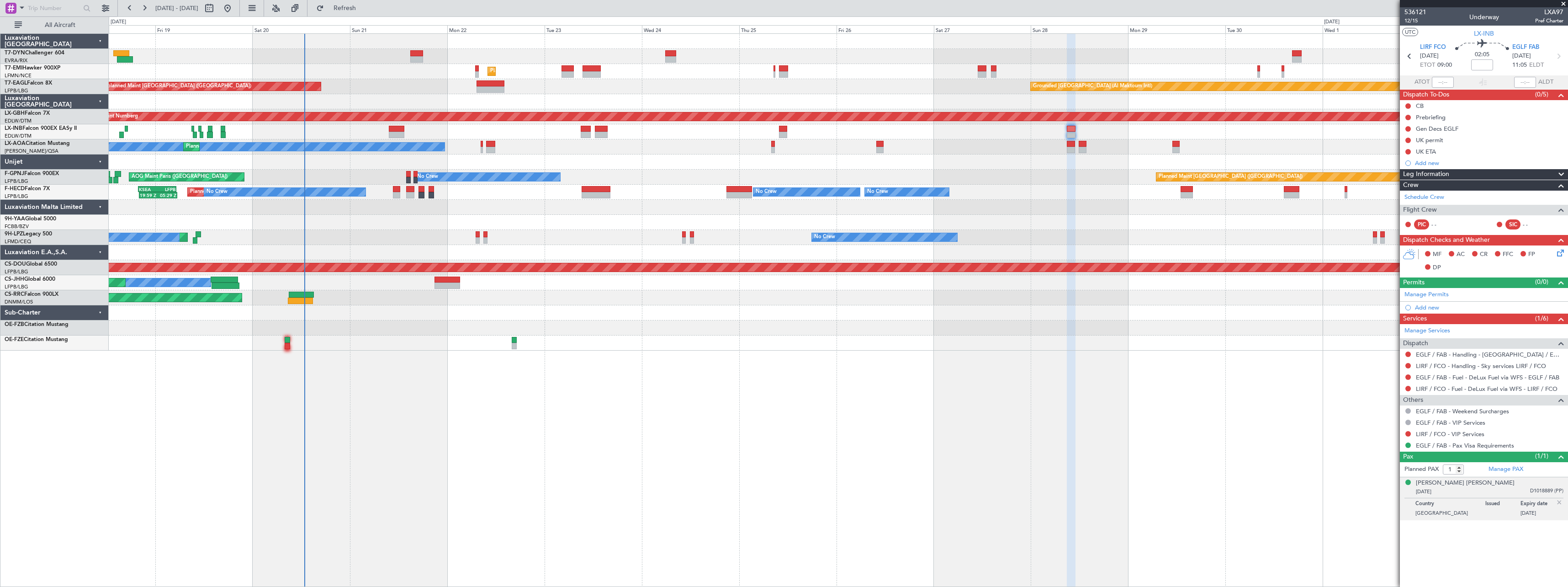
click at [1069, 339] on div at bounding box center [839, 342] width 1459 height 15
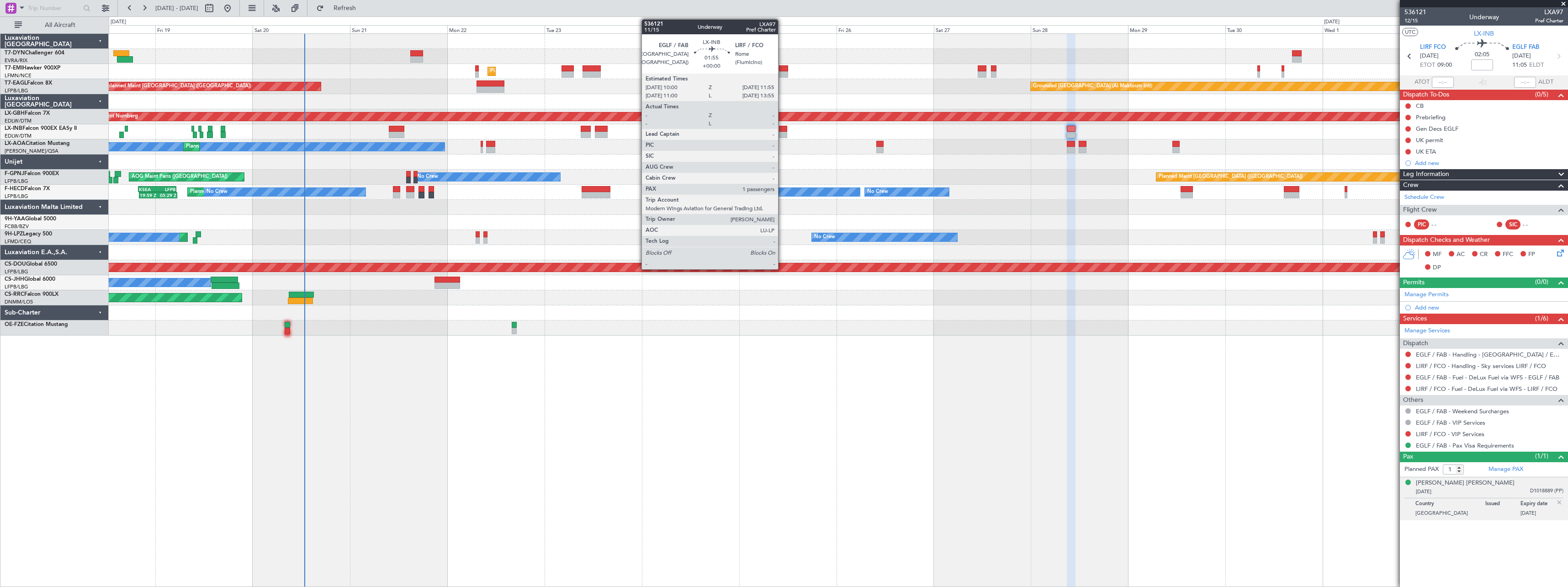
click at [782, 129] on div at bounding box center [782, 129] width 9 height 6
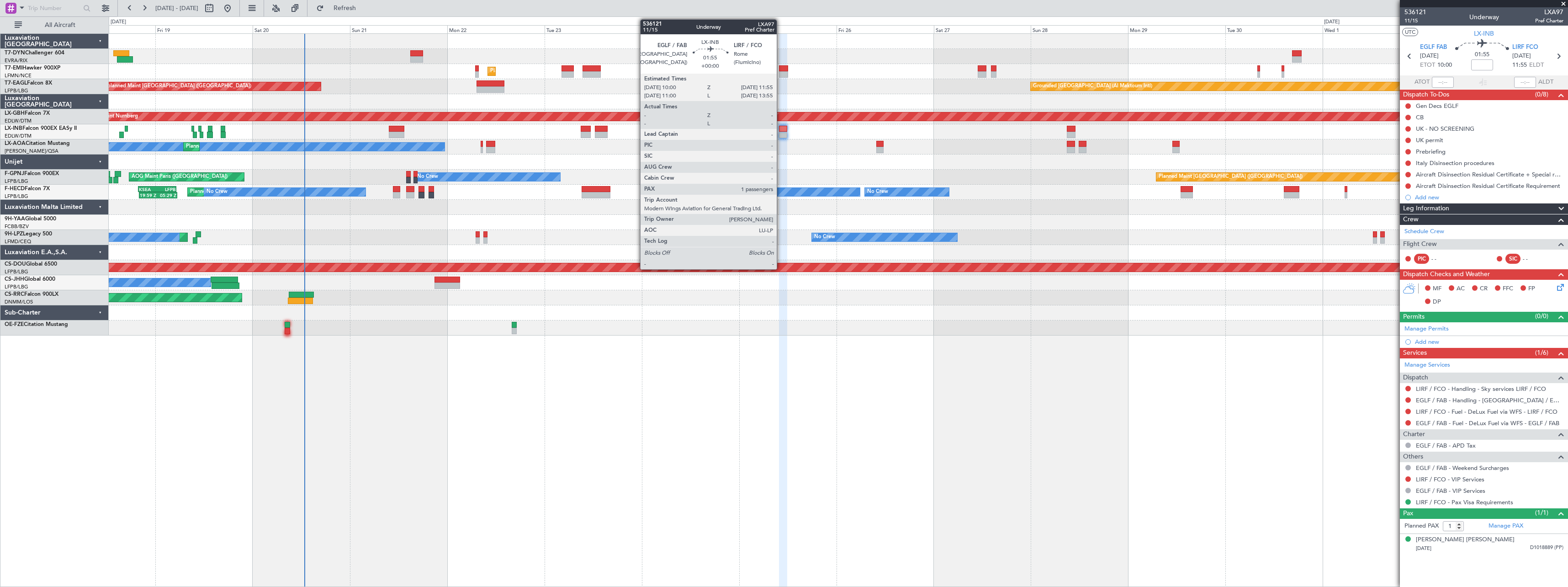
click at [781, 133] on div at bounding box center [782, 135] width 9 height 6
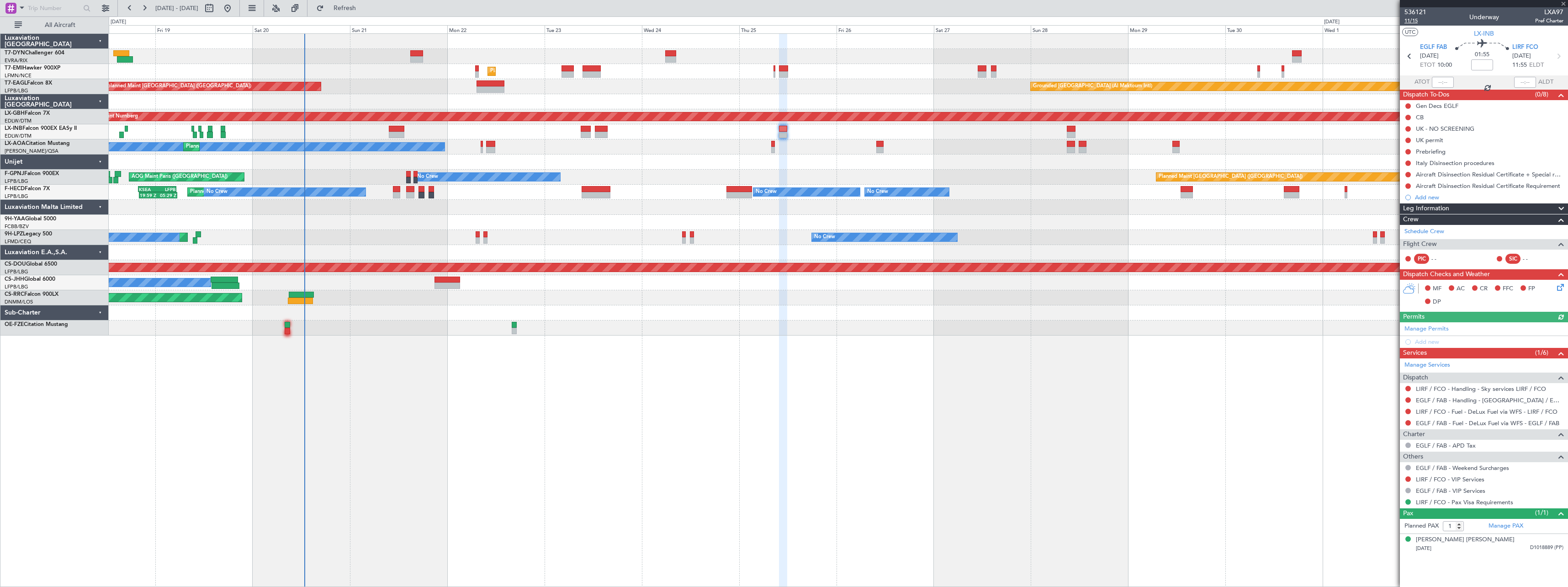
click at [1414, 23] on span "11/15" at bounding box center [1415, 21] width 22 height 8
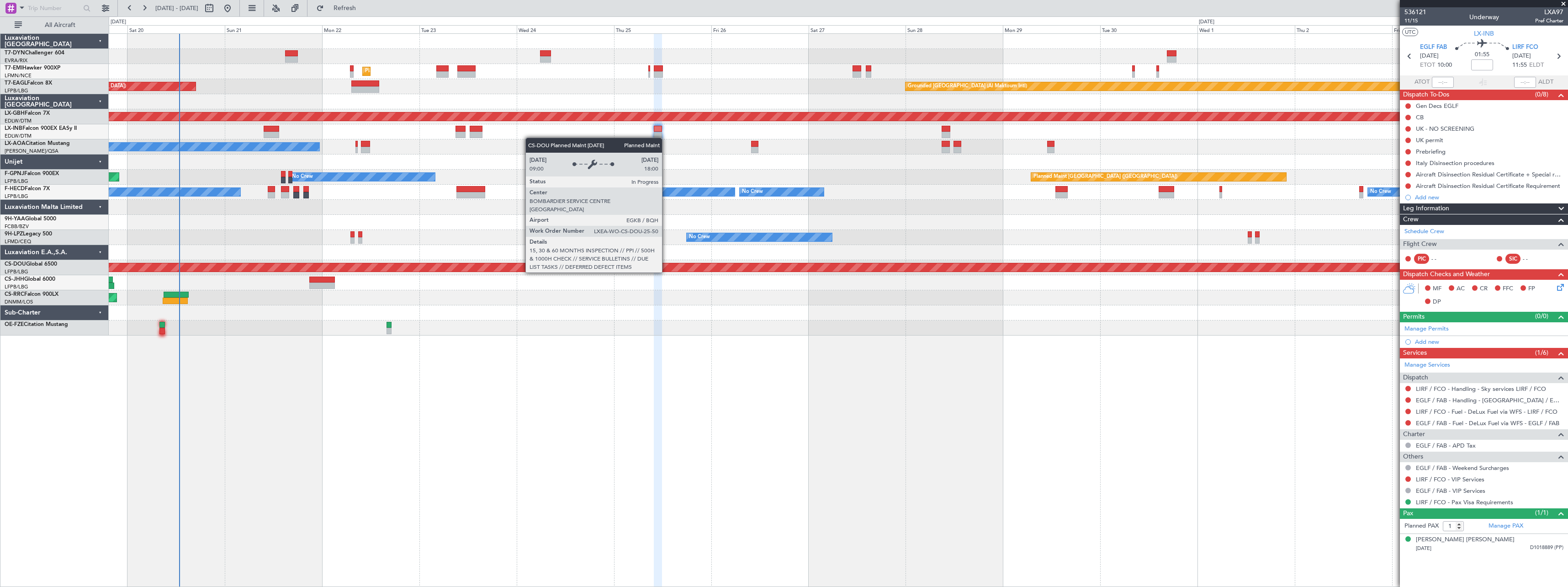
click at [541, 263] on div "Planned Maint London ([GEOGRAPHIC_DATA])" at bounding box center [1351, 267] width 3348 height 9
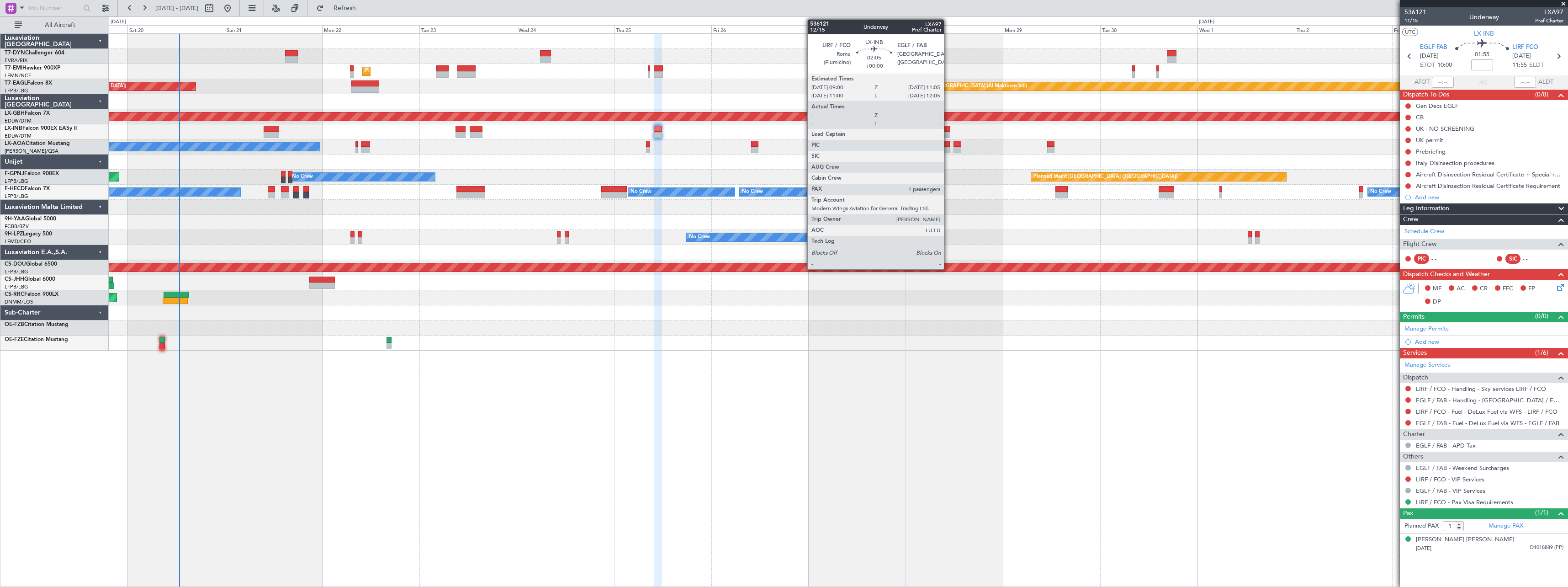
click at [948, 126] on div at bounding box center [945, 129] width 9 height 6
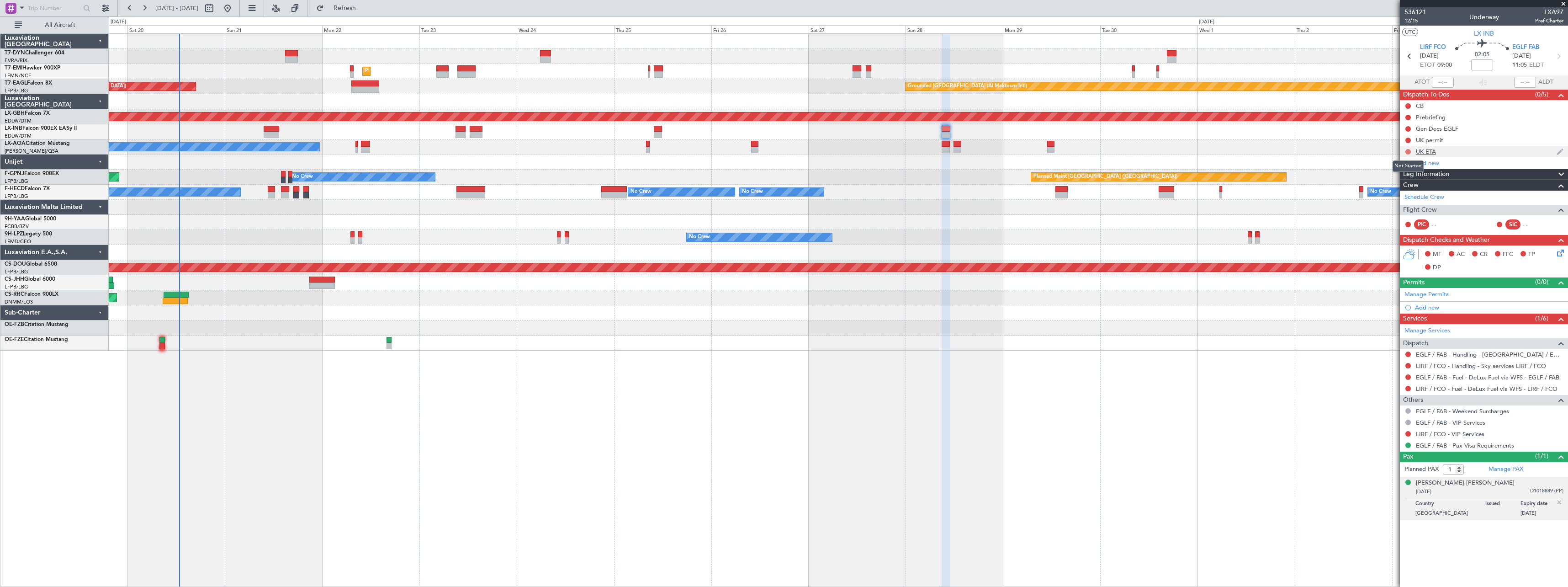
click at [1409, 152] on button at bounding box center [1407, 151] width 5 height 5
click at [1457, 483] on div "[PERSON_NAME] [PERSON_NAME]" at bounding box center [1465, 483] width 99 height 9
click at [952, 406] on div "Unplanned Maint Riga (Riga Intl) Planned Maint Zurich Grounded Dubai (Al Maktou…" at bounding box center [839, 310] width 1459 height 553
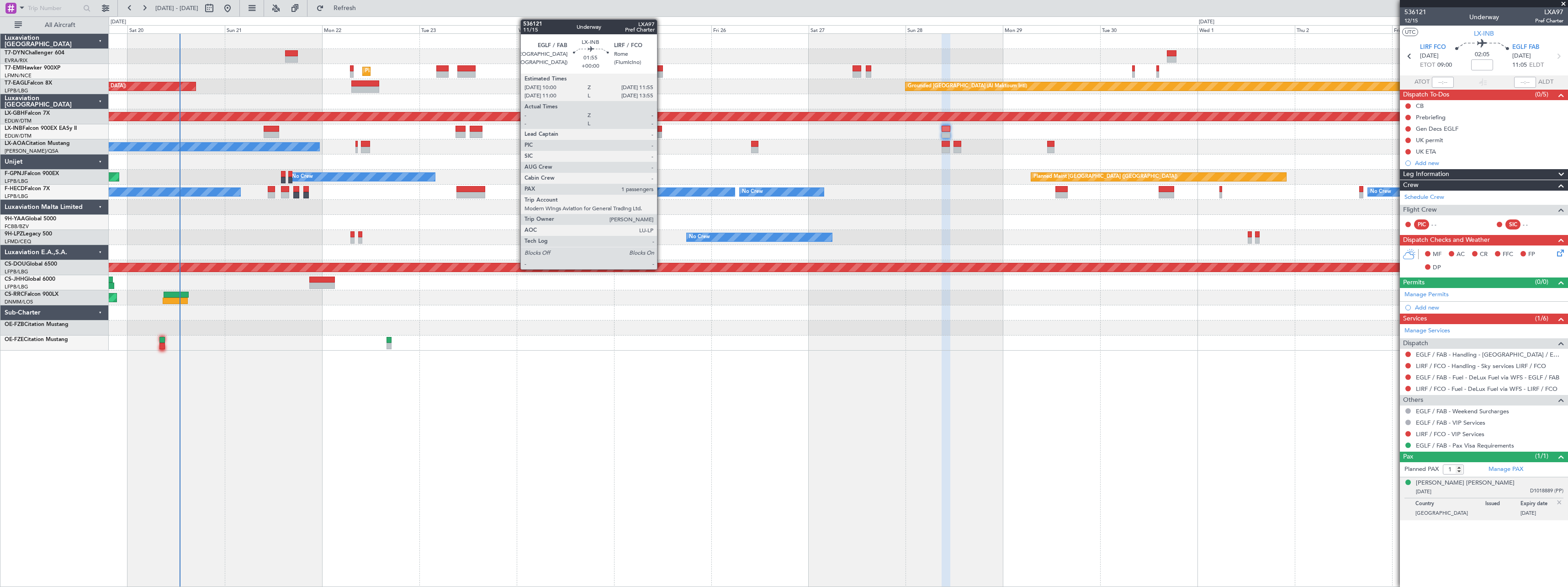
click at [661, 129] on div at bounding box center [658, 129] width 9 height 6
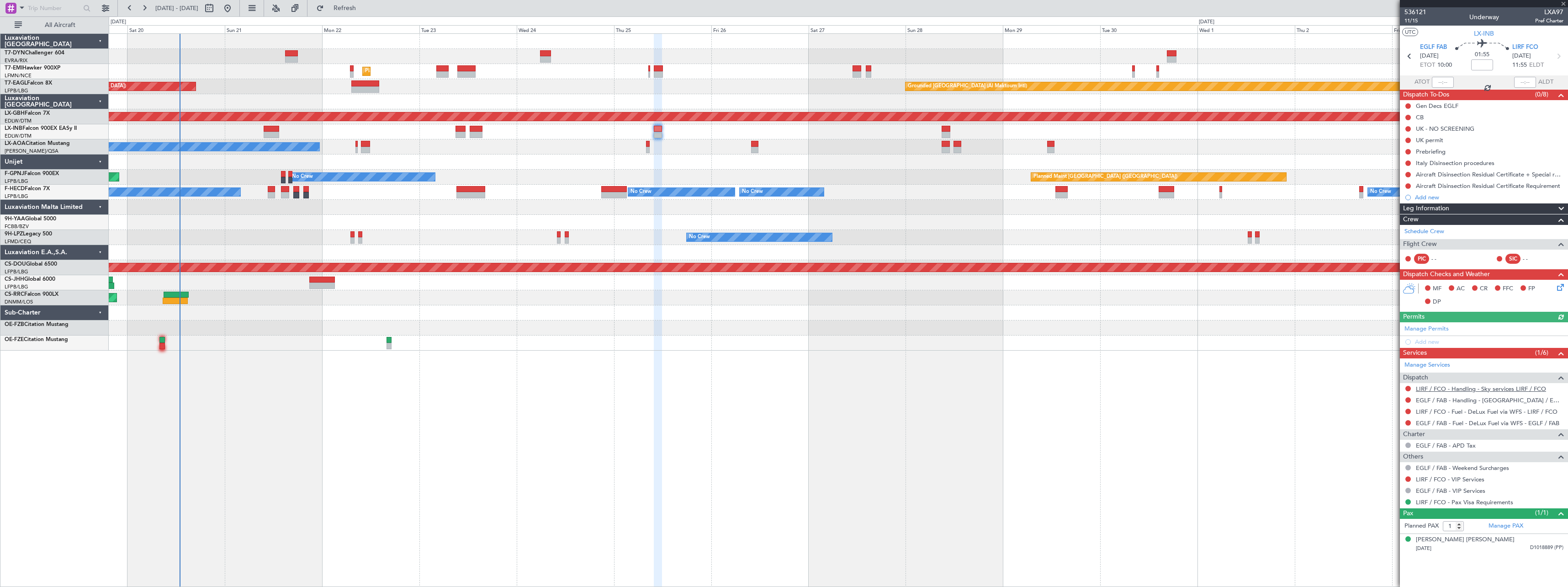
click at [1489, 386] on link "LIRF / FCO - Handling - Sky services LIRF / FCO" at bounding box center [1481, 389] width 130 height 8
click at [217, 9] on button at bounding box center [209, 8] width 15 height 15
select select "9"
select select "2025"
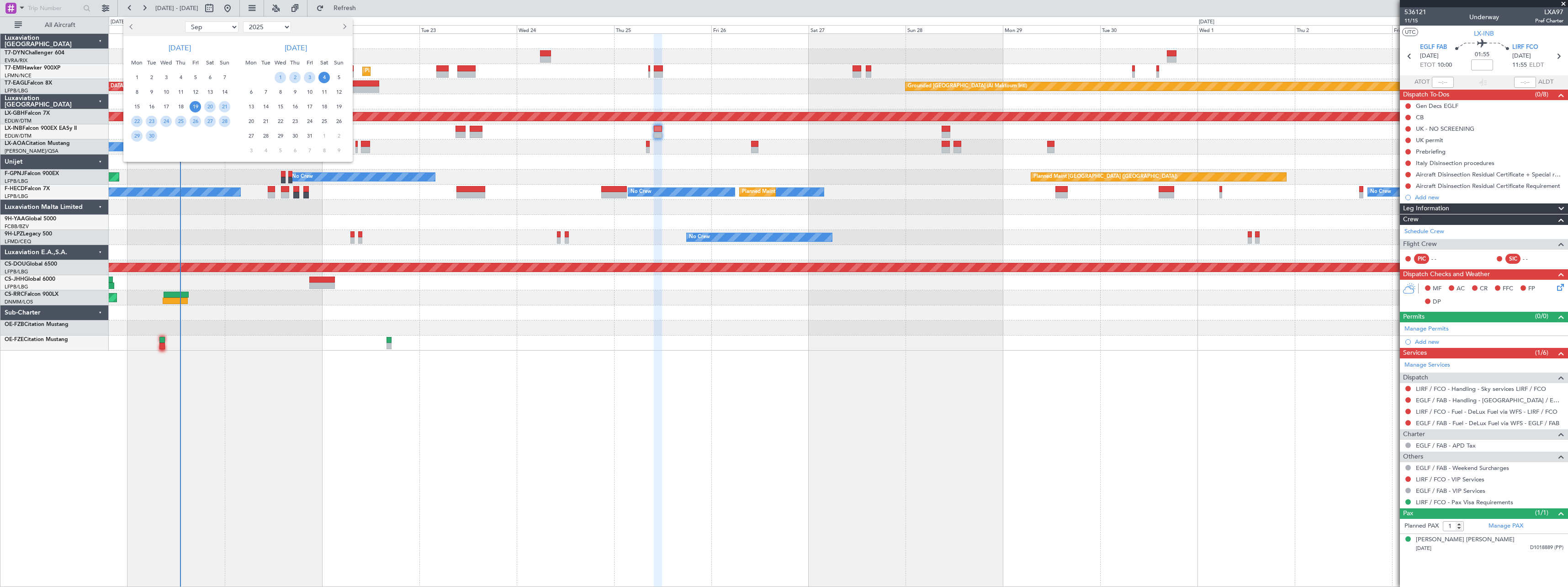
click at [136, 27] on button "Previous month" at bounding box center [132, 27] width 10 height 15
click at [134, 27] on span "Previous month" at bounding box center [132, 26] width 5 height 5
click at [131, 28] on span "Previous month" at bounding box center [132, 26] width 5 height 5
select select "5"
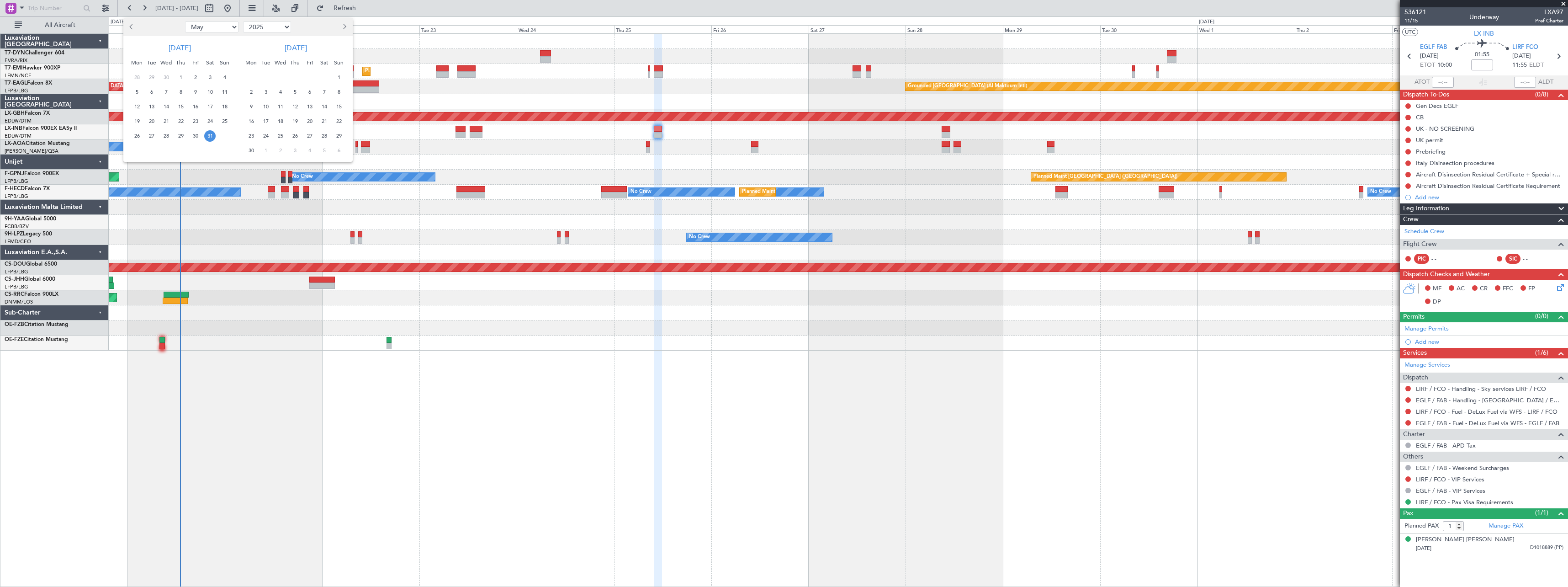
click at [210, 134] on span "31" at bounding box center [210, 136] width 12 height 12
click at [321, 106] on span "14" at bounding box center [324, 107] width 12 height 12
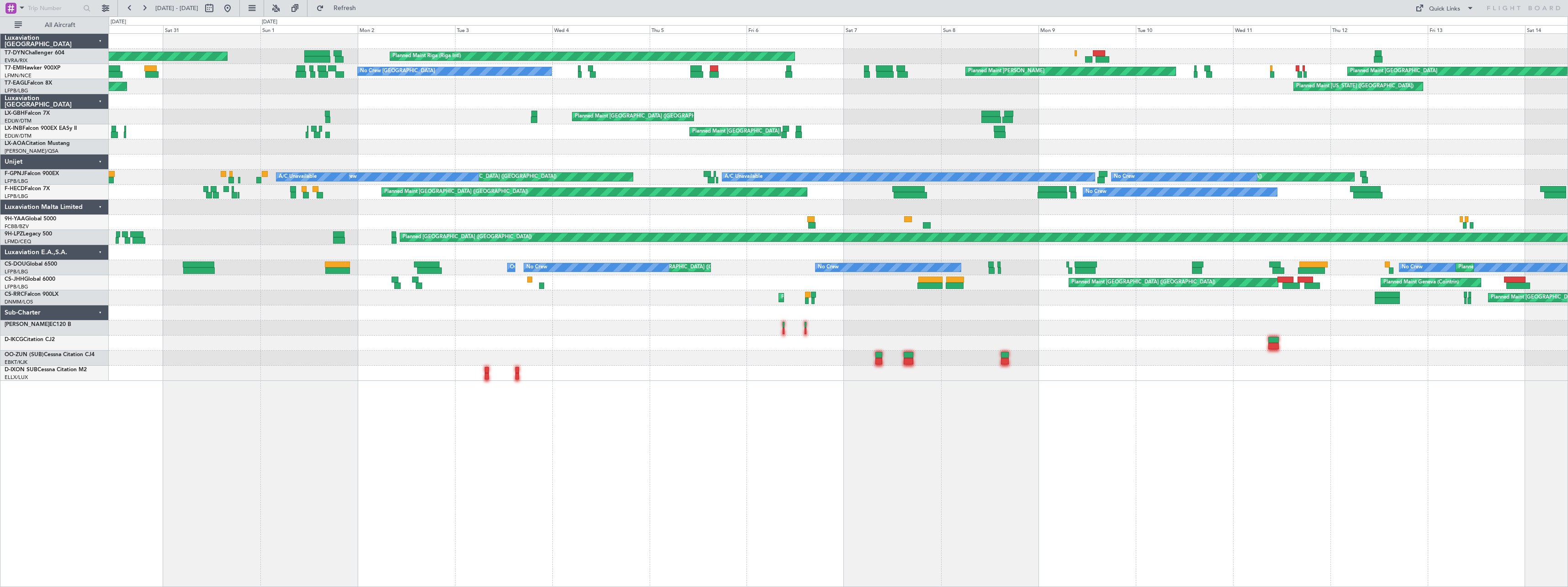
click at [256, 69] on div "Planned Maint Chester Planned Maint Zurich No Crew Zurich" at bounding box center [839, 71] width 1459 height 15
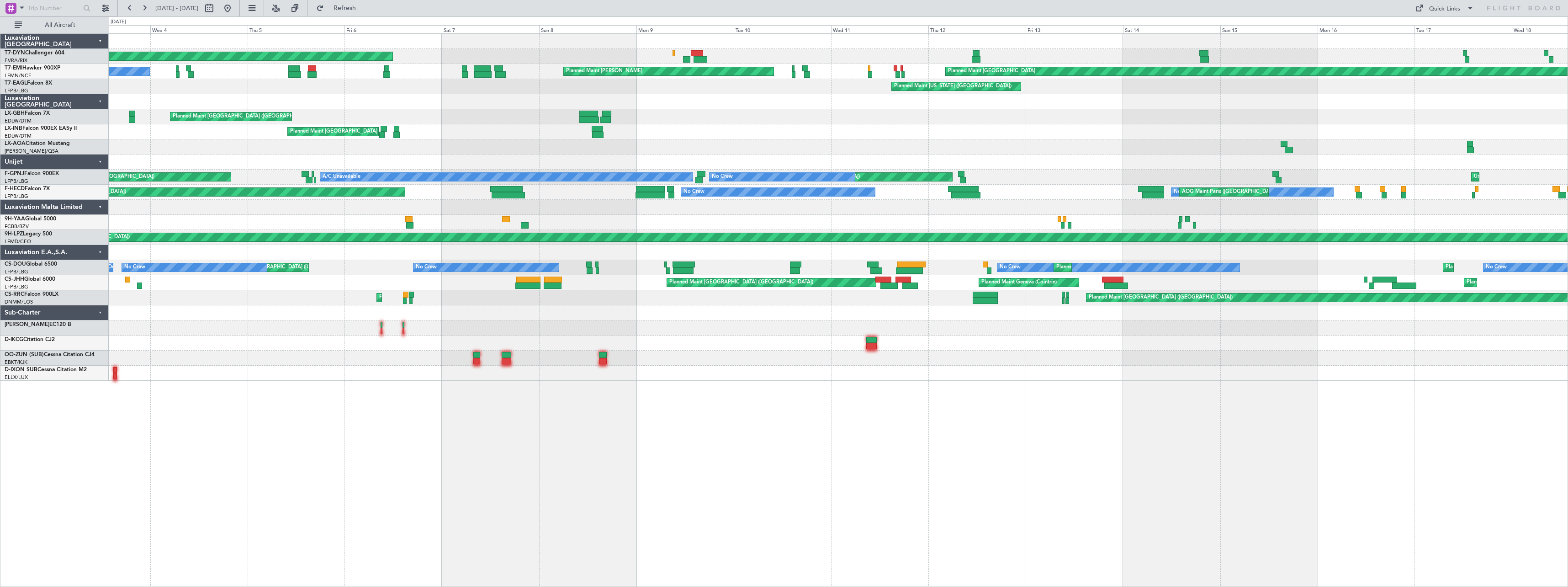
click at [761, 62] on div "Planned Maint Riga (Riga Intl) AOG Maint Dubai (Al Maktoum Intl)" at bounding box center [839, 56] width 1459 height 15
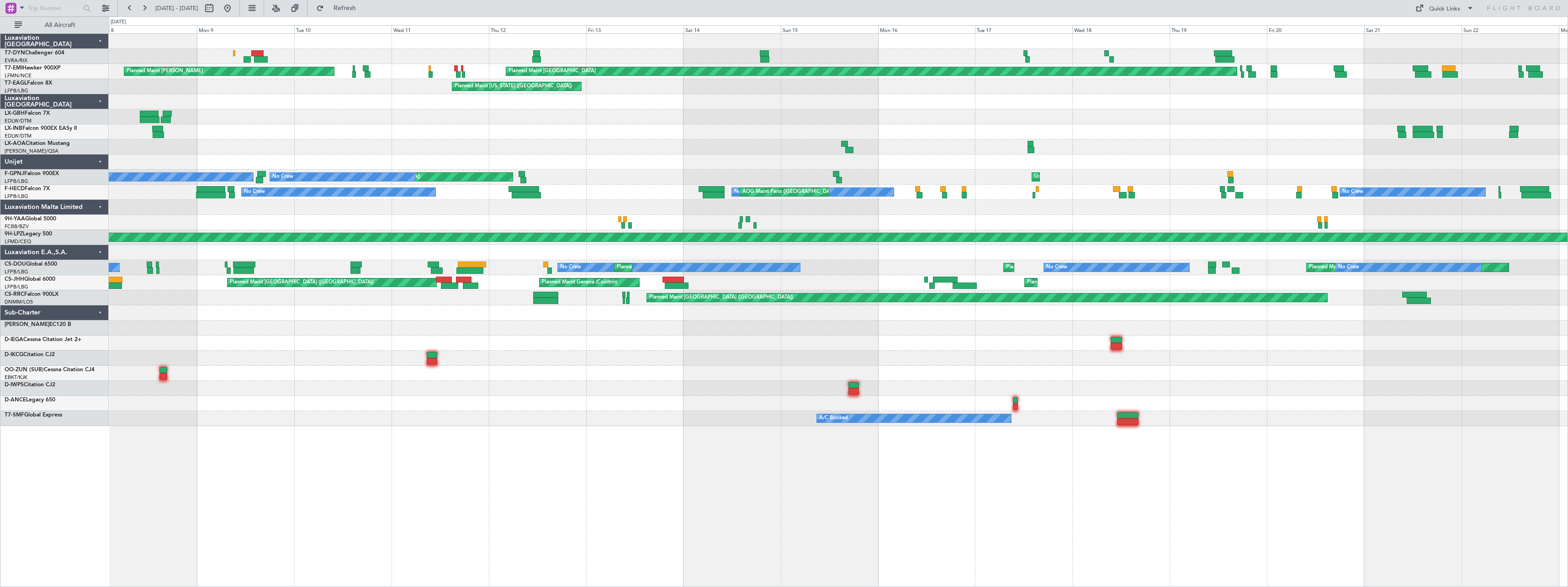
click at [673, 66] on div "Planned Maint Riga (Riga Intl) Planned Maint Chester Planned Maint Zurich Plann…" at bounding box center [839, 229] width 1459 height 392
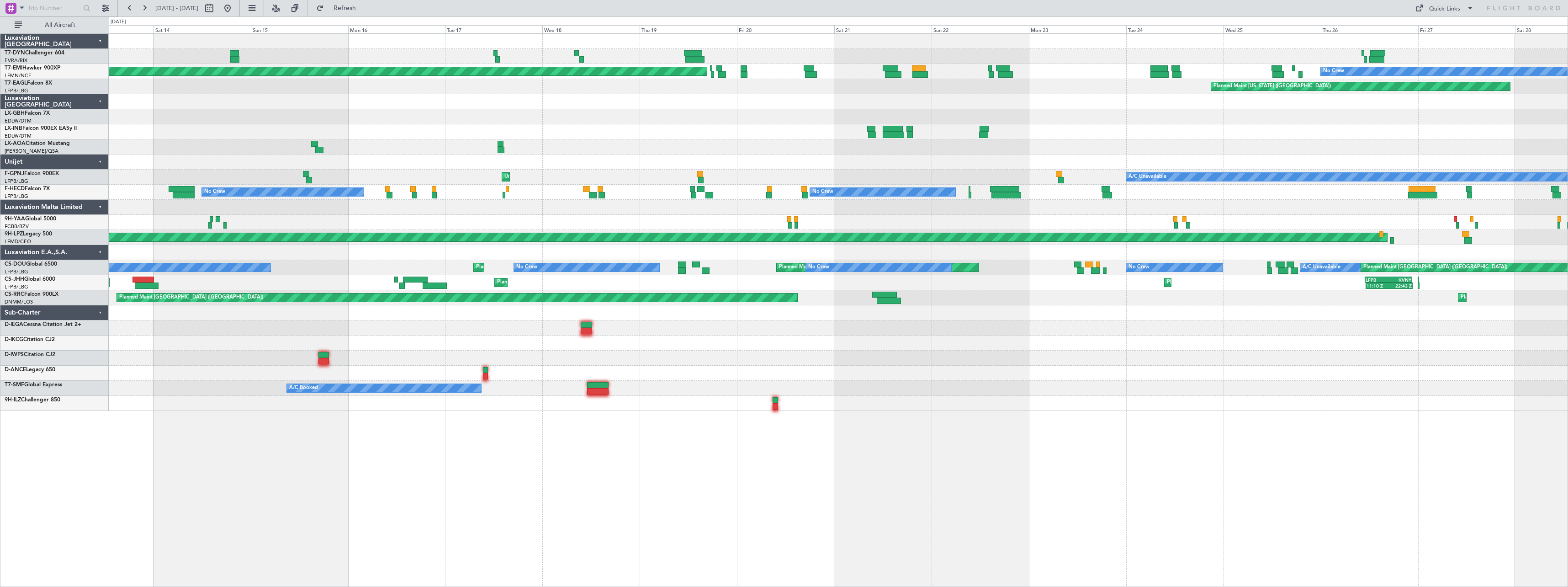
click at [748, 51] on div at bounding box center [839, 56] width 1459 height 15
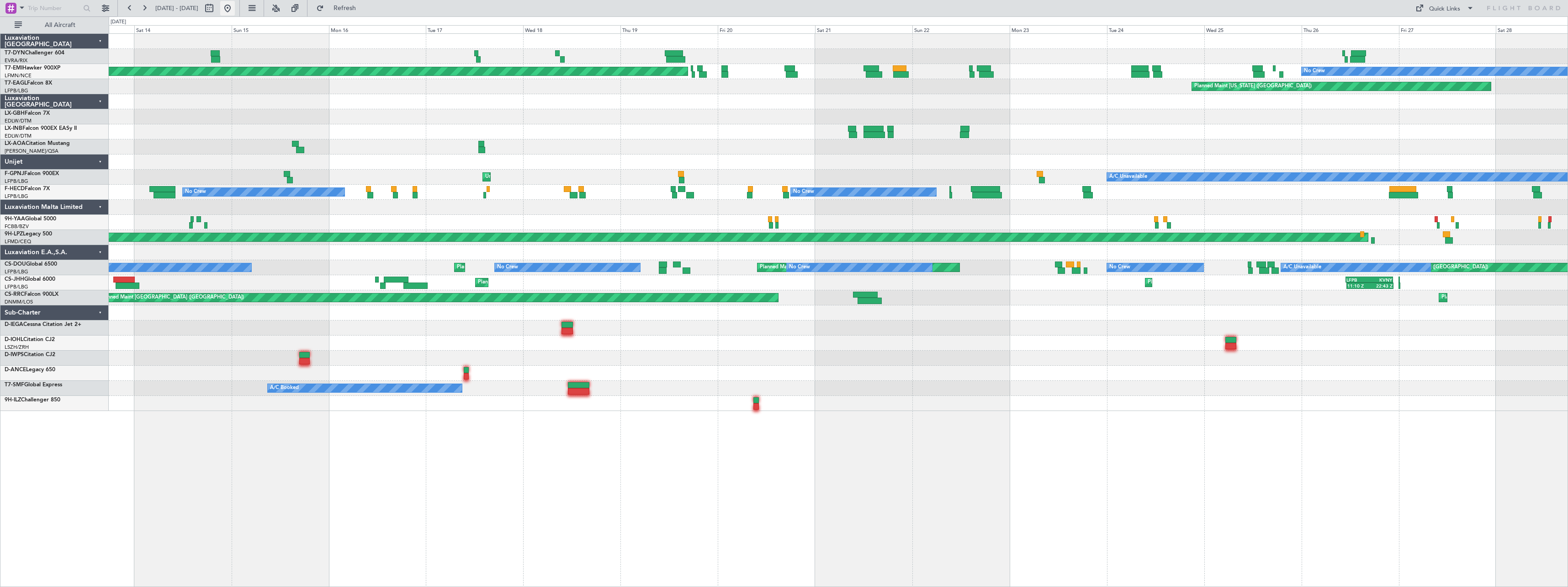
click at [235, 12] on button at bounding box center [228, 8] width 15 height 15
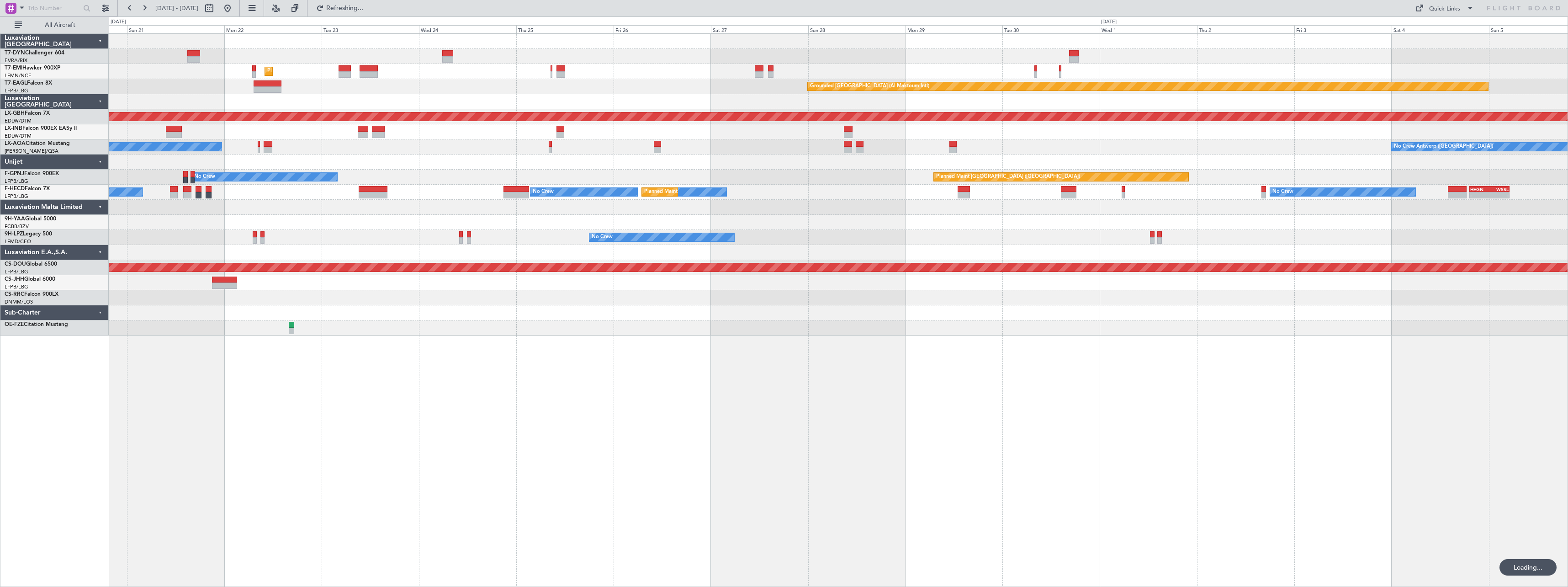
click at [413, 232] on div "No Crew No Crew Planned Maint St Gallen (Altenrhein)" at bounding box center [839, 237] width 1459 height 15
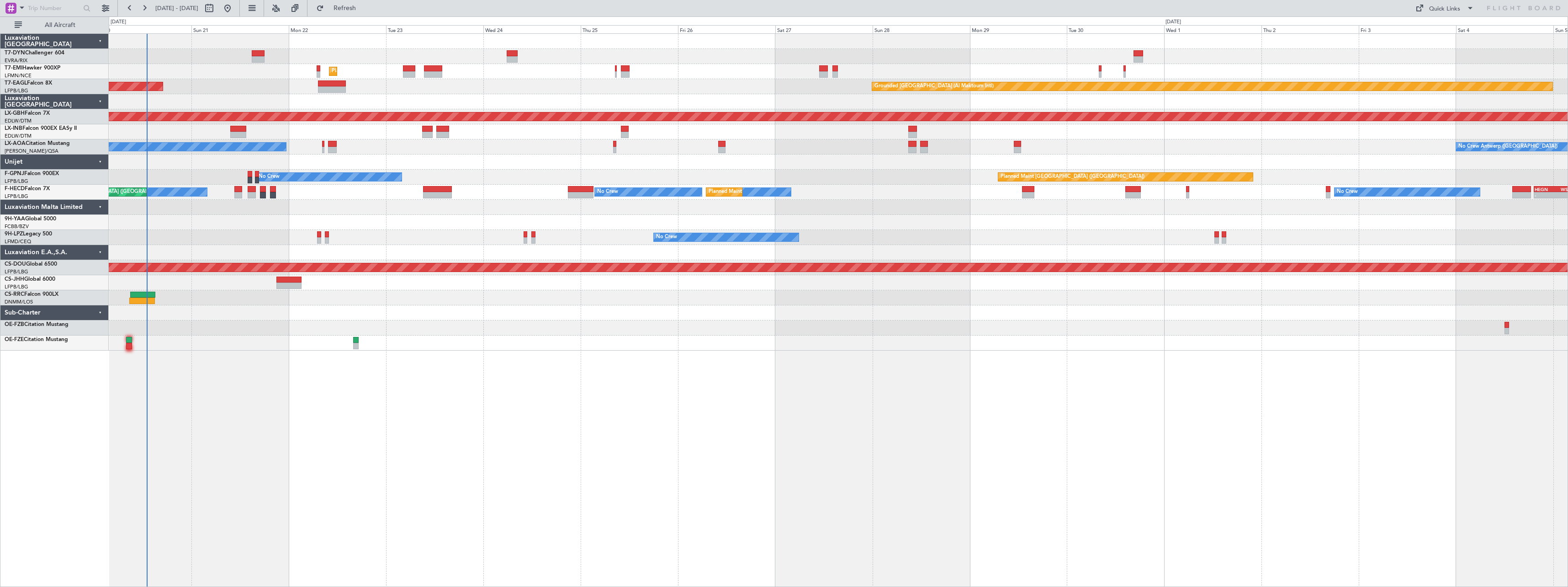
click at [527, 195] on div "No Crew No Crew Planned Maint Paris (Le Bourget) No Crew No Crew - - HEGN 19:15…" at bounding box center [839, 192] width 1459 height 15
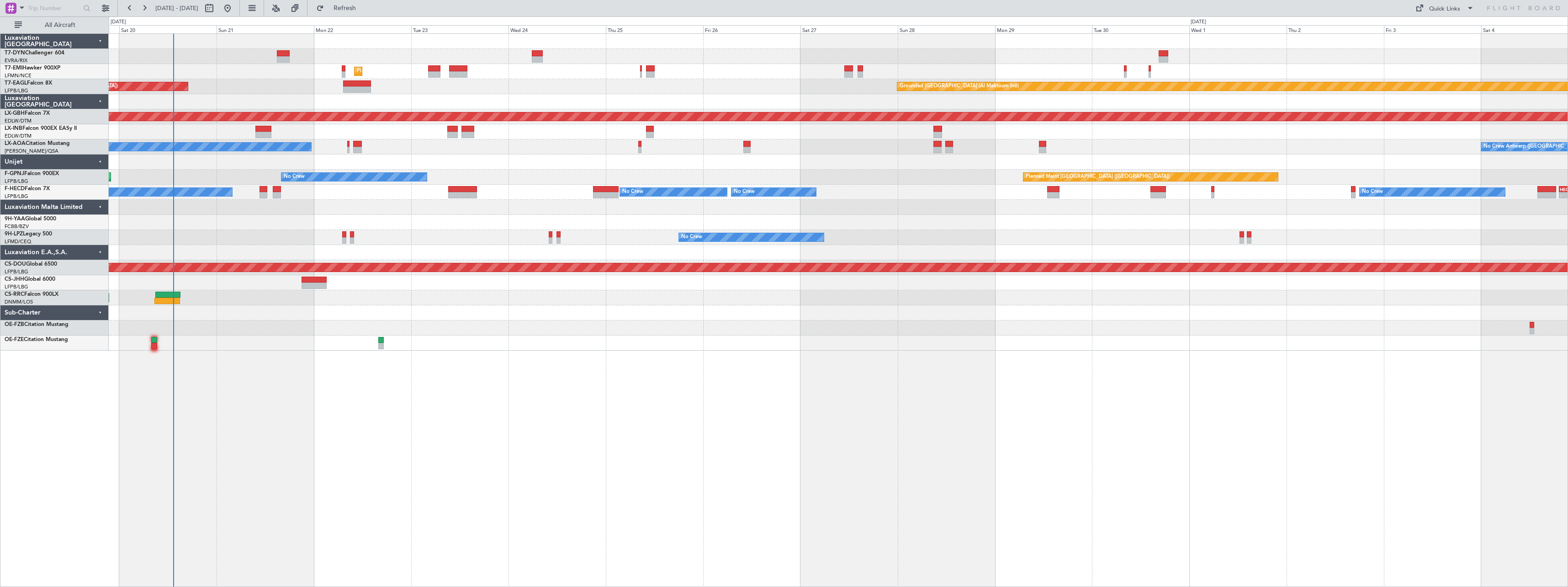
click at [633, 345] on div at bounding box center [839, 342] width 1459 height 15
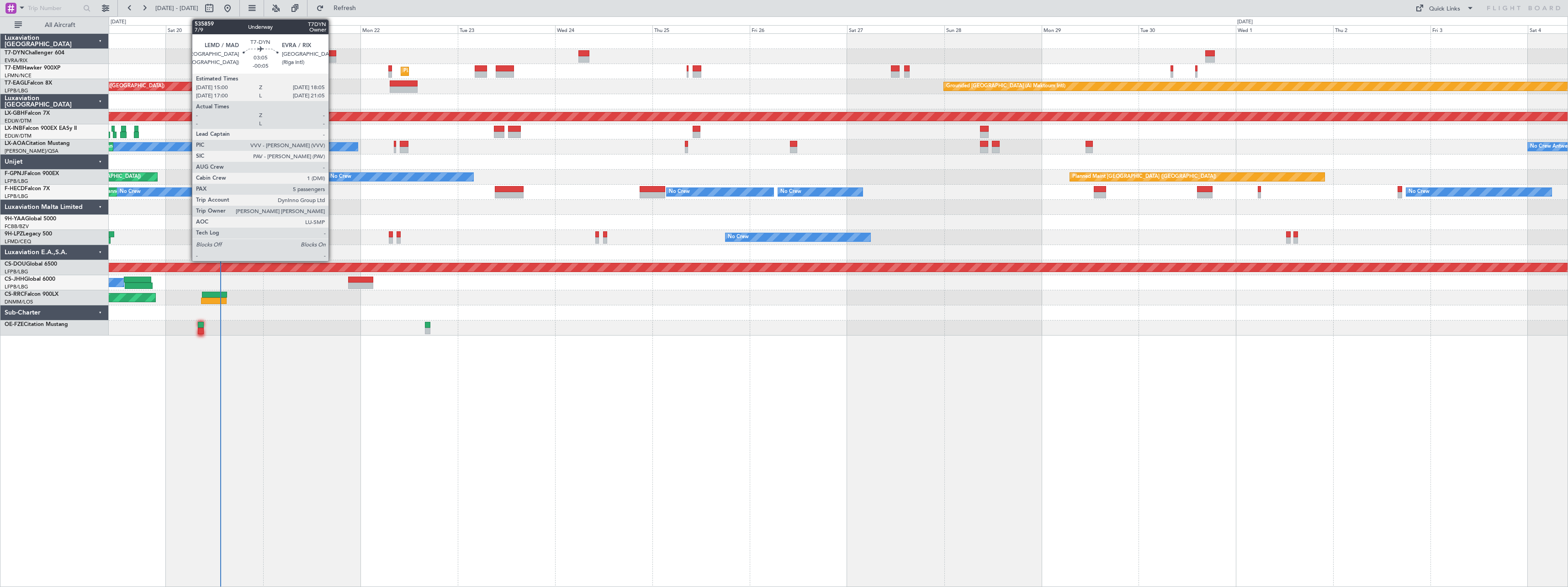
click at [333, 55] on div at bounding box center [330, 53] width 12 height 6
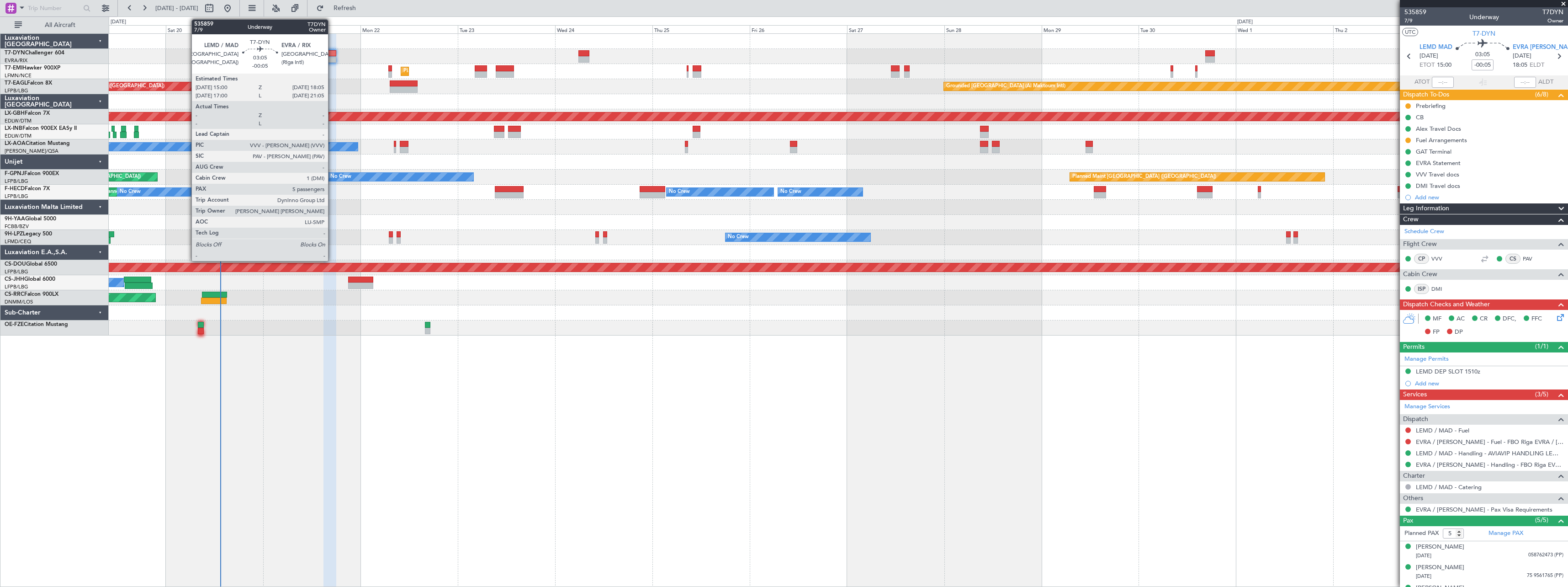
click at [332, 55] on div at bounding box center [330, 53] width 12 height 6
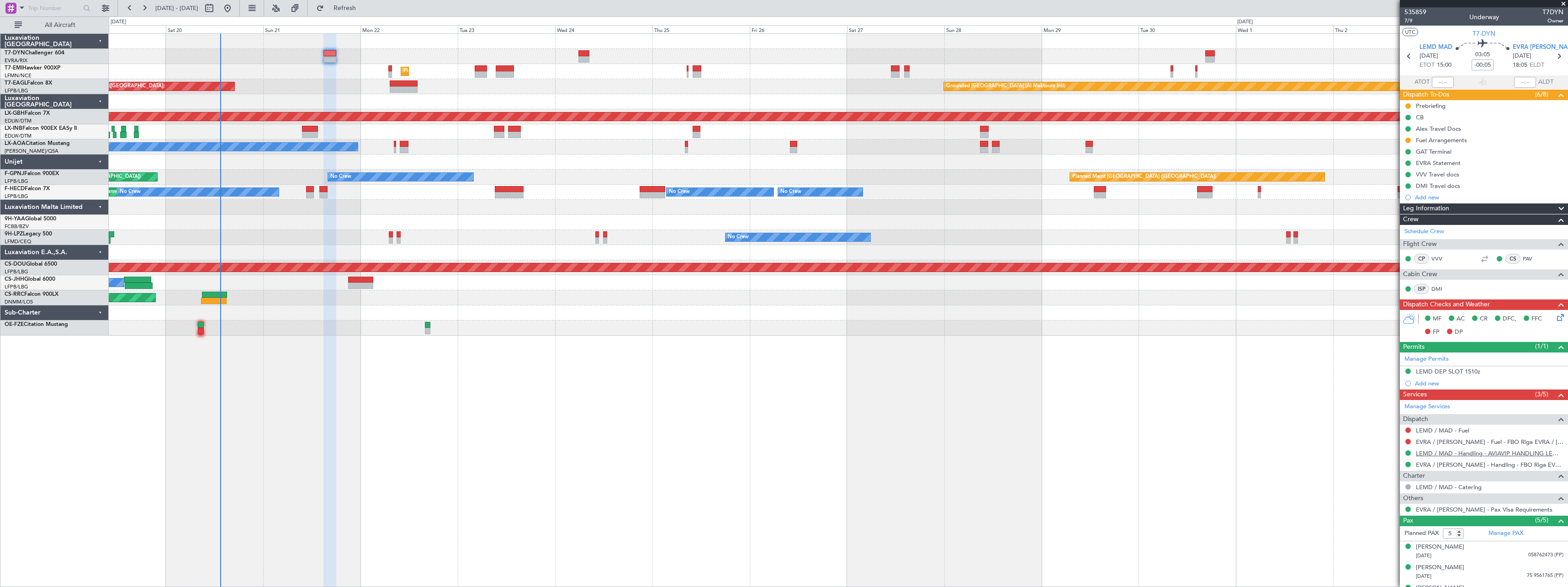
click at [1477, 455] on link "LEMD / MAD - Handling - AVIAVIP HANDLING LEMD /MAD" at bounding box center [1489, 453] width 147 height 8
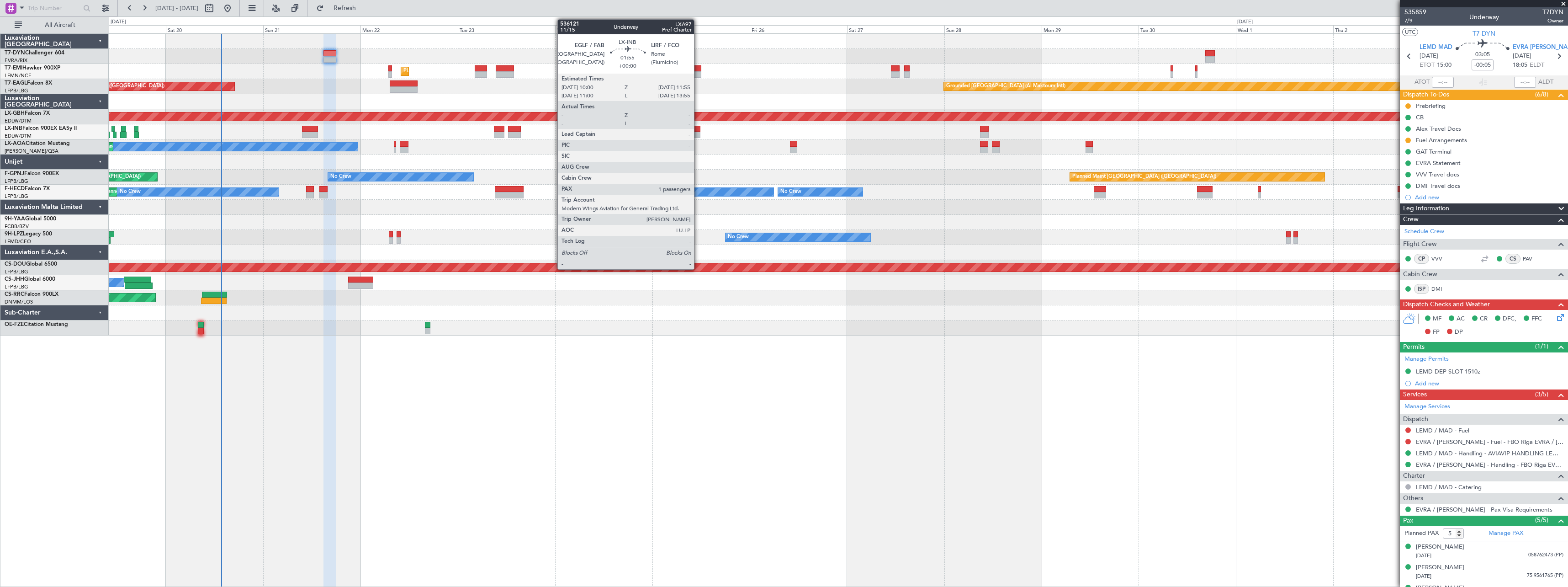
click at [698, 132] on div at bounding box center [697, 135] width 9 height 6
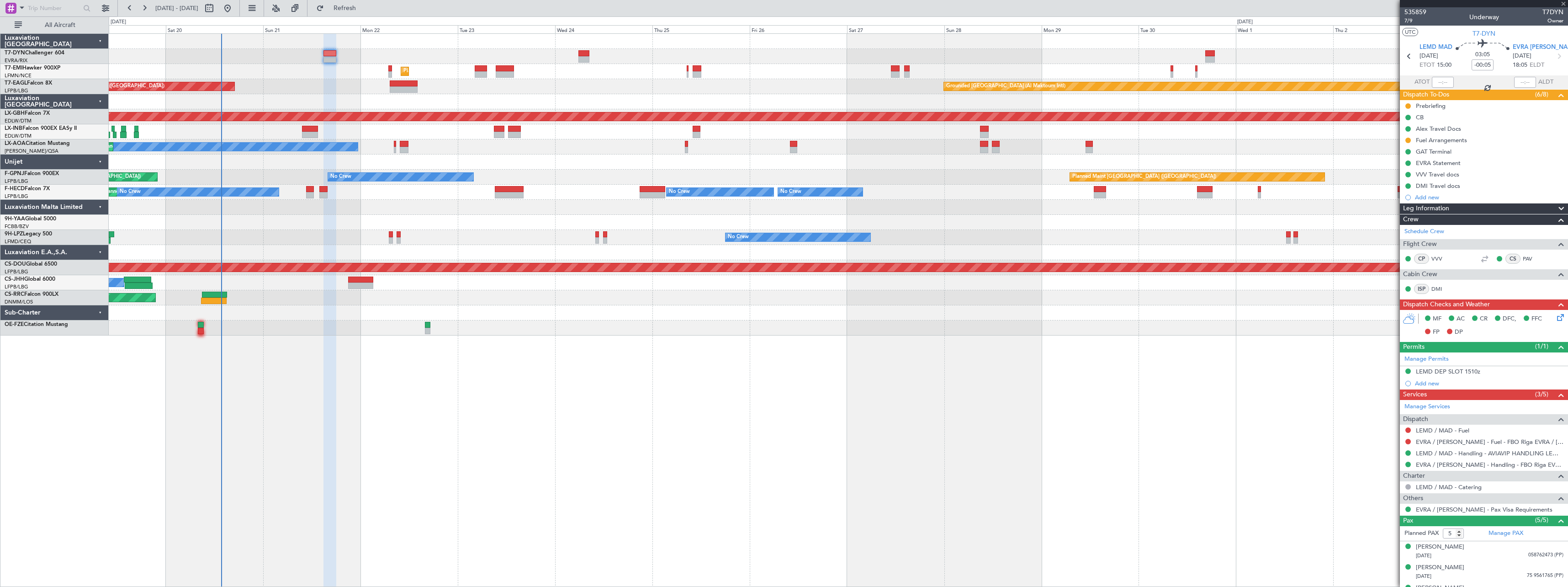
type input "1"
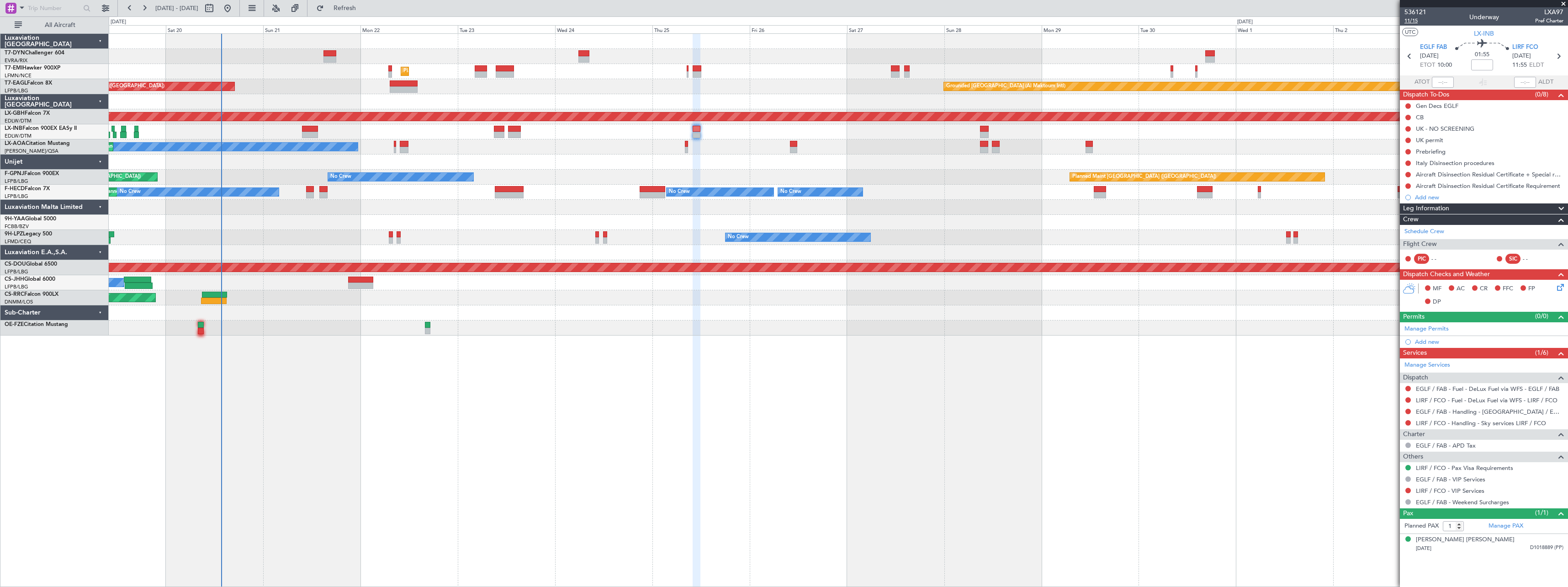
click at [1413, 19] on span "11/15" at bounding box center [1415, 21] width 22 height 8
click at [367, 12] on button "Refresh" at bounding box center [339, 8] width 55 height 15
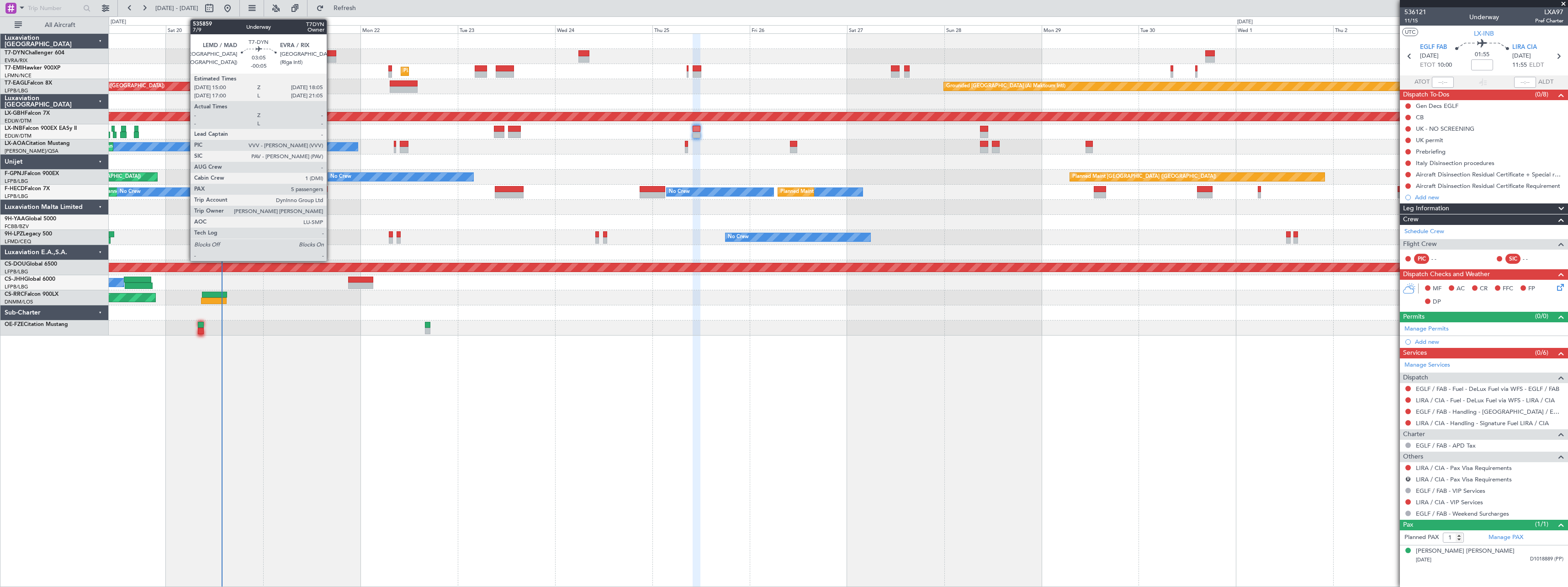
click at [330, 55] on div at bounding box center [330, 53] width 12 height 6
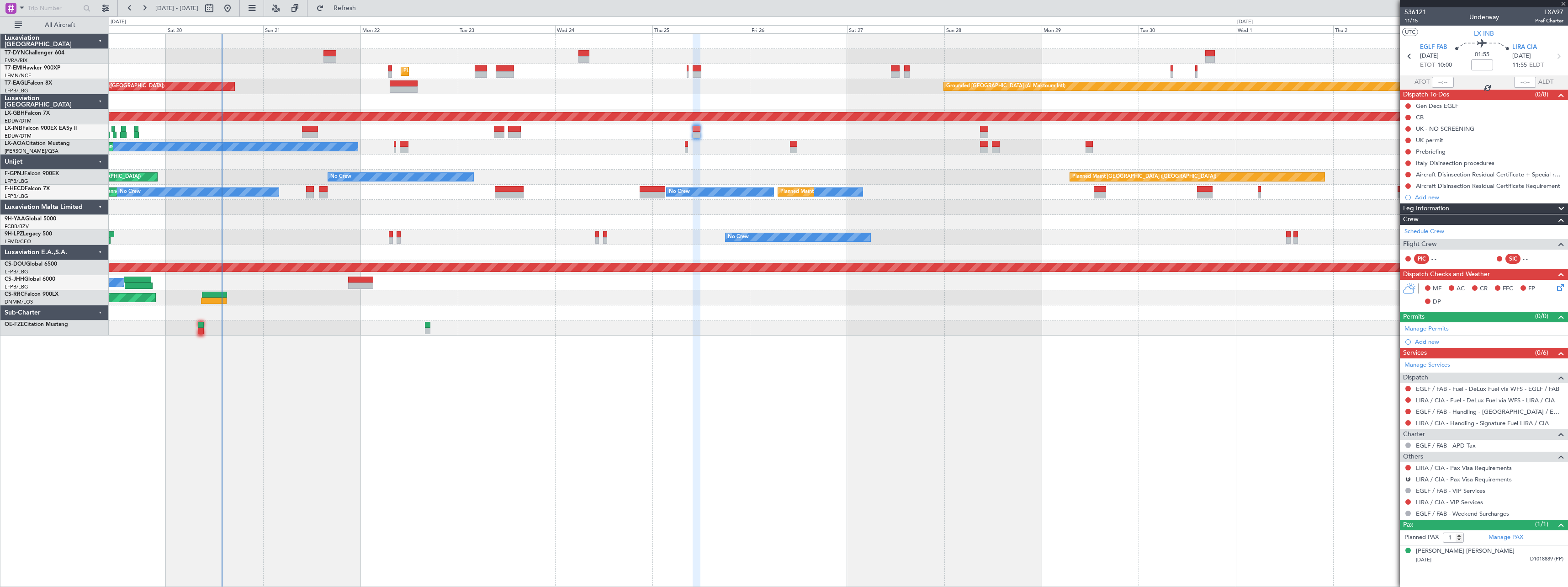
type input "-00:05"
type input "5"
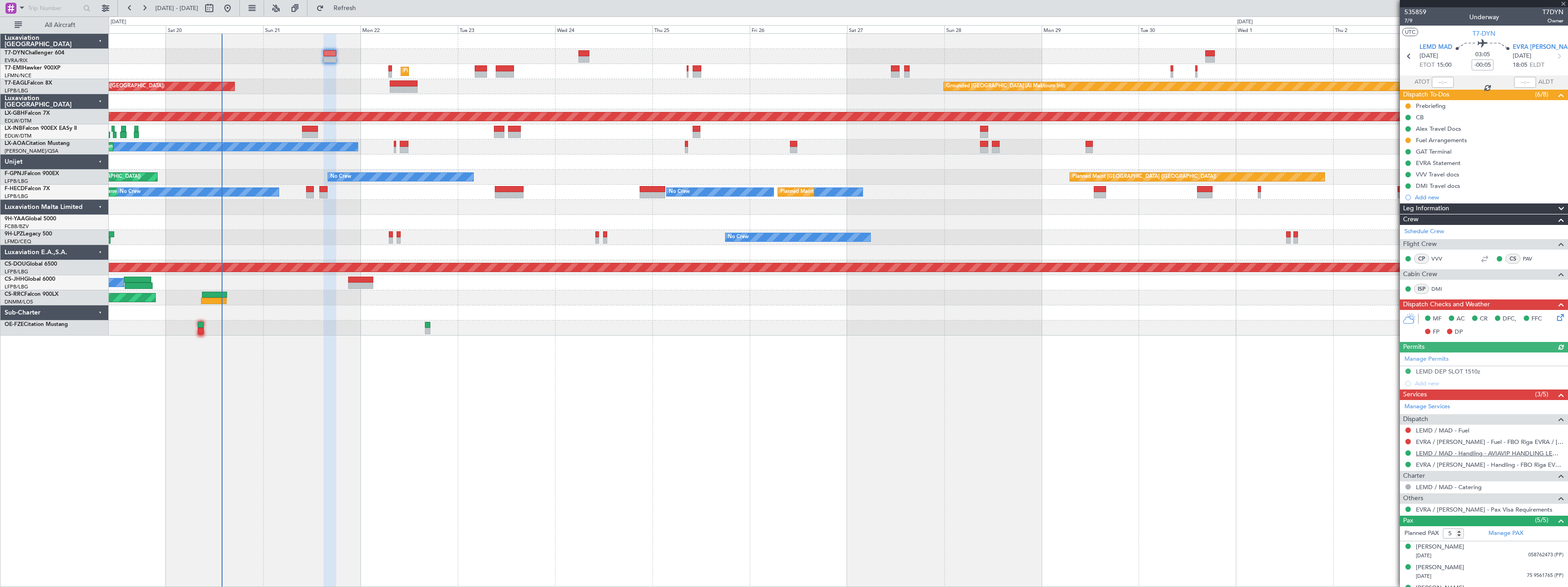
click at [1451, 454] on link "LEMD / MAD - Handling - AVIAVIP HANDLING LEMD /MAD" at bounding box center [1489, 453] width 147 height 8
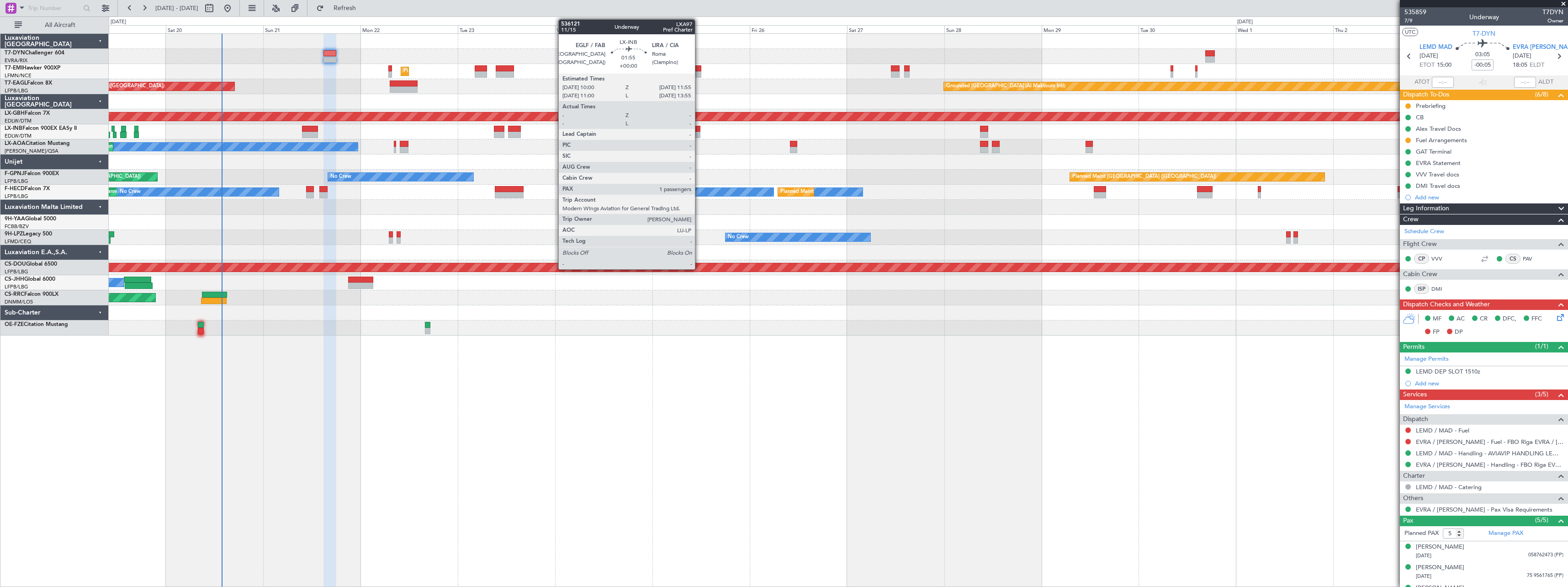
click at [699, 134] on div at bounding box center [697, 135] width 9 height 6
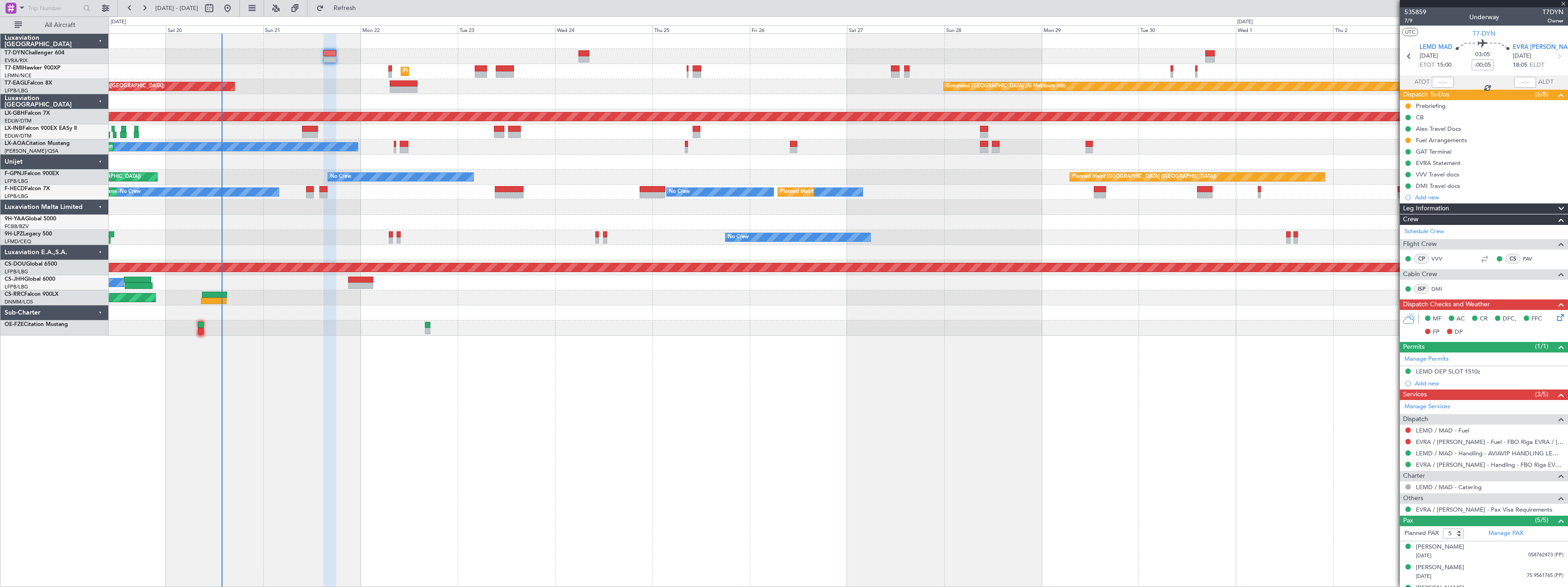
type input "1"
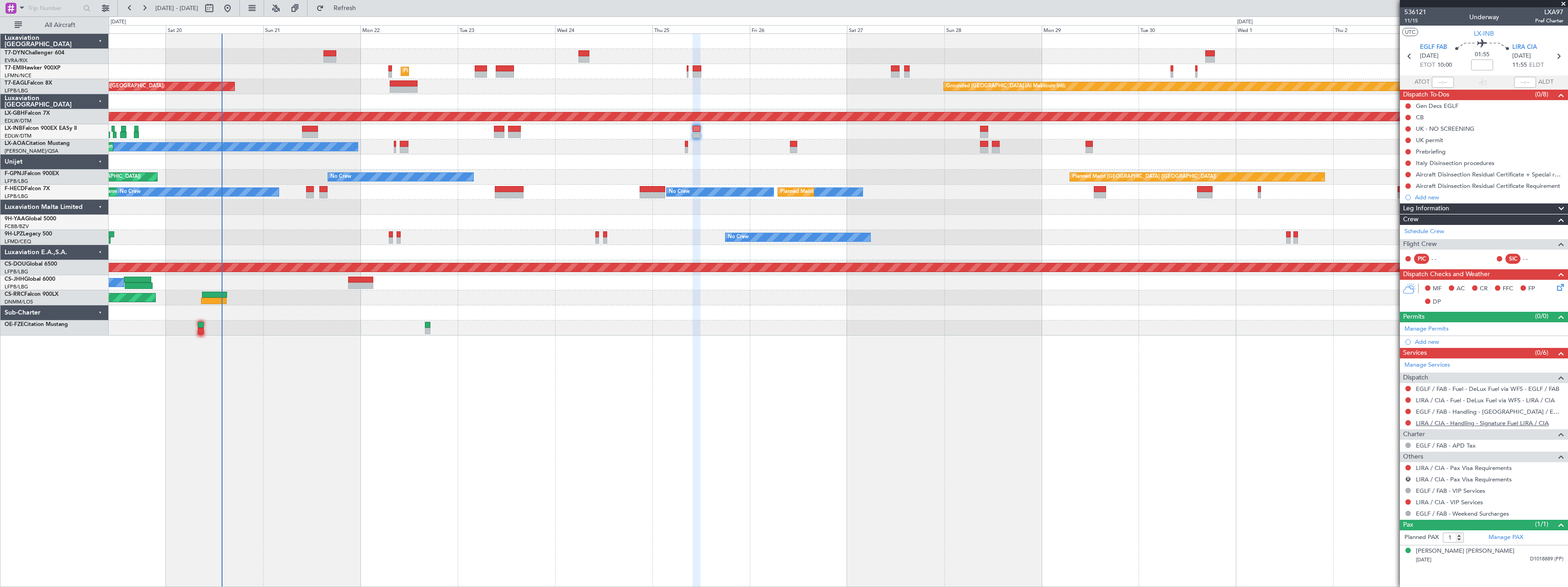
click at [1473, 421] on link "LIRA / CIA - Handling - Signature Fuel LIRA / CIA" at bounding box center [1482, 423] width 133 height 8
click at [364, 10] on span "Refresh" at bounding box center [344, 8] width 38 height 6
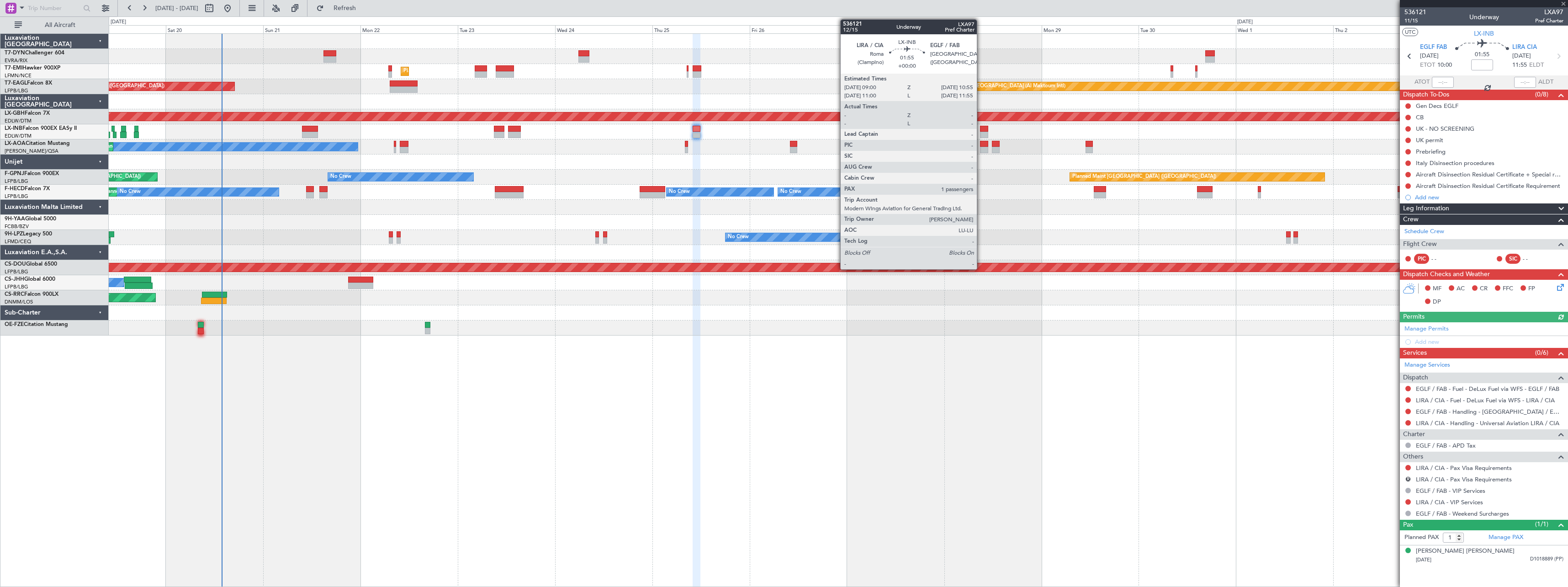
click at [981, 128] on div at bounding box center [984, 129] width 9 height 6
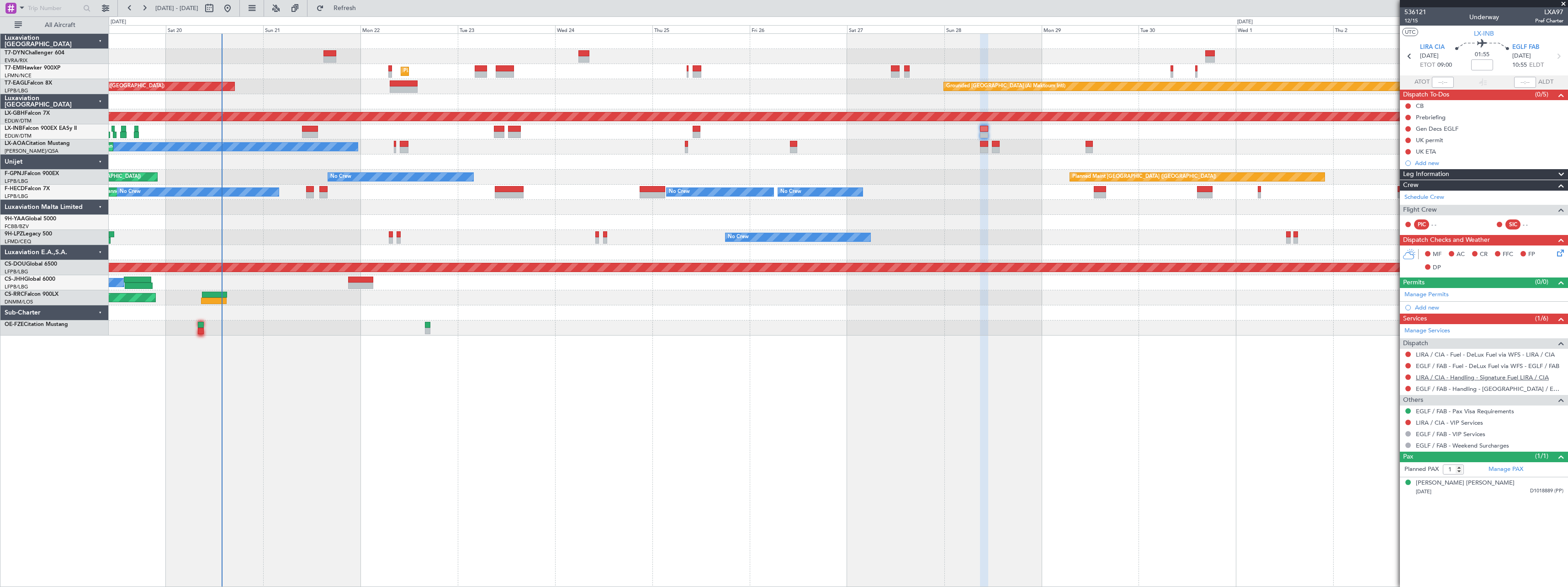
click at [1483, 377] on link "LIRA / CIA - Handling - Signature Fuel LIRA / CIA" at bounding box center [1482, 377] width 133 height 8
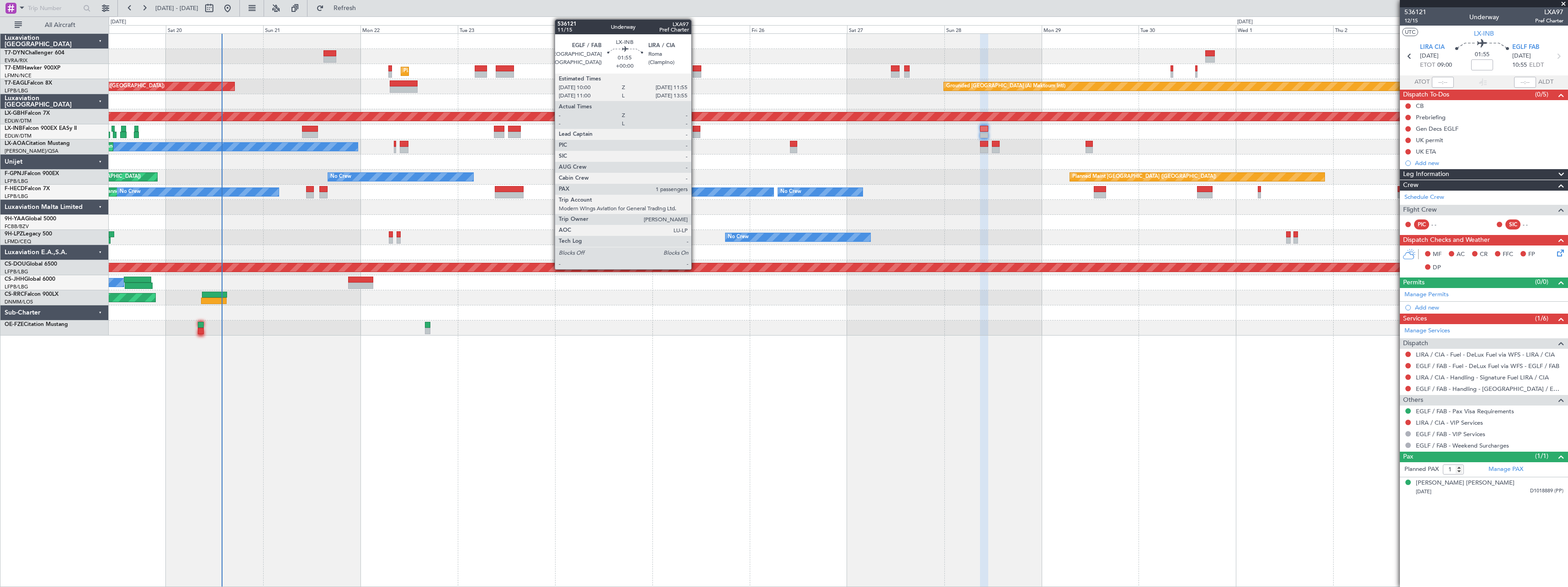
click at [695, 132] on div at bounding box center [697, 135] width 9 height 6
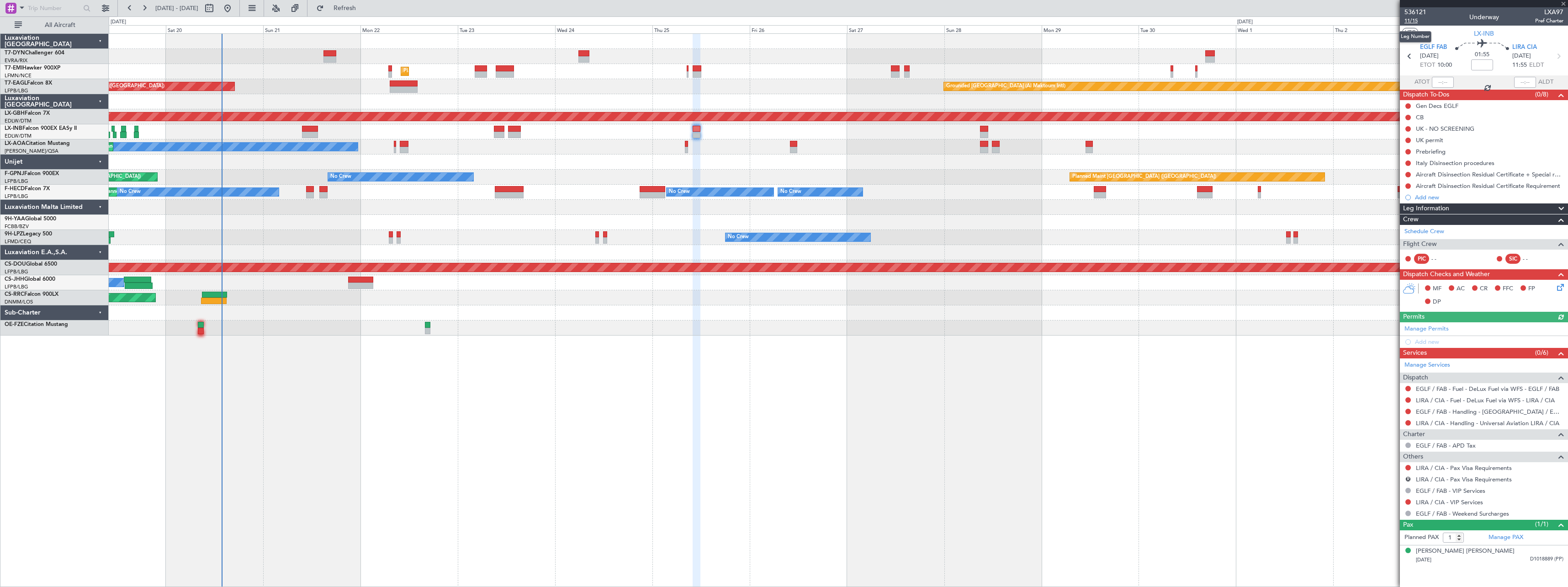
click at [1415, 19] on span "11/15" at bounding box center [1415, 21] width 22 height 8
click at [1407, 466] on button at bounding box center [1407, 467] width 5 height 5
click at [1289, 550] on div "Unplanned Maint Riga (Riga Intl) Planned Maint Zurich Grounded Dubai (Al Maktou…" at bounding box center [839, 310] width 1459 height 553
click at [1441, 549] on div "[PERSON_NAME] [PERSON_NAME]" at bounding box center [1465, 551] width 99 height 9
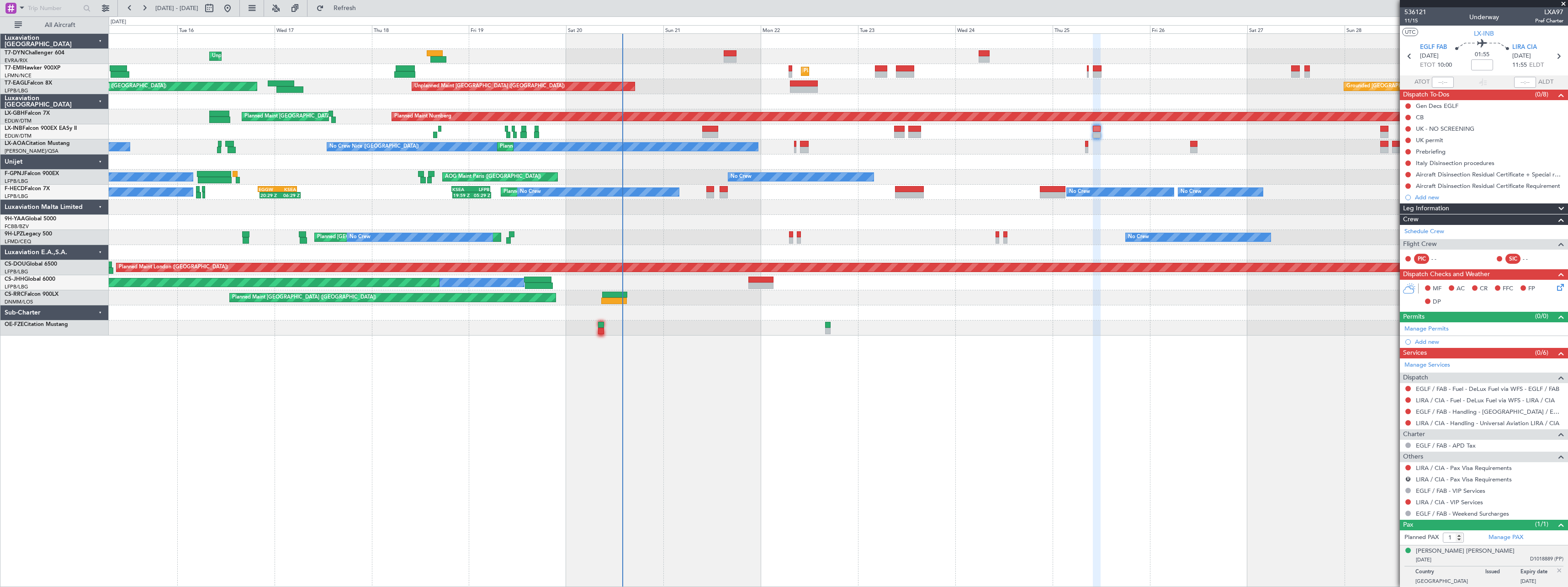
click at [728, 137] on div "Unplanned Maint Riga (Riga Intl) Planned Maint Zurich Grounded Dubai (Al Maktou…" at bounding box center [839, 184] width 1459 height 302
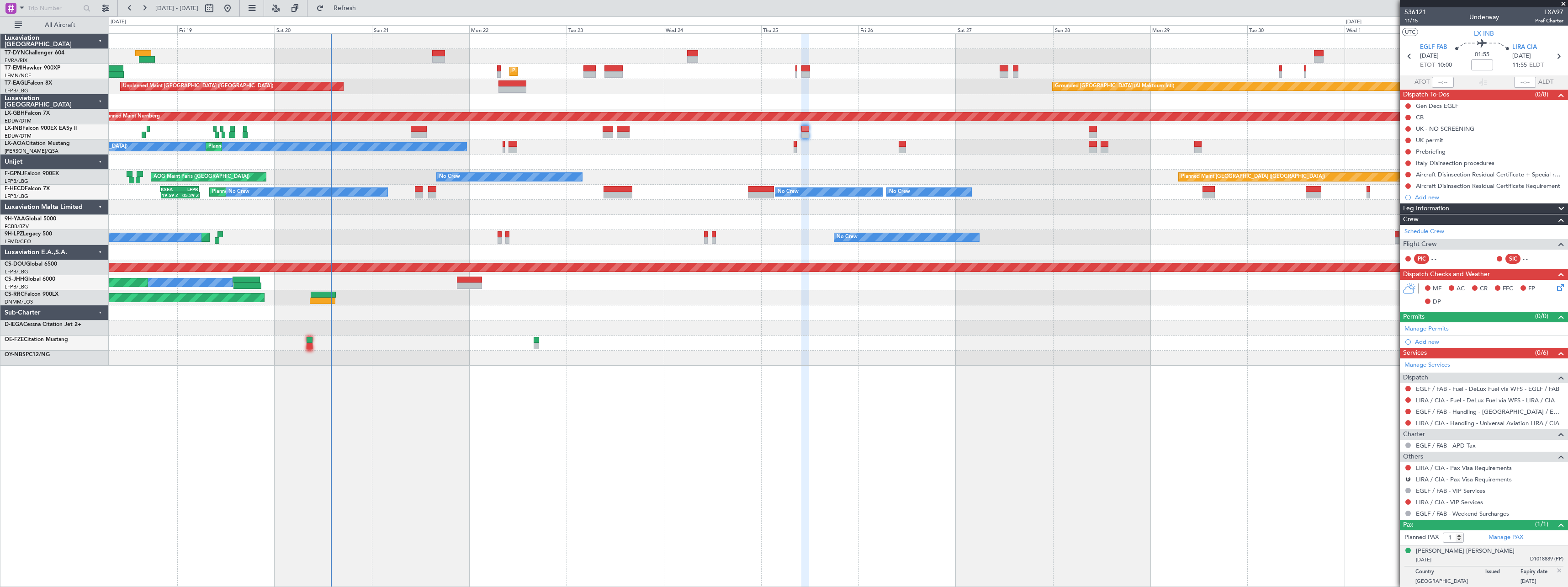
click at [433, 220] on div "Unplanned Maint Riga (Riga Intl) Planned Maint Zurich Grounded Dubai (Al Maktou…" at bounding box center [839, 200] width 1459 height 332
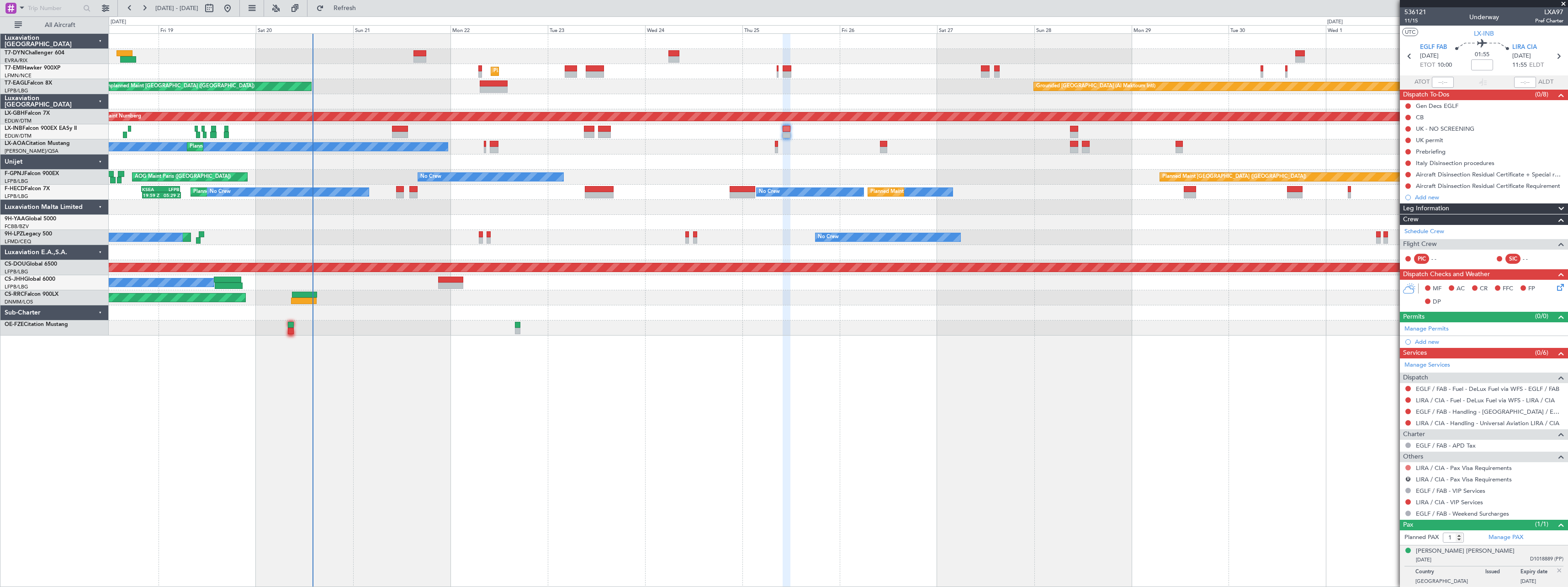
click at [1408, 468] on button at bounding box center [1407, 467] width 5 height 5
click at [1377, 578] on span "Confirmed" at bounding box center [1382, 576] width 28 height 9
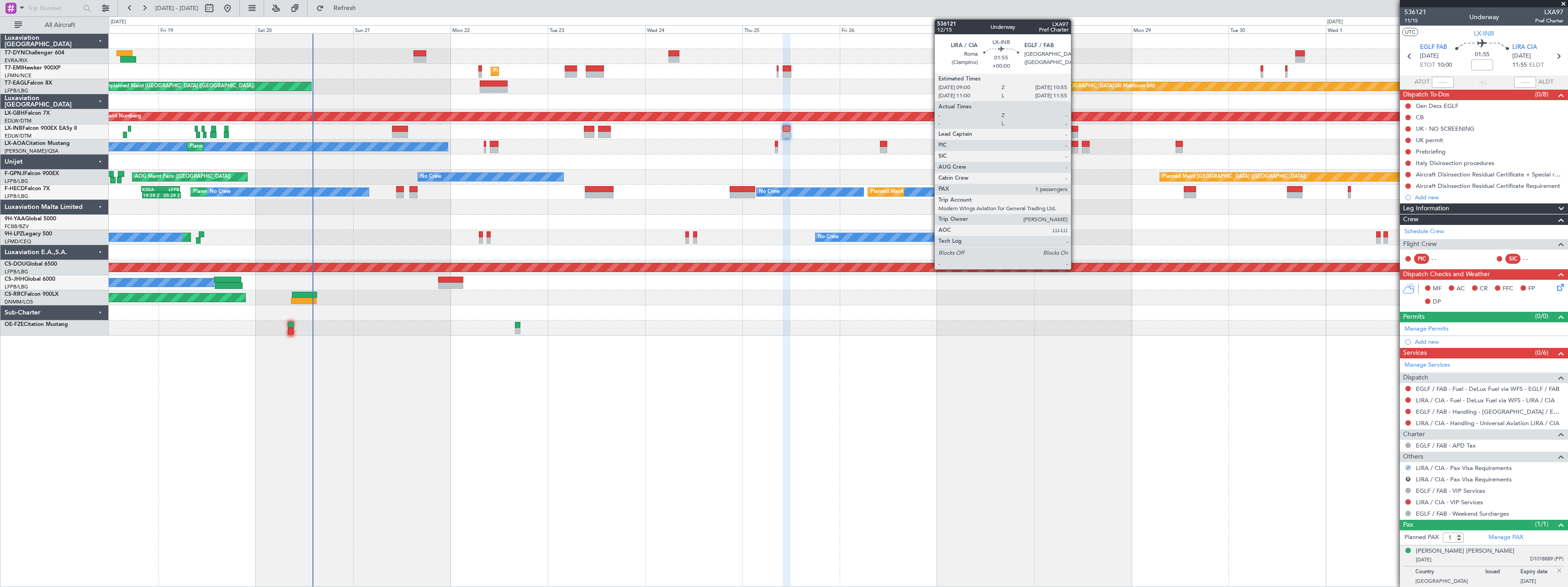
click at [1075, 127] on div at bounding box center [1074, 129] width 9 height 6
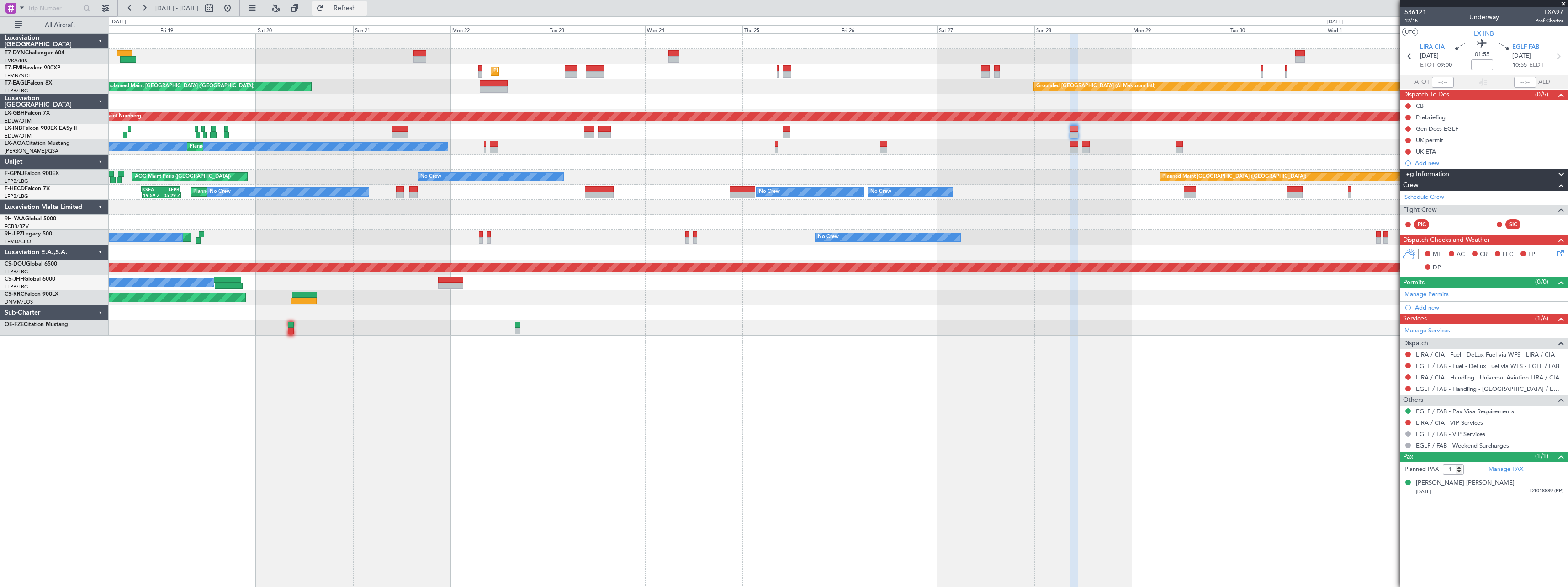
click at [367, 13] on button "Refresh" at bounding box center [339, 8] width 55 height 15
click at [364, 9] on span "Refresh" at bounding box center [344, 8] width 38 height 6
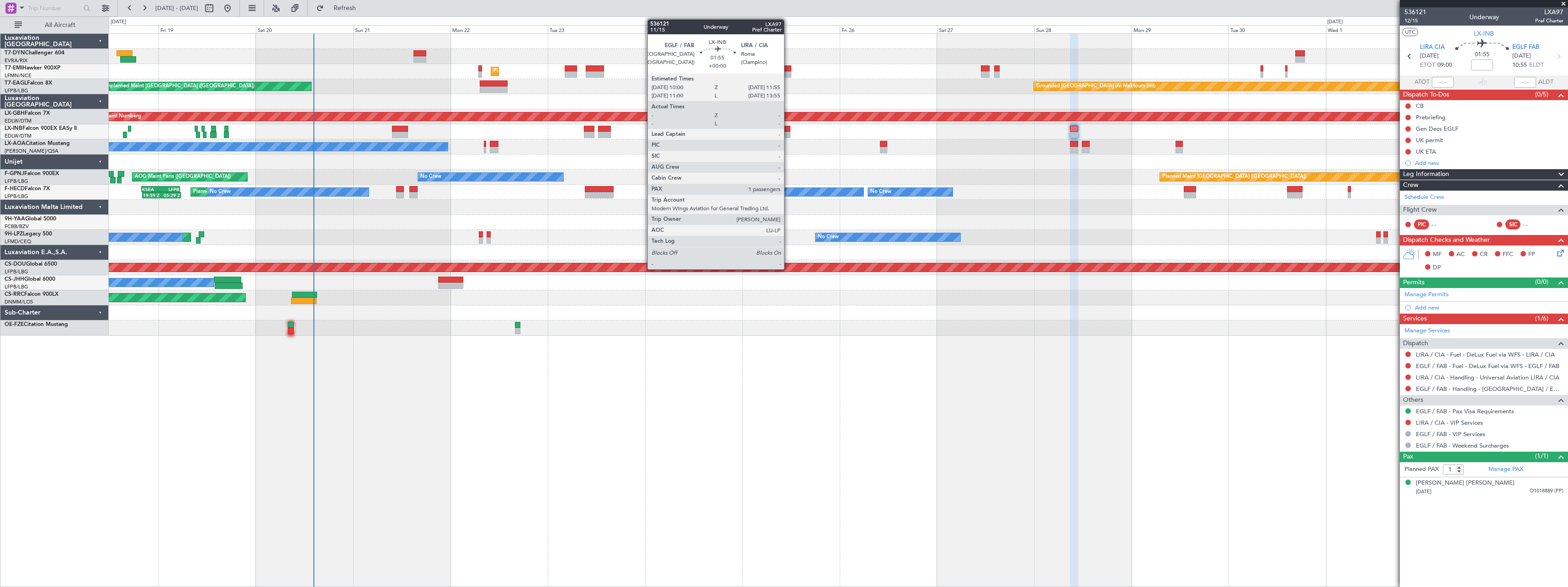
click at [789, 128] on div at bounding box center [786, 129] width 9 height 6
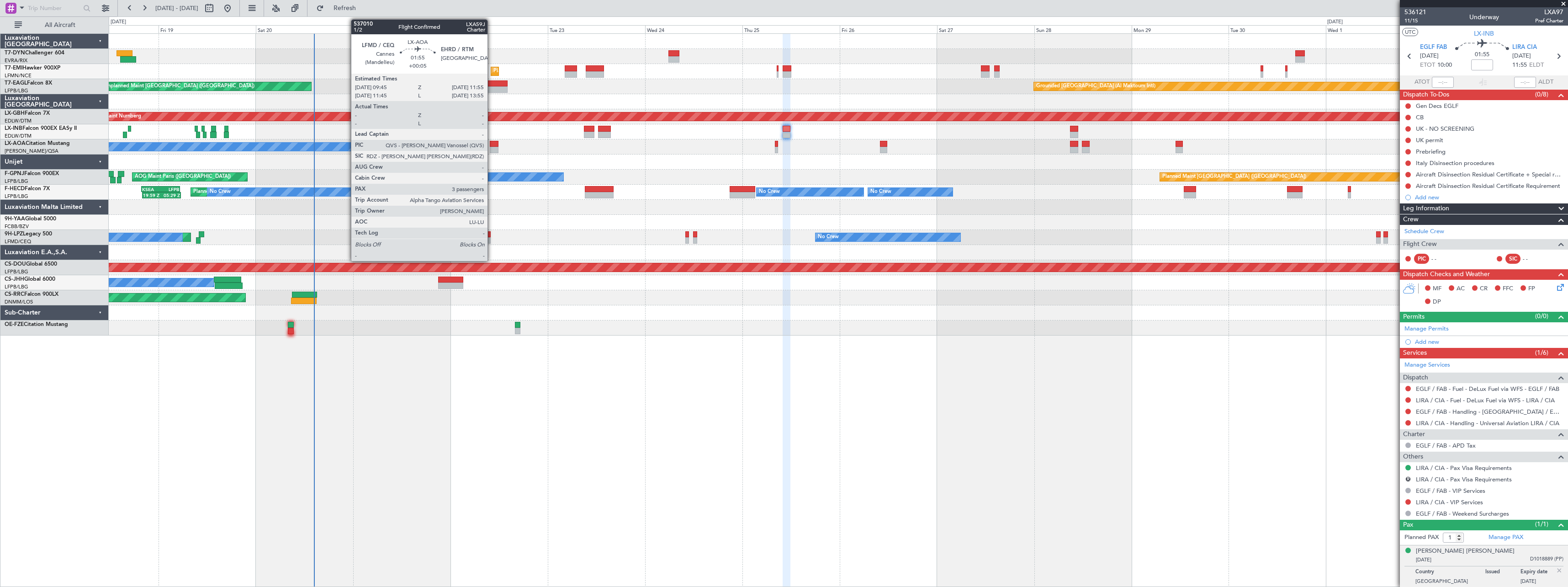
click at [492, 143] on div at bounding box center [494, 144] width 9 height 6
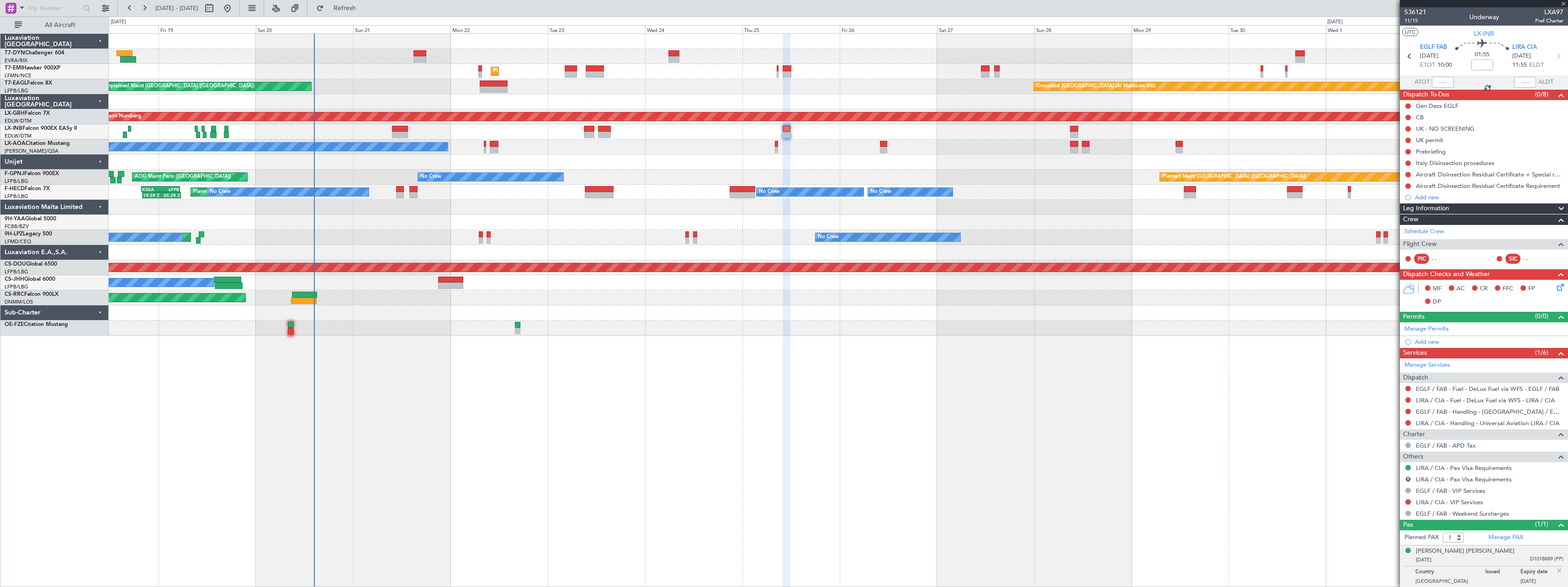
type input "+00:05"
type input "3"
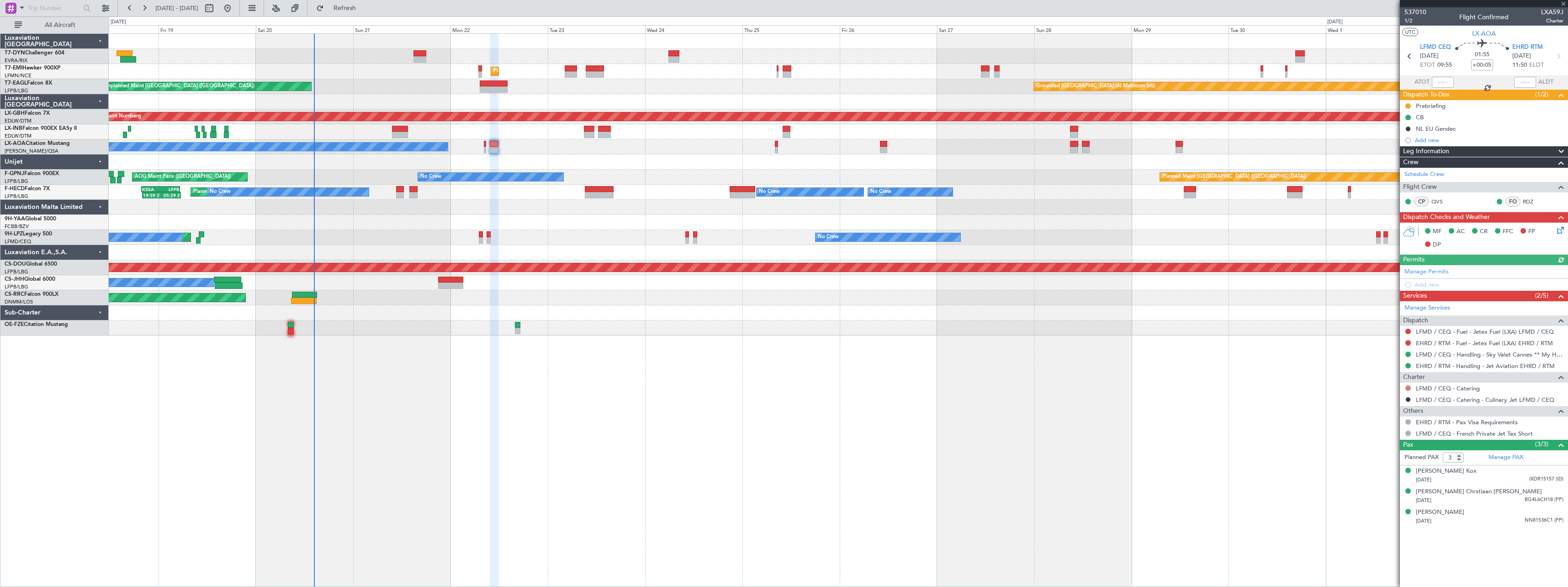
click at [1407, 388] on button at bounding box center [1407, 387] width 5 height 5
click at [1365, 400] on li "Not Required" at bounding box center [1407, 401] width 105 height 14
click at [364, 10] on span "Refresh" at bounding box center [344, 8] width 38 height 6
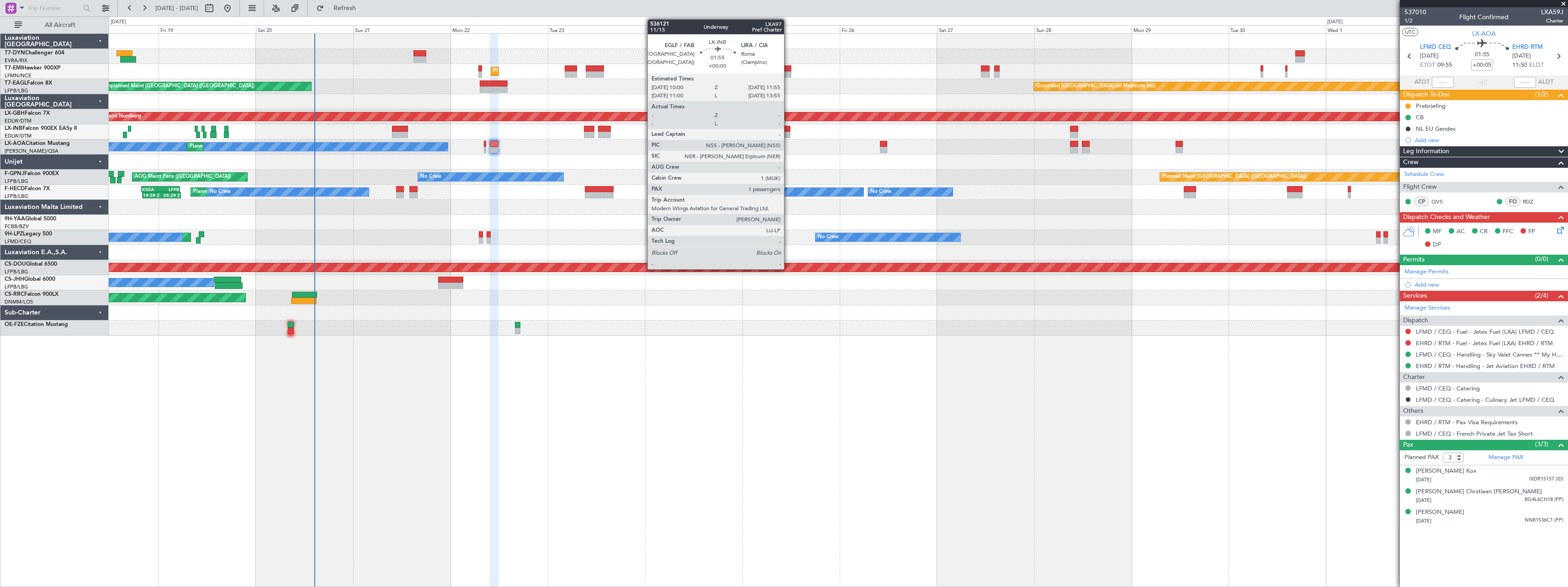
click at [787, 129] on div at bounding box center [786, 129] width 9 height 6
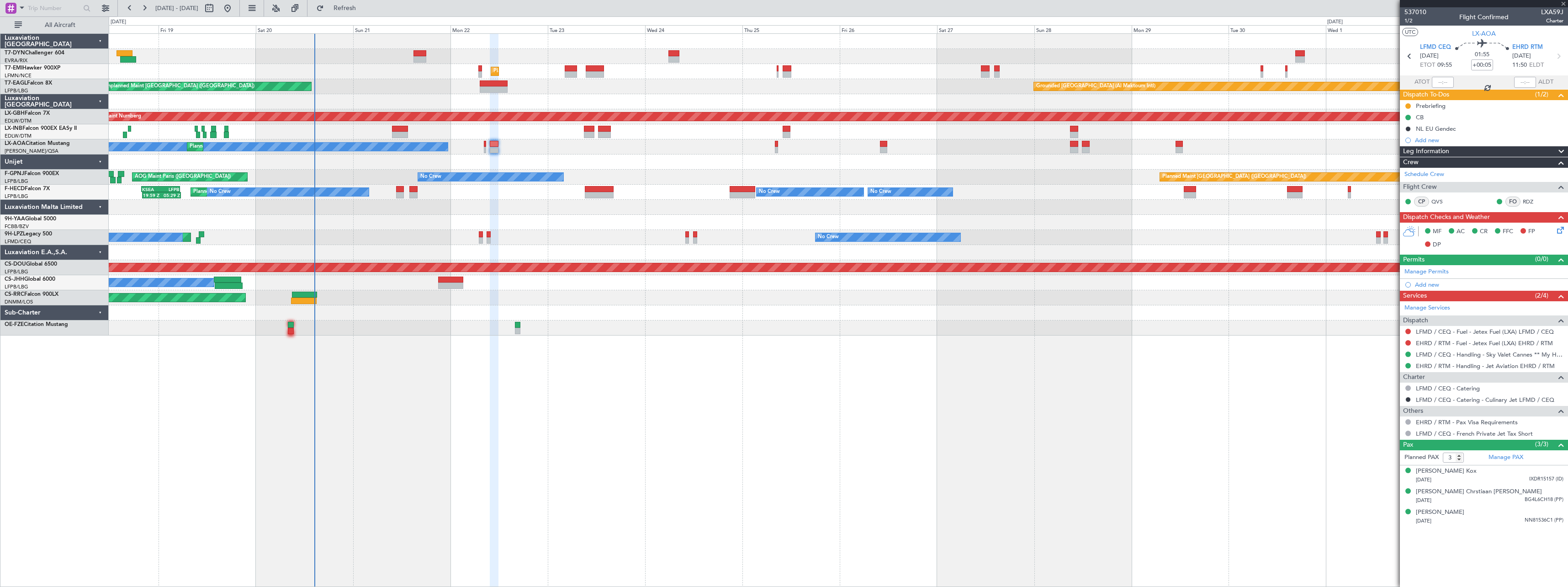
type input "1"
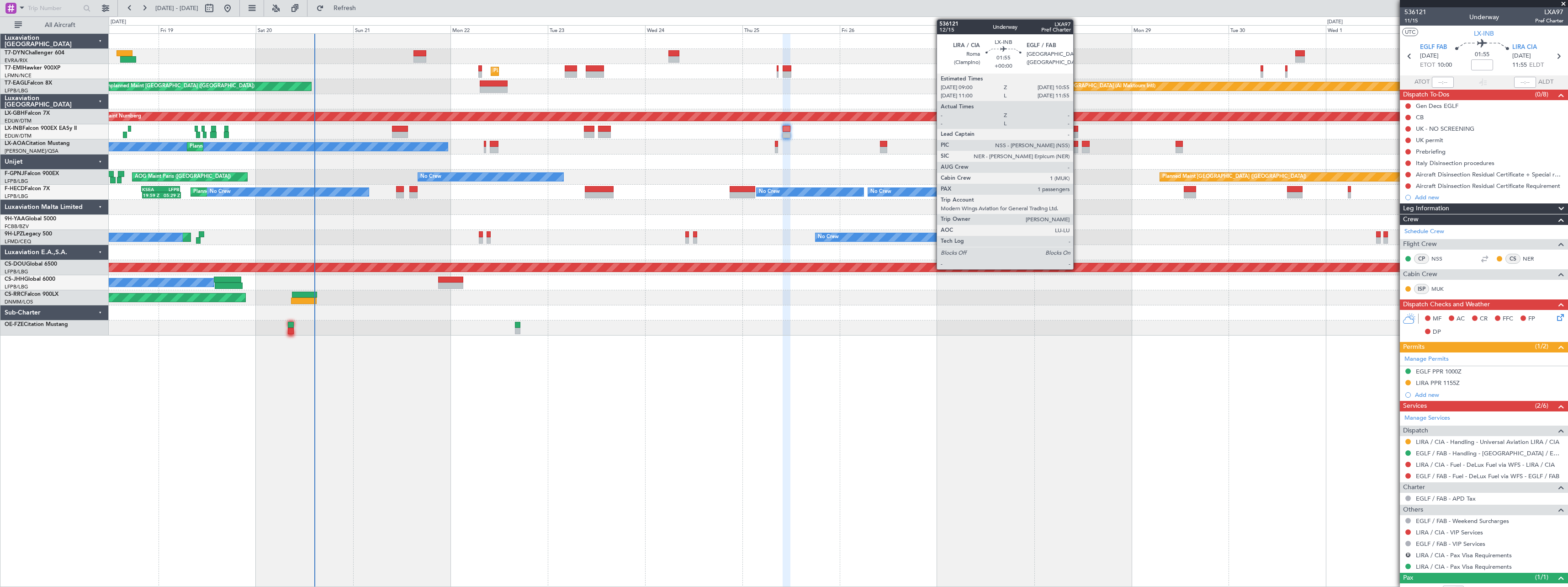
click at [1077, 128] on div at bounding box center [1074, 129] width 9 height 6
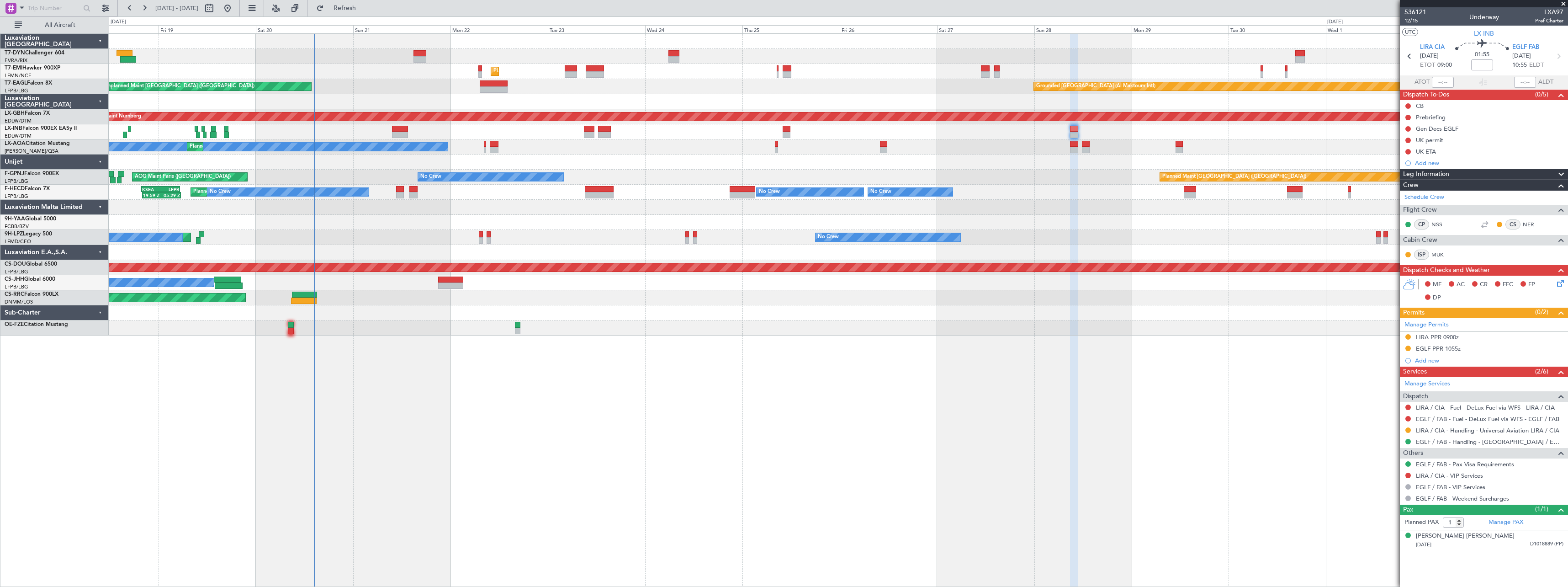
click at [781, 131] on div at bounding box center [839, 131] width 1459 height 15
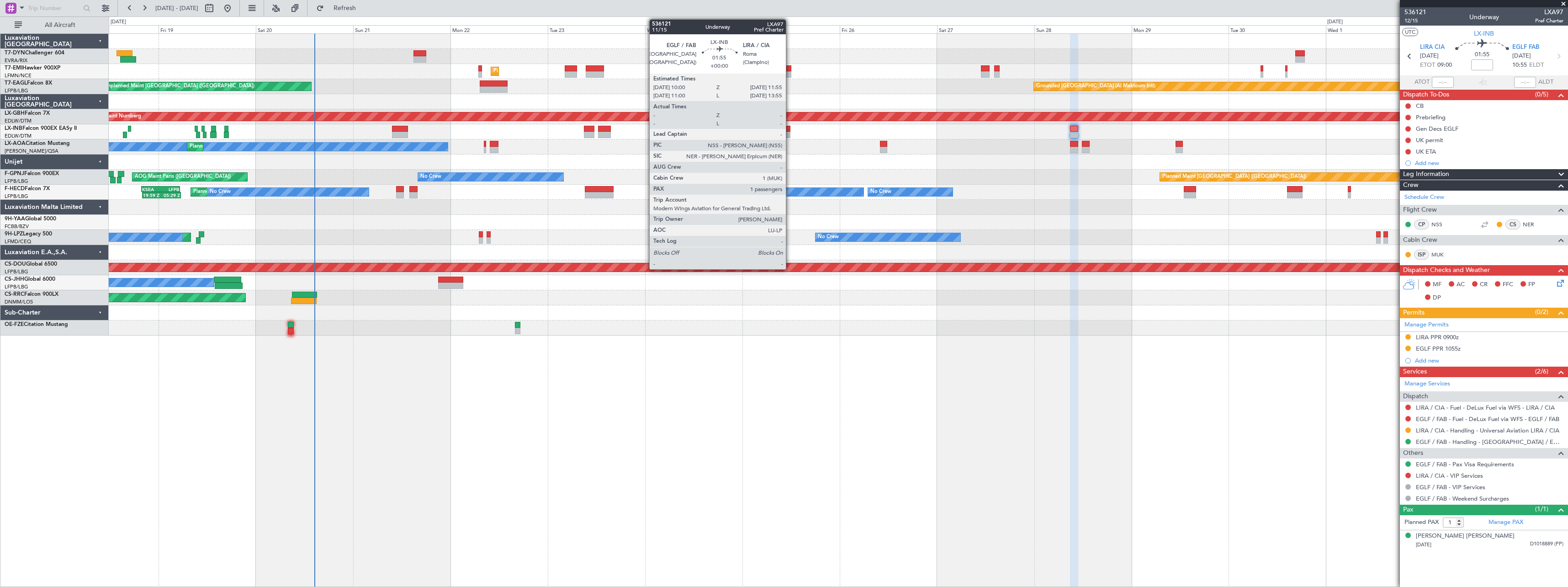
click at [789, 127] on div at bounding box center [786, 129] width 9 height 6
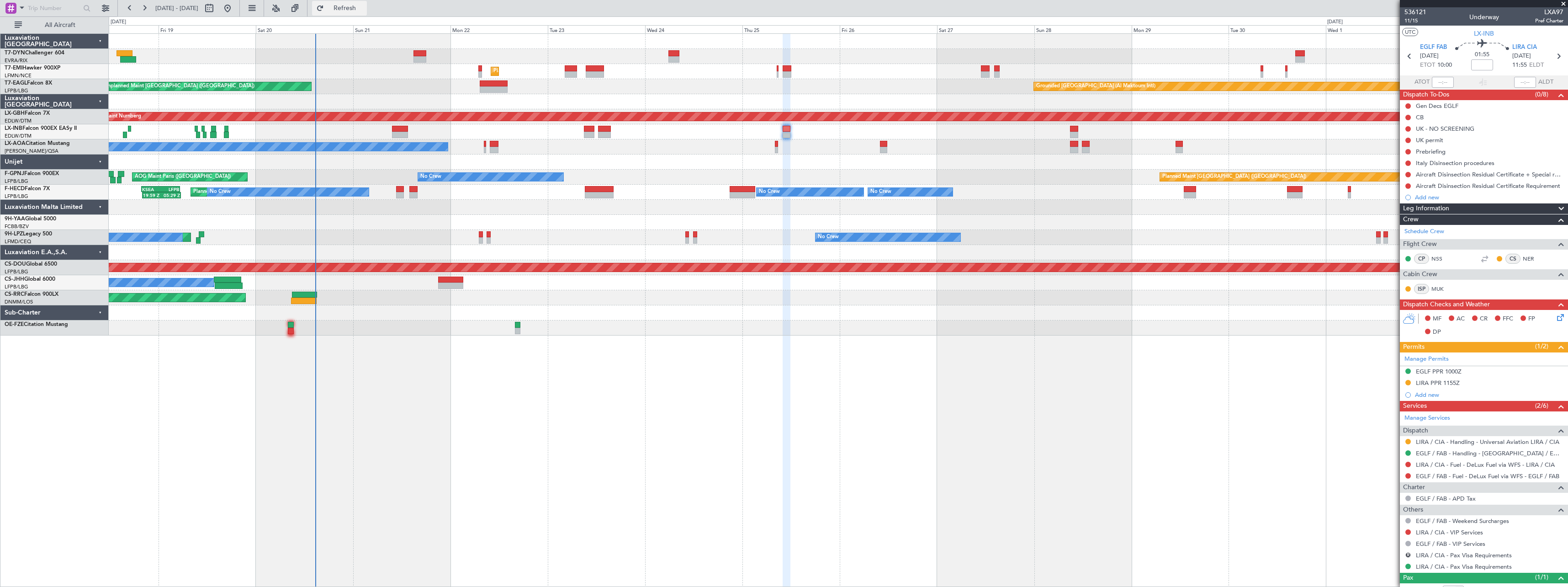
click at [367, 12] on button "Refresh" at bounding box center [339, 8] width 55 height 15
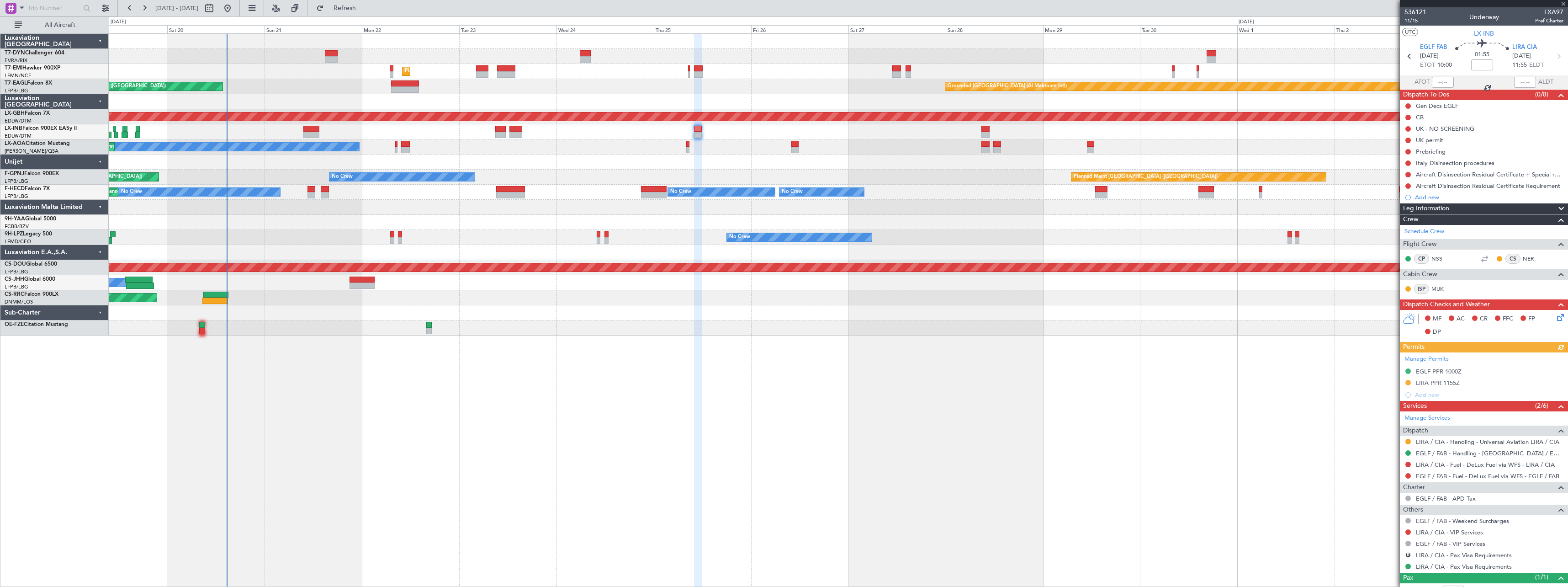
click at [763, 340] on div "Unplanned Maint [GEOGRAPHIC_DATA] (Riga Intl) Planned Maint [GEOGRAPHIC_DATA] G…" at bounding box center [839, 310] width 1459 height 553
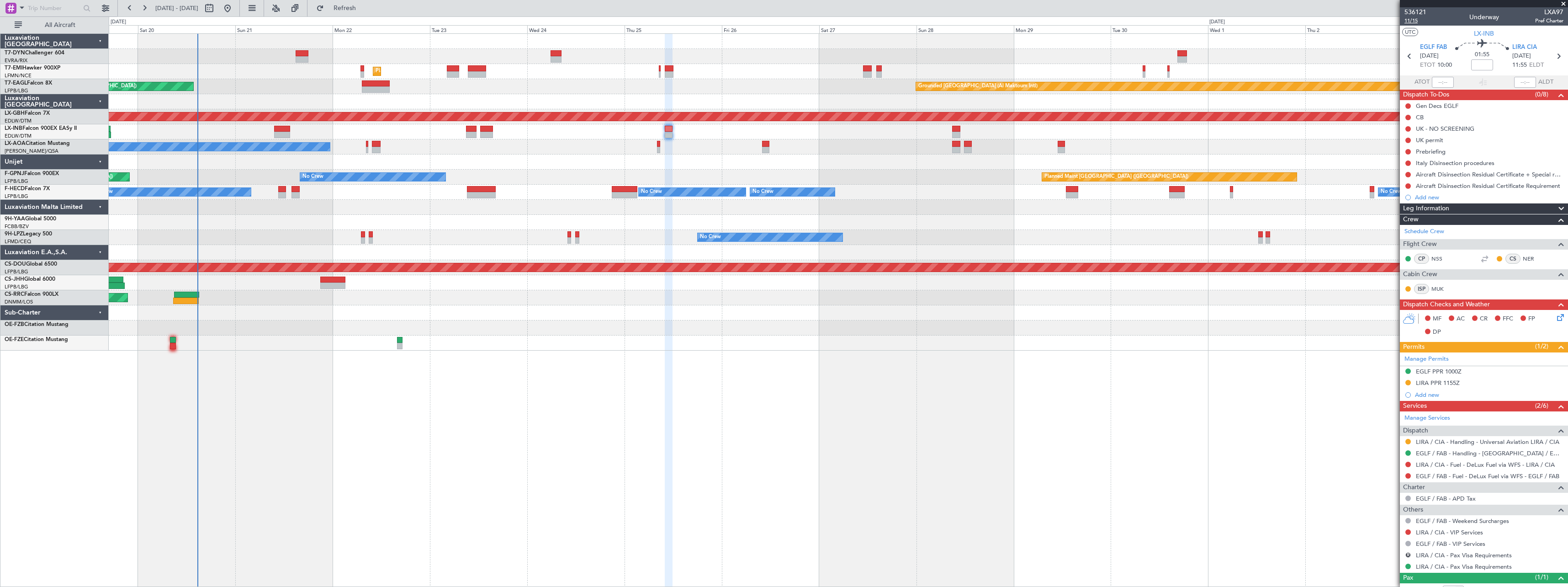
click at [1411, 20] on span "11/15" at bounding box center [1415, 21] width 22 height 8
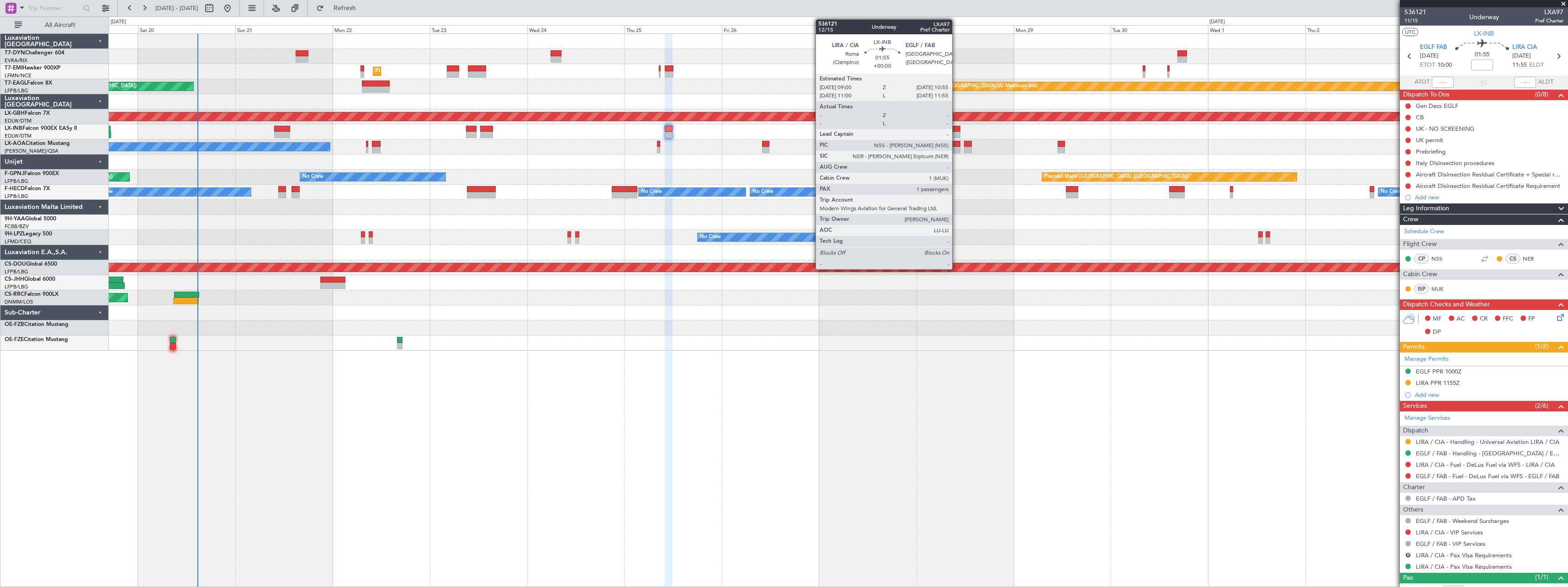
click at [956, 129] on div at bounding box center [956, 129] width 9 height 6
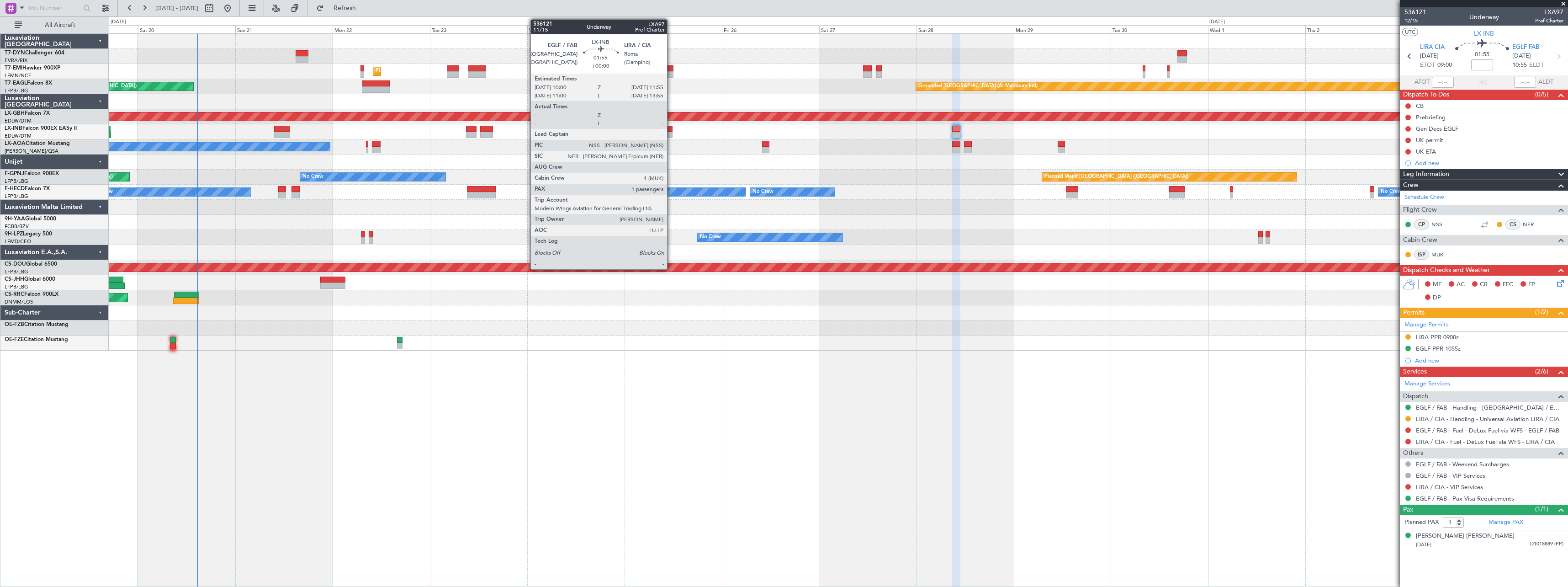
click at [671, 129] on div at bounding box center [669, 129] width 9 height 6
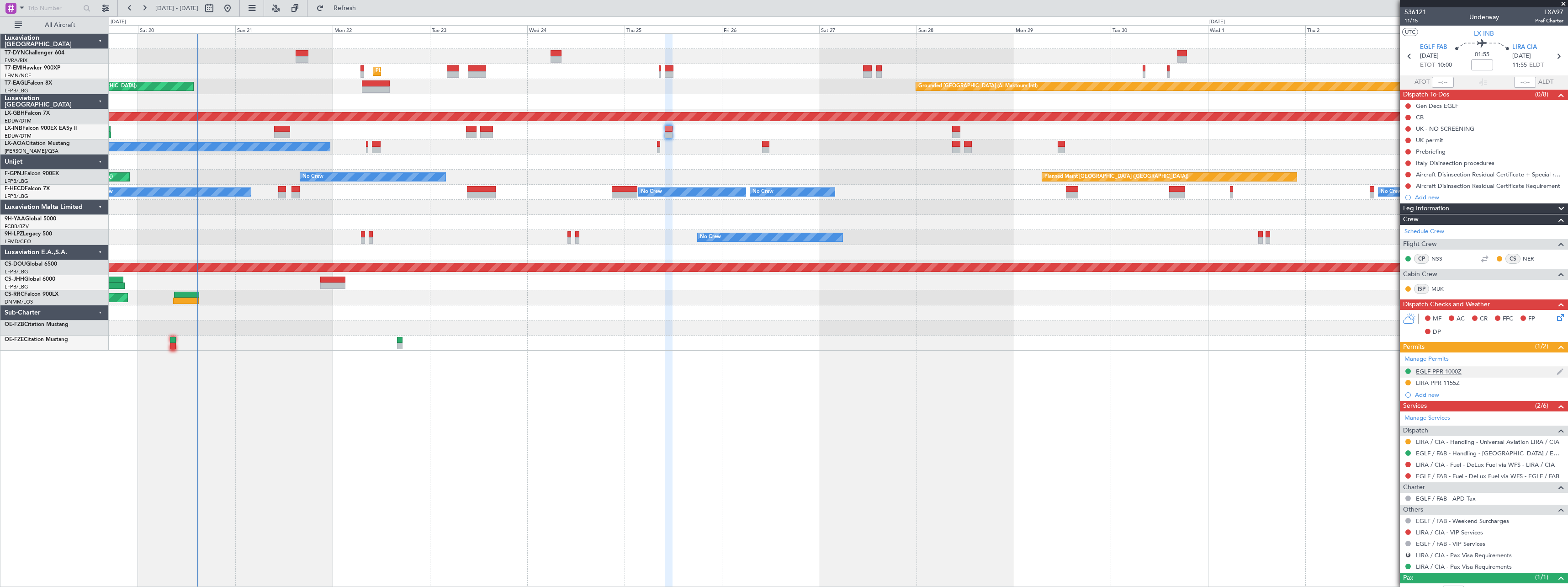
click at [1489, 372] on div "EGLF PPR 1000Z" at bounding box center [1484, 372] width 168 height 12
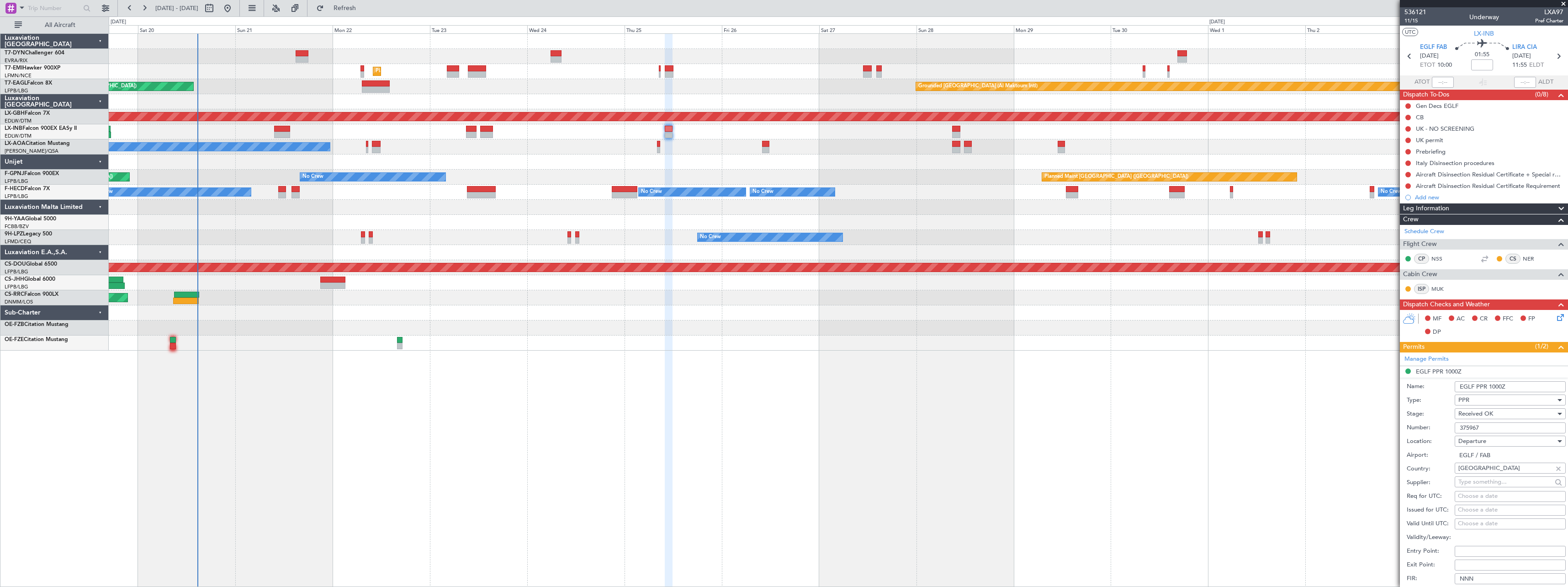
click at [952, 328] on div at bounding box center [839, 327] width 1459 height 15
click at [1563, 0] on span at bounding box center [1563, 4] width 9 height 9
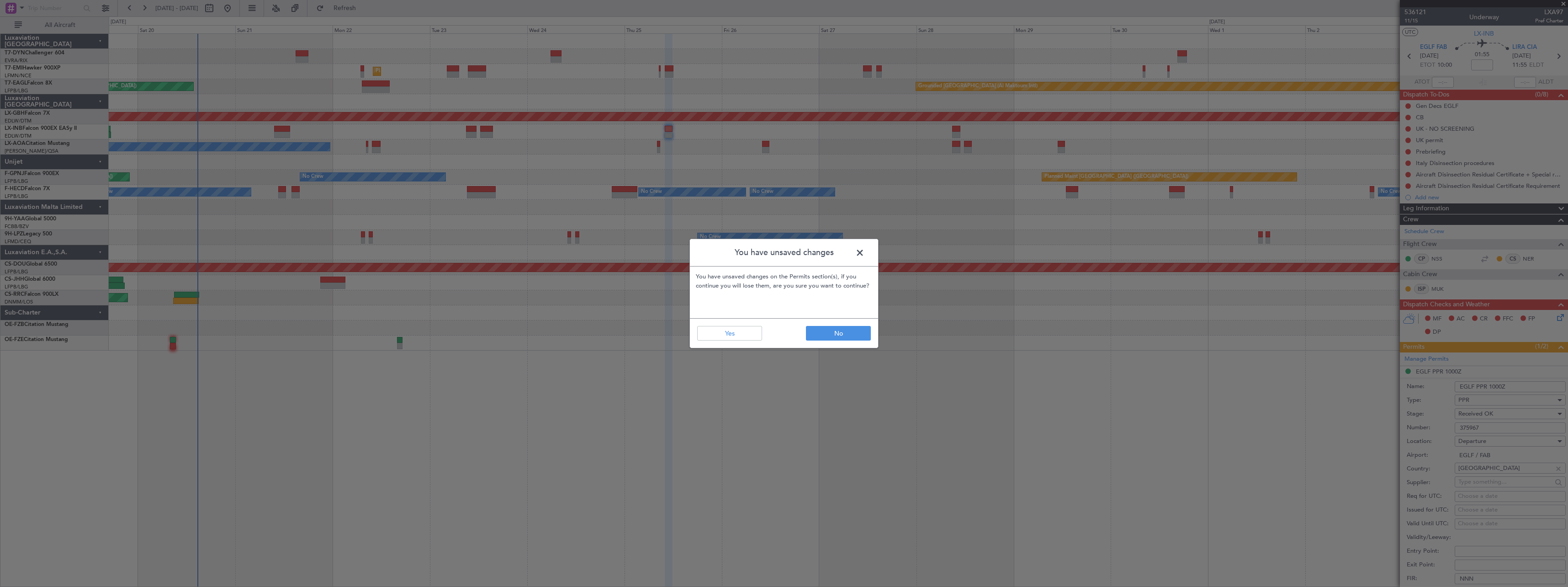
click at [864, 250] on span at bounding box center [864, 254] width 0 height 18
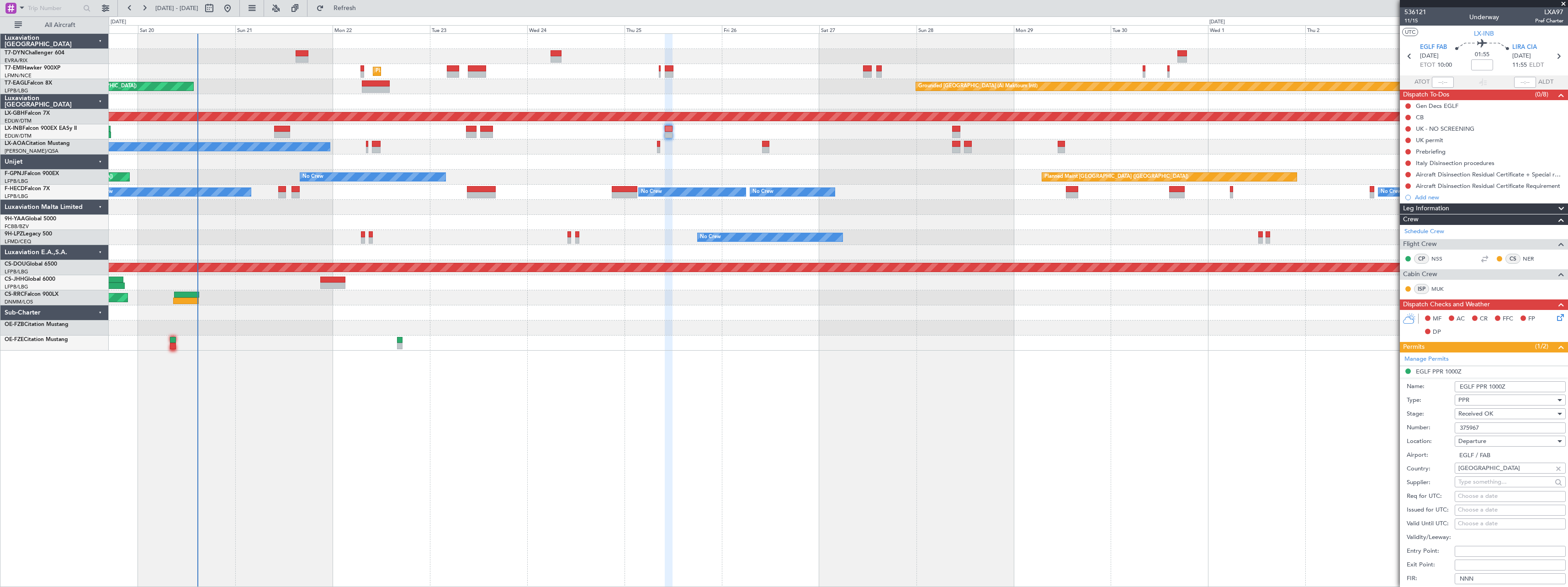
click at [1270, 392] on div "Unplanned Maint [GEOGRAPHIC_DATA] (Riga Intl) Planned Maint [GEOGRAPHIC_DATA] G…" at bounding box center [839, 310] width 1459 height 553
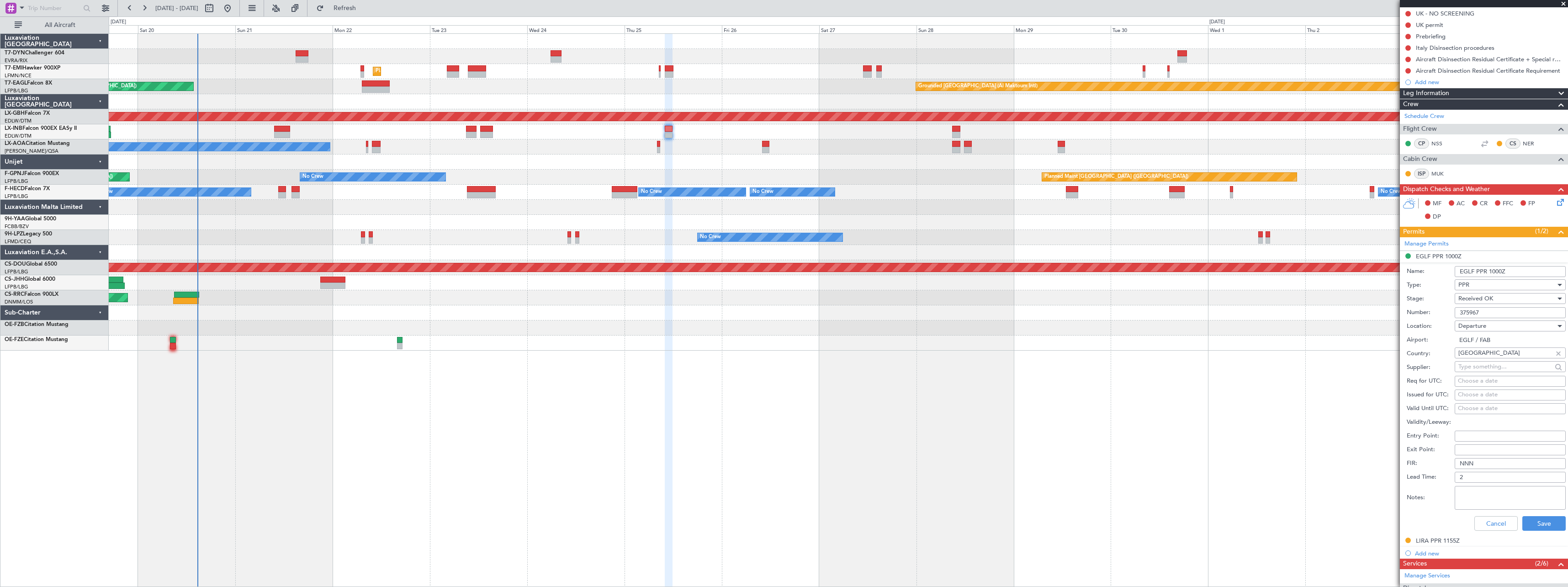
scroll to position [182, 0]
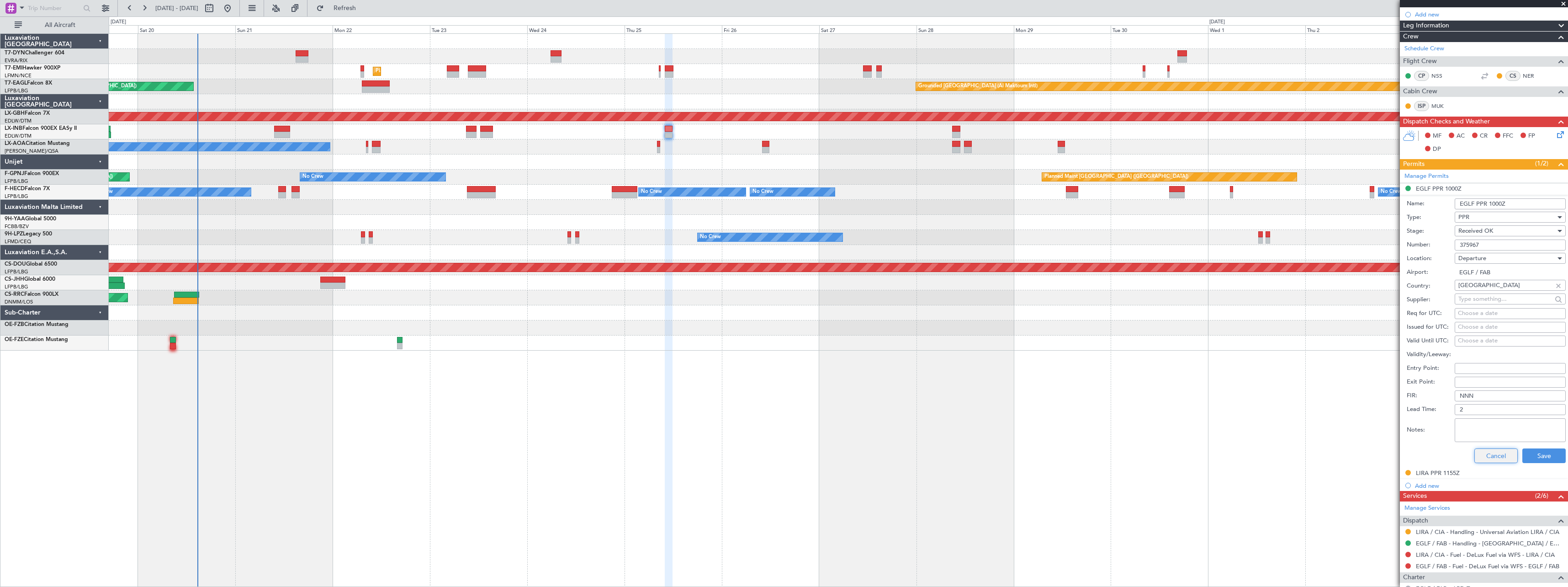
click at [1481, 457] on button "Cancel" at bounding box center [1496, 455] width 44 height 15
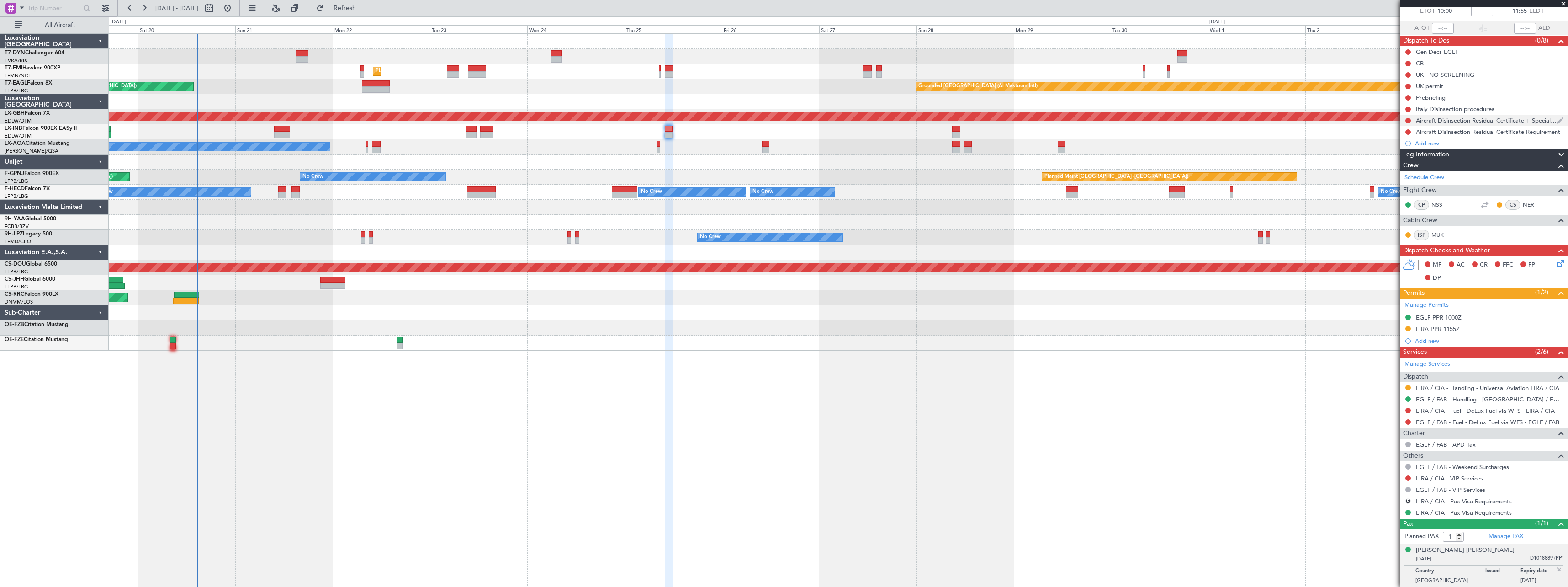
scroll to position [0, 0]
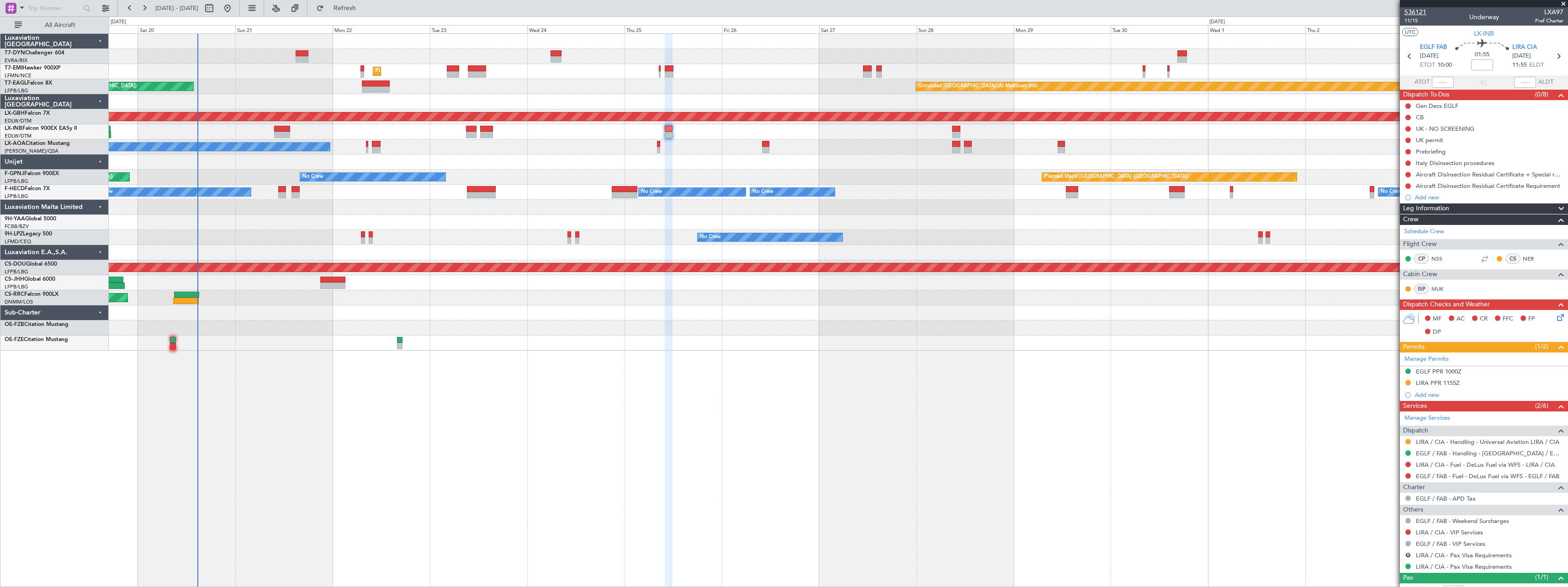
click at [1422, 13] on span "536121" at bounding box center [1415, 12] width 22 height 9
click at [1482, 371] on div "EGLF PPR 1000Z" at bounding box center [1484, 372] width 168 height 12
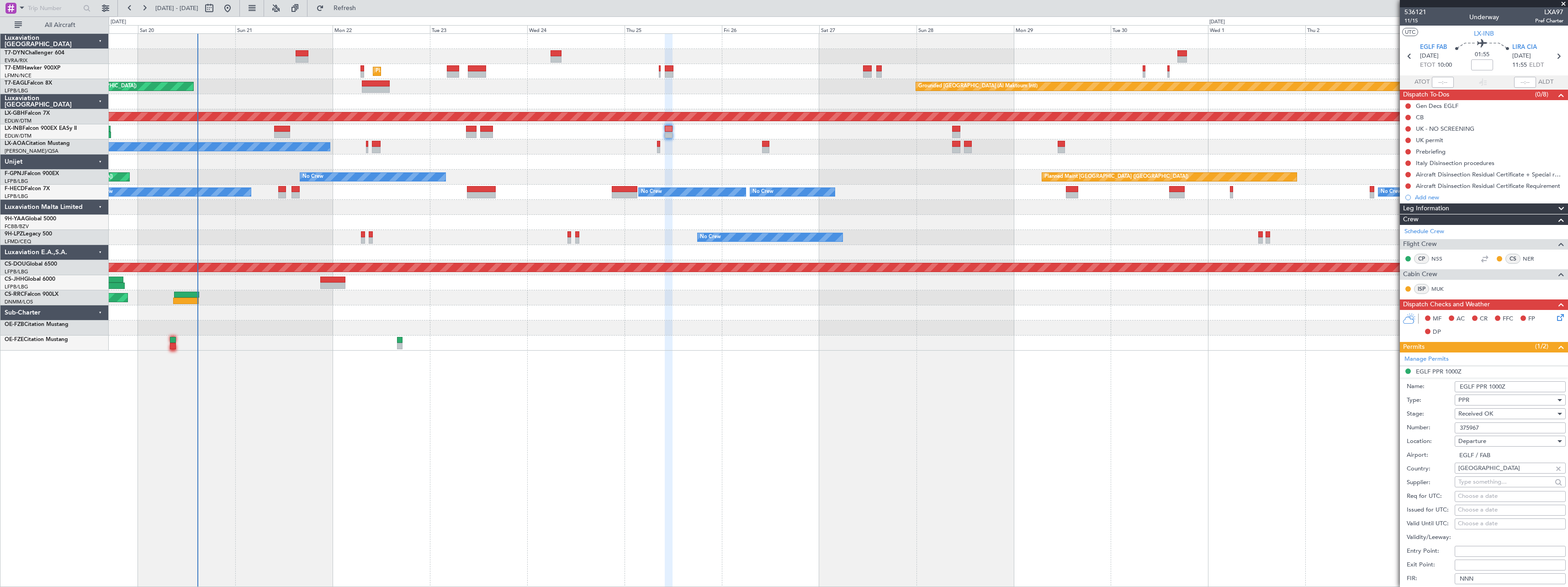
click at [1473, 426] on input "375967" at bounding box center [1510, 428] width 111 height 11
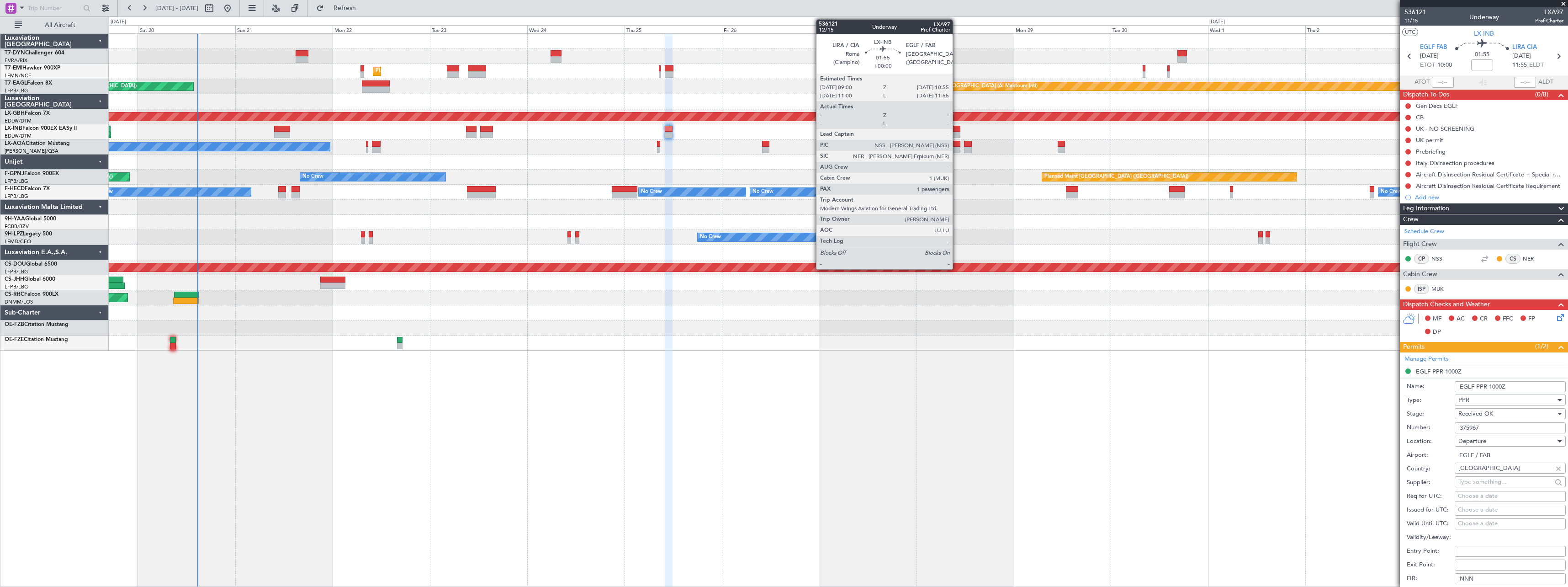
click at [956, 129] on div at bounding box center [956, 129] width 9 height 6
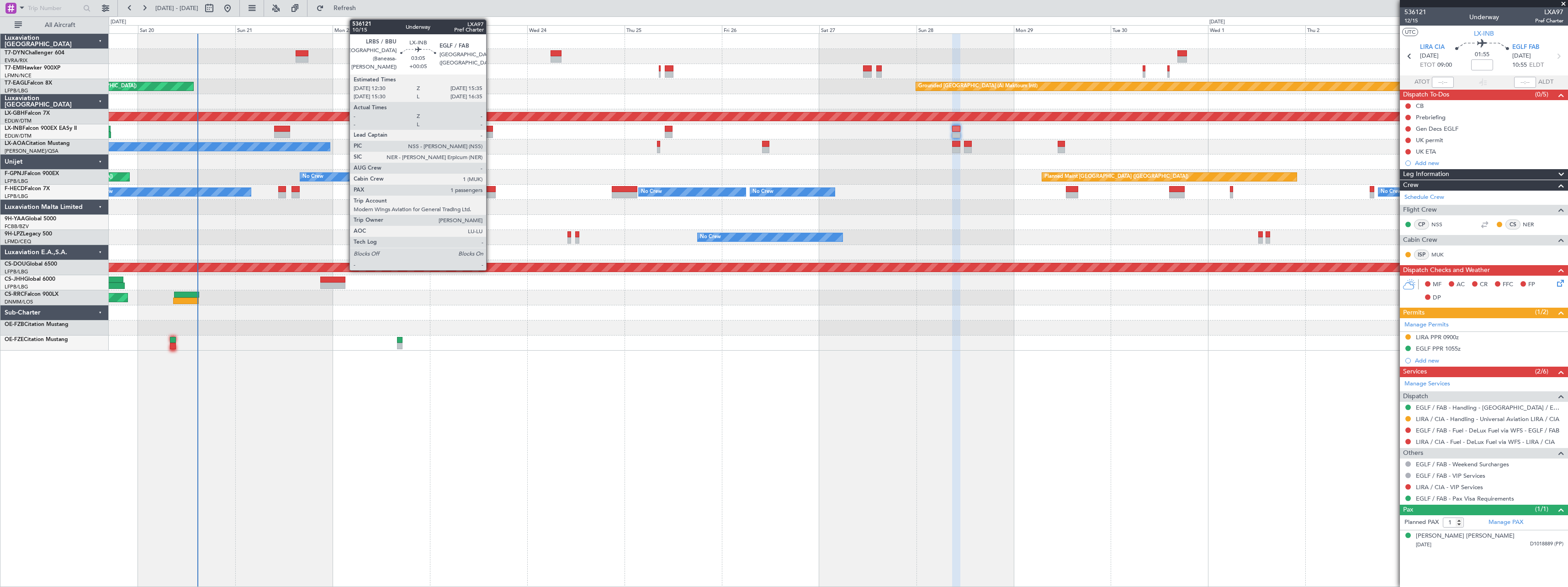
click at [490, 132] on div at bounding box center [486, 135] width 12 height 6
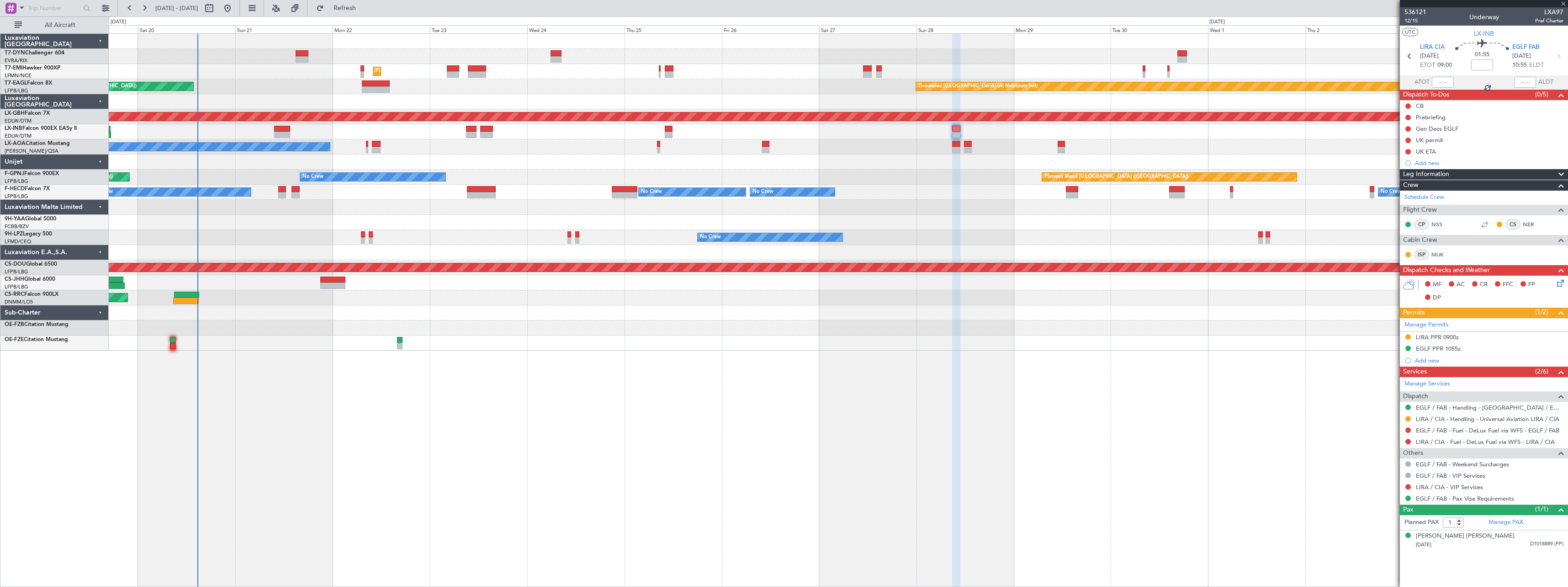
type input "+00:05"
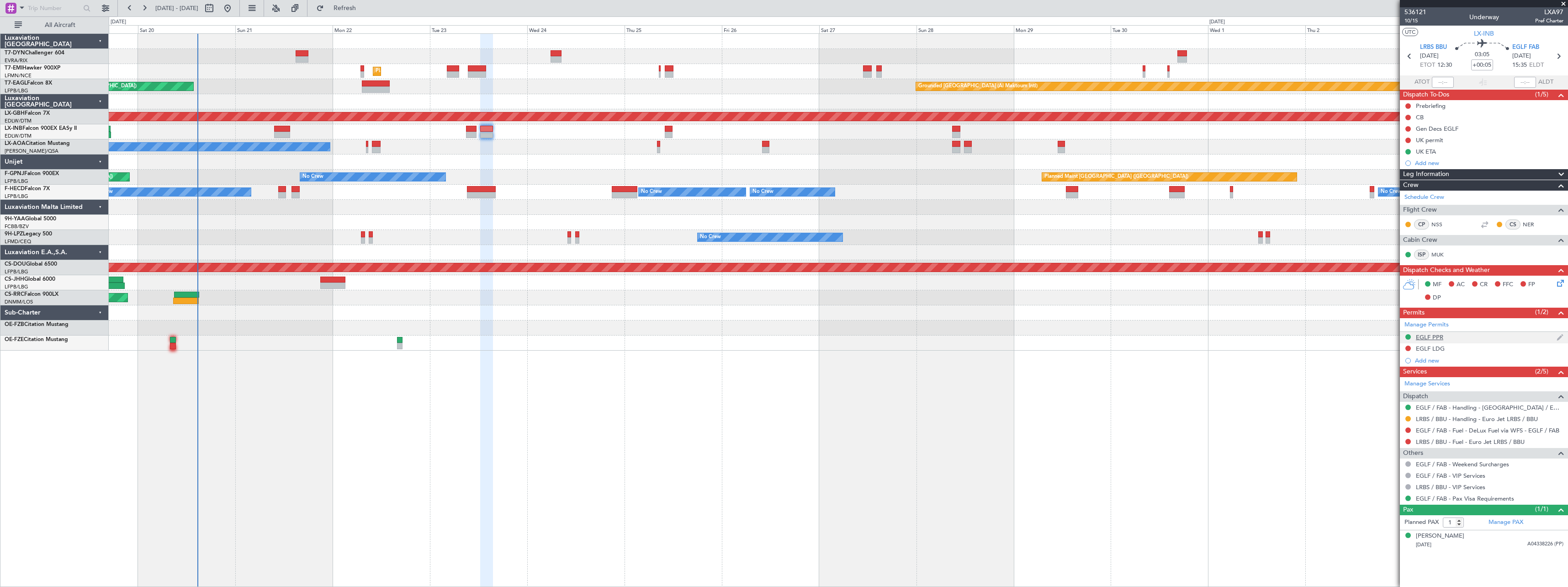
click at [1477, 335] on div "EGLF PPR" at bounding box center [1484, 338] width 168 height 12
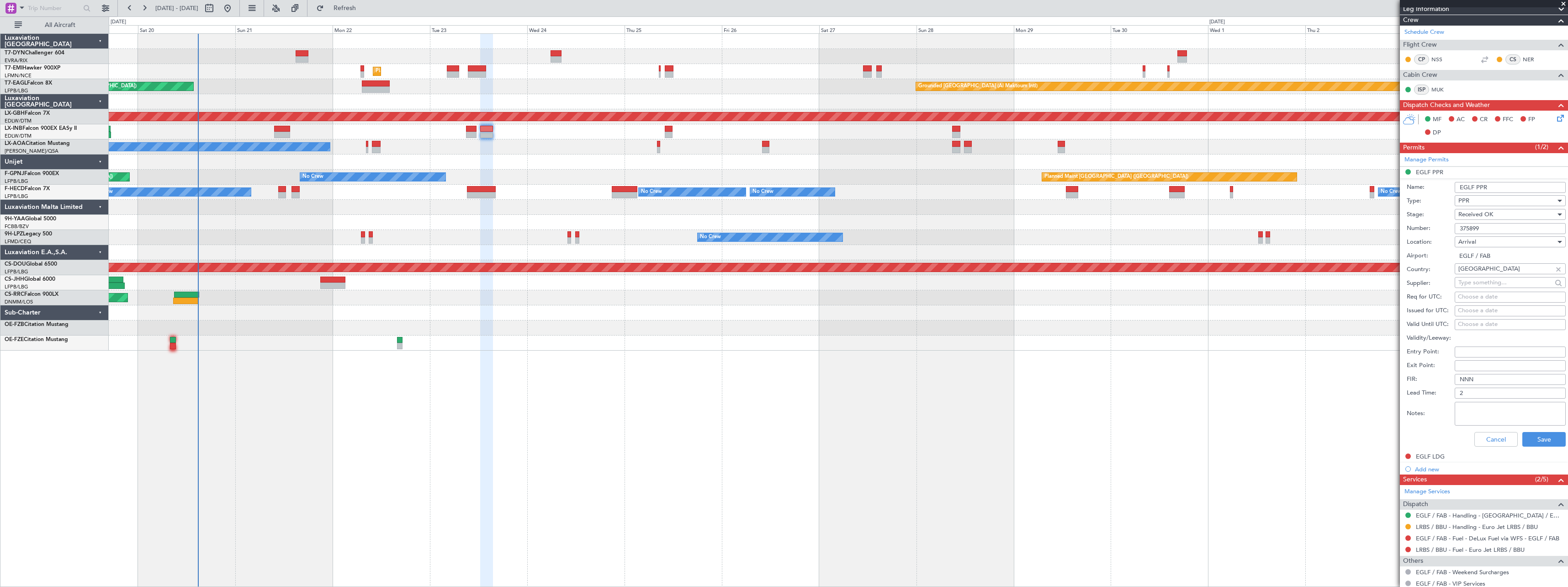
scroll to position [228, 0]
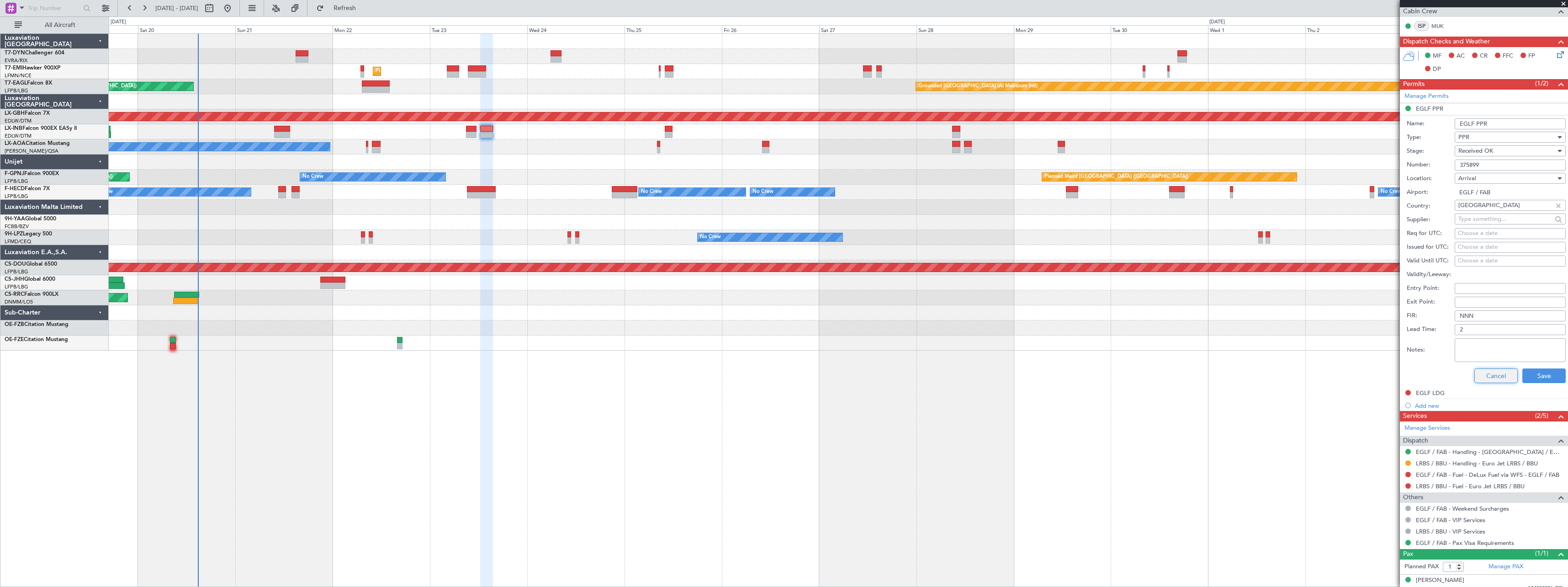
click at [1481, 380] on button "Cancel" at bounding box center [1496, 375] width 44 height 15
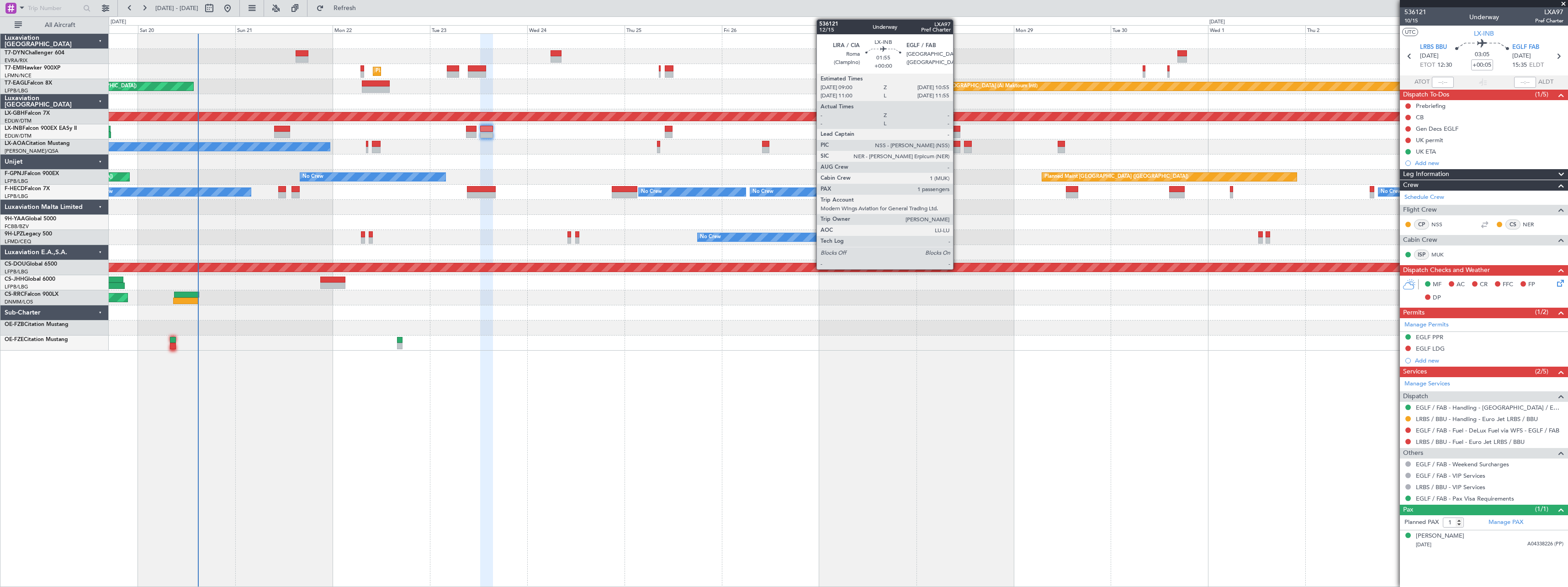
click at [957, 132] on div at bounding box center [956, 135] width 9 height 6
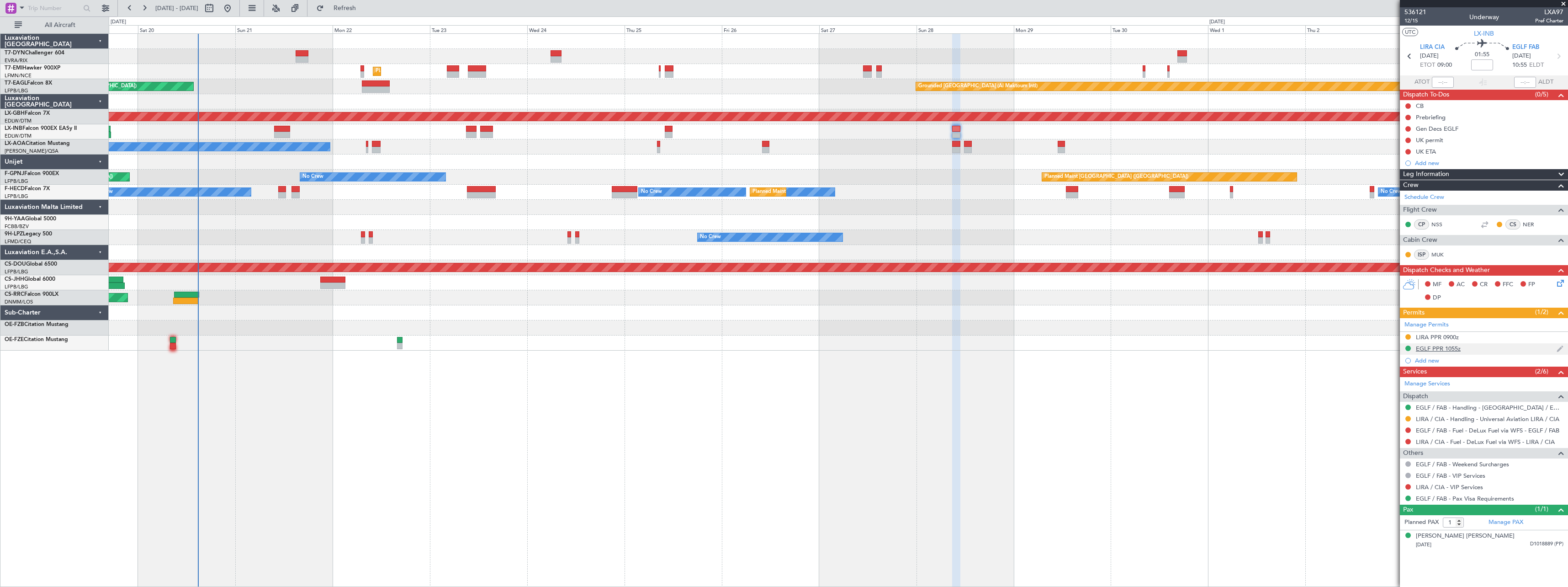
click at [1489, 347] on div "EGLF PPR 1055z" at bounding box center [1484, 348] width 168 height 12
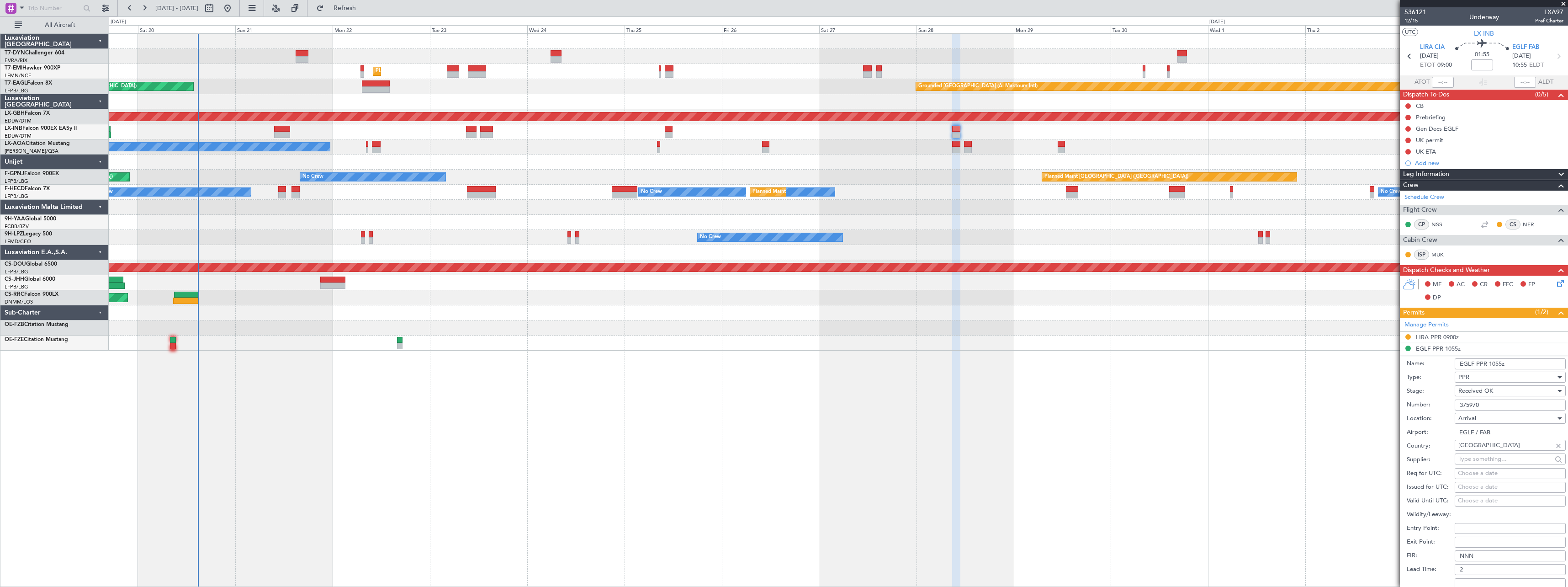
click at [1474, 402] on input "375970" at bounding box center [1510, 405] width 111 height 11
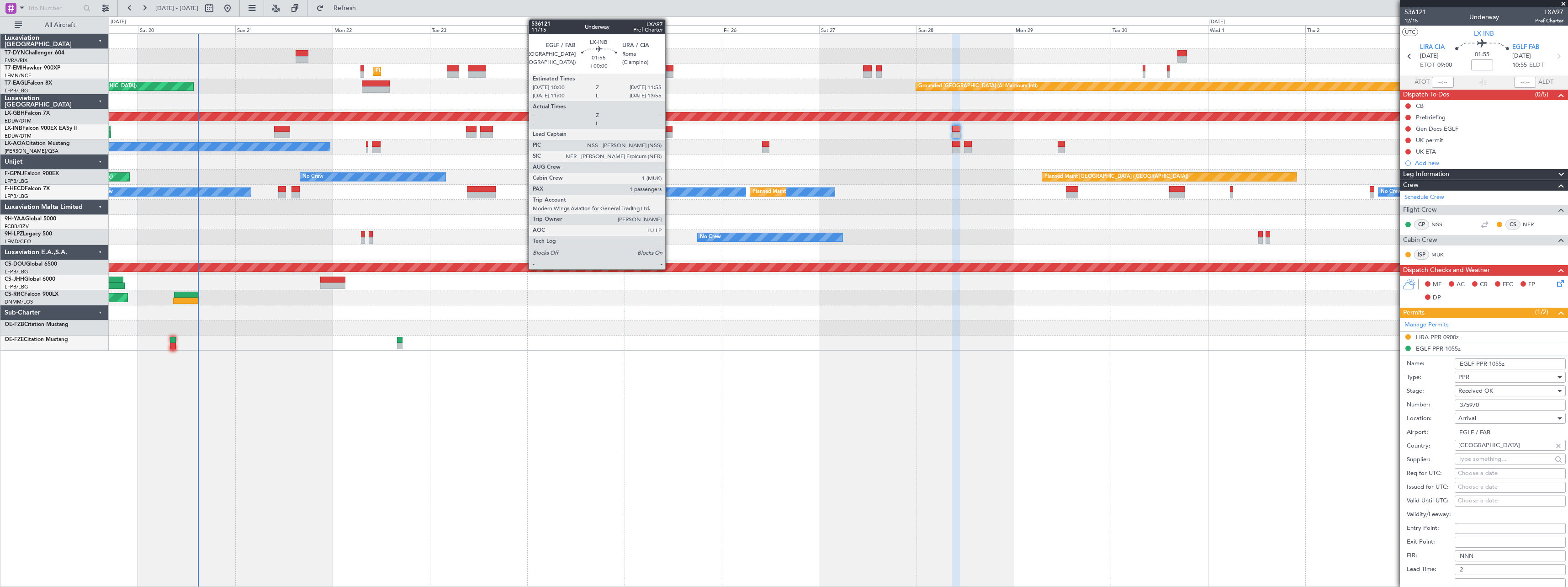
click at [669, 129] on div at bounding box center [669, 129] width 9 height 6
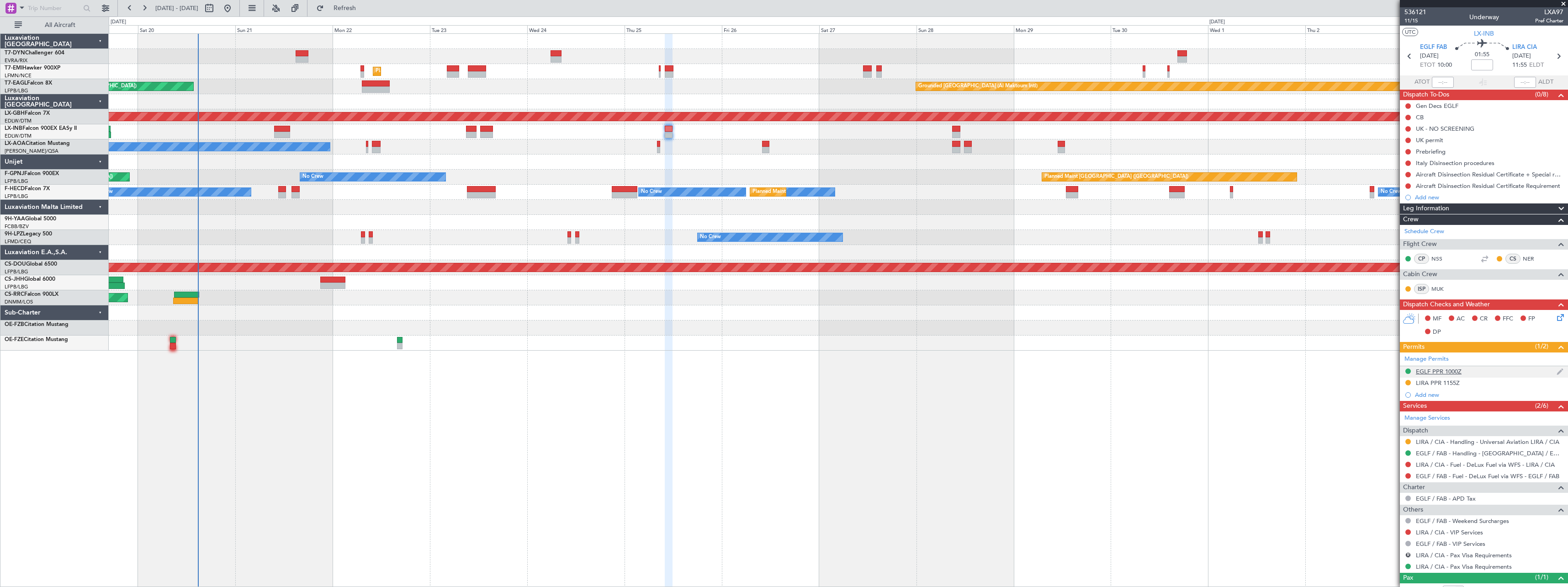
click at [1483, 370] on div "EGLF PPR 1000Z" at bounding box center [1484, 372] width 168 height 12
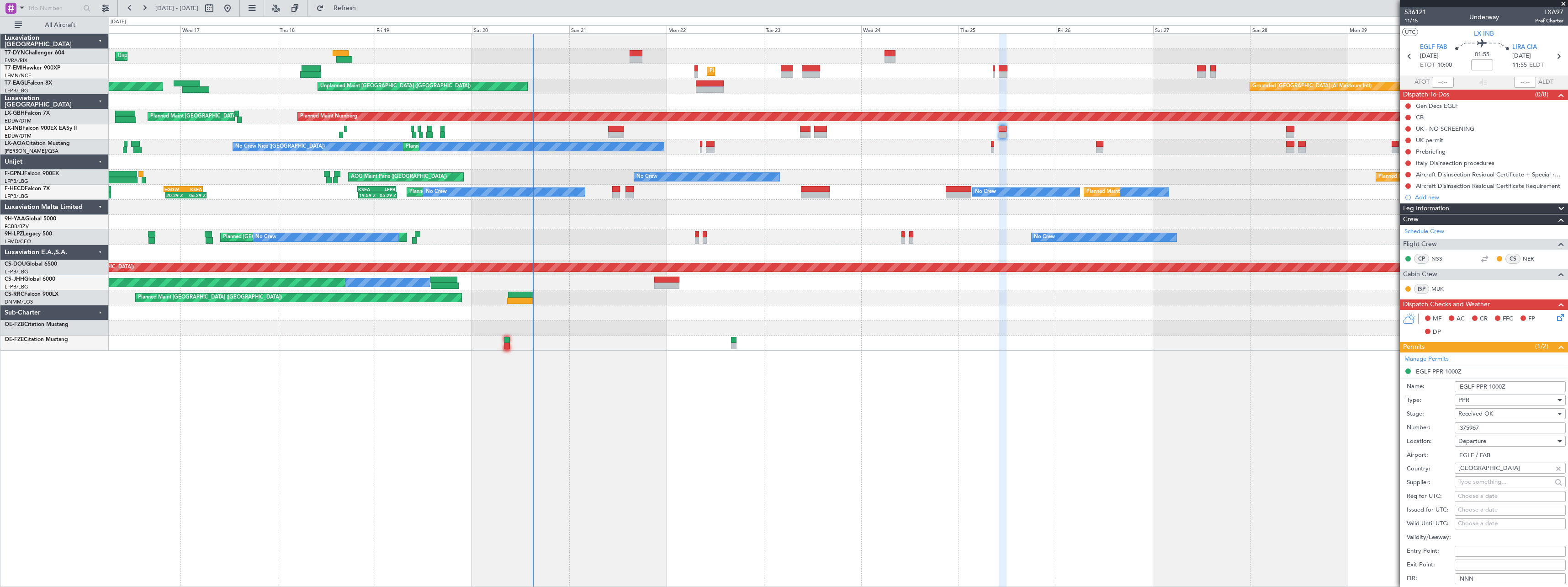
click at [926, 147] on div "No Crew Nice ([GEOGRAPHIC_DATA]) [GEOGRAPHIC_DATA] ([GEOGRAPHIC_DATA]) No Crew …" at bounding box center [839, 147] width 1459 height 15
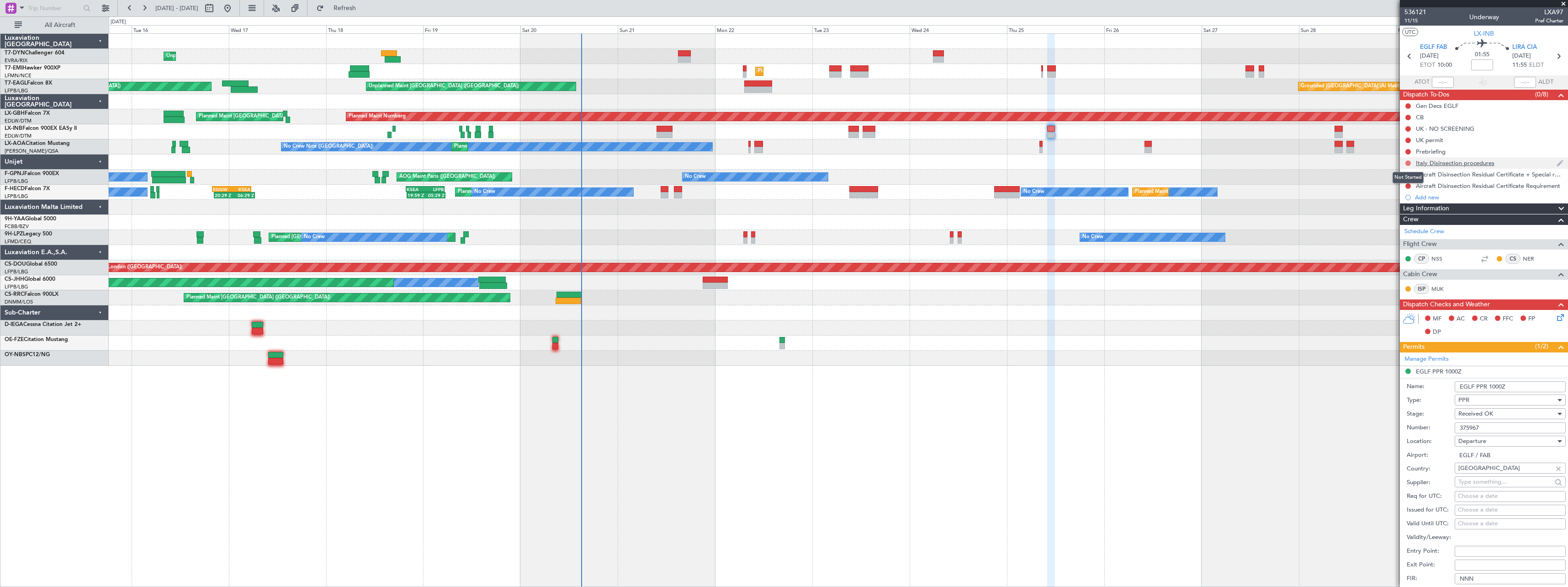
click at [1407, 163] on button at bounding box center [1407, 163] width 5 height 5
click at [1401, 189] on span "In Progress" at bounding box center [1413, 189] width 31 height 9
click at [1407, 173] on button at bounding box center [1407, 174] width 5 height 5
click at [1401, 202] on span "In Progress" at bounding box center [1413, 201] width 31 height 9
click at [1407, 185] on button at bounding box center [1407, 186] width 5 height 5
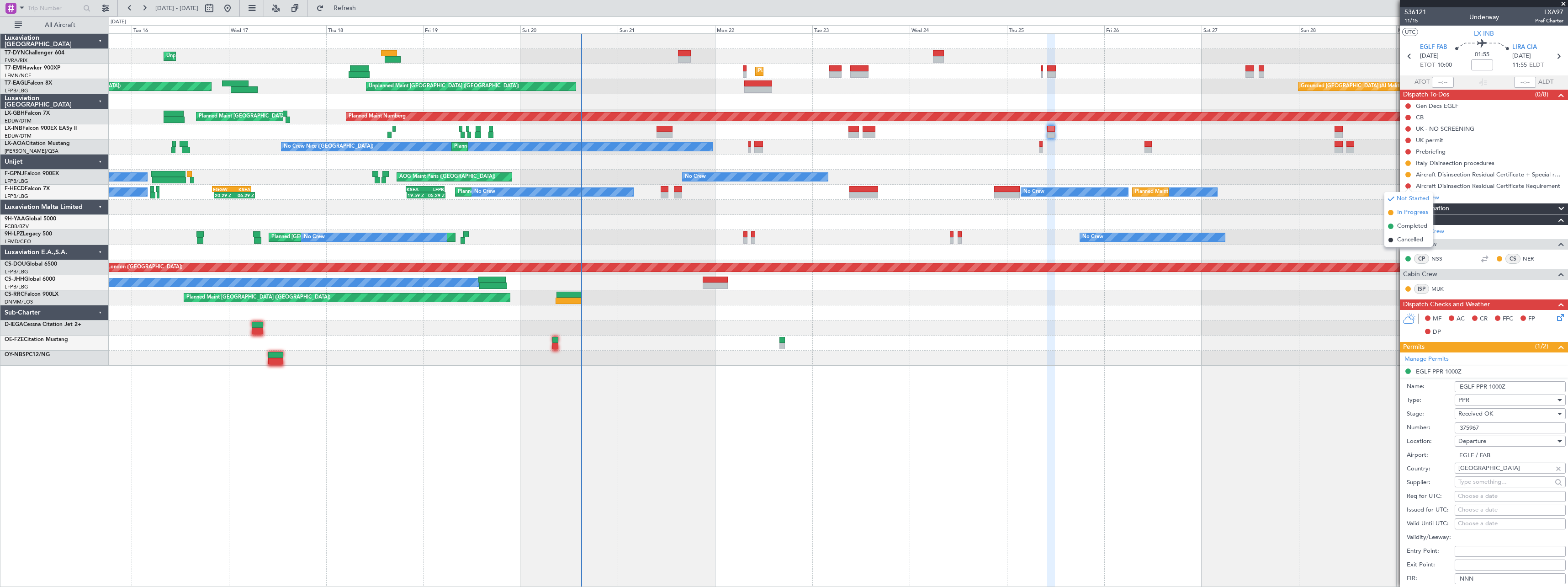
click at [1393, 217] on li "In Progress" at bounding box center [1408, 213] width 48 height 14
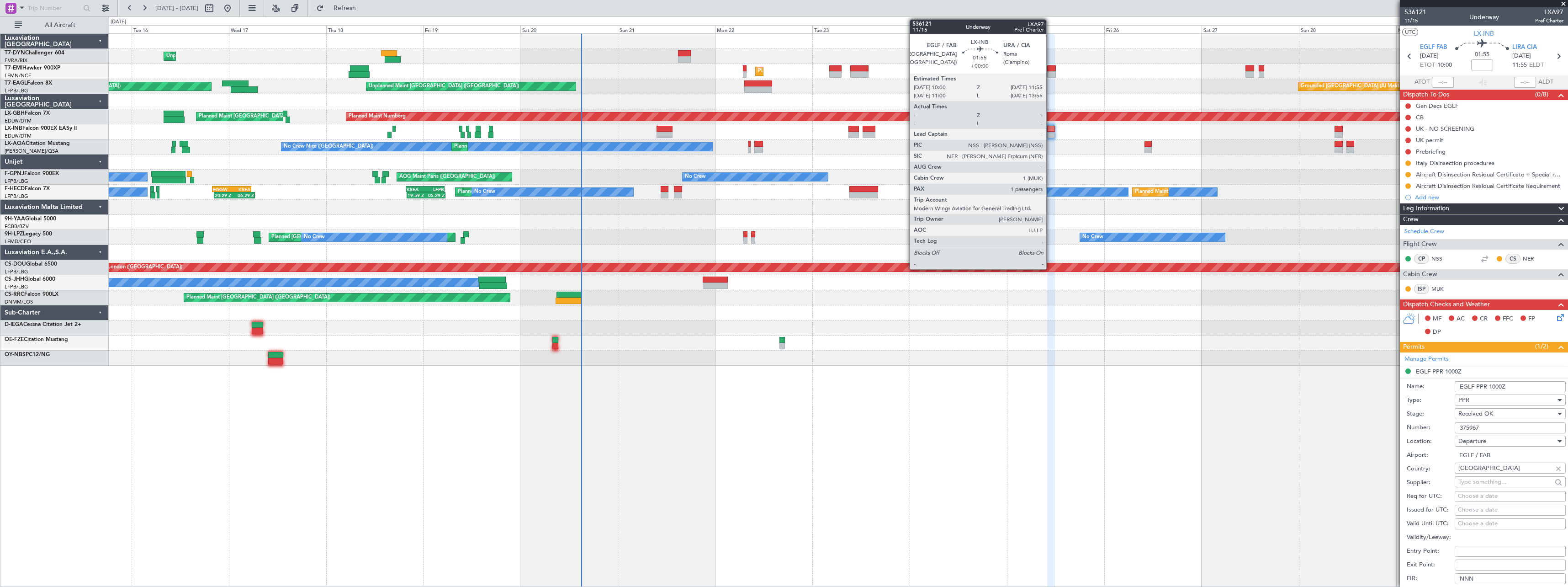
click at [1051, 133] on div at bounding box center [1051, 135] width 9 height 6
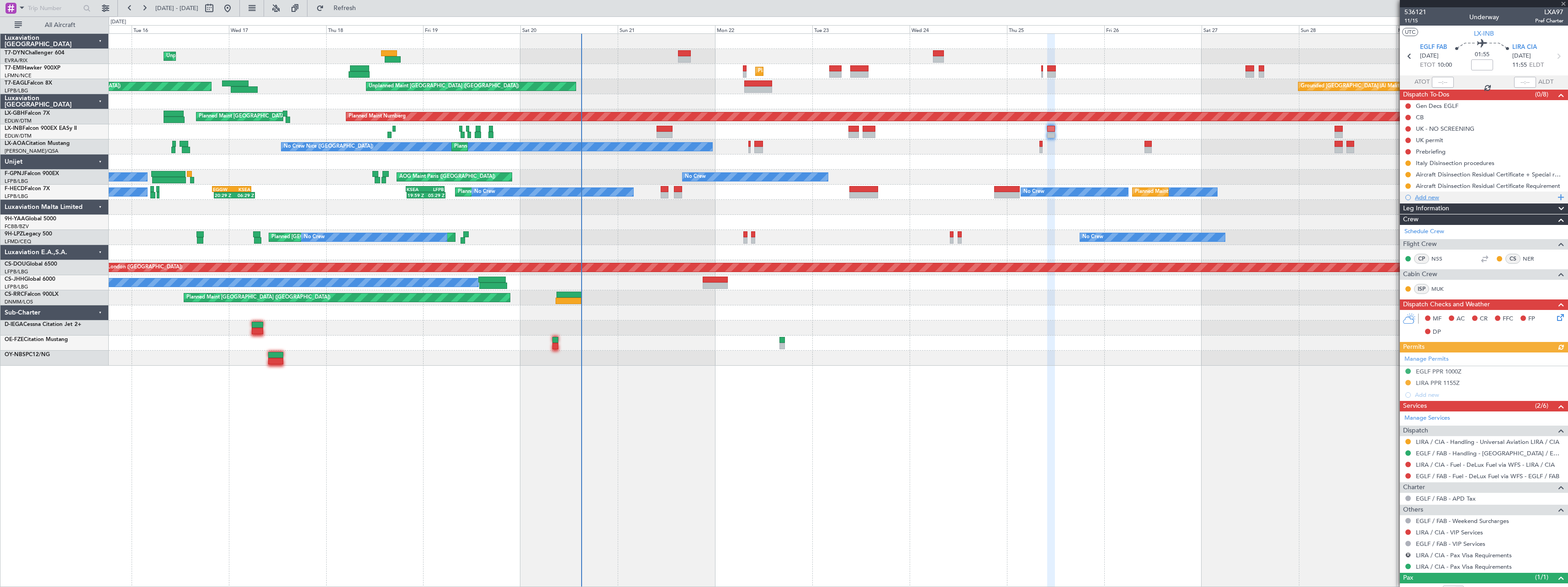
click at [1432, 195] on div "Add new" at bounding box center [1485, 197] width 140 height 8
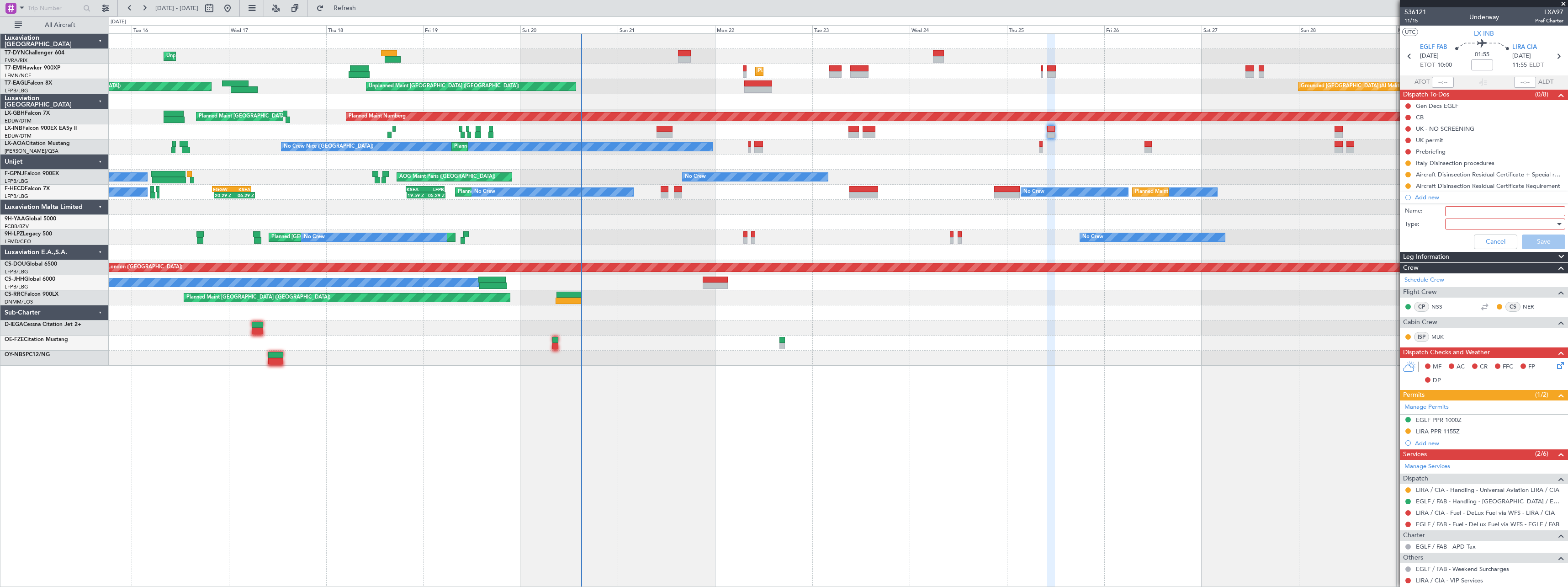
click at [1305, 186] on div "No Crew No Crew Planned Maint [GEOGRAPHIC_DATA] ([GEOGRAPHIC_DATA]) No Crew Pla…" at bounding box center [839, 192] width 1459 height 15
click at [1563, 3] on span at bounding box center [1563, 4] width 9 height 9
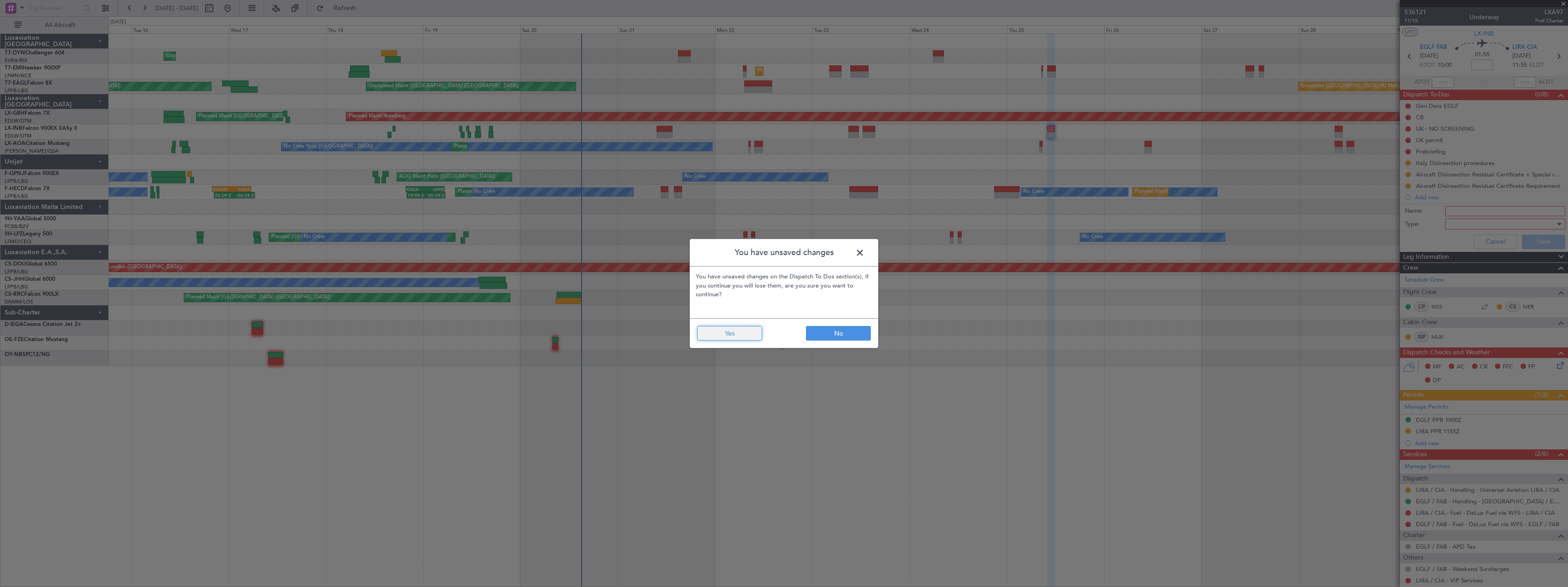
click at [733, 334] on button "Yes" at bounding box center [729, 333] width 65 height 15
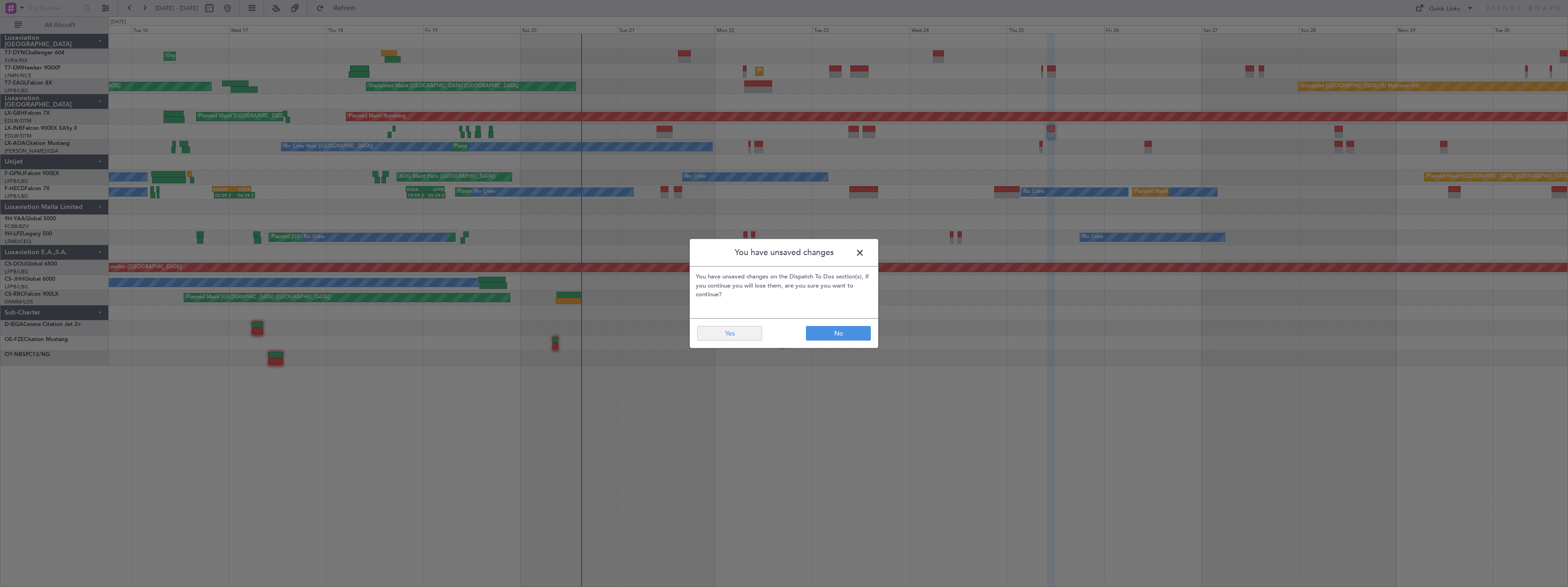
type input "0"
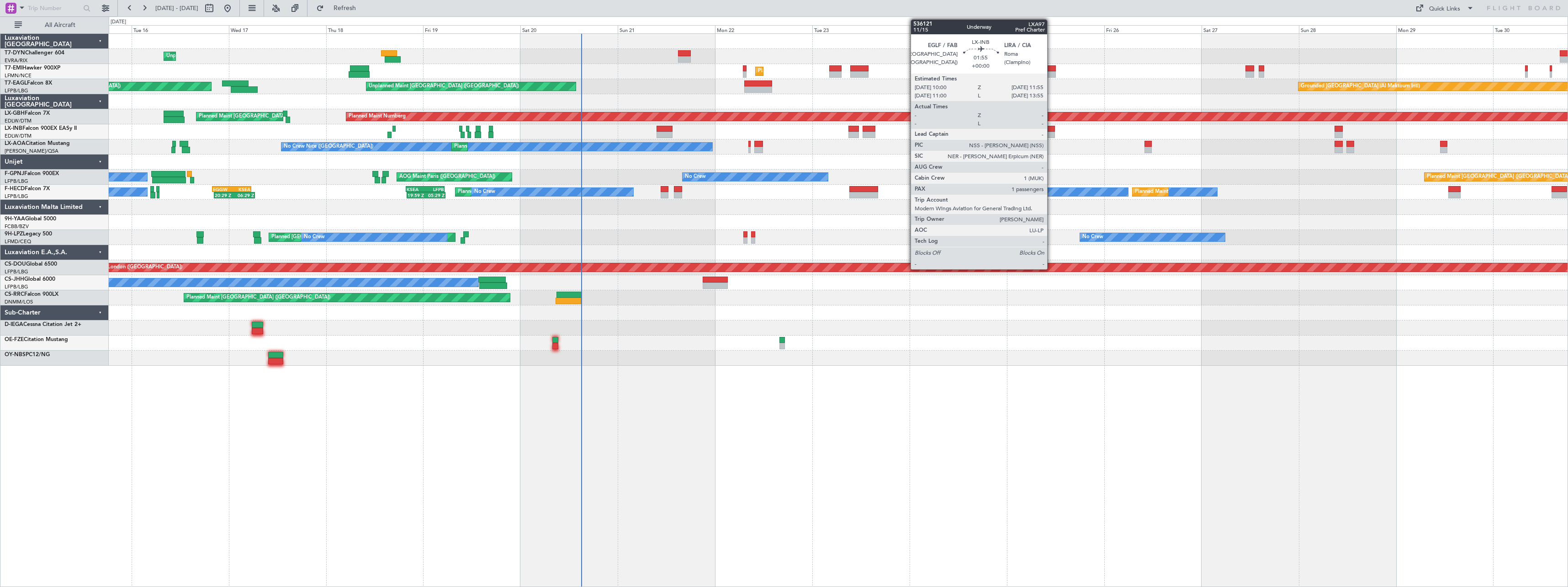
click at [1051, 131] on div at bounding box center [1051, 129] width 9 height 6
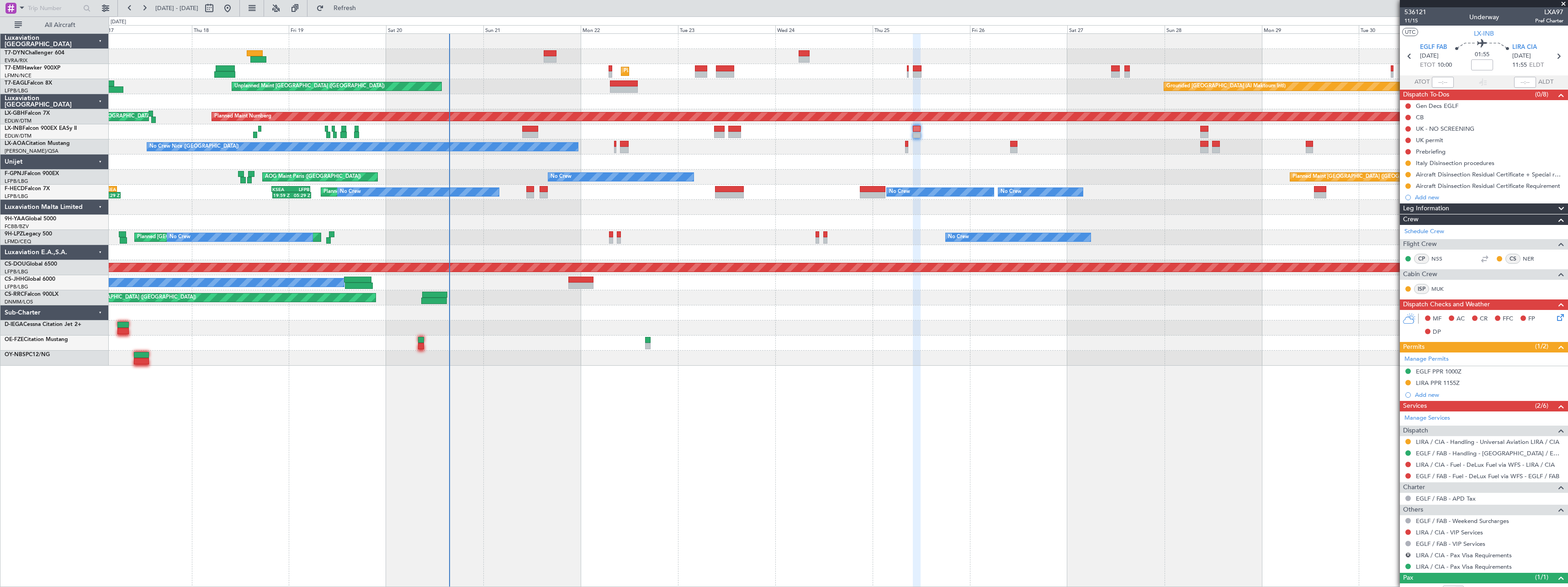
click at [647, 385] on div "Unplanned Maint [GEOGRAPHIC_DATA] (Riga Intl) Planned Maint [GEOGRAPHIC_DATA] U…" at bounding box center [839, 310] width 1459 height 553
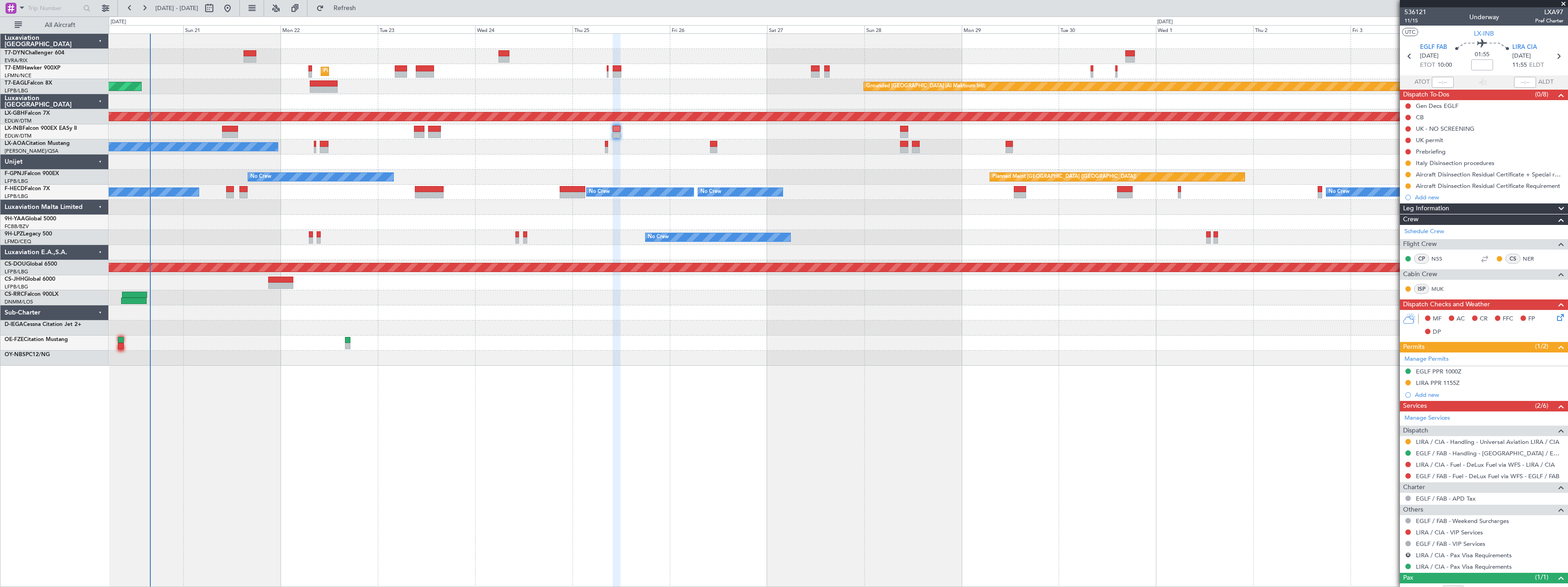
click at [690, 57] on div at bounding box center [839, 56] width 1459 height 15
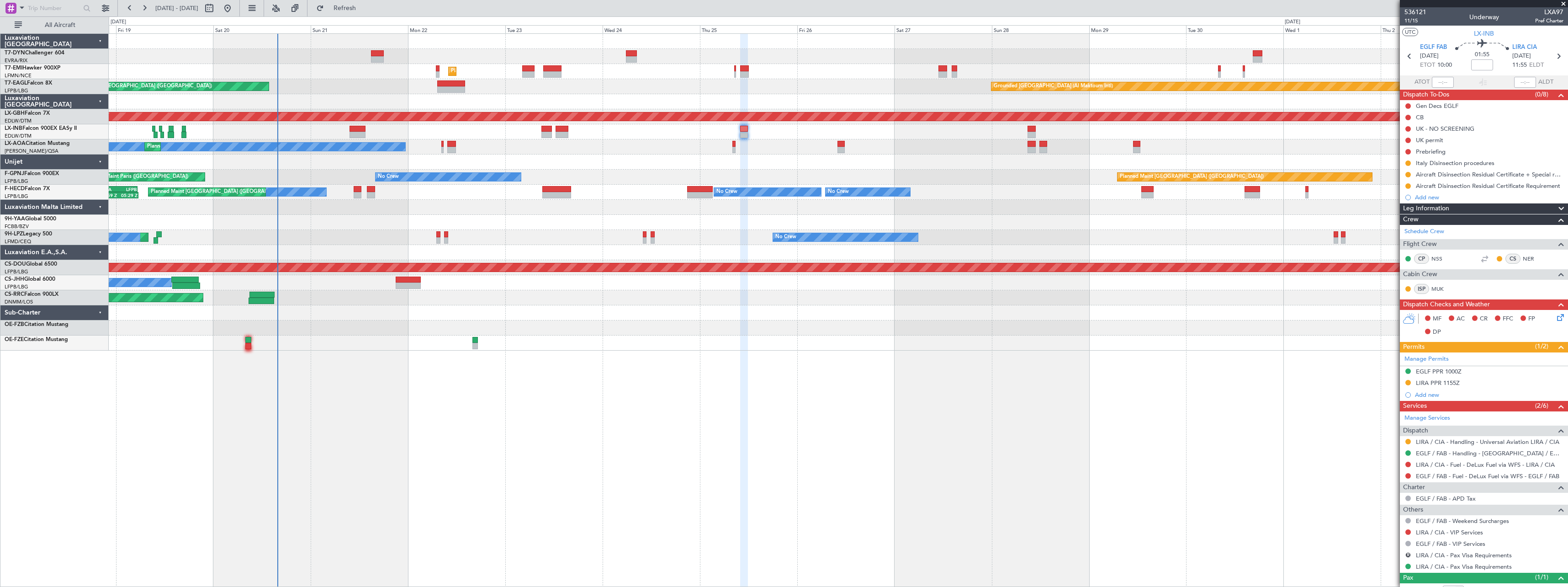
click at [682, 55] on div "Unplanned Maint [GEOGRAPHIC_DATA] (Riga Intl)" at bounding box center [839, 56] width 1459 height 15
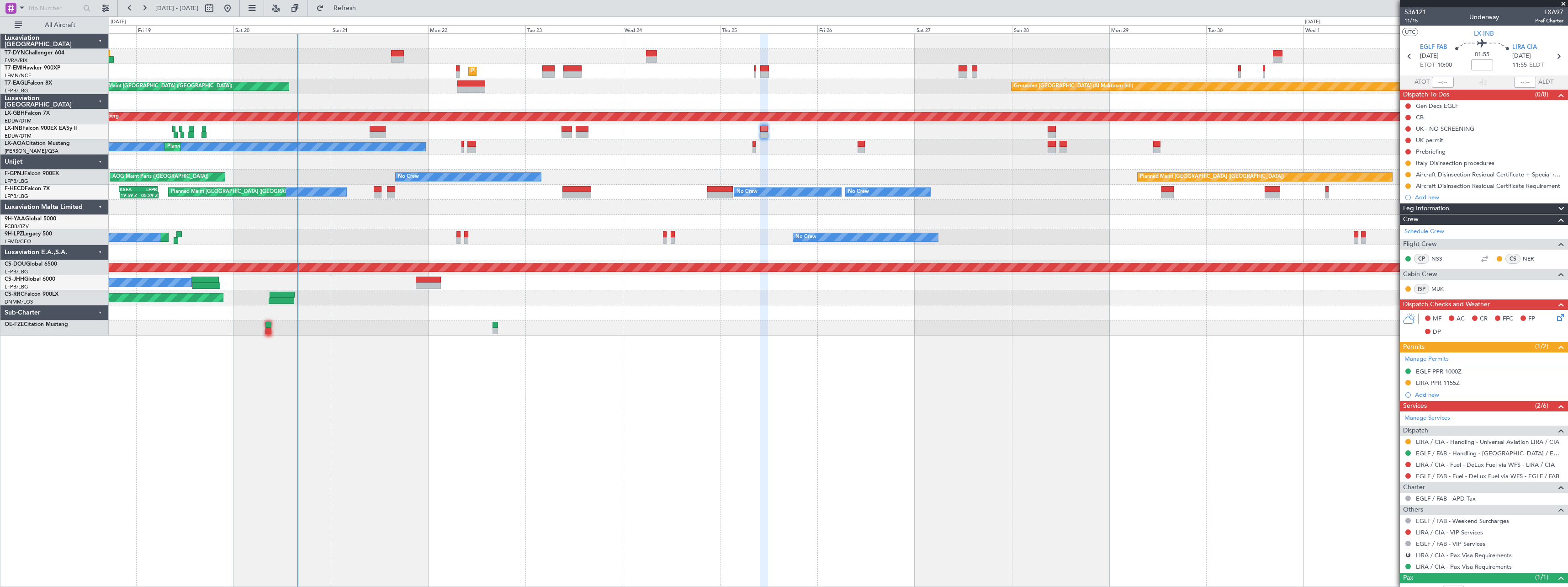
click at [731, 341] on div "Unplanned Maint [GEOGRAPHIC_DATA] (Riga Intl) Planned Maint [GEOGRAPHIC_DATA] G…" at bounding box center [839, 310] width 1459 height 553
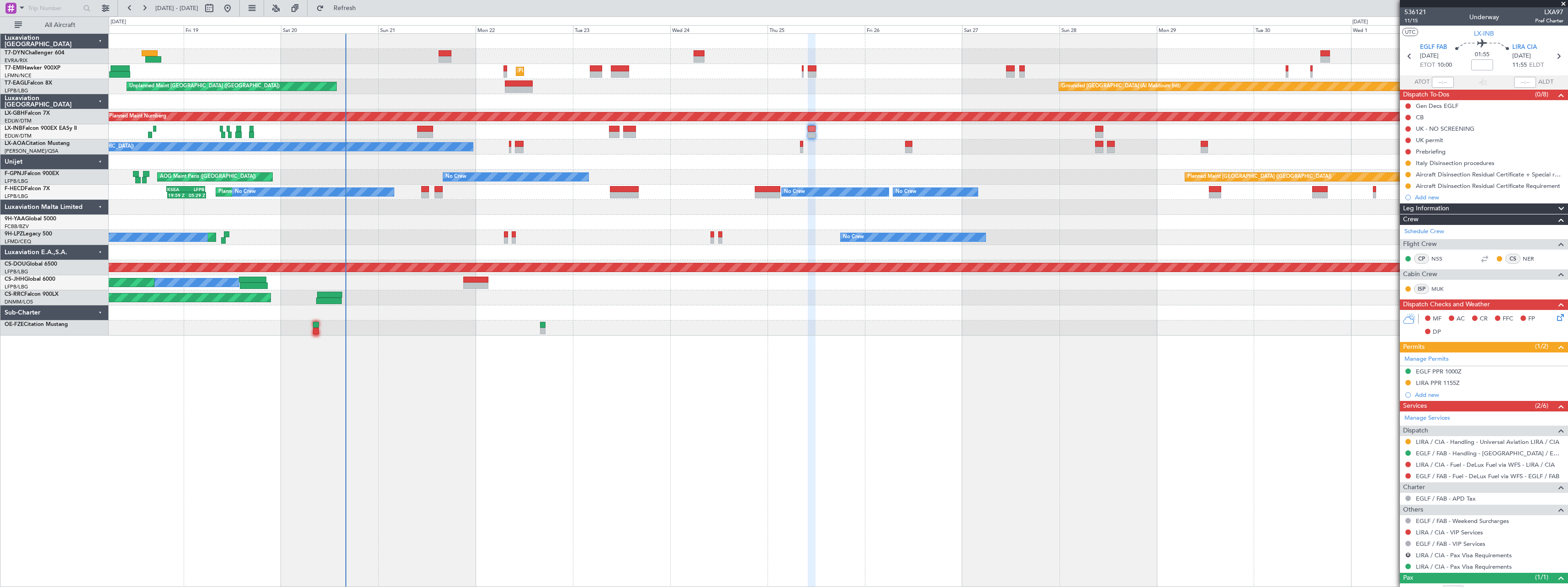
click at [418, 216] on div at bounding box center [839, 222] width 1459 height 15
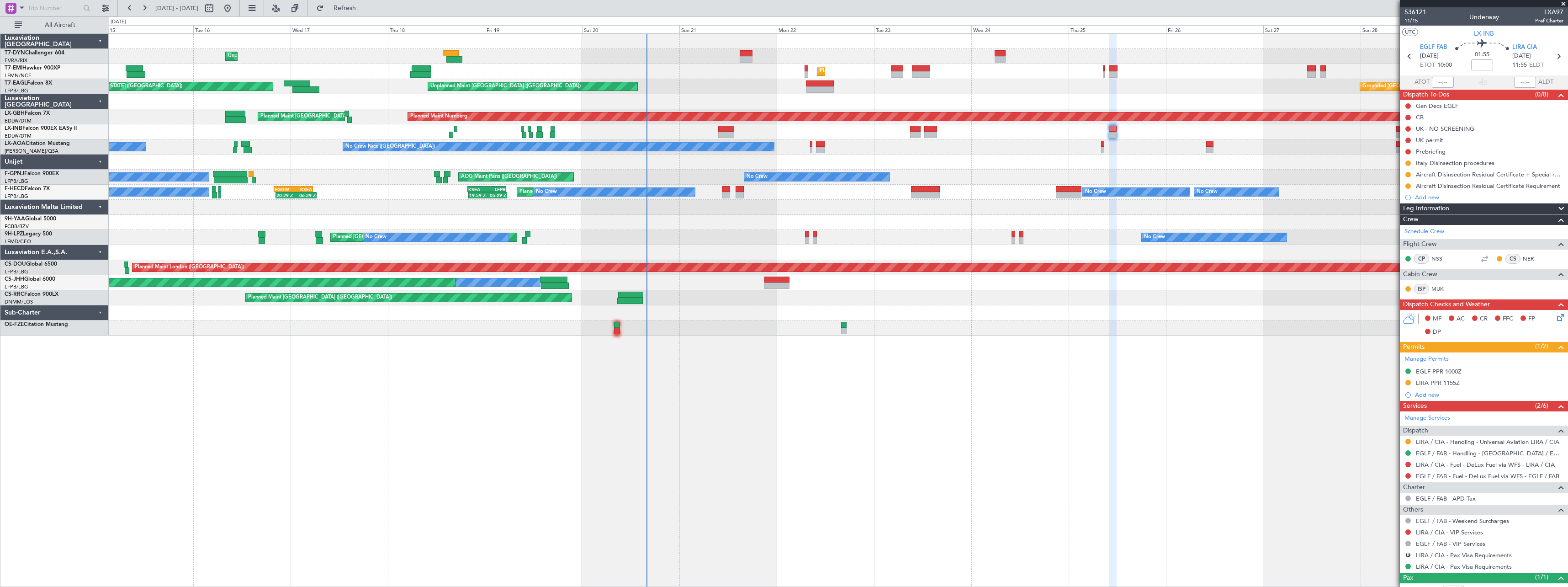
click at [650, 356] on div "Unplanned Maint [GEOGRAPHIC_DATA] (Riga Intl) Planned Maint [GEOGRAPHIC_DATA] G…" at bounding box center [839, 310] width 1459 height 553
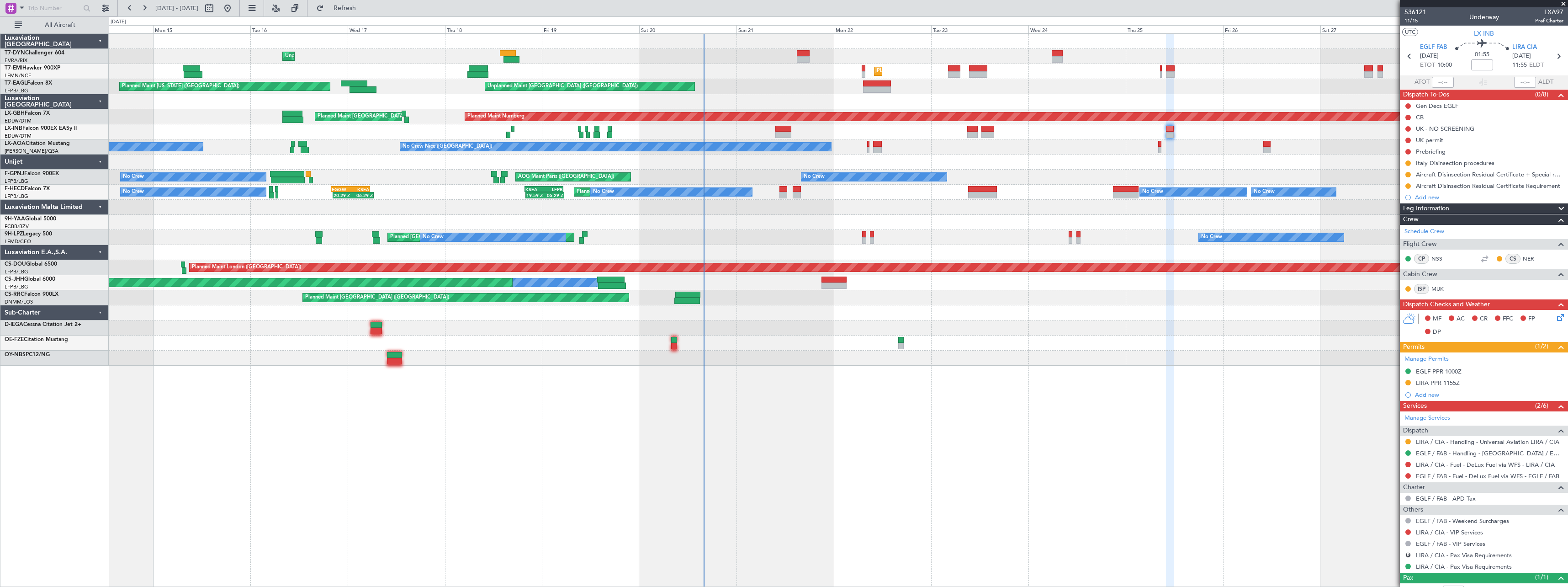
click at [426, 352] on div at bounding box center [839, 358] width 1459 height 15
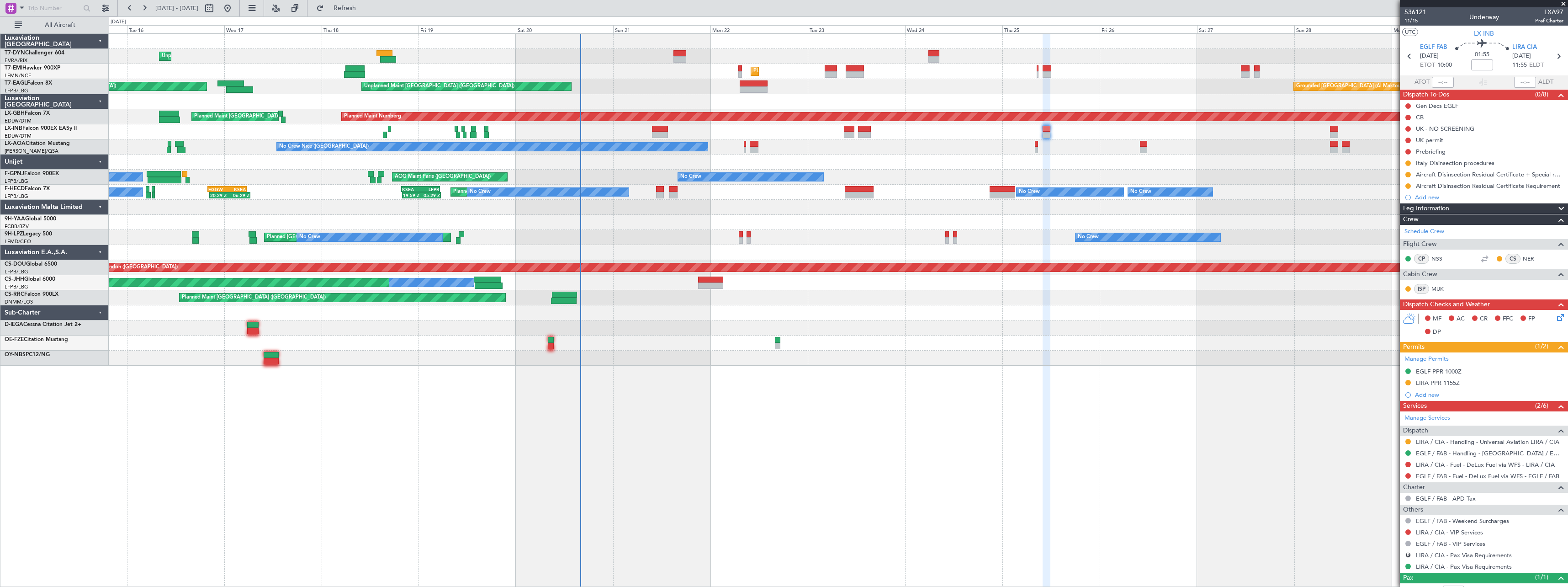
click at [539, 391] on div "Unplanned Maint [GEOGRAPHIC_DATA] (Riga Intl) Planned Maint [GEOGRAPHIC_DATA] G…" at bounding box center [839, 310] width 1459 height 553
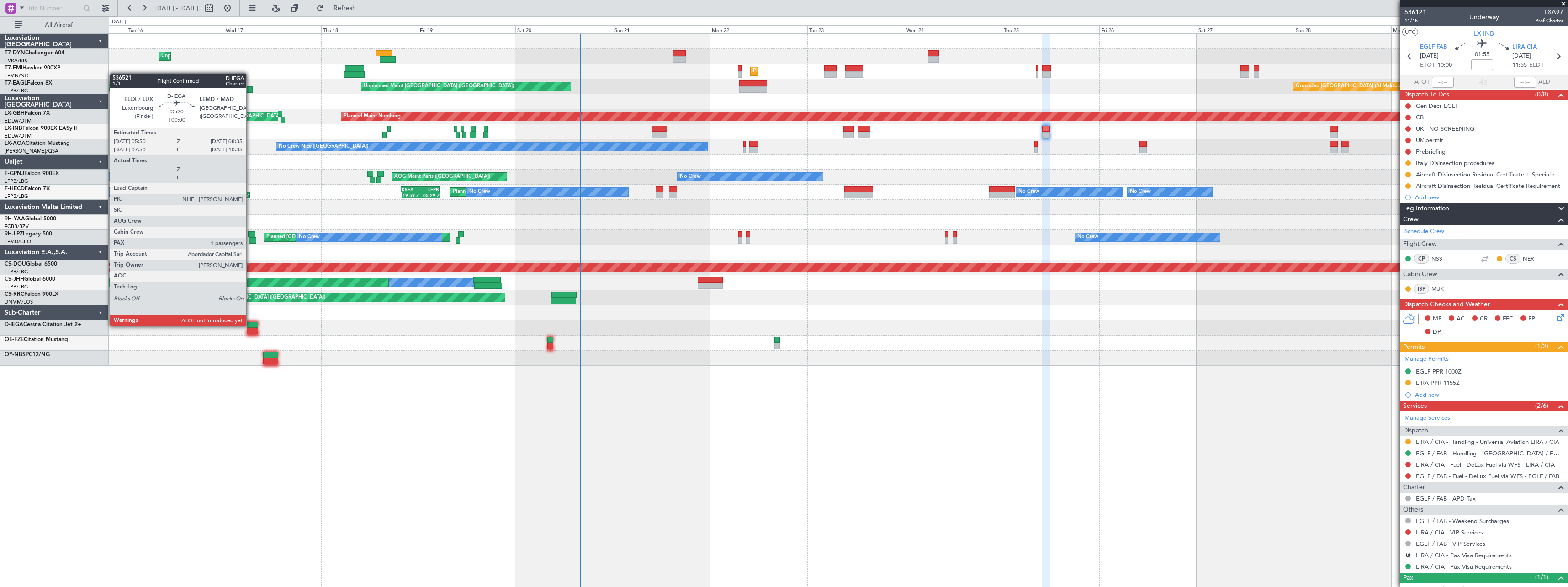
click at [250, 325] on div at bounding box center [253, 325] width 12 height 6
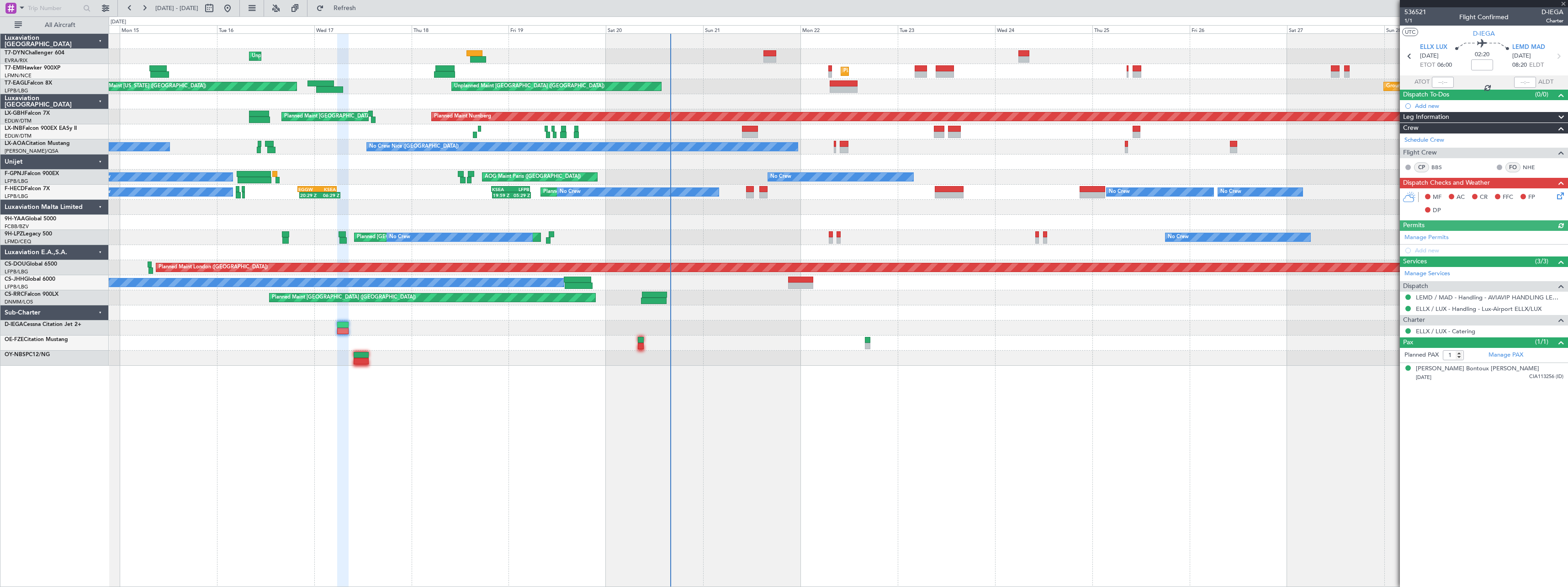
click at [364, 405] on div "Unplanned Maint [GEOGRAPHIC_DATA] (Riga Intl) Planned Maint [GEOGRAPHIC_DATA] G…" at bounding box center [839, 310] width 1459 height 553
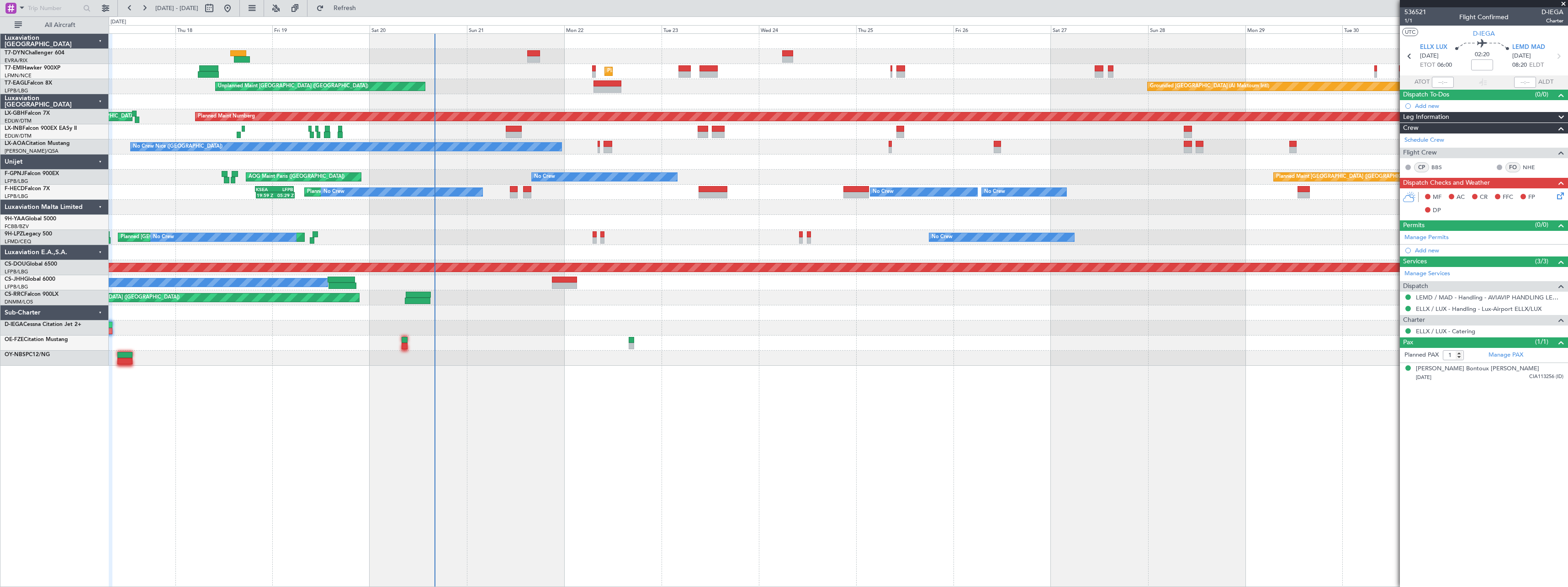
click at [1049, 349] on div "Unplanned Maint [GEOGRAPHIC_DATA] (Riga Intl) Planned Maint [GEOGRAPHIC_DATA] G…" at bounding box center [839, 200] width 1459 height 332
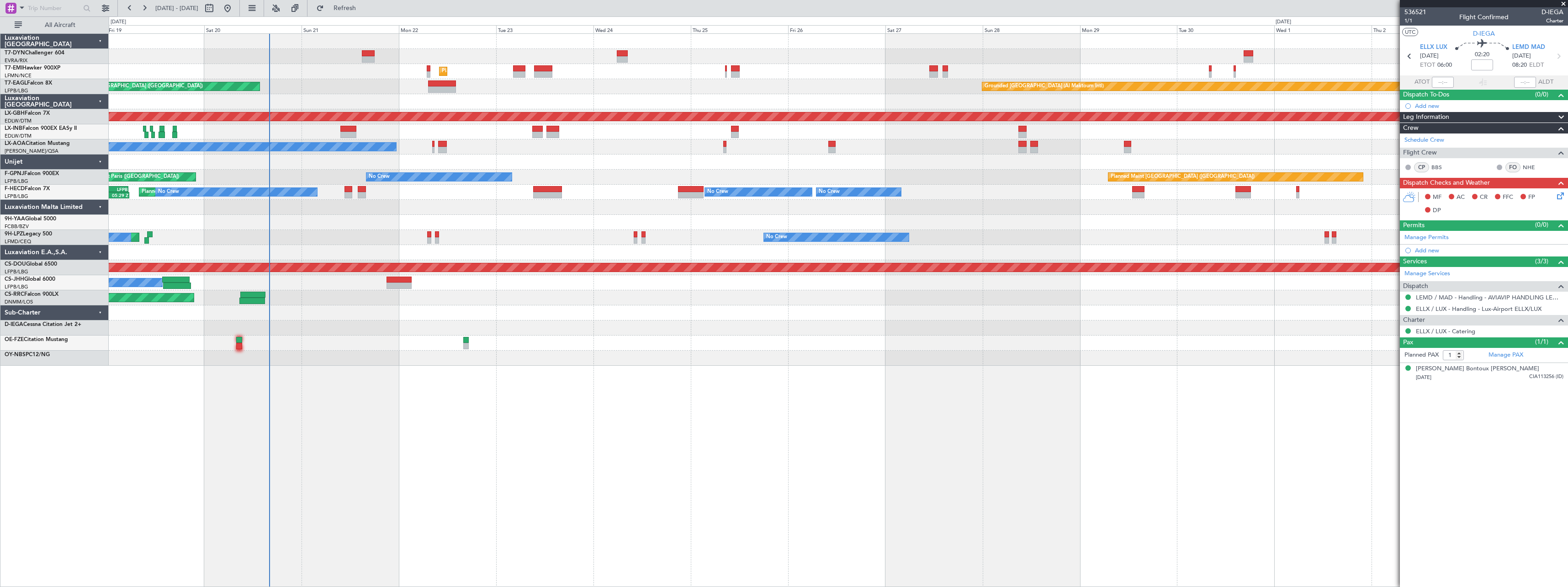
click at [423, 230] on div "No Crew [GEOGRAPHIC_DATA] ([GEOGRAPHIC_DATA]) No Crew" at bounding box center [839, 237] width 1459 height 15
click at [1563, 3] on span at bounding box center [1563, 4] width 9 height 9
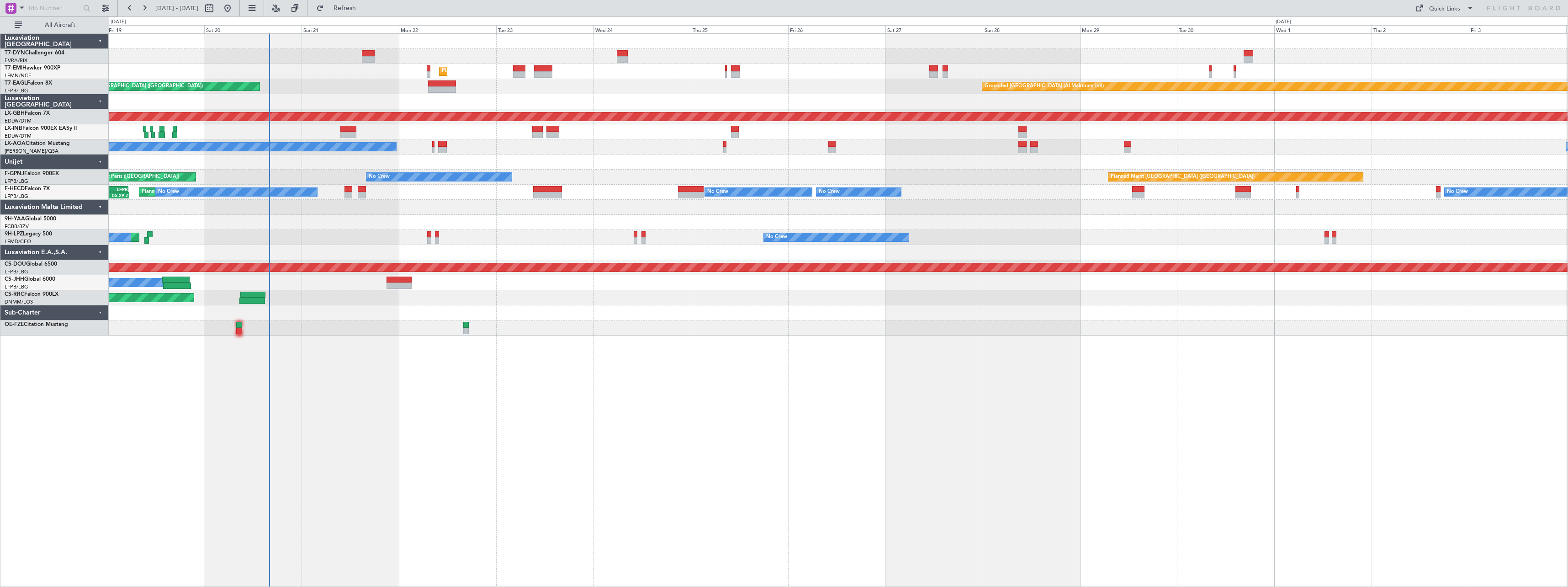
type input "0"
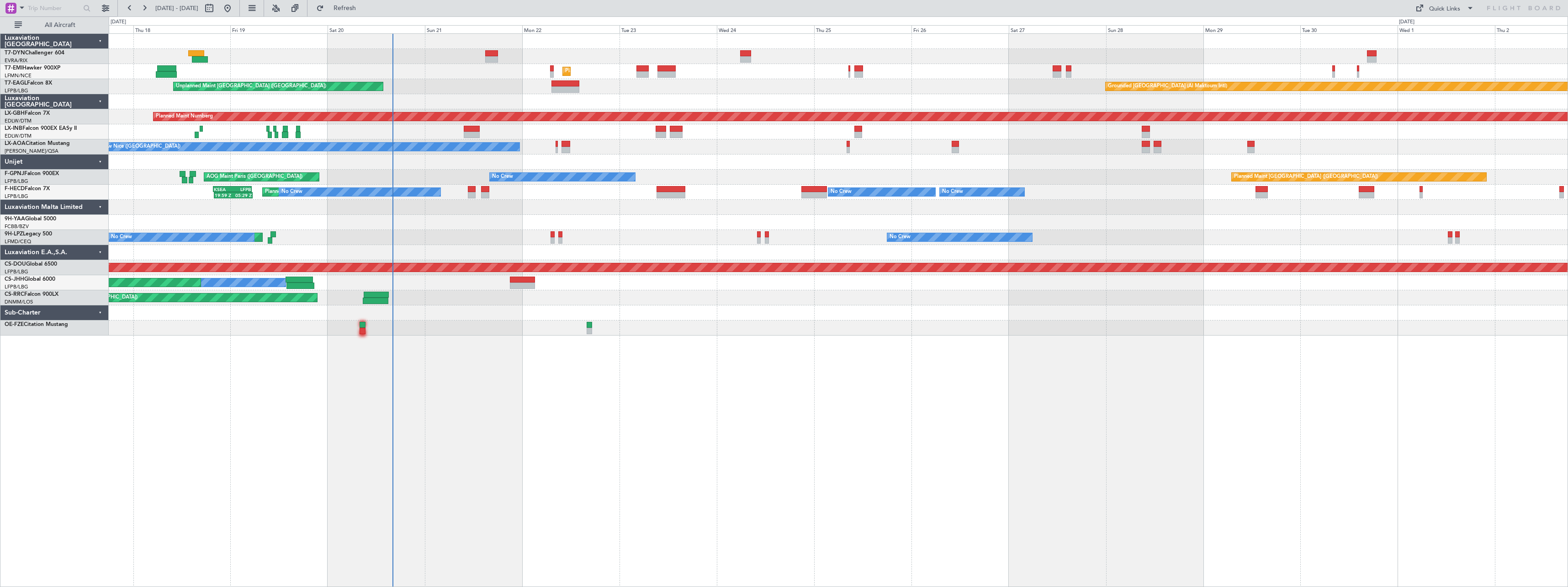
click at [634, 330] on div "Unplanned Maint [GEOGRAPHIC_DATA] (Riga Intl) Planned Maint [GEOGRAPHIC_DATA] G…" at bounding box center [839, 310] width 1459 height 553
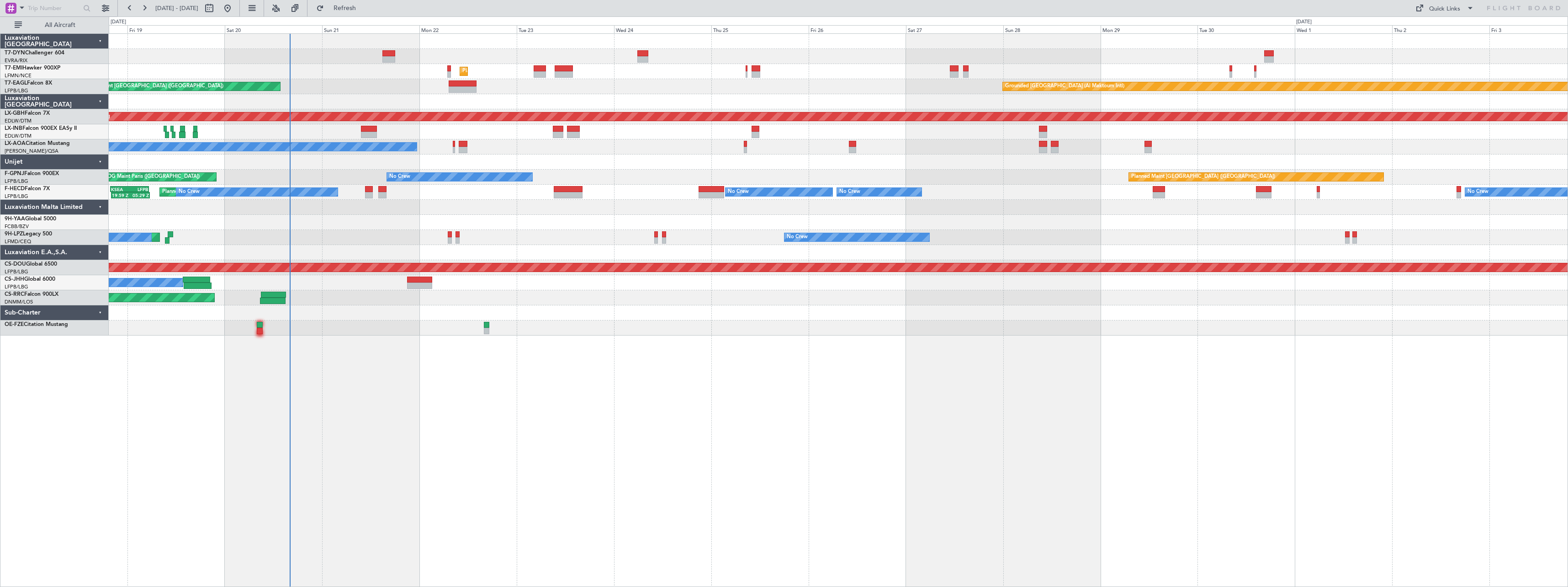
click at [550, 344] on div "Unplanned Maint [GEOGRAPHIC_DATA] (Riga Intl) Planned Maint [GEOGRAPHIC_DATA] G…" at bounding box center [839, 310] width 1459 height 553
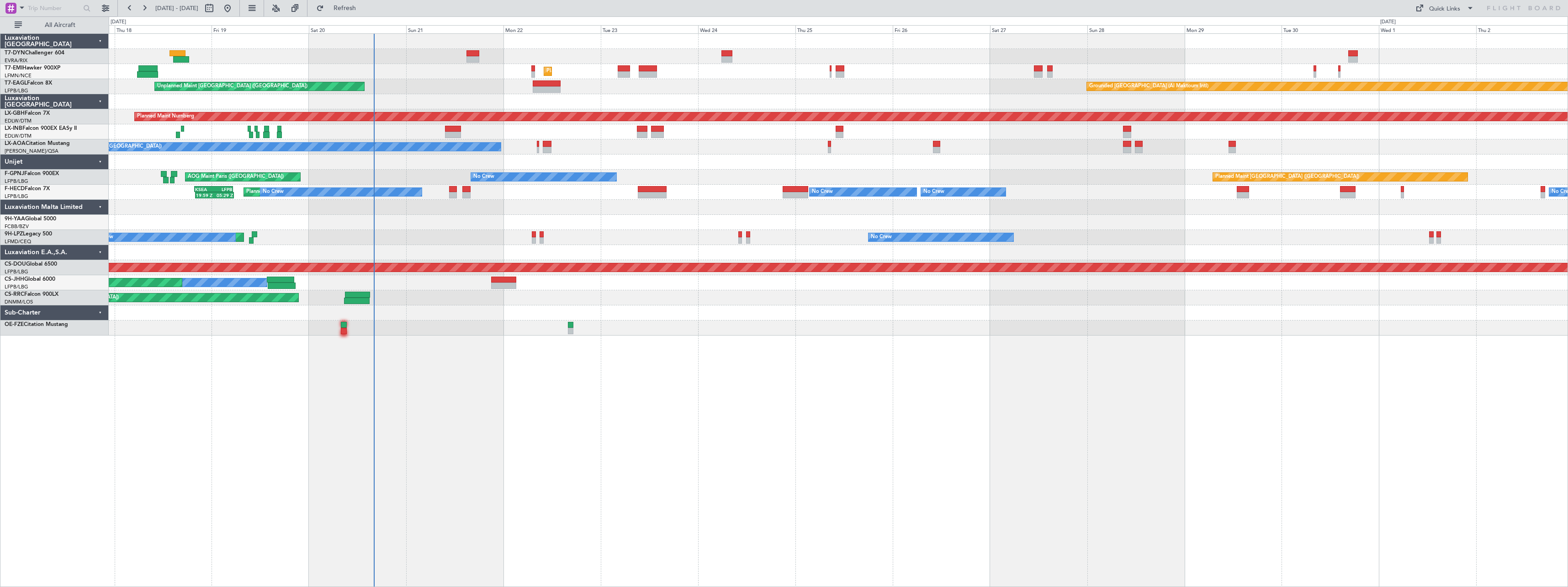
click at [597, 393] on div "Unplanned Maint [GEOGRAPHIC_DATA] (Riga Intl) Planned Maint [GEOGRAPHIC_DATA] G…" at bounding box center [839, 310] width 1459 height 553
